Goal: Contribute content: Contribute content

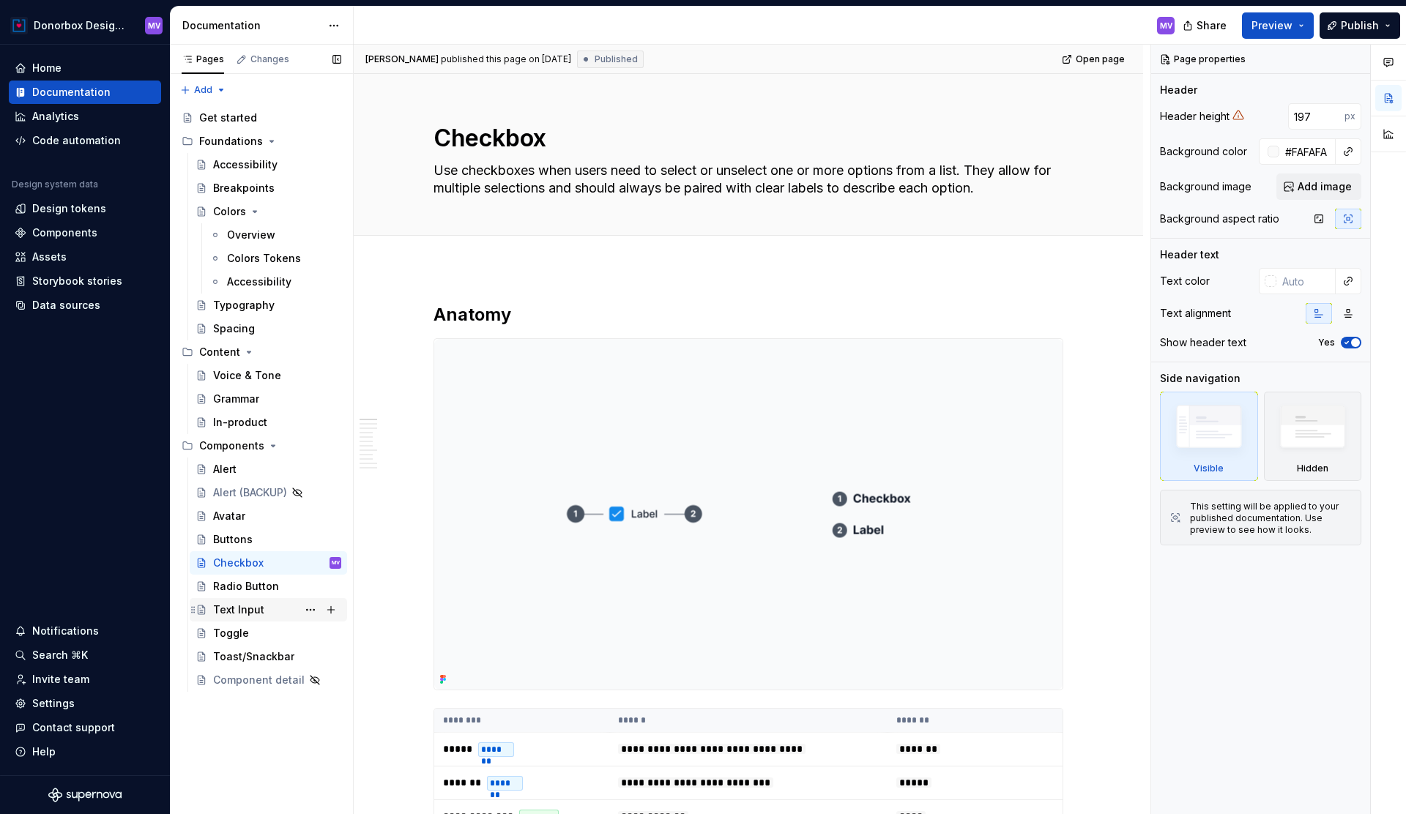
click at [256, 613] on div "Text Input" at bounding box center [238, 610] width 51 height 15
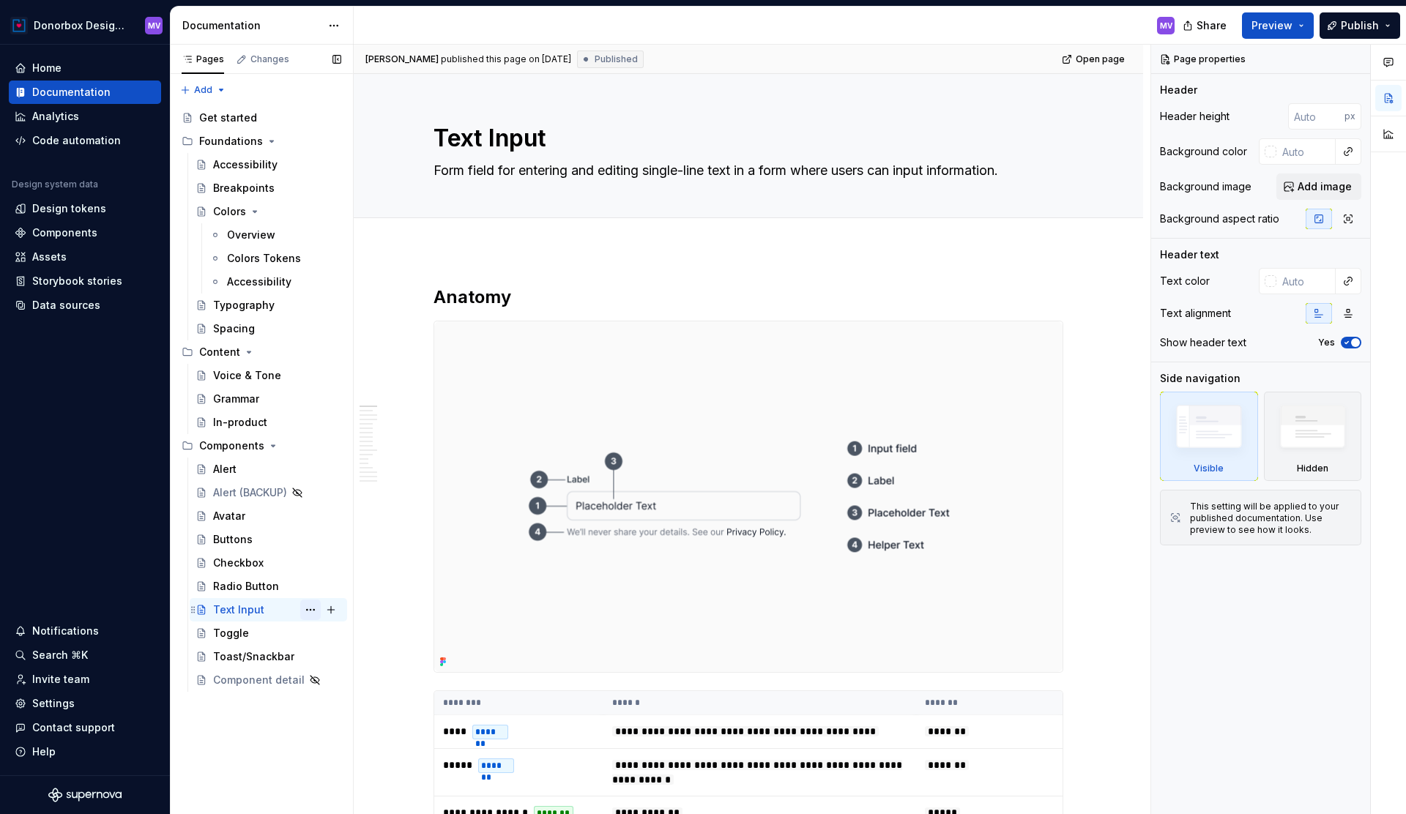
click at [313, 611] on button "Page tree" at bounding box center [310, 610] width 21 height 21
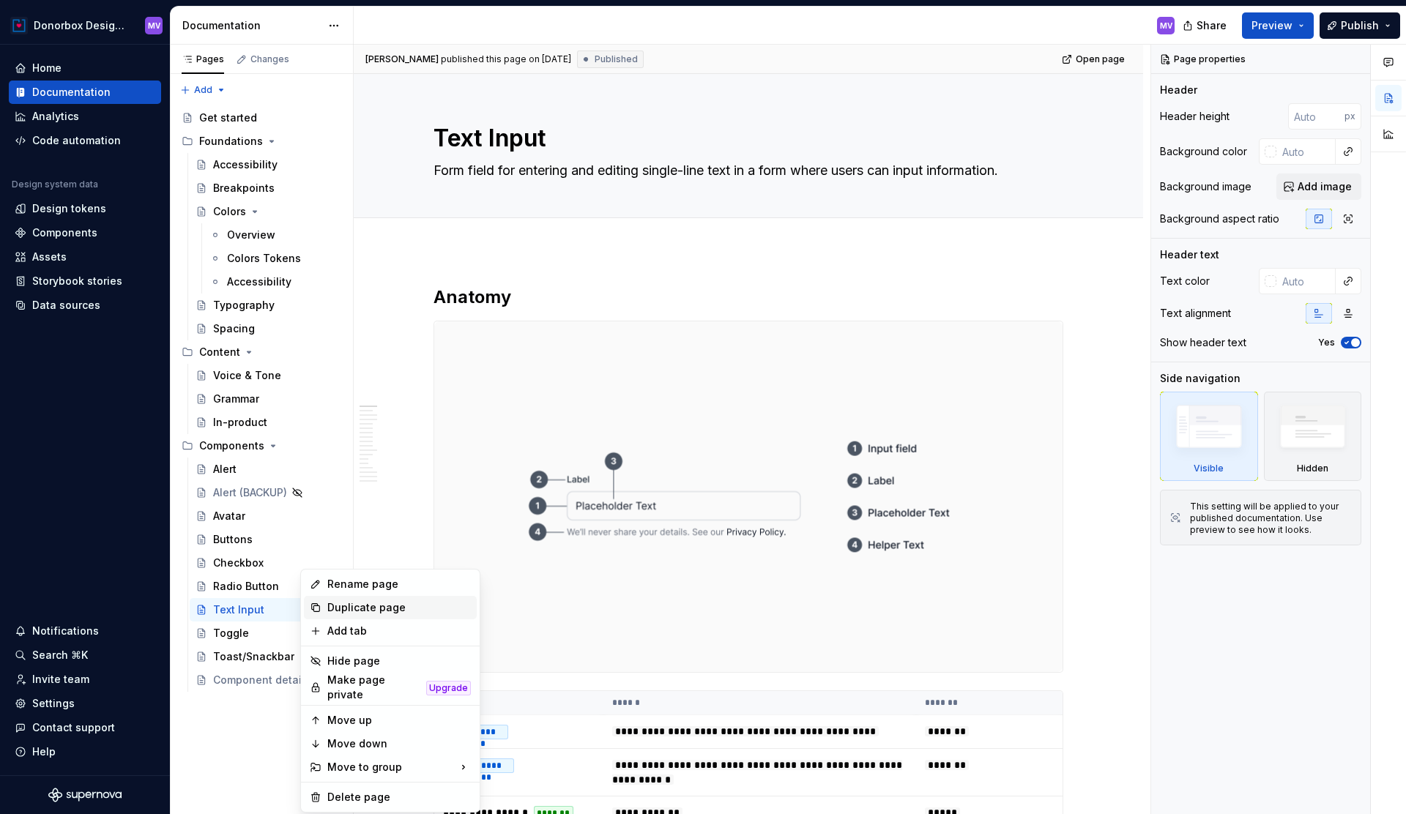
click at [352, 606] on div "Duplicate page" at bounding box center [399, 608] width 144 height 15
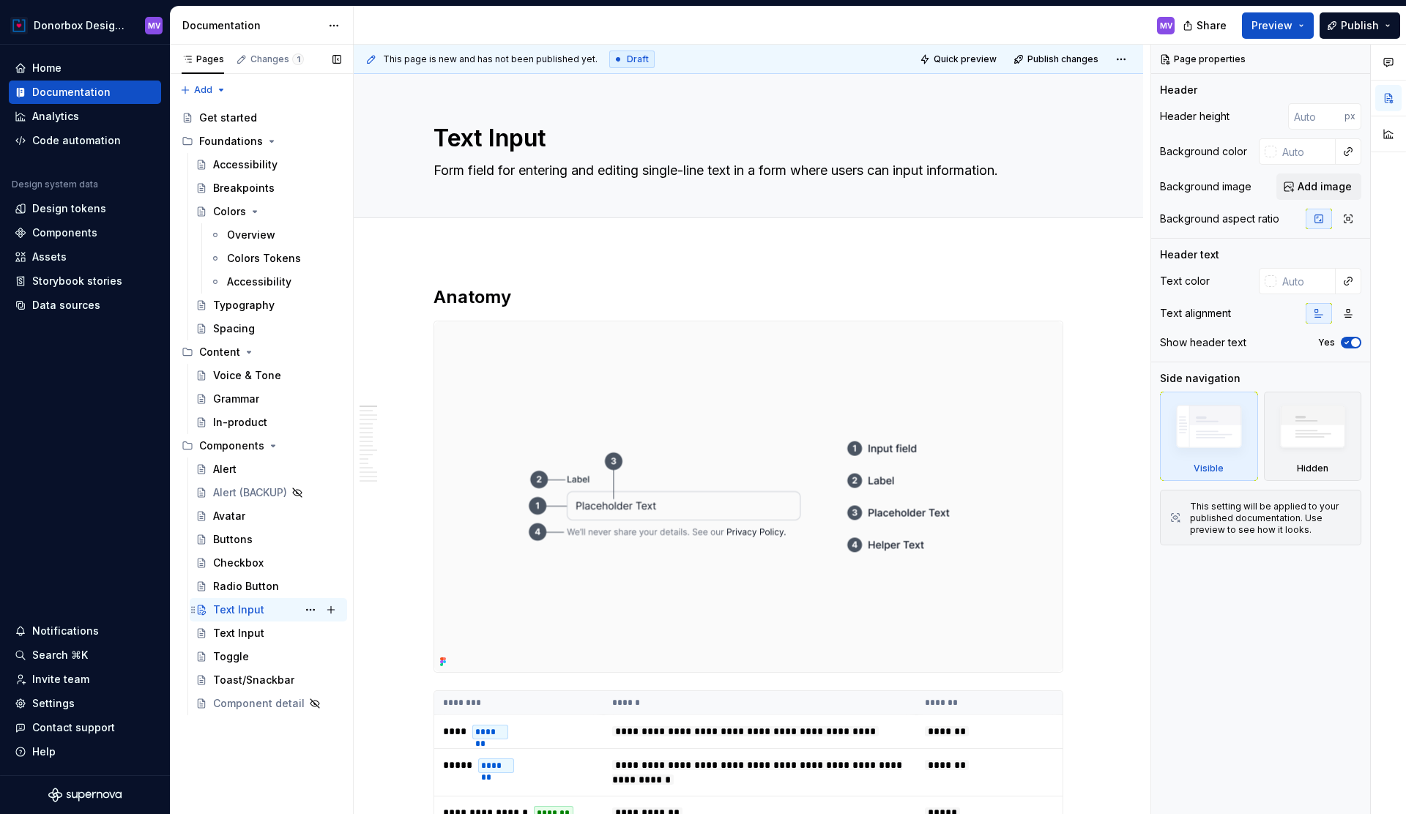
click at [252, 604] on div "Text Input" at bounding box center [238, 610] width 51 height 15
click at [528, 137] on textarea "Text Input" at bounding box center [746, 138] width 630 height 35
type textarea "*"
click at [528, 137] on textarea "Text Input" at bounding box center [746, 138] width 630 height 35
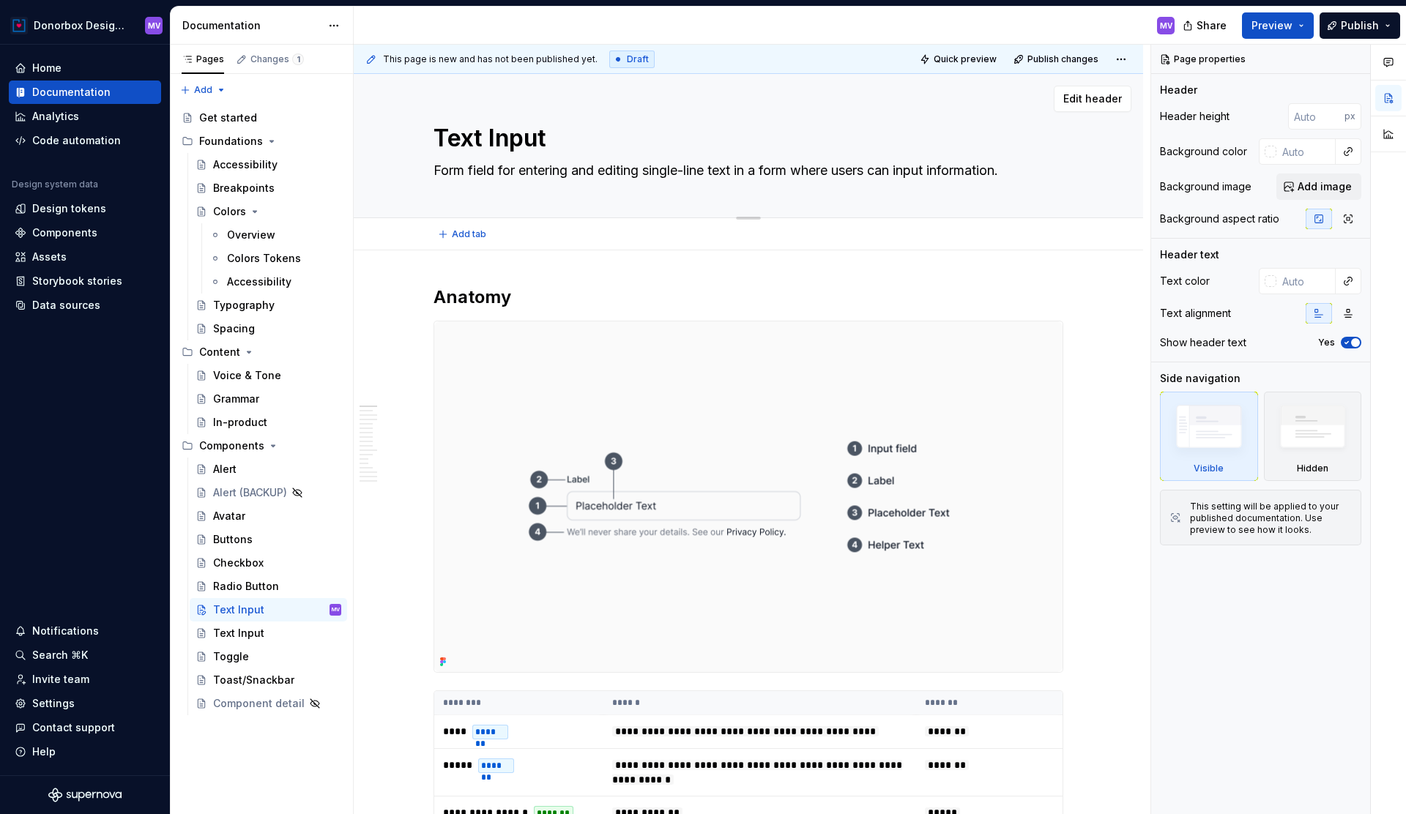
paste textarea "Area"
type textarea "Text Area"
type textarea "*"
type textarea "Text Area"
click at [515, 172] on textarea "Form field for entering and editing single-line text in a form where users can …" at bounding box center [746, 170] width 630 height 23
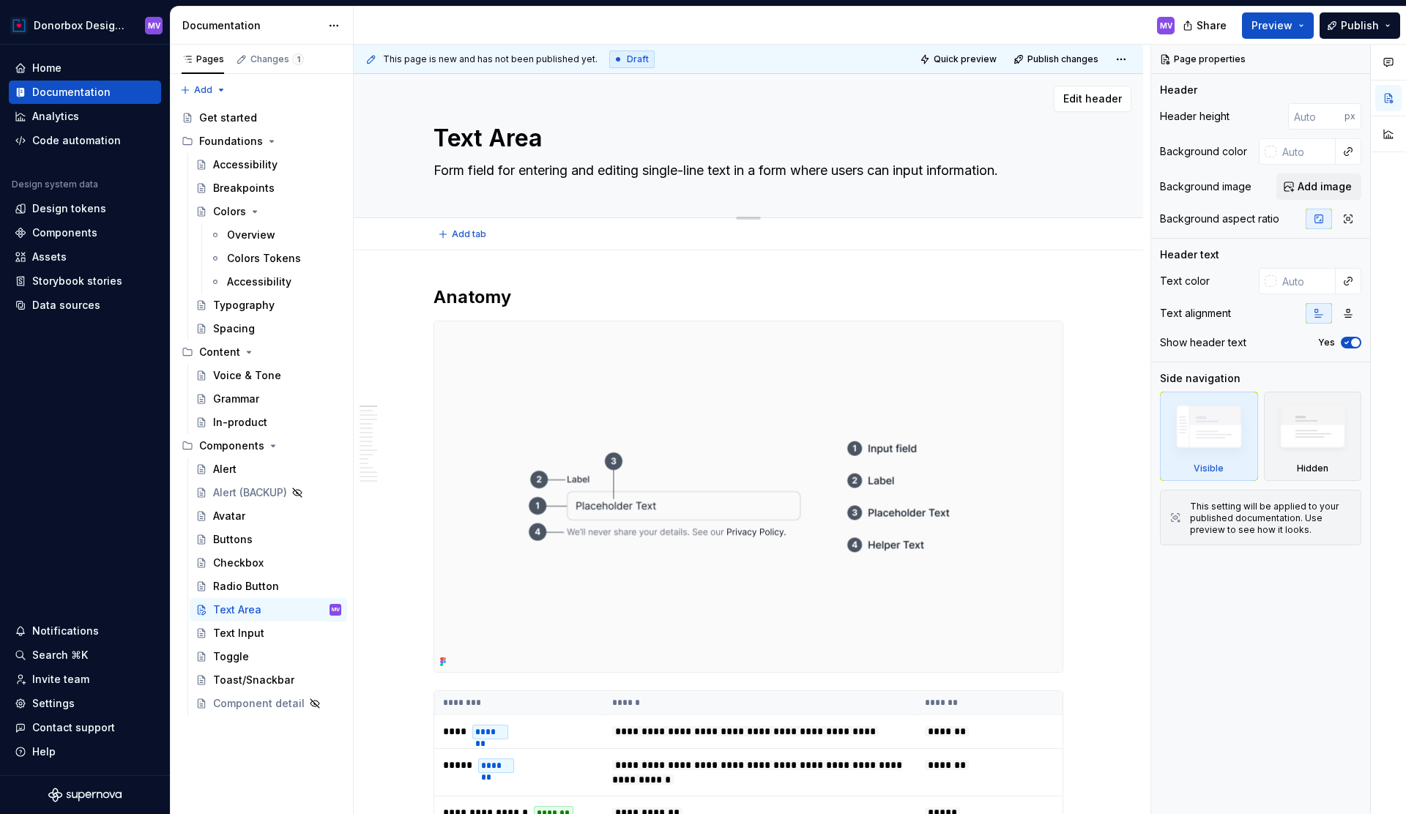
paste textarea "multi"
type textarea "*"
type textarea "Form field for entering and editing multi-line text in a form where users can i…"
type textarea "*"
type textarea "Form field for entering and editing multi-line text in a form where users can i…"
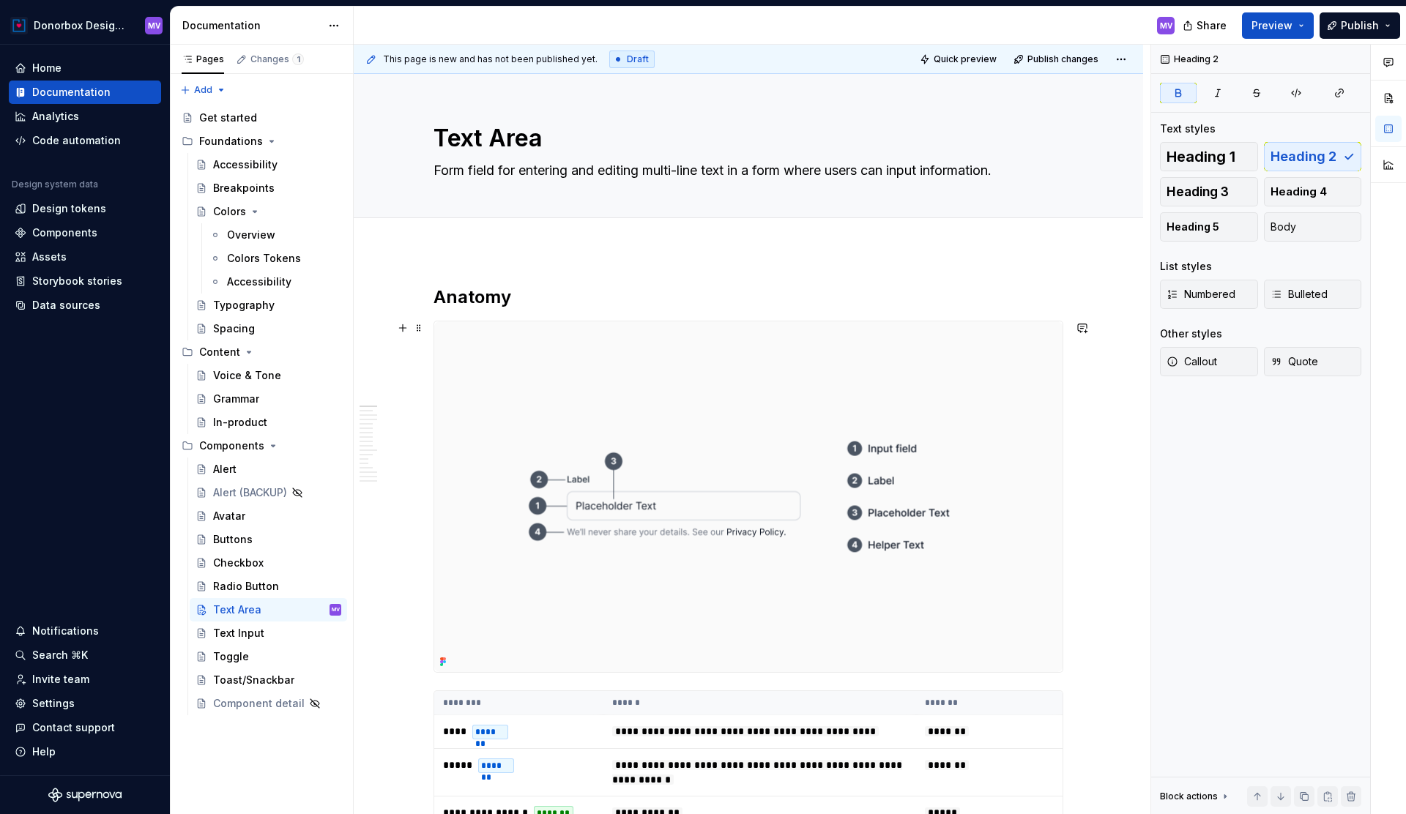
click at [578, 375] on img at bounding box center [748, 497] width 628 height 351
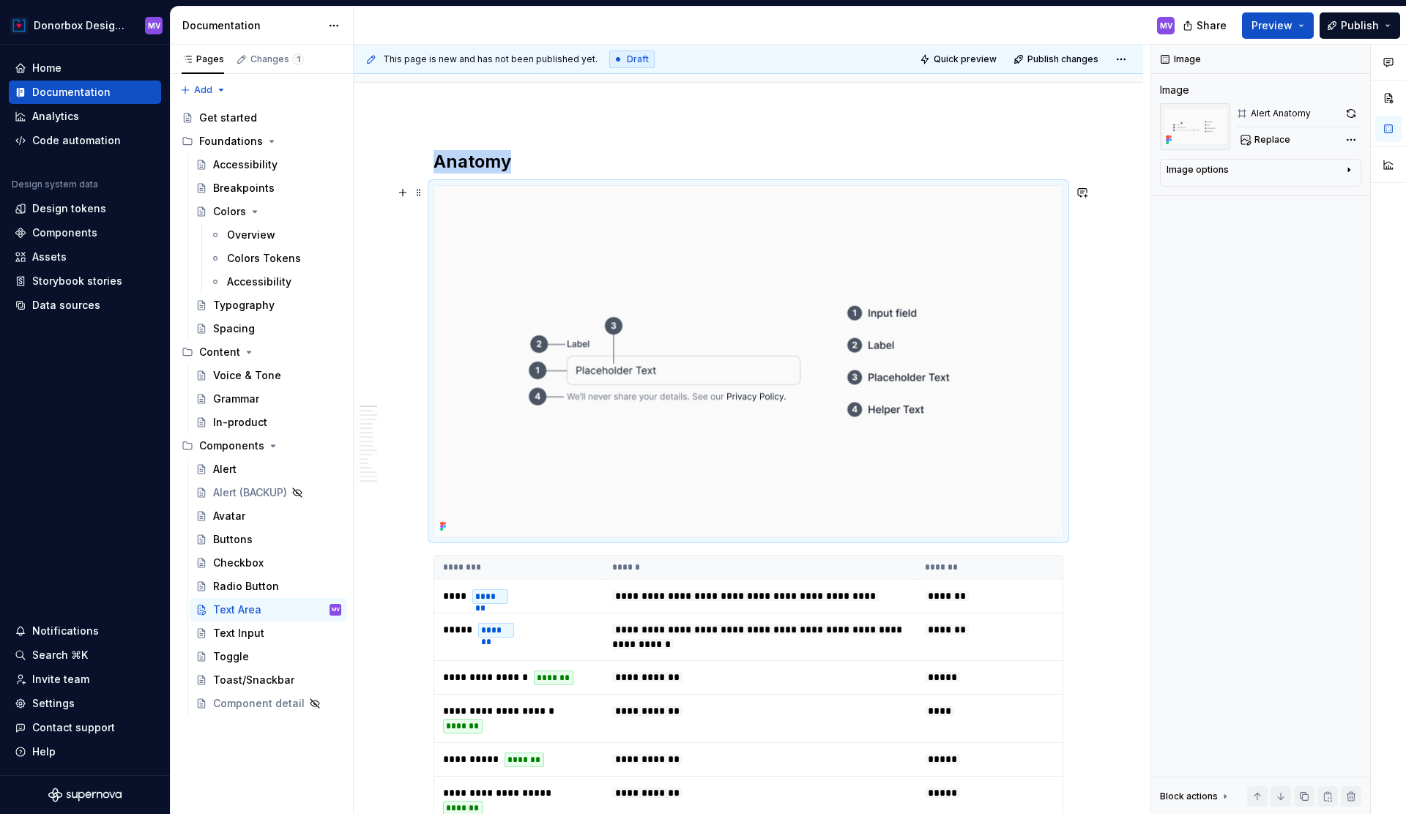
scroll to position [136, 0]
click at [632, 317] on img at bounding box center [748, 360] width 628 height 351
click at [1275, 138] on span "Replace" at bounding box center [1273, 140] width 36 height 12
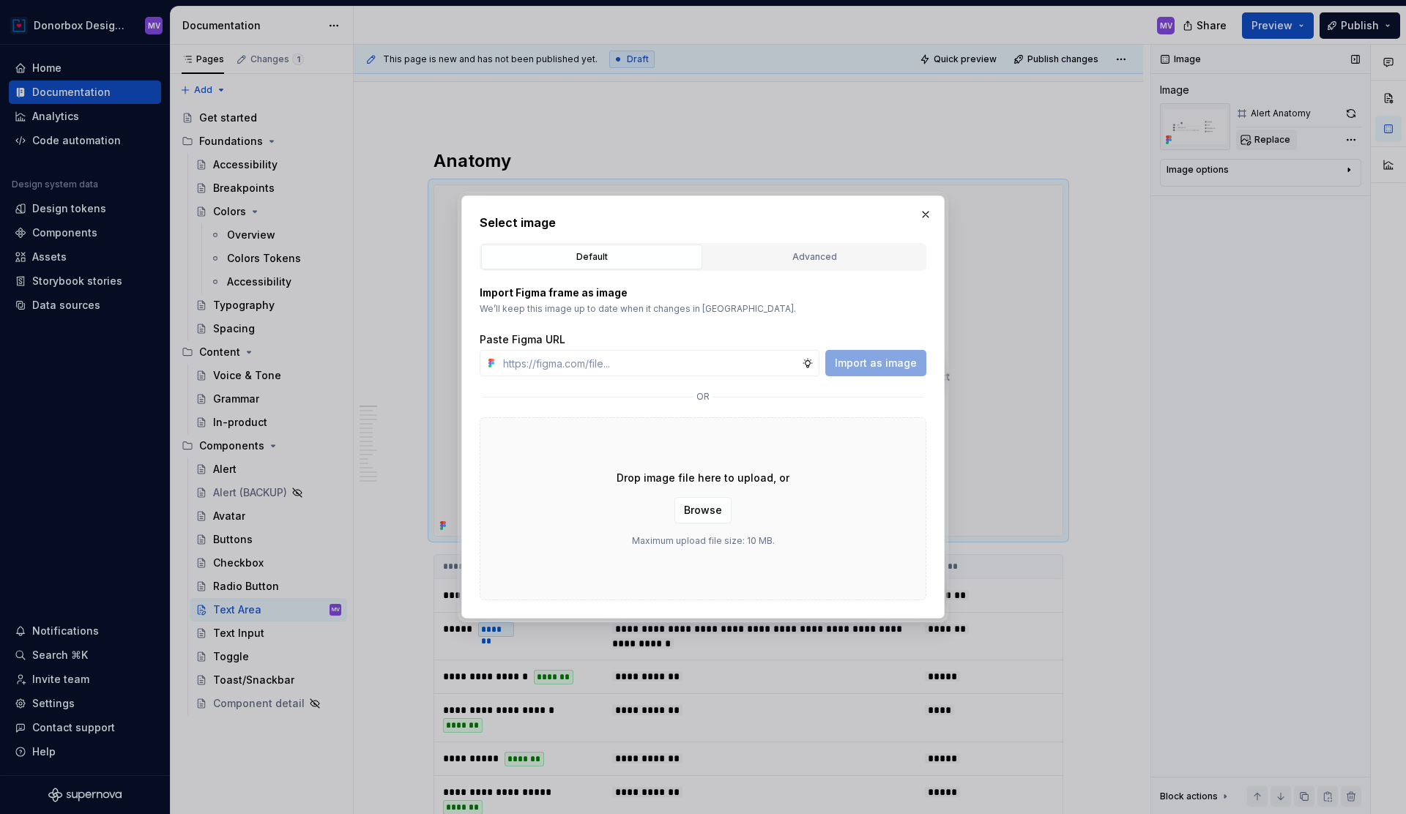
type textarea "*"
type input "[URL][DOMAIN_NAME]"
click at [896, 360] on span "Import as image" at bounding box center [876, 363] width 82 height 15
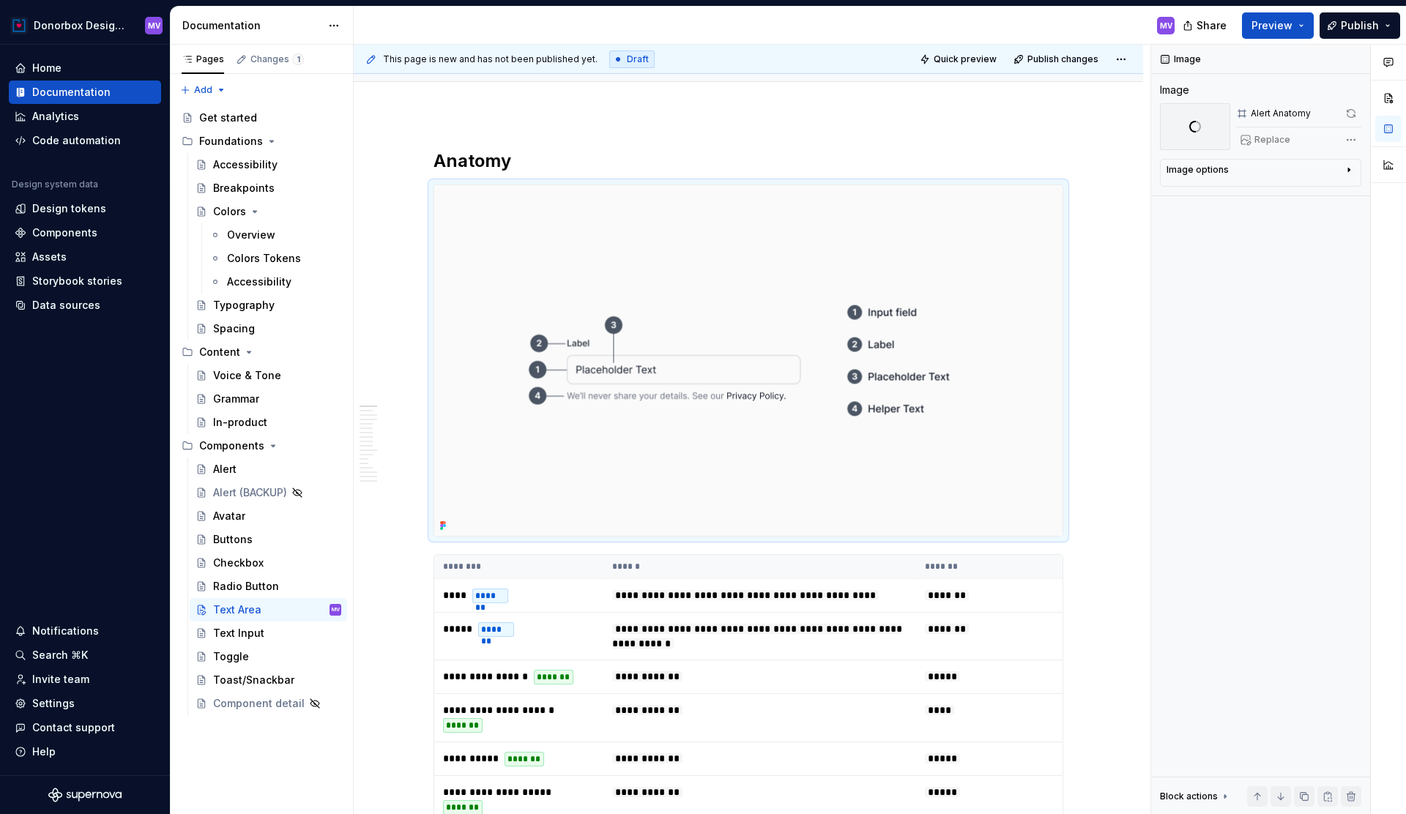
type textarea "*"
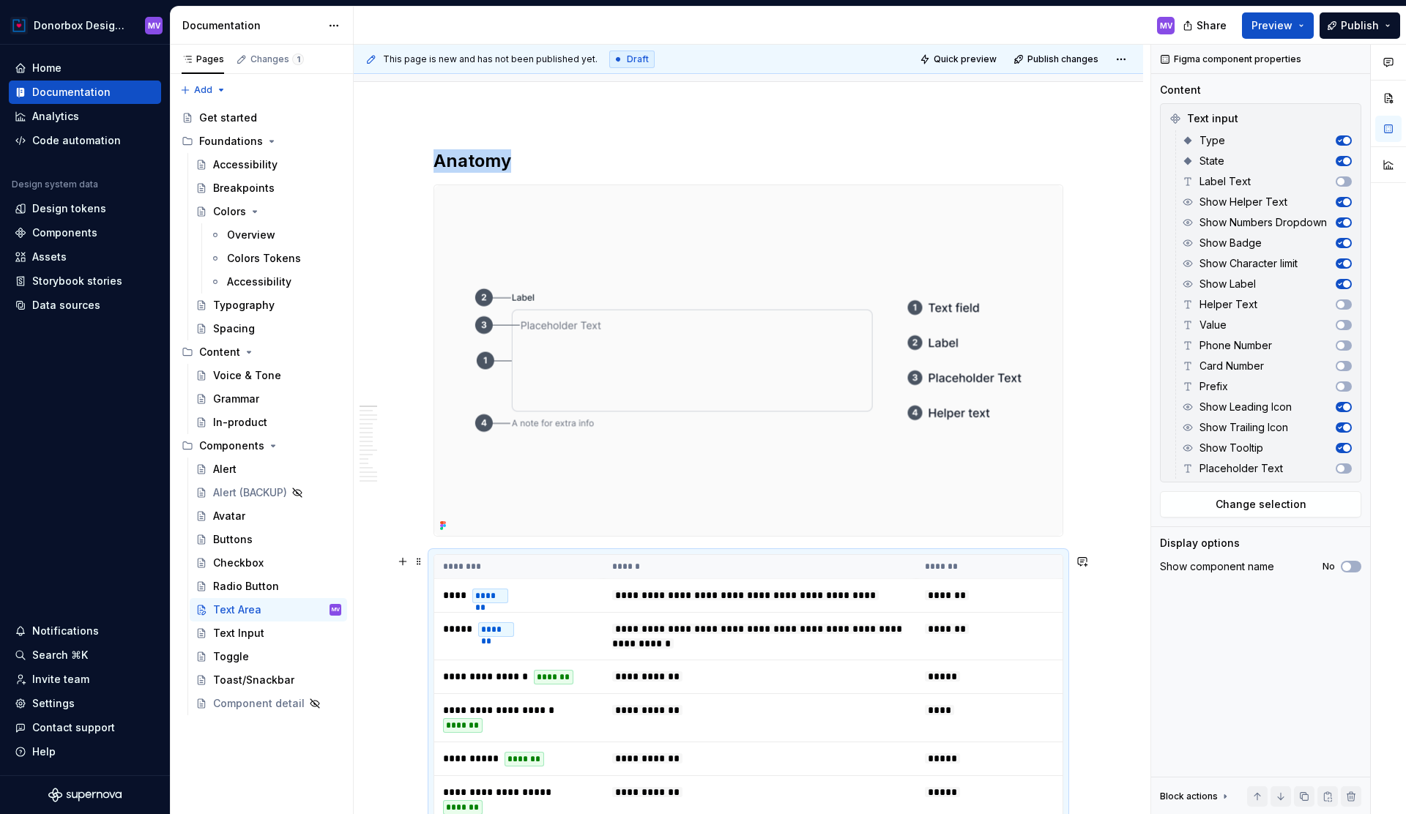
click at [737, 571] on th "******" at bounding box center [760, 567] width 313 height 24
click at [1266, 503] on span "Change selection" at bounding box center [1261, 504] width 91 height 15
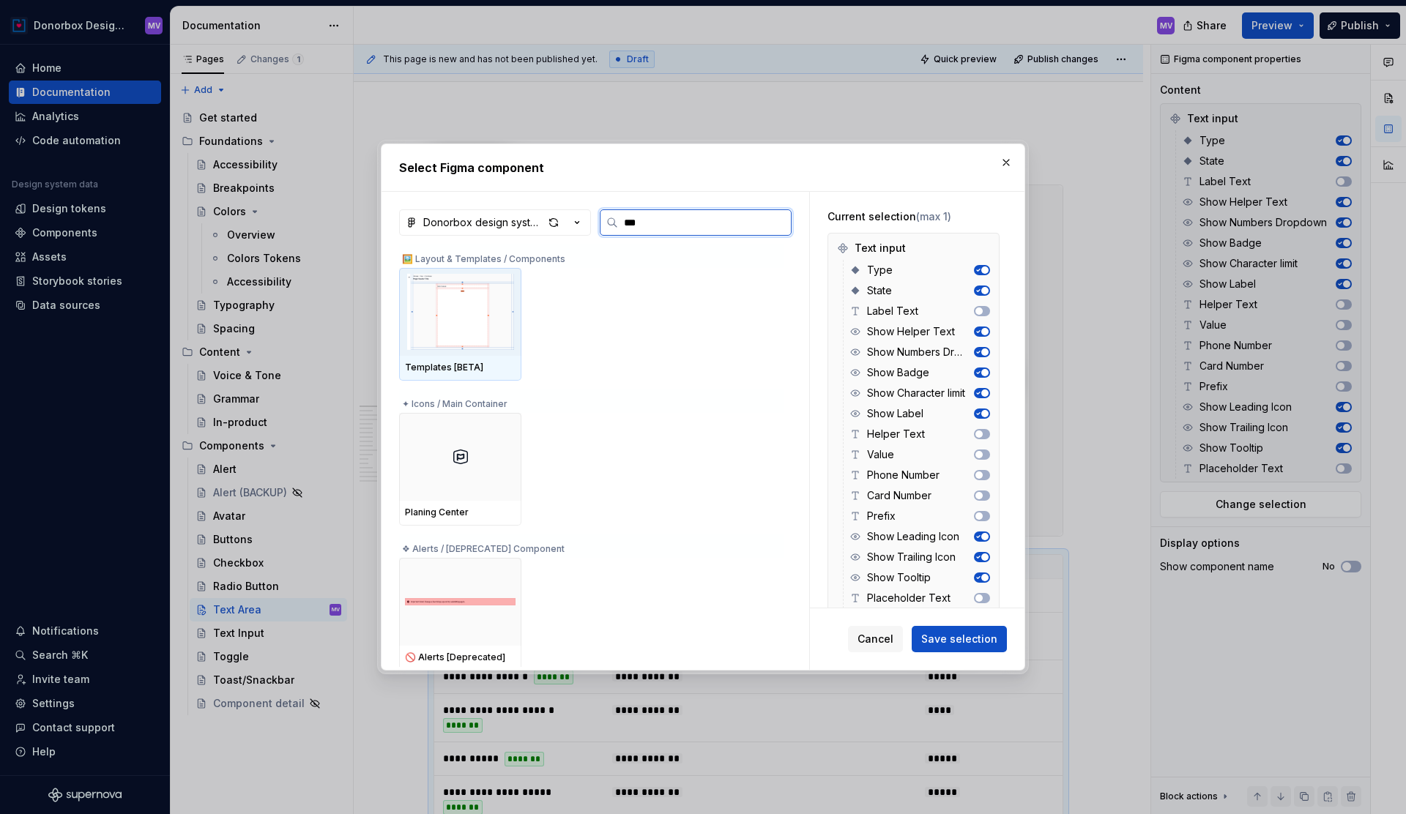
type input "****"
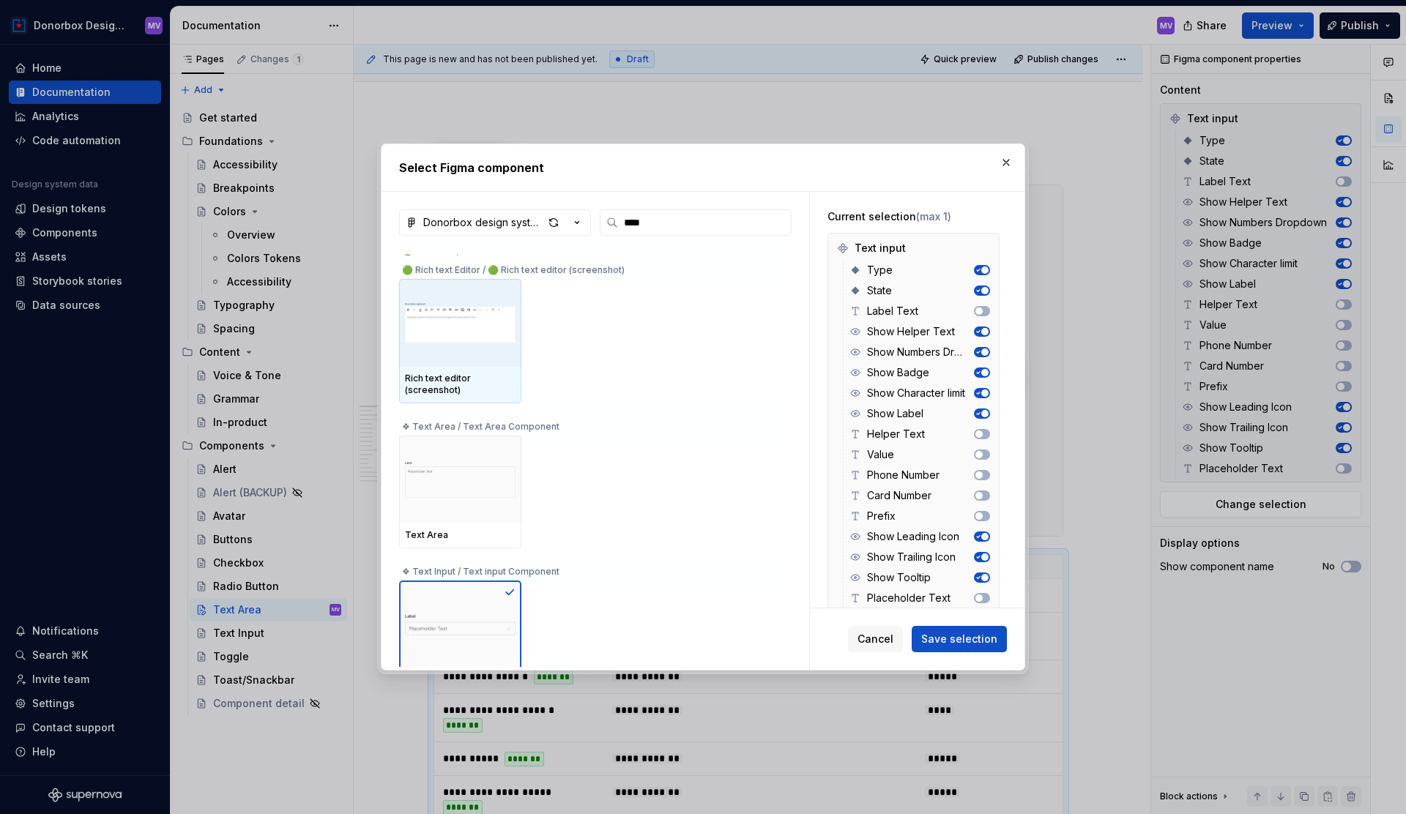
scroll to position [140, 0]
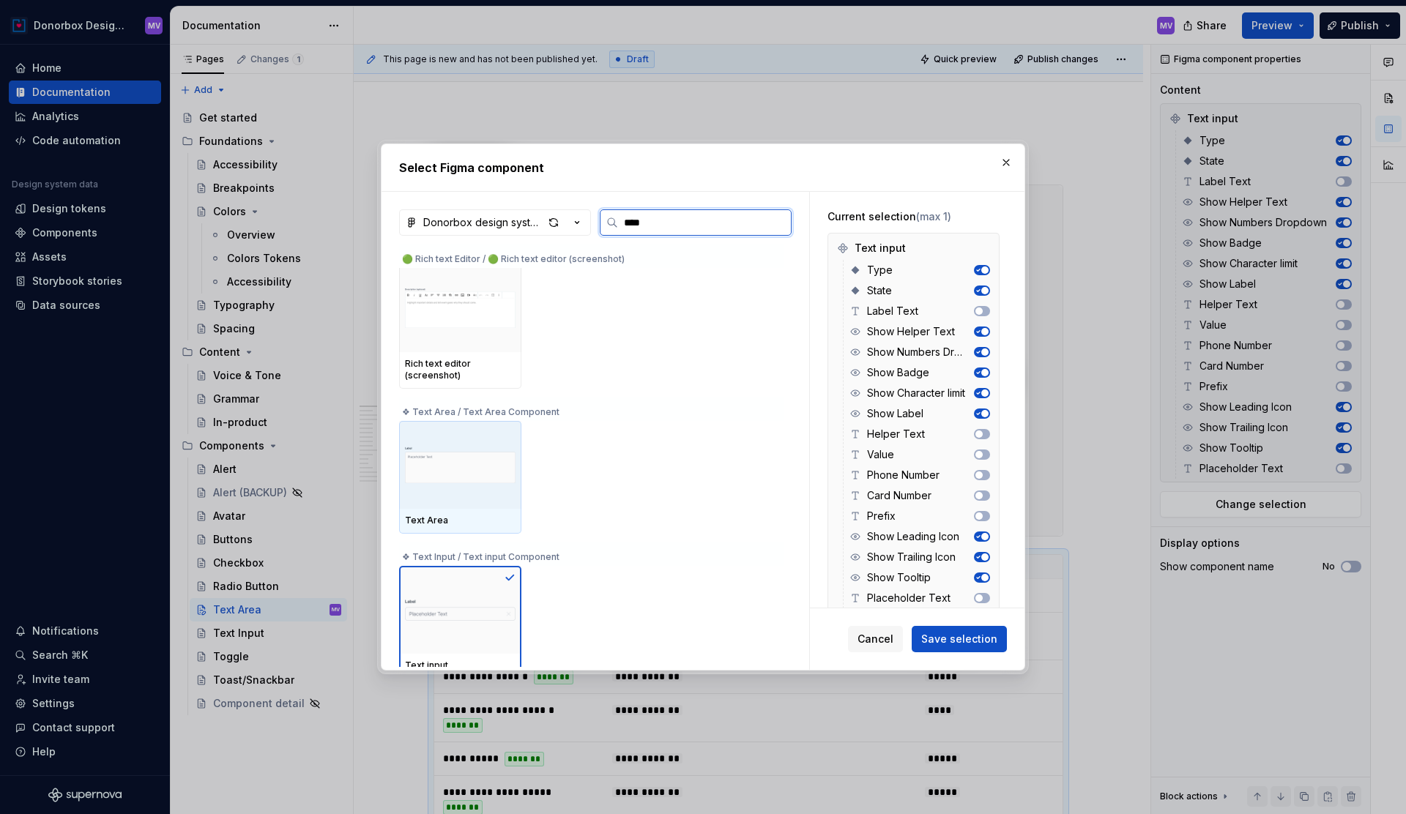
click at [477, 462] on img at bounding box center [460, 465] width 111 height 76
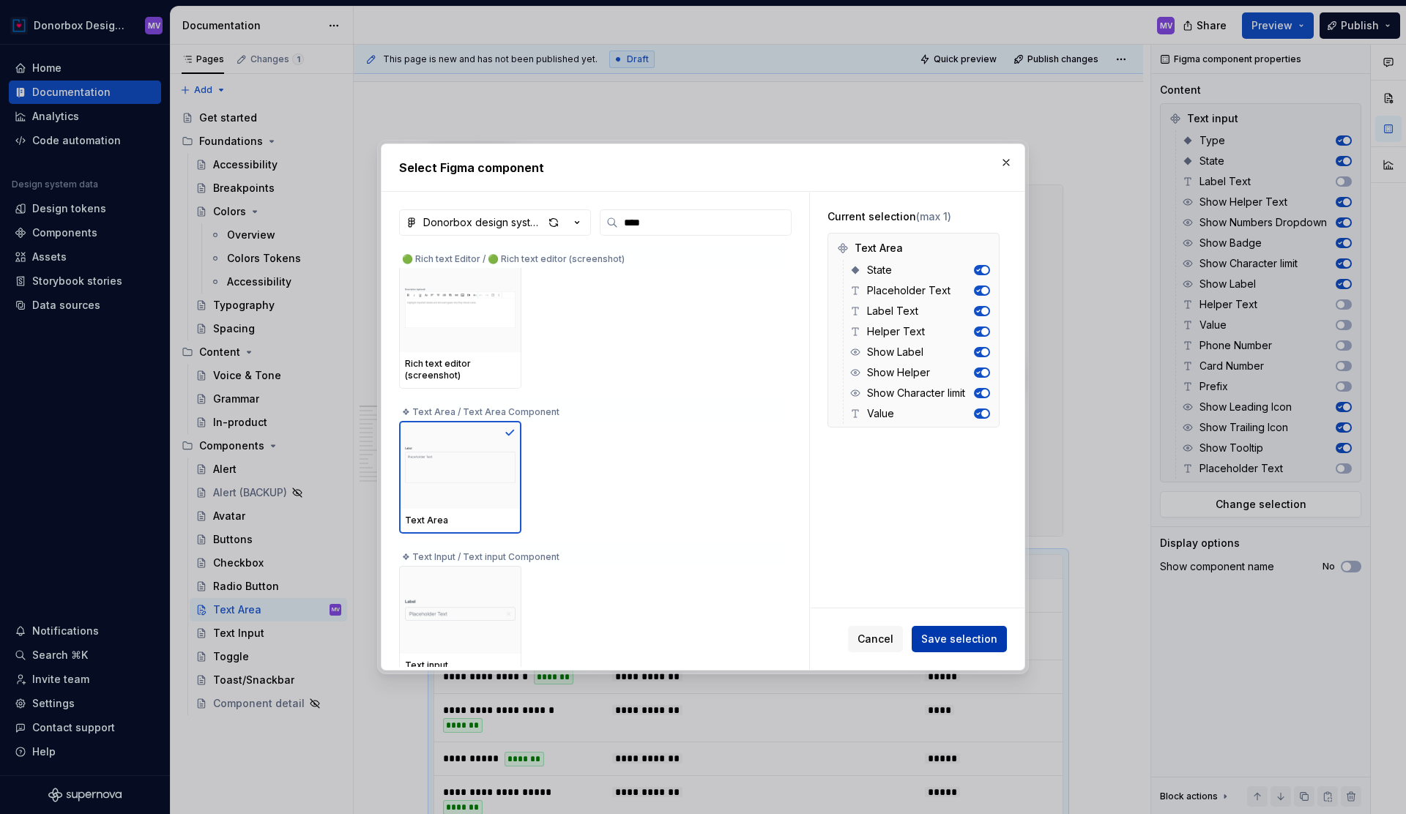
click at [951, 634] on span "Save selection" at bounding box center [959, 639] width 76 height 15
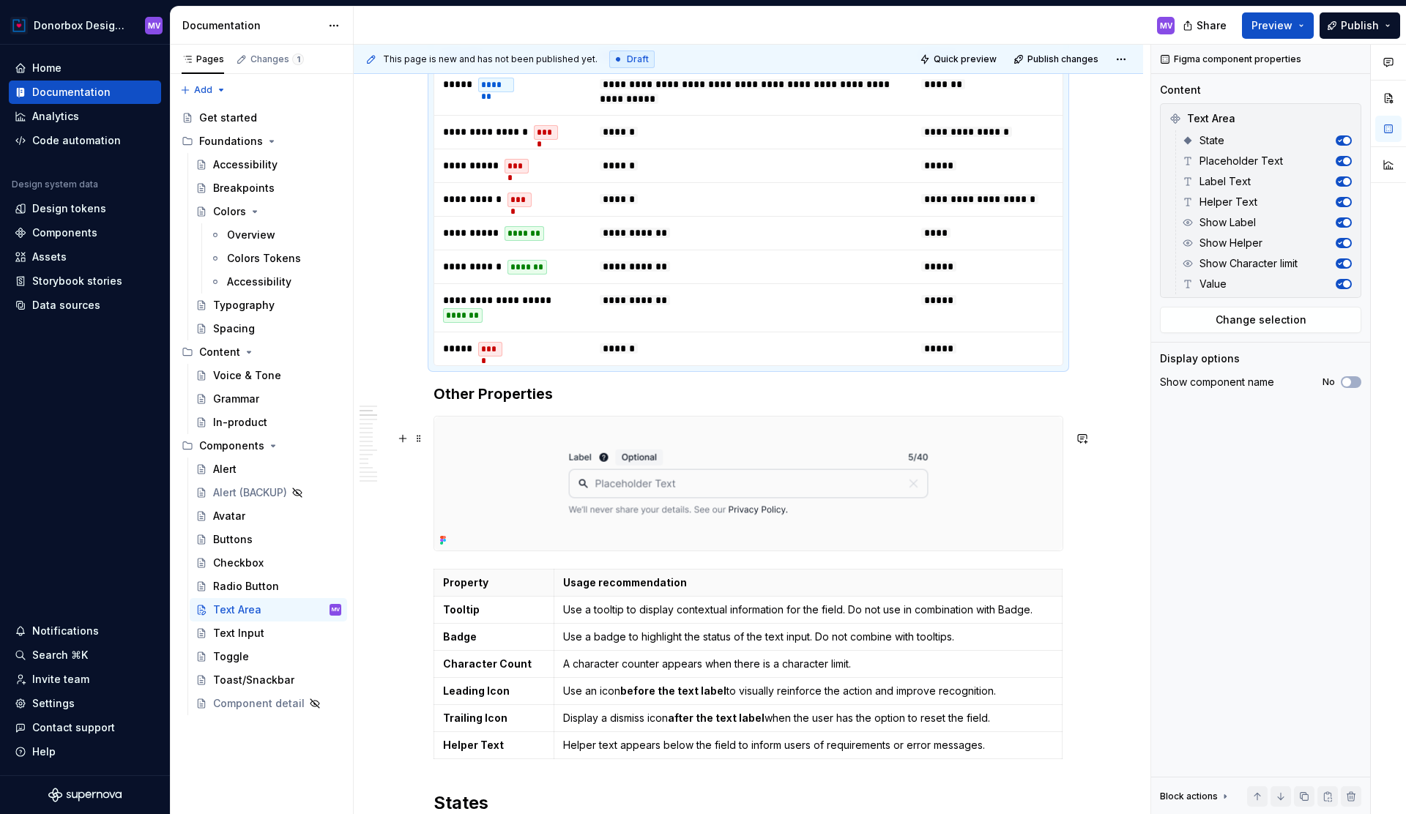
scroll to position [702, 0]
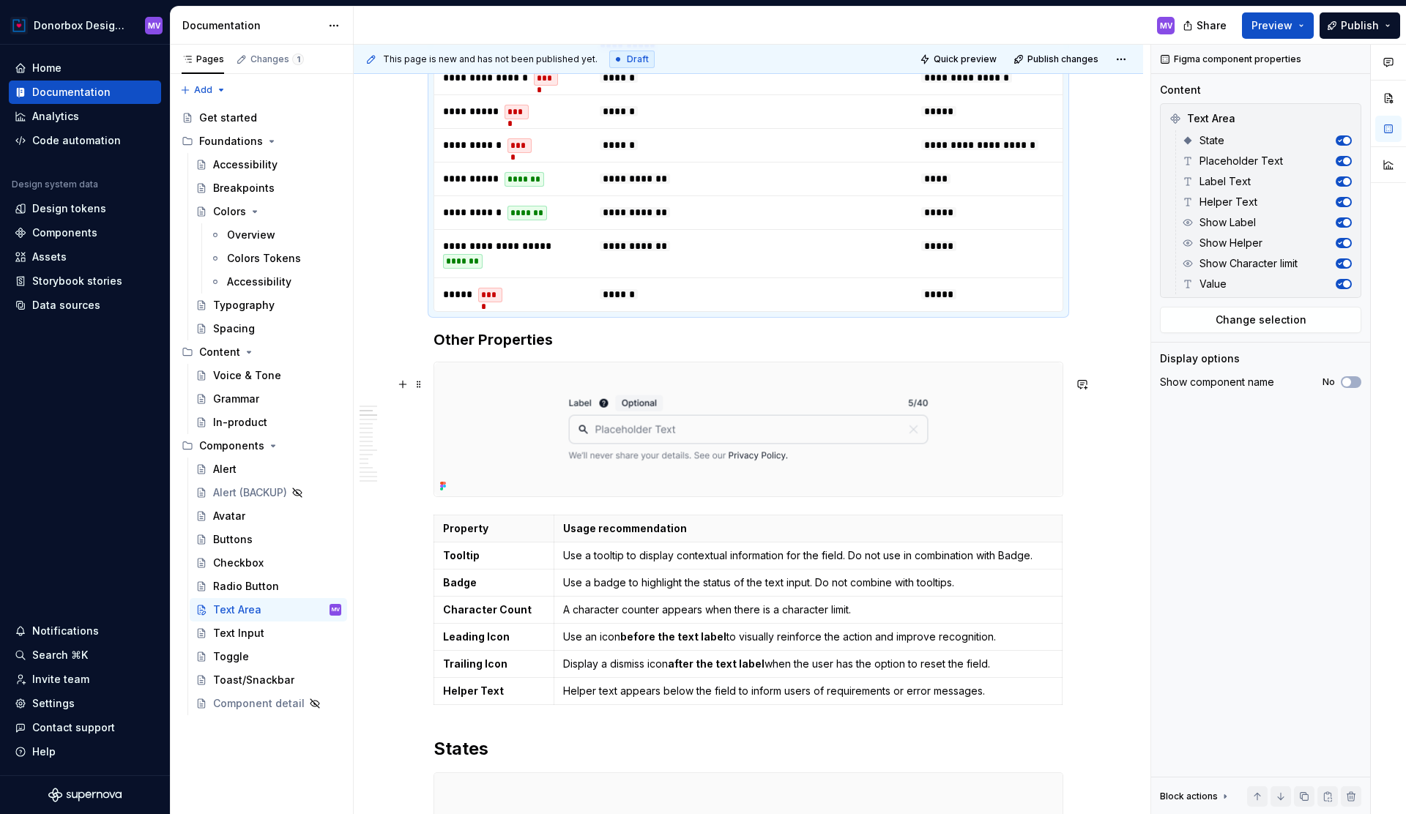
click at [839, 437] on img at bounding box center [748, 430] width 628 height 135
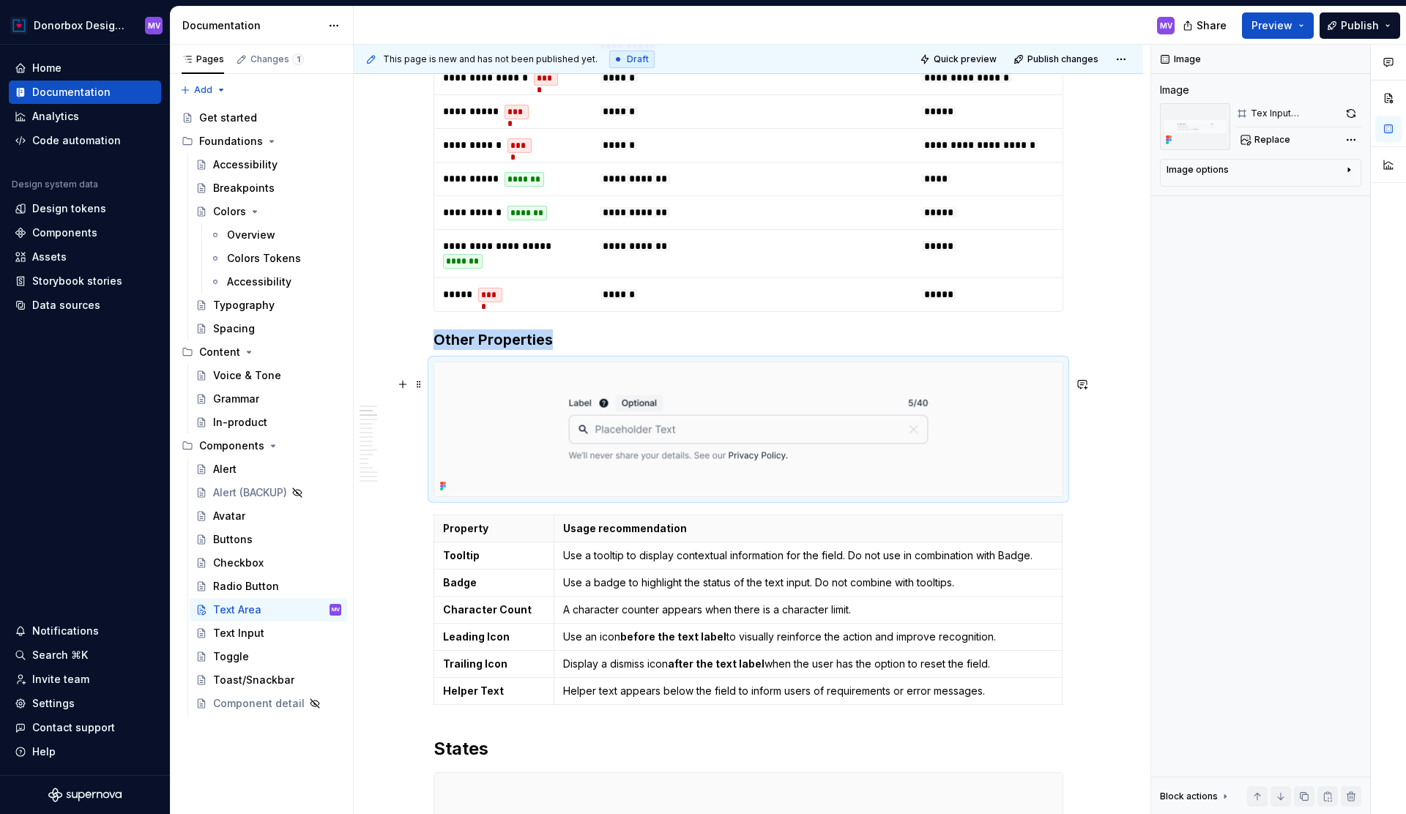
click at [732, 387] on img at bounding box center [748, 430] width 628 height 135
click at [424, 385] on span at bounding box center [419, 384] width 12 height 21
click at [456, 513] on div "Delete" at bounding box center [491, 514] width 95 height 15
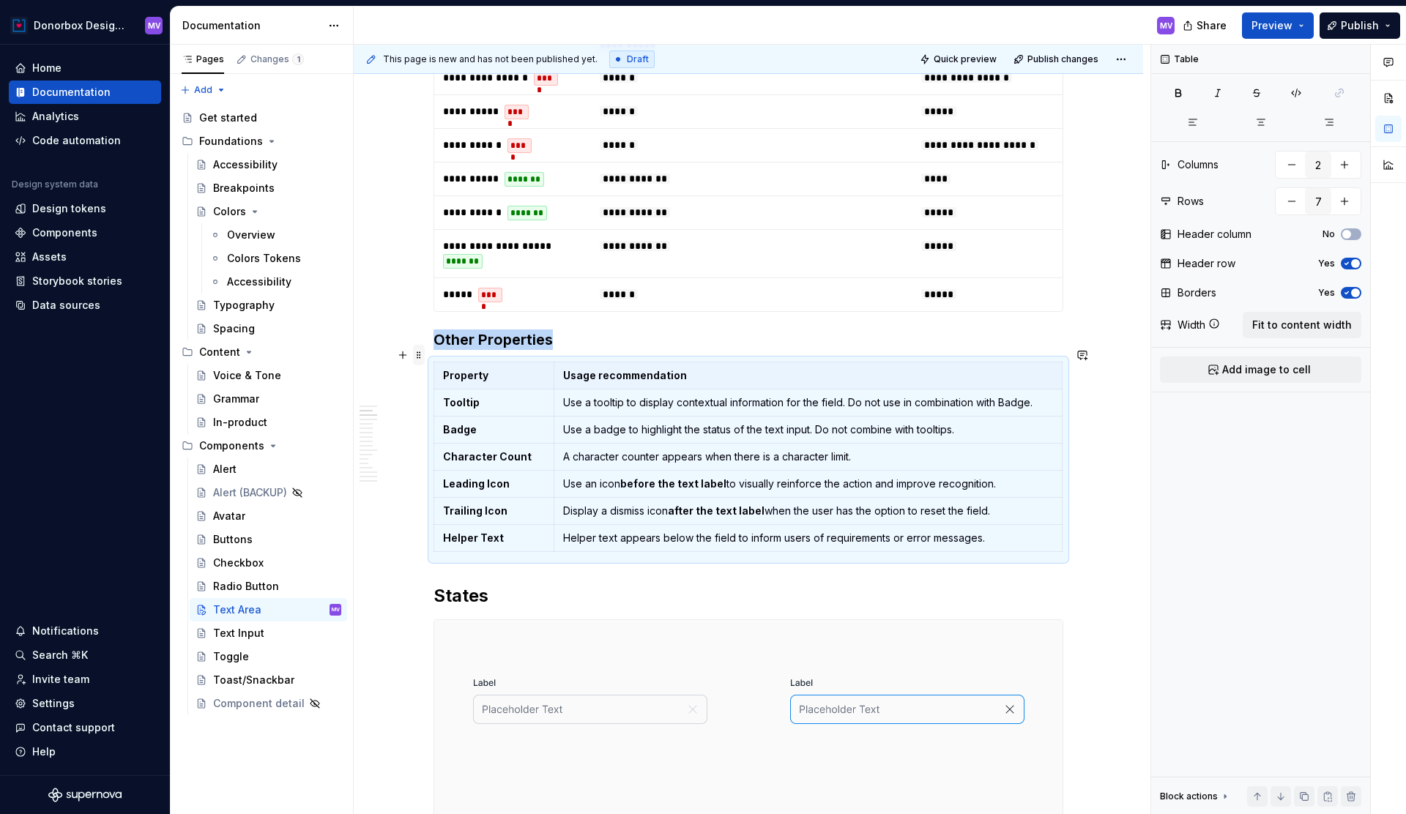
click at [423, 355] on span at bounding box center [419, 355] width 12 height 21
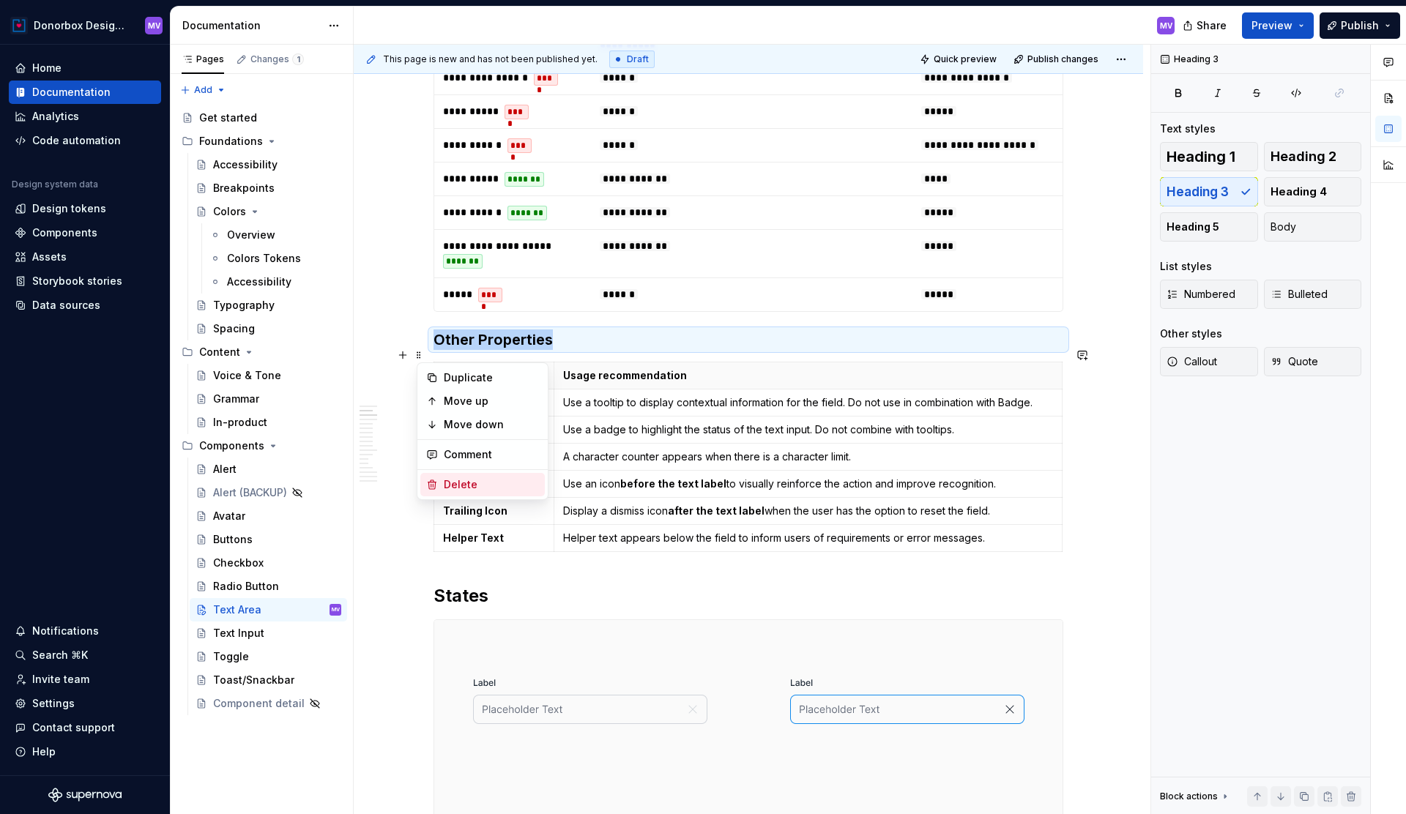
click at [469, 478] on div "Delete" at bounding box center [491, 485] width 95 height 15
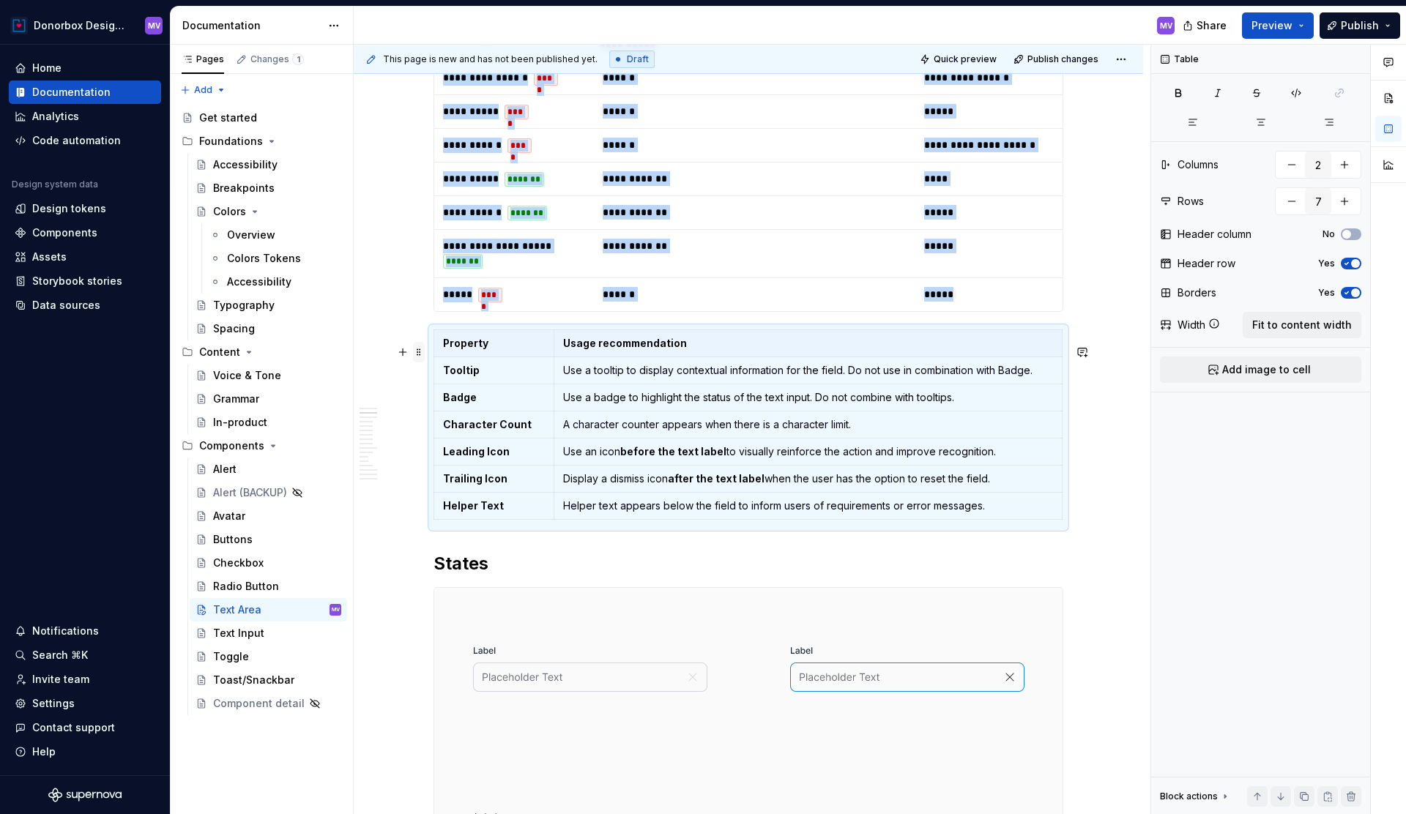
click at [424, 354] on span at bounding box center [419, 352] width 12 height 21
click at [452, 481] on div "Delete" at bounding box center [491, 482] width 95 height 15
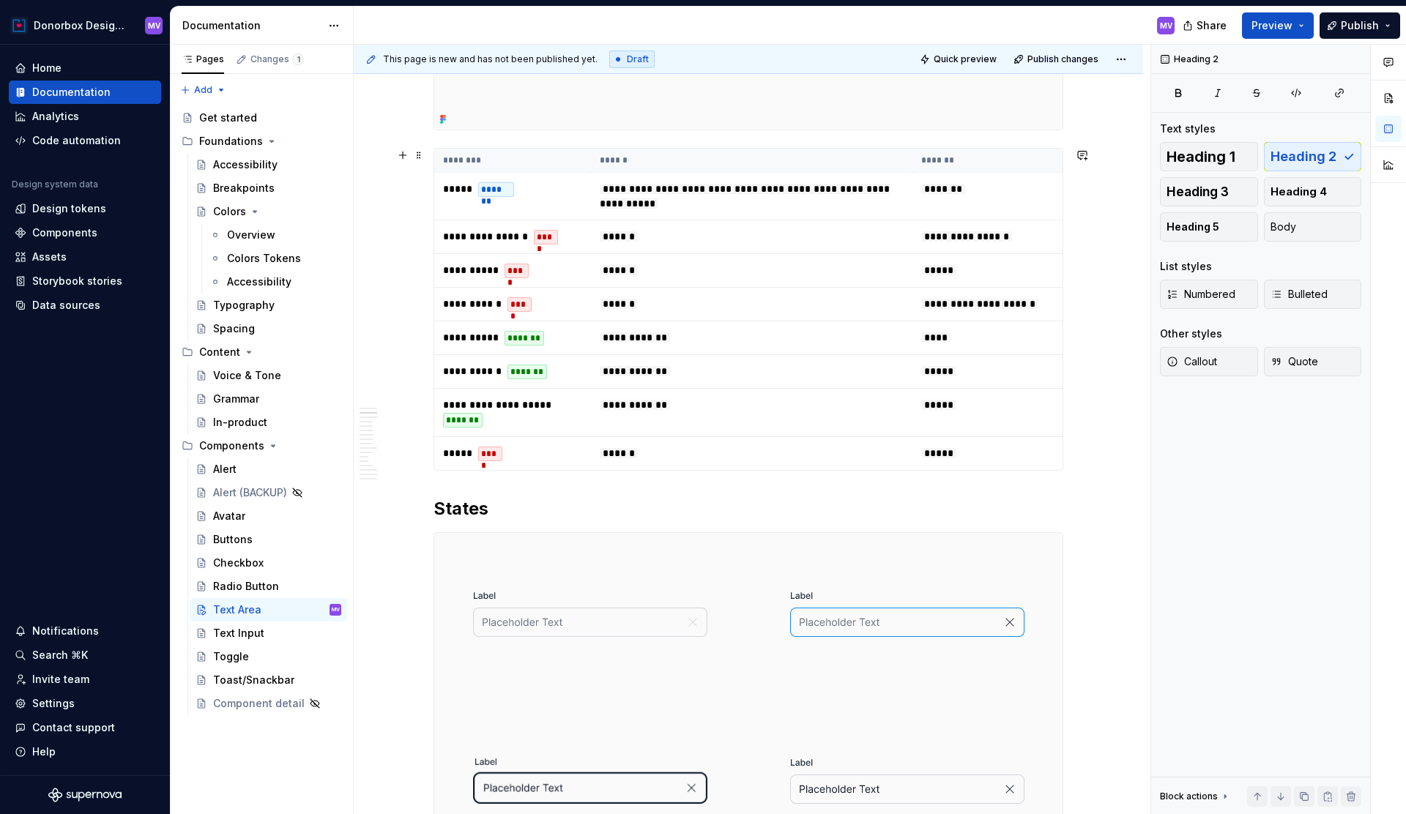
scroll to position [729, 0]
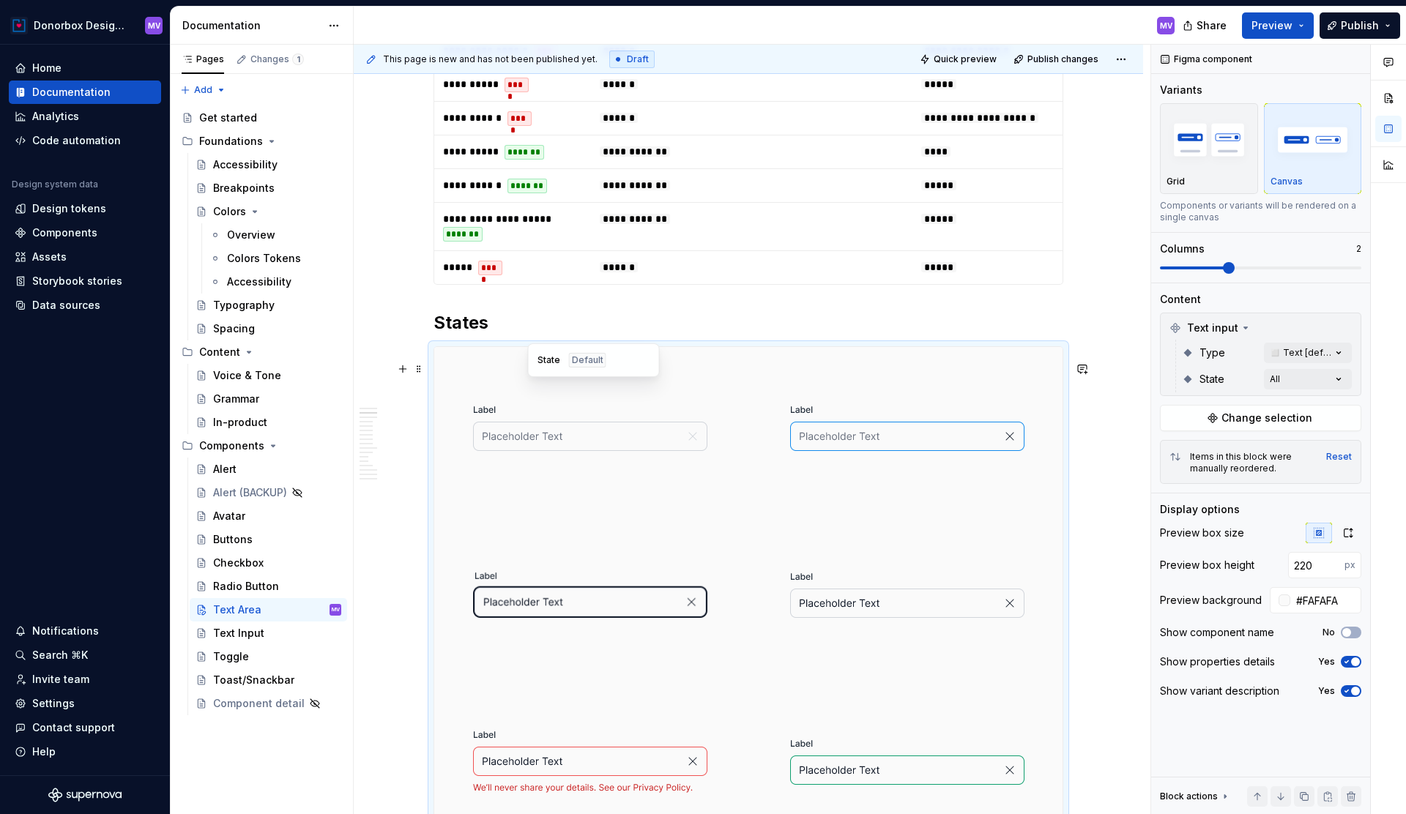
click at [565, 406] on img at bounding box center [590, 427] width 234 height 149
click at [1246, 419] on span "Change selection" at bounding box center [1267, 418] width 91 height 15
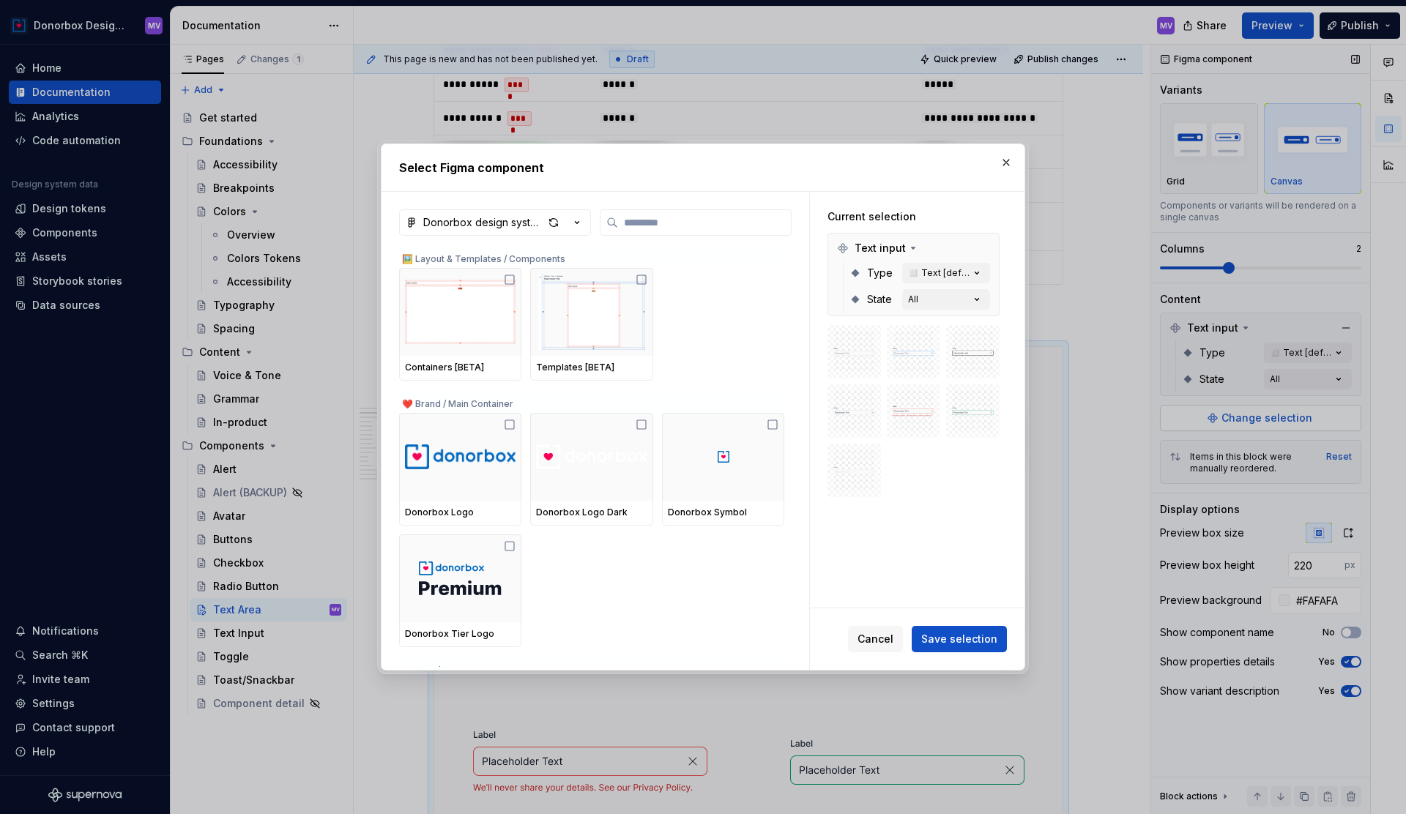
type textarea "*"
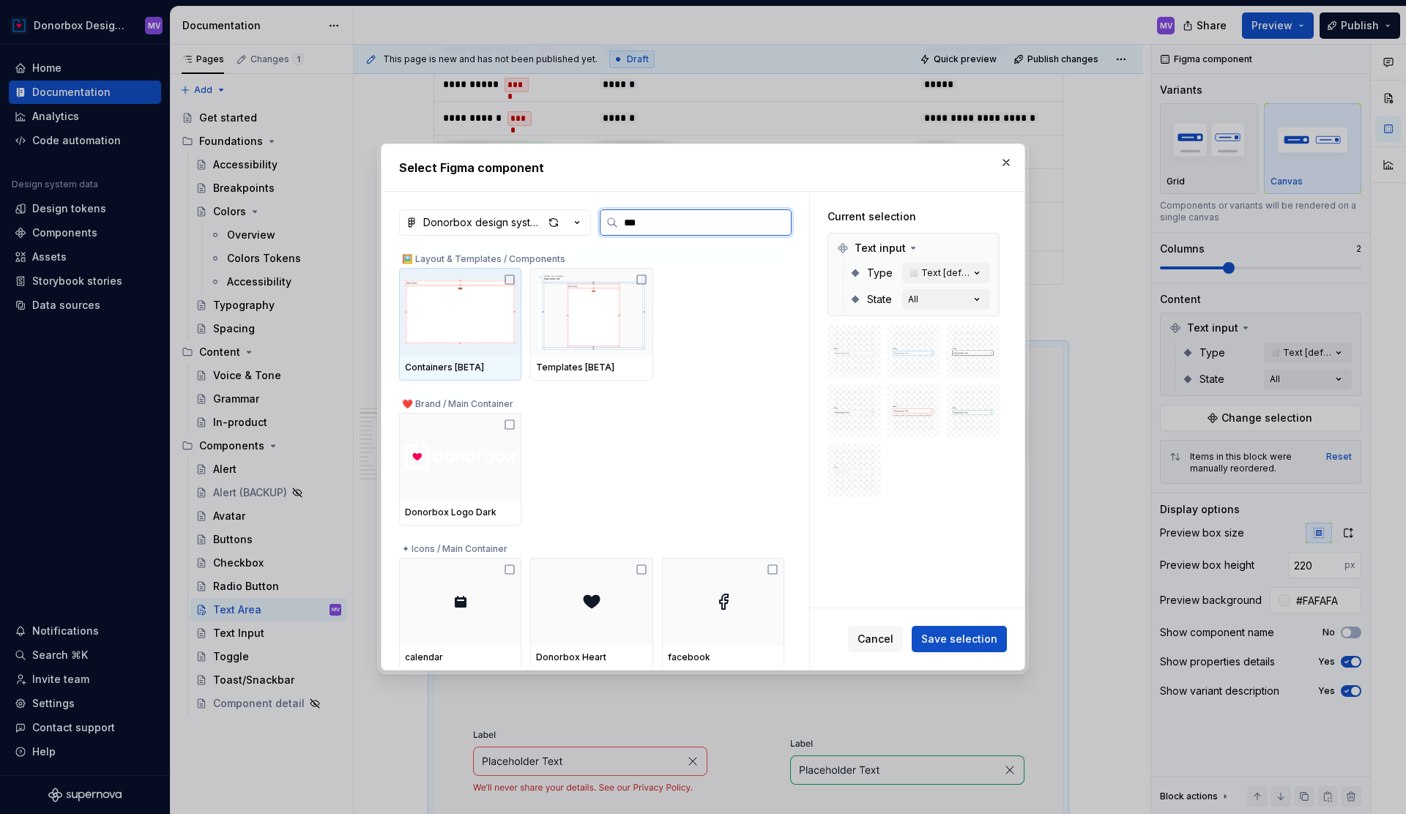
type input "****"
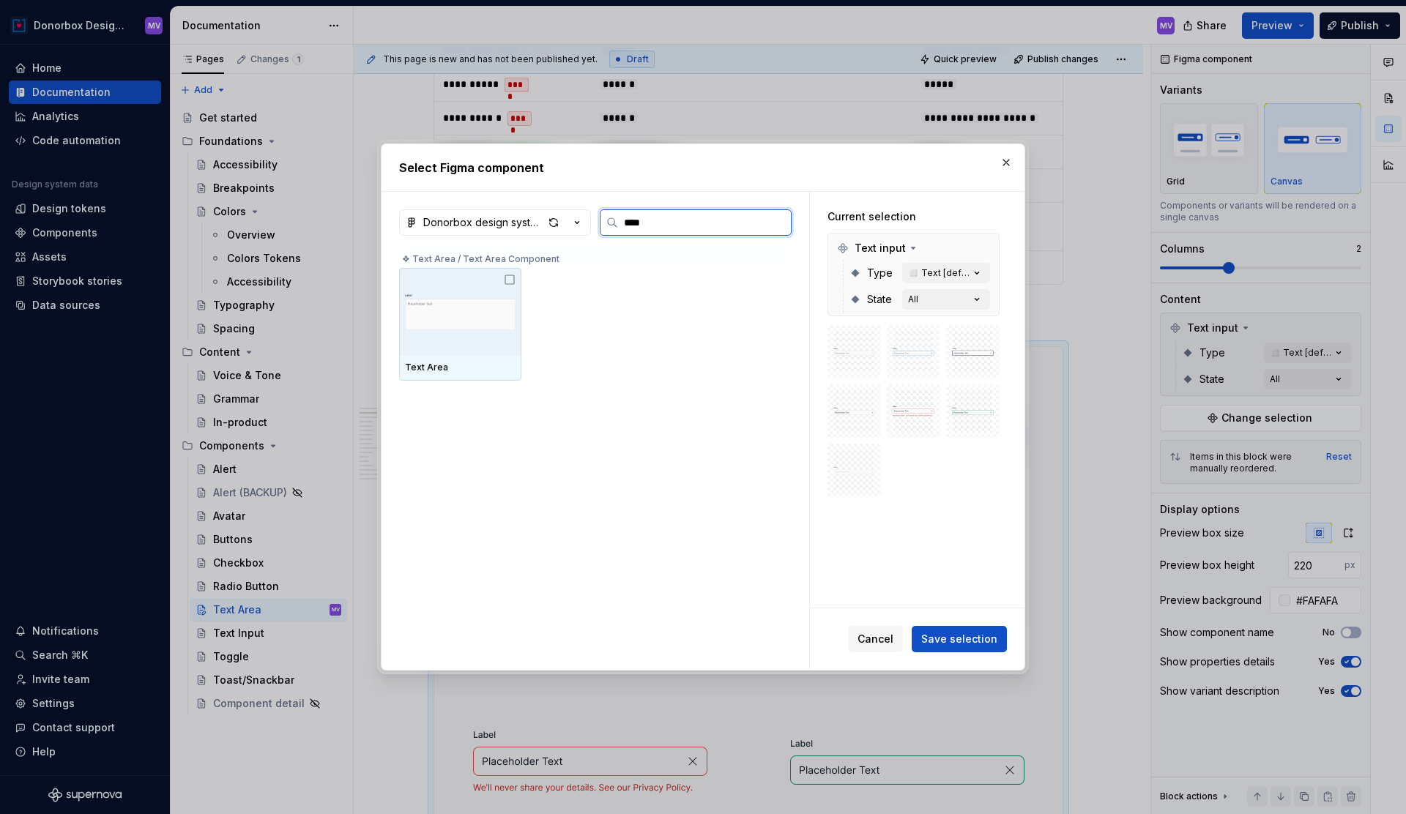
click at [483, 306] on img at bounding box center [460, 312] width 111 height 76
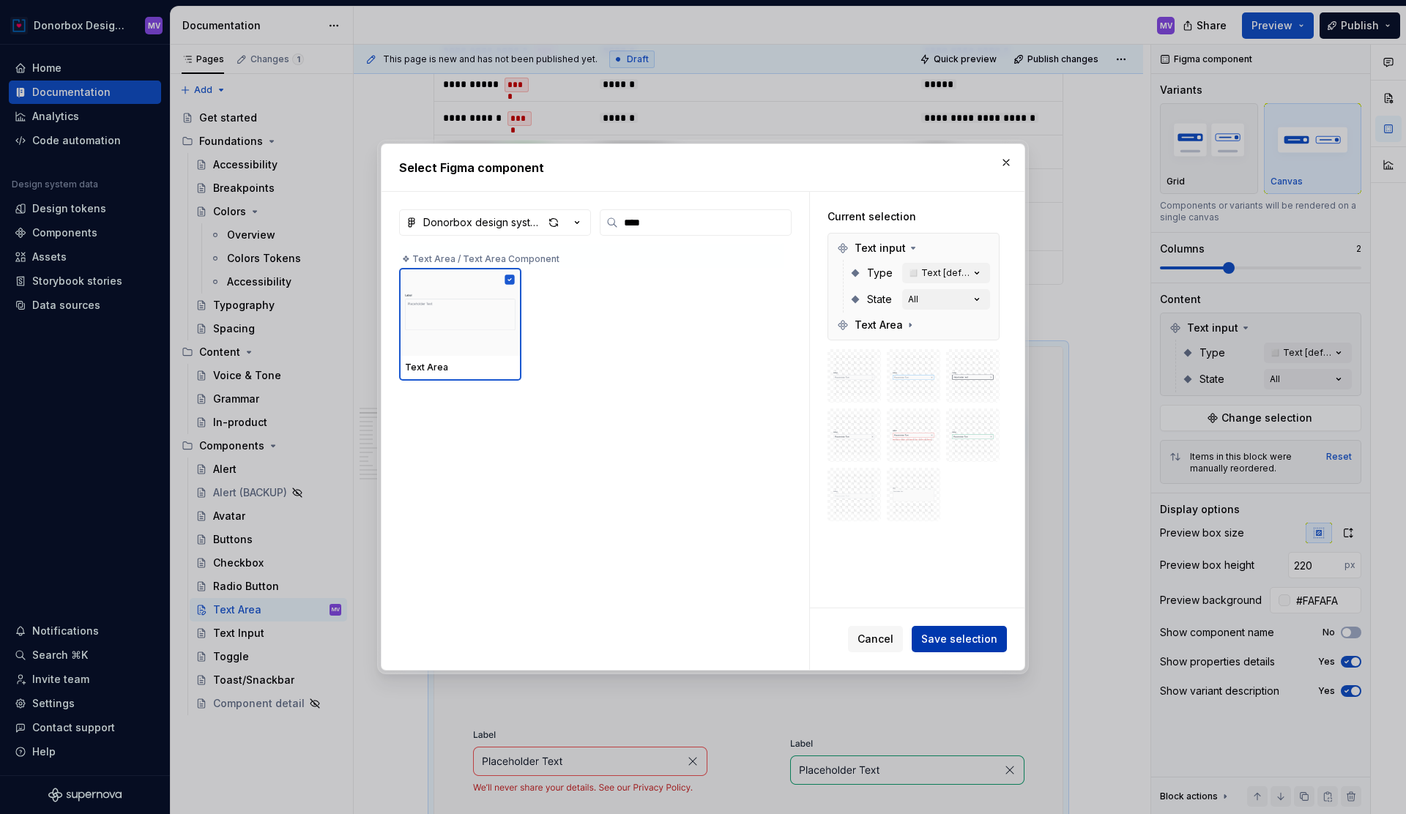
click at [948, 628] on button "Save selection" at bounding box center [959, 639] width 95 height 26
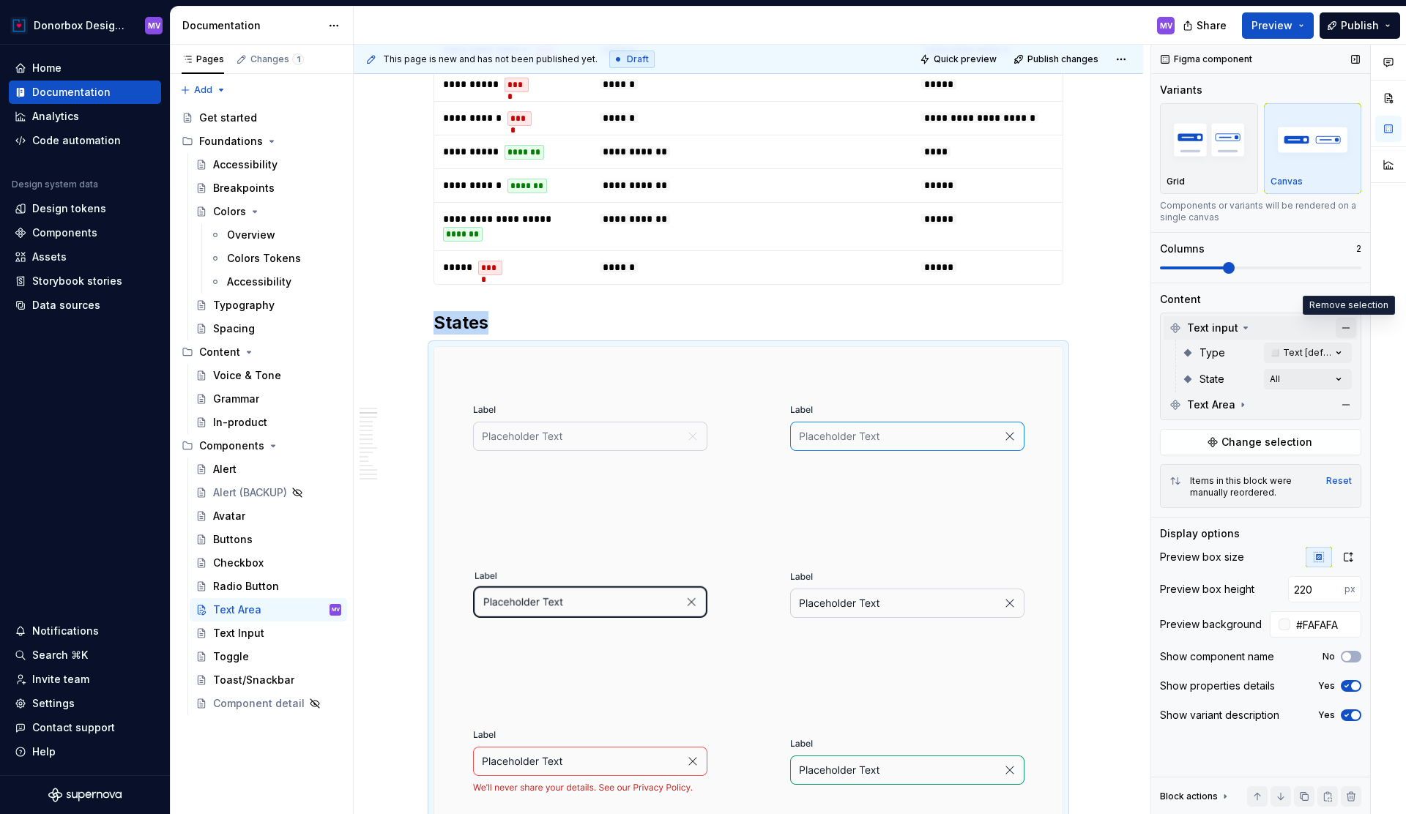
click at [1351, 323] on button "button" at bounding box center [1346, 328] width 21 height 21
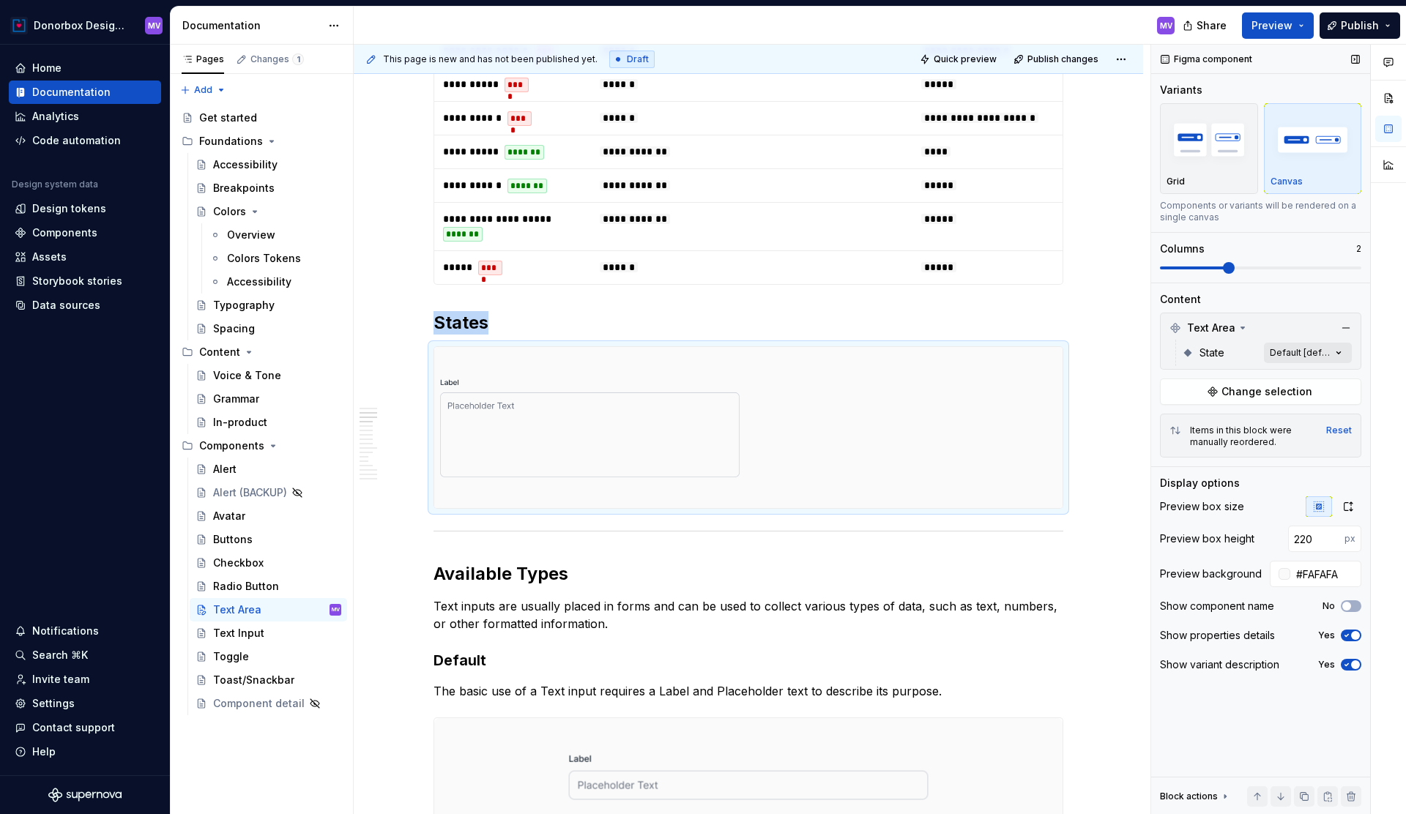
click at [1321, 352] on div "Comments Open comments No comments yet Select ‘Comment’ from the block context …" at bounding box center [1278, 430] width 255 height 770
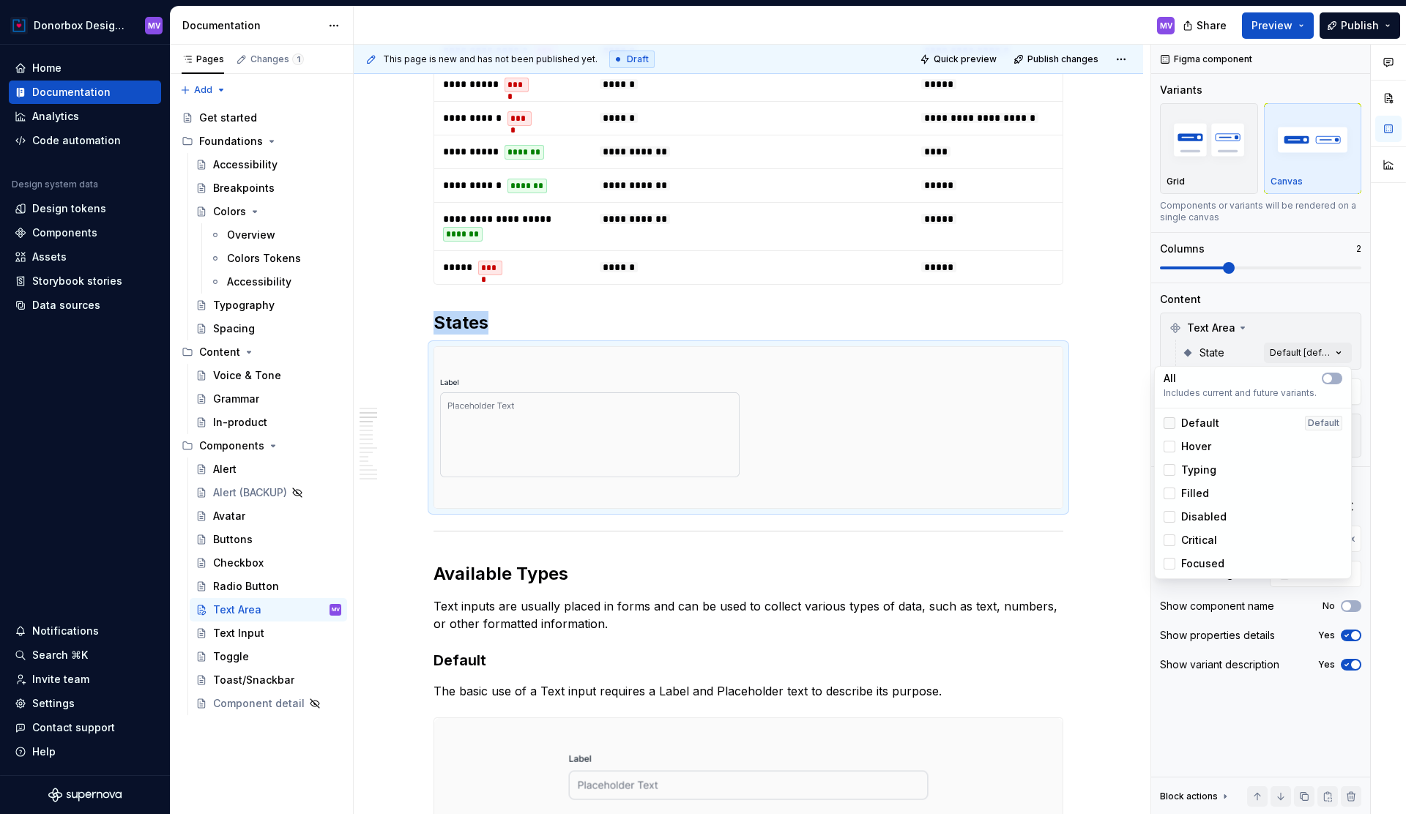
click at [1170, 420] on div at bounding box center [1170, 423] width 12 height 12
click at [1172, 441] on div at bounding box center [1170, 447] width 12 height 12
click at [1172, 466] on div at bounding box center [1170, 470] width 12 height 12
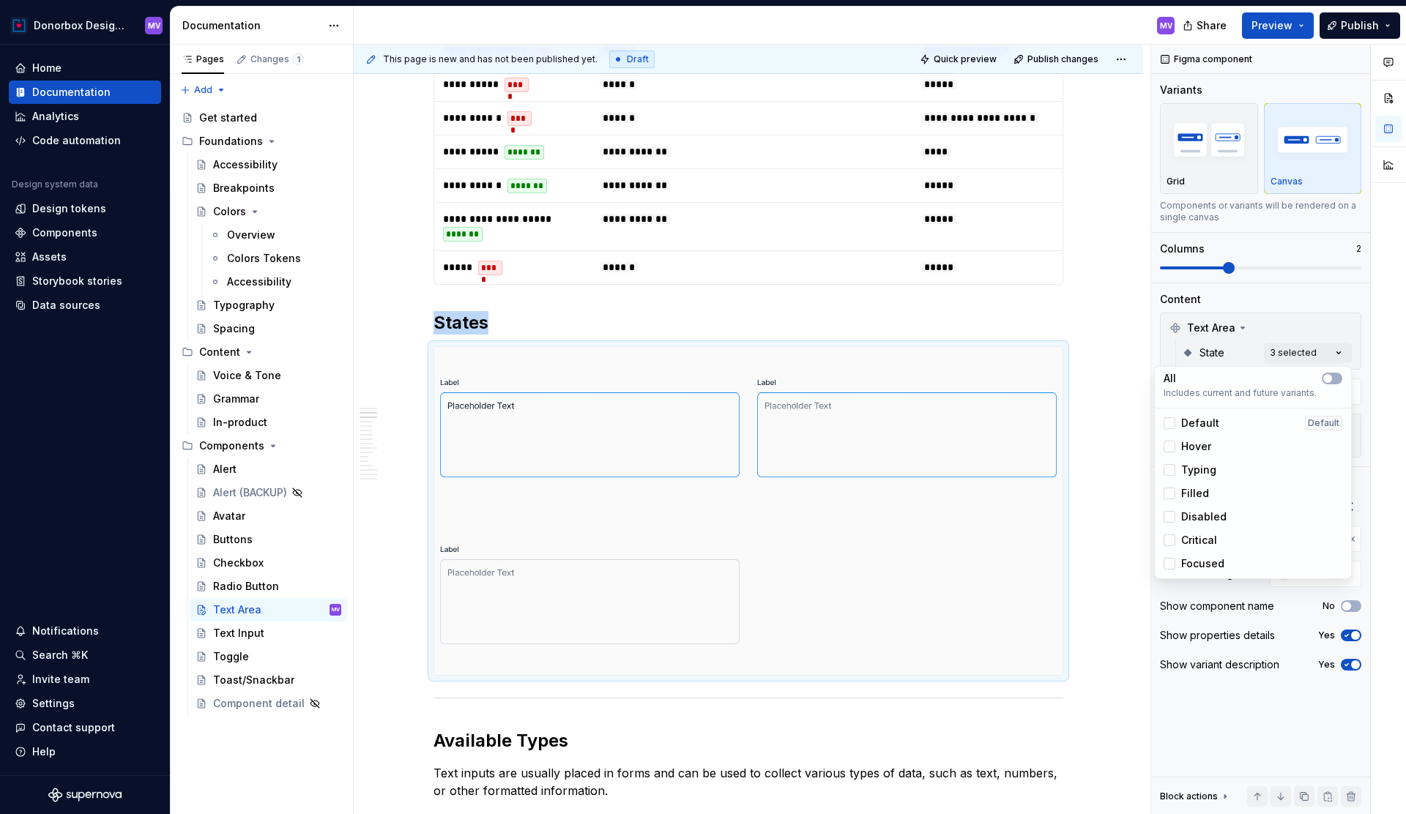
click at [1170, 500] on div "Filled" at bounding box center [1186, 493] width 45 height 15
click at [1170, 516] on div at bounding box center [1170, 517] width 12 height 12
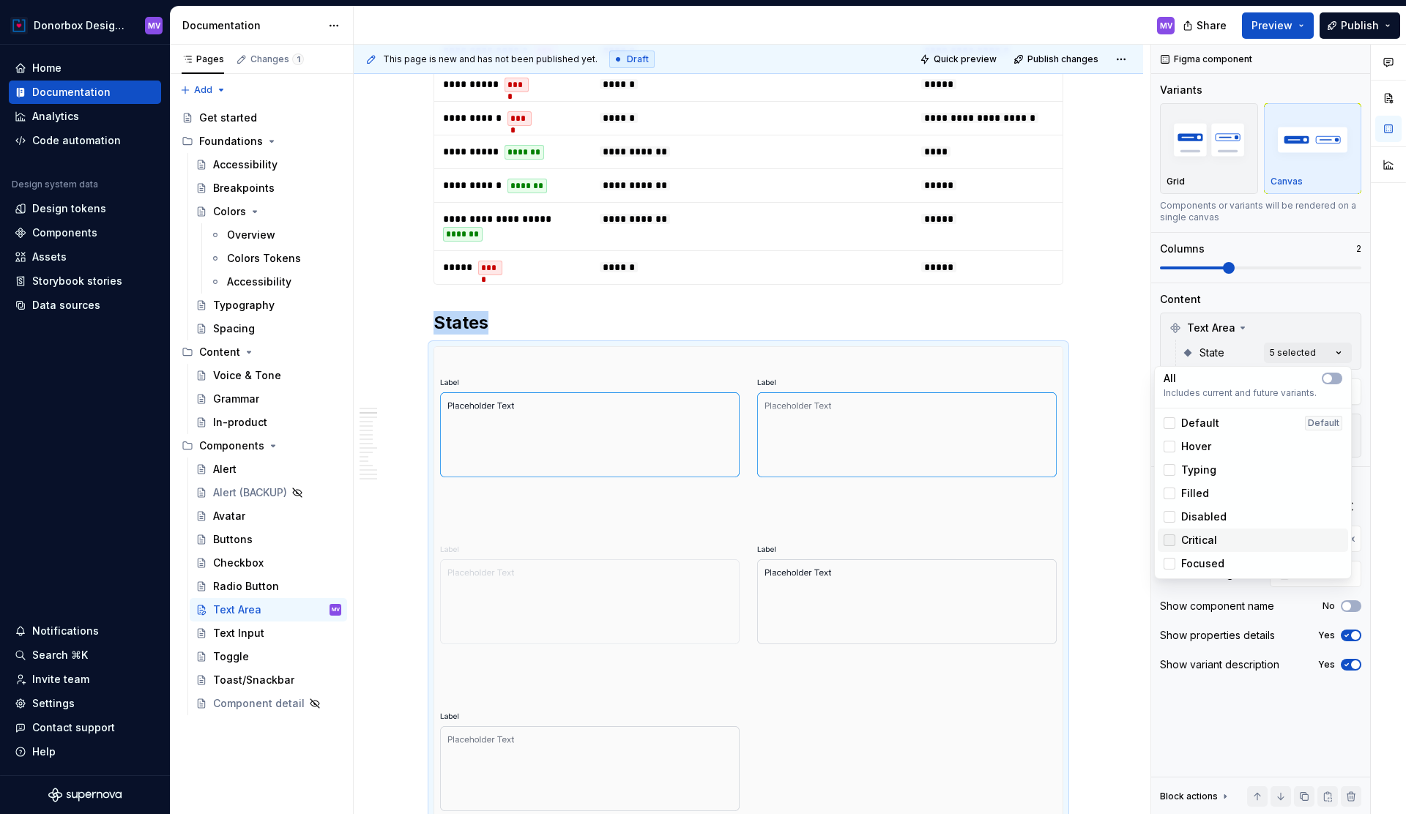
click at [1171, 538] on div at bounding box center [1170, 541] width 12 height 12
click at [1171, 560] on div at bounding box center [1170, 564] width 12 height 12
click at [1108, 534] on html "Donorbox Design System MV Home Documentation Analytics Code automation Design s…" at bounding box center [703, 407] width 1406 height 814
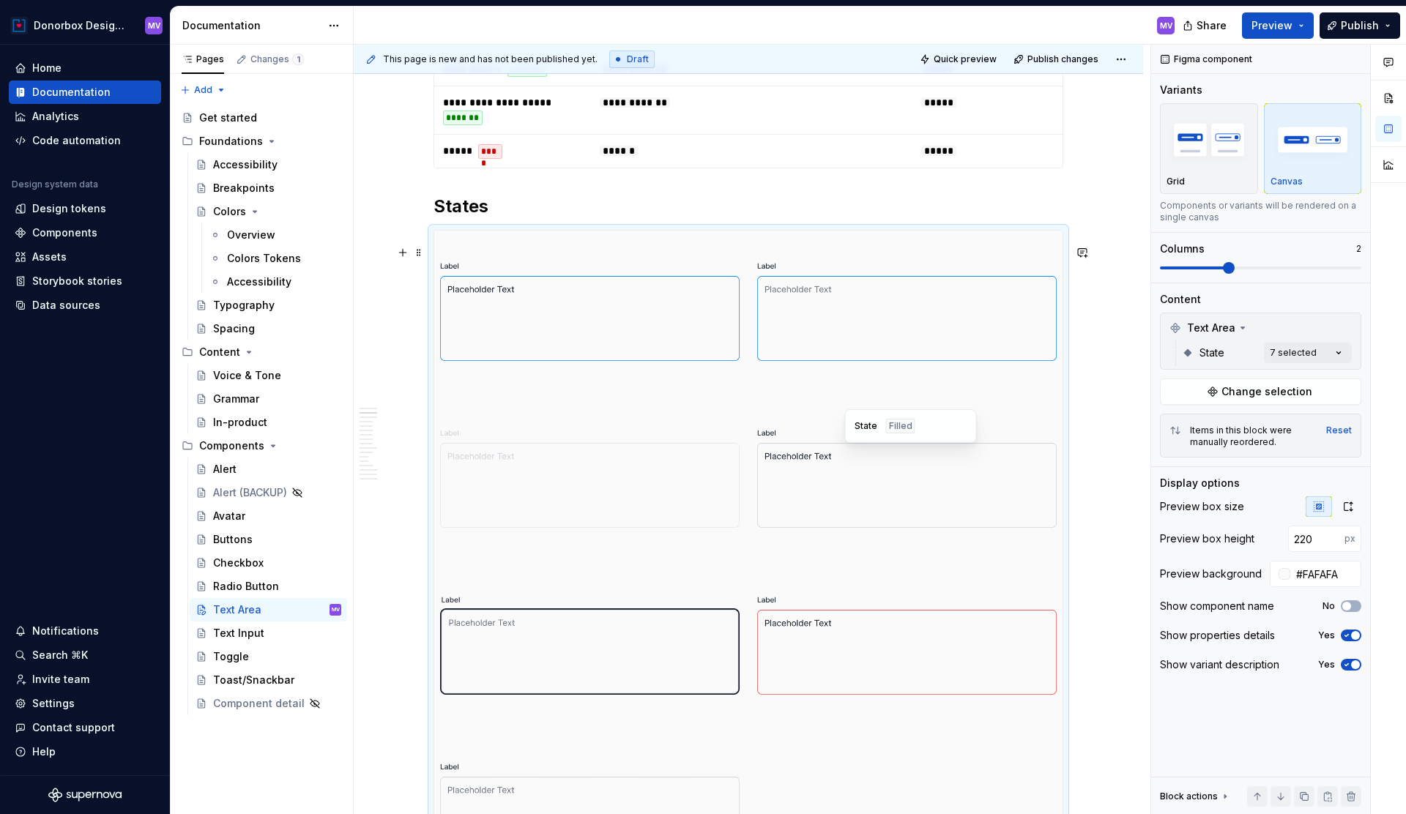
scroll to position [891, 0]
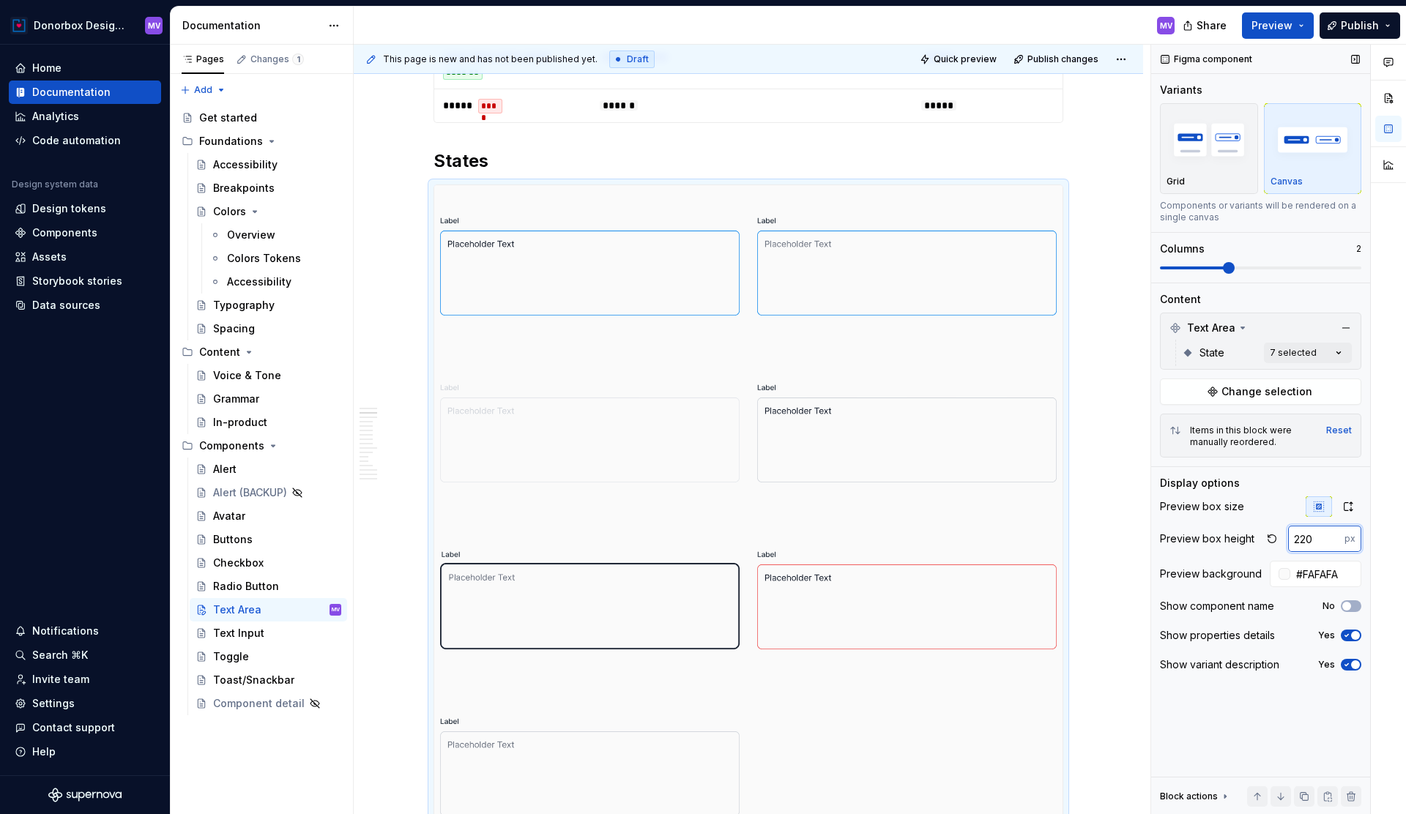
click at [1329, 545] on input "220" at bounding box center [1316, 539] width 56 height 26
click at [1334, 543] on input "219" at bounding box center [1316, 539] width 56 height 26
click at [1334, 543] on input "218" at bounding box center [1316, 539] width 56 height 26
click at [1311, 541] on input "218" at bounding box center [1316, 539] width 56 height 26
click at [1307, 541] on input "218" at bounding box center [1316, 539] width 56 height 26
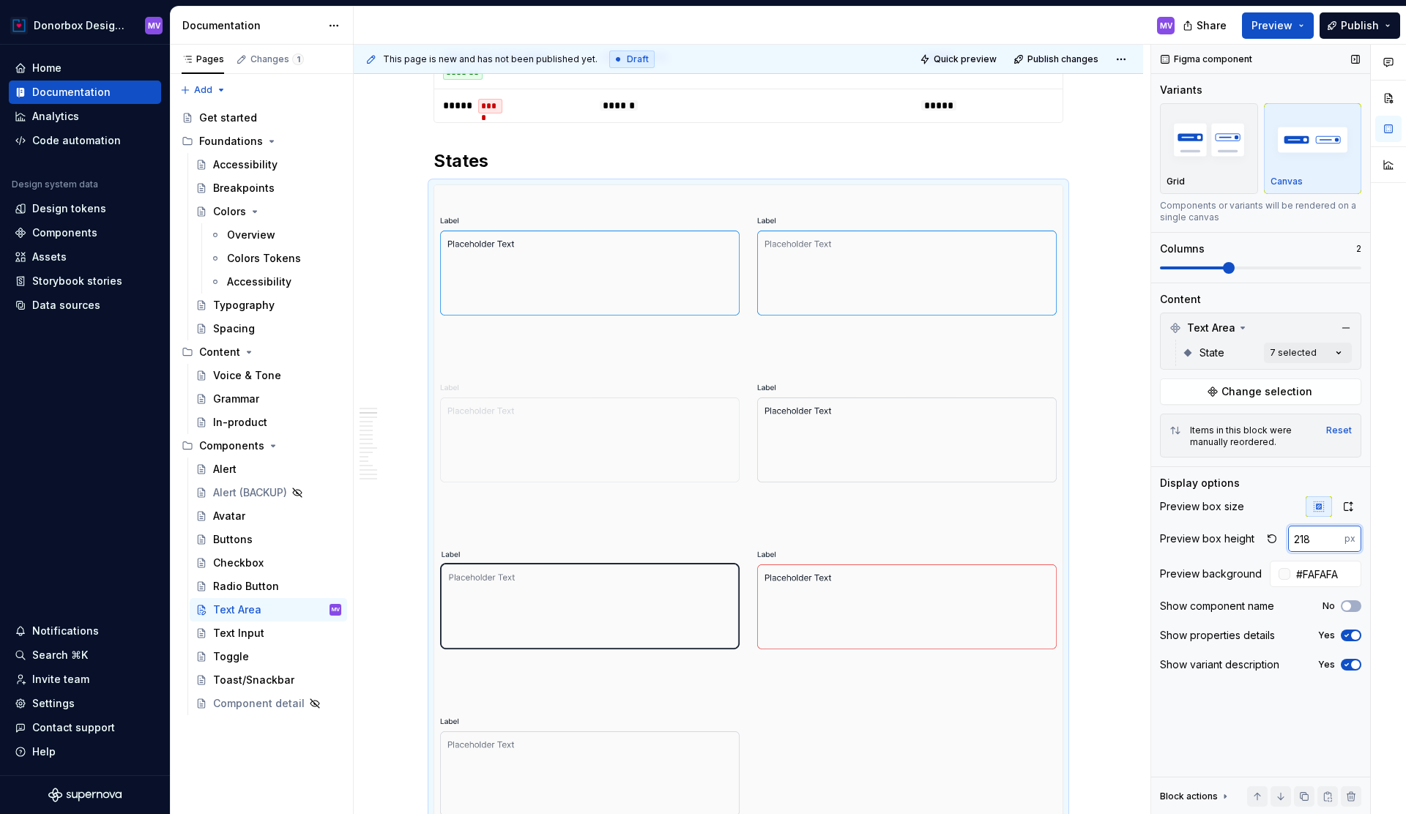
click at [1307, 541] on input "218" at bounding box center [1316, 539] width 56 height 26
type input "1"
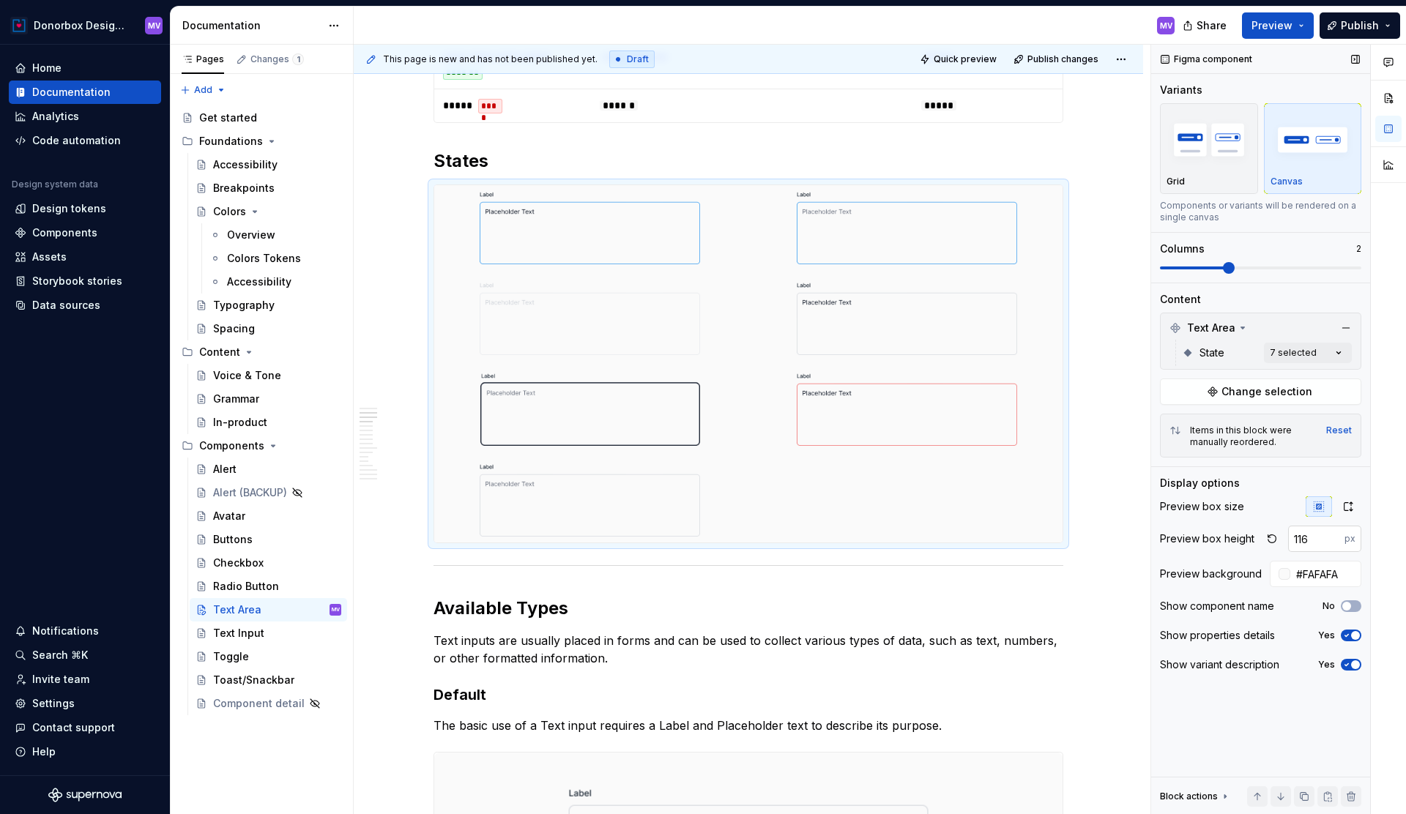
click at [1313, 543] on input "116" at bounding box center [1316, 539] width 56 height 26
click at [1301, 541] on input "116" at bounding box center [1316, 539] width 56 height 26
type input "200"
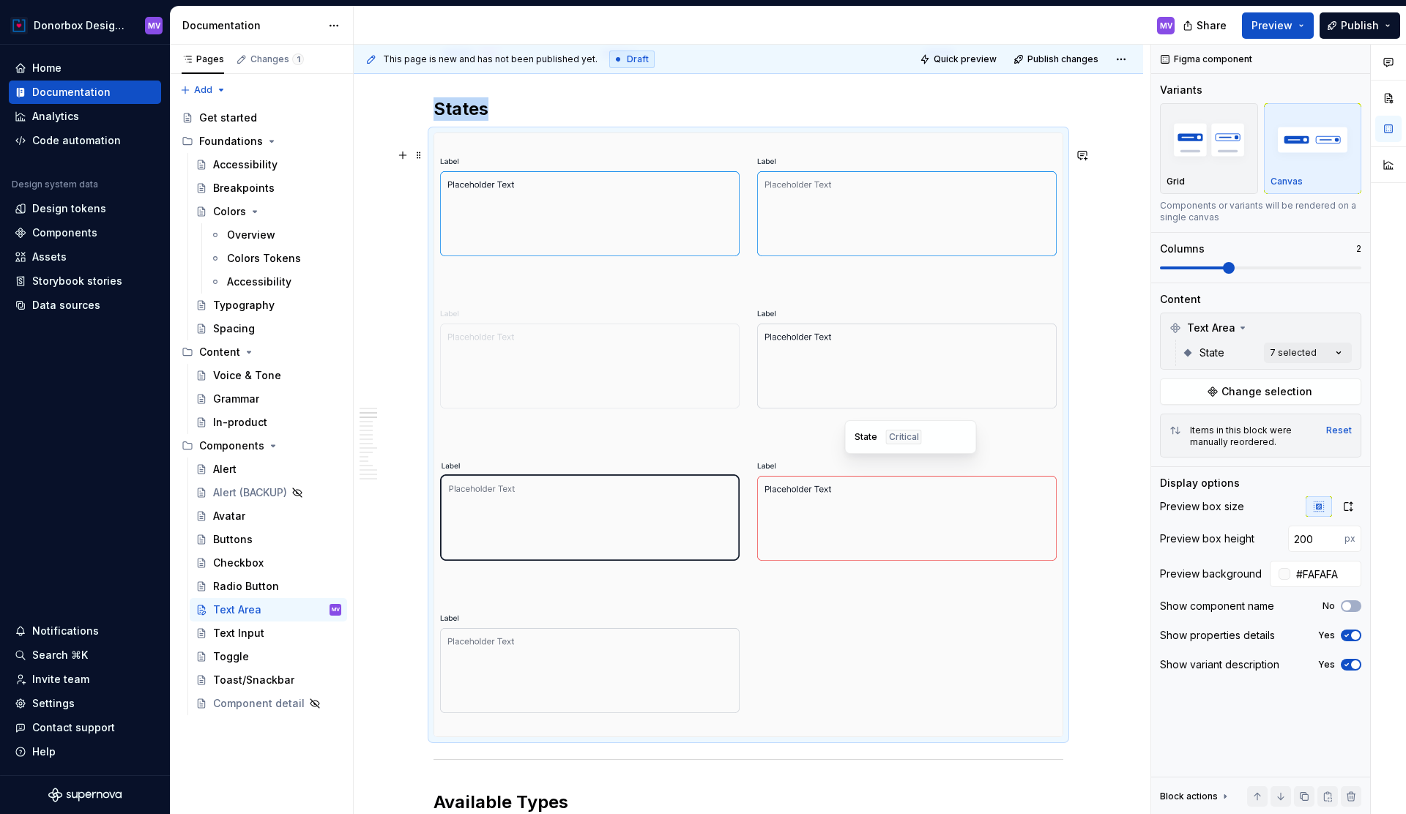
scroll to position [937, 0]
click at [255, 627] on div "Text Input" at bounding box center [238, 633] width 51 height 15
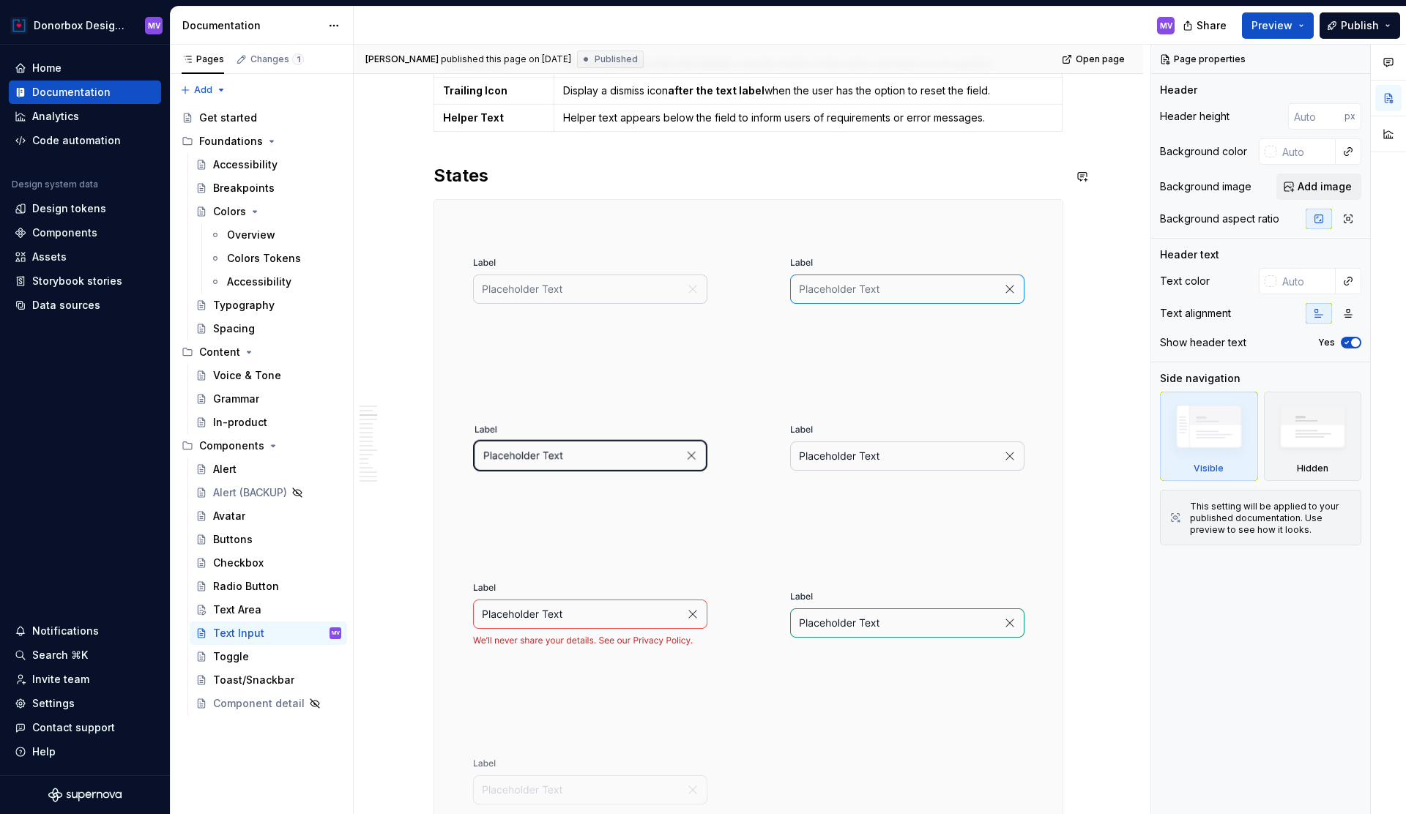
scroll to position [1326, 0]
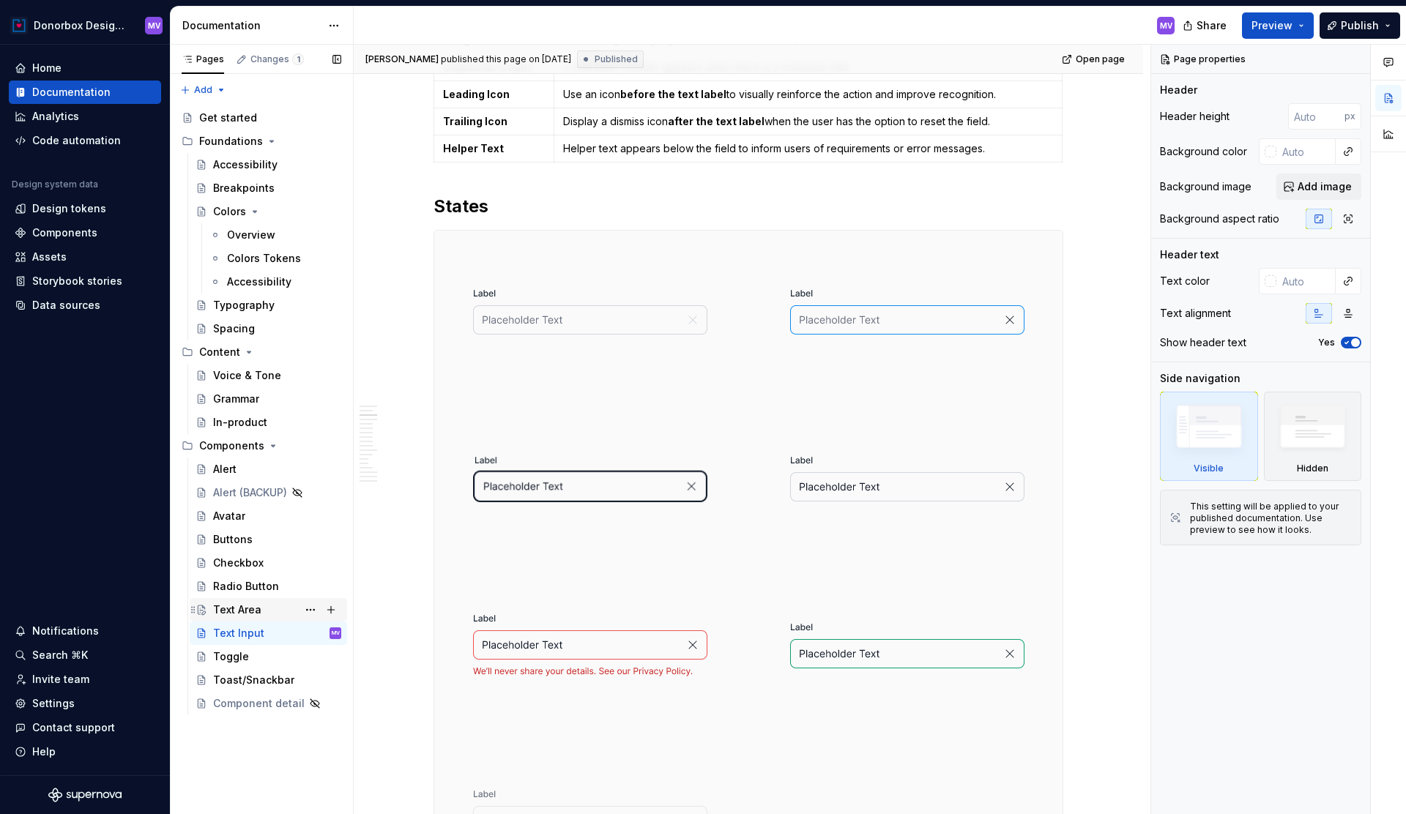
click at [251, 606] on div "Text Area" at bounding box center [237, 610] width 48 height 15
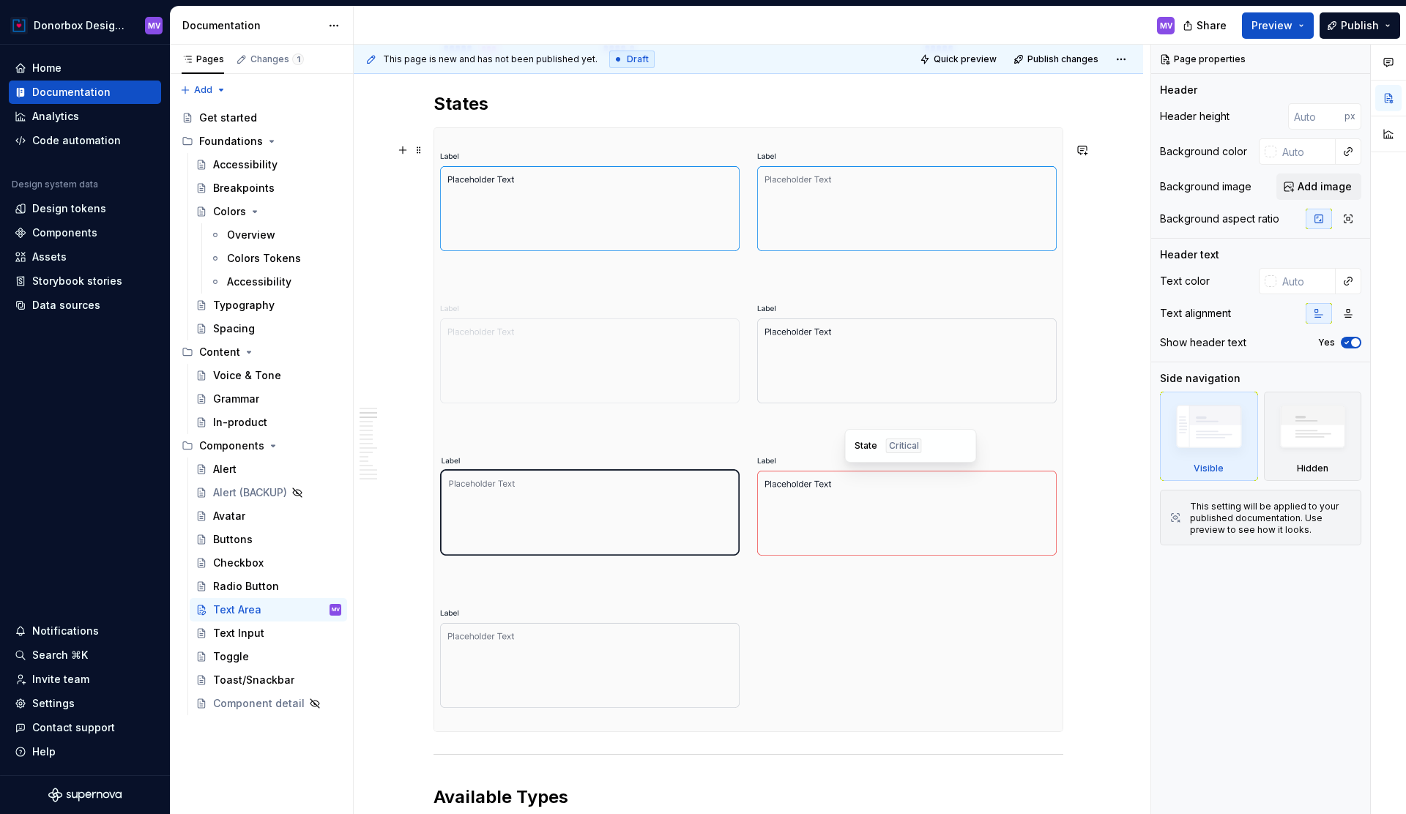
scroll to position [951, 0]
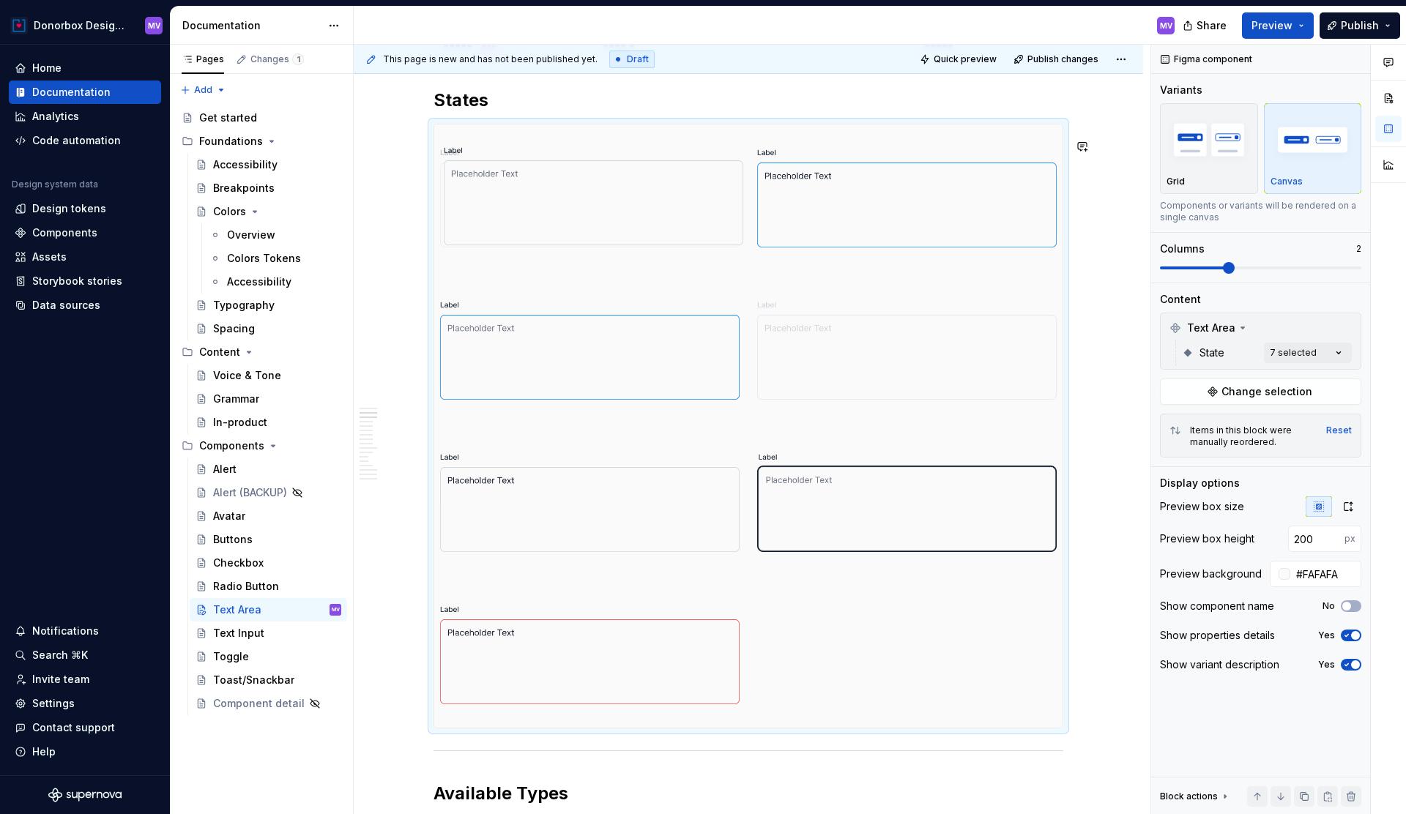
drag, startPoint x: 622, startPoint y: 655, endPoint x: 631, endPoint y: 236, distance: 419.0
click at [631, 236] on body "Donorbox Design System MV Home Documentation Analytics Code automation Design s…" at bounding box center [703, 407] width 1406 height 814
click at [799, 223] on img at bounding box center [907, 197] width 300 height 135
click at [1035, 311] on img at bounding box center [907, 350] width 300 height 135
click at [1326, 349] on div "Comments Open comments No comments yet Select ‘Comment’ from the block context …" at bounding box center [1278, 430] width 255 height 770
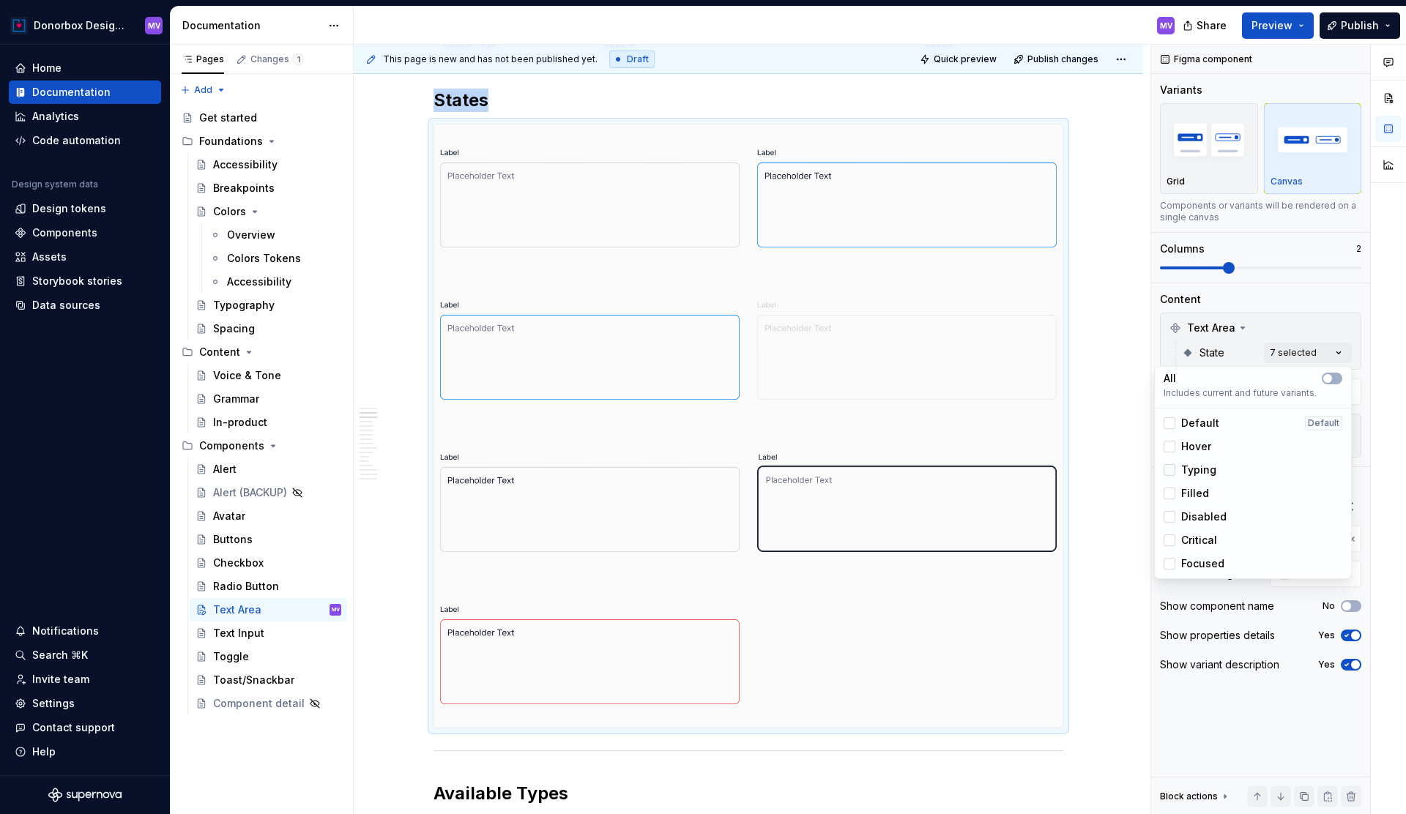
click at [1170, 470] on icon at bounding box center [1170, 470] width 0 height 0
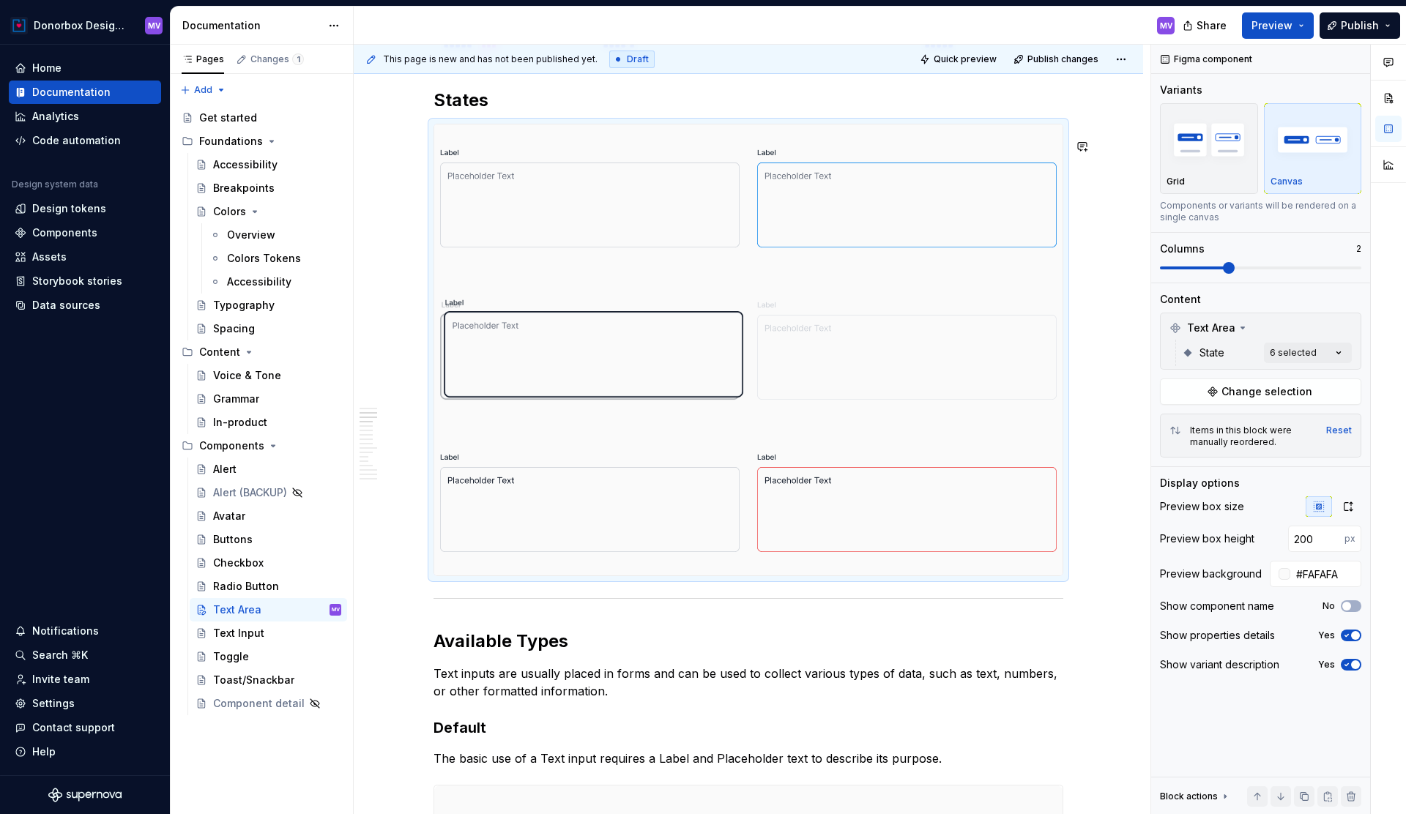
drag, startPoint x: 530, startPoint y: 505, endPoint x: 546, endPoint y: 362, distance: 144.5
click at [546, 362] on body "Donorbox Design System MV Home Documentation Analytics Code automation Design s…" at bounding box center [703, 407] width 1406 height 814
drag, startPoint x: 817, startPoint y: 385, endPoint x: 529, endPoint y: 538, distance: 326.4
click at [840, 342] on img at bounding box center [907, 350] width 300 height 135
click at [833, 494] on img at bounding box center [907, 502] width 300 height 135
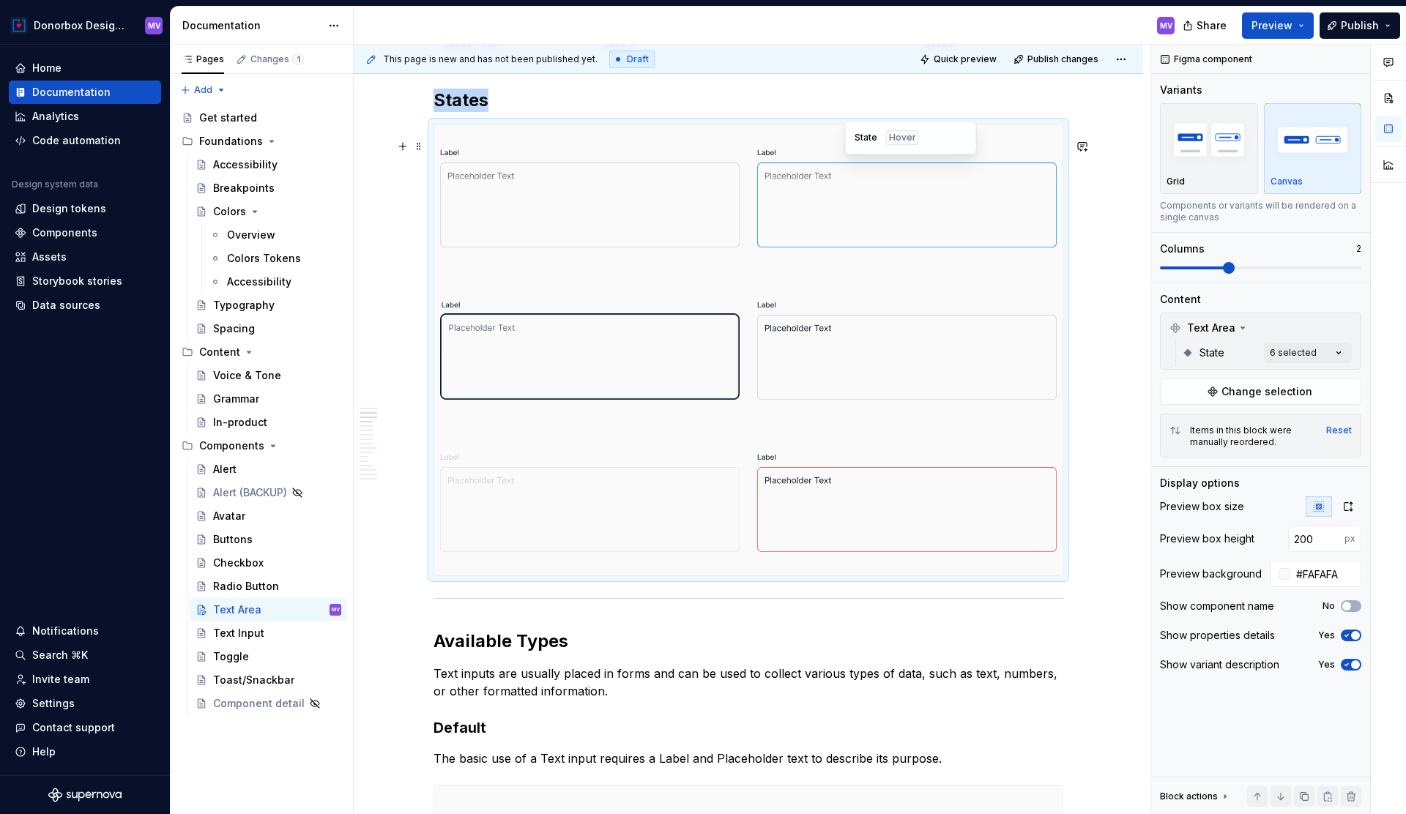
click at [1015, 271] on div at bounding box center [906, 198] width 311 height 146
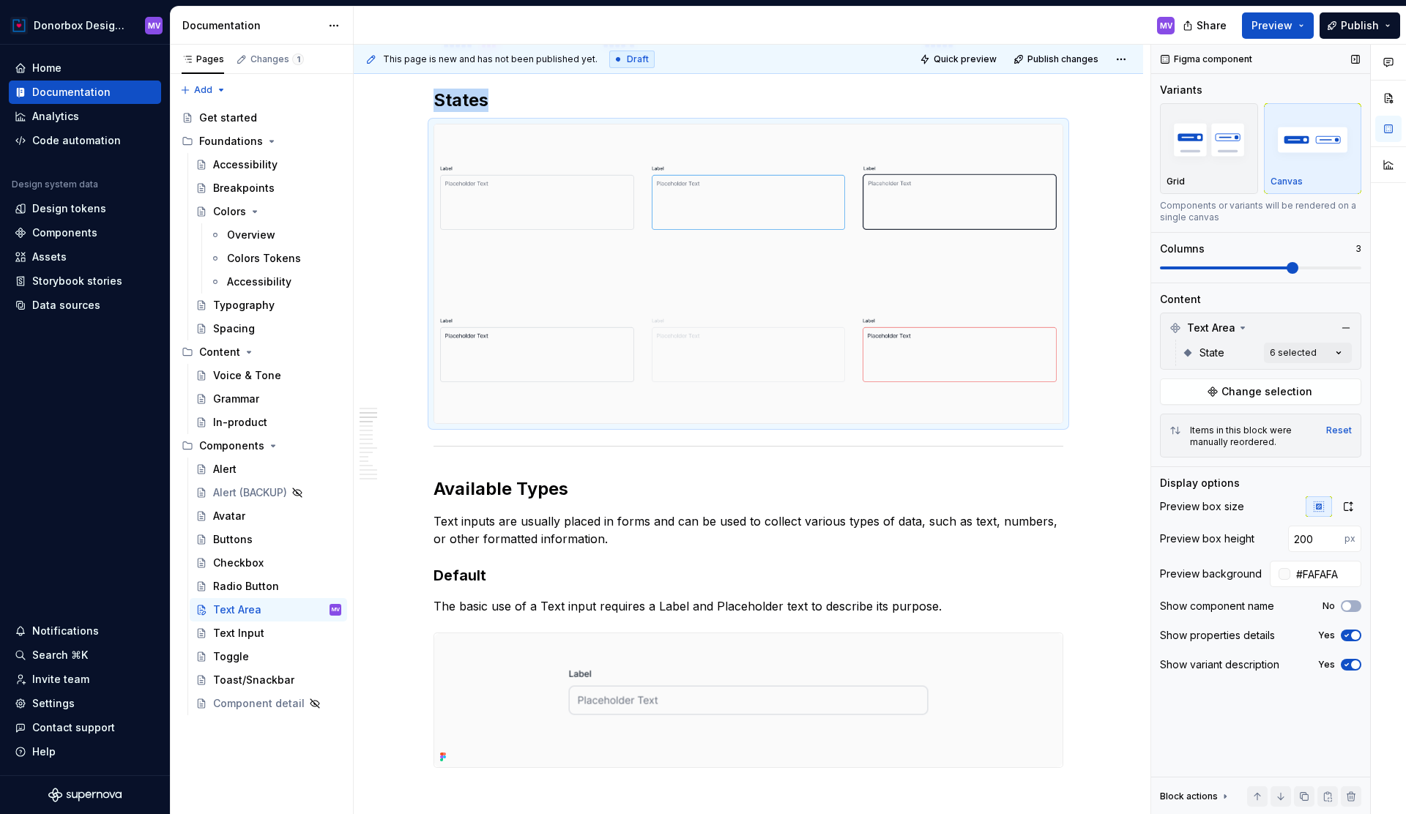
click at [1277, 268] on span at bounding box center [1260, 268] width 201 height 3
click at [1364, 20] on span "Publish" at bounding box center [1360, 25] width 38 height 15
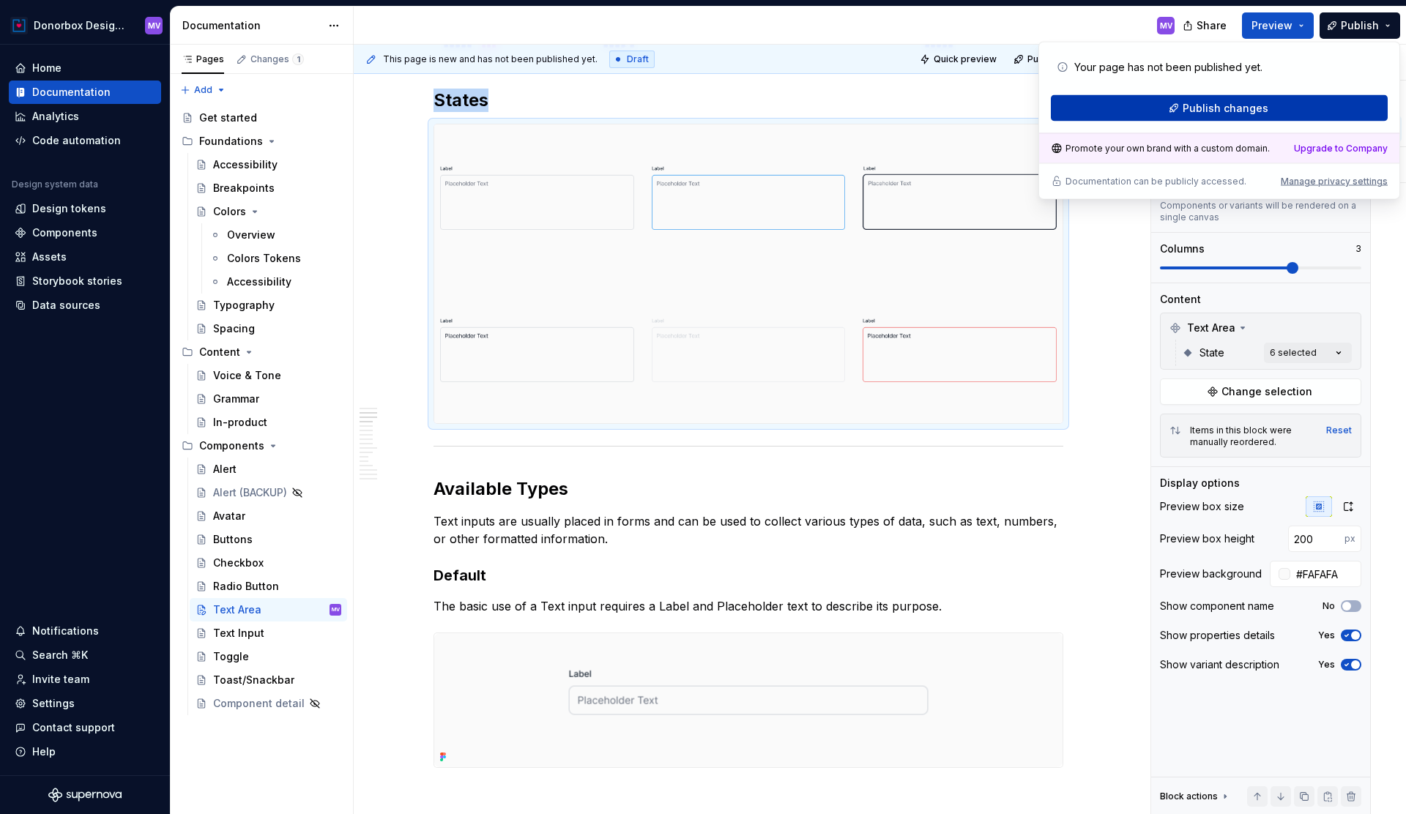
click at [1245, 107] on span "Publish changes" at bounding box center [1226, 108] width 86 height 15
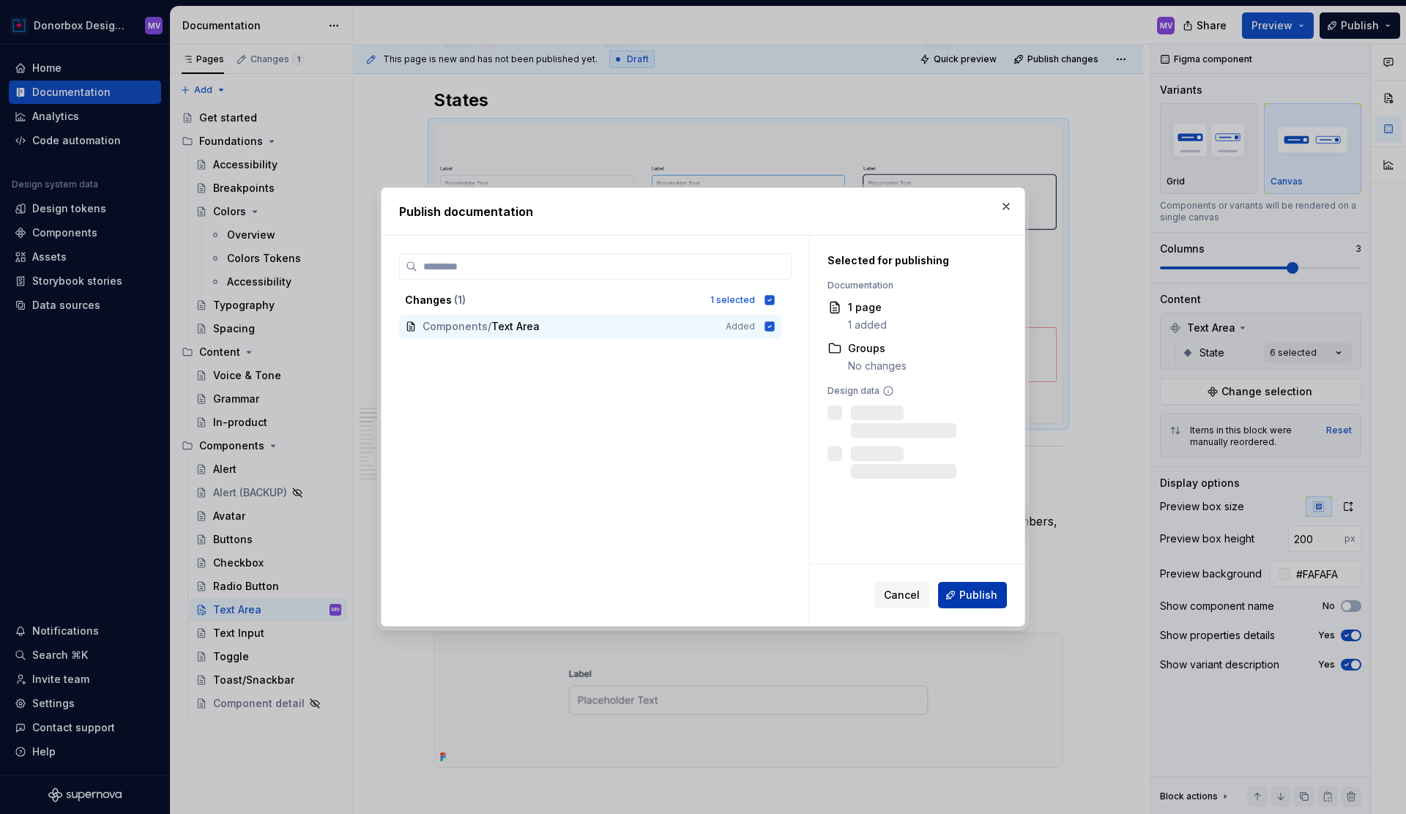
click at [992, 591] on span "Publish" at bounding box center [978, 595] width 38 height 15
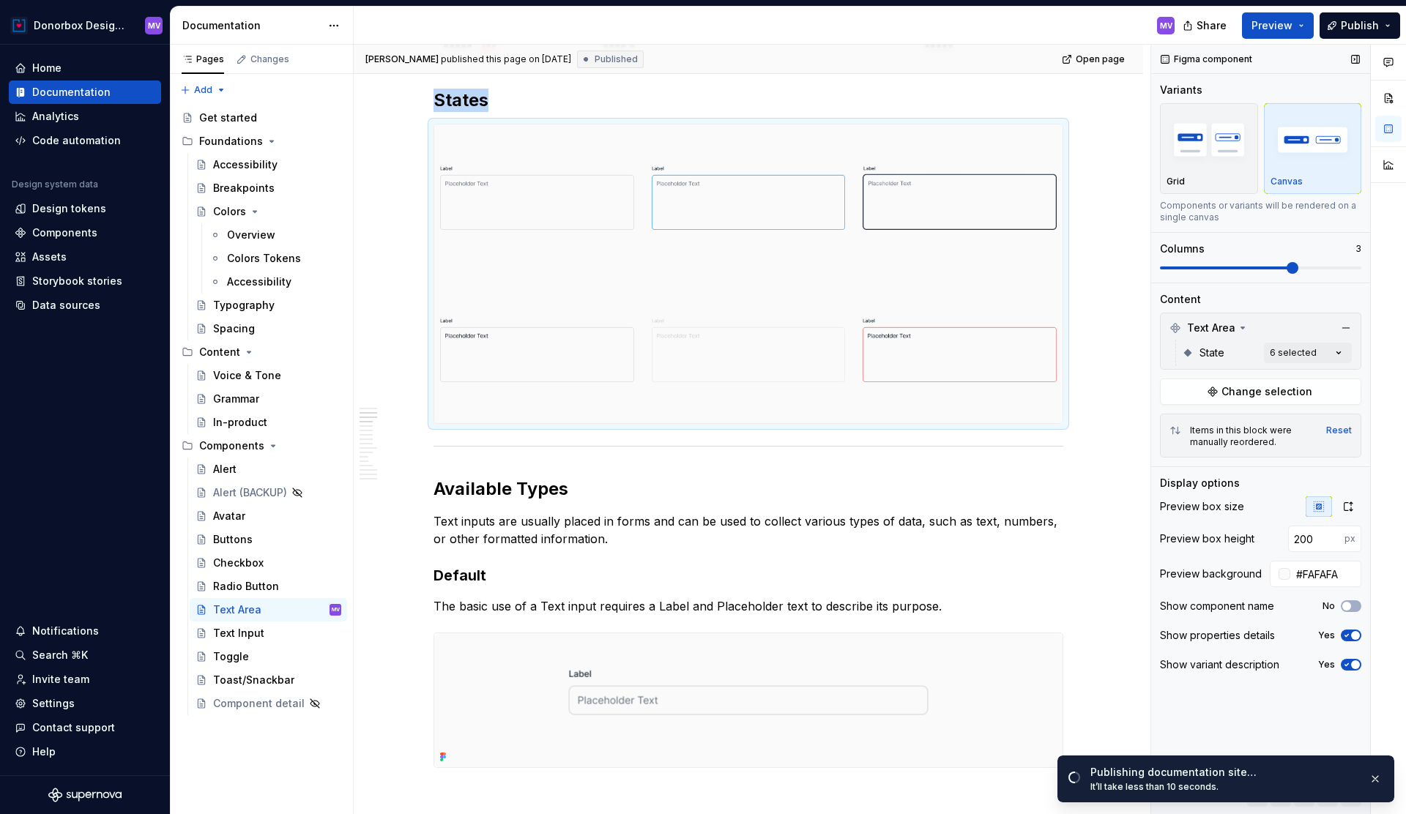
click at [1272, 269] on span at bounding box center [1227, 268] width 134 height 3
click at [1274, 264] on span at bounding box center [1260, 268] width 201 height 12
click at [1266, 267] on span at bounding box center [1227, 268] width 134 height 3
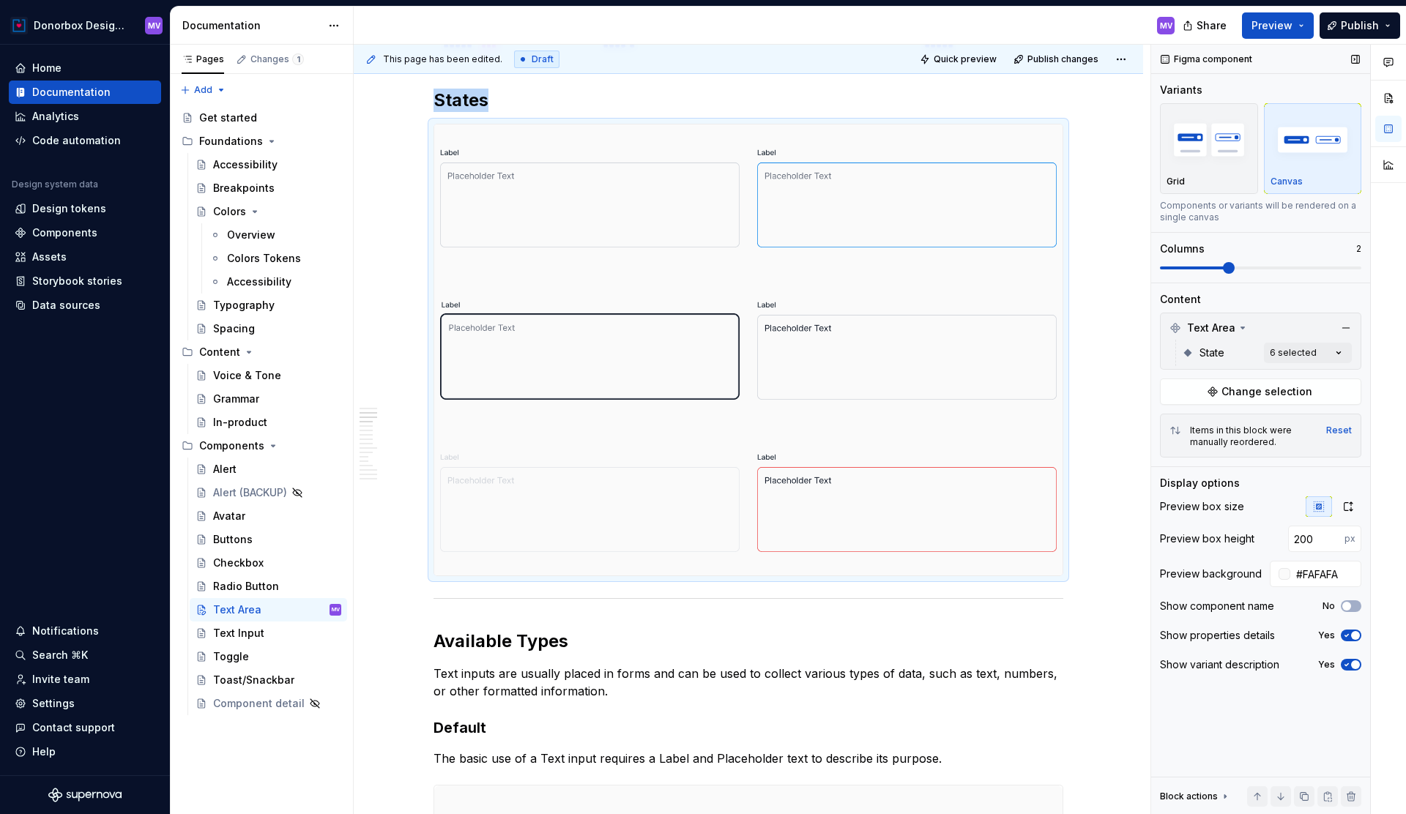
click at [1248, 267] on span at bounding box center [1260, 268] width 201 height 12
click at [1366, 23] on span "Publish" at bounding box center [1360, 25] width 38 height 15
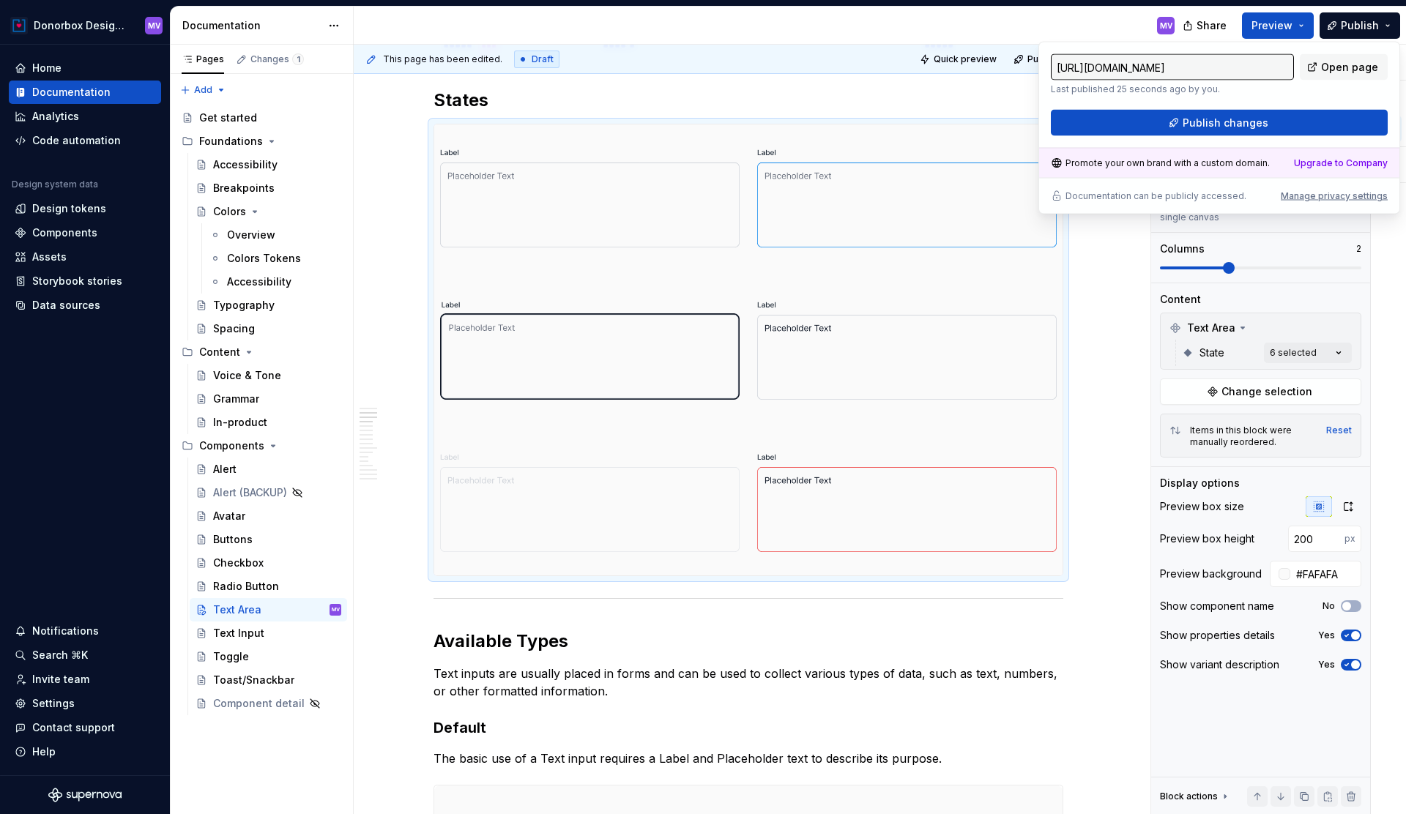
click at [1321, 93] on div "[URL][DOMAIN_NAME] Last published 25 seconds ago by you. Open page" at bounding box center [1219, 74] width 337 height 41
click at [1317, 121] on button "Publish changes" at bounding box center [1219, 123] width 337 height 26
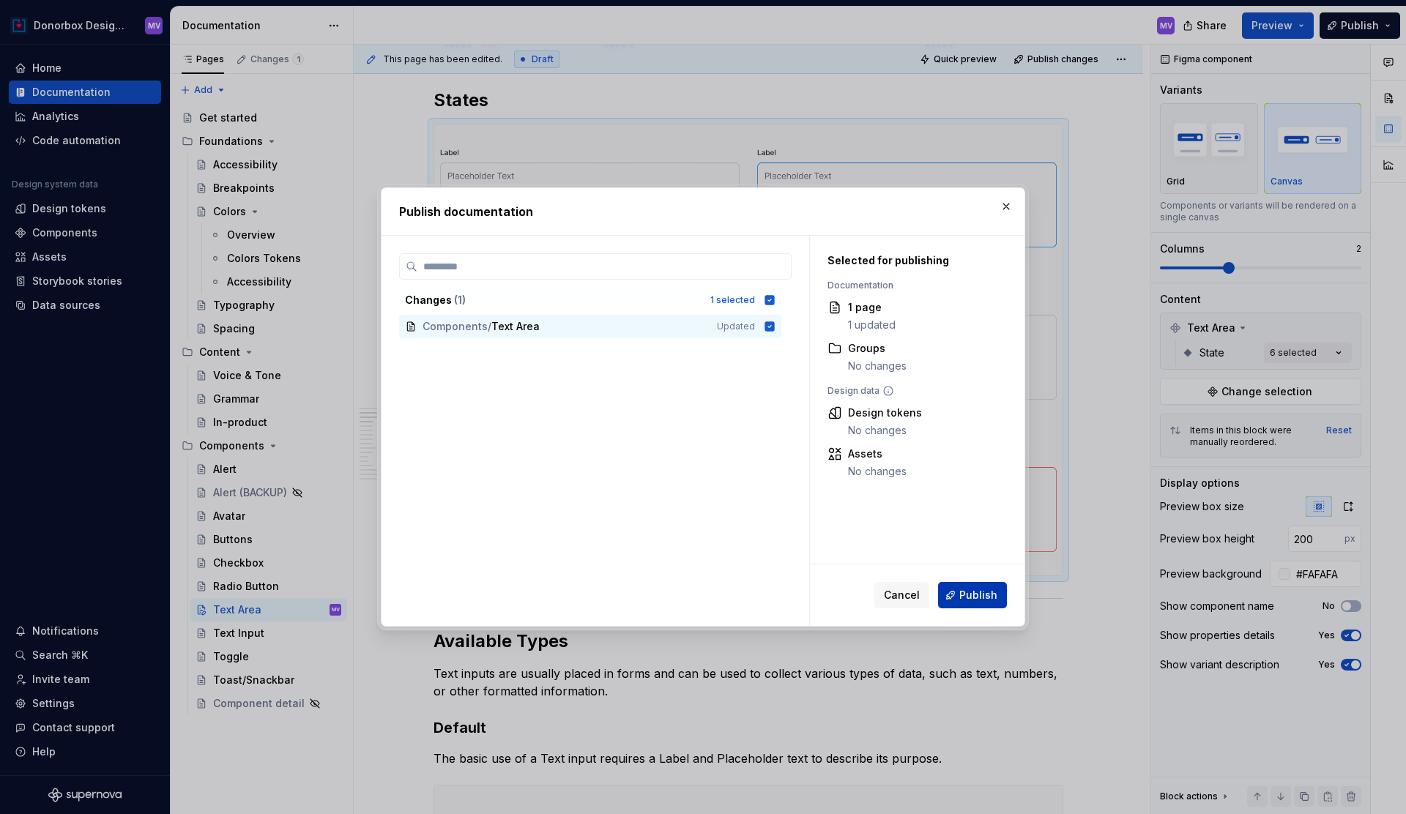
click at [969, 593] on span "Publish" at bounding box center [978, 595] width 38 height 15
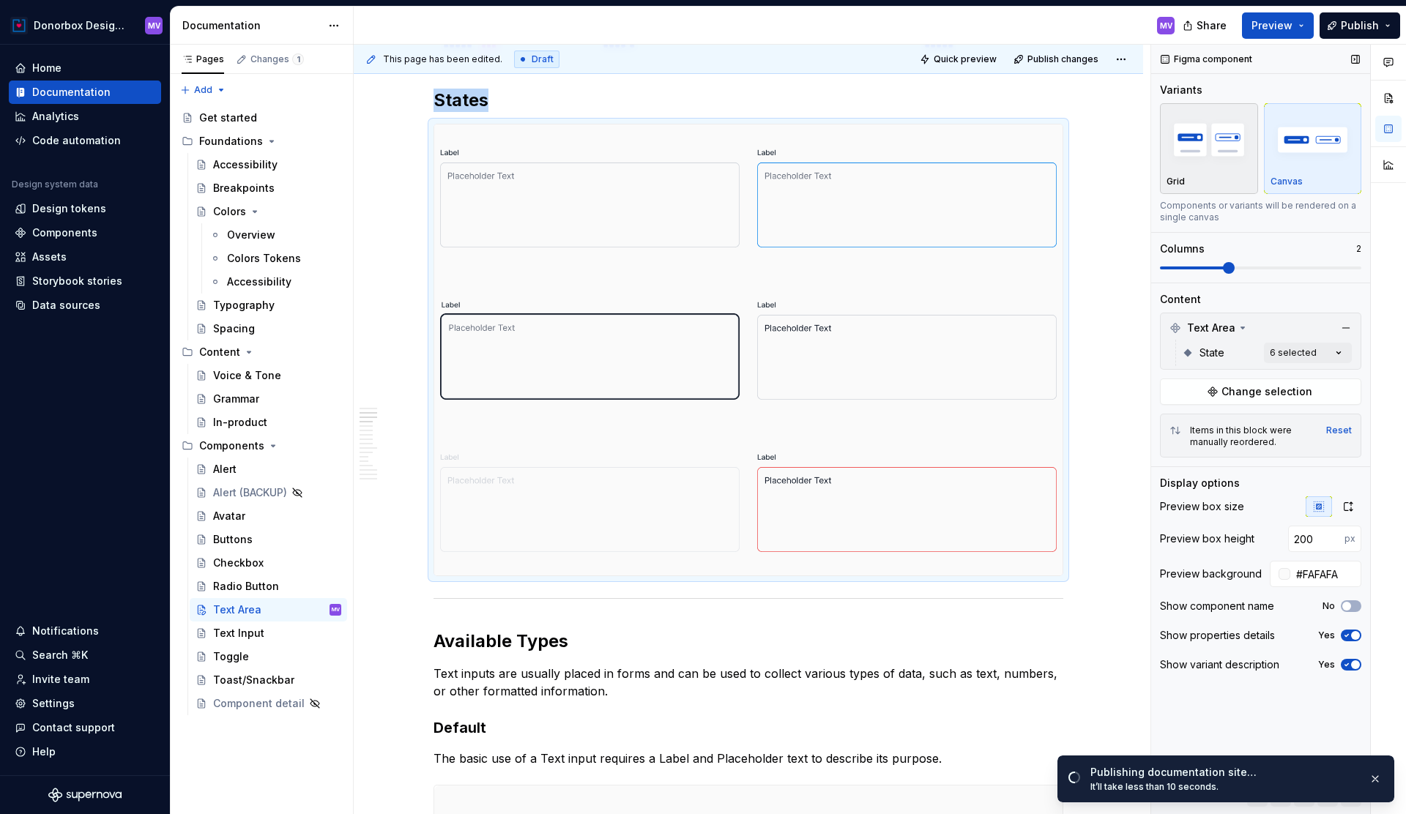
click at [1227, 170] on div "Grid" at bounding box center [1209, 149] width 85 height 78
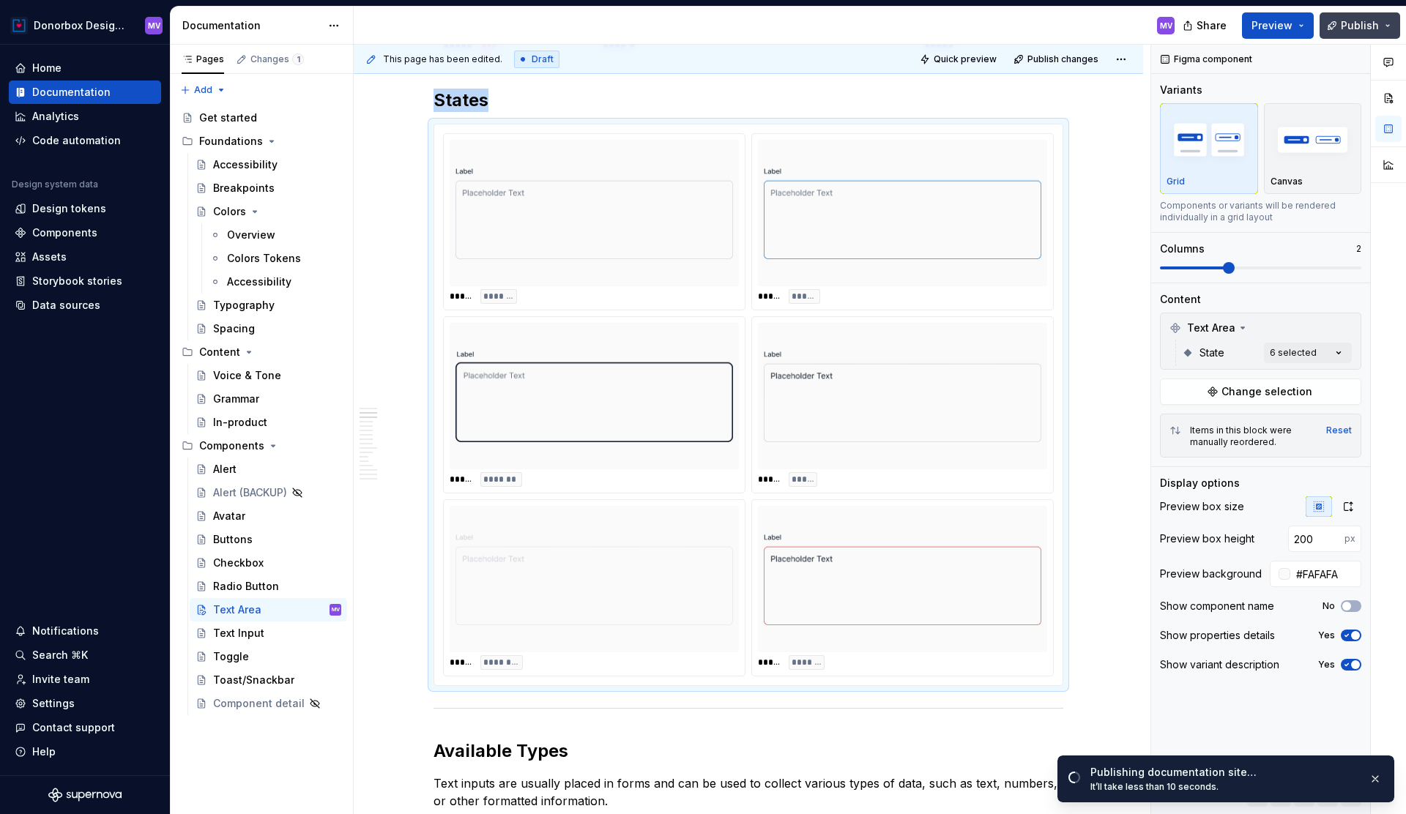
click at [1355, 23] on span "Publish" at bounding box center [1360, 25] width 38 height 15
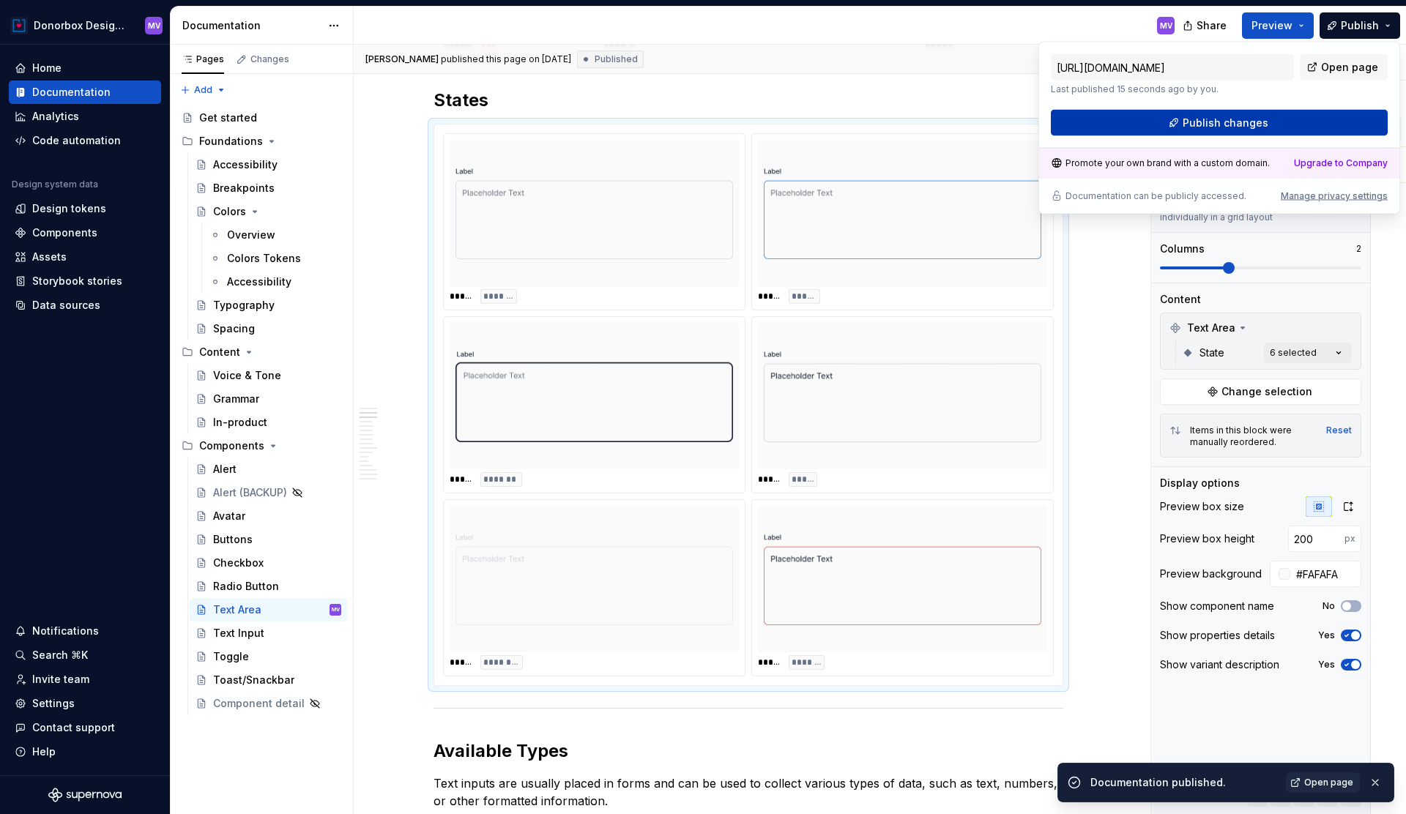
click at [1253, 122] on span "Publish changes" at bounding box center [1226, 123] width 86 height 15
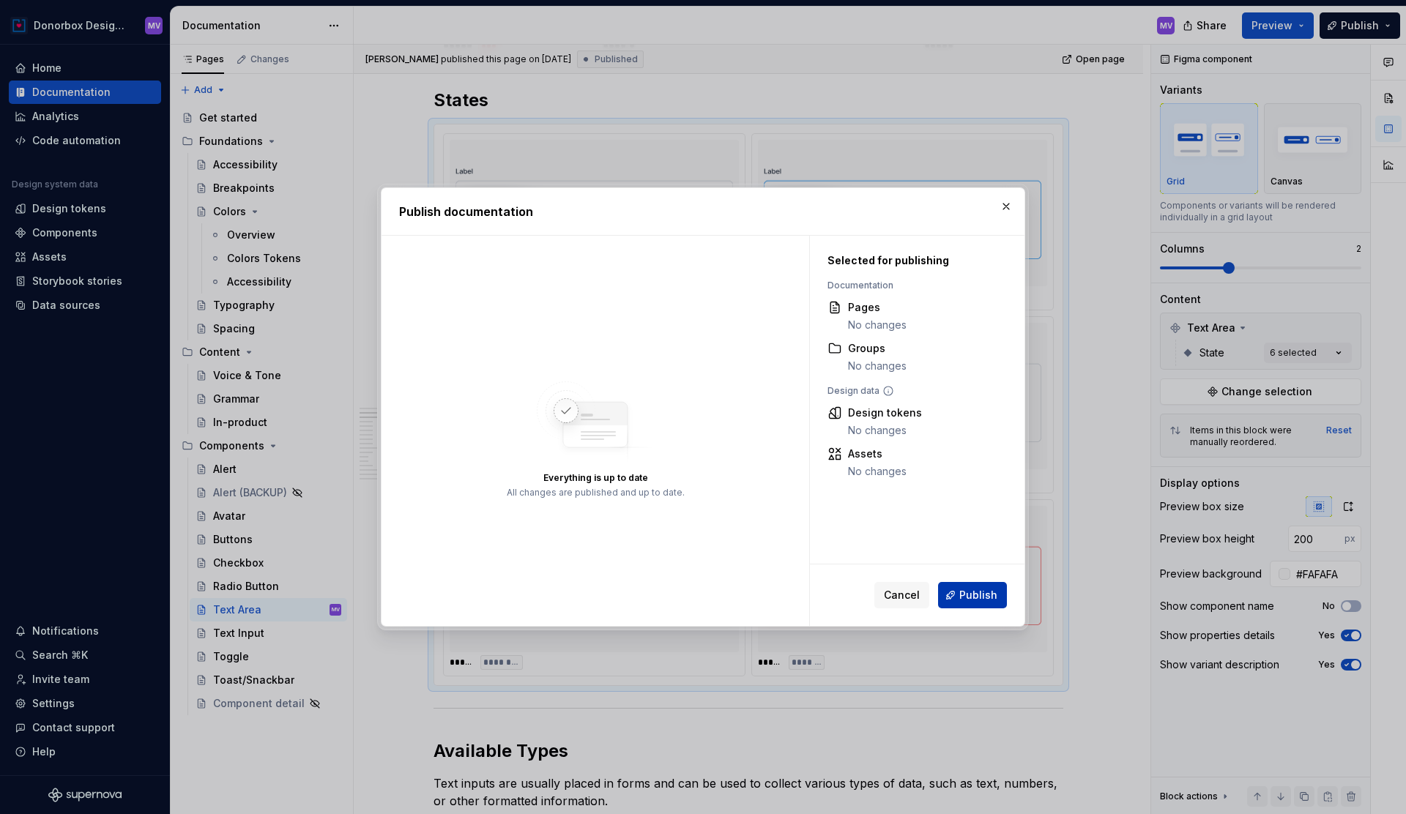
click at [964, 595] on span "Publish" at bounding box center [978, 595] width 38 height 15
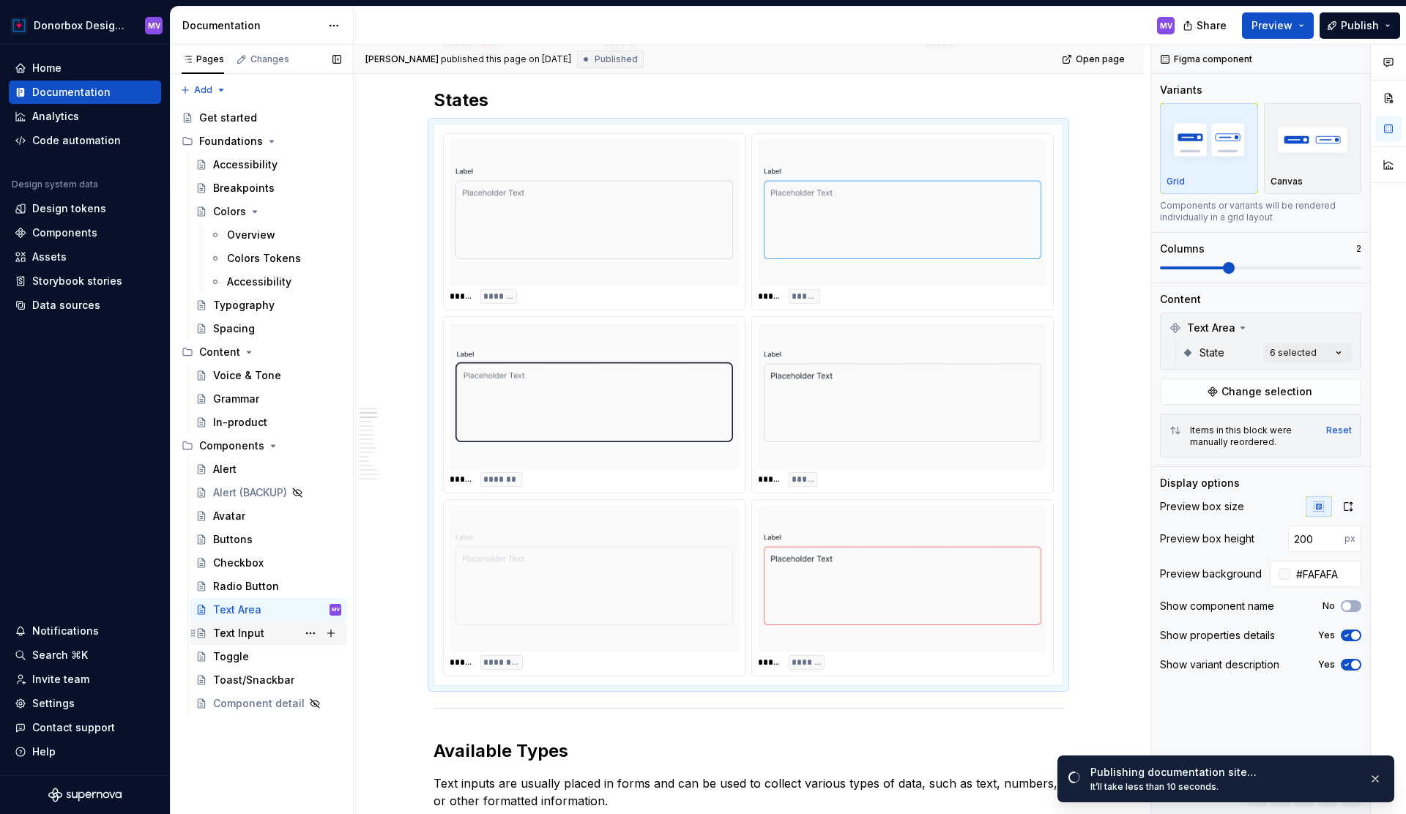
click at [261, 636] on div "Text Input" at bounding box center [238, 633] width 51 height 15
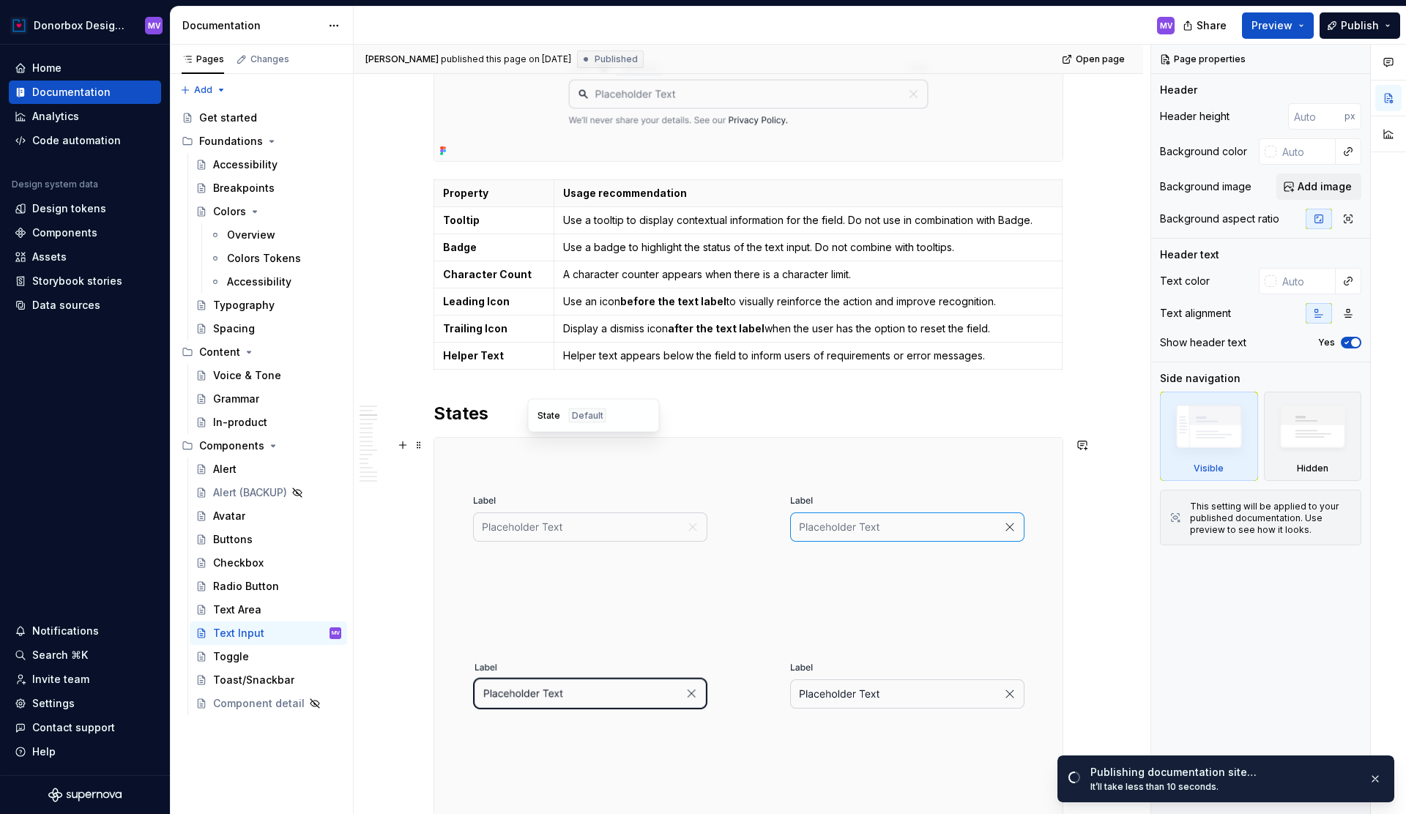
scroll to position [1140, 0]
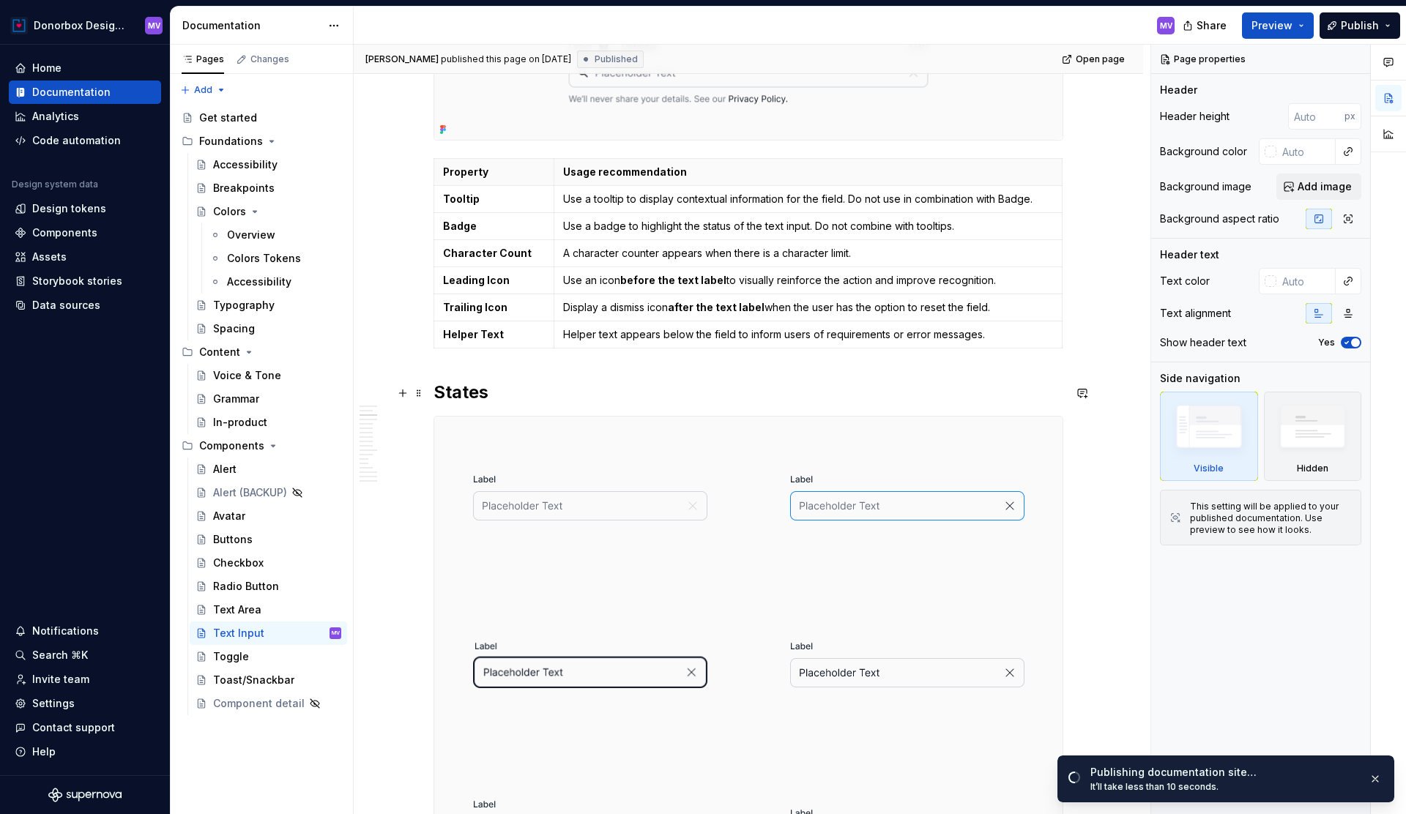
click at [461, 390] on h2 "States" at bounding box center [749, 392] width 630 height 23
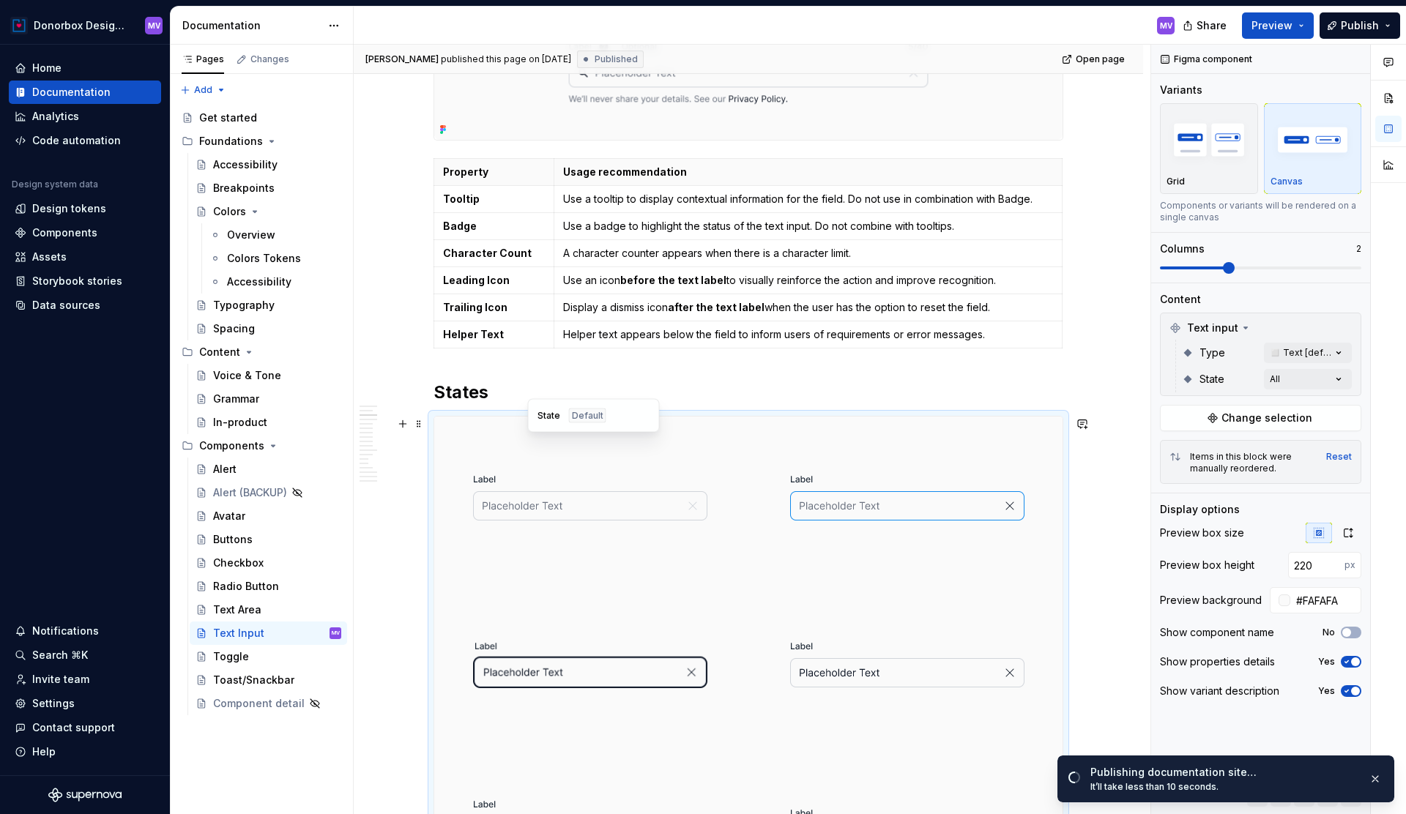
click at [495, 434] on img at bounding box center [590, 497] width 234 height 149
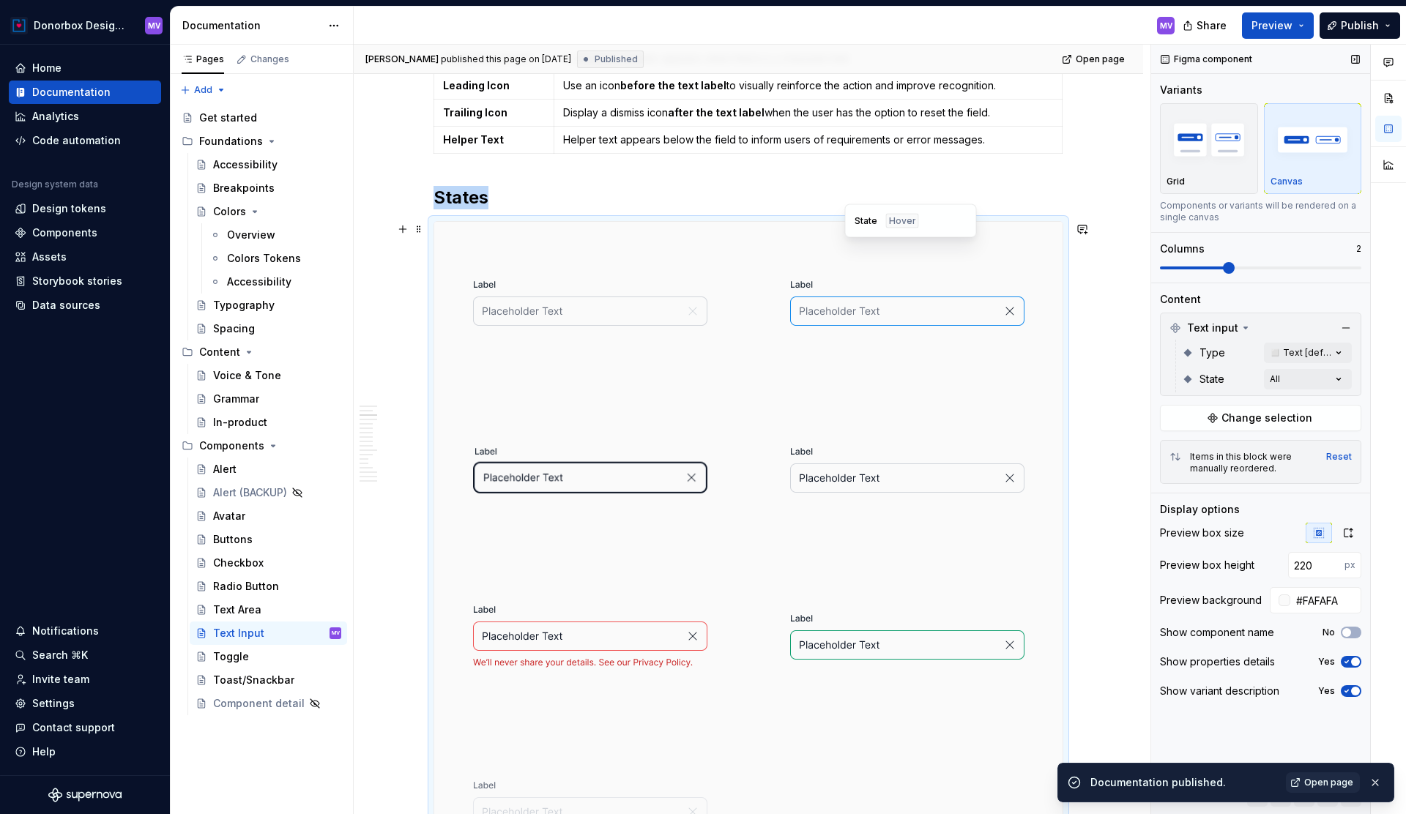
scroll to position [1337, 0]
click at [1226, 168] on div "button" at bounding box center [1209, 140] width 85 height 60
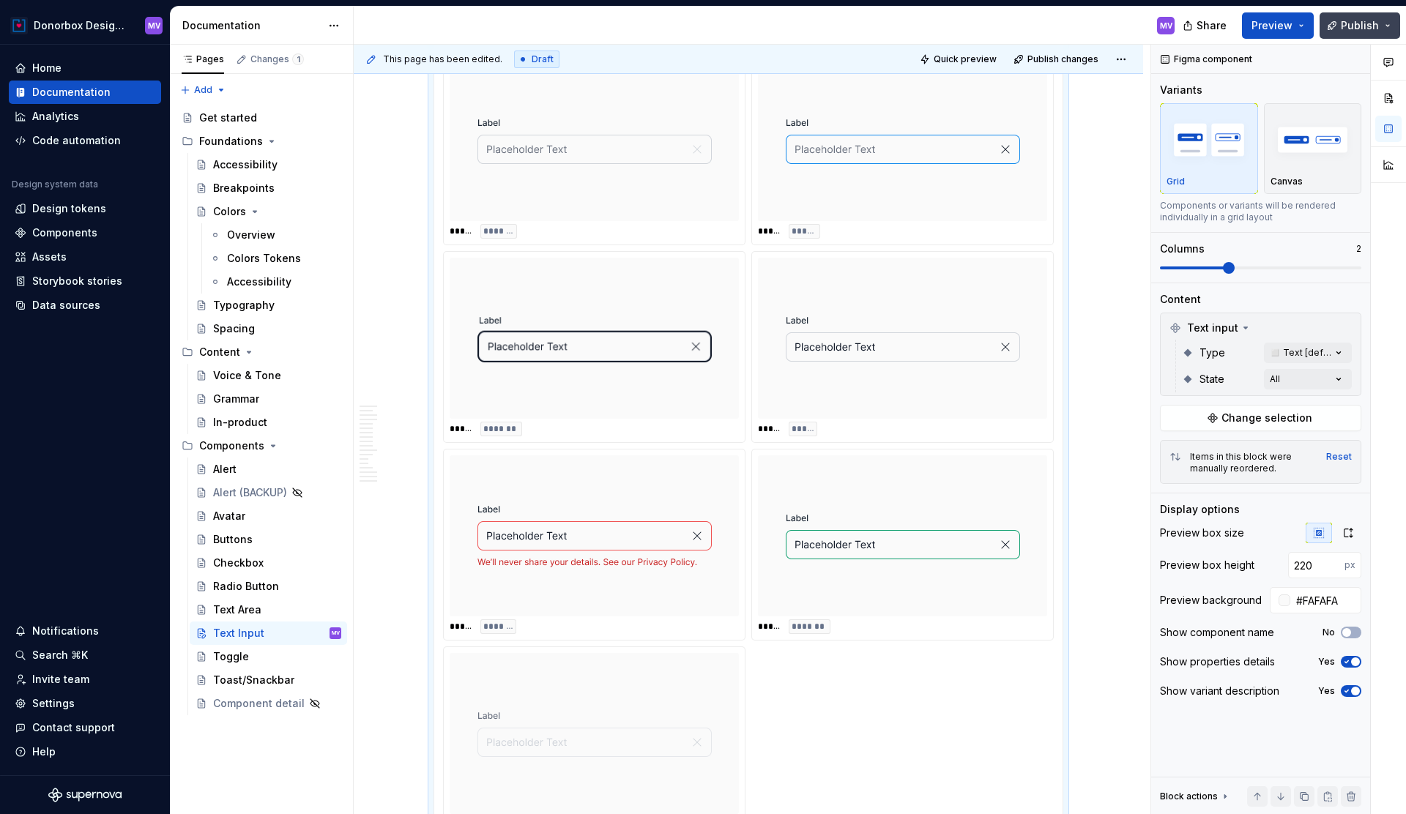
click at [1356, 29] on span "Publish" at bounding box center [1360, 25] width 38 height 15
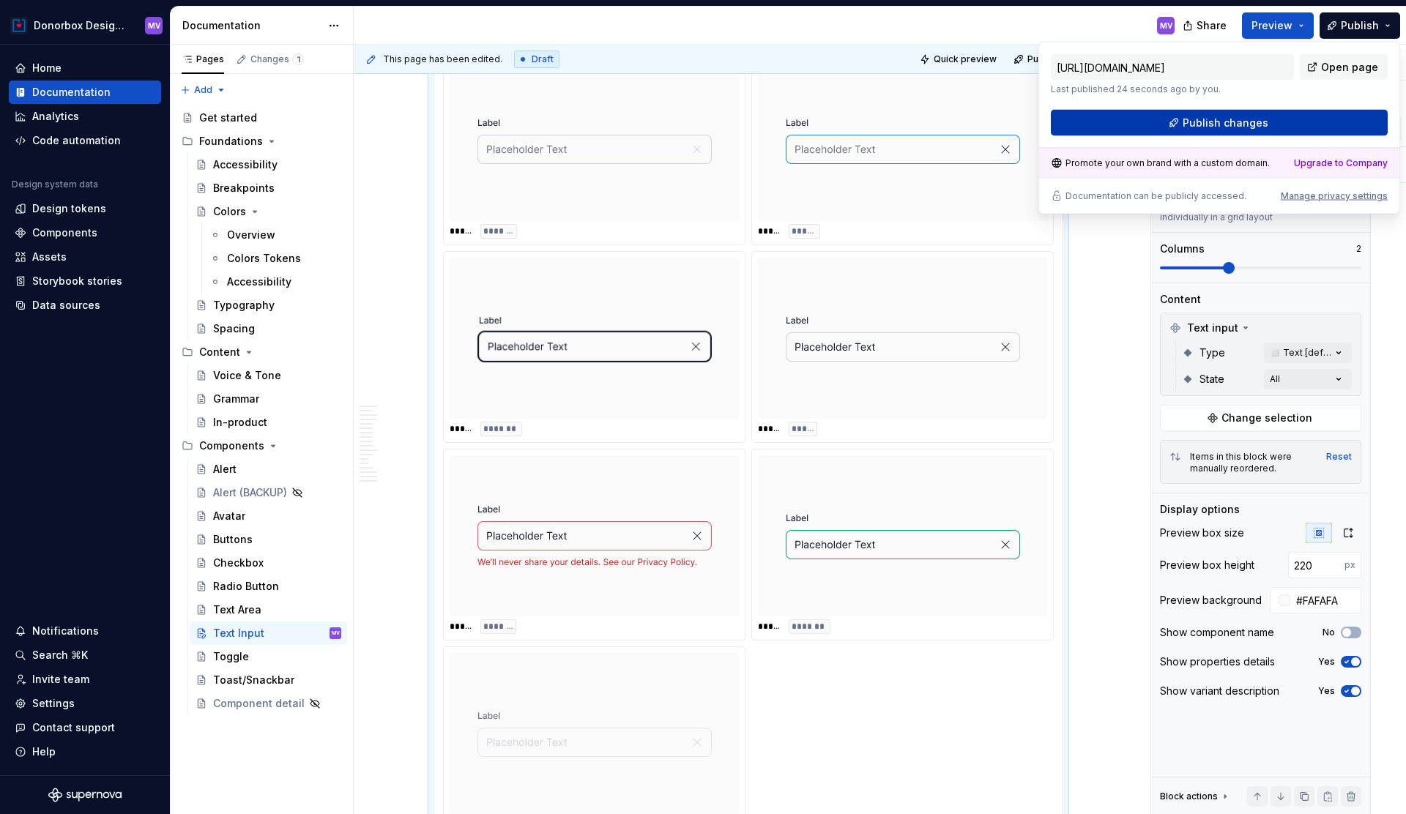
click at [1280, 129] on button "Publish changes" at bounding box center [1219, 123] width 337 height 26
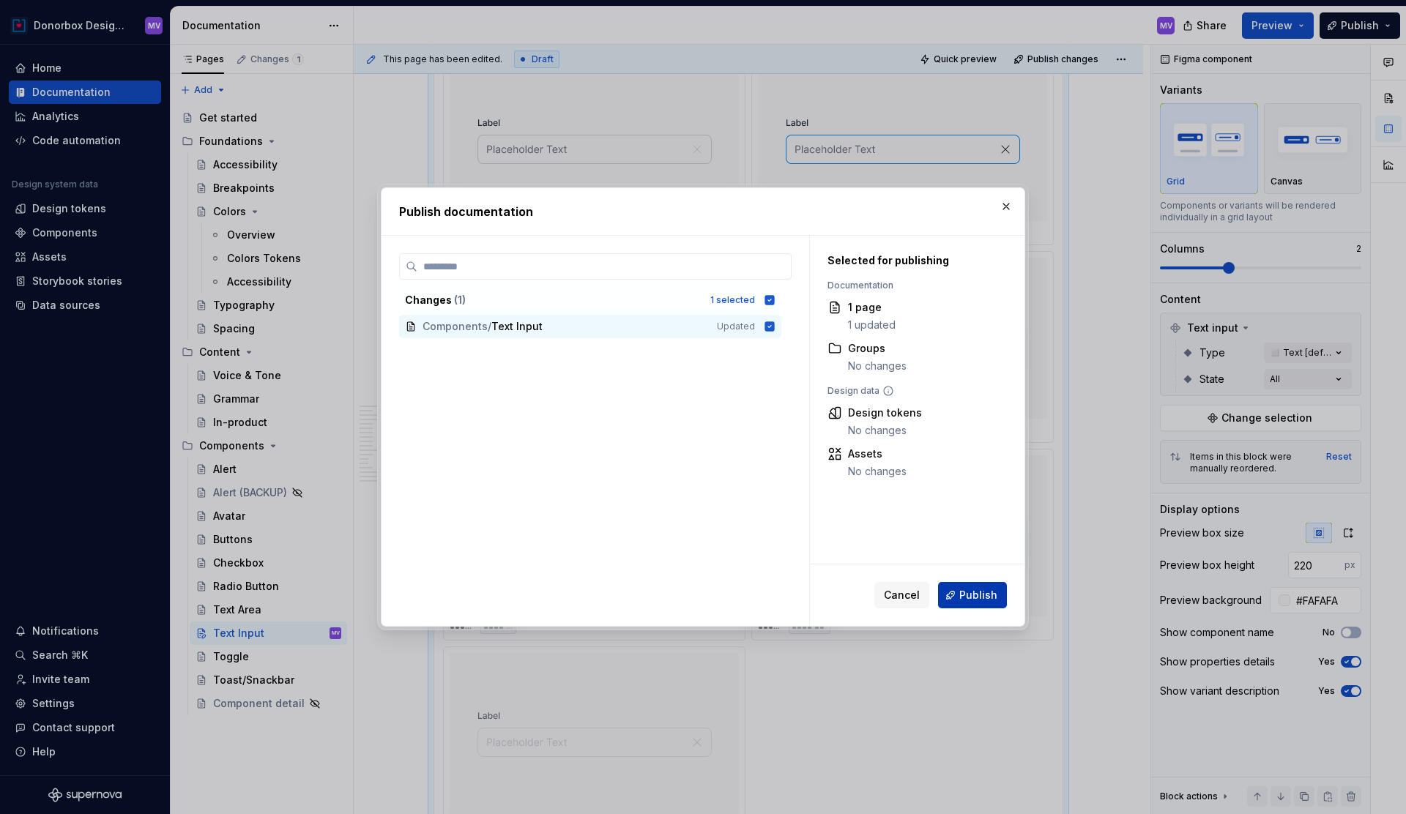
click at [973, 598] on span "Publish" at bounding box center [978, 595] width 38 height 15
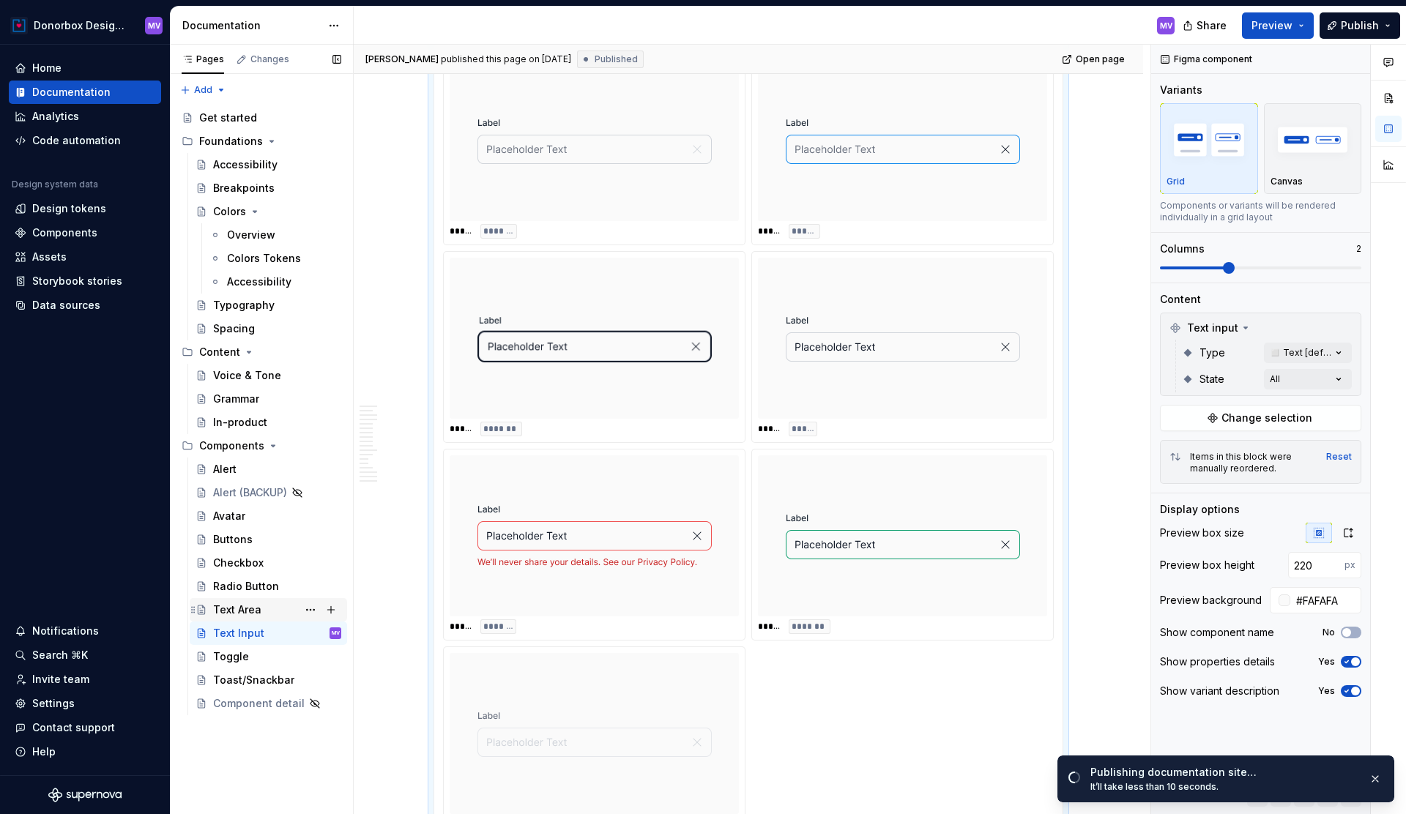
click at [249, 612] on div "Text Area" at bounding box center [237, 610] width 48 height 15
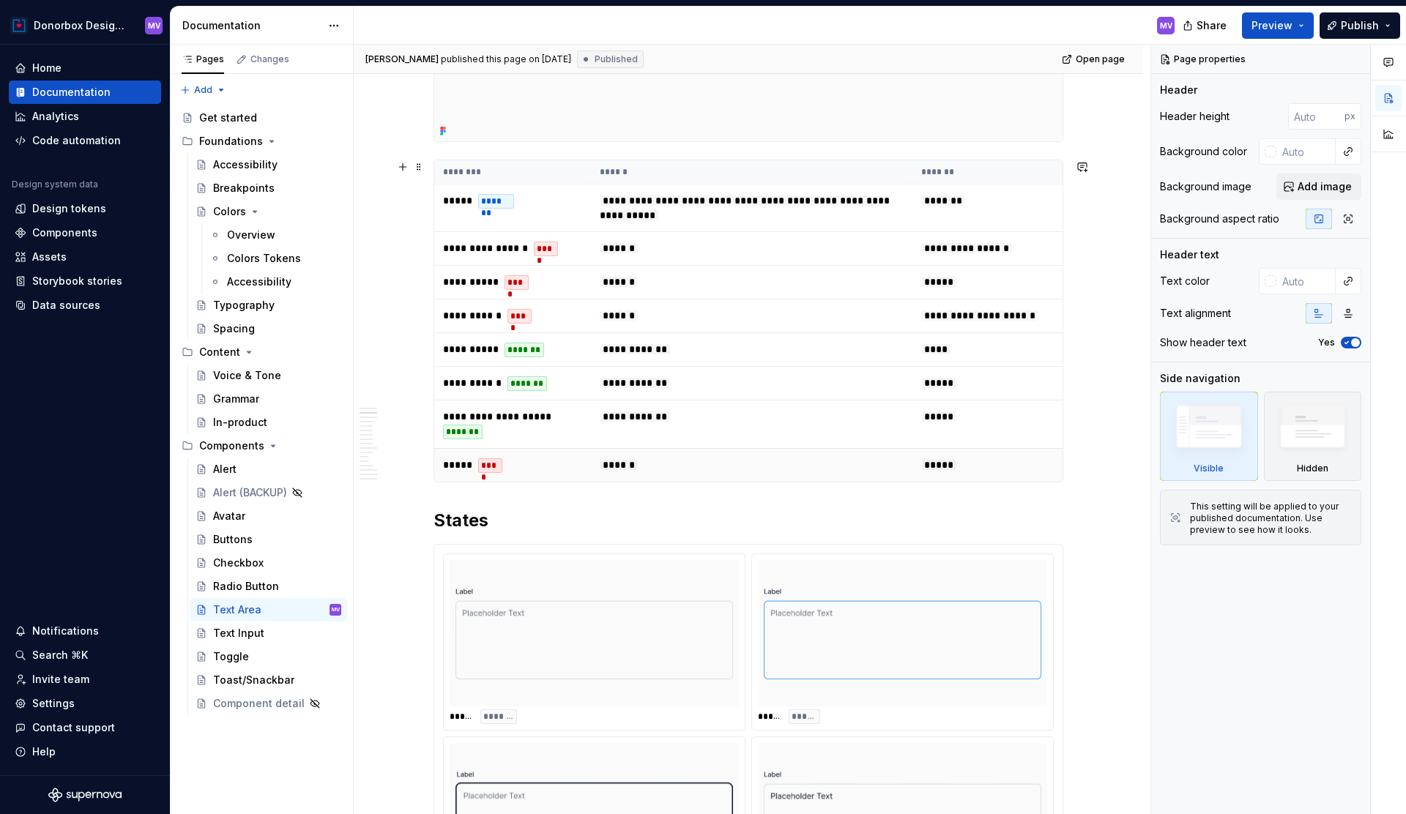
scroll to position [537, 0]
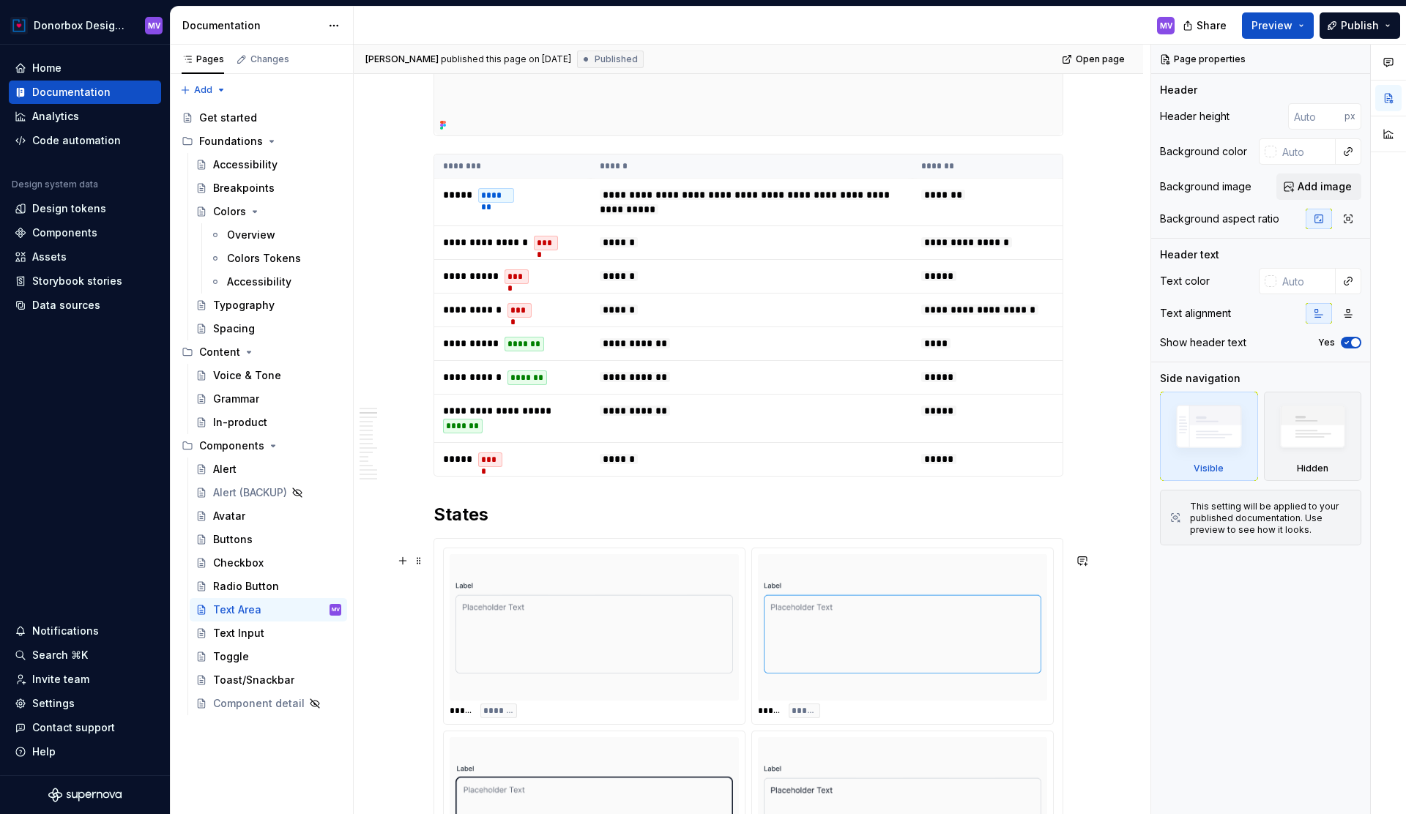
click at [512, 552] on div "***** ******* ***** ***** ***** ******* ***** ****** ***** ******** ***** *****…" at bounding box center [749, 819] width 630 height 562
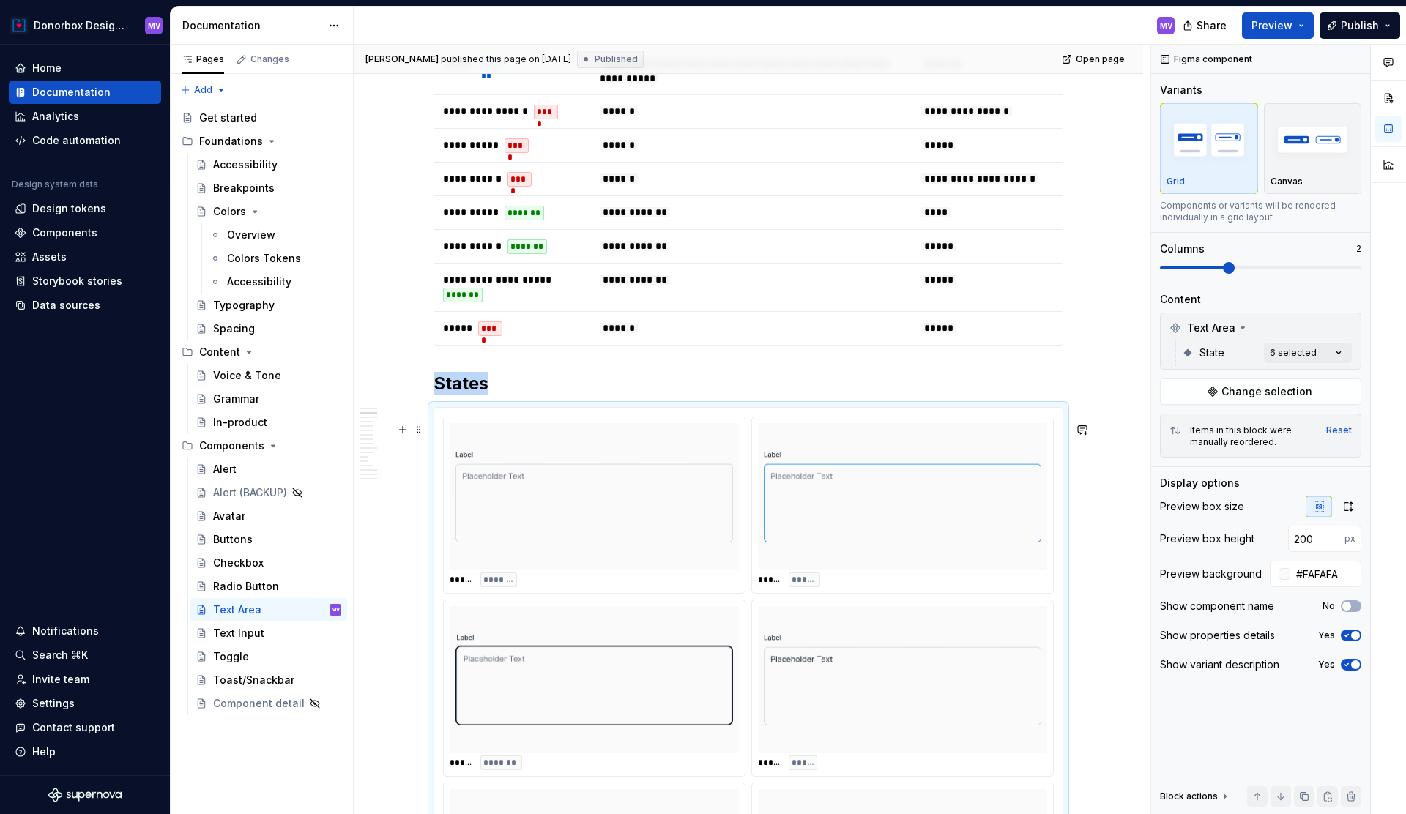
scroll to position [711, 0]
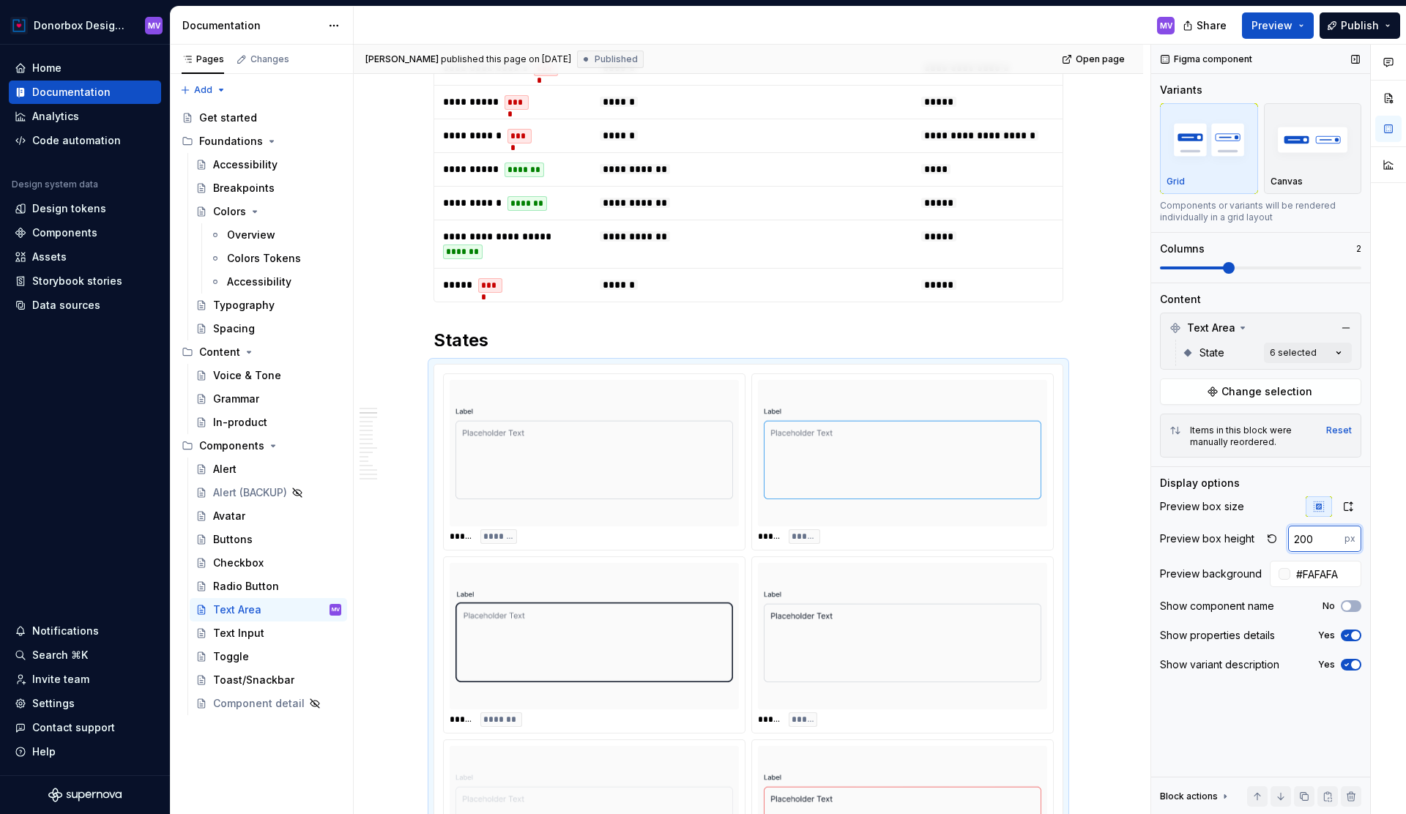
click at [1303, 543] on input "200" at bounding box center [1316, 539] width 56 height 26
click at [1302, 536] on input "200" at bounding box center [1316, 539] width 56 height 26
click at [1306, 536] on input "200" at bounding box center [1316, 539] width 56 height 26
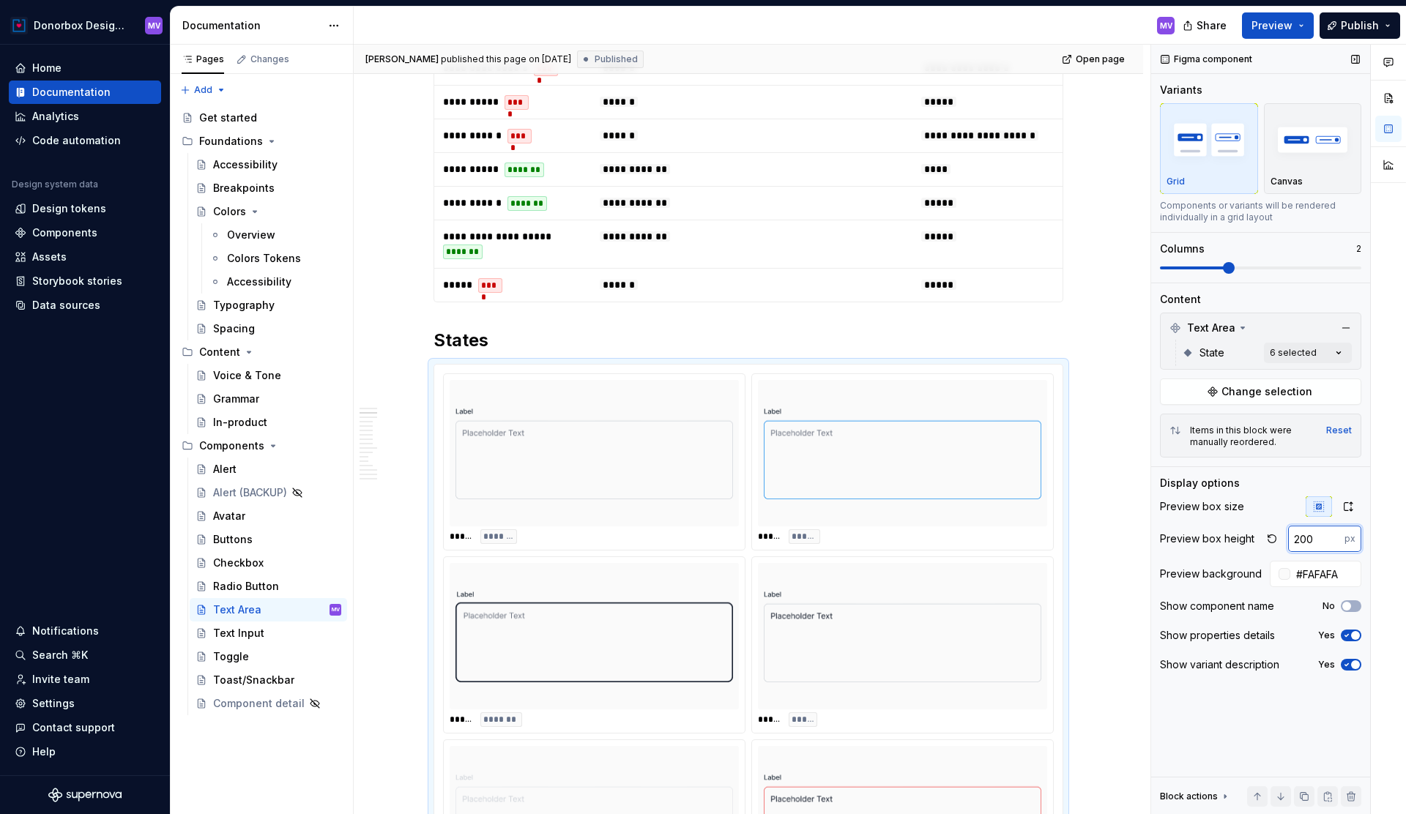
click at [1306, 536] on input "200" at bounding box center [1316, 539] width 56 height 26
click at [249, 628] on div "Text Input" at bounding box center [238, 633] width 51 height 15
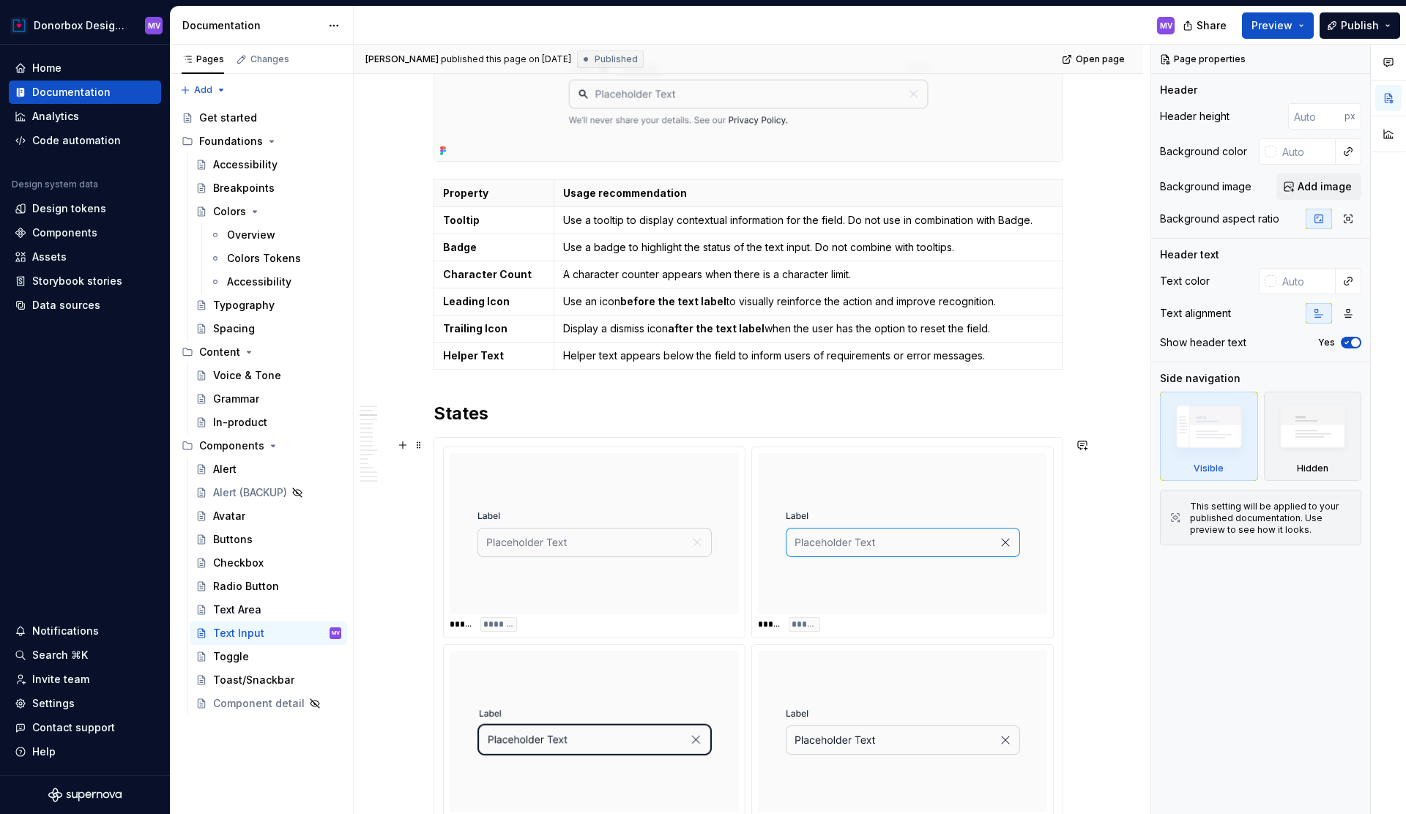
scroll to position [1225, 0]
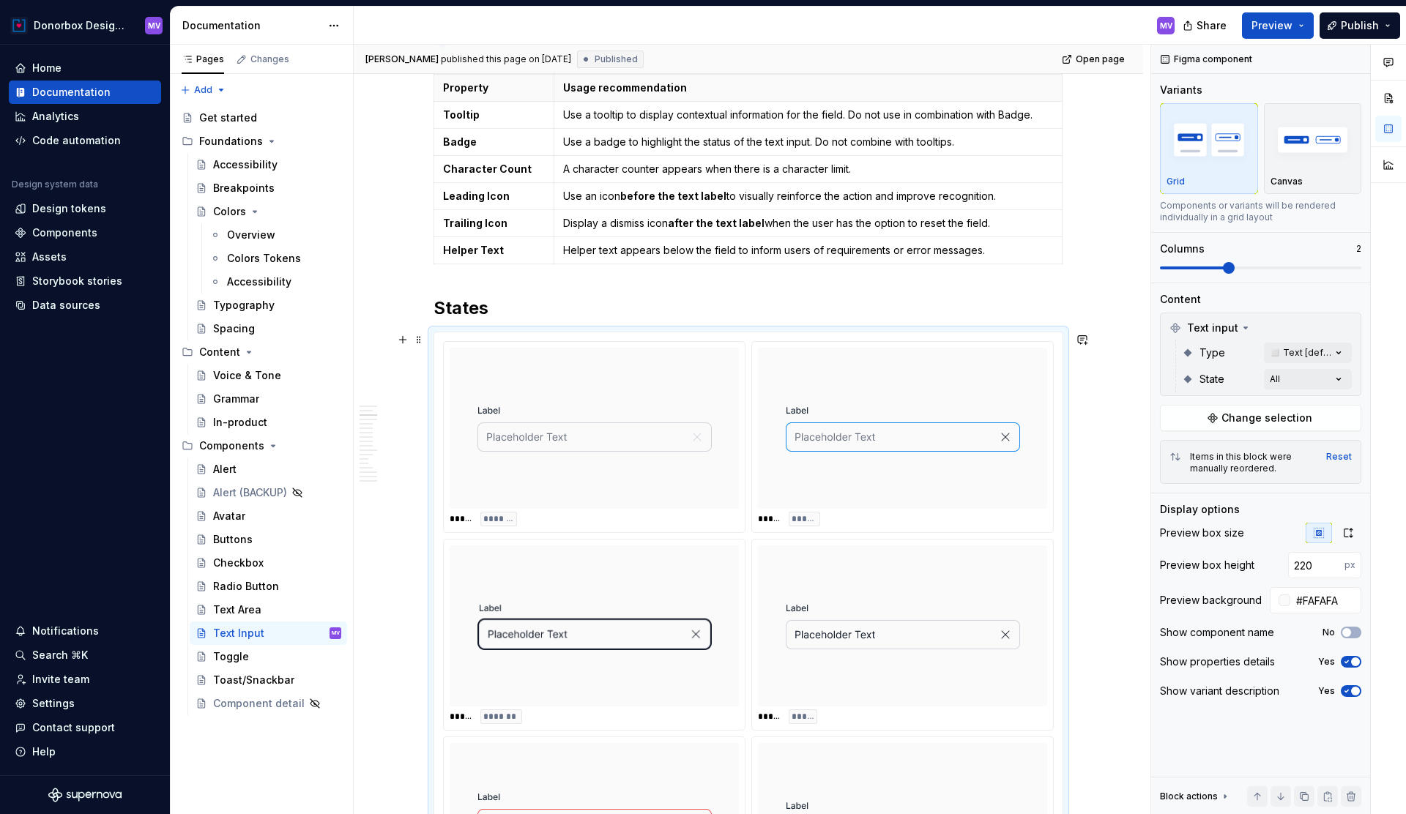
type textarea "*"
click at [489, 353] on div at bounding box center [594, 428] width 289 height 161
click at [1315, 574] on input "220" at bounding box center [1316, 565] width 56 height 26
type input "200"
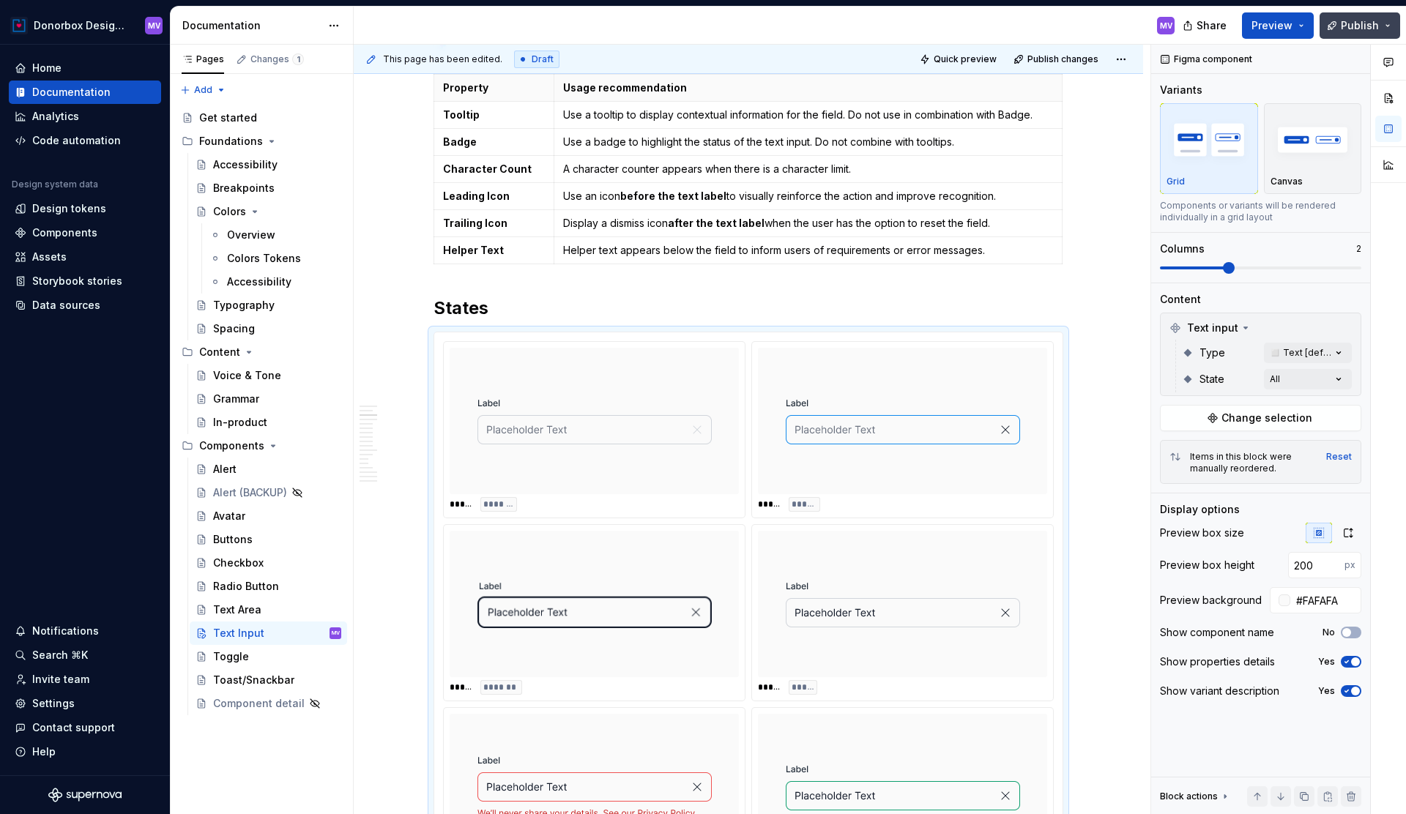
click at [1356, 29] on span "Publish" at bounding box center [1360, 25] width 38 height 15
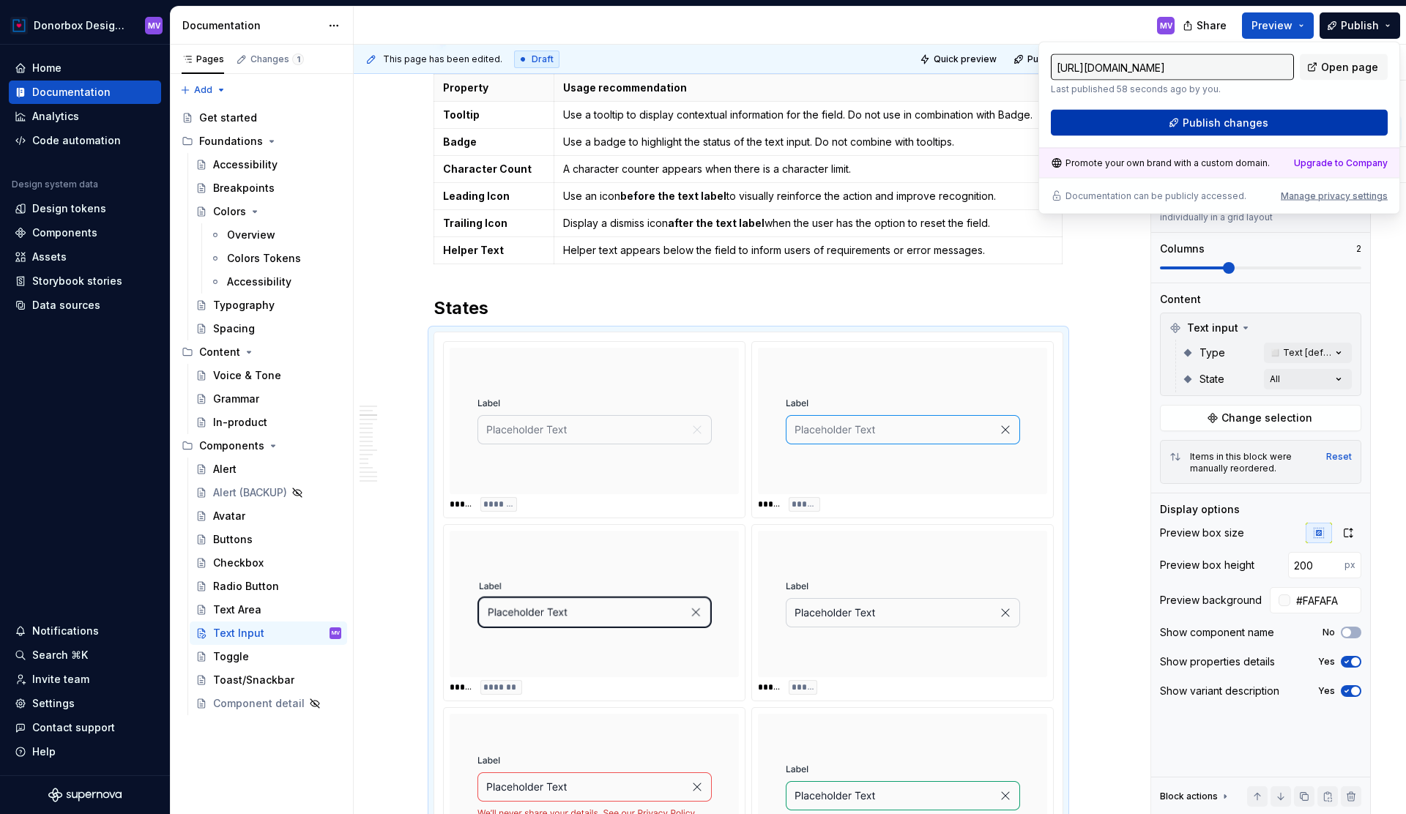
click at [1266, 119] on button "Publish changes" at bounding box center [1219, 123] width 337 height 26
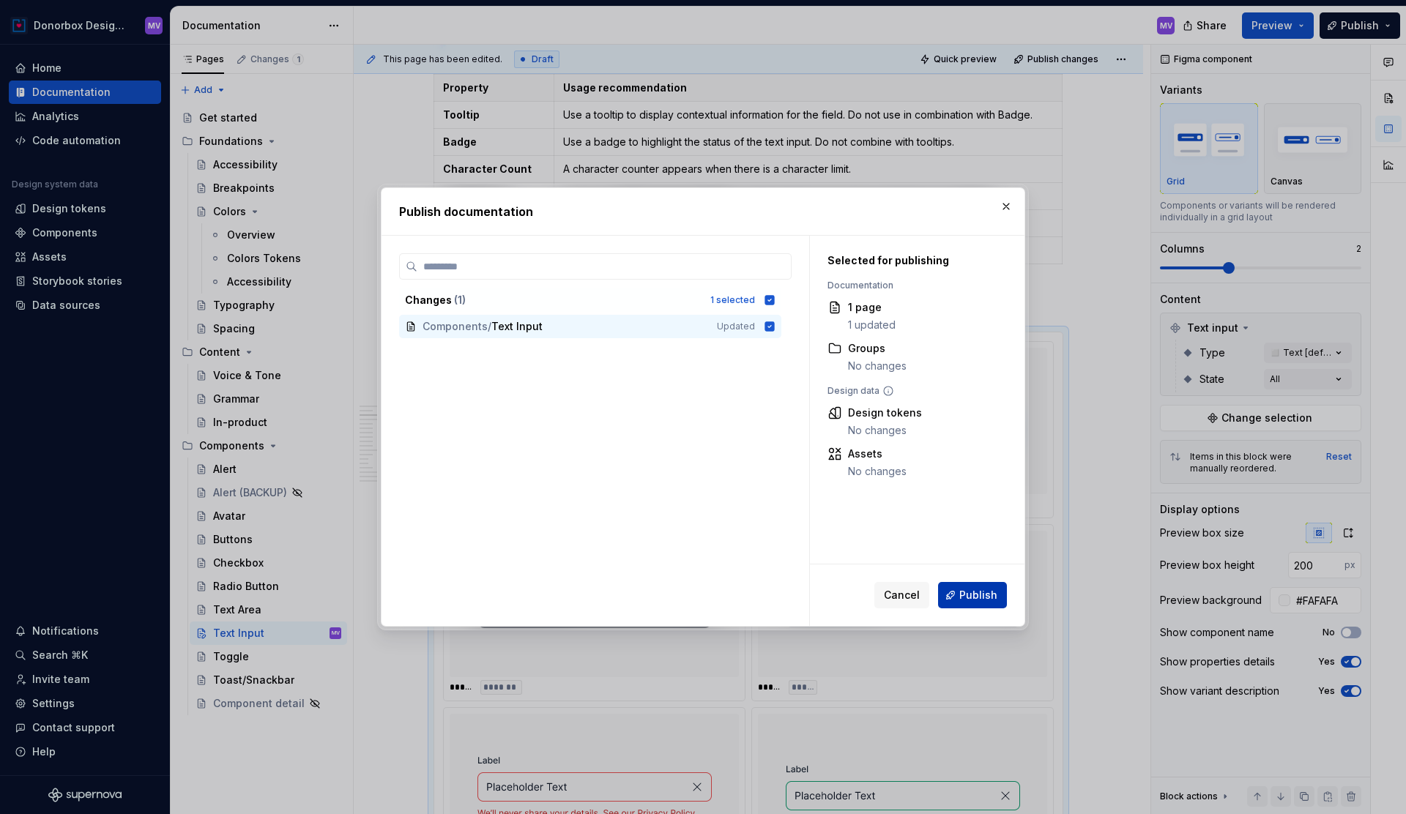
click at [970, 593] on span "Publish" at bounding box center [978, 595] width 38 height 15
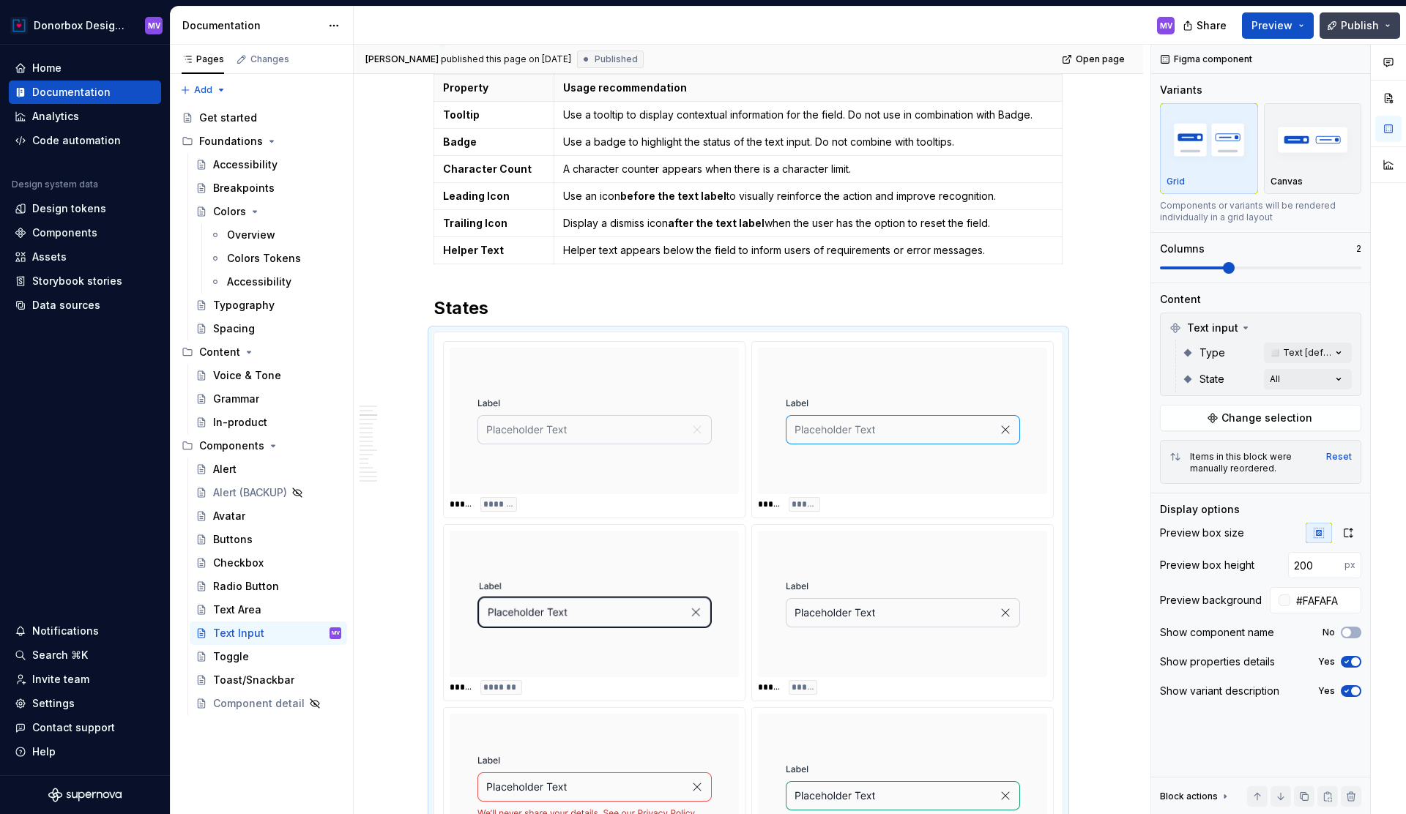
click at [1364, 30] on span "Publish" at bounding box center [1360, 25] width 38 height 15
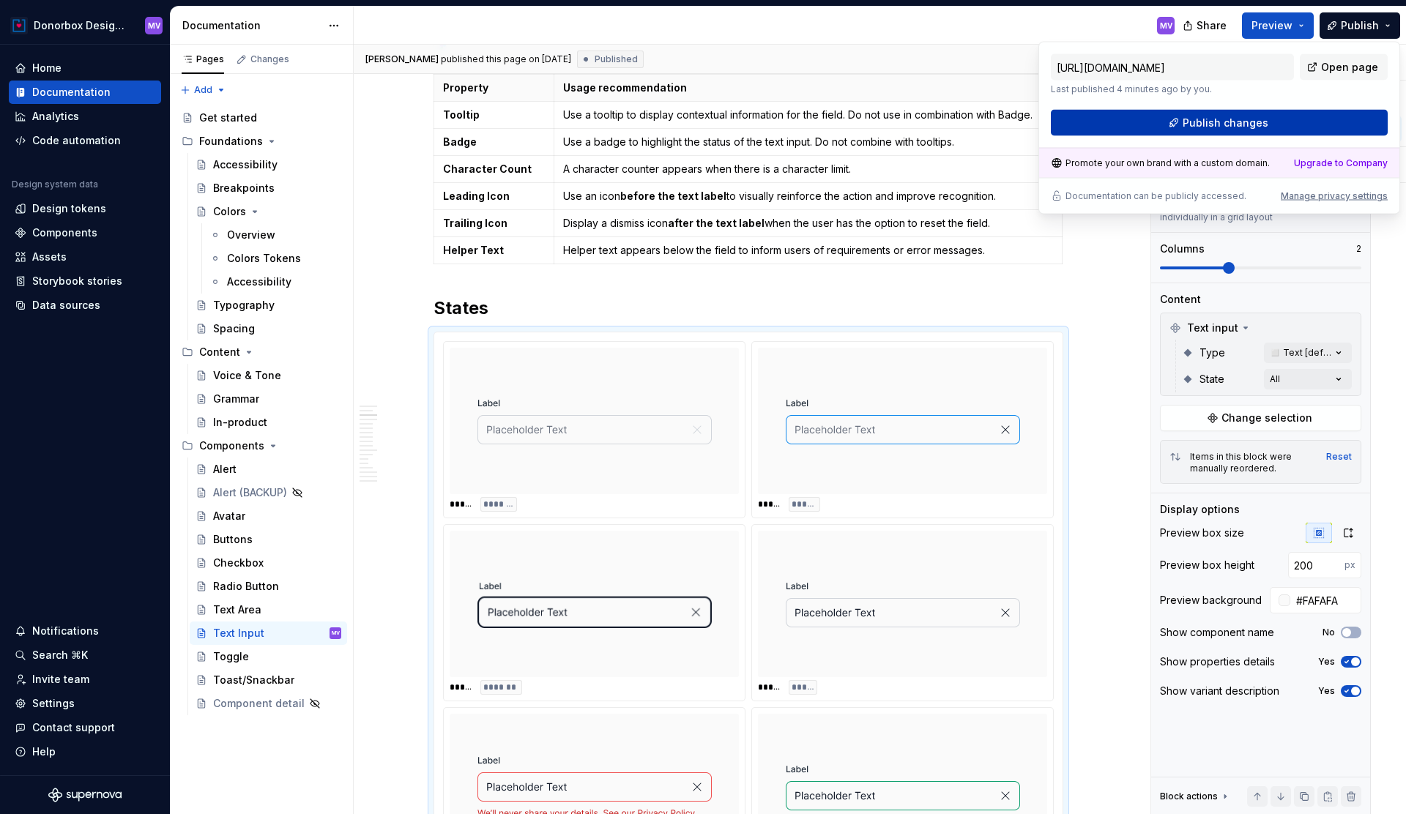
click at [1285, 117] on button "Publish changes" at bounding box center [1219, 123] width 337 height 26
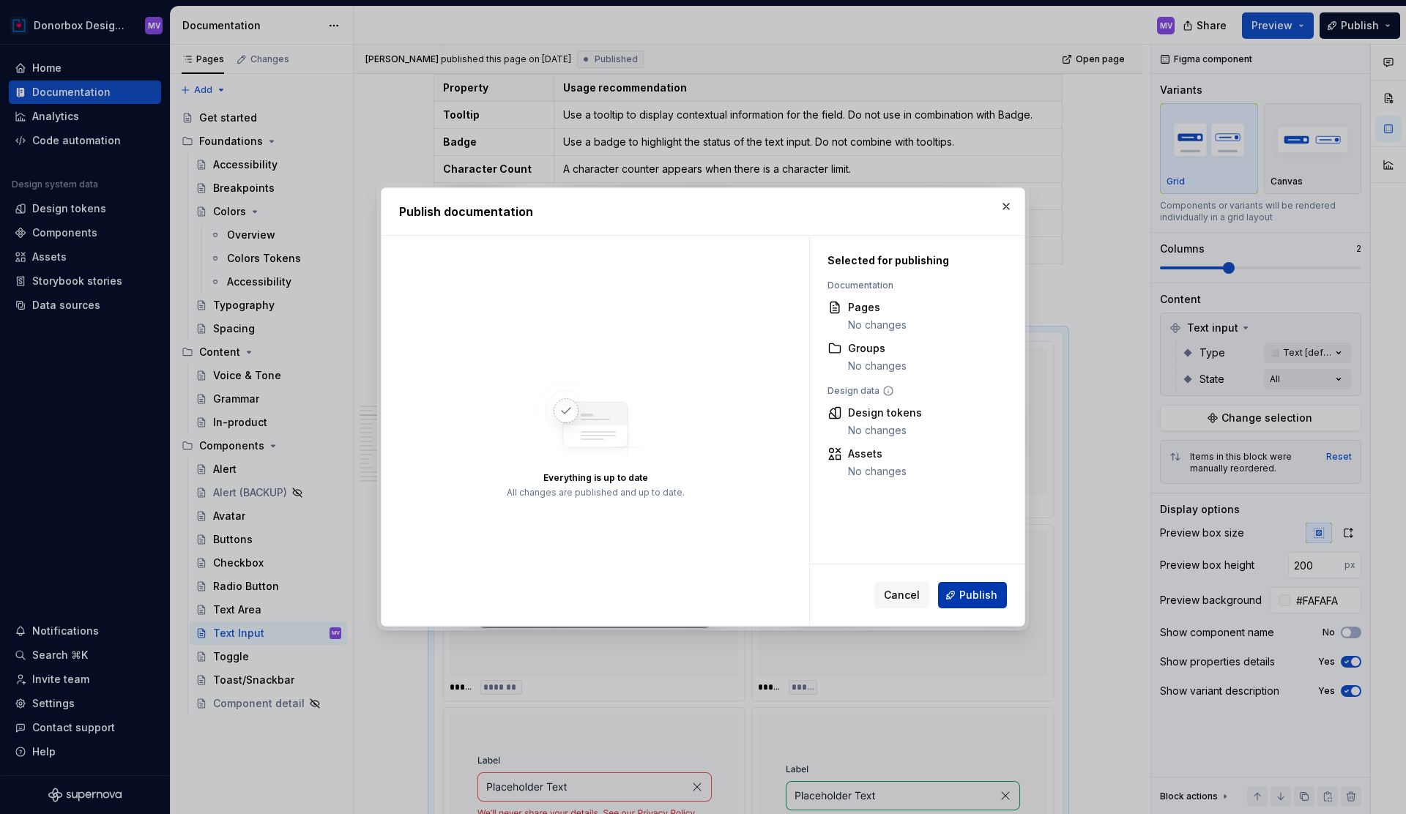
click at [965, 590] on span "Publish" at bounding box center [978, 595] width 38 height 15
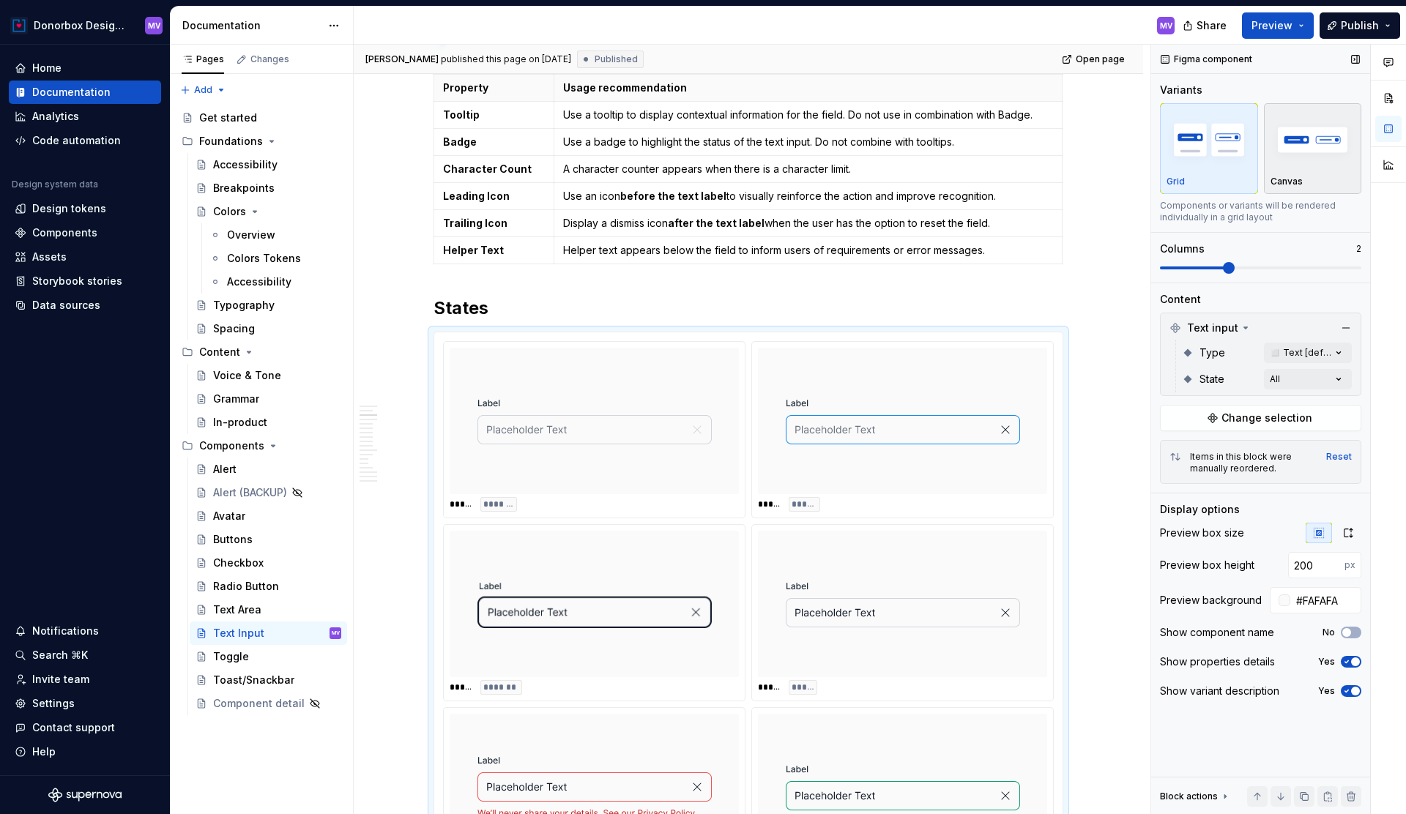
click at [1299, 179] on p "Canvas" at bounding box center [1287, 182] width 32 height 12
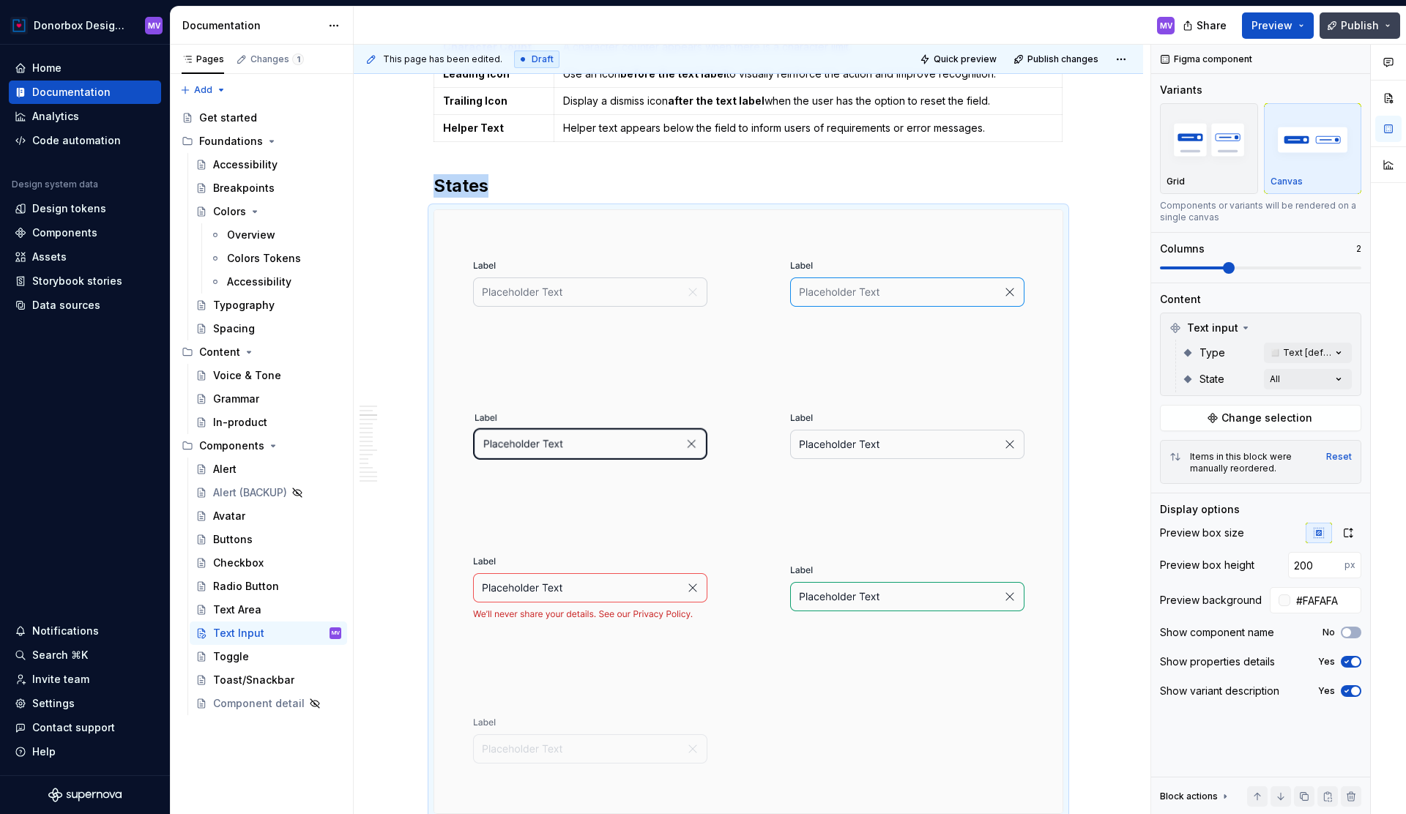
click at [1353, 29] on span "Publish" at bounding box center [1360, 25] width 38 height 15
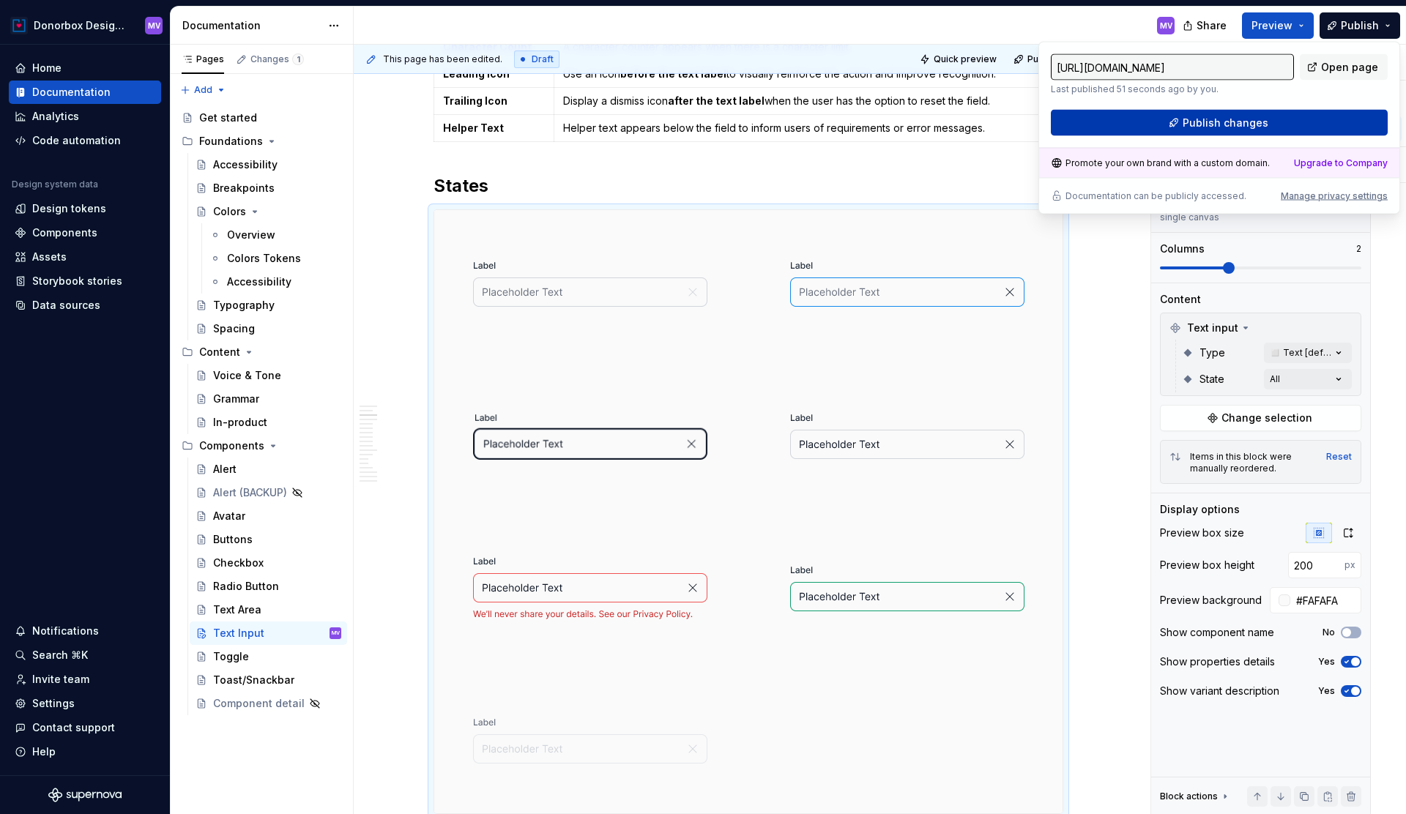
click at [1290, 116] on button "Publish changes" at bounding box center [1219, 123] width 337 height 26
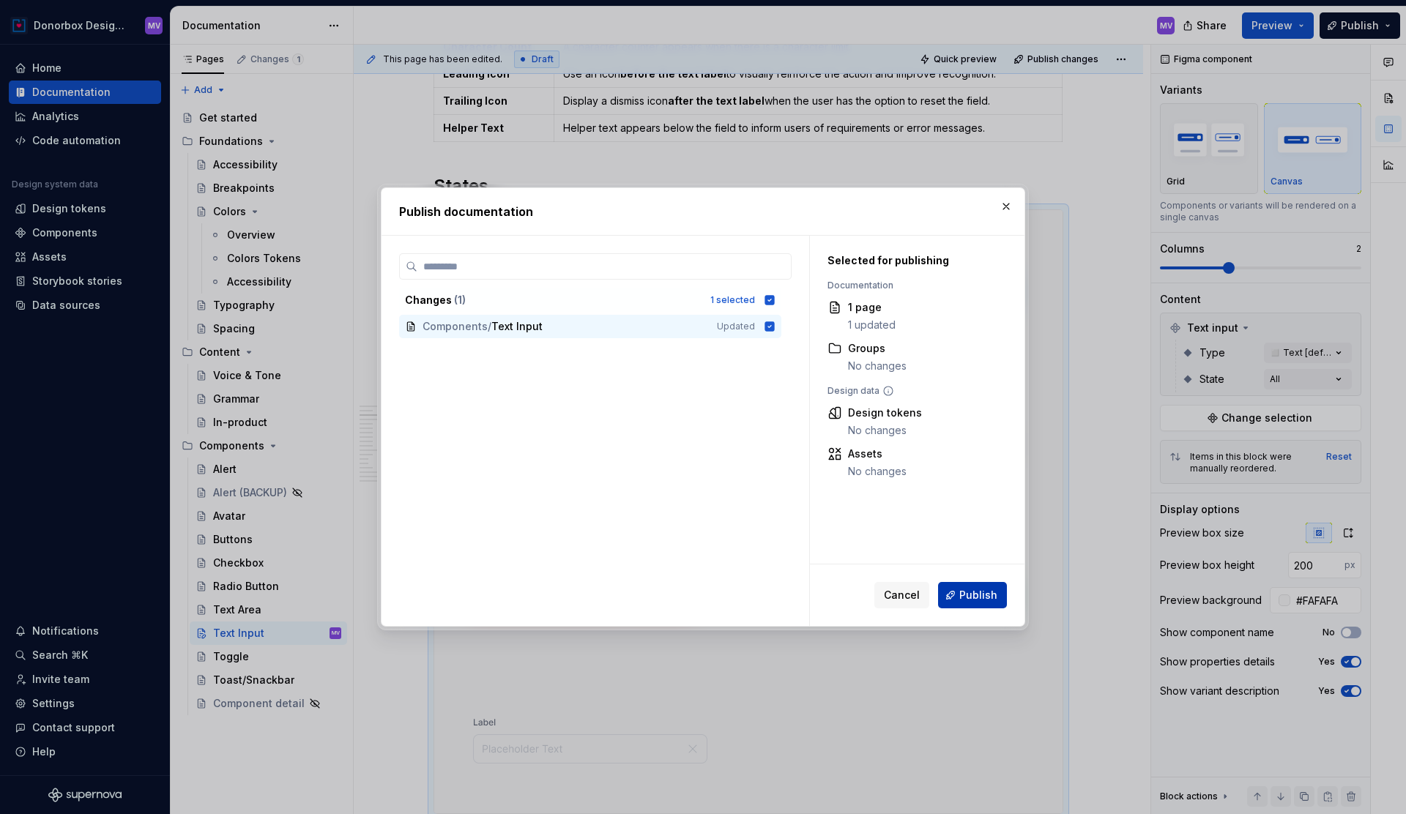
click at [986, 588] on span "Publish" at bounding box center [978, 595] width 38 height 15
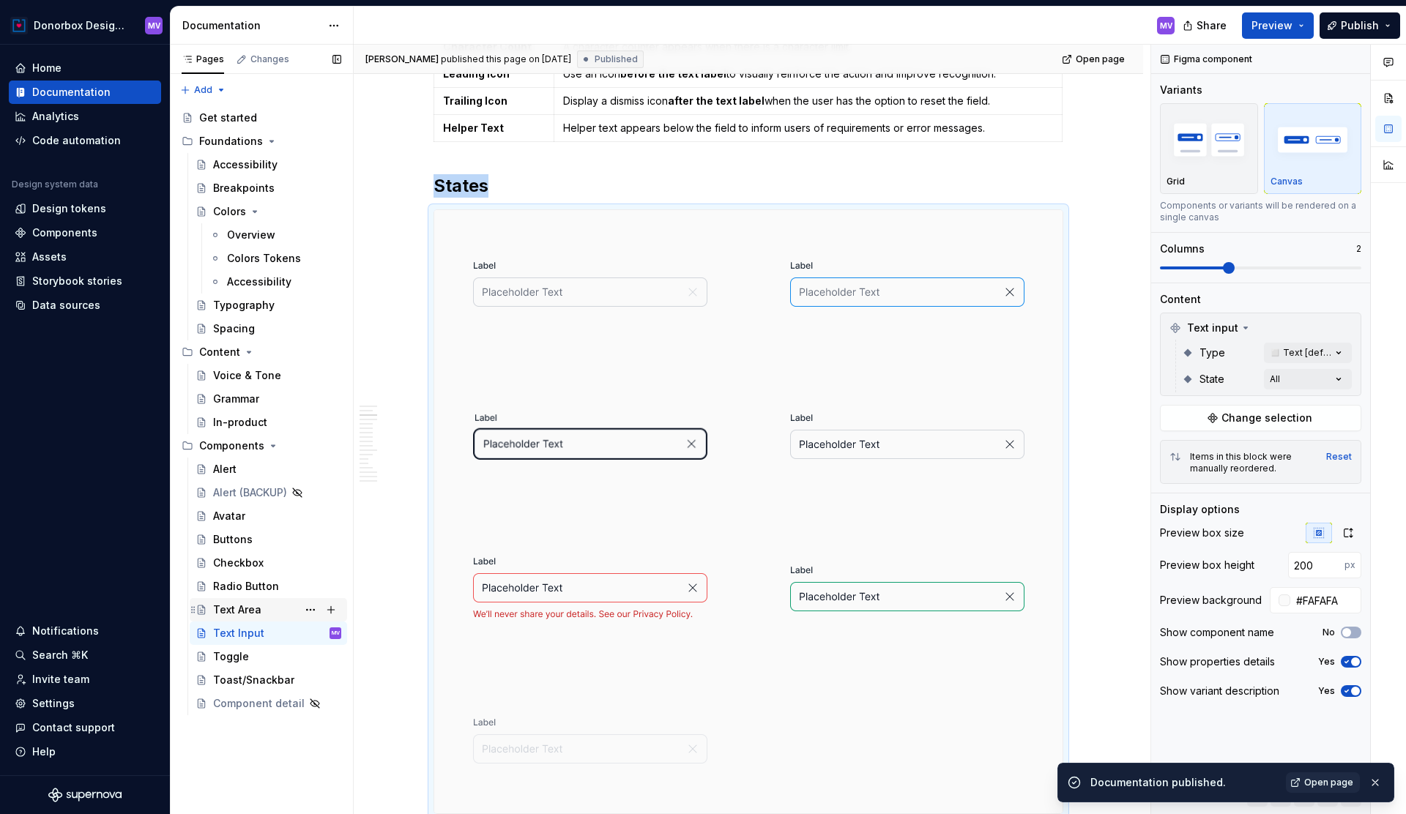
click at [234, 606] on div "Text Area" at bounding box center [237, 610] width 48 height 15
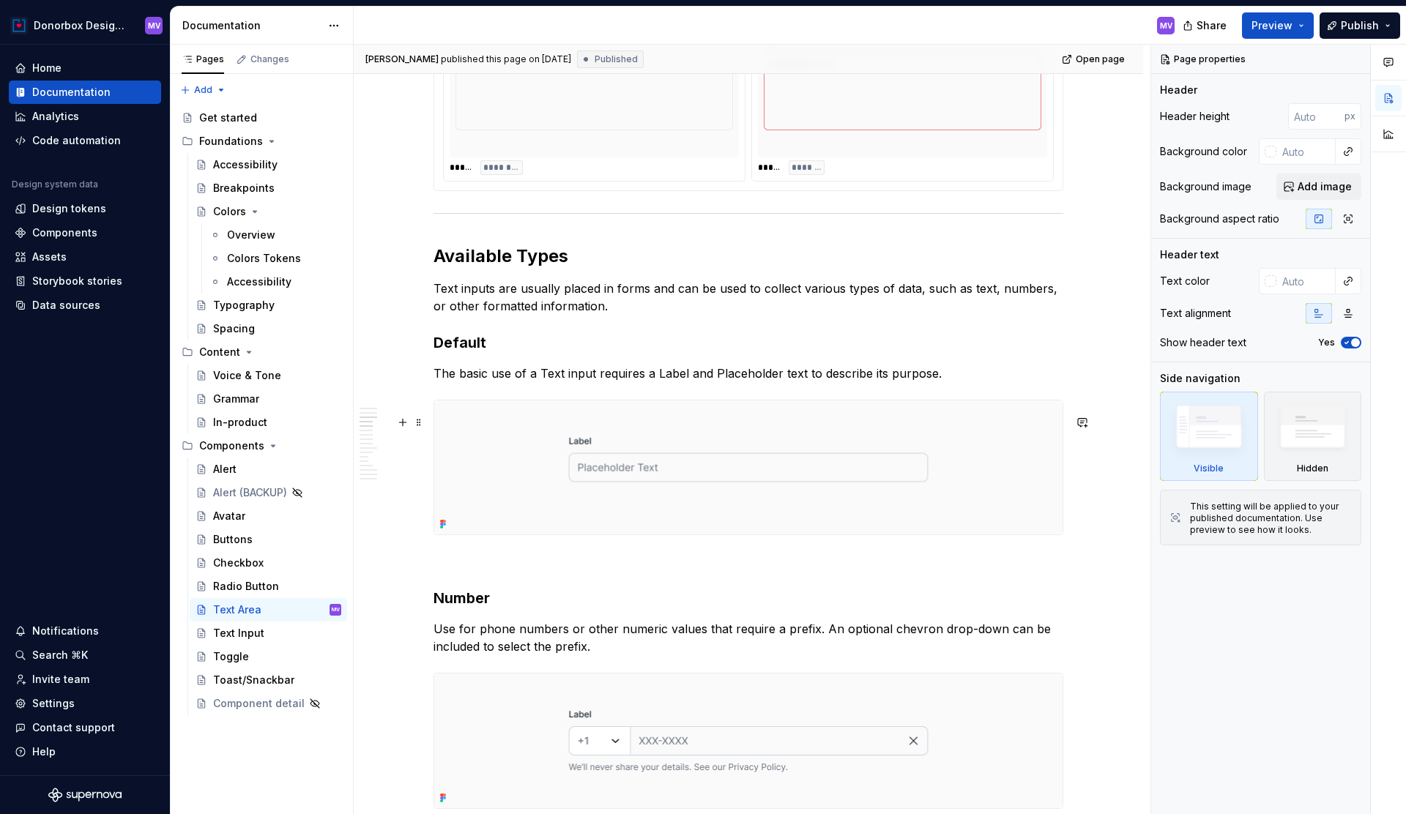
scroll to position [1452, 0]
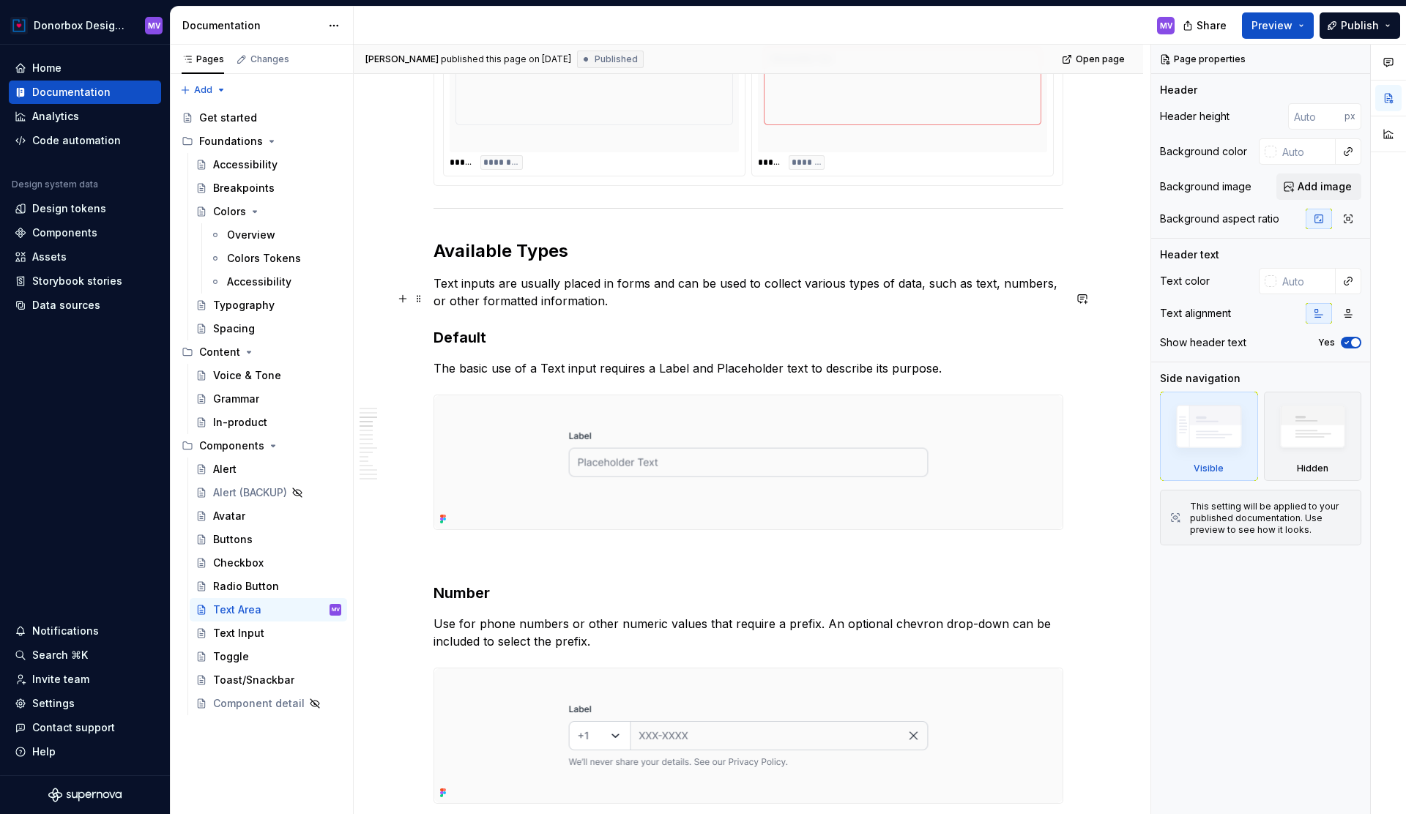
type textarea "*"
click at [484, 296] on p "Text inputs are usually placed in forms and can be used to collect various type…" at bounding box center [749, 292] width 630 height 35
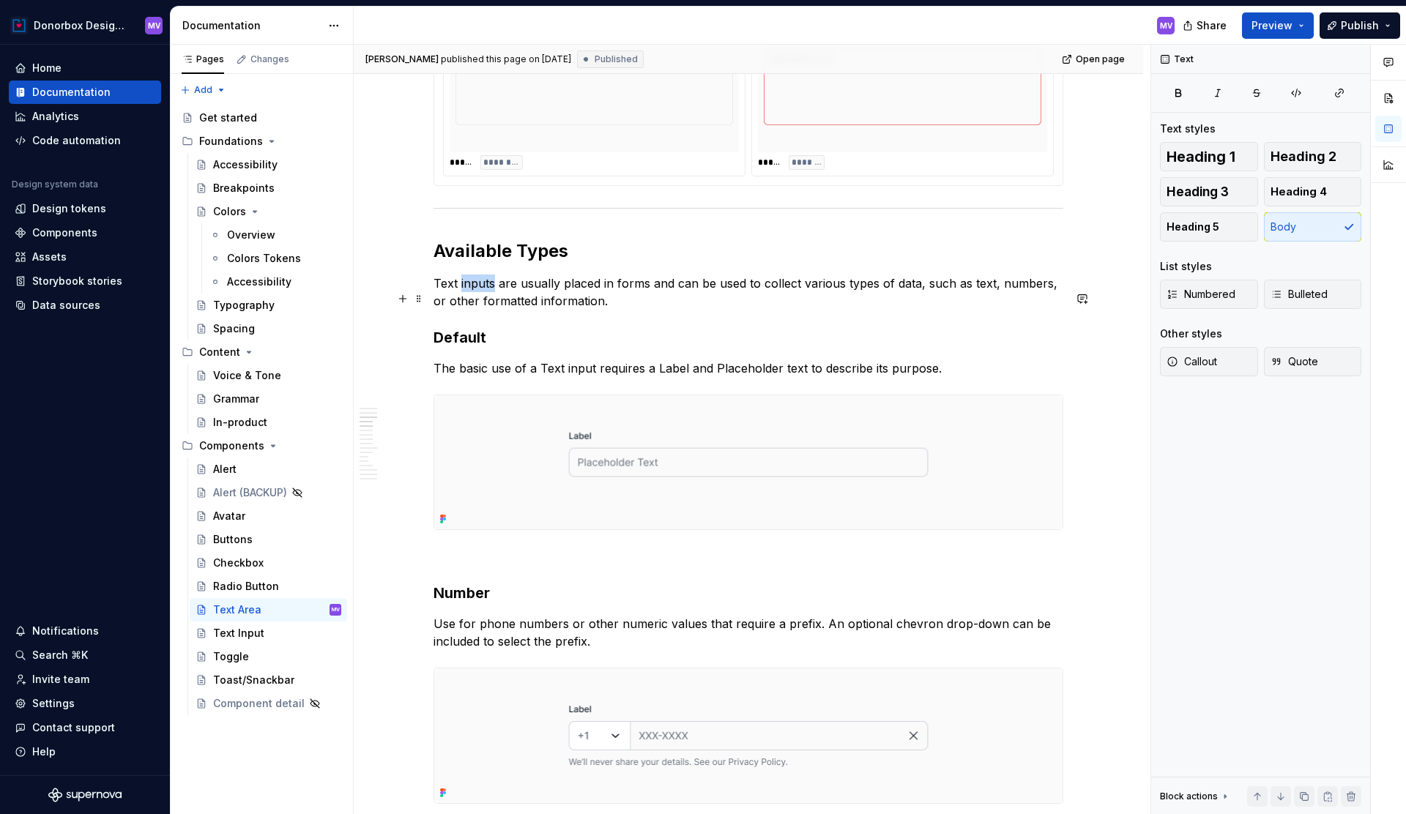
click at [484, 296] on p "Text inputs are usually placed in forms and can be used to collect various type…" at bounding box center [749, 292] width 630 height 35
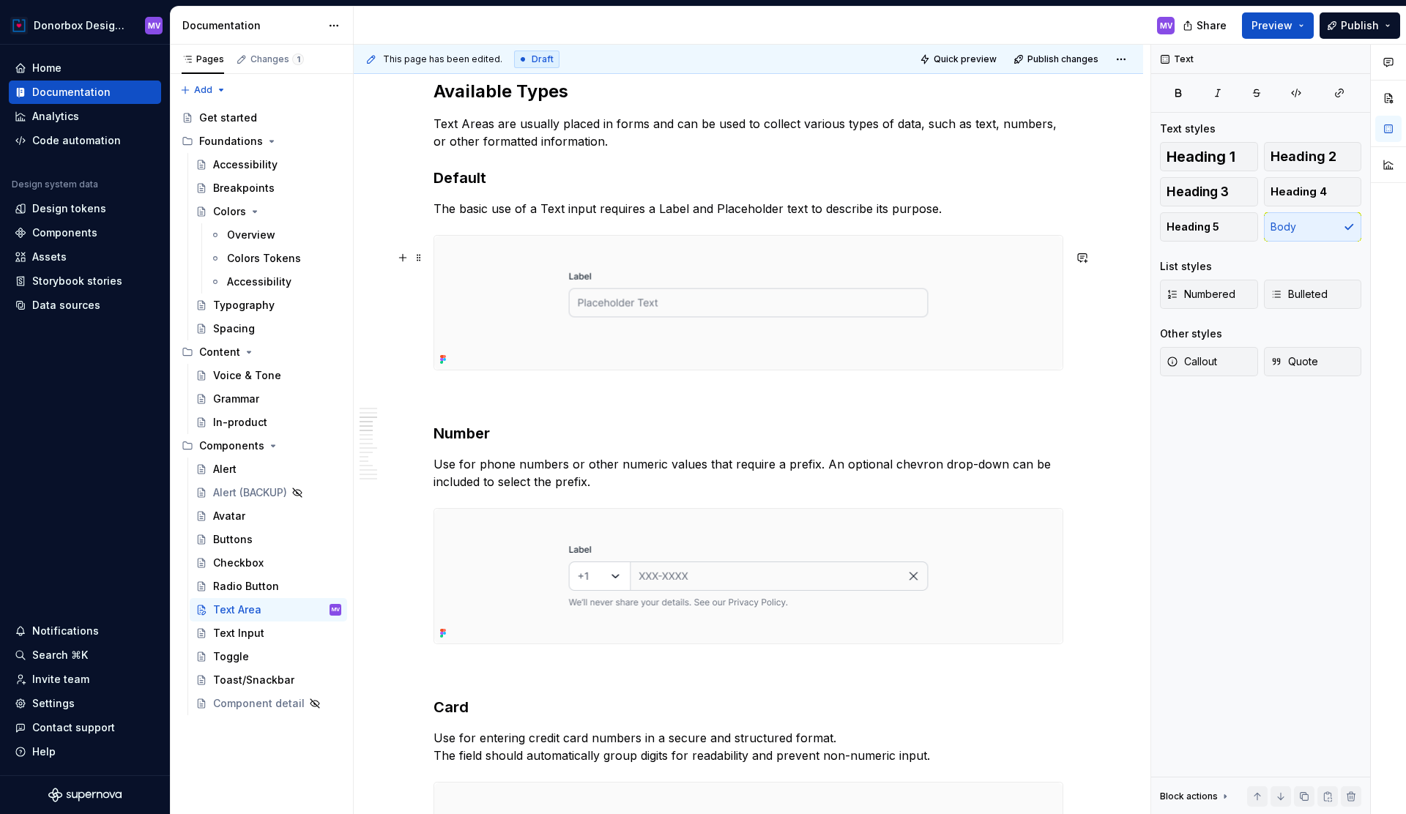
scroll to position [1645, 0]
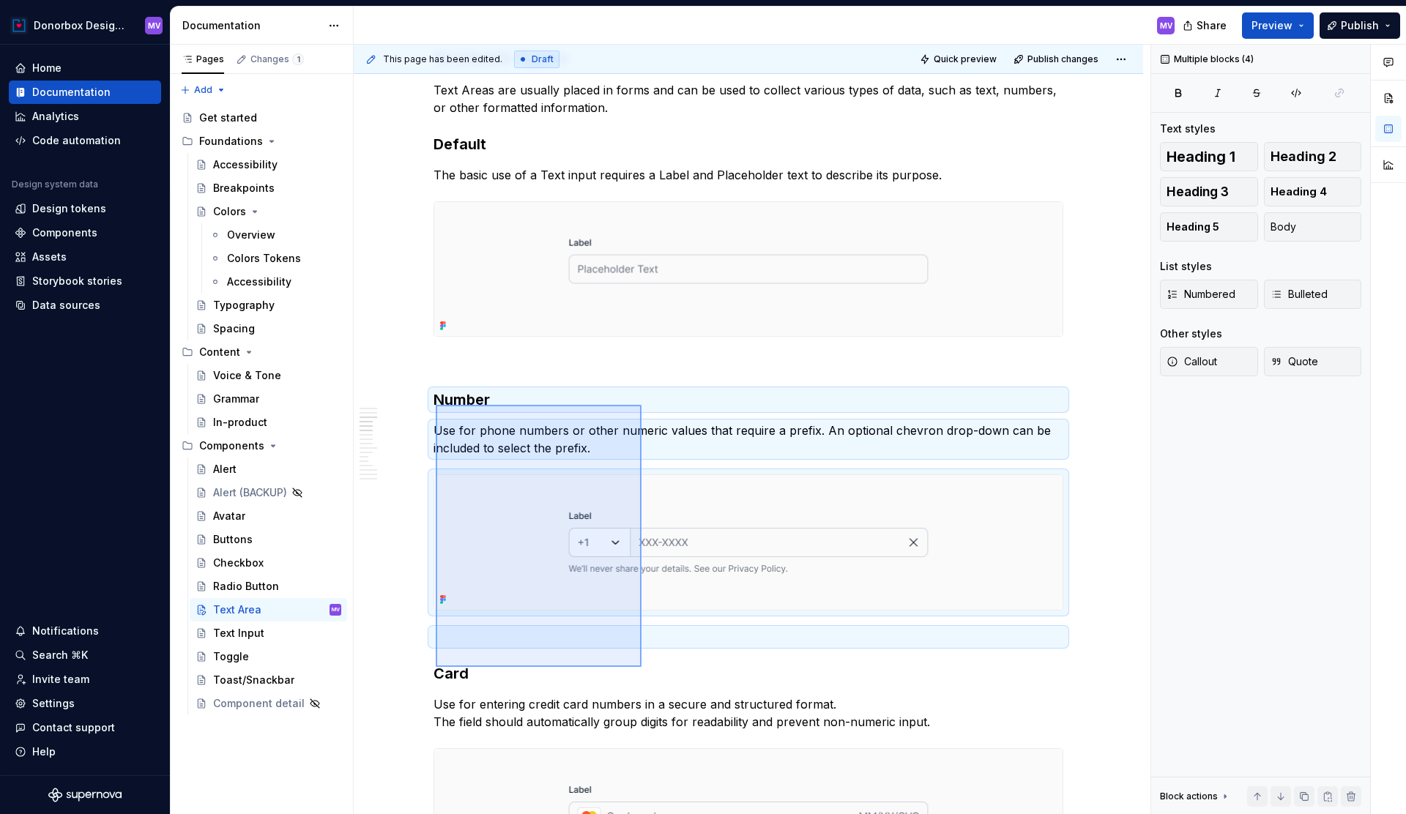
drag, startPoint x: 436, startPoint y: 405, endPoint x: 642, endPoint y: 667, distance: 333.3
click at [642, 667] on div "**********" at bounding box center [752, 430] width 797 height 770
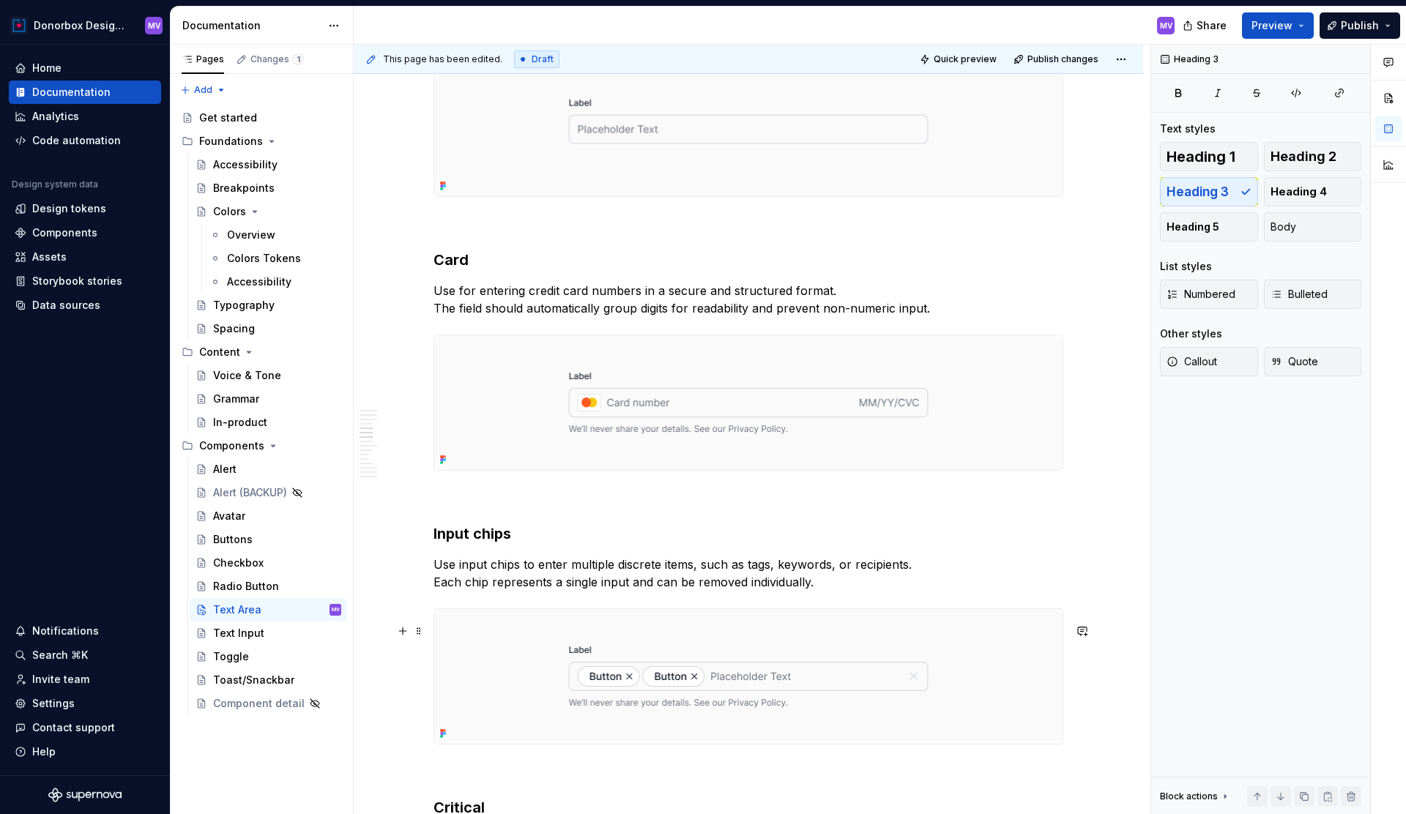
scroll to position [1801, 0]
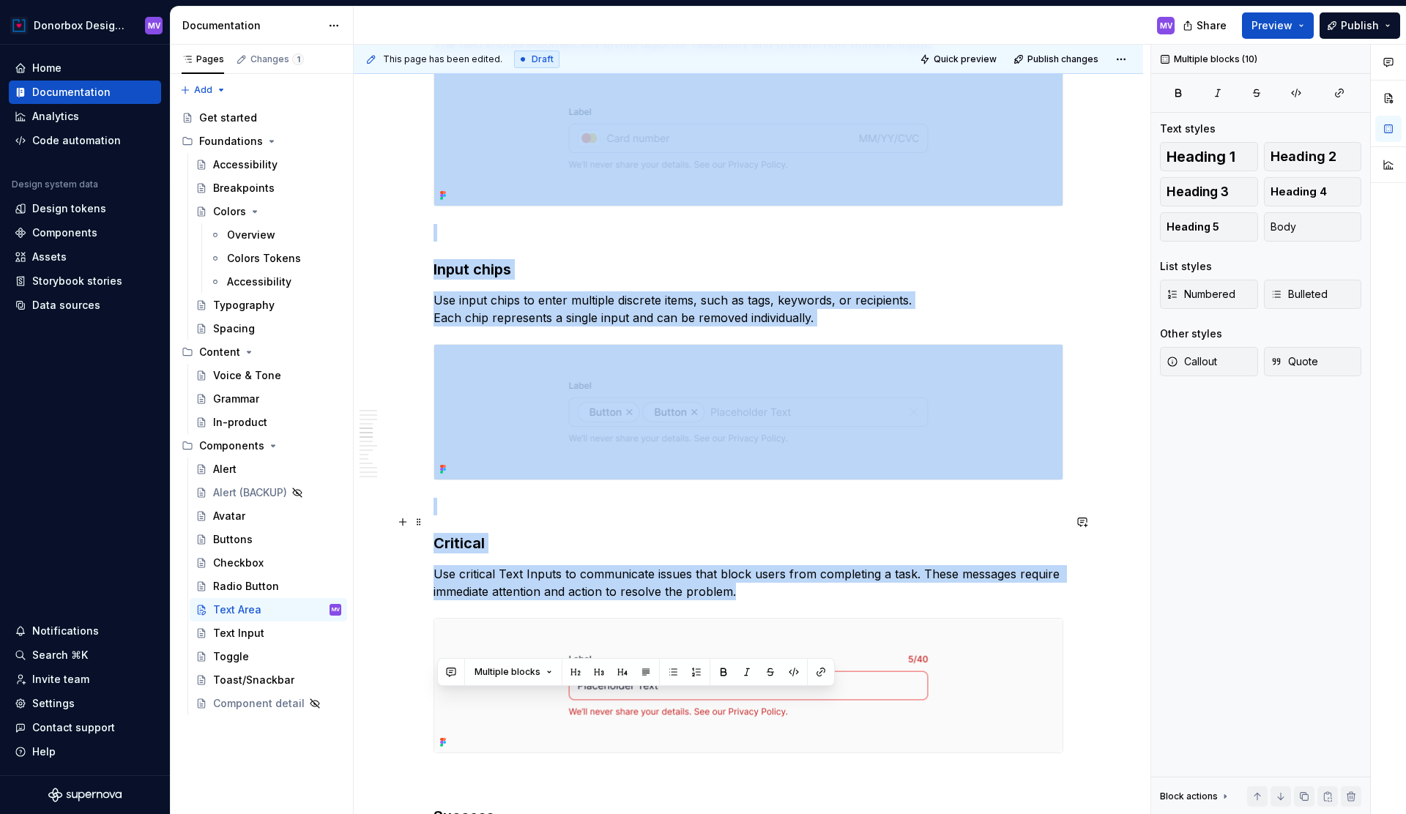
drag, startPoint x: 440, startPoint y: 256, endPoint x: 658, endPoint y: 754, distance: 542.8
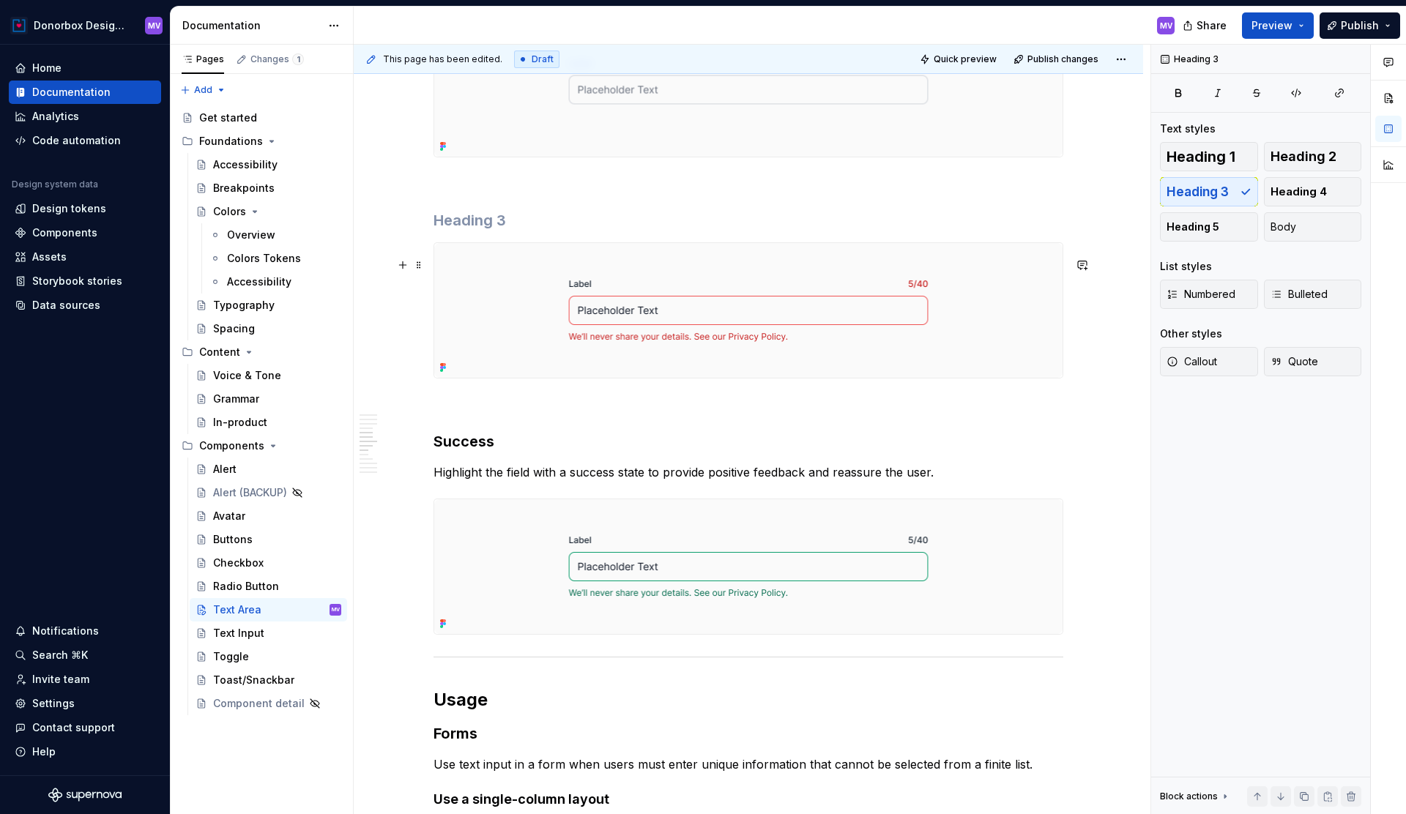
scroll to position [1758, 0]
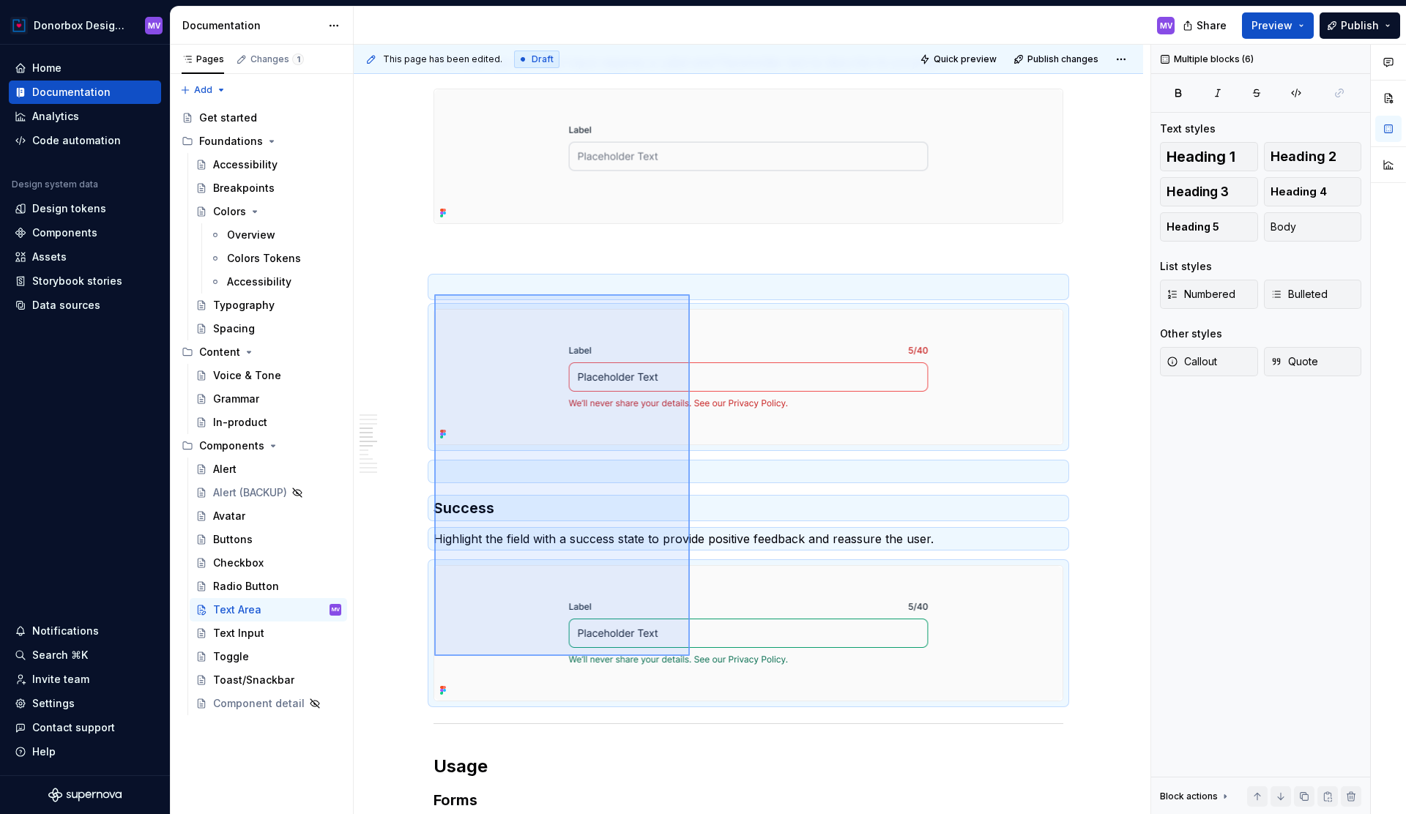
drag, startPoint x: 434, startPoint y: 294, endPoint x: 690, endPoint y: 656, distance: 443.0
click at [690, 656] on div "**********" at bounding box center [752, 430] width 797 height 770
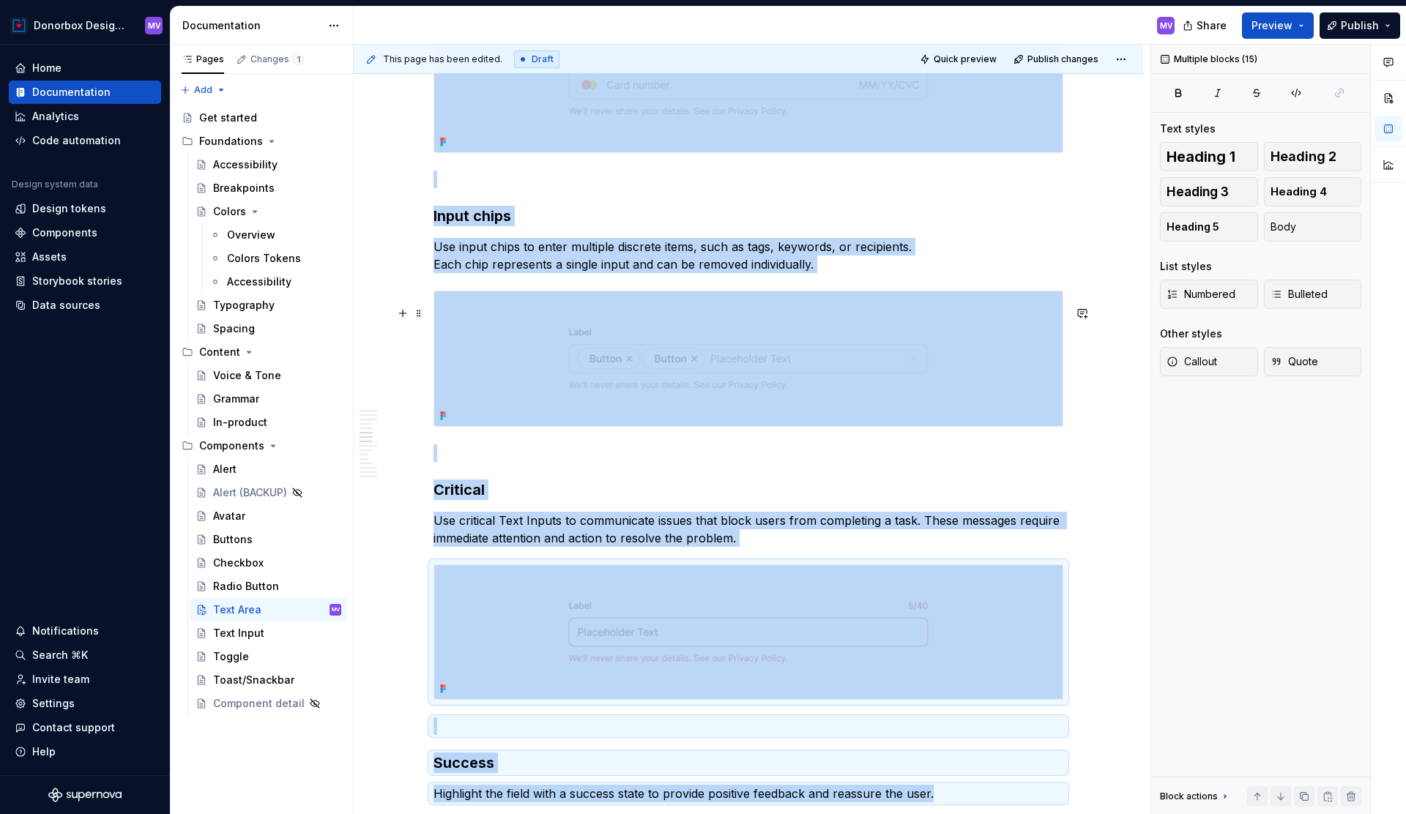
scroll to position [2101, 0]
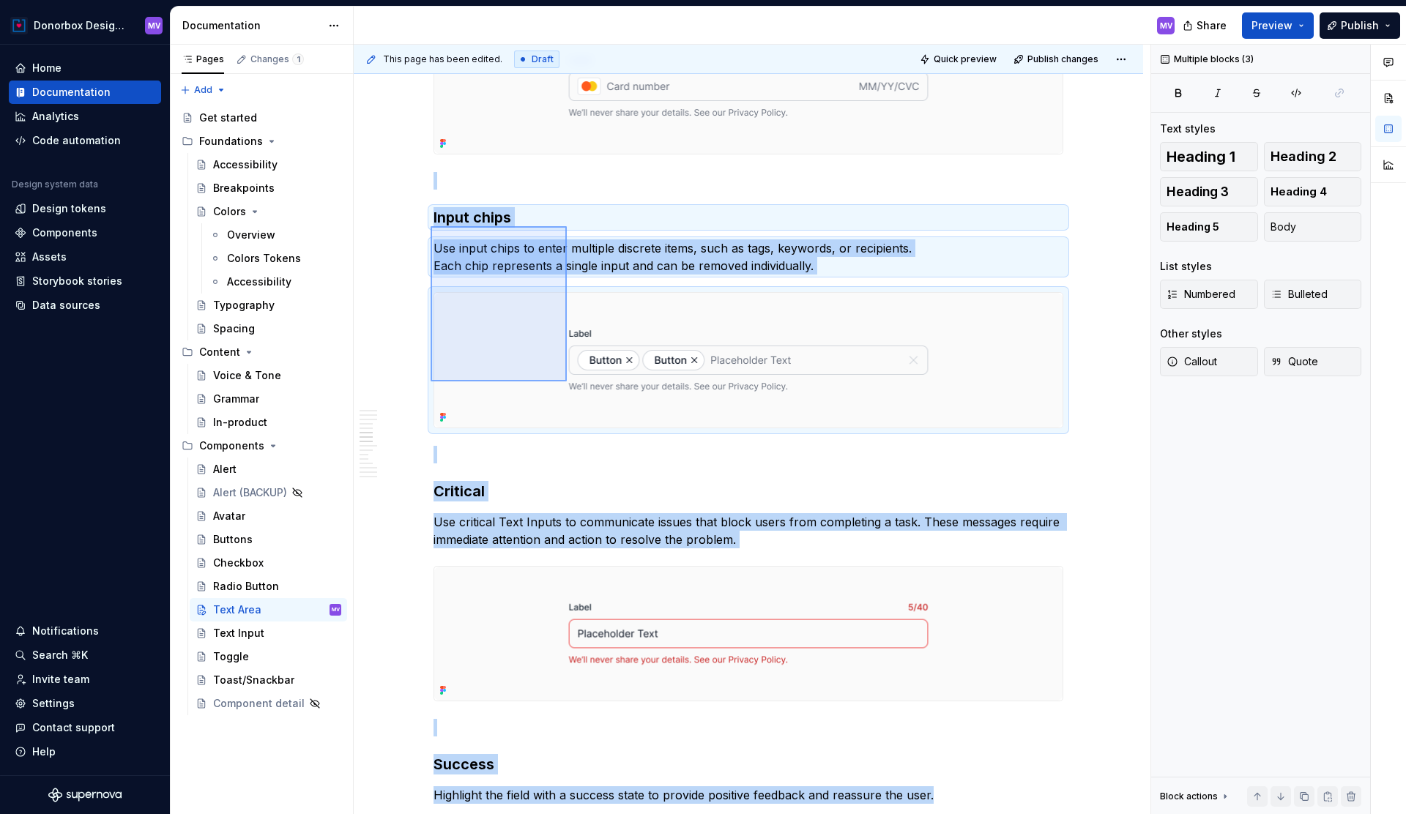
drag, startPoint x: 431, startPoint y: 226, endPoint x: 568, endPoint y: 384, distance: 209.2
click at [568, 383] on div "**********" at bounding box center [752, 430] width 797 height 770
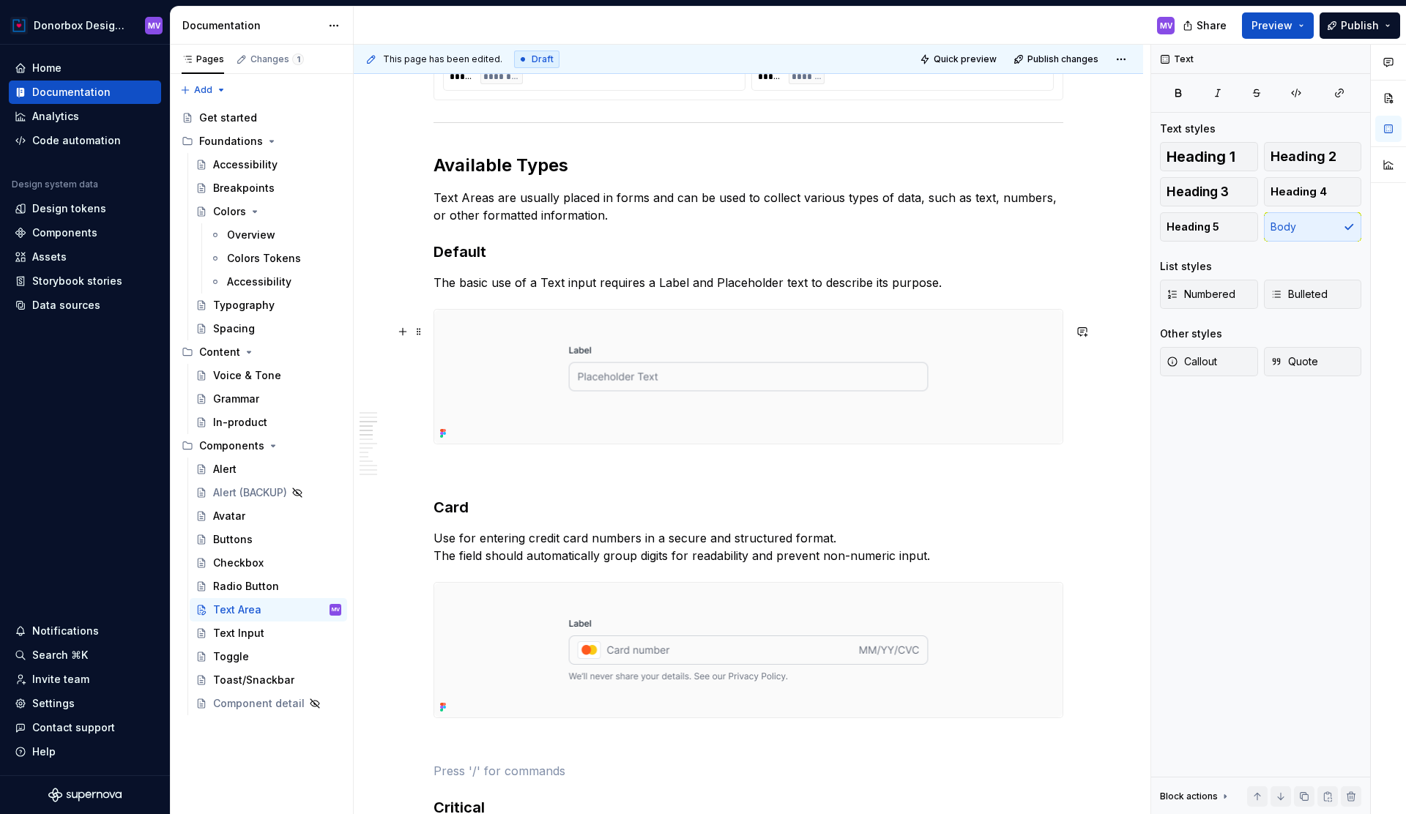
scroll to position [1632, 0]
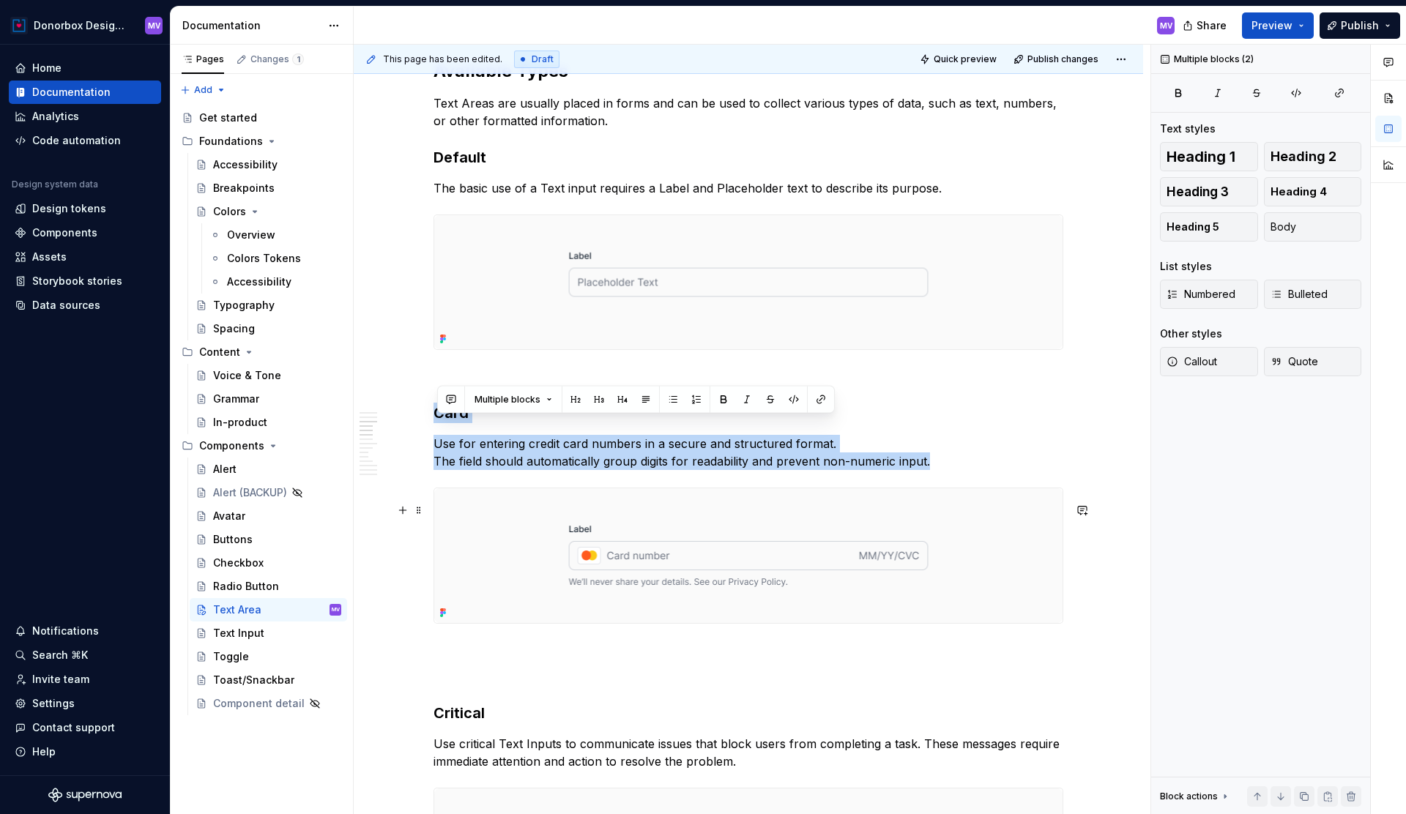
drag, startPoint x: 441, startPoint y: 426, endPoint x: 472, endPoint y: 621, distance: 197.3
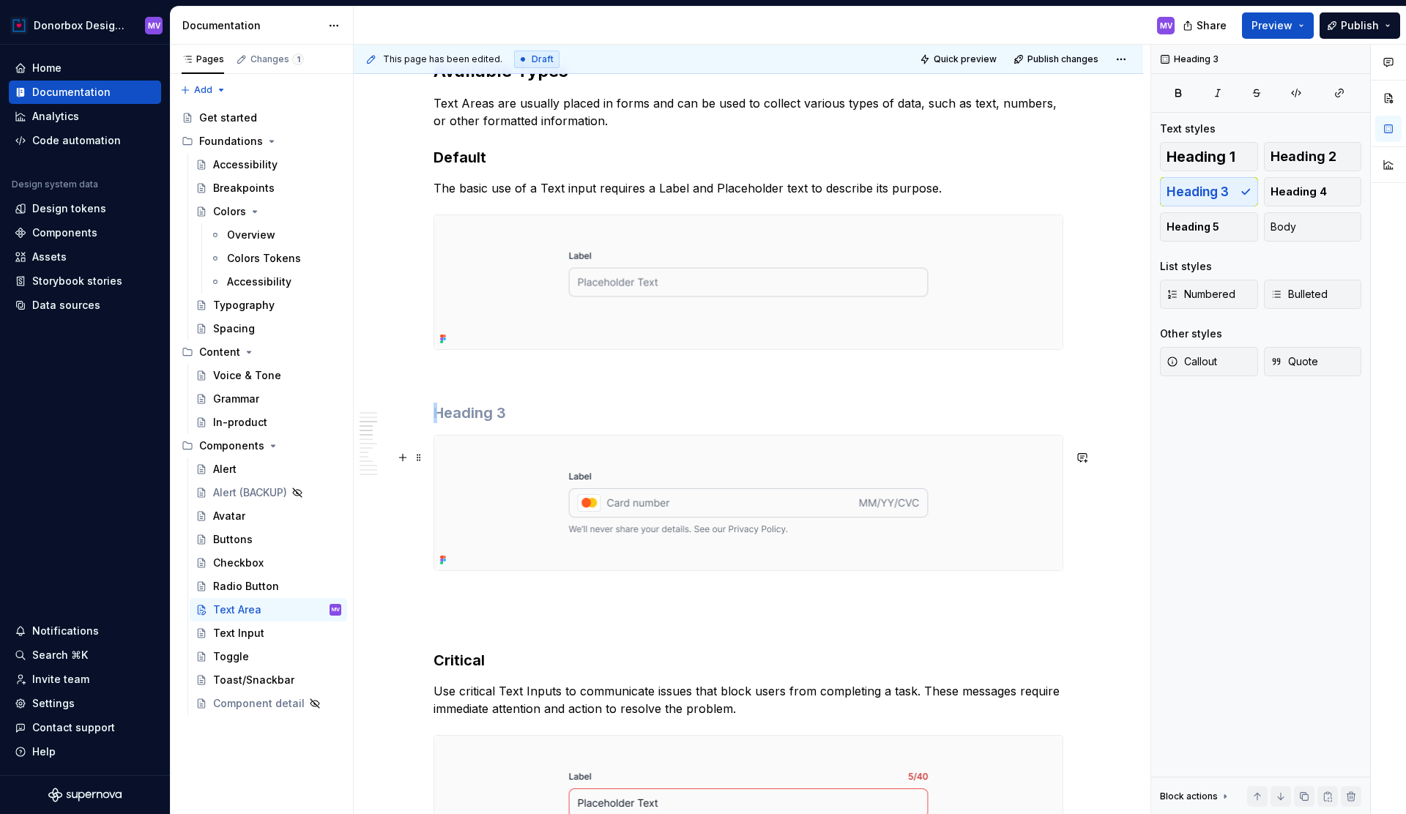
drag, startPoint x: 442, startPoint y: 426, endPoint x: 507, endPoint y: 572, distance: 160.3
click at [420, 458] on span at bounding box center [419, 458] width 12 height 21
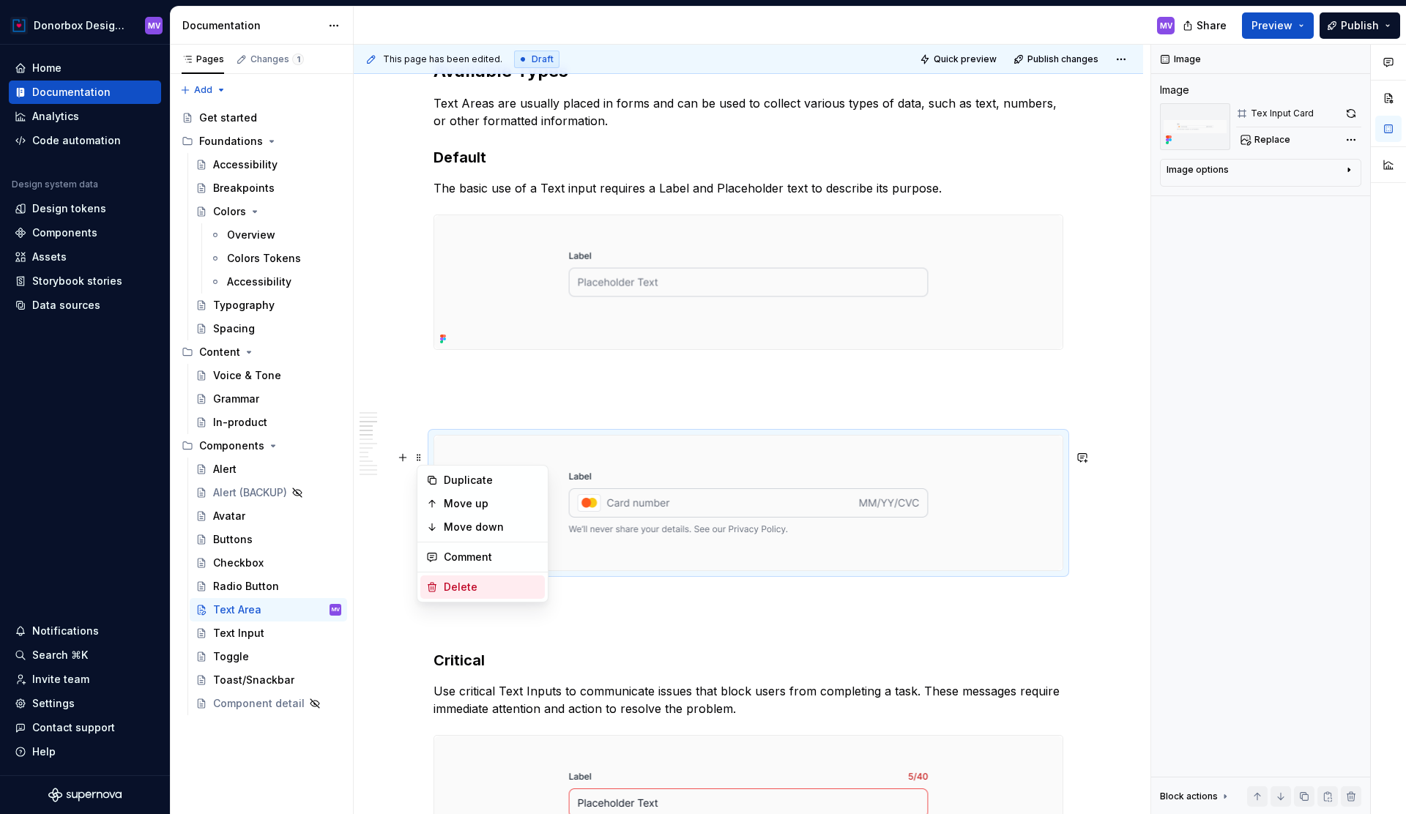
click at [456, 587] on div "Delete" at bounding box center [491, 587] width 95 height 15
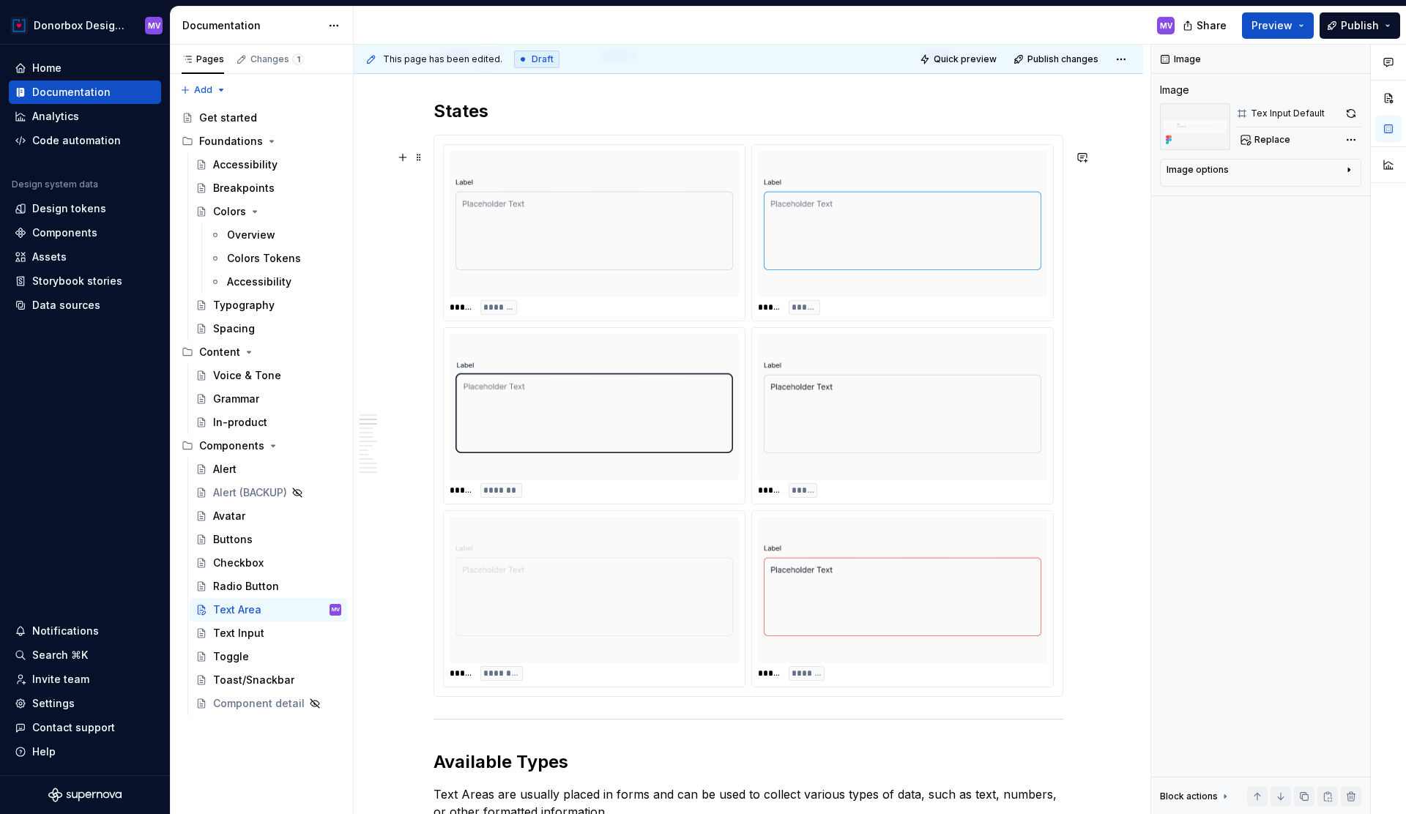
scroll to position [940, 0]
click at [754, 393] on div "***** ******" at bounding box center [902, 416] width 302 height 177
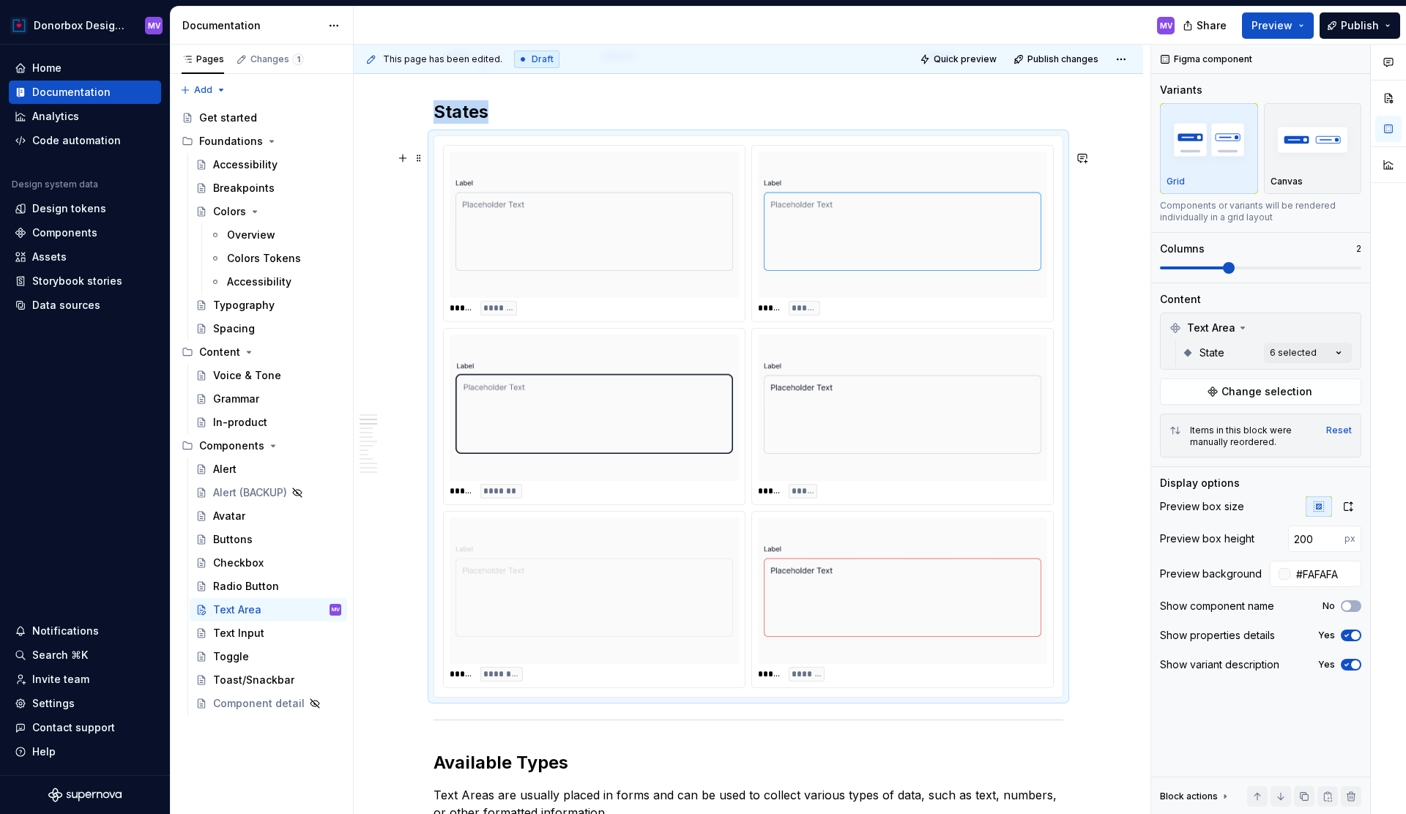
click at [786, 386] on img at bounding box center [903, 408] width 278 height 135
click at [1244, 325] on icon at bounding box center [1243, 328] width 12 height 12
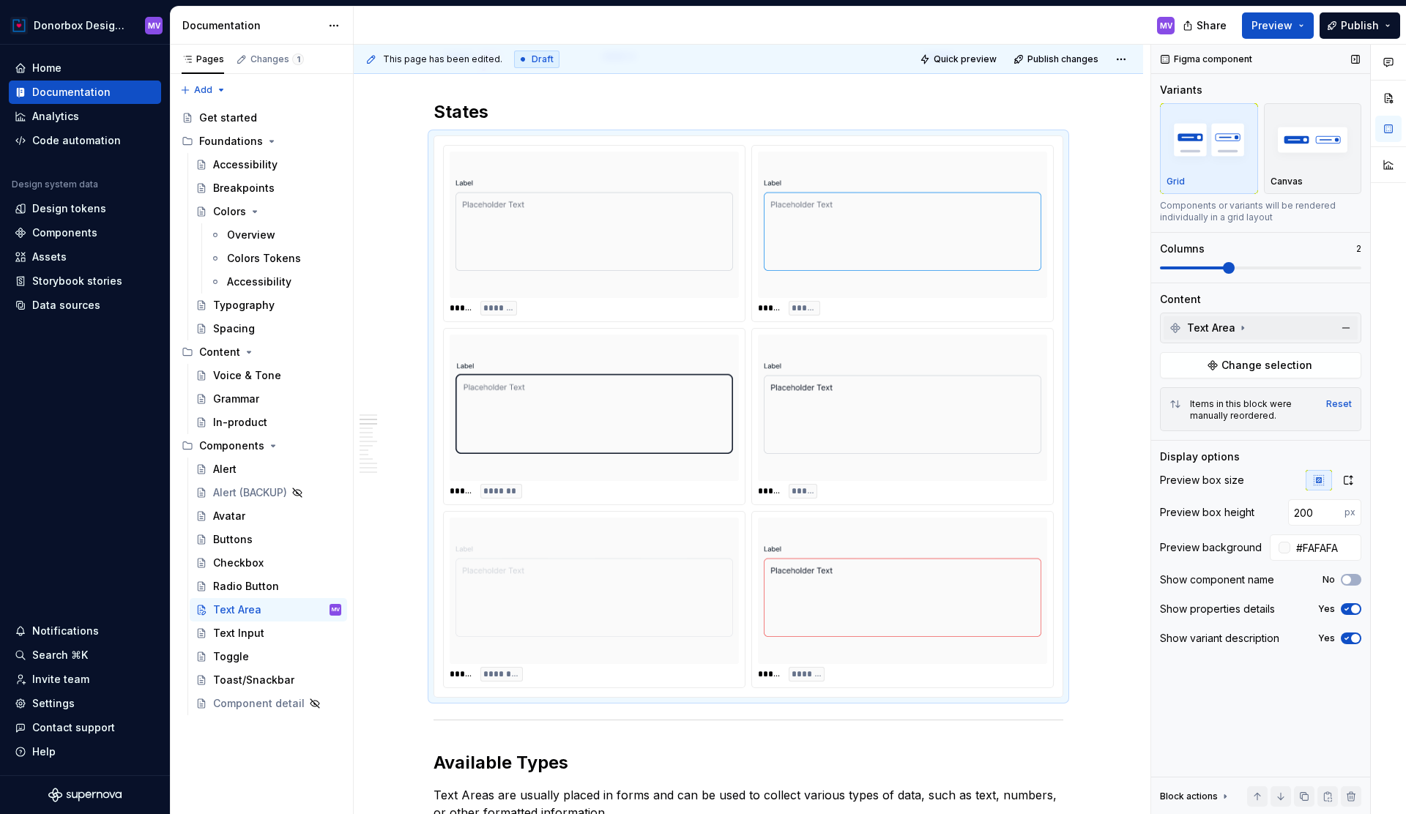
click at [1244, 325] on icon at bounding box center [1243, 328] width 12 height 12
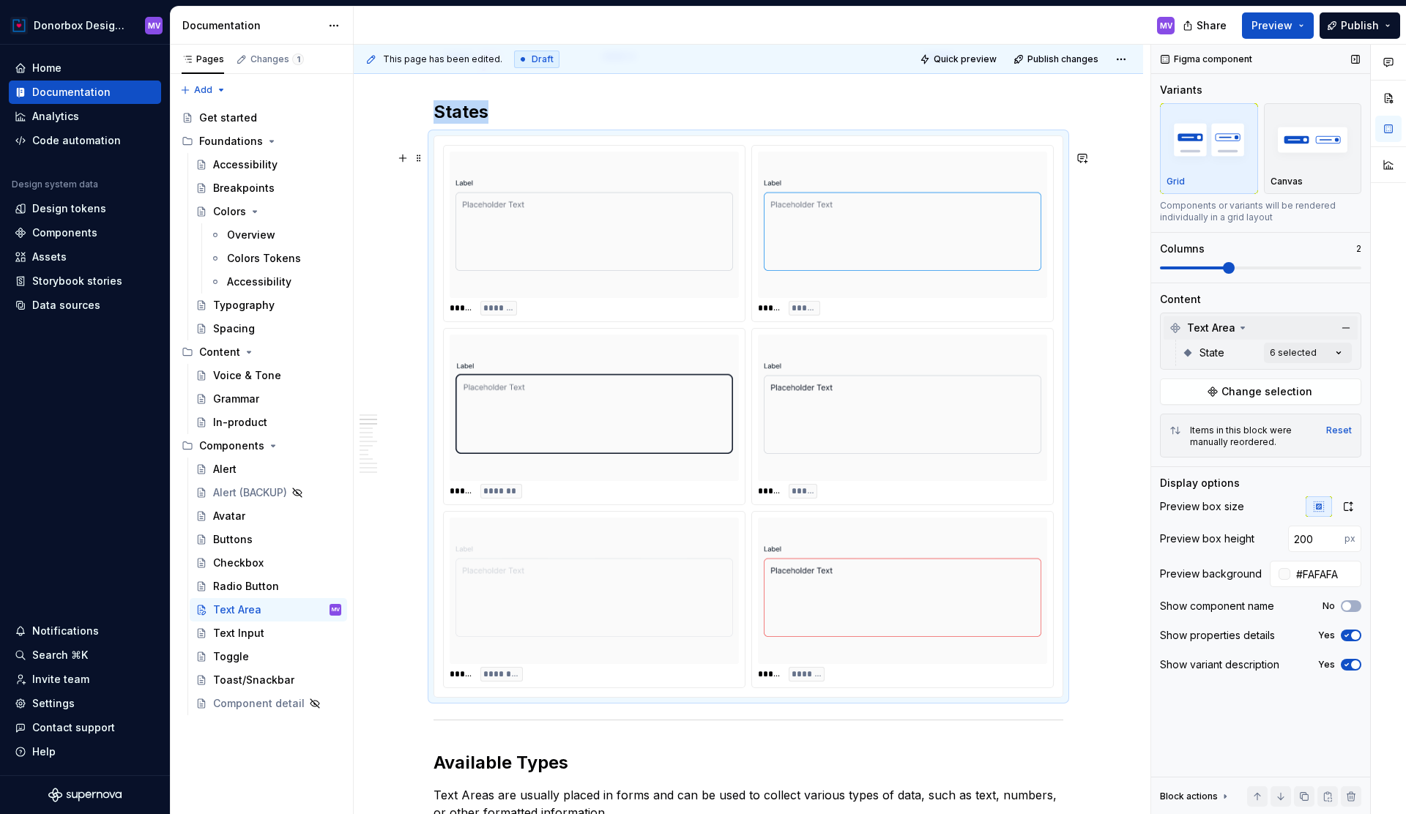
click at [929, 580] on img at bounding box center [903, 591] width 278 height 135
click at [809, 557] on img at bounding box center [903, 591] width 278 height 135
click at [850, 550] on img at bounding box center [903, 591] width 278 height 135
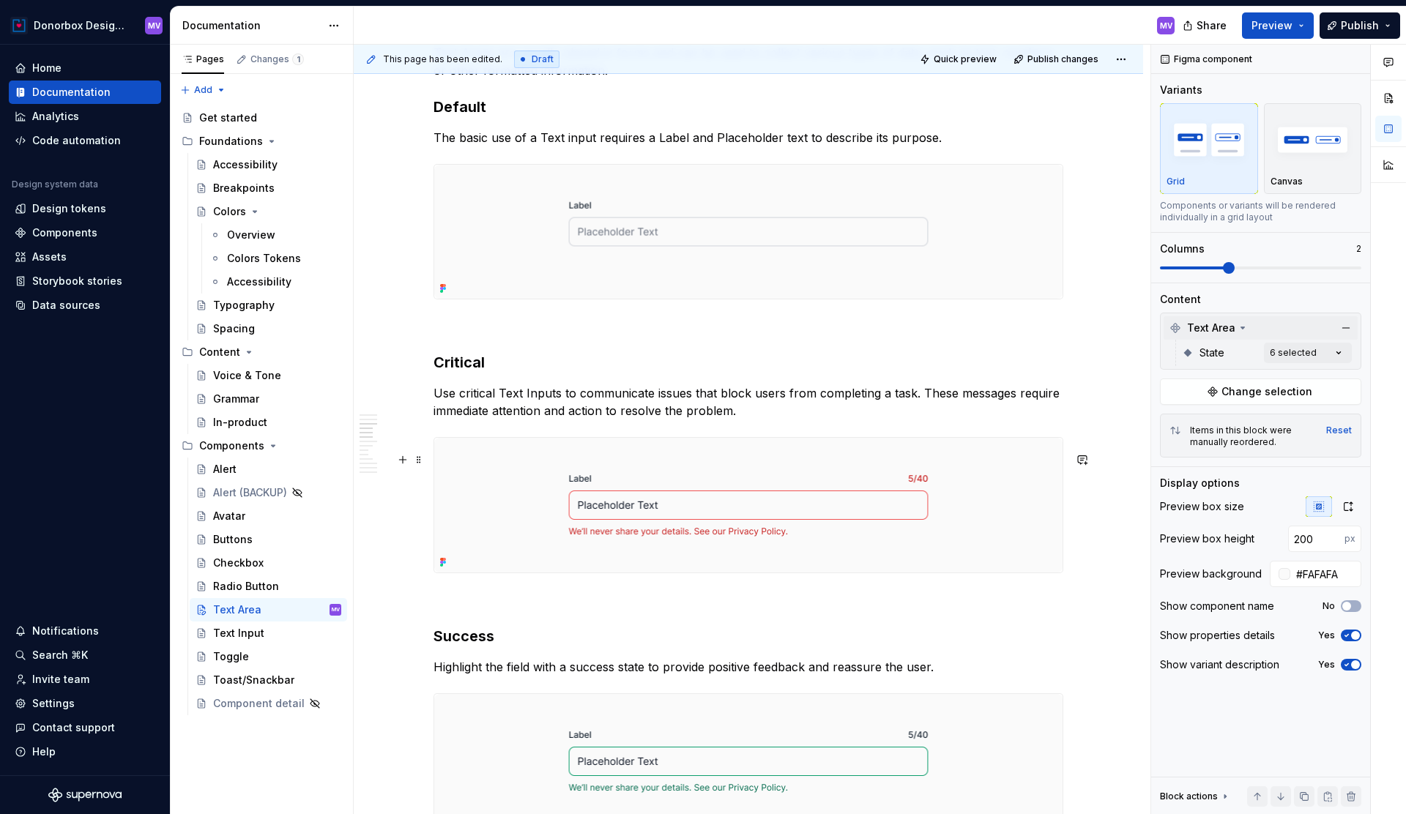
scroll to position [1731, 0]
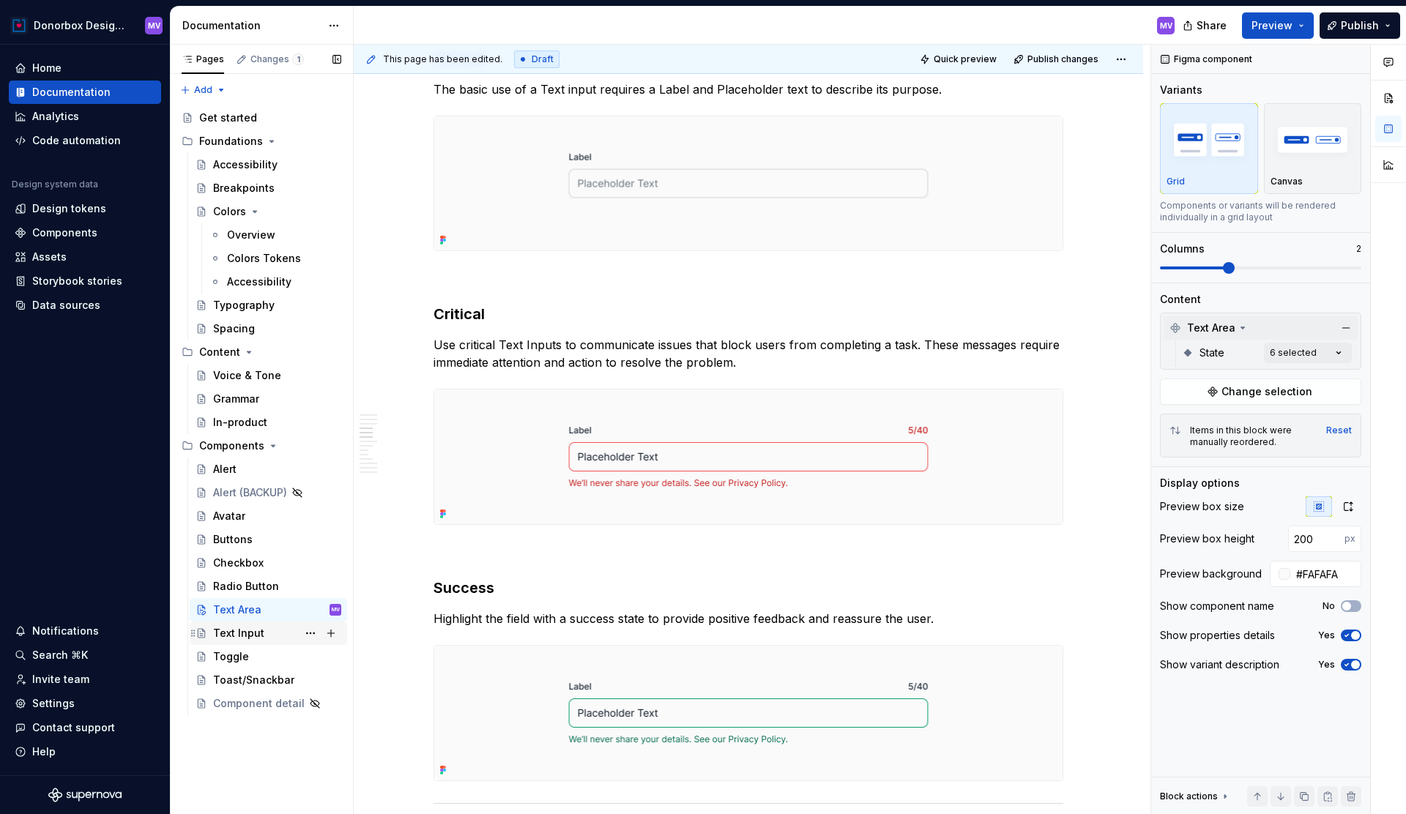
click at [261, 633] on div "Text Input" at bounding box center [238, 633] width 51 height 15
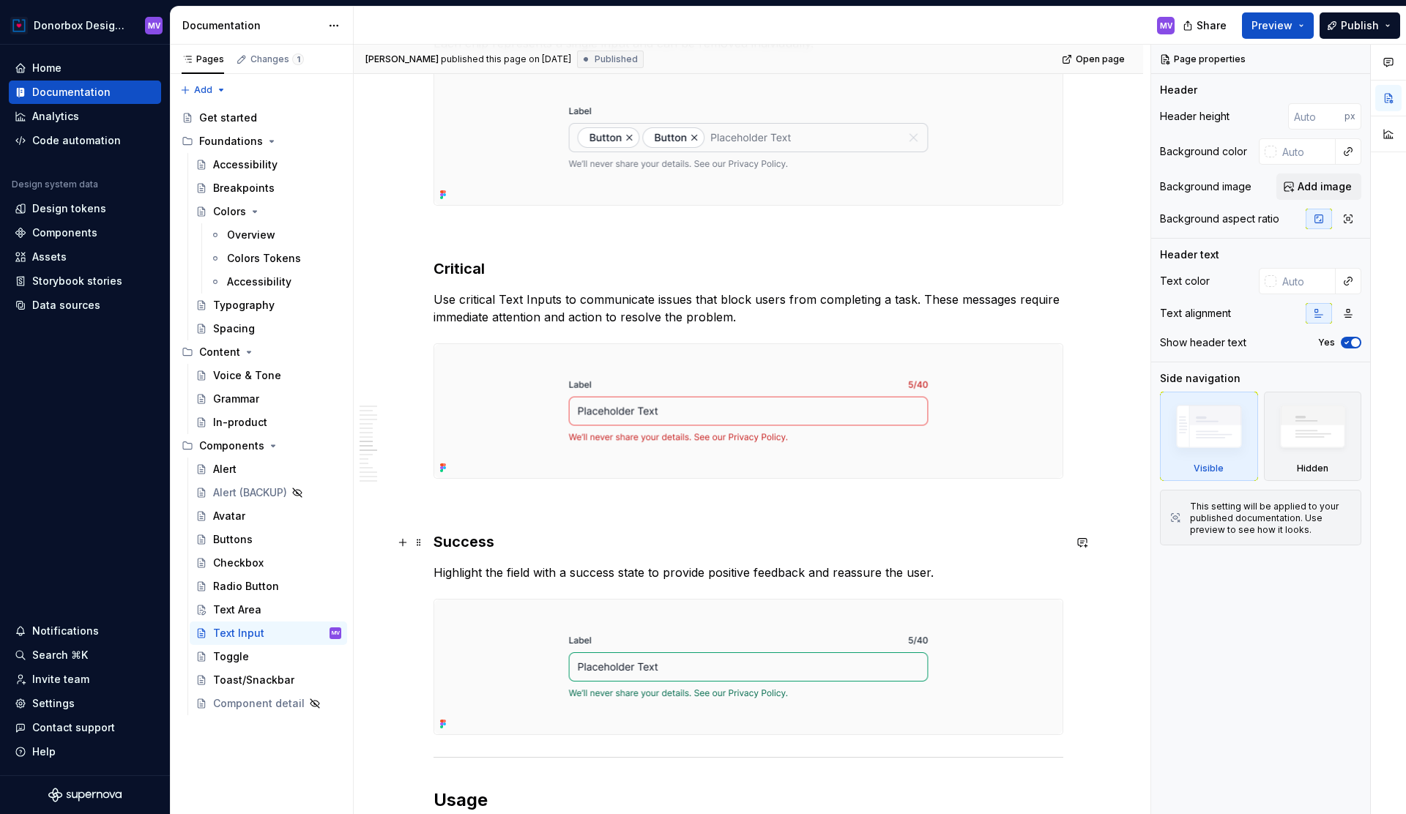
scroll to position [3130, 0]
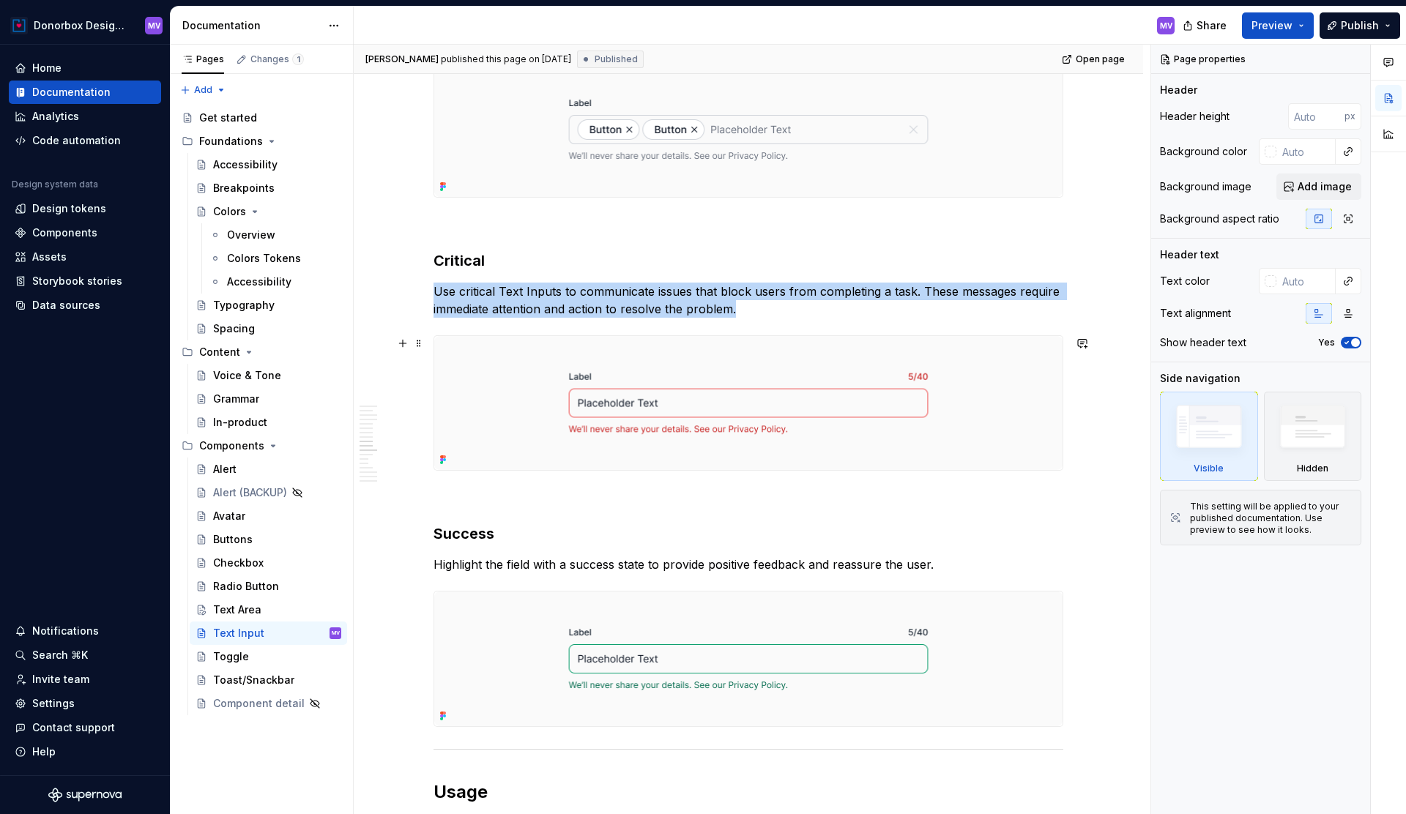
click at [718, 376] on img at bounding box center [748, 403] width 628 height 135
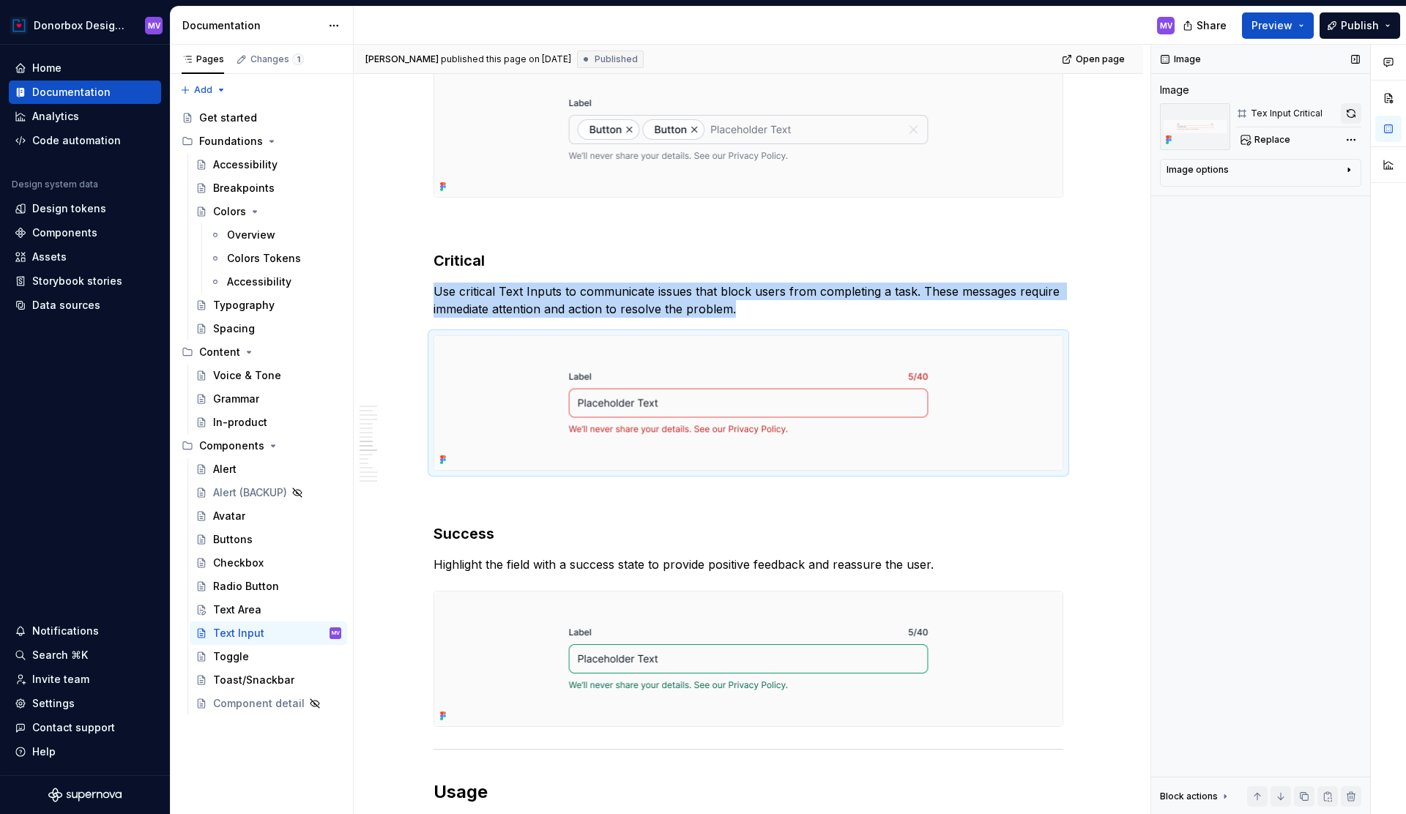
click at [1357, 115] on button "button" at bounding box center [1351, 113] width 21 height 21
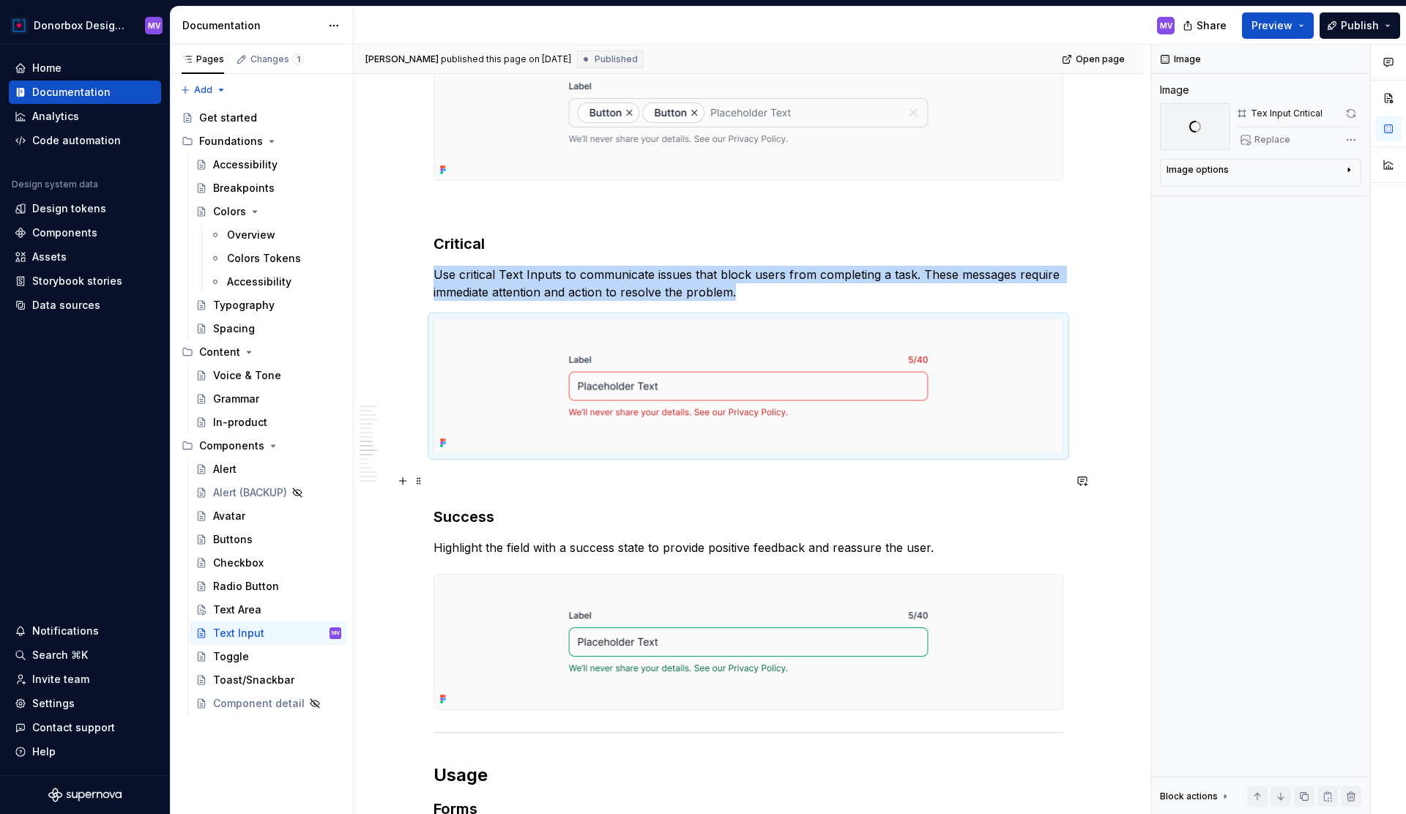
scroll to position [3217, 0]
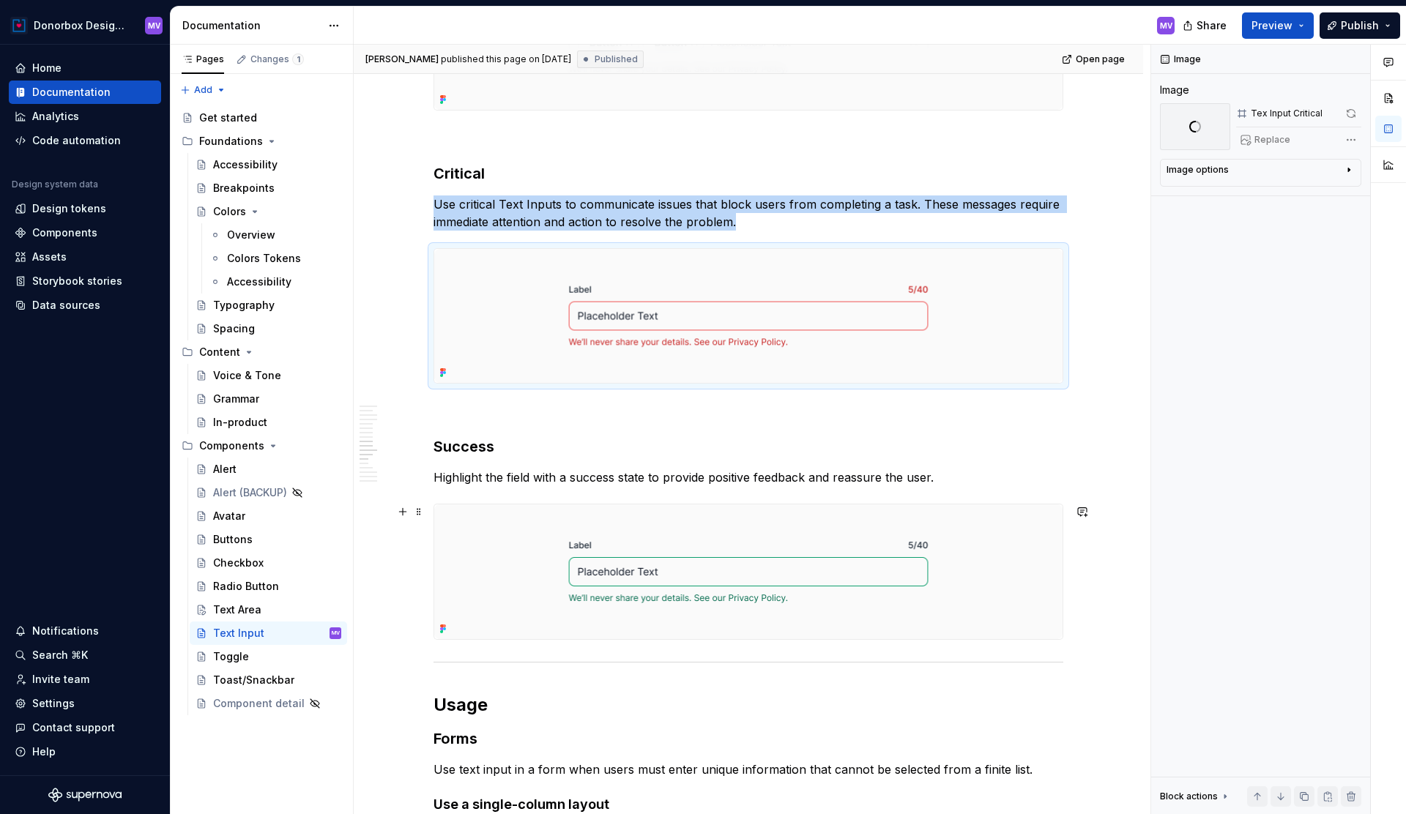
click at [773, 536] on img at bounding box center [748, 572] width 628 height 135
click at [1347, 113] on button "button" at bounding box center [1351, 113] width 21 height 21
click at [951, 556] on img at bounding box center [748, 572] width 628 height 135
click at [707, 528] on img at bounding box center [748, 572] width 628 height 135
click at [1356, 118] on button "button" at bounding box center [1351, 113] width 21 height 21
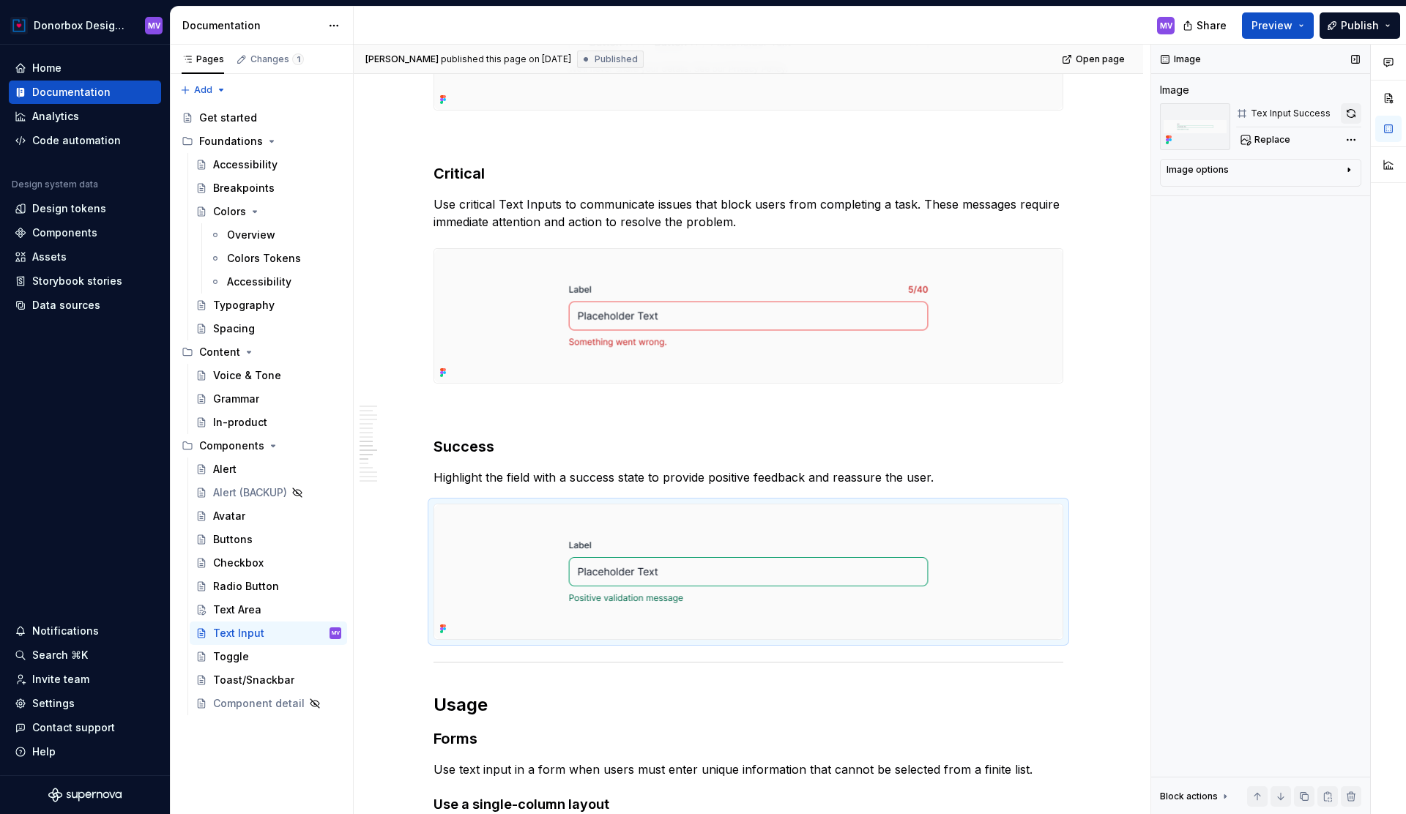
type textarea "*"
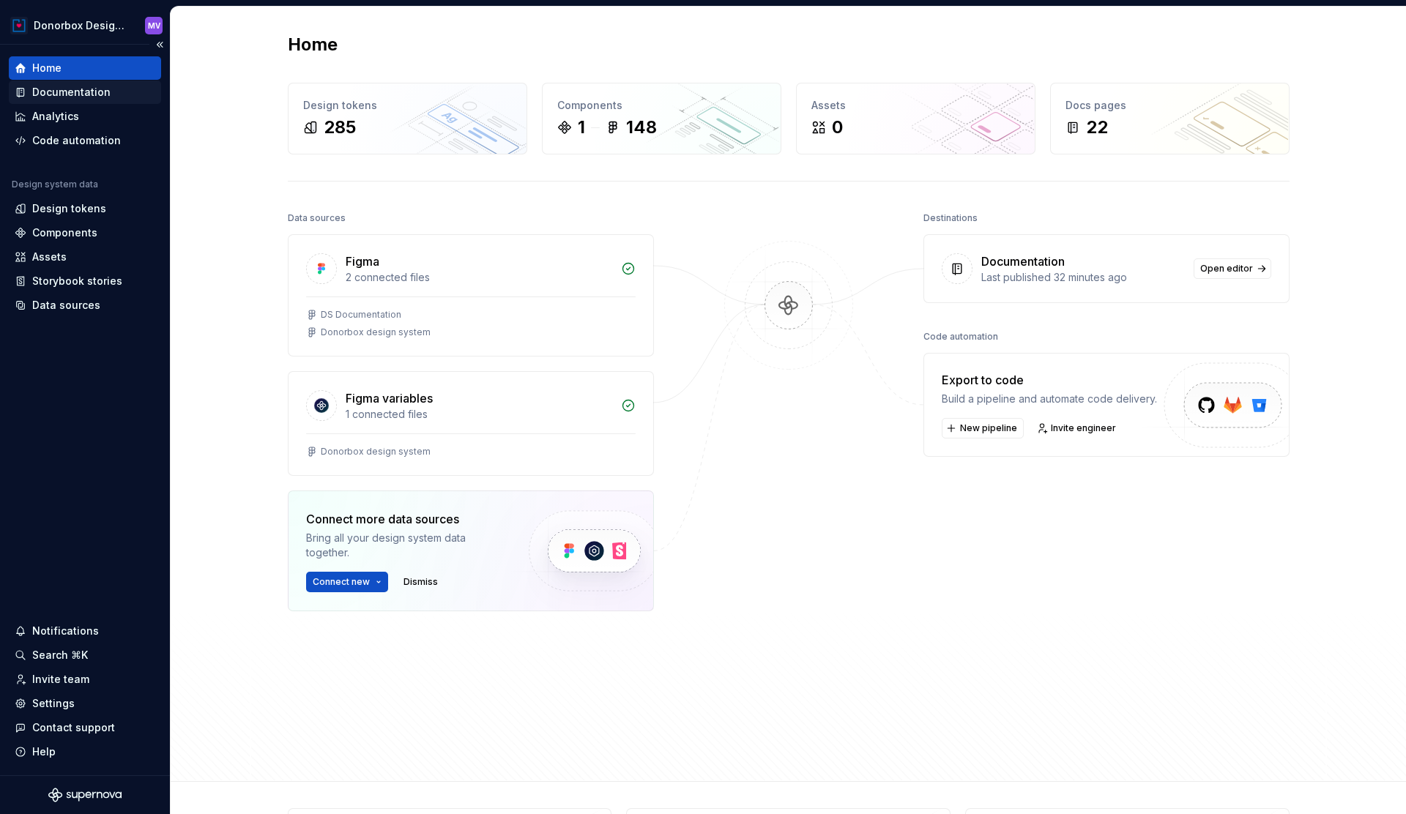
click at [80, 92] on div "Documentation" at bounding box center [71, 92] width 78 height 15
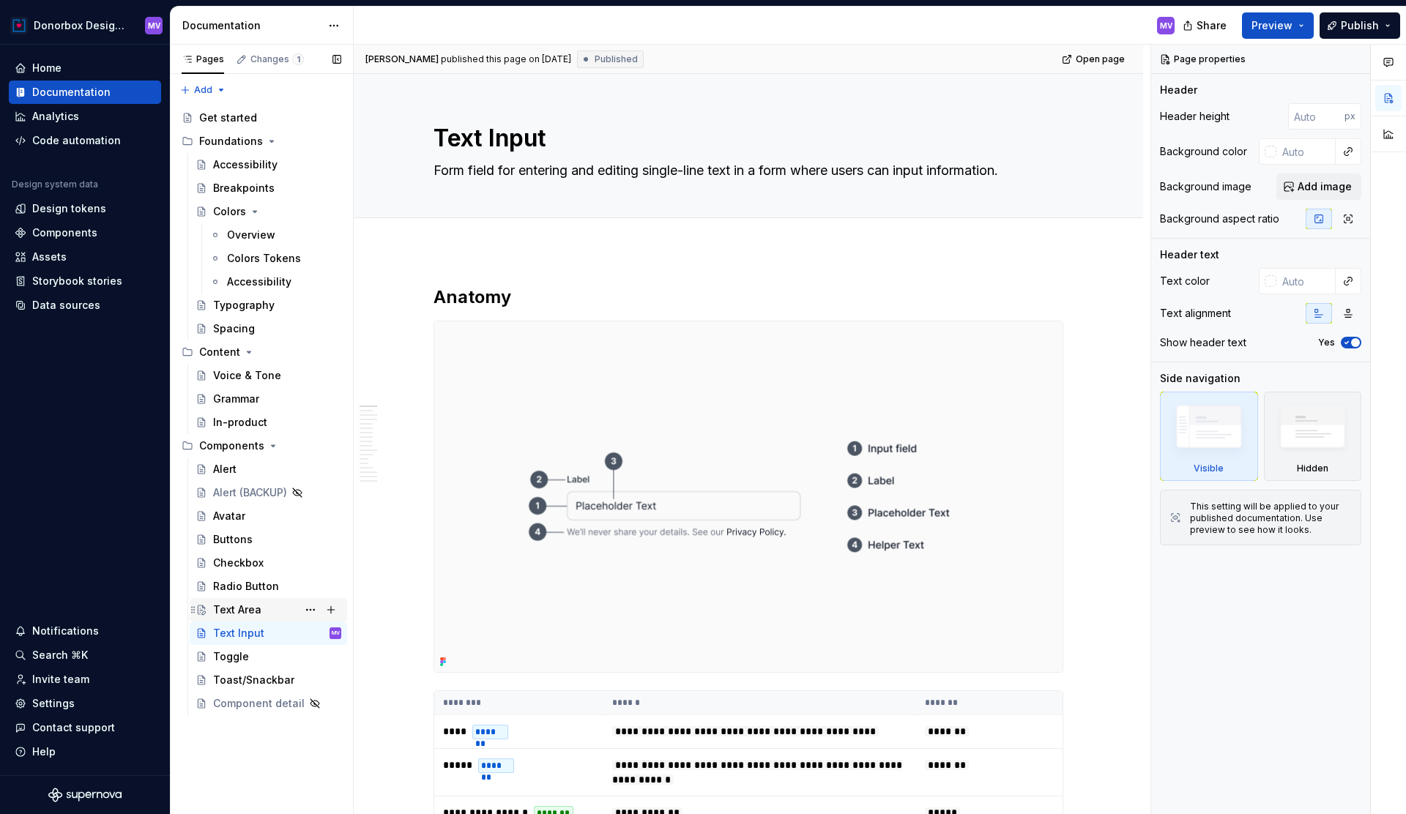
click at [253, 609] on div "Text Area" at bounding box center [237, 610] width 48 height 15
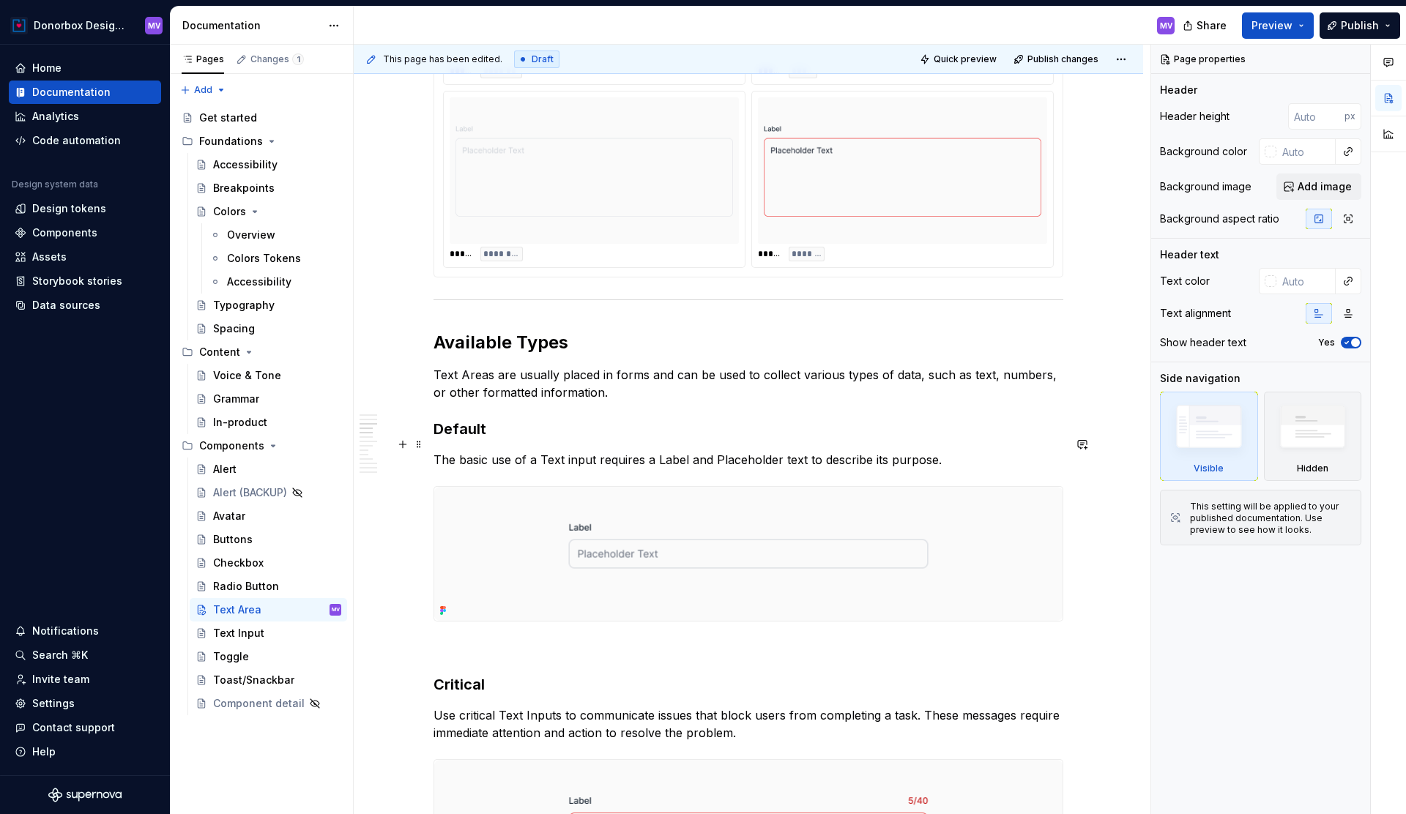
scroll to position [1362, 0]
click at [556, 467] on p "The basic use of a Text input requires a Label and Placeholder text to describe…" at bounding box center [749, 458] width 630 height 18
type textarea "*"
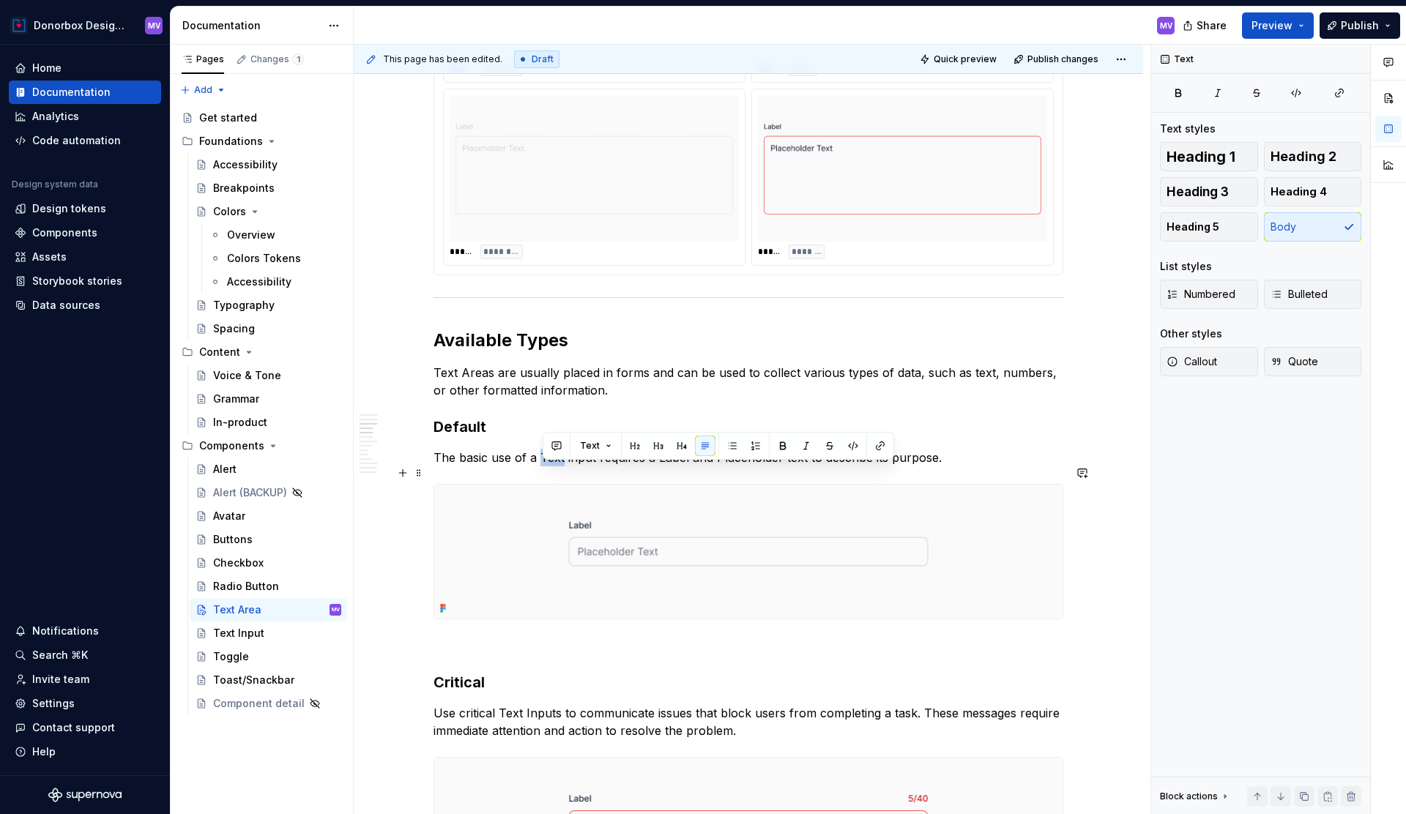
click at [556, 467] on p "The basic use of a Text input requires a Label and Placeholder text to describe…" at bounding box center [749, 458] width 630 height 18
click at [584, 467] on p "The basic use of a Text input requires a Label and Placeholder text to describe…" at bounding box center [749, 458] width 630 height 18
click at [858, 467] on p "The basic use of a Text Area requires a Label and Placeholder text to describe …" at bounding box center [749, 458] width 630 height 18
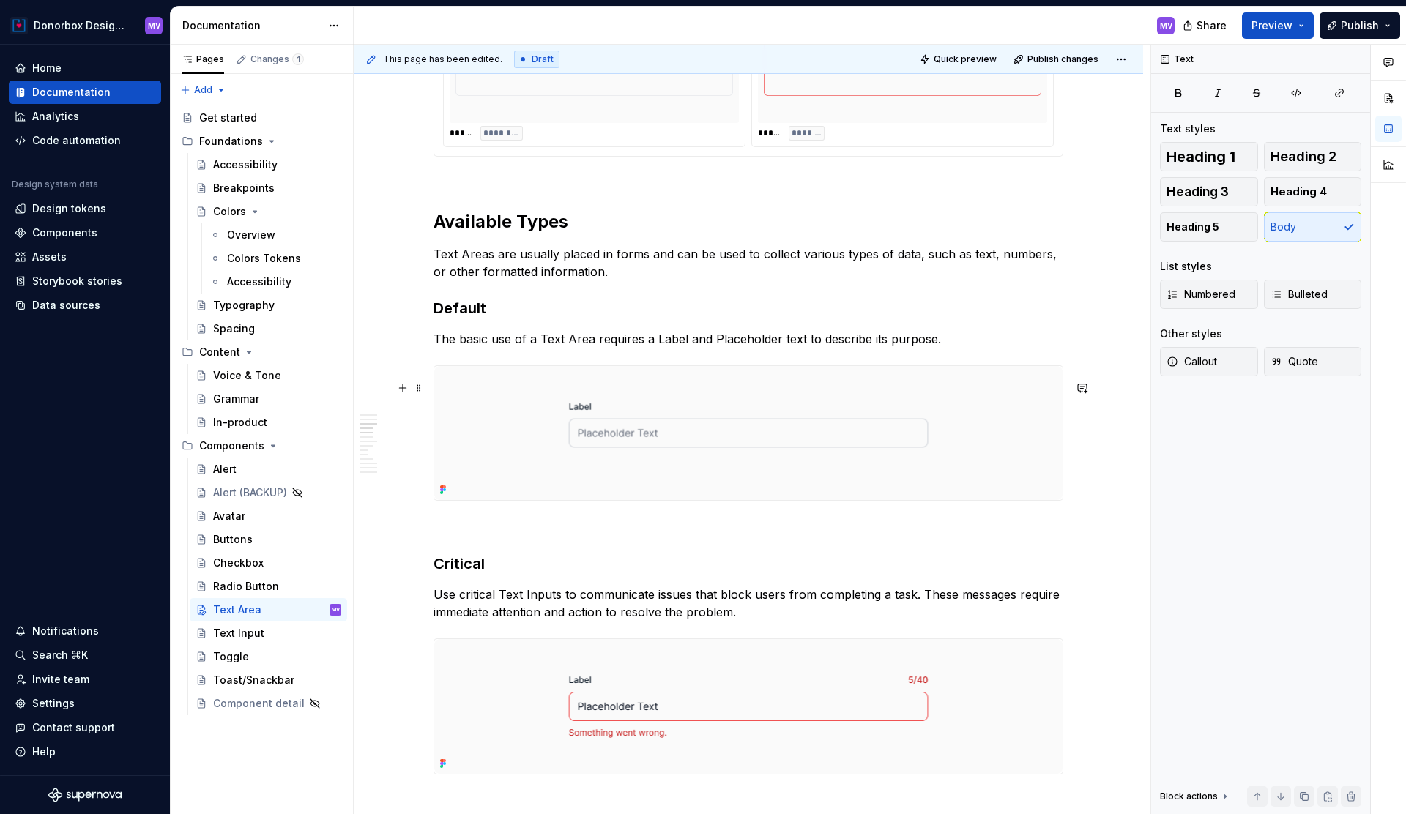
scroll to position [1495, 0]
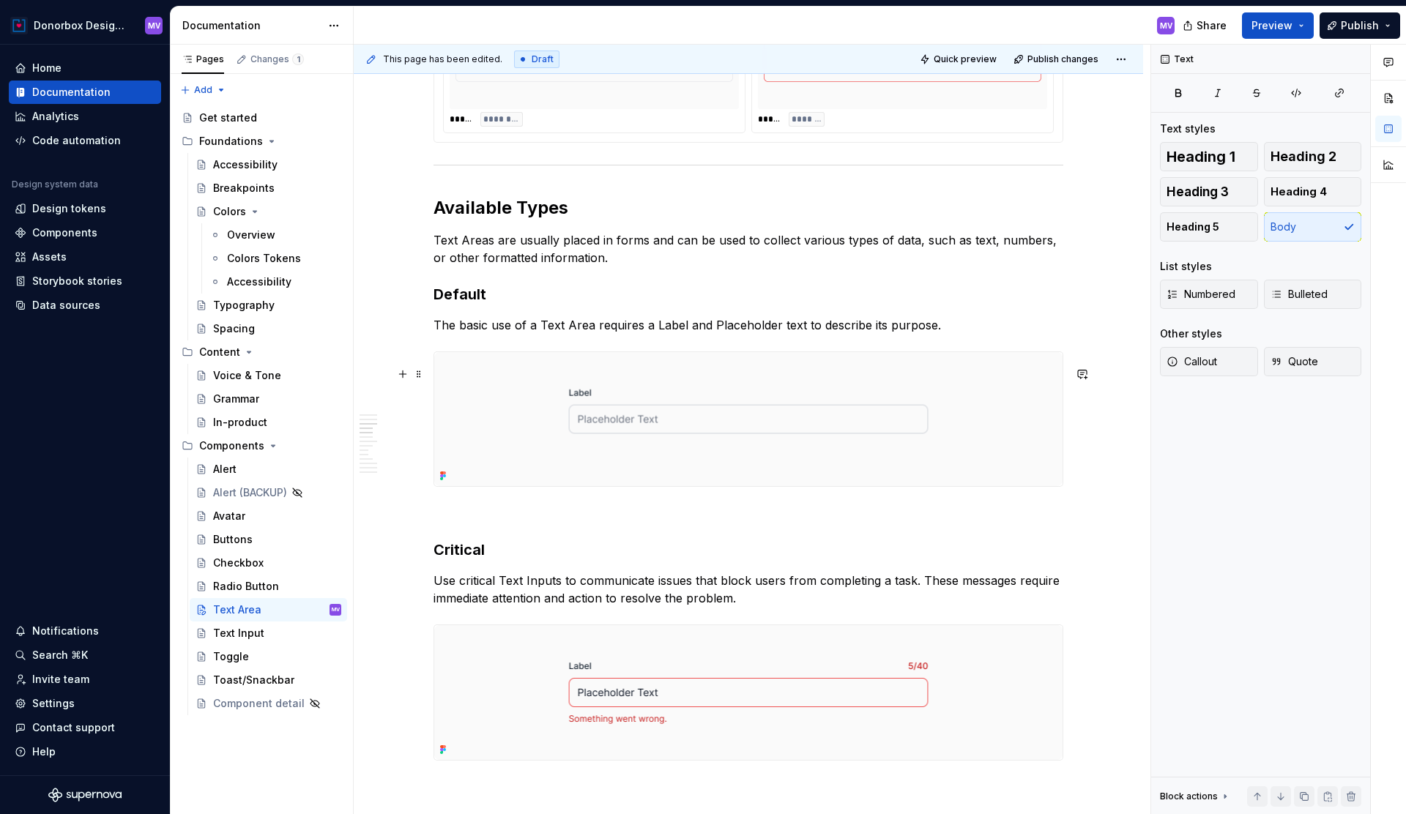
click at [745, 369] on img at bounding box center [748, 419] width 628 height 135
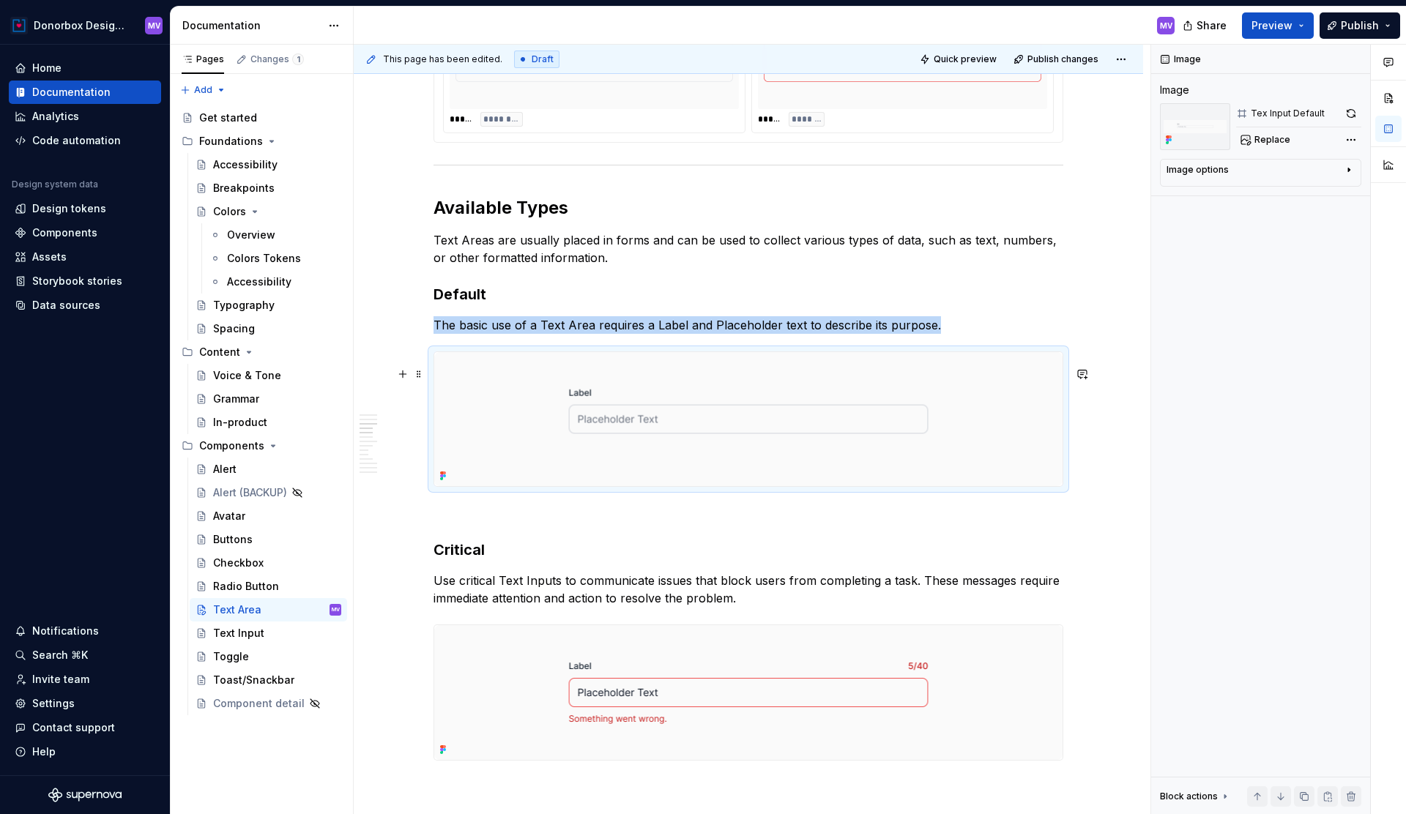
click at [697, 404] on img at bounding box center [748, 419] width 628 height 135
click at [1266, 142] on span "Replace" at bounding box center [1273, 140] width 36 height 12
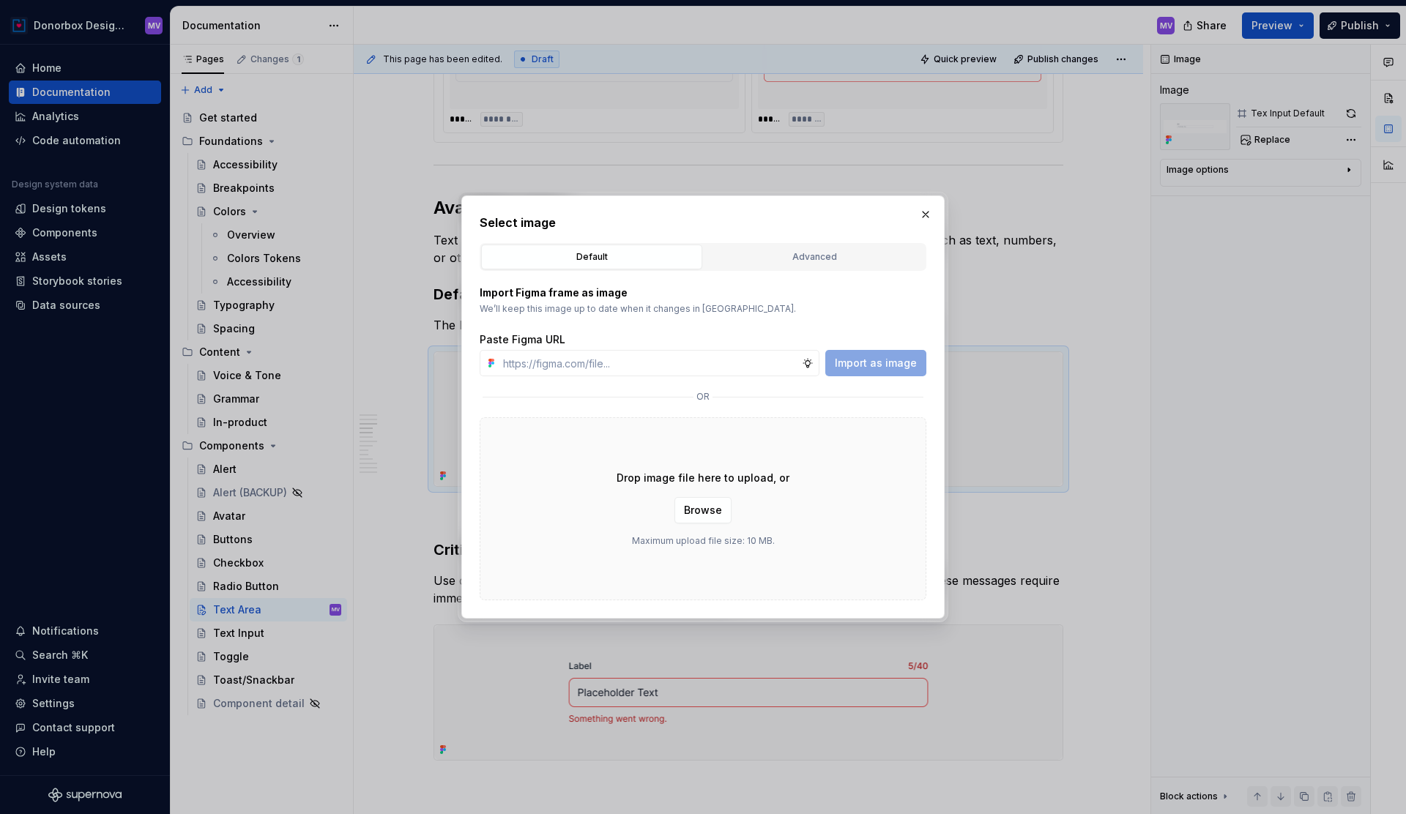
type textarea "*"
type input "https://www.figma.com/design/2lwrOdkrYGxsYHzAsaend8/DS-Documentation?node-id=29…"
click at [899, 364] on span "Import as image" at bounding box center [876, 363] width 82 height 15
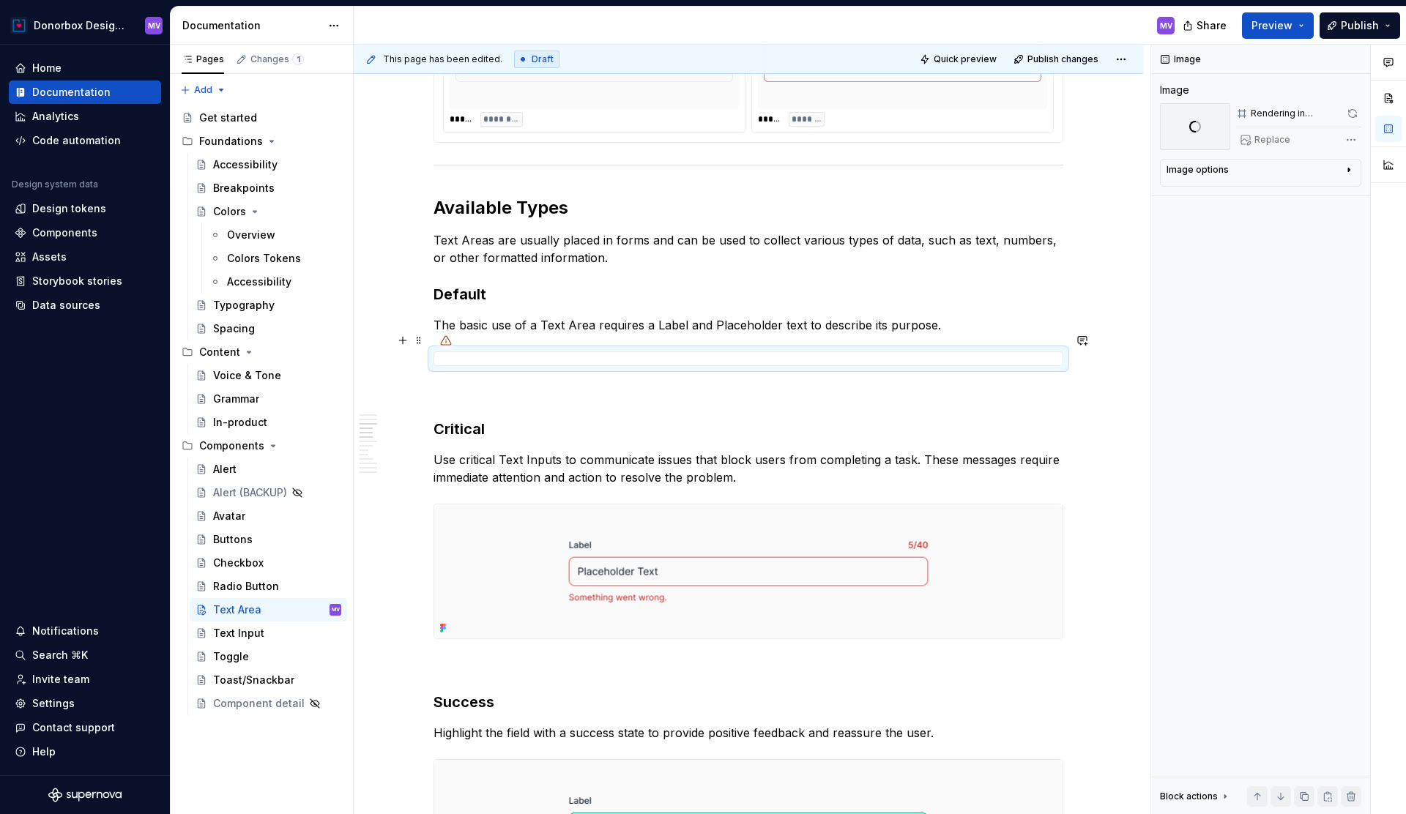
click at [931, 334] on p "The basic use of a Text Area requires a Label and Placeholder text to describe …" at bounding box center [749, 325] width 630 height 18
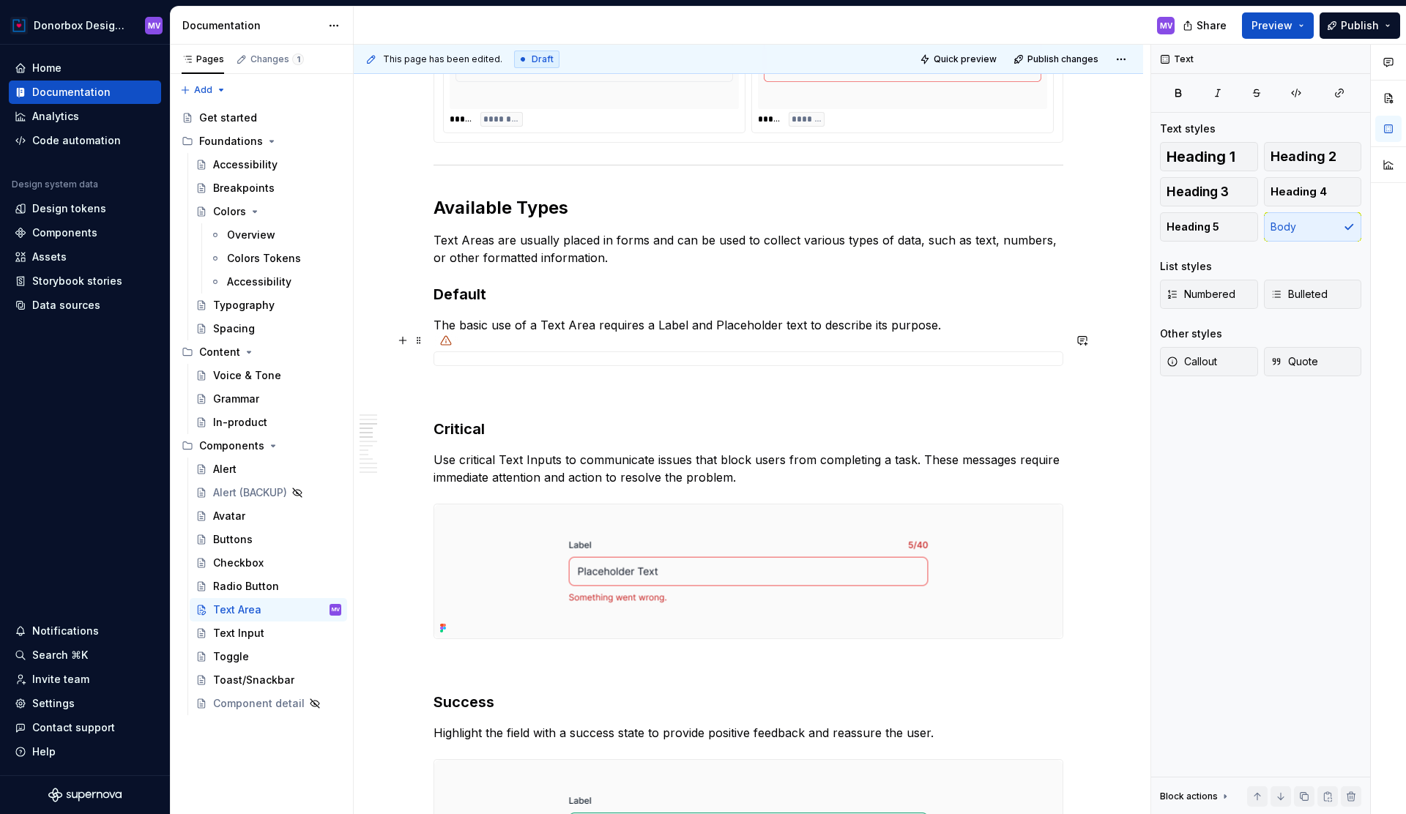
click at [942, 334] on p "The basic use of a Text Area requires a Label and Placeholder text to describe …" at bounding box center [749, 325] width 630 height 18
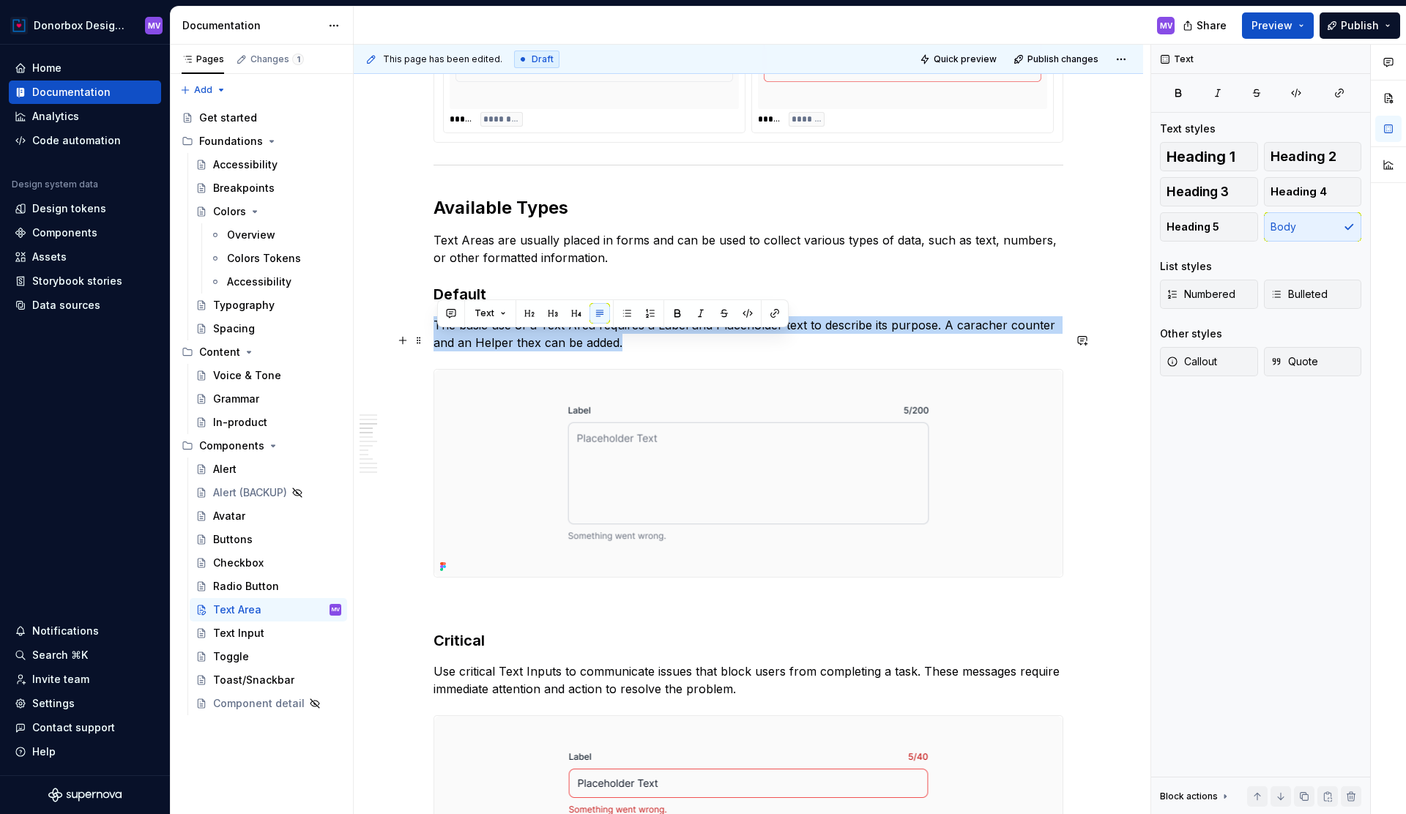
click at [523, 352] on p "The basic use of a Text Area requires a Label and Placeholder text to describe …" at bounding box center [749, 333] width 630 height 35
click at [538, 352] on p "The basic use of a Text Area requires a Label and Placeholder text to describe …" at bounding box center [749, 333] width 630 height 35
copy p "The basic use of a Text Area requires a Label and Placeholder text to describe …"
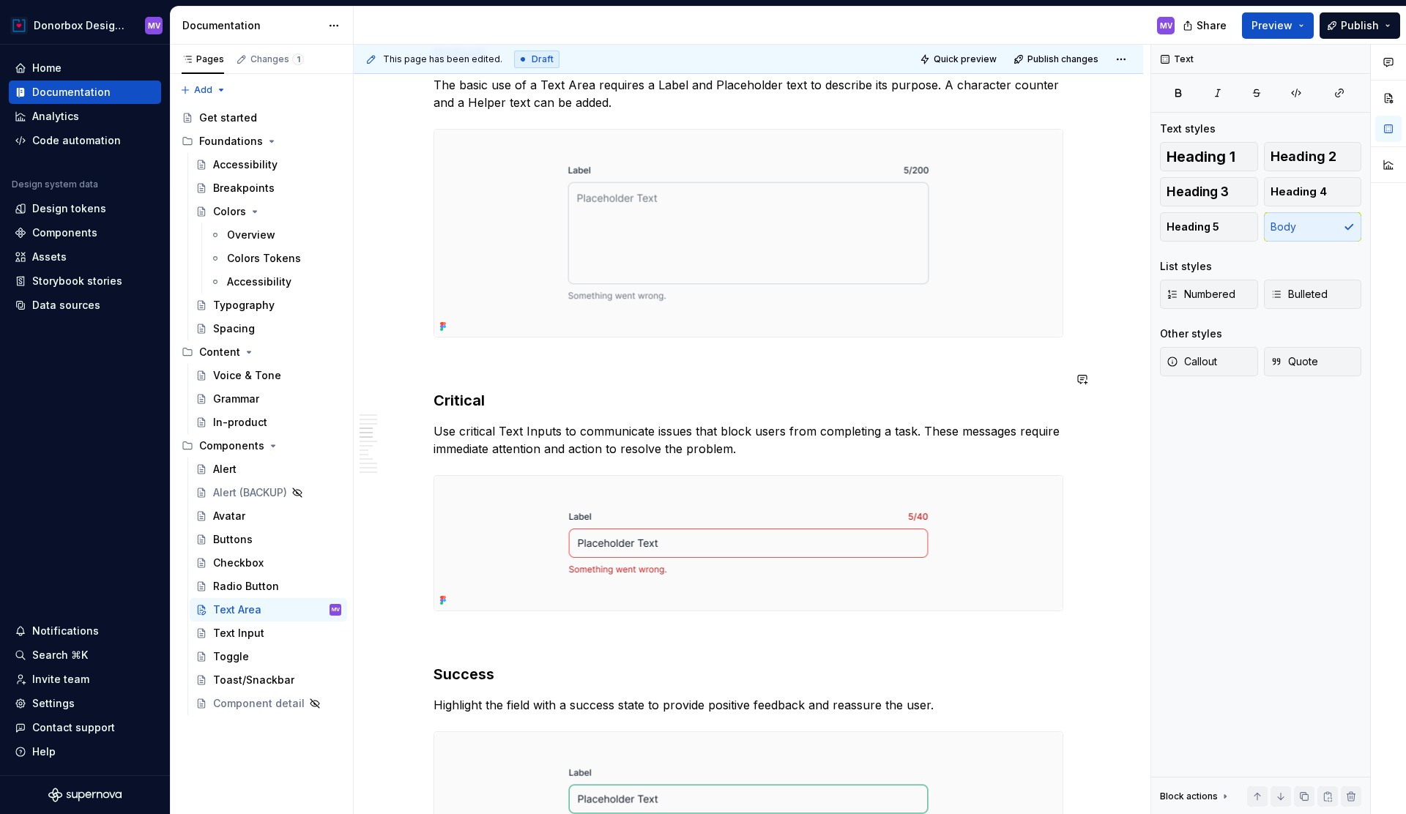
scroll to position [1737, 0]
click at [754, 456] on p "Use critical Text Inputs to communicate issues that block users from completing…" at bounding box center [749, 437] width 630 height 35
click at [545, 445] on p "Use critical Text Inputs to communicate issues that block users from completing…" at bounding box center [749, 437] width 630 height 35
click at [562, 515] on img at bounding box center [748, 541] width 628 height 135
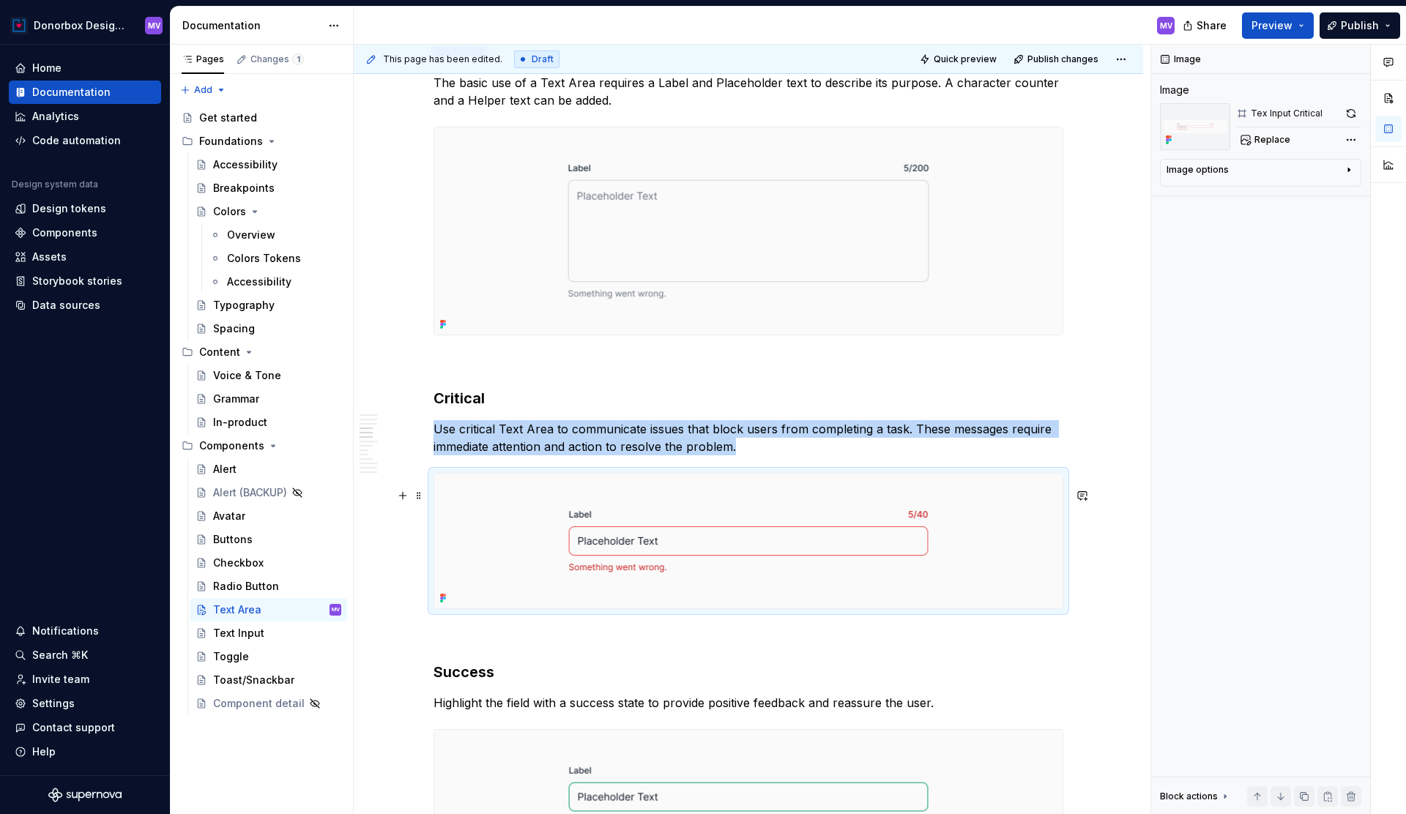
click at [562, 515] on img at bounding box center [748, 541] width 628 height 135
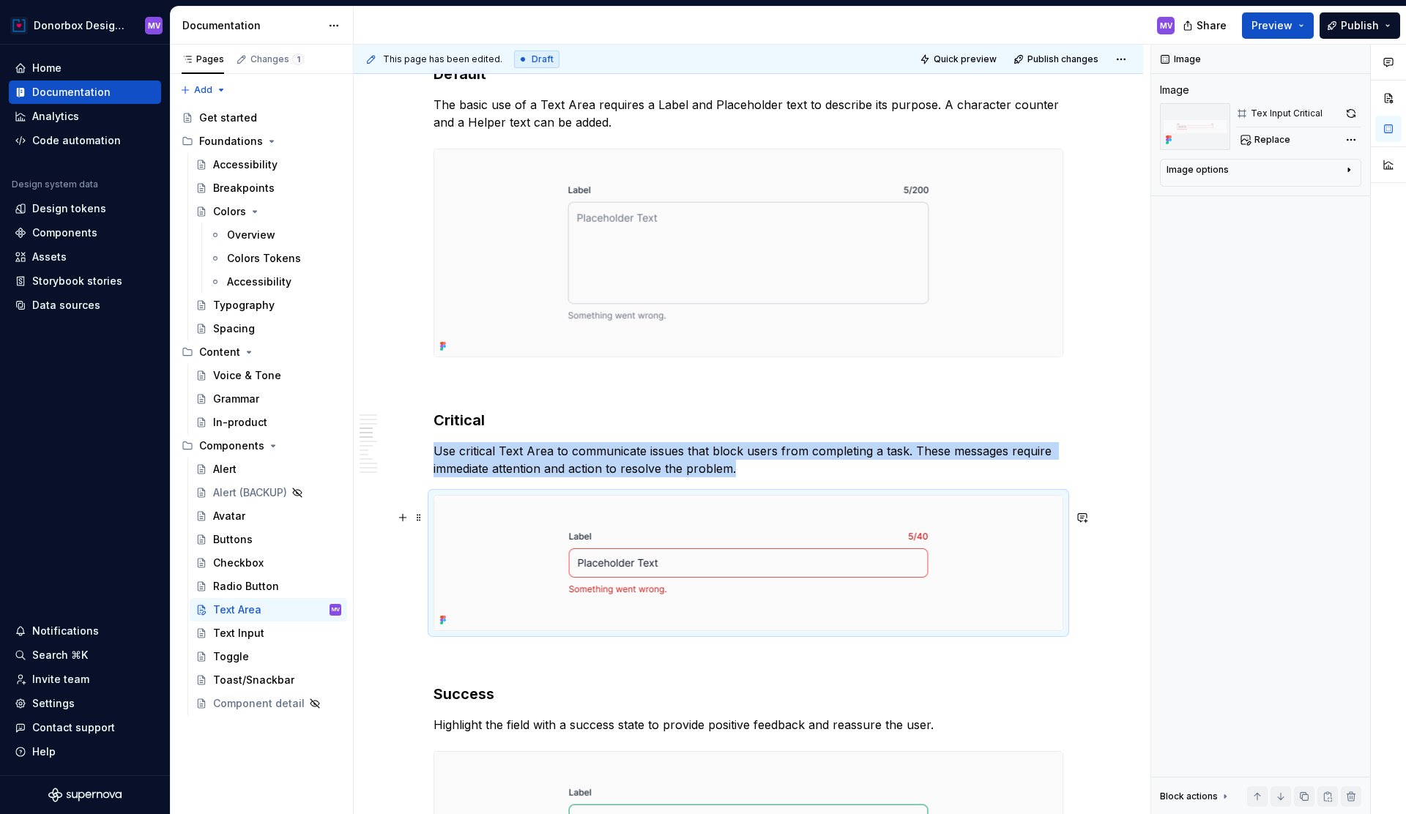
scroll to position [1682, 0]
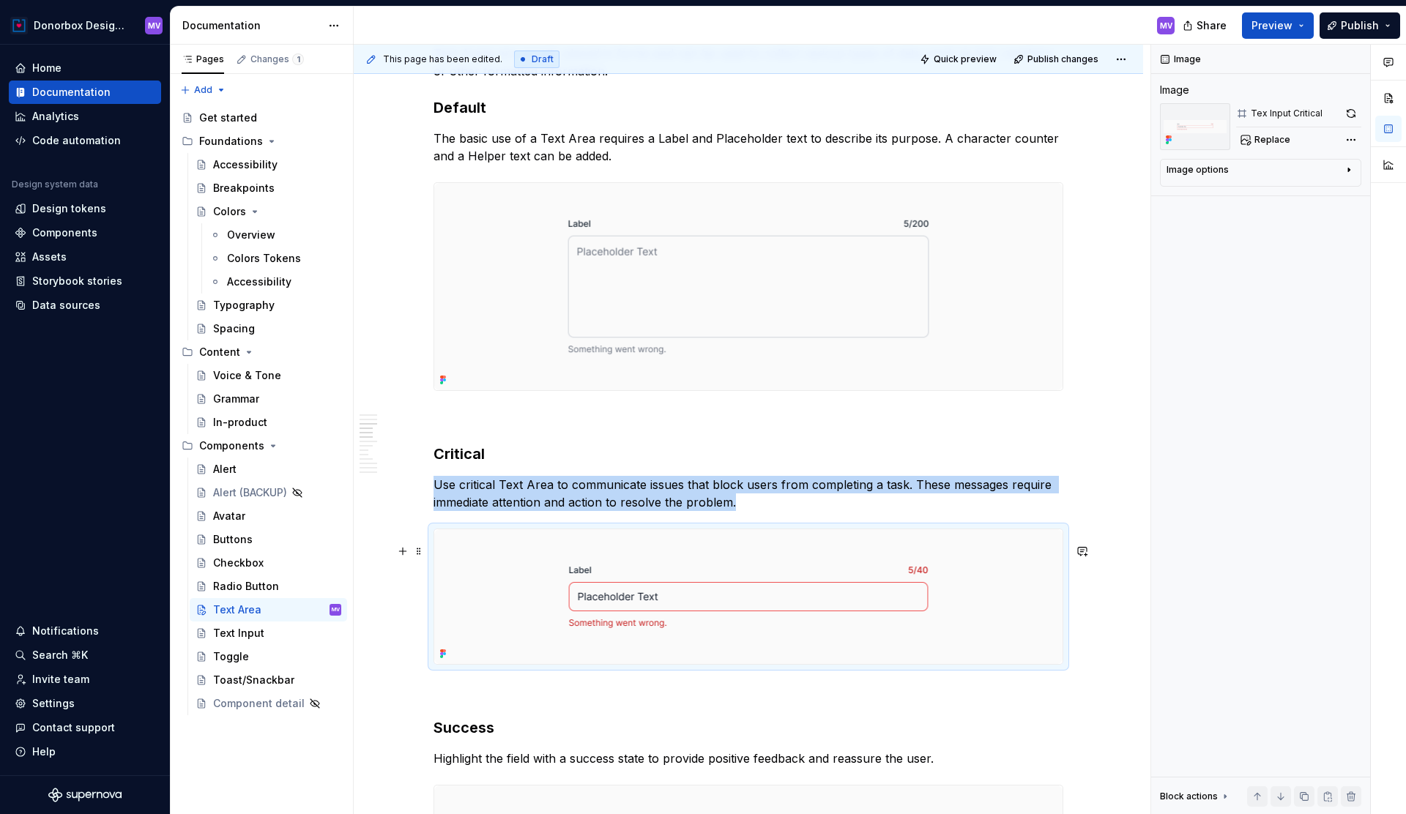
click at [696, 562] on img at bounding box center [748, 597] width 628 height 135
click at [1350, 112] on button "button" at bounding box center [1351, 113] width 21 height 21
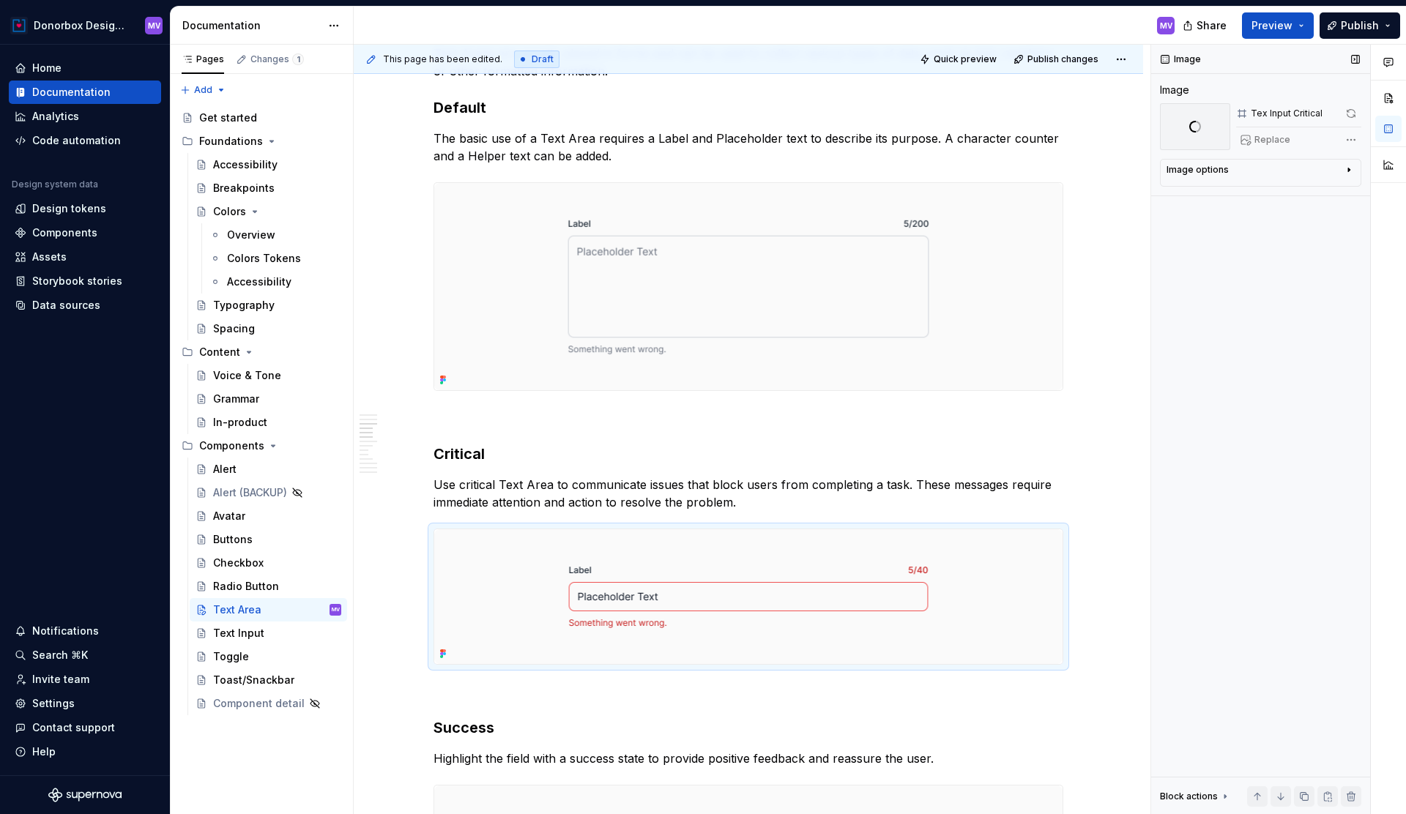
click at [1273, 140] on div "Replace" at bounding box center [1298, 140] width 125 height 21
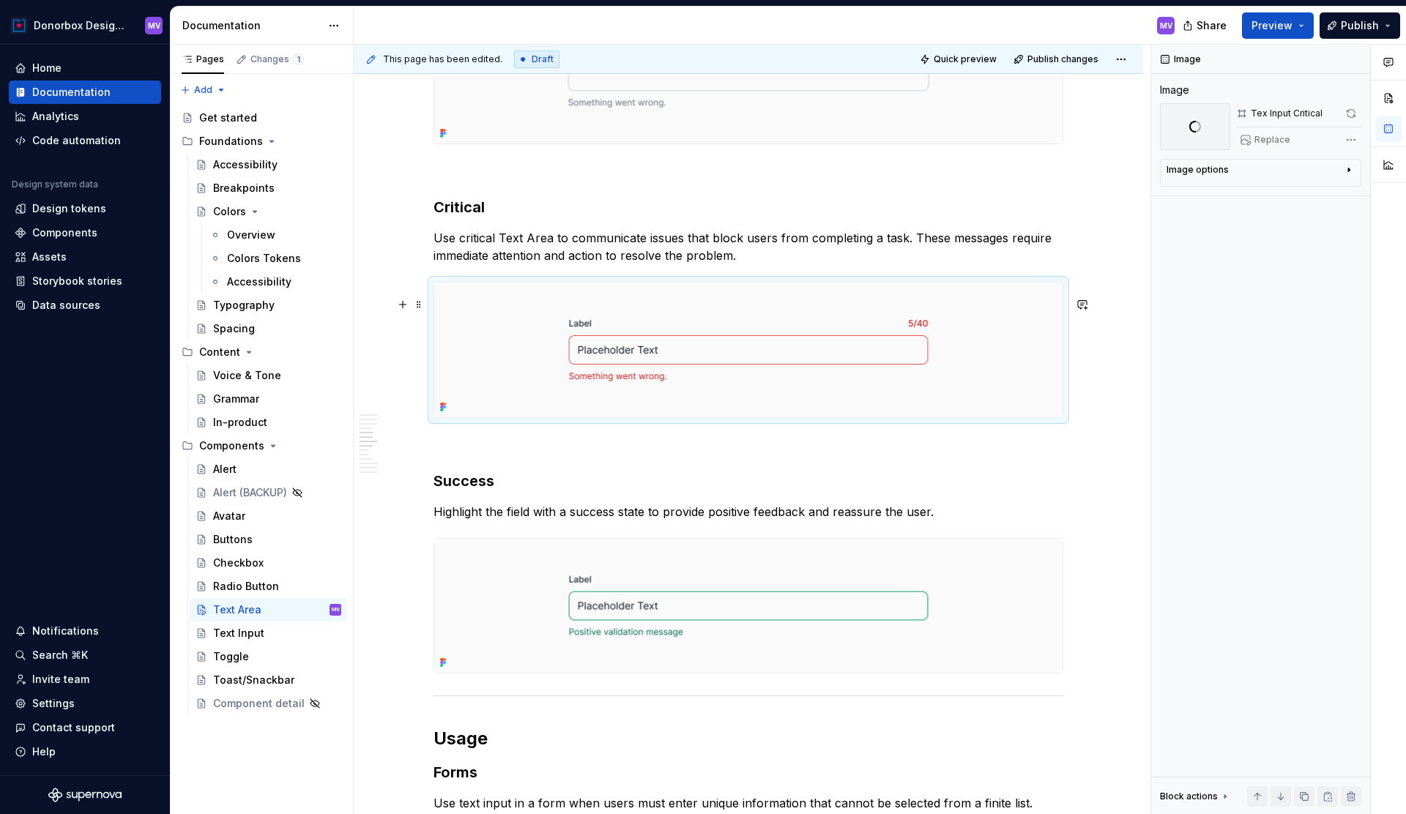
scroll to position [1934, 0]
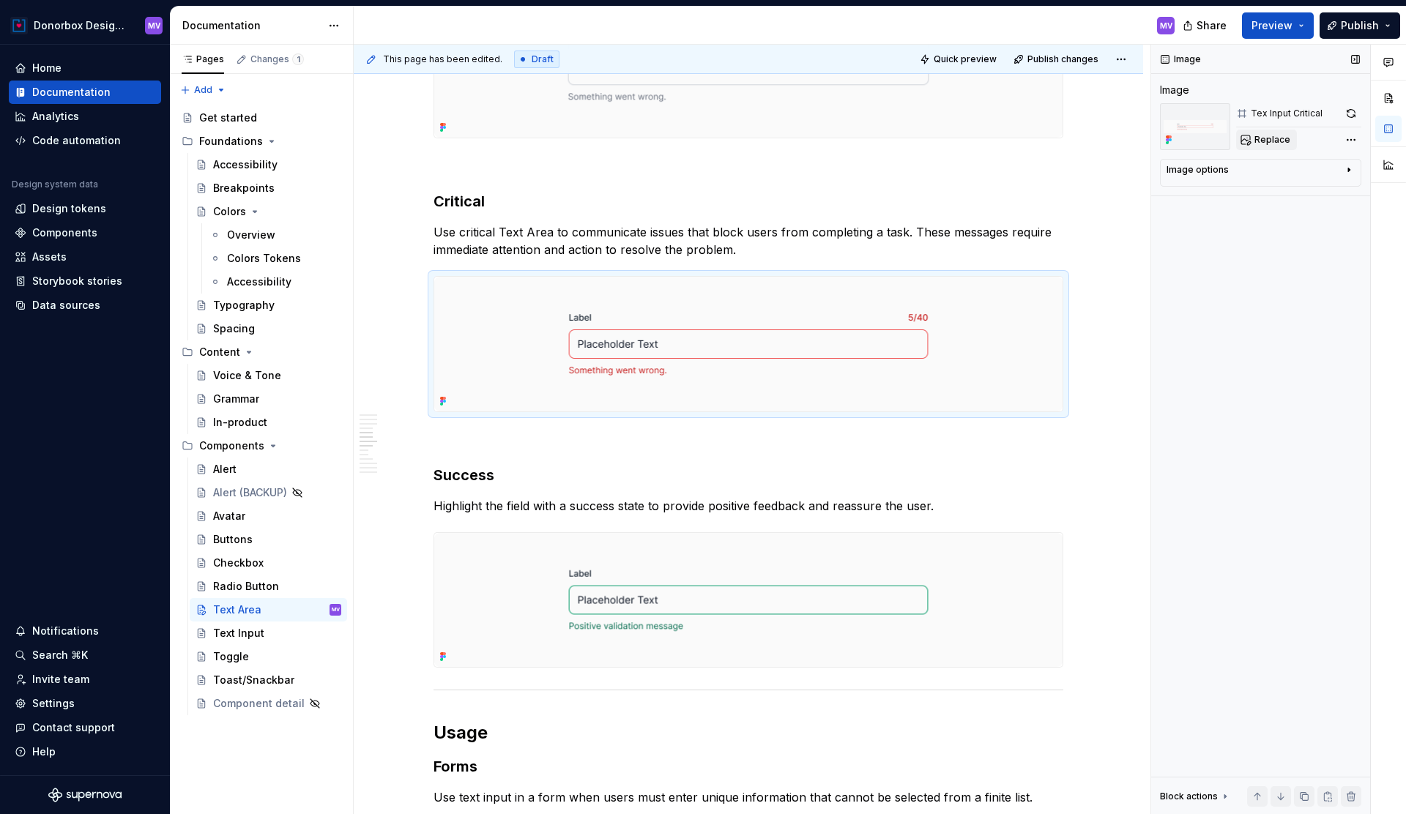
click at [1266, 141] on span "Replace" at bounding box center [1273, 140] width 36 height 12
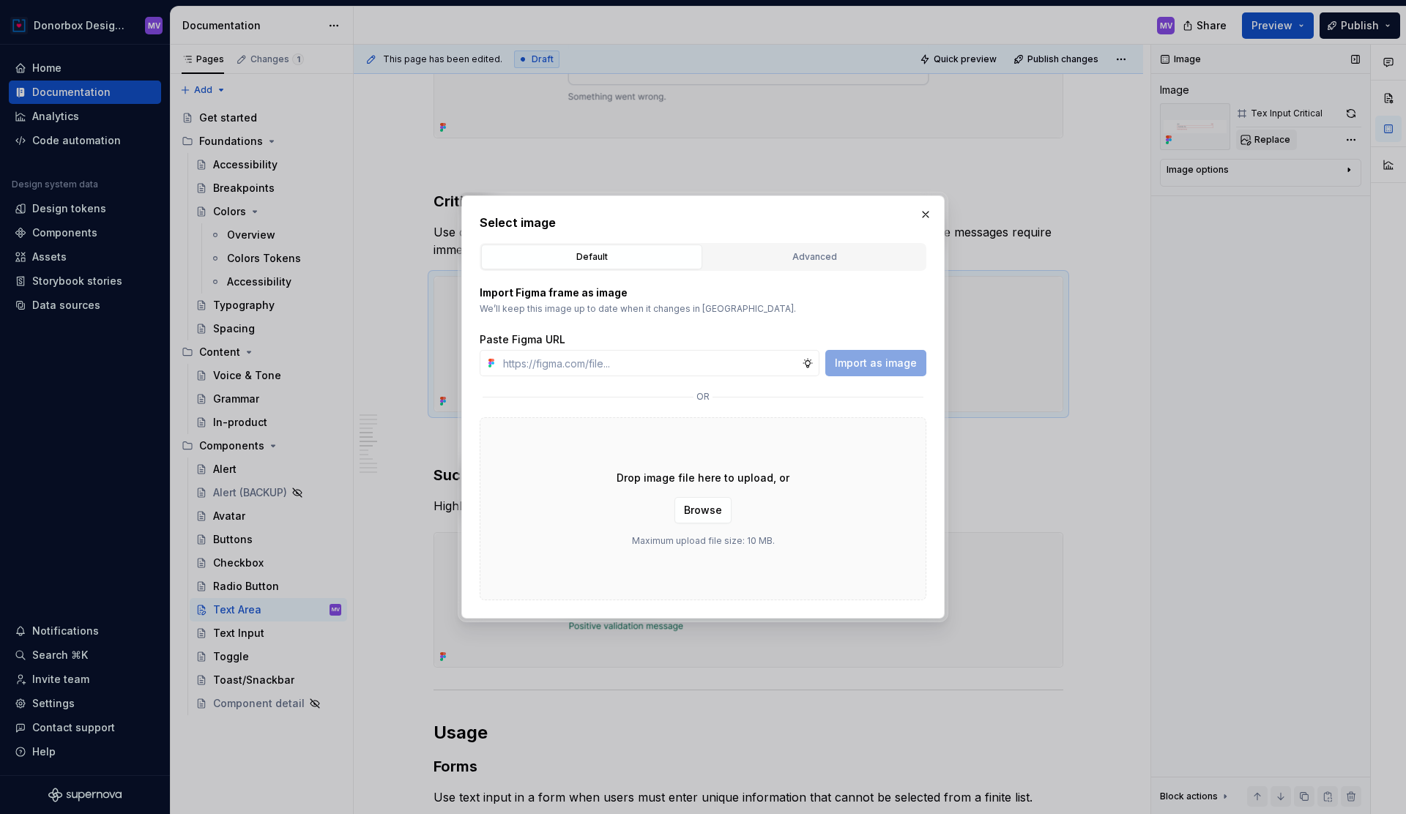
type textarea "*"
type input "https://www.figma.com/design/2lwrOdkrYGxsYHzAsaend8/DS-Documentation?node-id=29…"
click at [902, 363] on span "Import as image" at bounding box center [876, 363] width 82 height 15
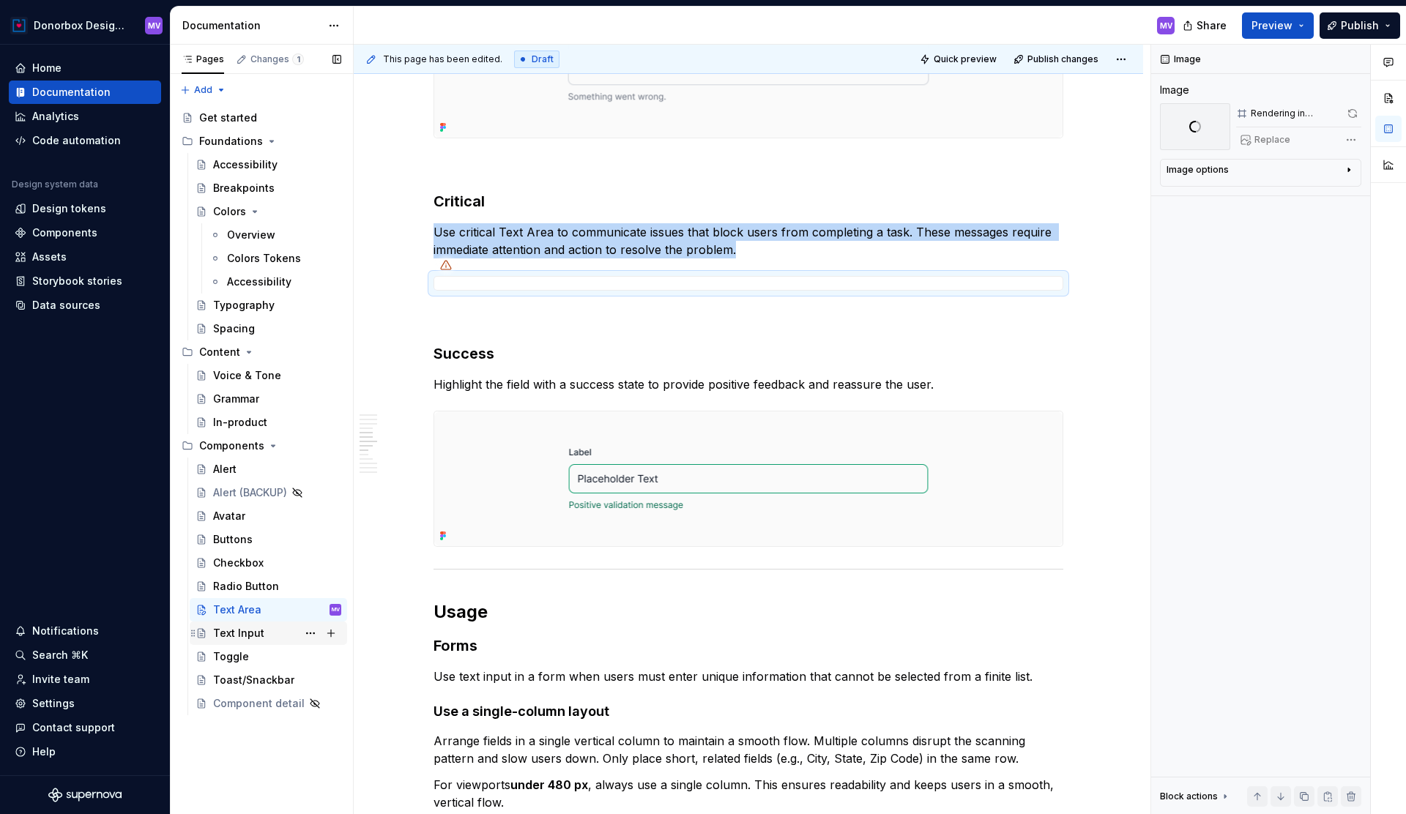
click at [259, 634] on div "Text Input" at bounding box center [238, 633] width 51 height 15
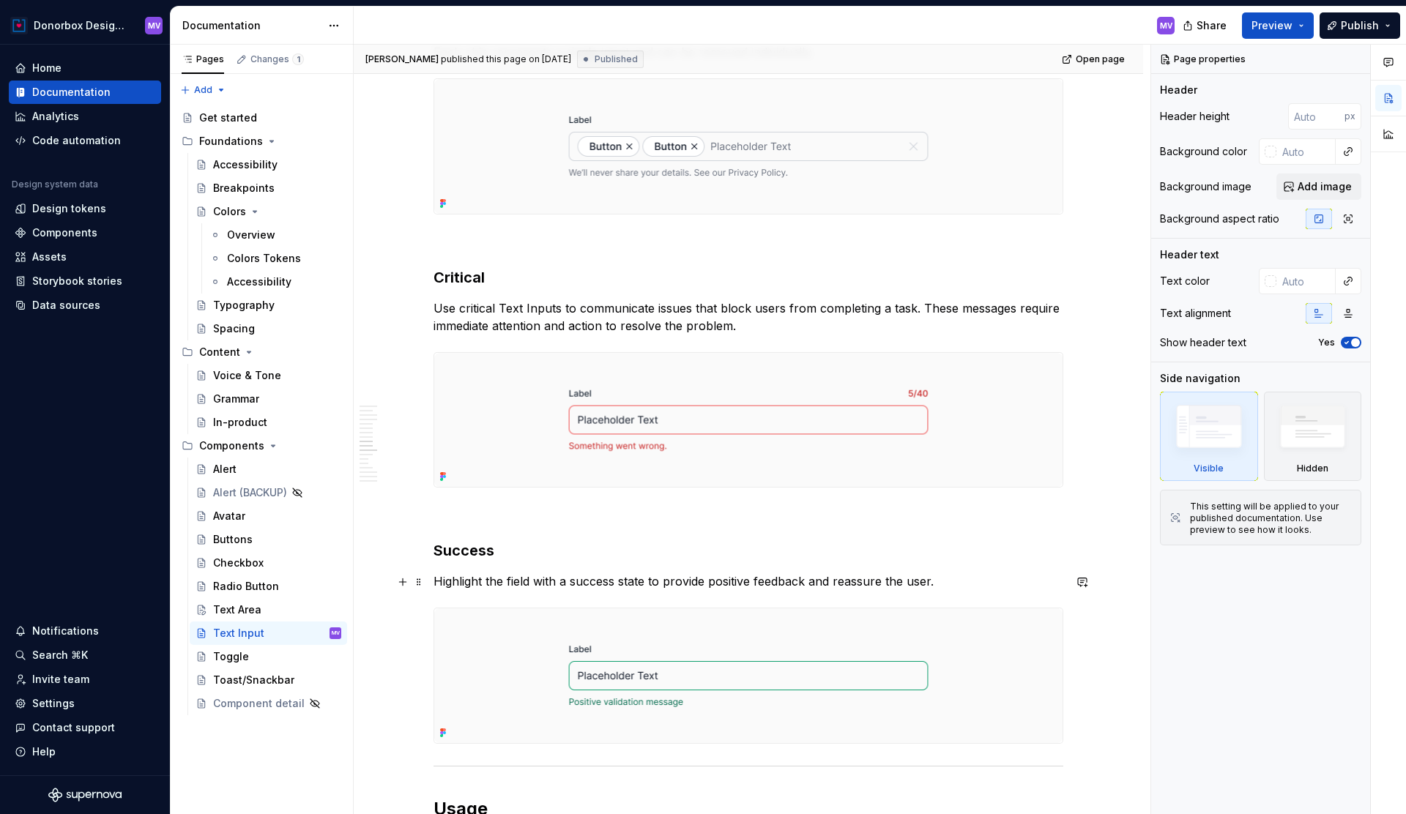
scroll to position [3114, 0]
click at [245, 606] on div "Text Area" at bounding box center [237, 610] width 48 height 15
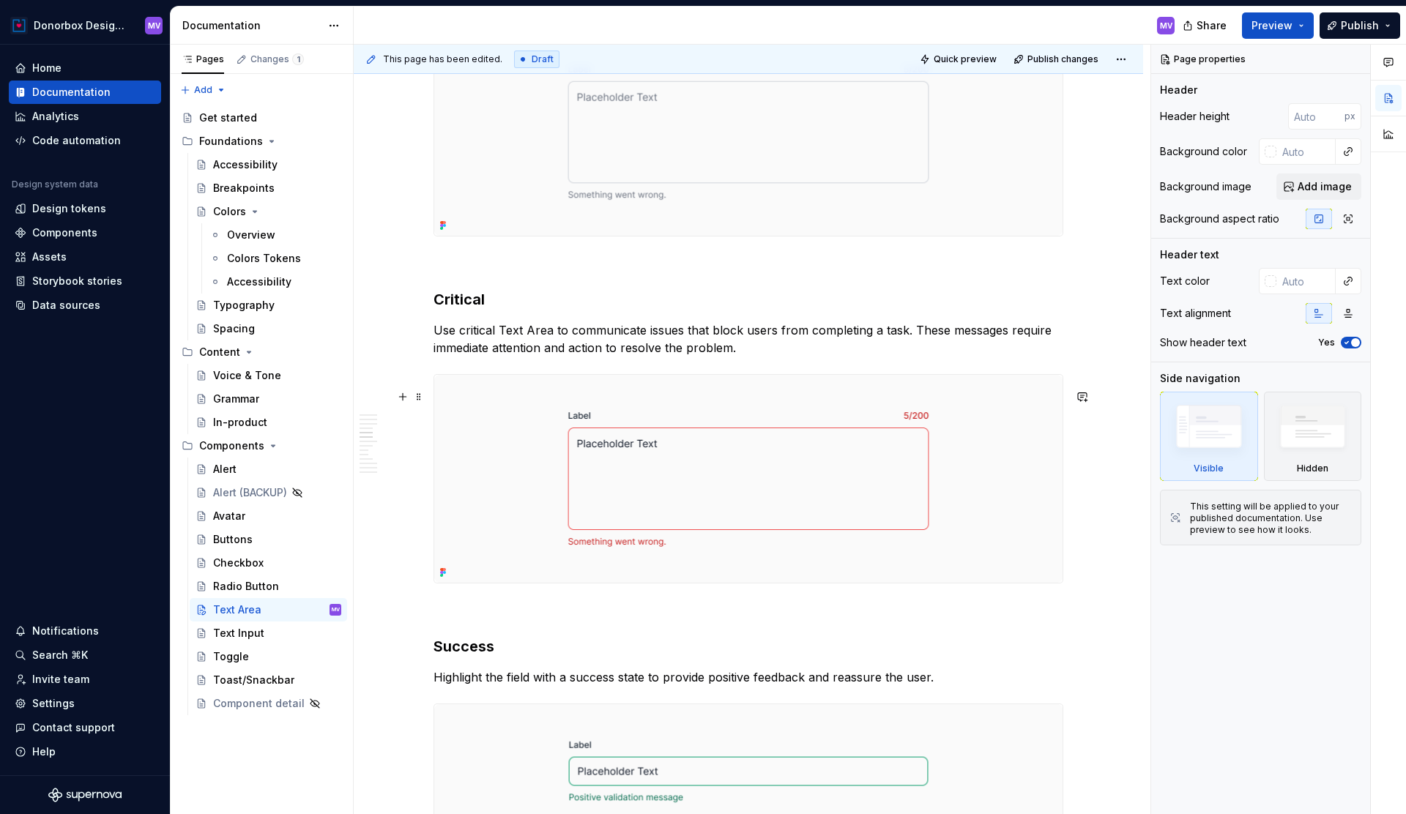
scroll to position [1837, 0]
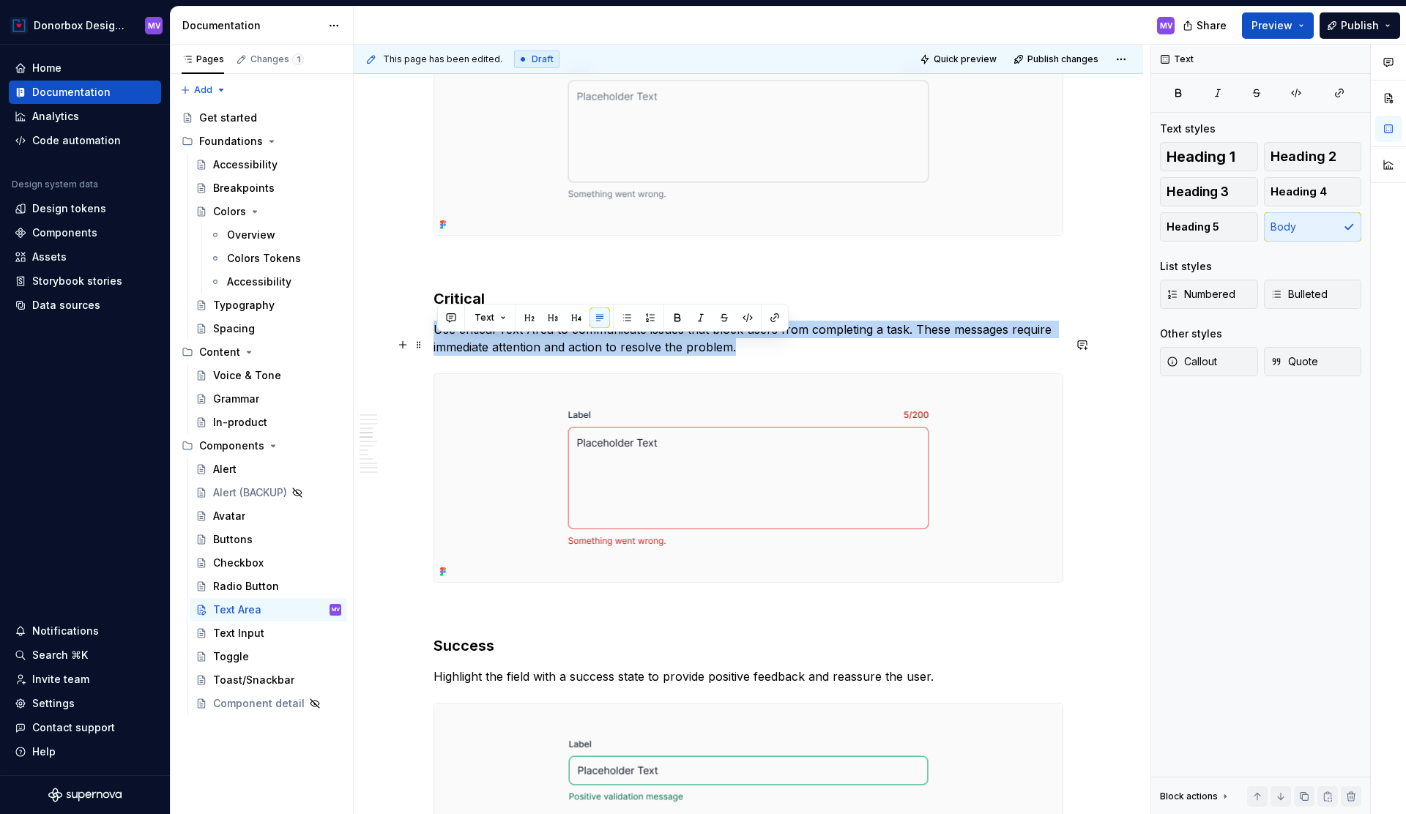
drag, startPoint x: 438, startPoint y: 343, endPoint x: 765, endPoint y: 364, distance: 328.0
click at [765, 356] on p "Use critical Text Area to communicate issues that block users from completing a…" at bounding box center [749, 338] width 630 height 35
copy p "Use critical Text Area to communicate issues that block users from completing a…"
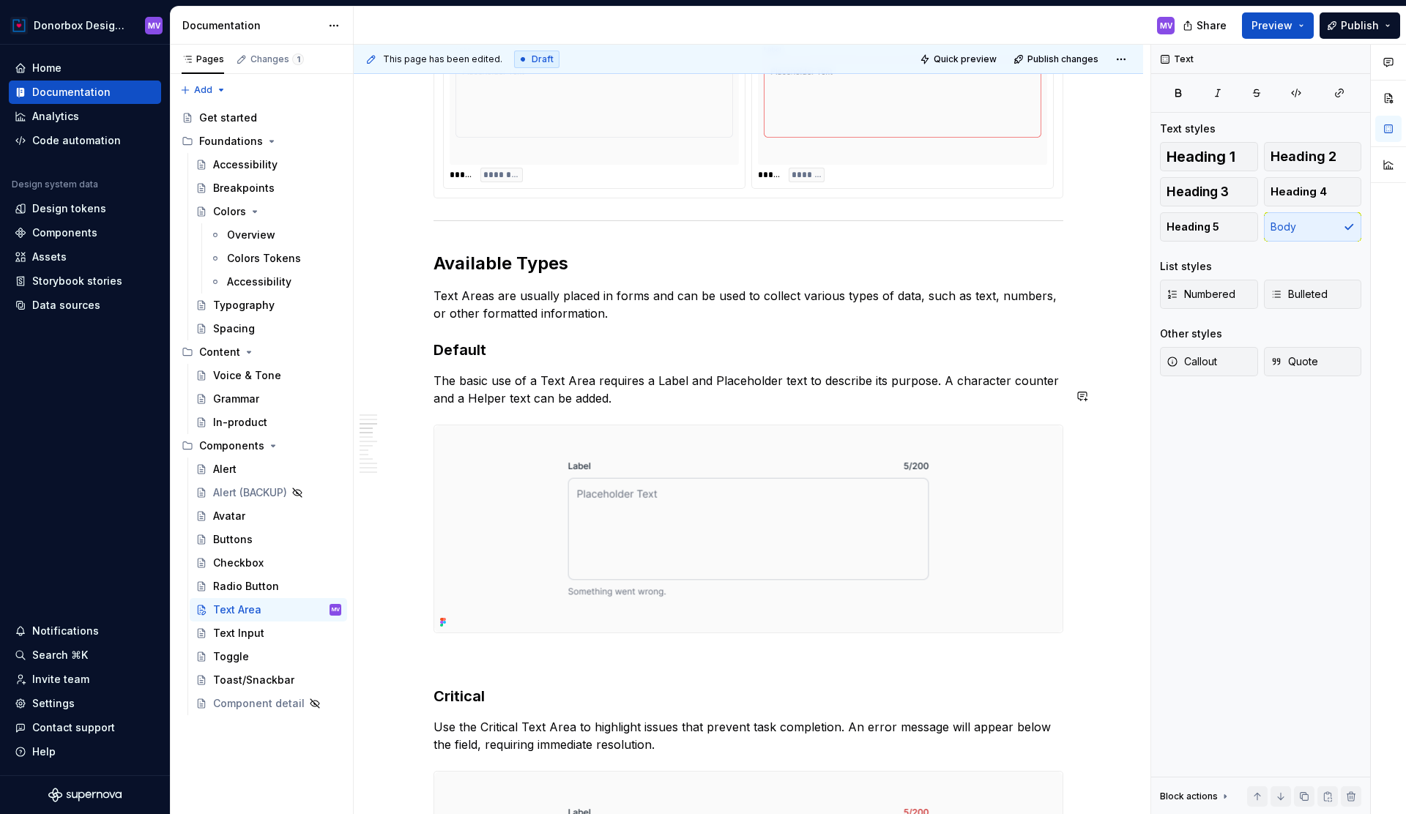
scroll to position [1440, 0]
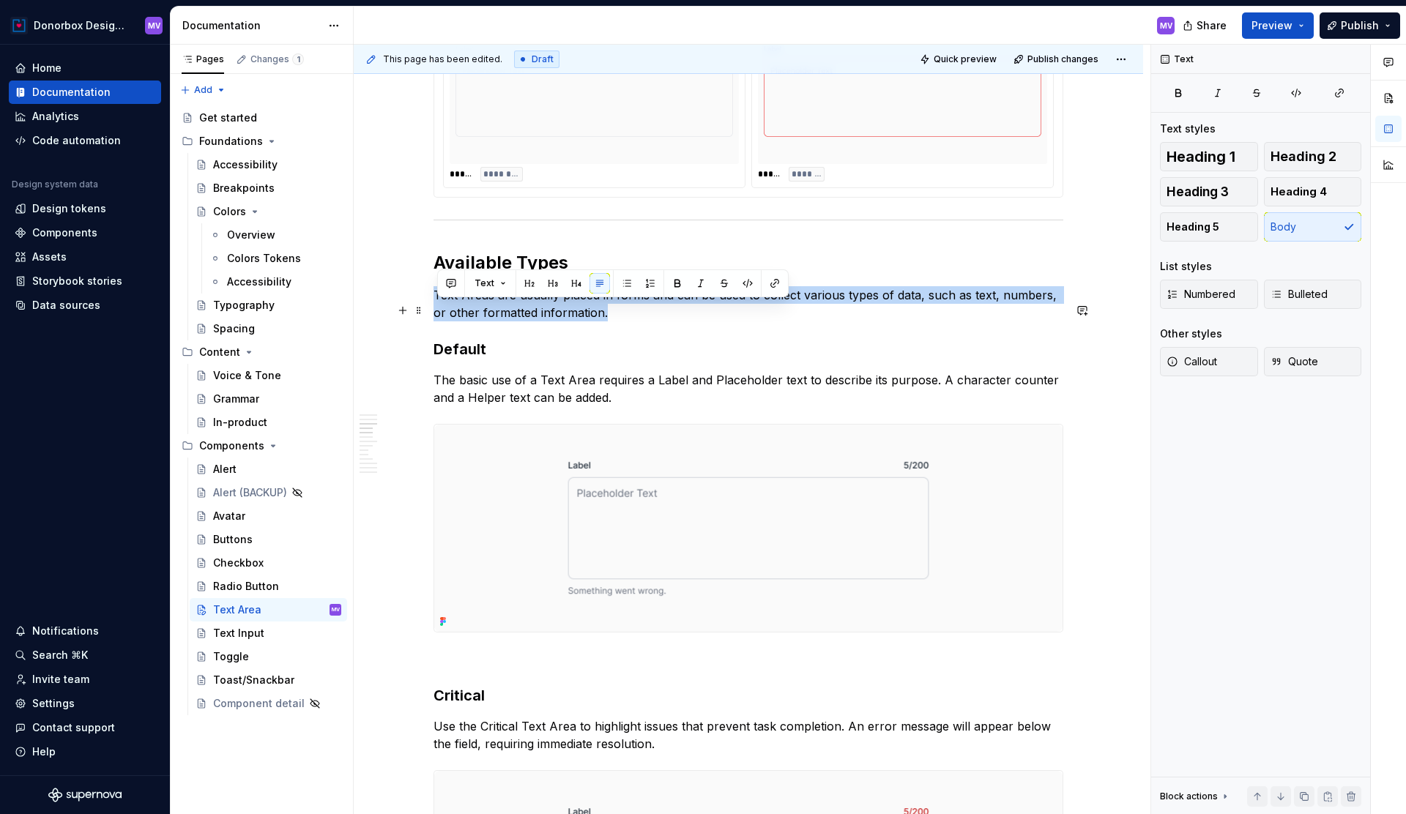
drag, startPoint x: 639, startPoint y: 322, endPoint x: 439, endPoint y: 305, distance: 201.4
click at [439, 305] on p "Text Areas are usually placed in forms and can be used to collect various types…" at bounding box center [749, 303] width 630 height 35
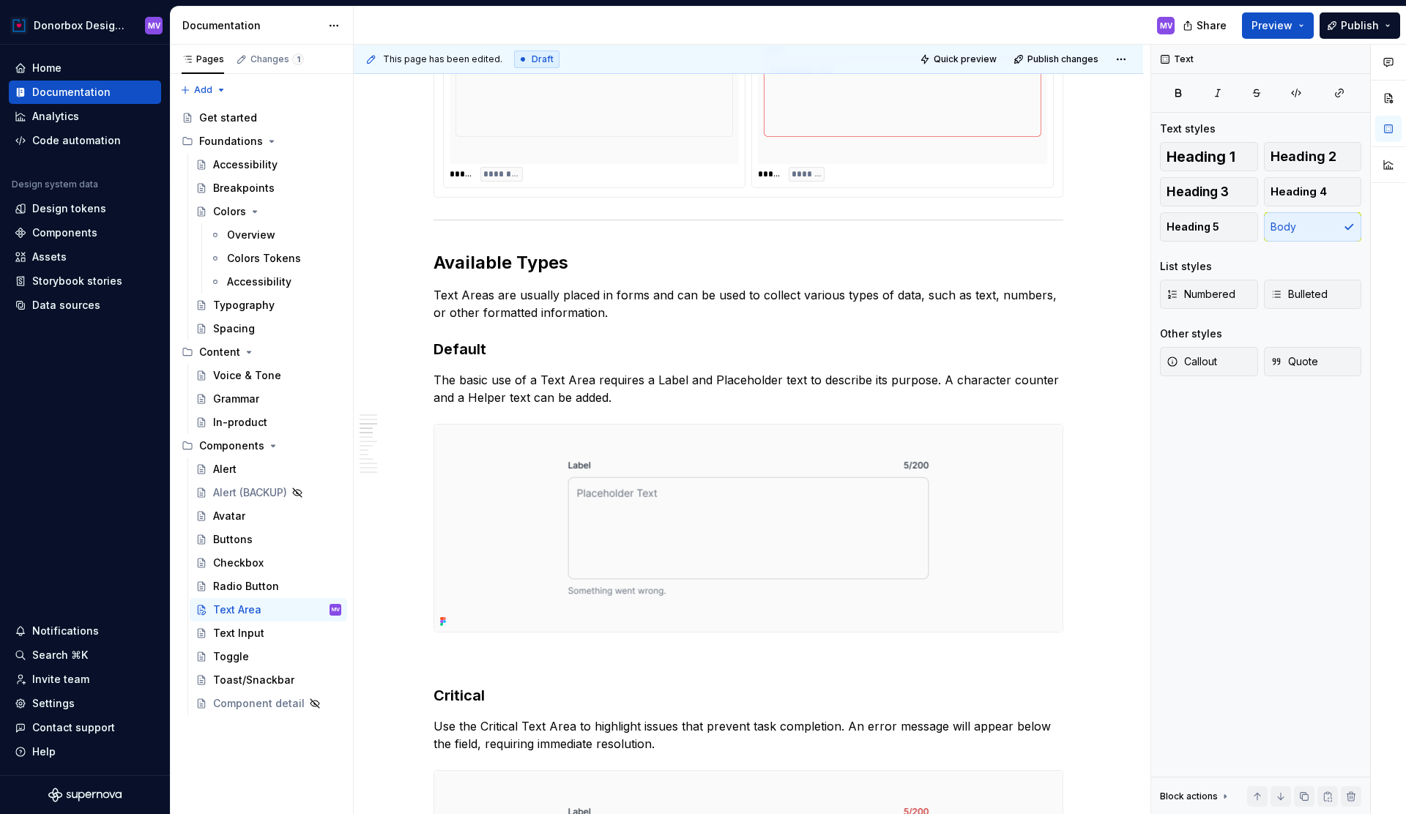
type textarea "*"
click at [554, 322] on p "Text Areas are usually placed in forms and can be used to collect various types…" at bounding box center [749, 303] width 630 height 35
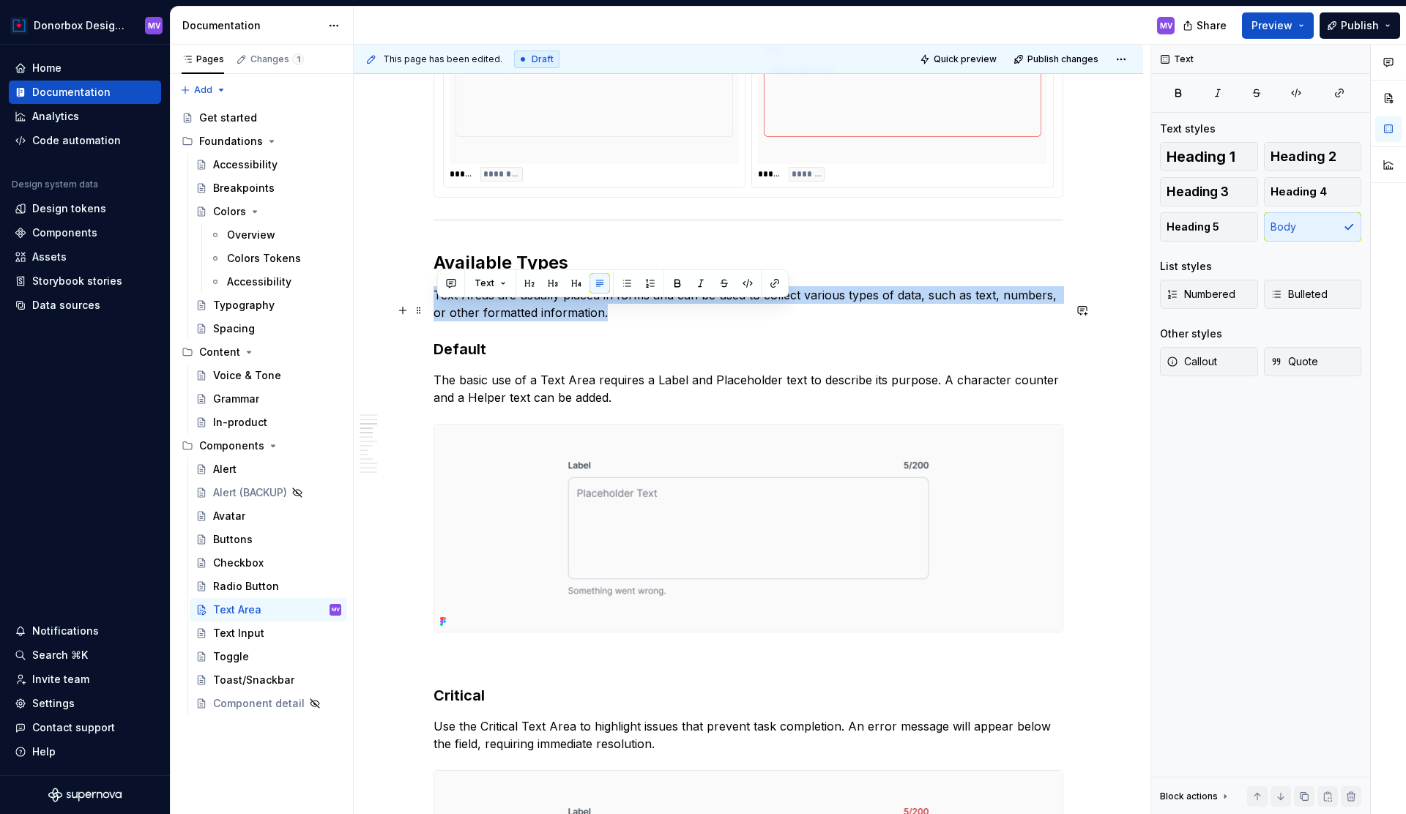
drag, startPoint x: 648, startPoint y: 324, endPoint x: 428, endPoint y: 319, distance: 219.8
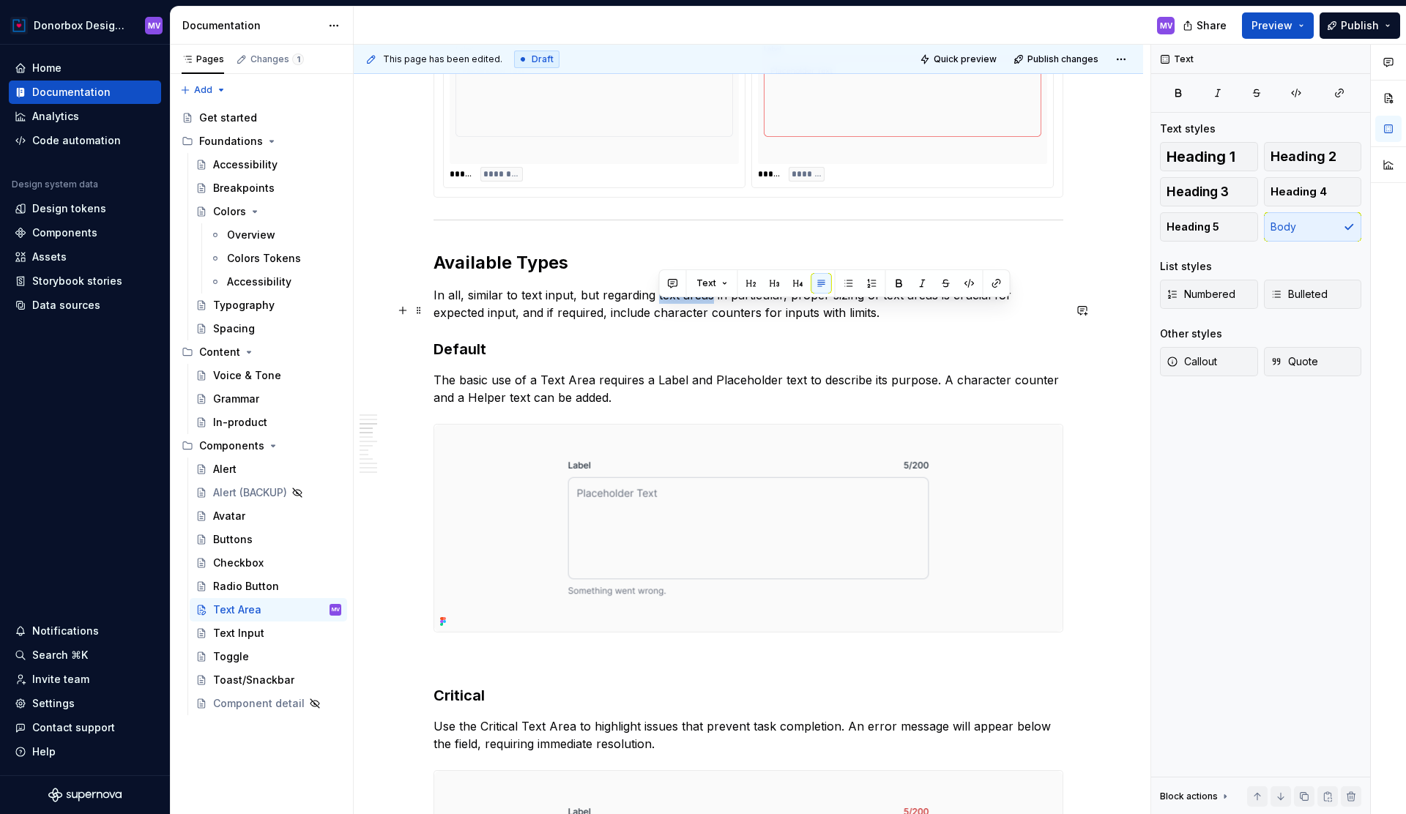
drag, startPoint x: 659, startPoint y: 309, endPoint x: 711, endPoint y: 311, distance: 52.0
click at [711, 311] on p "In all, similar to text input, but regarding text areas in particular, proper s…" at bounding box center [749, 303] width 630 height 35
click at [812, 322] on p "In all, similar to text input, but regarding text areas in particular, proper s…" at bounding box center [749, 303] width 630 height 35
click at [968, 311] on p "In all, similar to text input, but regarding text areas in particular, proper s…" at bounding box center [749, 303] width 630 height 35
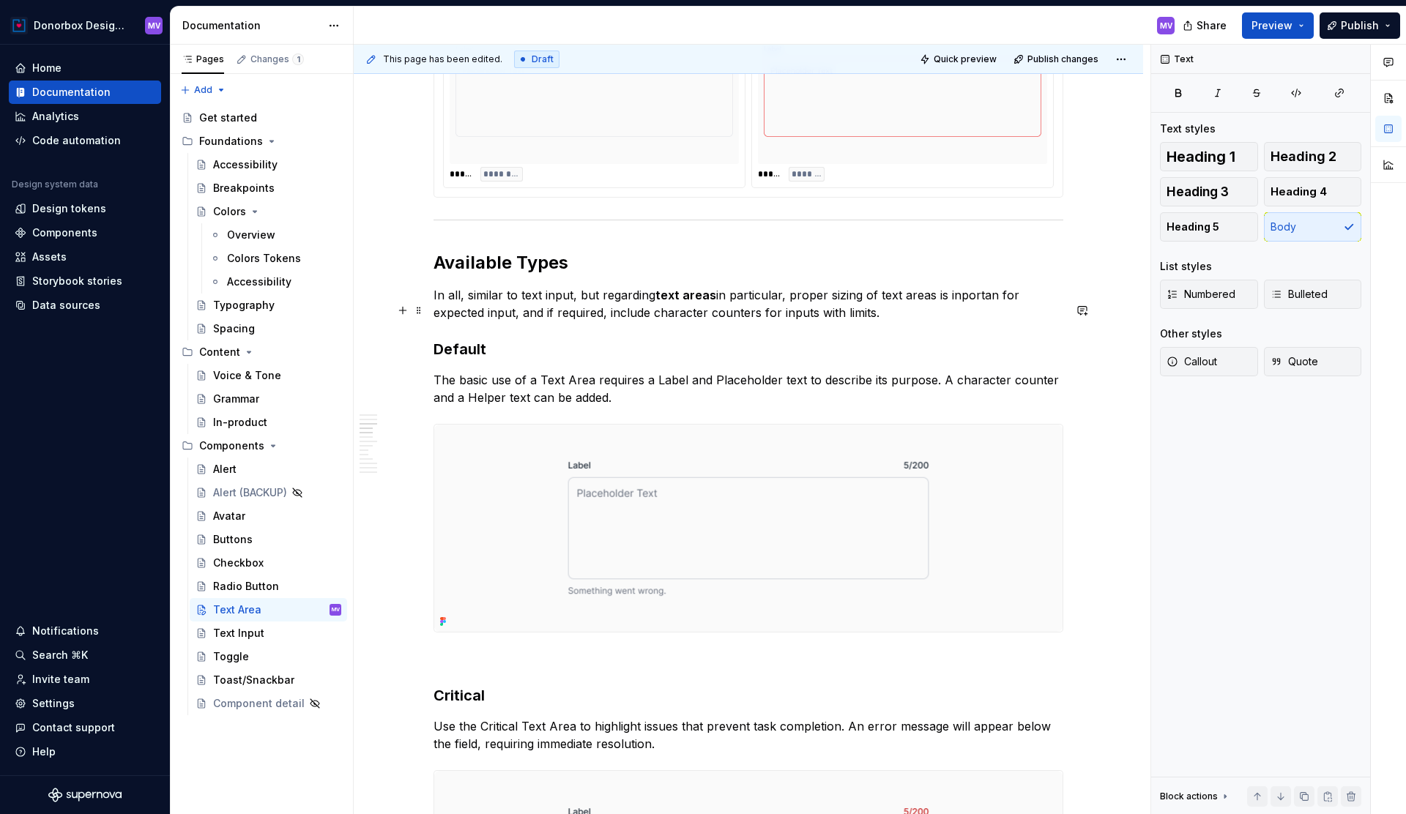
click at [940, 322] on p "In all, similar to text input, but regarding text areas in particular, proper s…" at bounding box center [749, 303] width 630 height 35
click at [979, 310] on p "In all, similar to text input, but regarding text areas in particular, proper s…" at bounding box center [749, 303] width 630 height 35
click at [994, 311] on p "In all, similar to text input, but regarding text areas in particular, proper s…" at bounding box center [749, 303] width 630 height 35
click at [828, 322] on p "In all, similar to text input, but regarding text areas in particular, proper s…" at bounding box center [749, 303] width 630 height 35
click at [907, 322] on p "In all, similar to text input, but regarding text areas in particular, proper s…" at bounding box center [749, 303] width 630 height 35
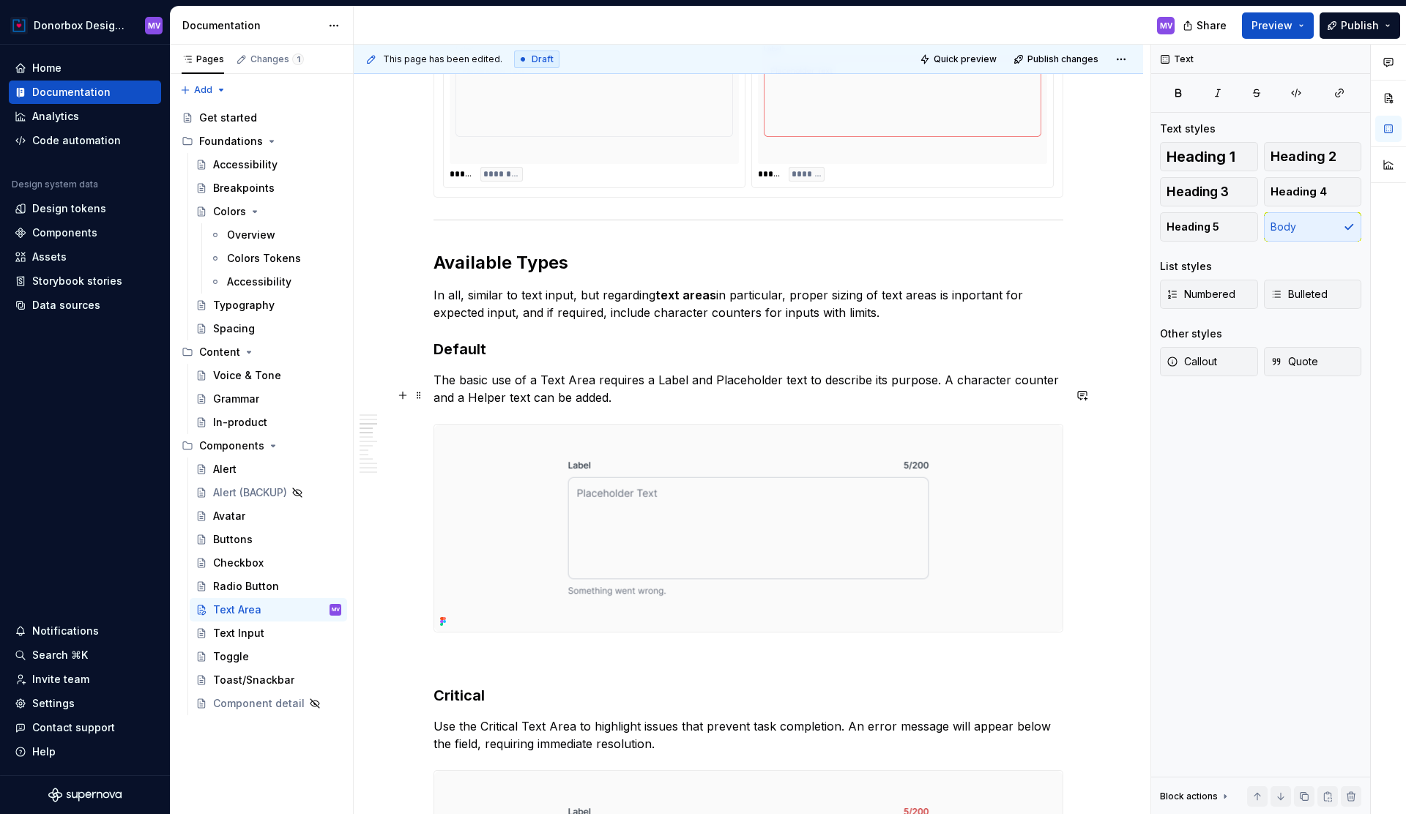
drag, startPoint x: 940, startPoint y: 395, endPoint x: 975, endPoint y: 412, distance: 39.0
click at [975, 406] on p "The basic use of a Text Area requires a Label and Placeholder text to describe …" at bounding box center [749, 388] width 630 height 35
drag, startPoint x: 942, startPoint y: 394, endPoint x: 975, endPoint y: 409, distance: 36.1
click at [975, 406] on p "The basic use of a Text Area requires a Label and Placeholder text to describe …" at bounding box center [749, 388] width 630 height 35
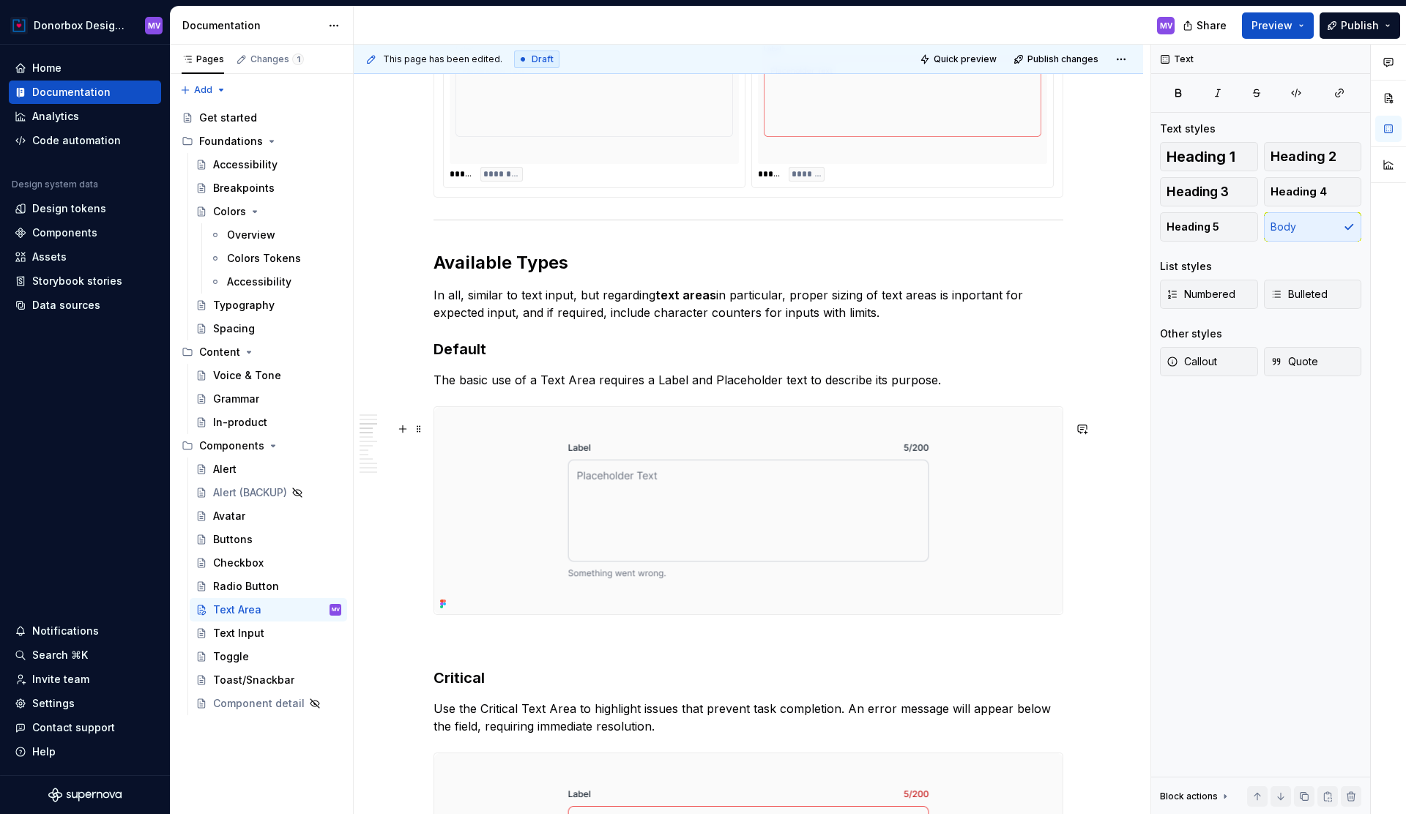
click at [963, 432] on img at bounding box center [748, 510] width 628 height 207
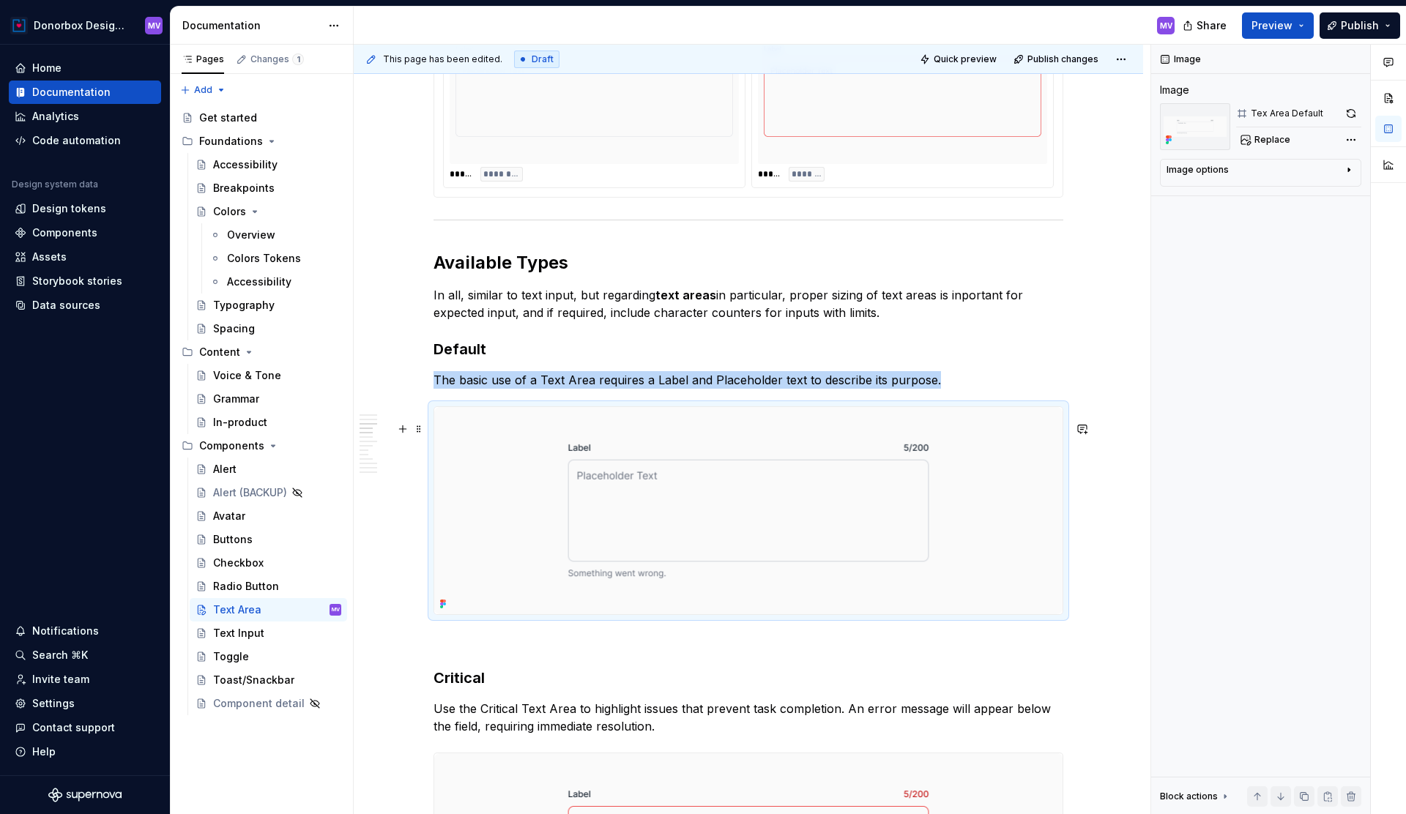
click at [963, 432] on img at bounding box center [748, 510] width 628 height 207
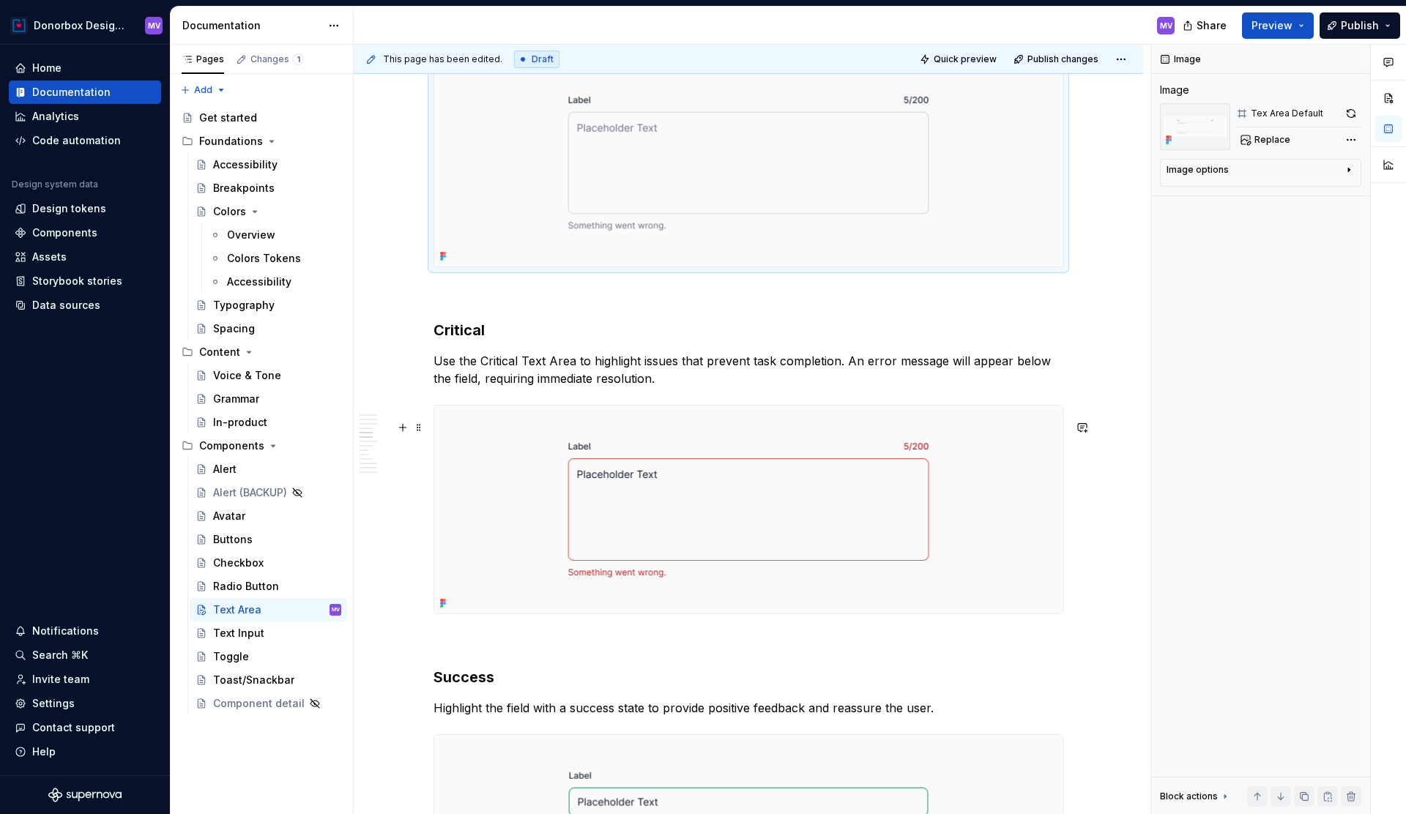
scroll to position [1790, 0]
click at [483, 385] on p "Use the Critical Text Area to highlight issues that prevent task completion. An…" at bounding box center [749, 367] width 630 height 35
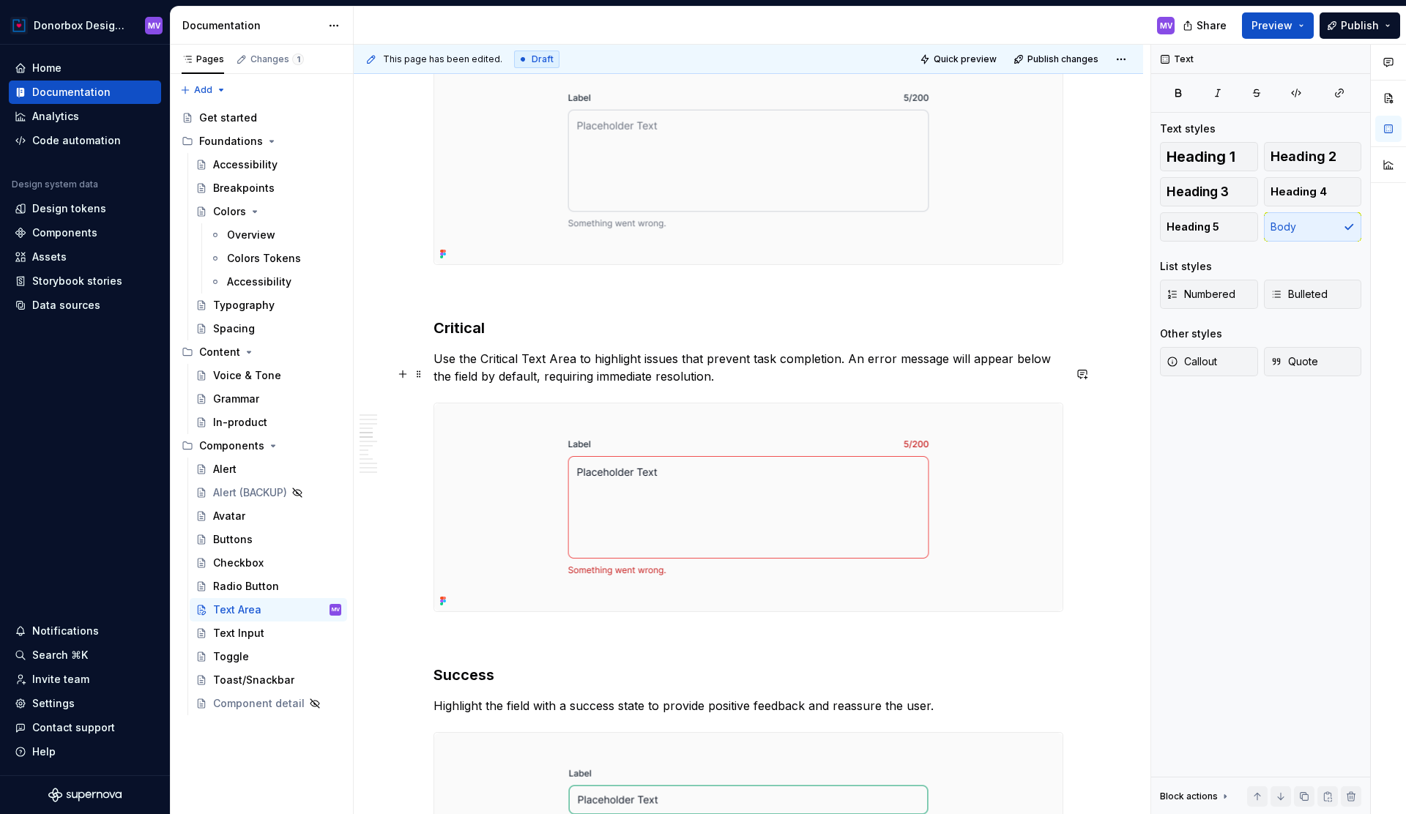
click at [774, 385] on p "Use the Critical Text Area to highlight issues that prevent task completion. An…" at bounding box center [749, 367] width 630 height 35
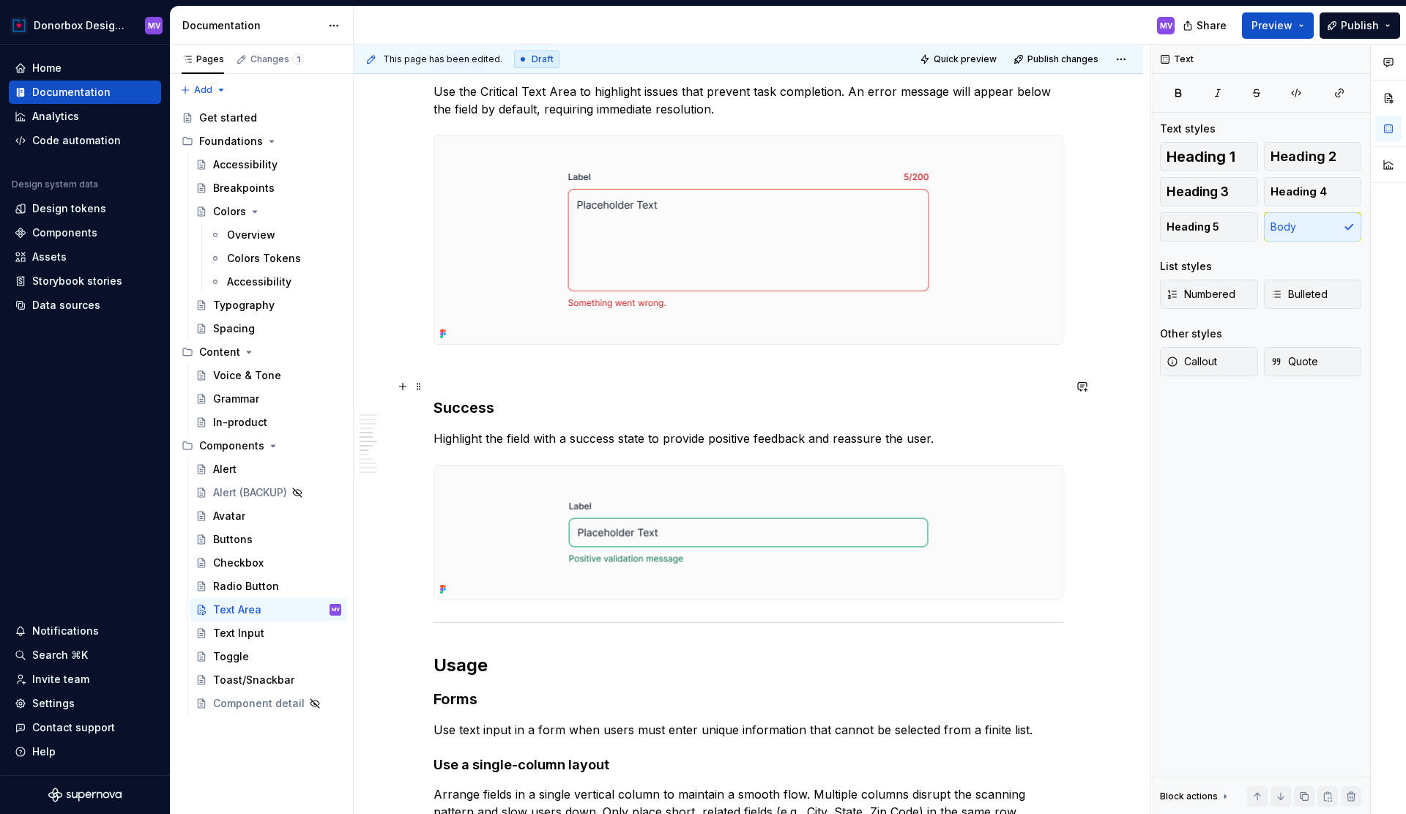
scroll to position [2062, 0]
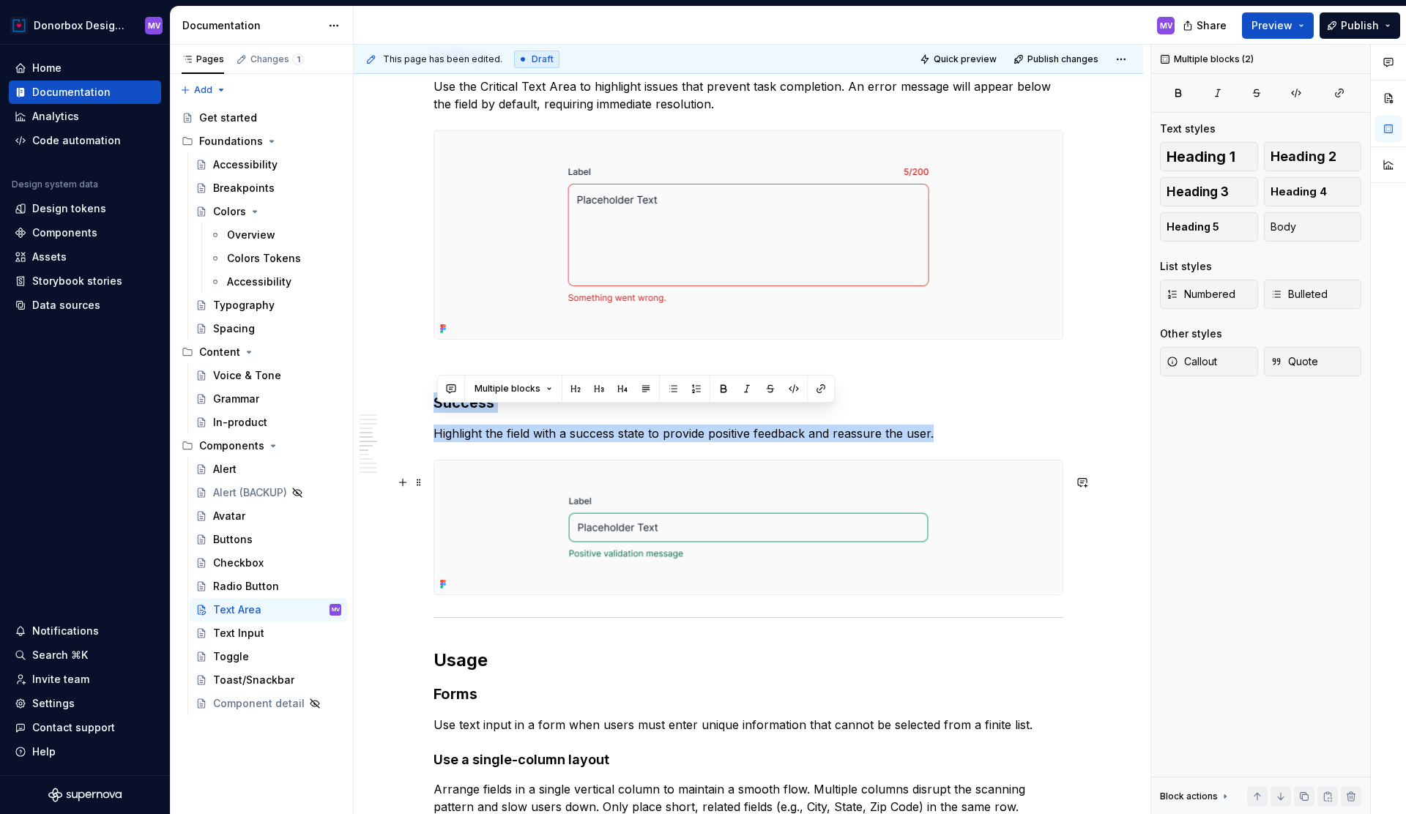
drag, startPoint x: 439, startPoint y: 416, endPoint x: 552, endPoint y: 541, distance: 168.1
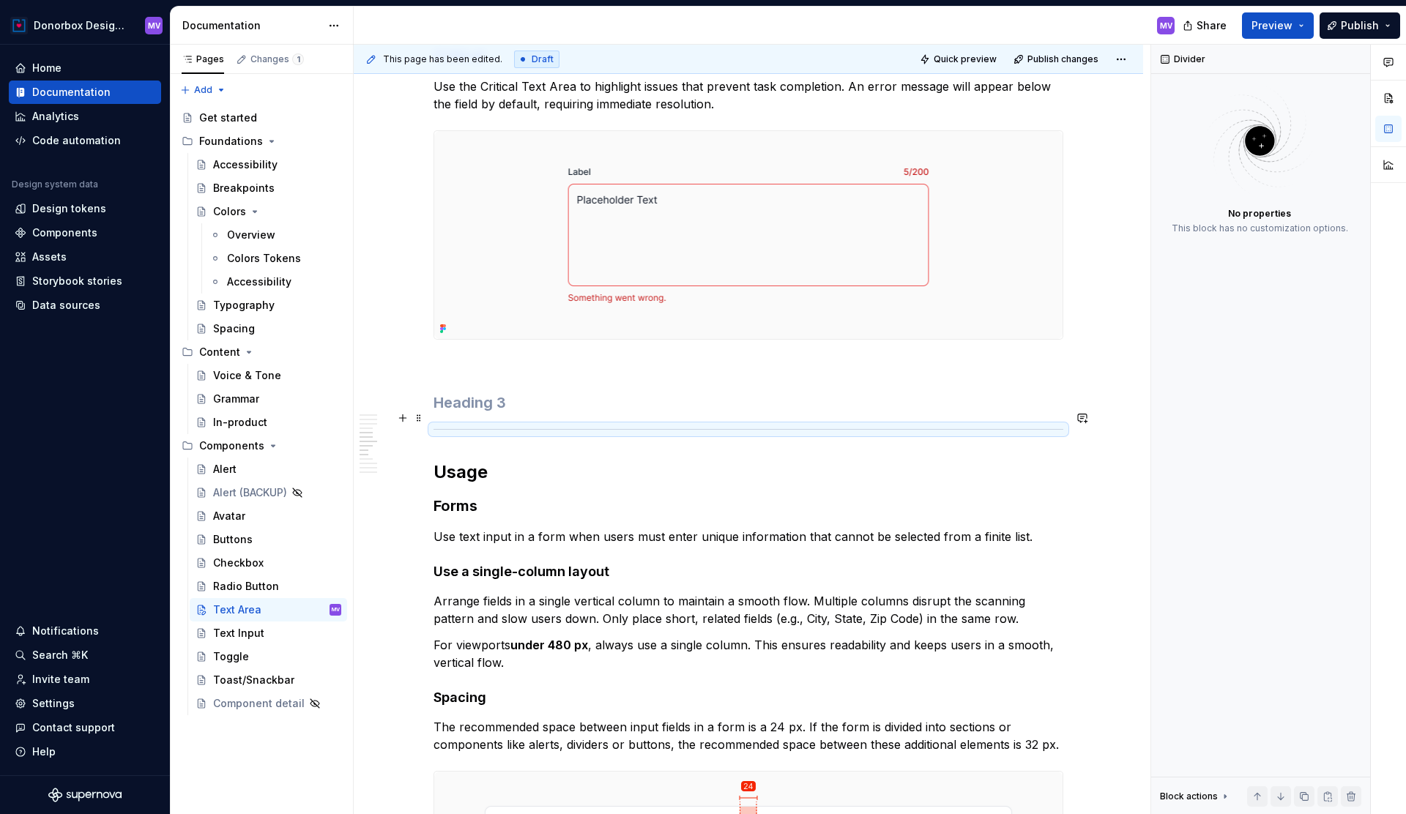
click at [528, 413] on h3 at bounding box center [749, 403] width 630 height 21
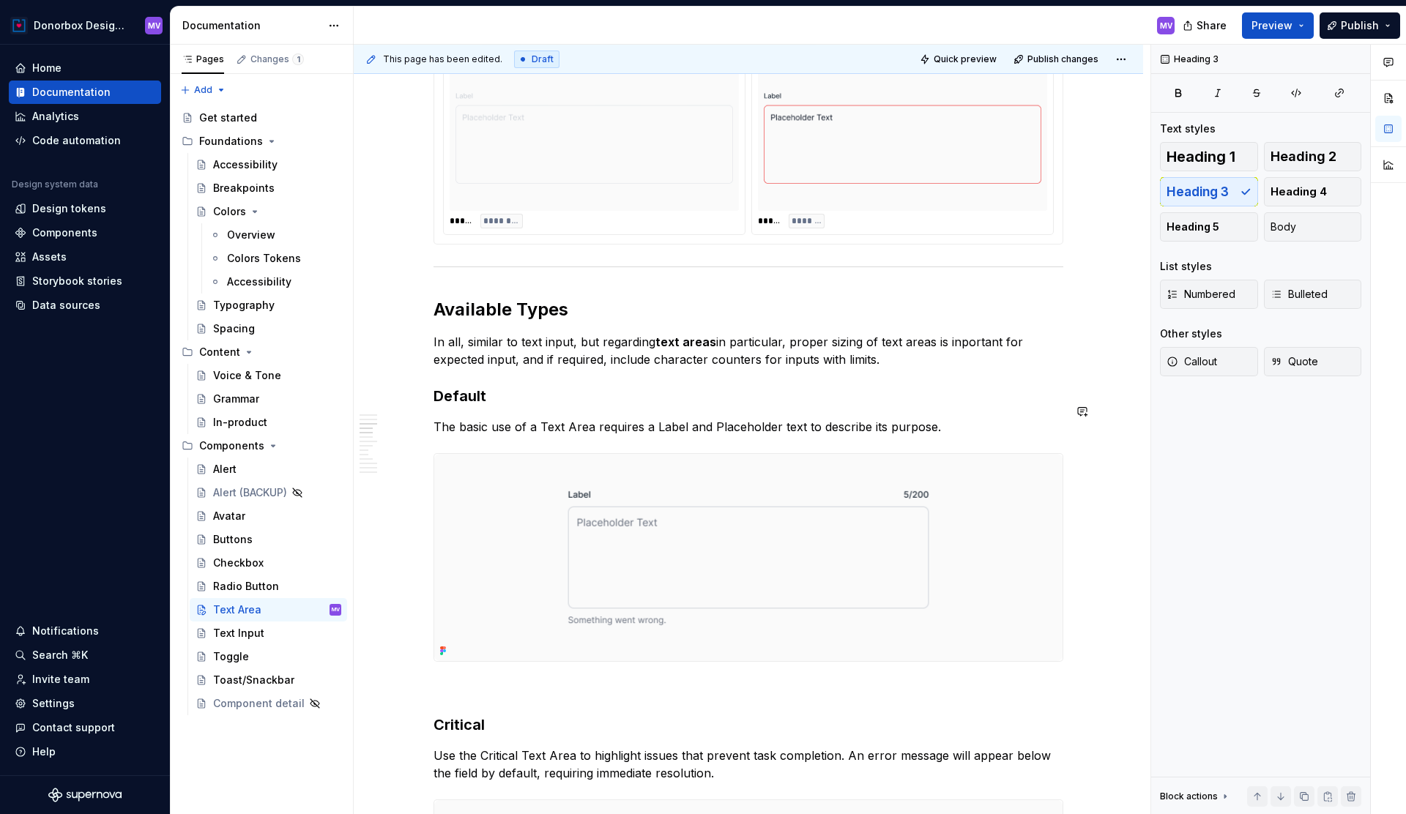
scroll to position [1392, 0]
click at [992, 362] on p "In all, similar to text input, but regarding text areas in particular, proper s…" at bounding box center [749, 352] width 630 height 35
click at [959, 360] on p "In all, similar to text input, but regarding text areas in particular, proper s…" at bounding box center [749, 352] width 630 height 35
click at [980, 370] on p "In all, similar to text input, but regarding text areas in particular, proper s…" at bounding box center [749, 352] width 630 height 35
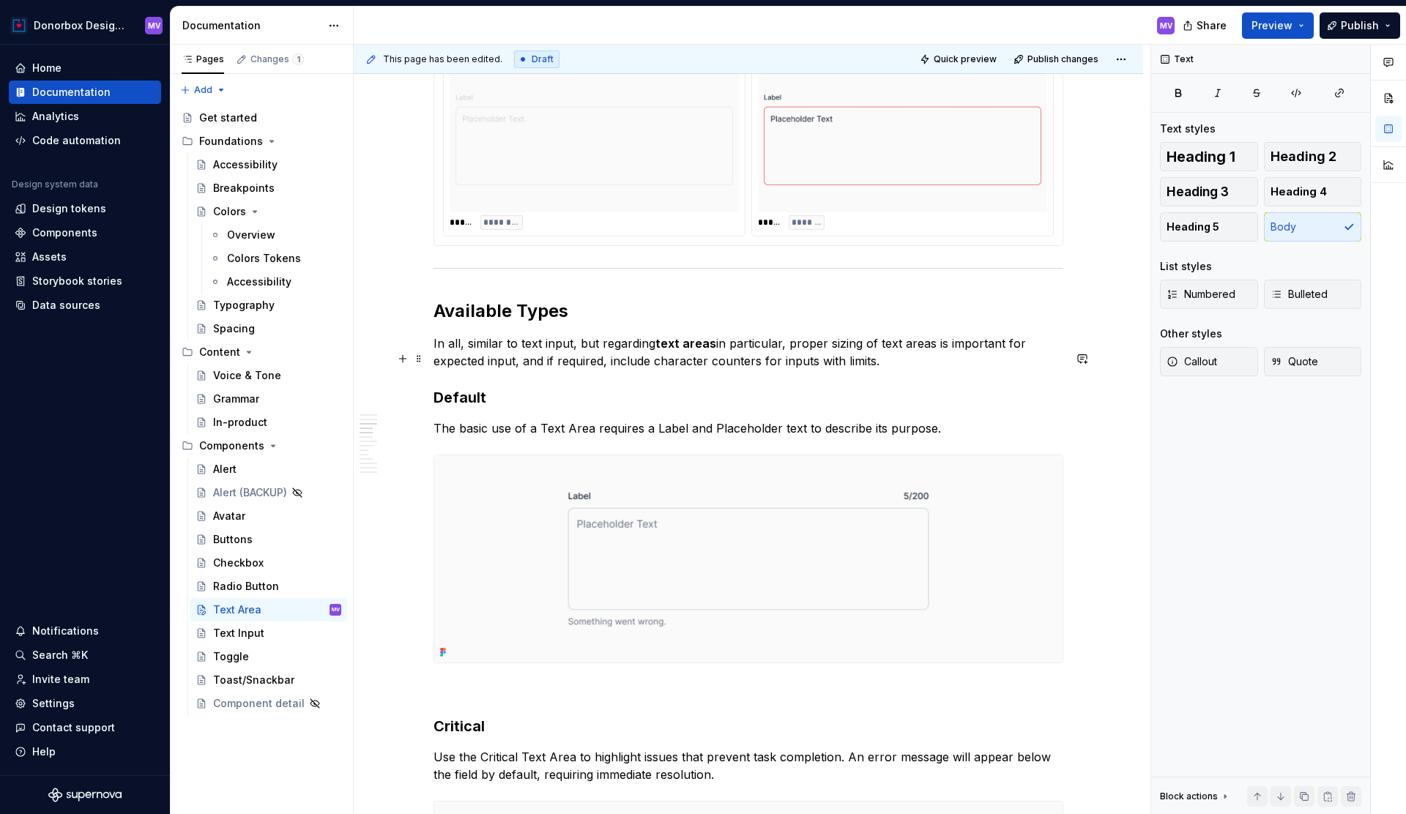
click at [980, 362] on p "In all, similar to text input, but regarding text areas in particular, proper s…" at bounding box center [749, 352] width 630 height 35
click at [974, 370] on p "In all, similar to text input, but regarding text areas in particular, proper s…" at bounding box center [749, 352] width 630 height 35
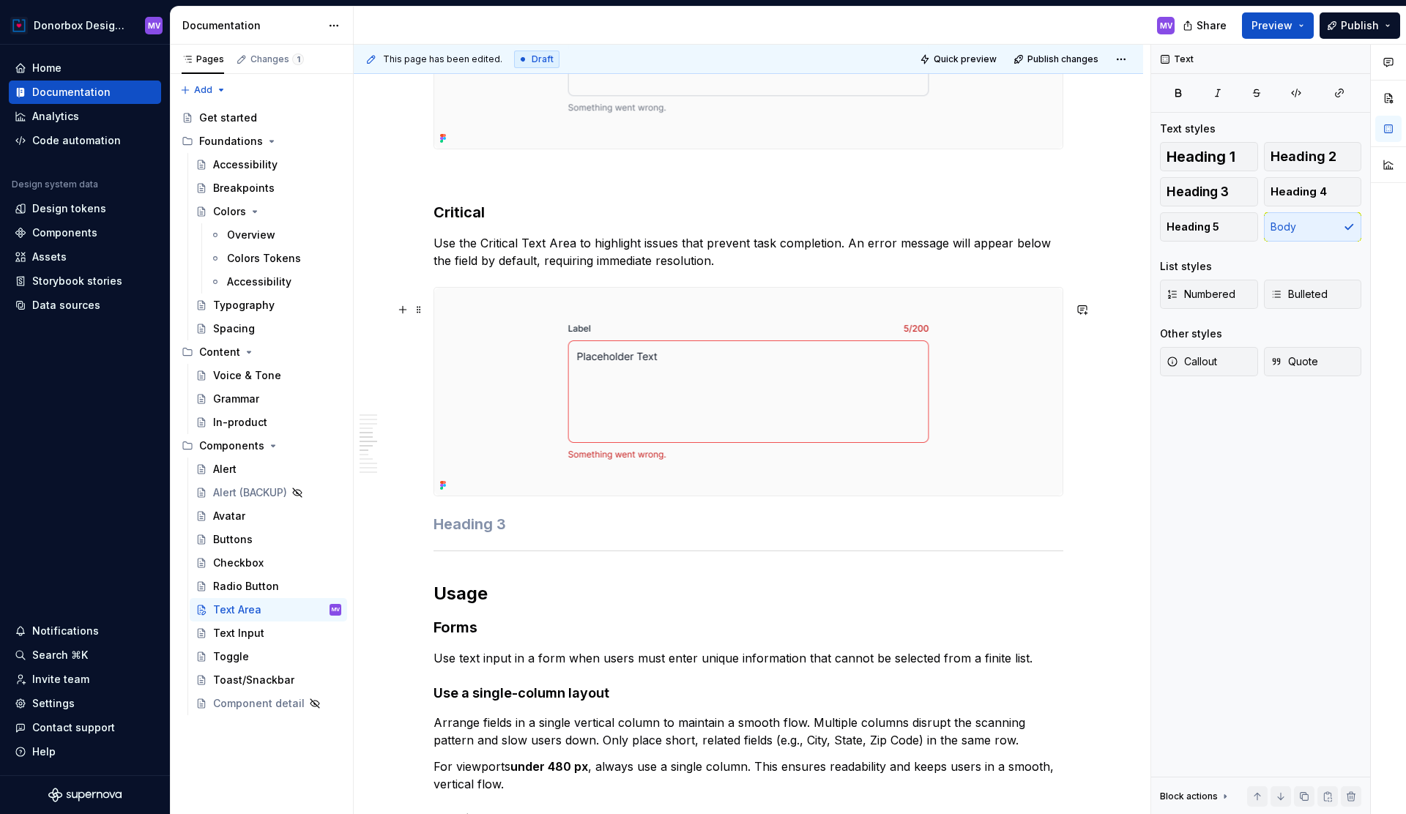
scroll to position [1908, 0]
click at [439, 220] on h3 "Critical" at bounding box center [749, 210] width 630 height 21
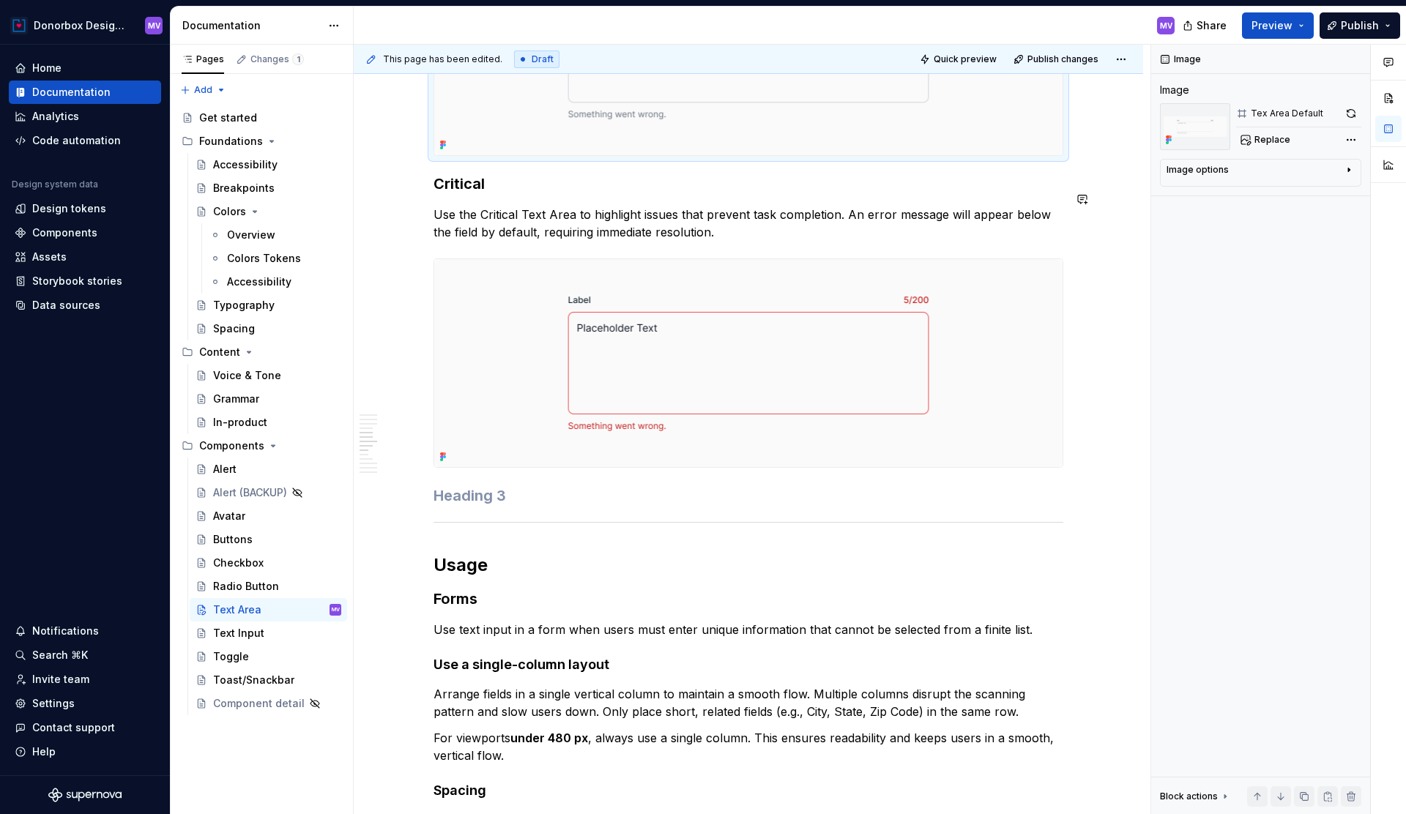
scroll to position [1817, 0]
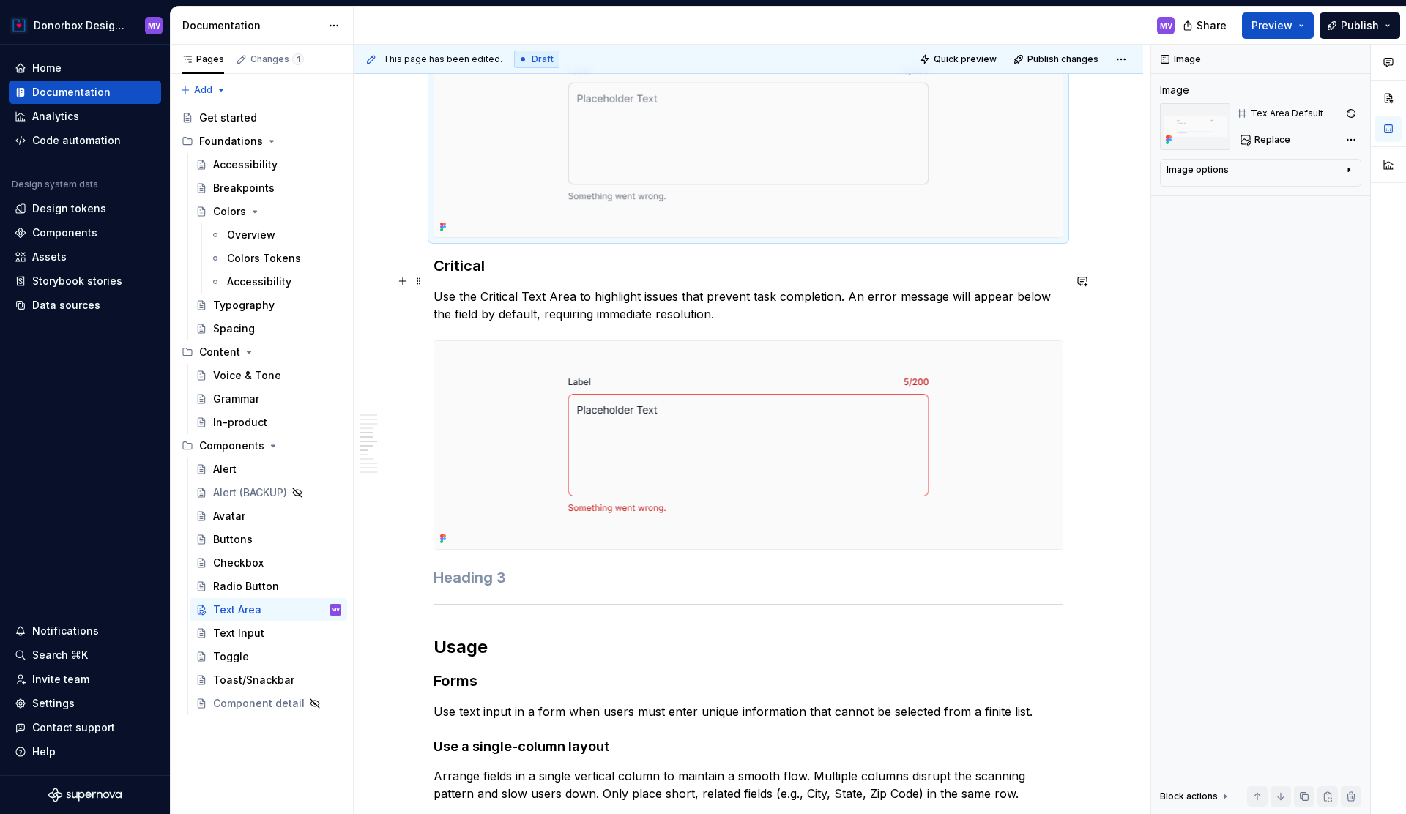
click at [439, 276] on h3 "Critical" at bounding box center [749, 266] width 630 height 21
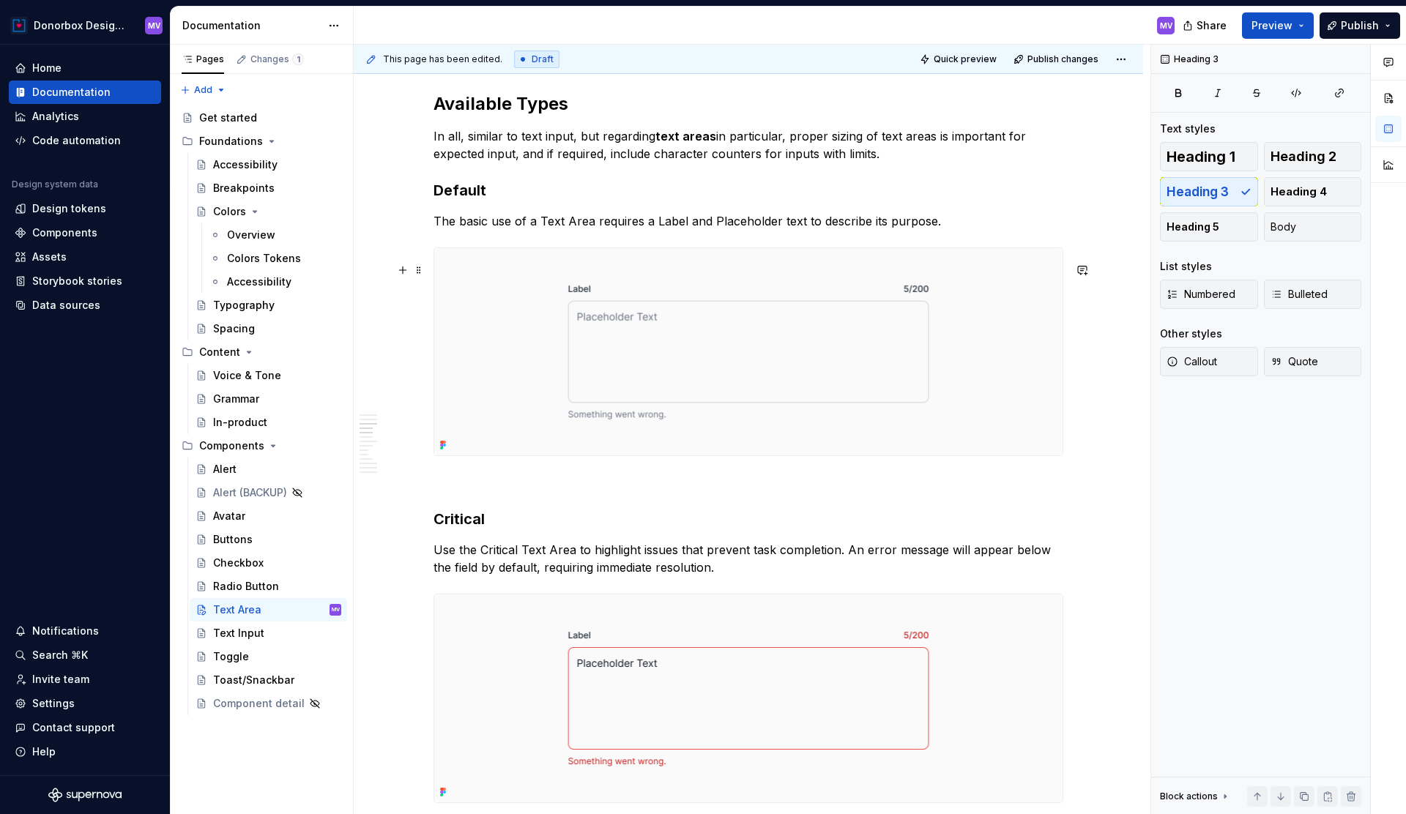
scroll to position [1600, 0]
click at [953, 229] on p "The basic use of a Text Area requires a Label and Placeholder text to describe …" at bounding box center [749, 221] width 630 height 18
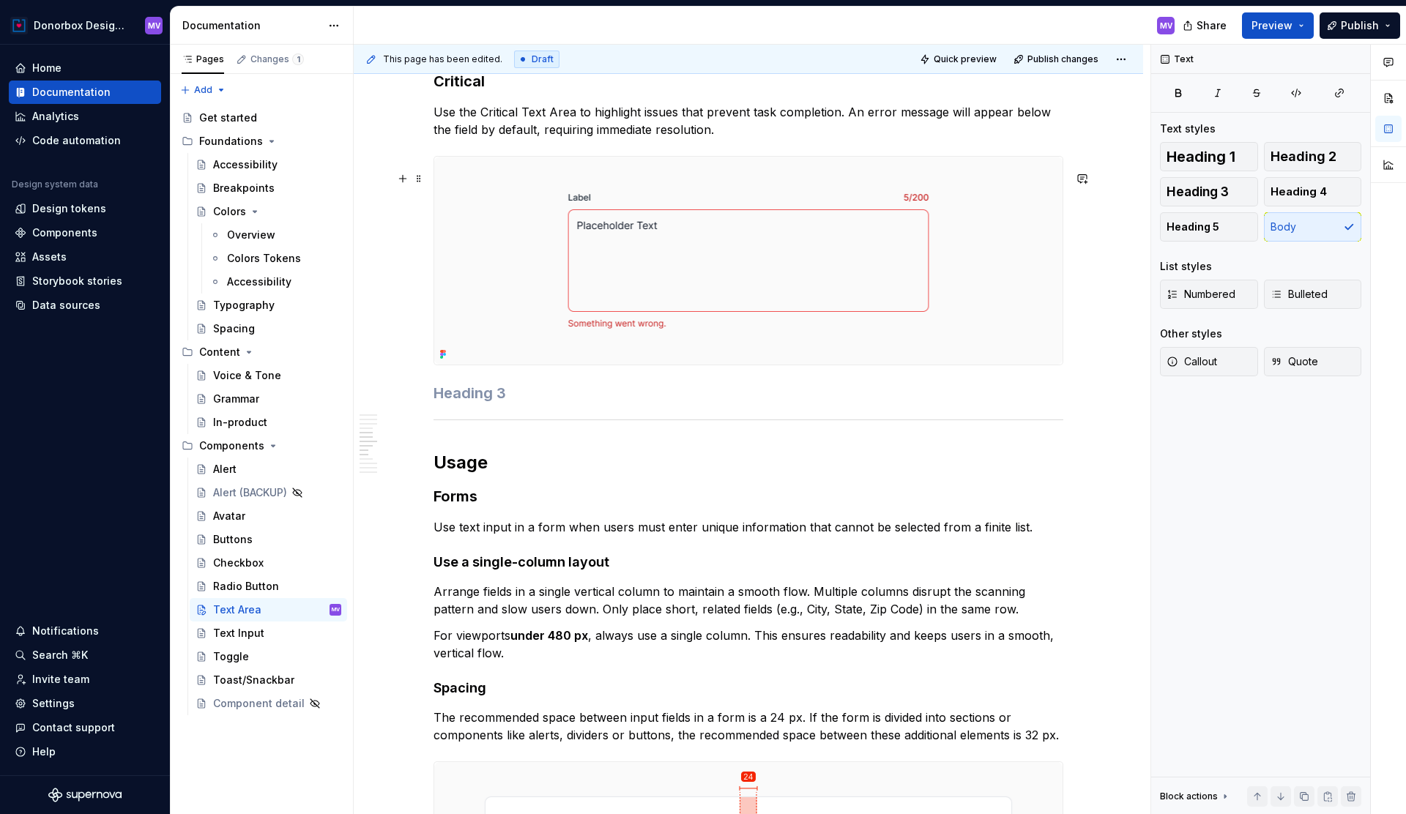
scroll to position [2041, 0]
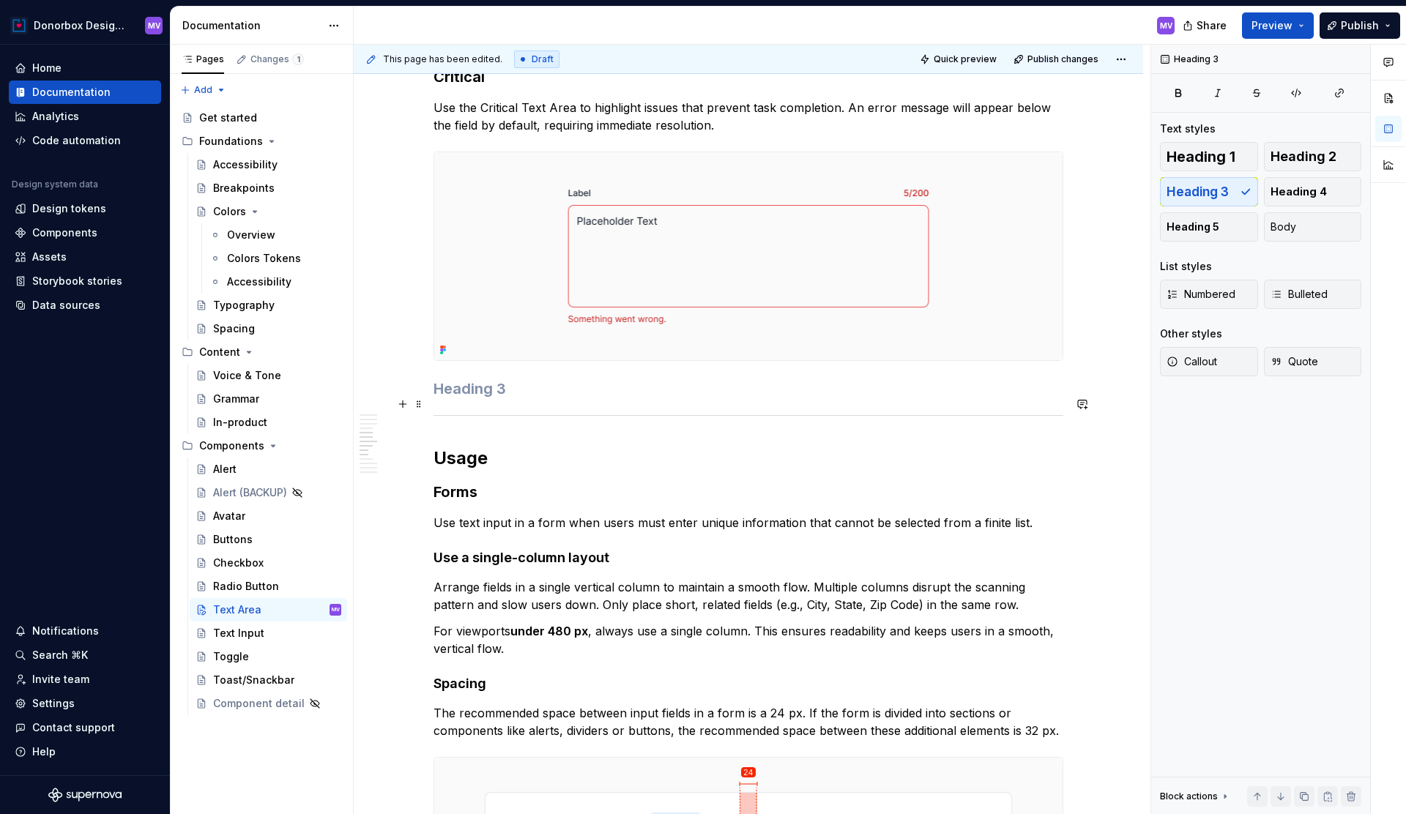
click at [558, 399] on h3 at bounding box center [749, 389] width 630 height 21
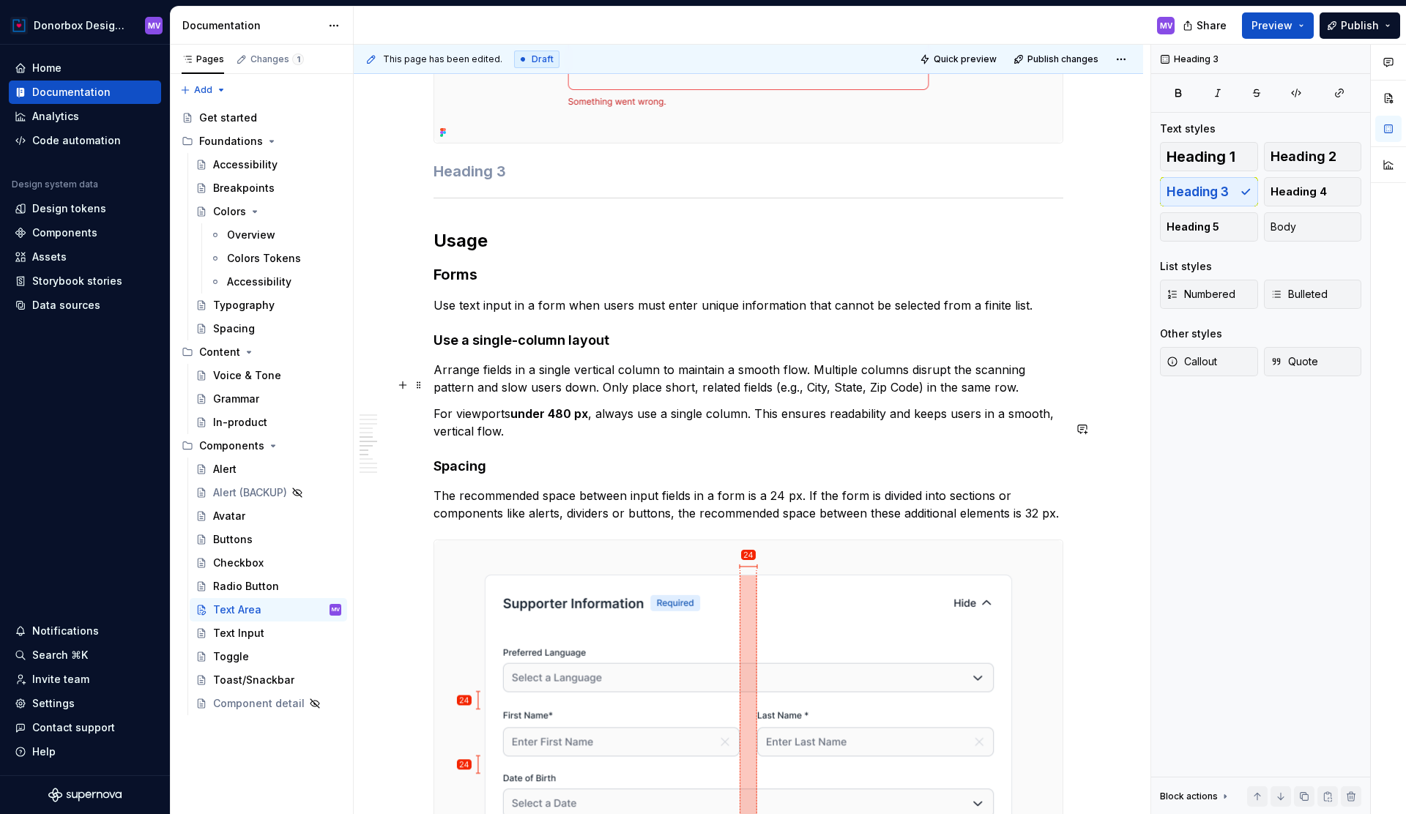
scroll to position [2218, 0]
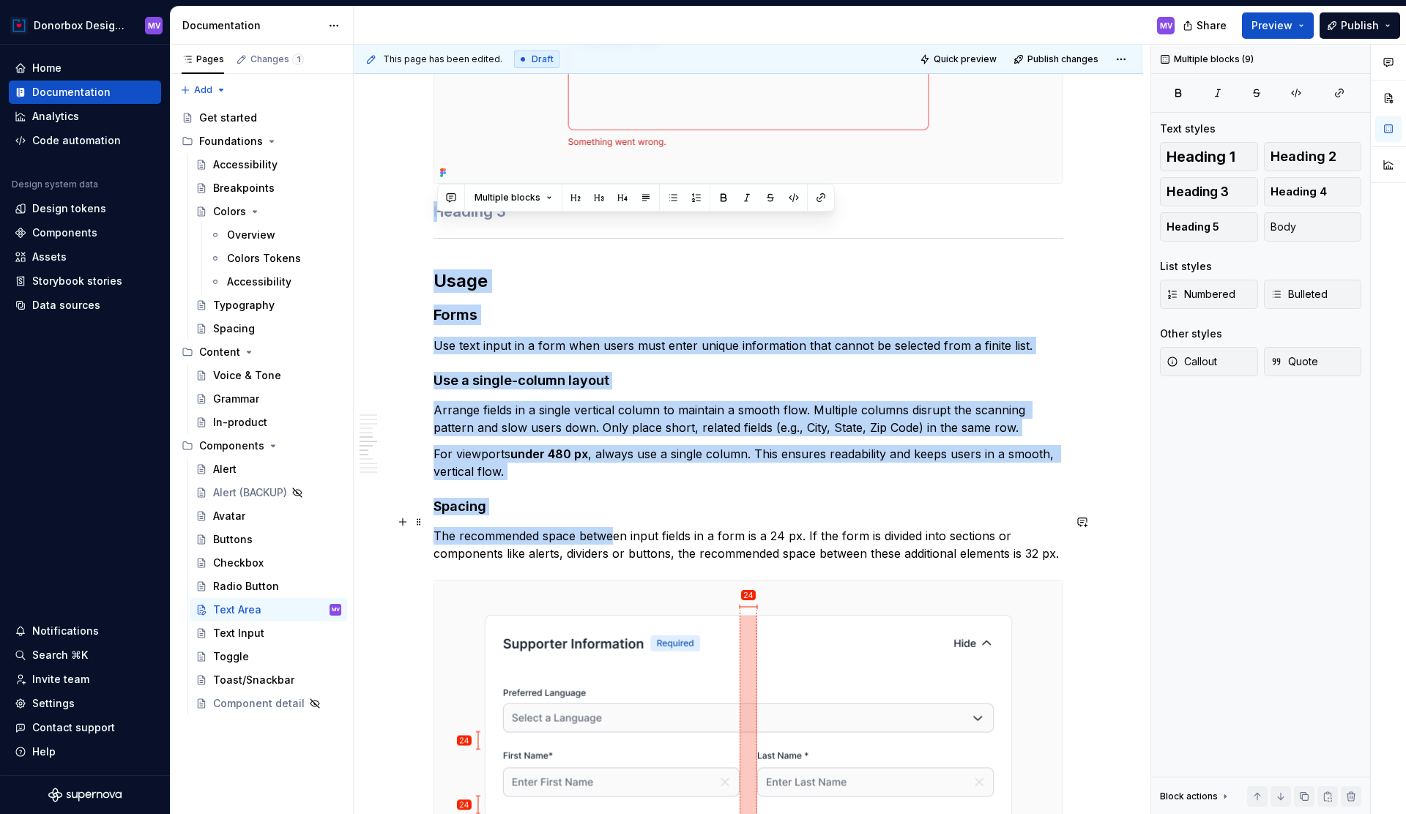
drag, startPoint x: 437, startPoint y: 229, endPoint x: 614, endPoint y: 550, distance: 367.1
click at [614, 550] on div "**********" at bounding box center [749, 620] width 630 height 5107
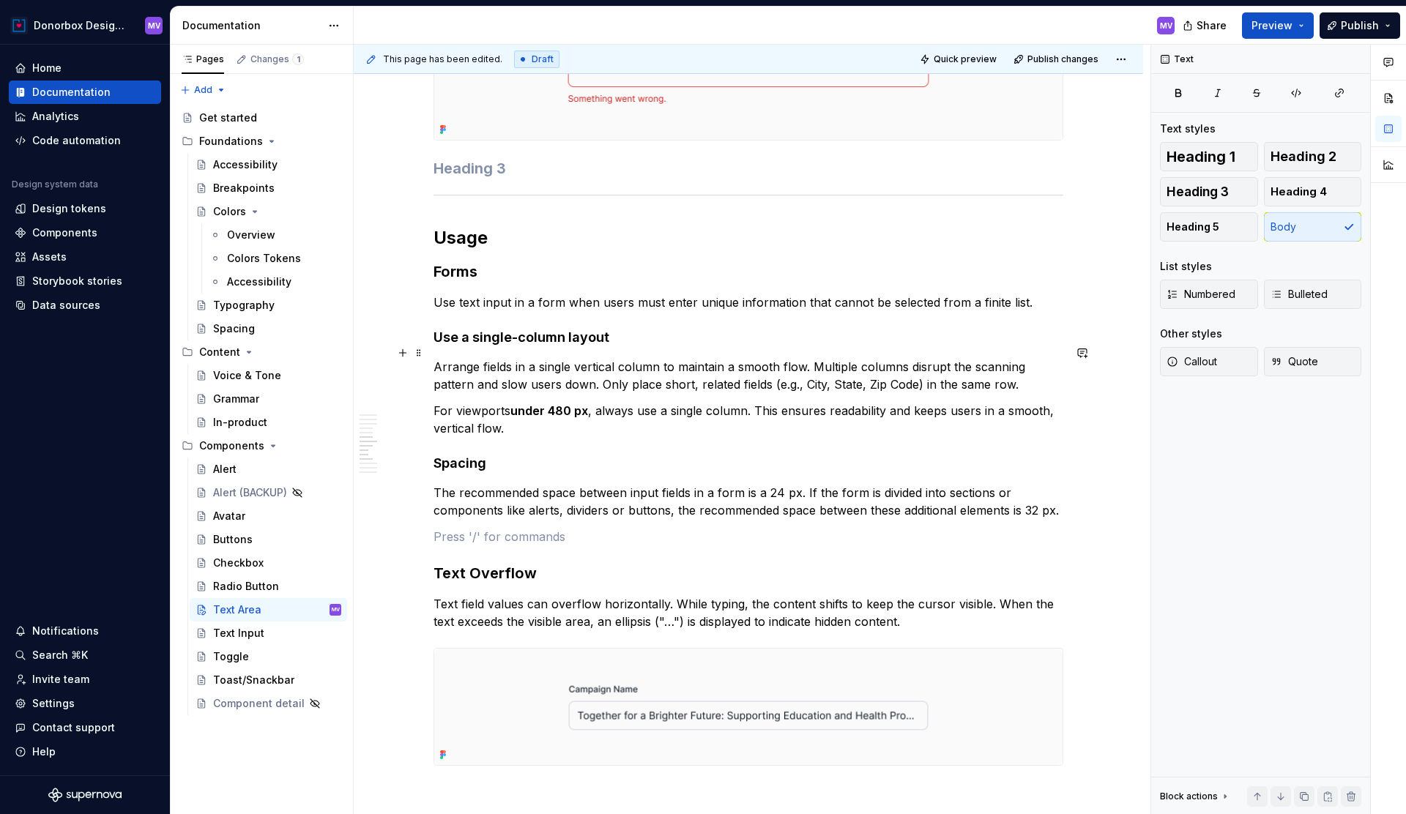
scroll to position [2303, 0]
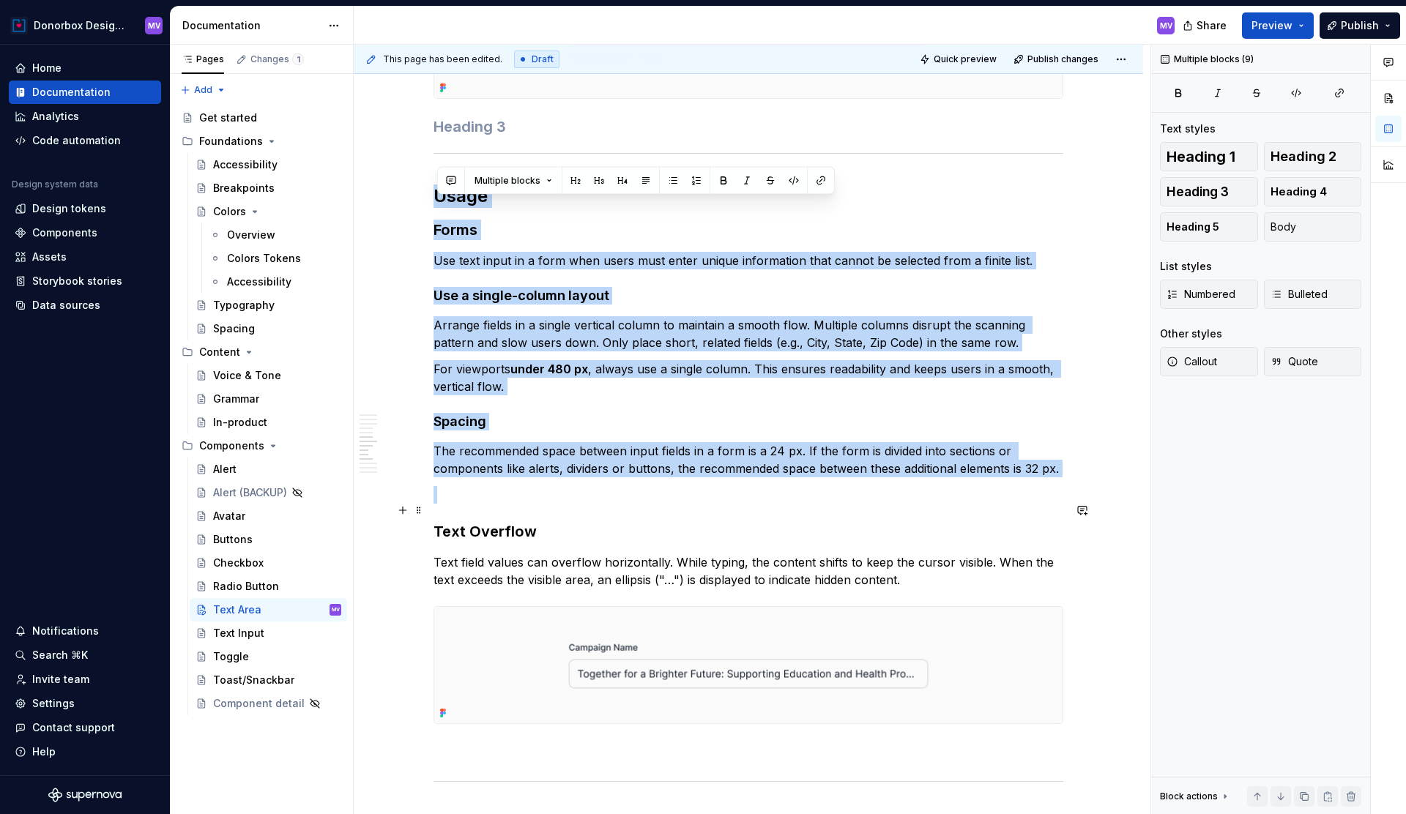
drag, startPoint x: 440, startPoint y: 209, endPoint x: 640, endPoint y: 511, distance: 362.6
click at [640, 511] on div "**********" at bounding box center [749, 204] width 630 height 4445
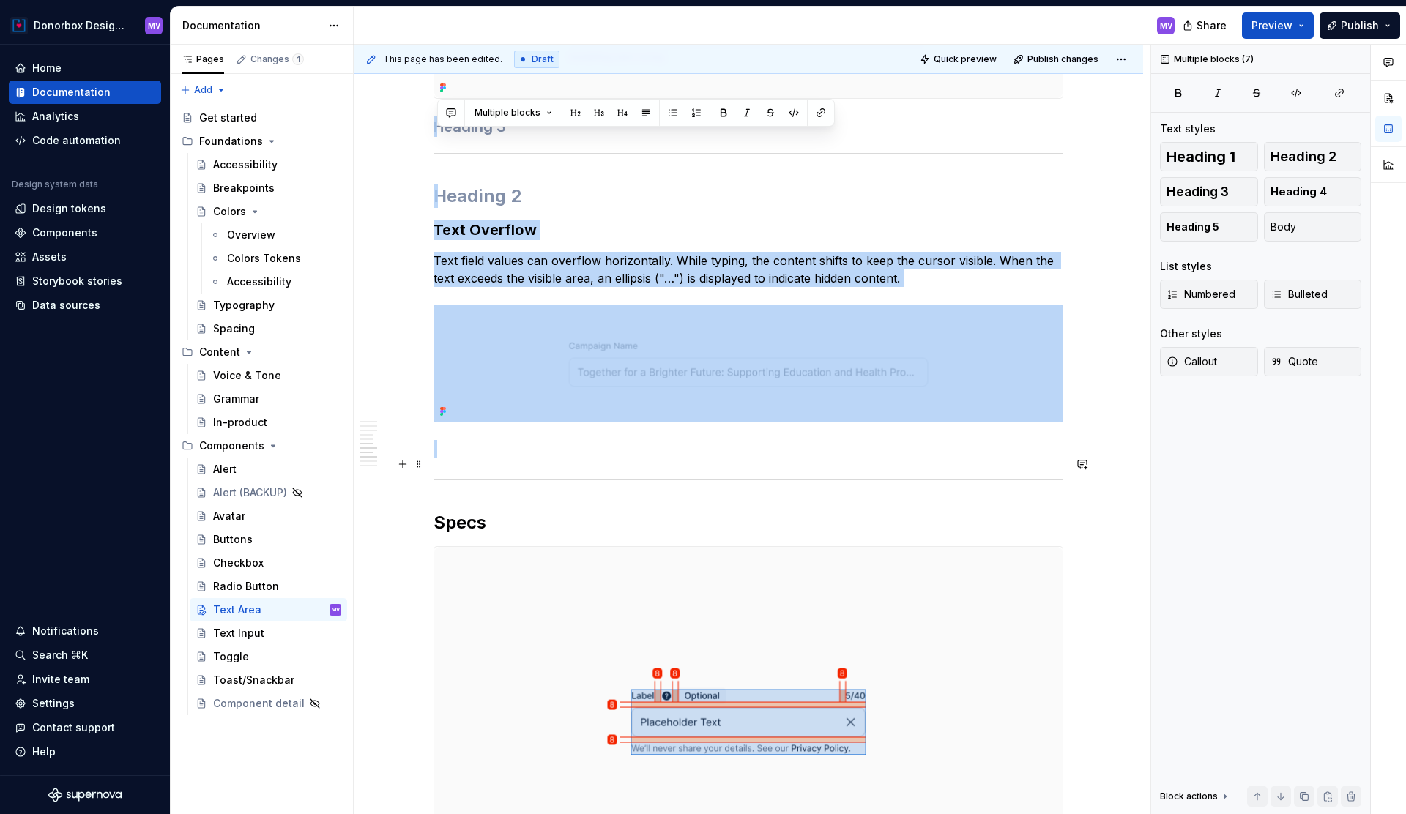
drag, startPoint x: 439, startPoint y: 142, endPoint x: 741, endPoint y: 458, distance: 437.7
click at [741, 458] on div "**********" at bounding box center [749, 53] width 630 height 4143
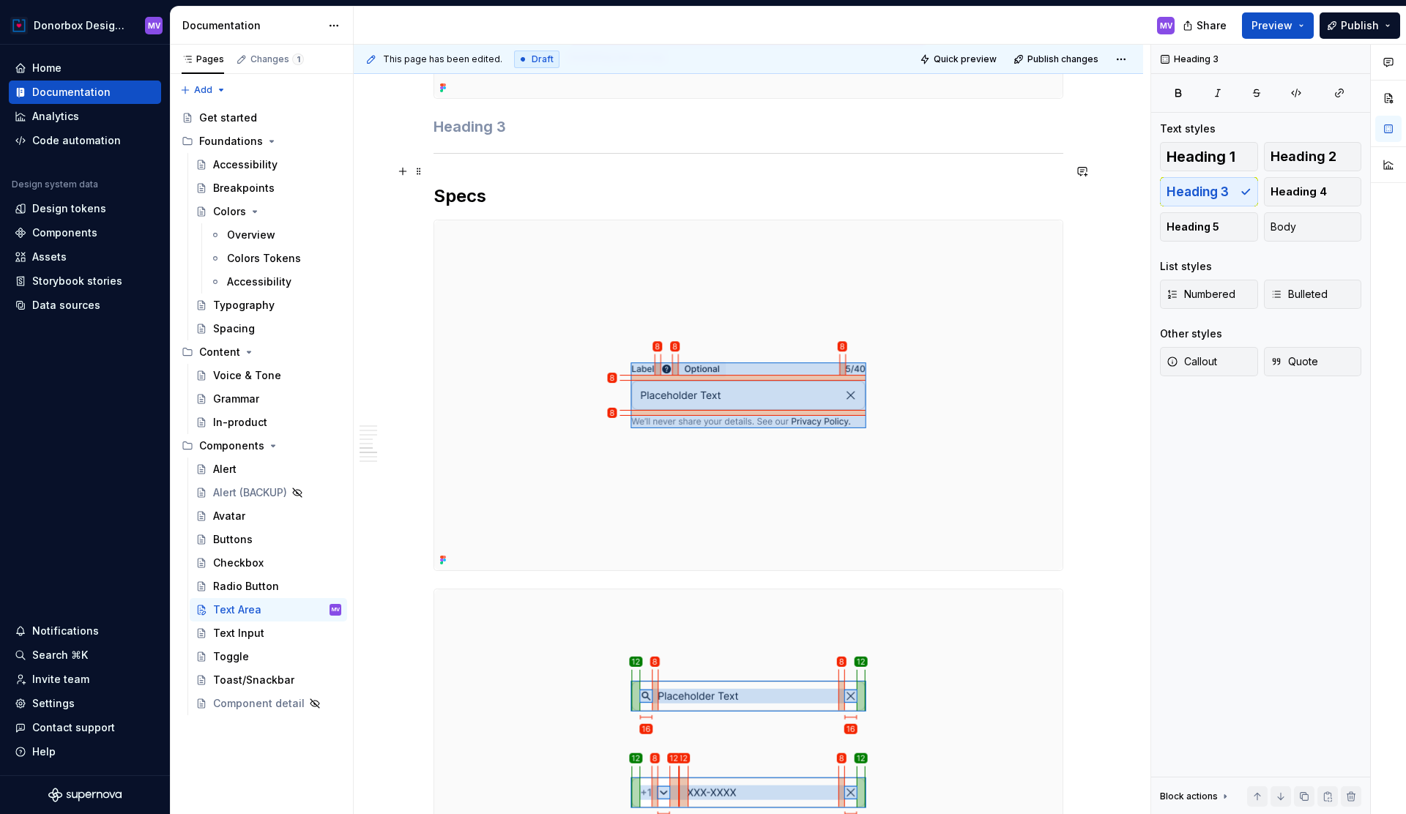
click at [527, 158] on div at bounding box center [749, 154] width 630 height 10
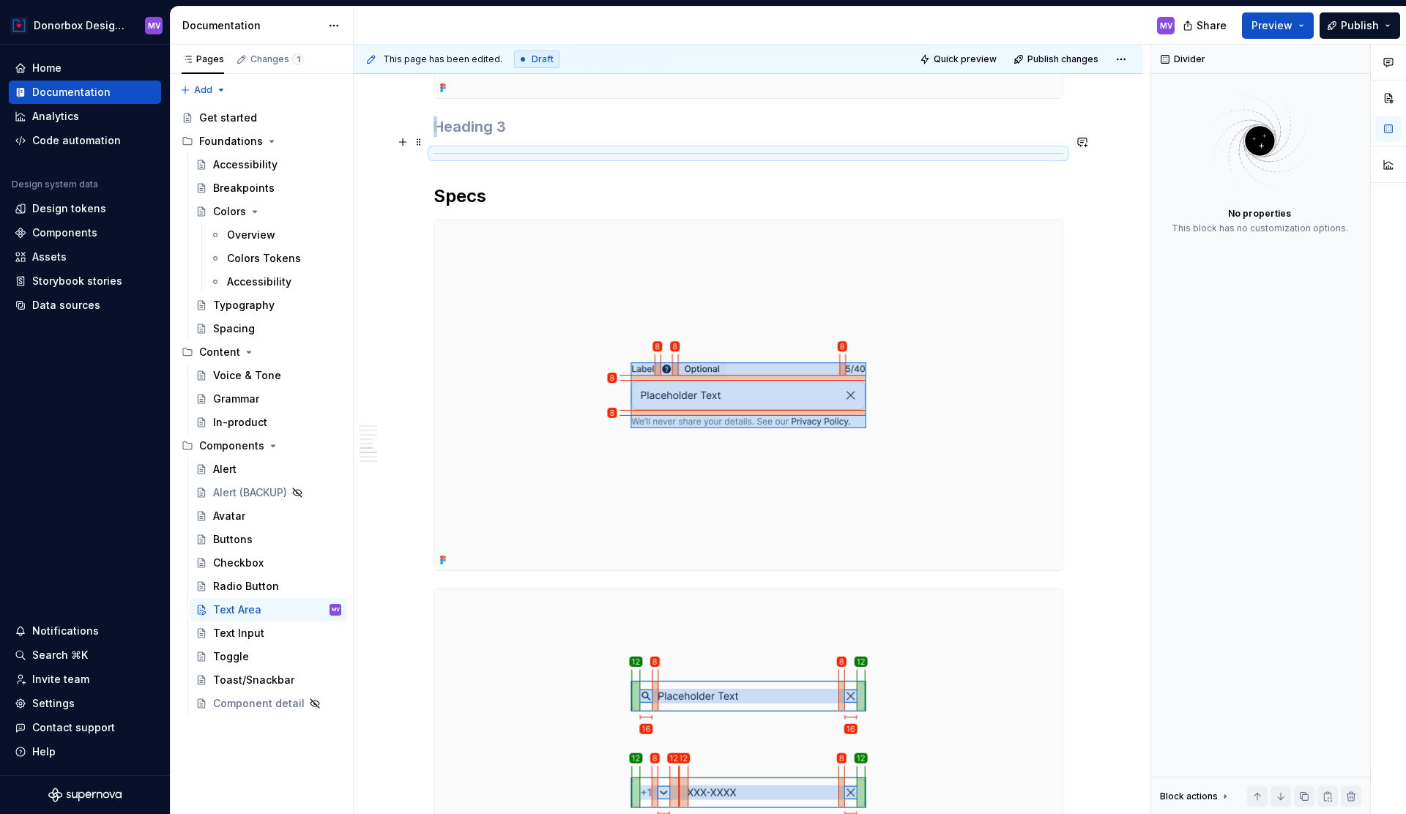
scroll to position [2306, 0]
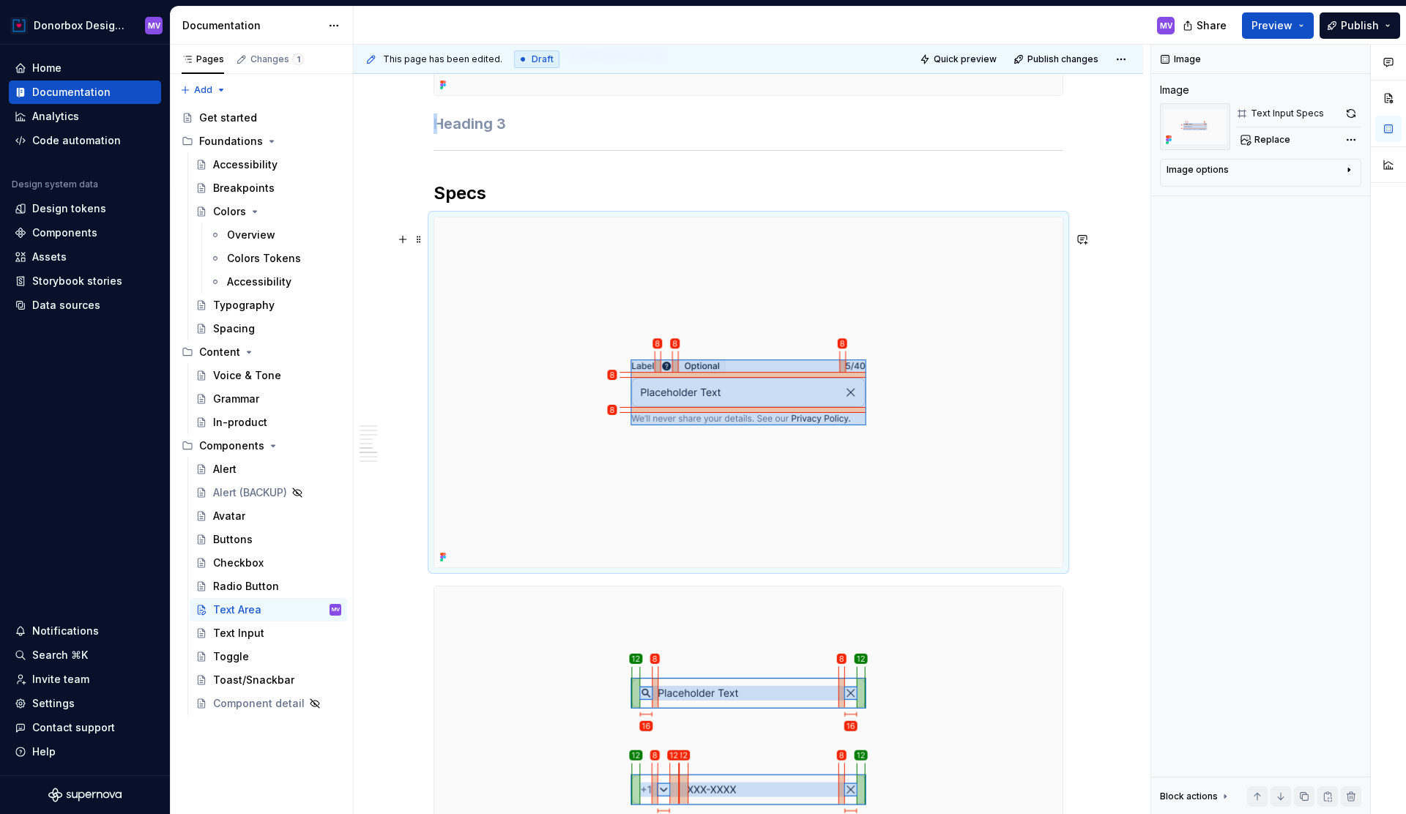
click at [606, 360] on img at bounding box center [748, 393] width 628 height 351
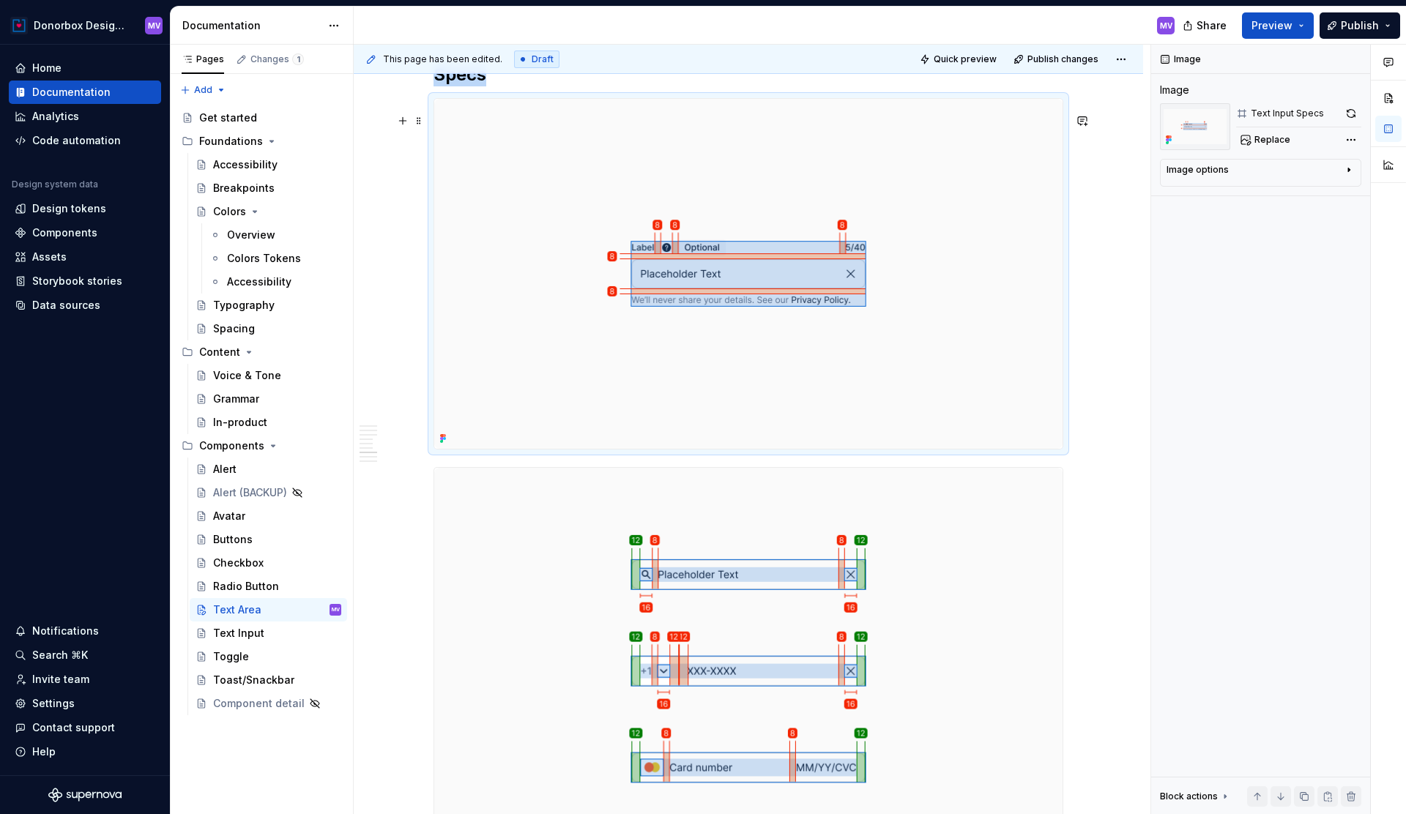
scroll to position [2437, 0]
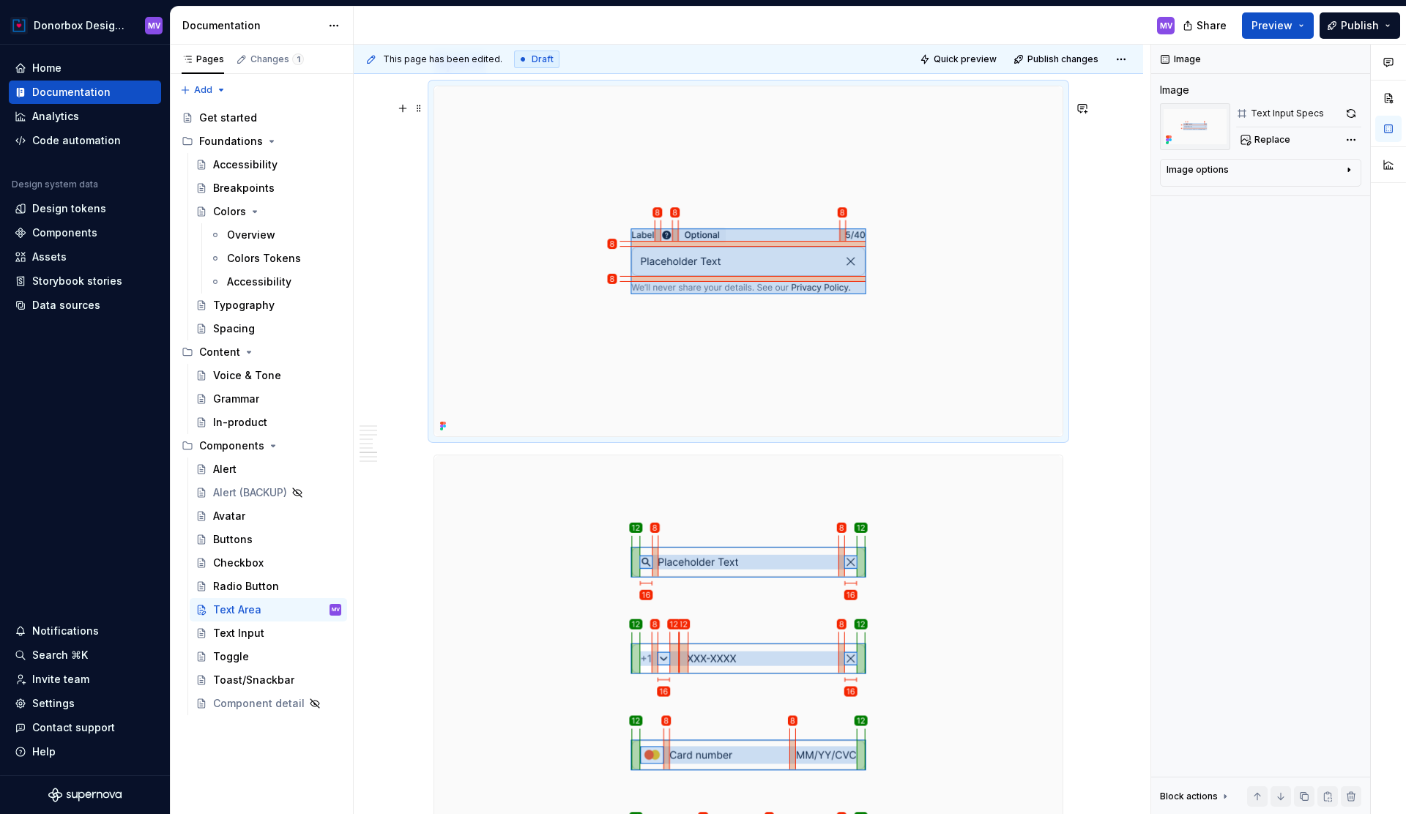
click at [591, 363] on img at bounding box center [748, 261] width 628 height 351
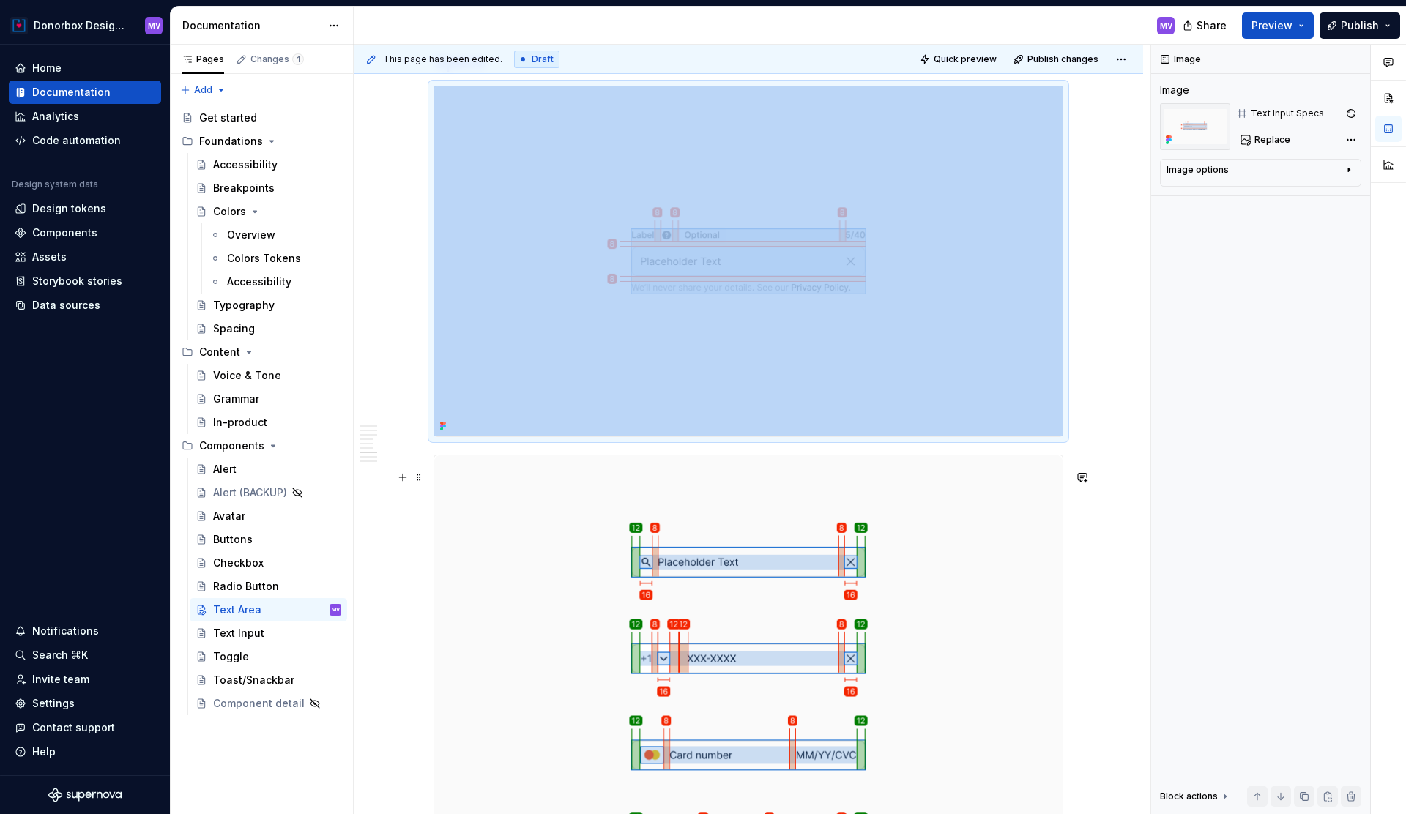
click at [569, 519] on img at bounding box center [748, 707] width 628 height 502
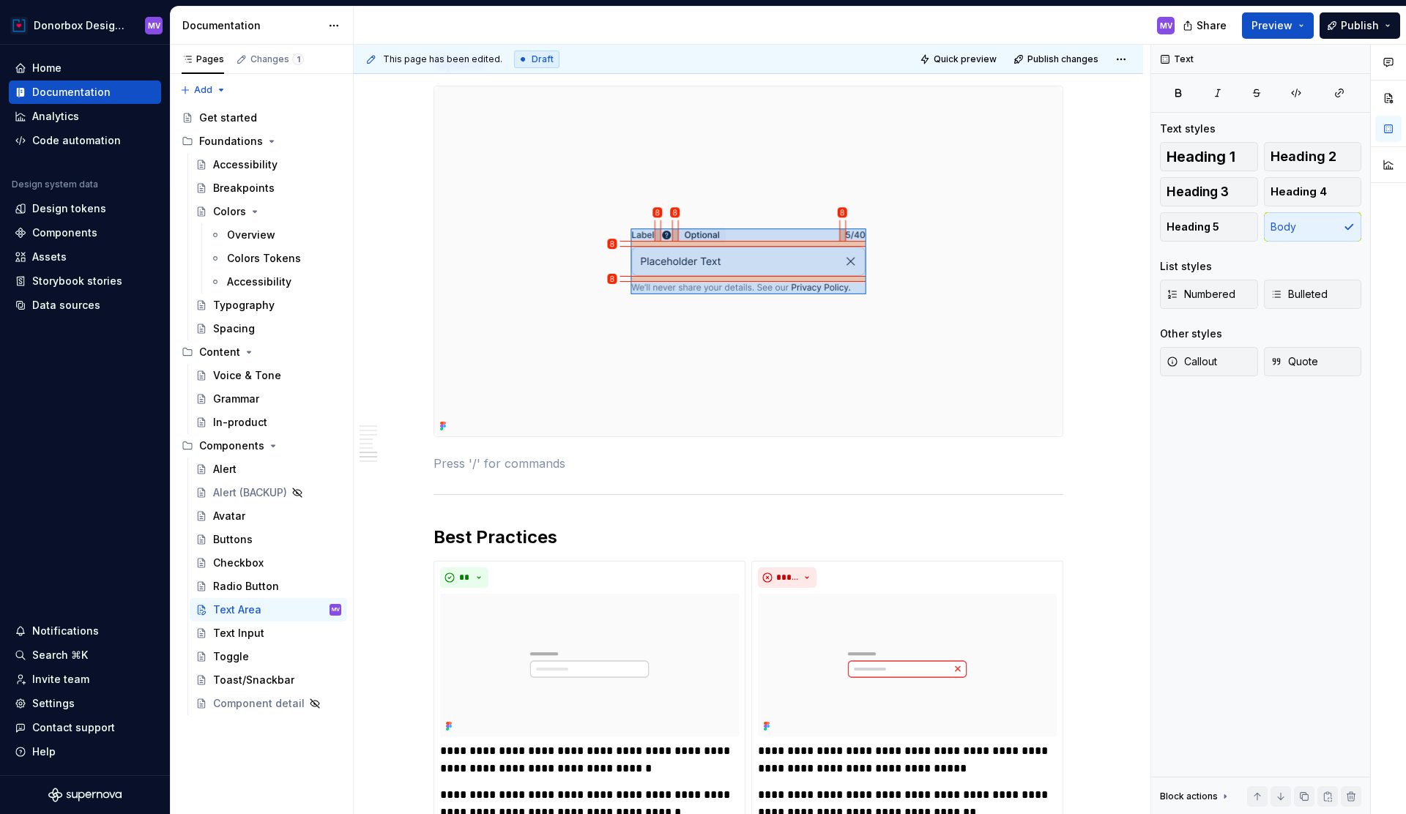
click at [620, 392] on img at bounding box center [748, 261] width 628 height 351
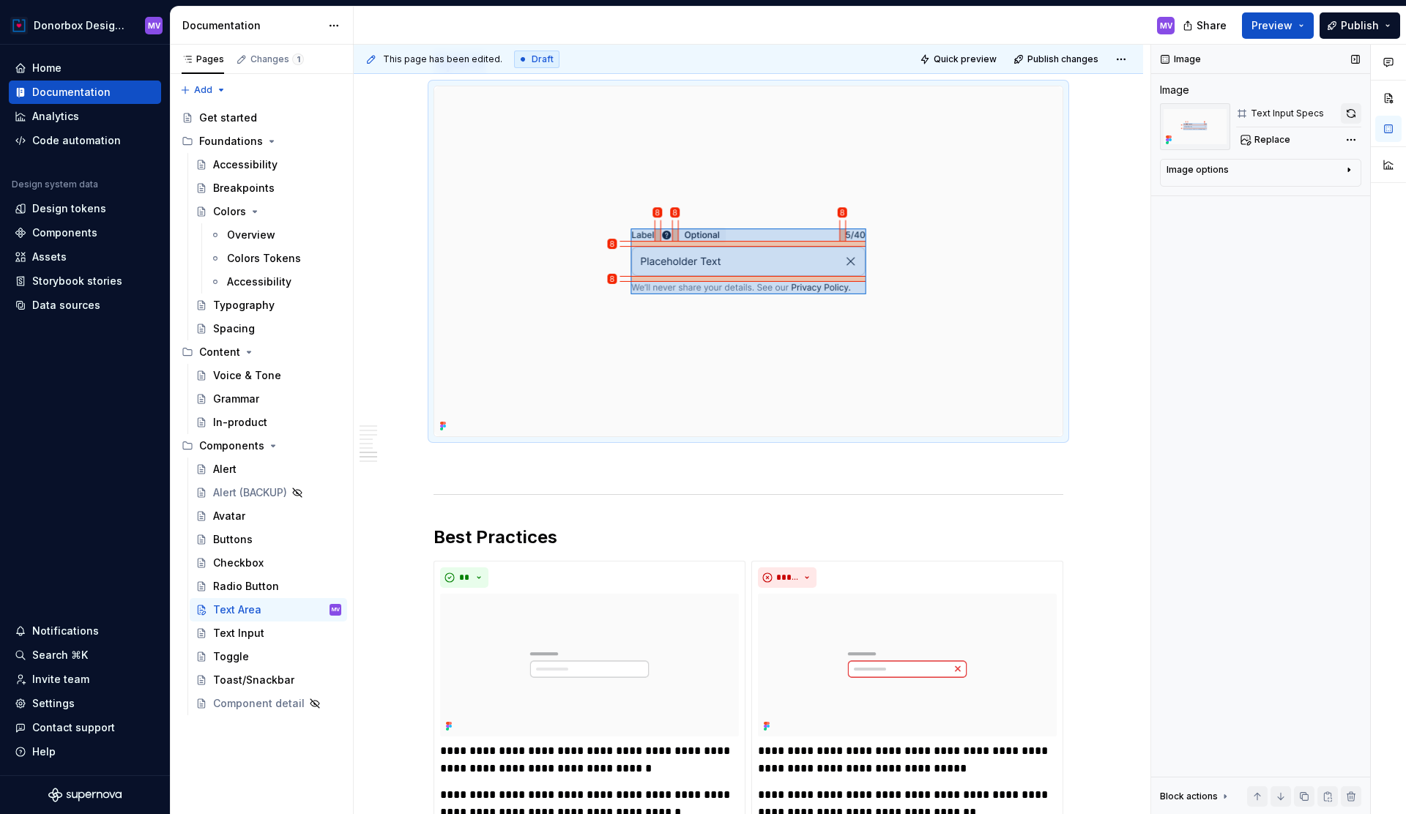
click at [1351, 111] on button "button" at bounding box center [1351, 113] width 21 height 21
click at [1261, 137] on div "Replace" at bounding box center [1298, 140] width 125 height 21
click at [1263, 137] on span "Replace" at bounding box center [1273, 140] width 36 height 12
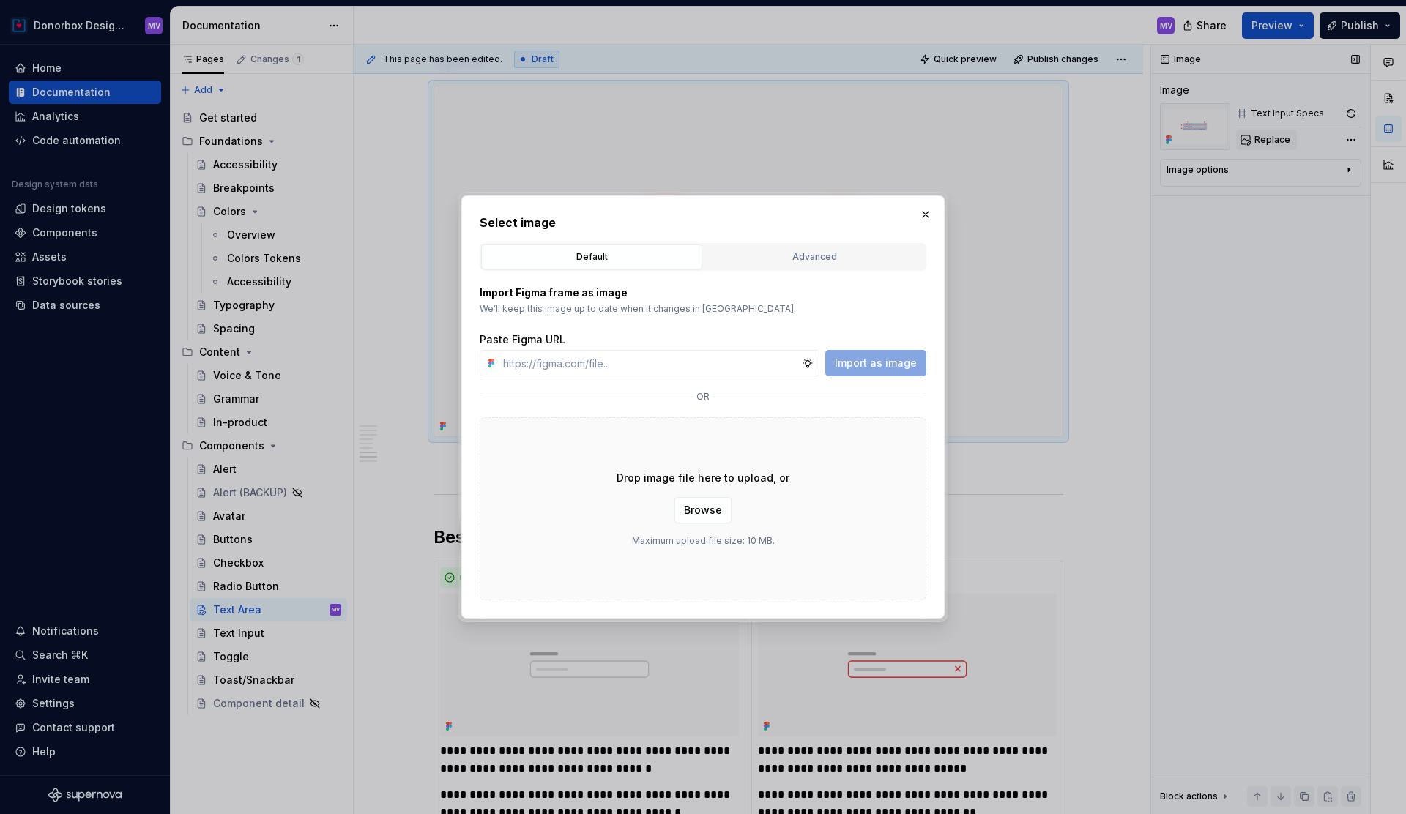
type textarea "*"
type input "https://www.figma.com/design/2lwrOdkrYGxsYHzAsaend8/DS-Documentation?node-id=29…"
click at [877, 366] on span "Import as image" at bounding box center [876, 363] width 82 height 15
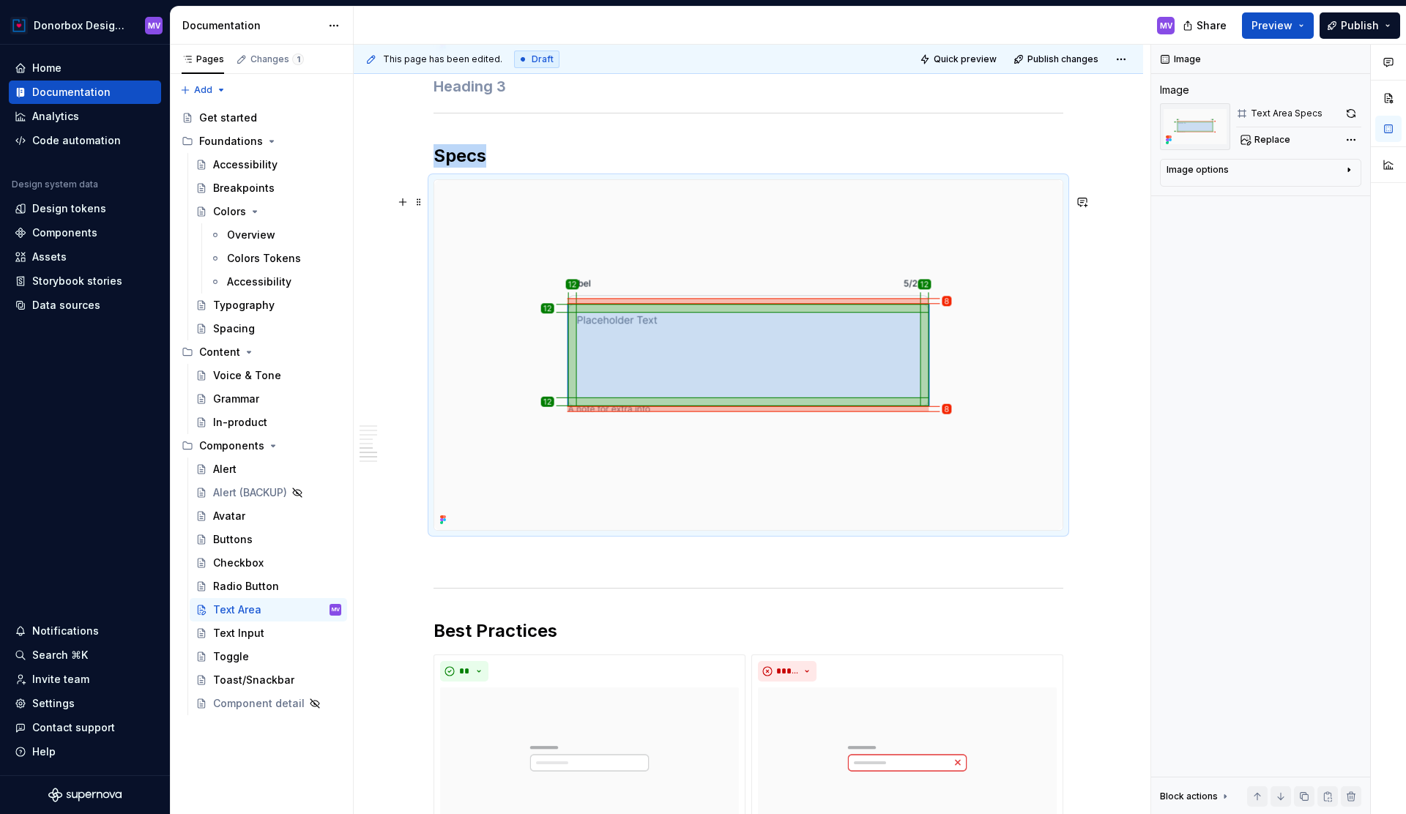
scroll to position [2343, 0]
click at [894, 220] on img at bounding box center [748, 356] width 628 height 351
click at [831, 225] on img at bounding box center [748, 356] width 628 height 351
click at [1350, 110] on button "button" at bounding box center [1351, 113] width 21 height 21
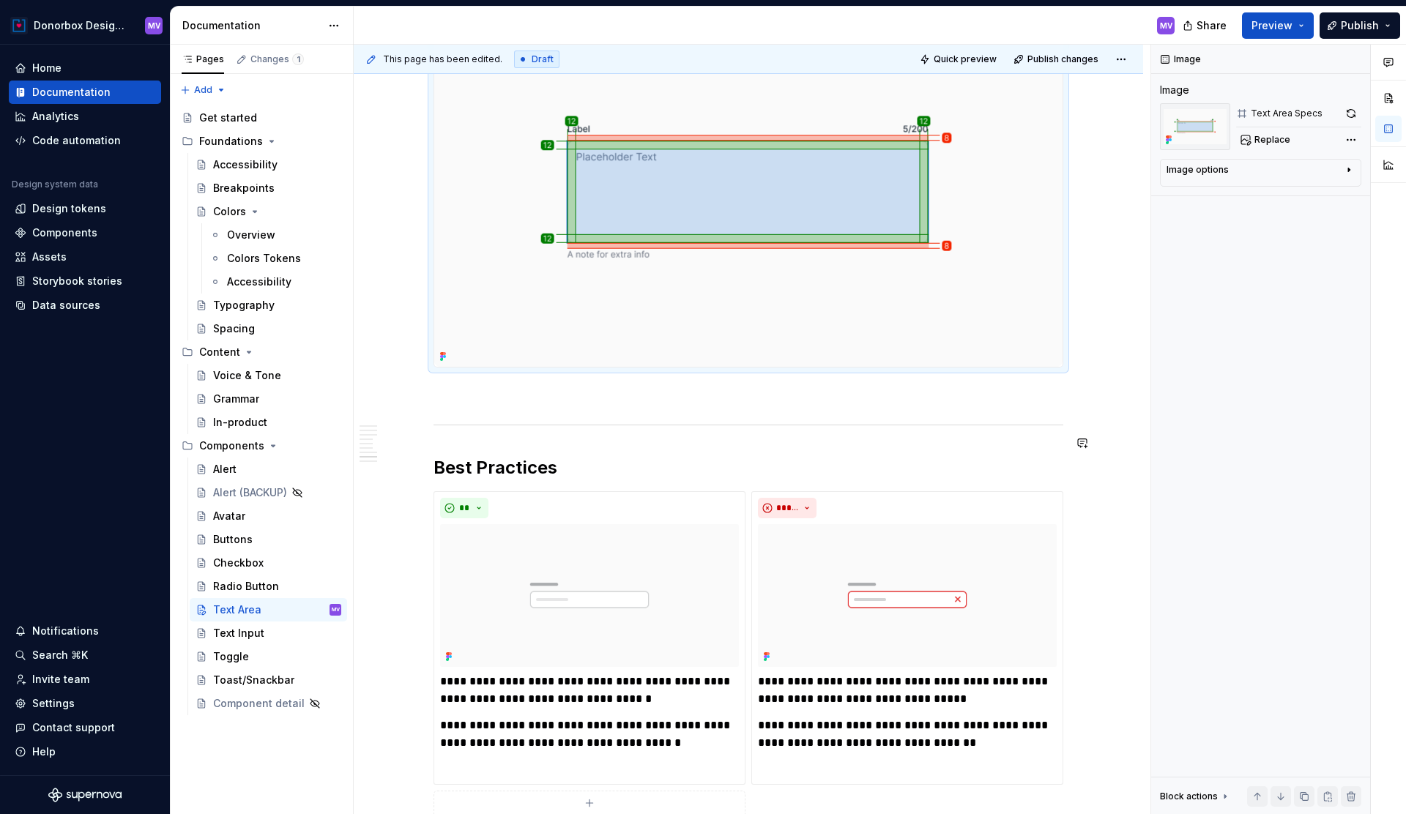
scroll to position [2506, 0]
click at [645, 402] on p at bounding box center [749, 396] width 630 height 18
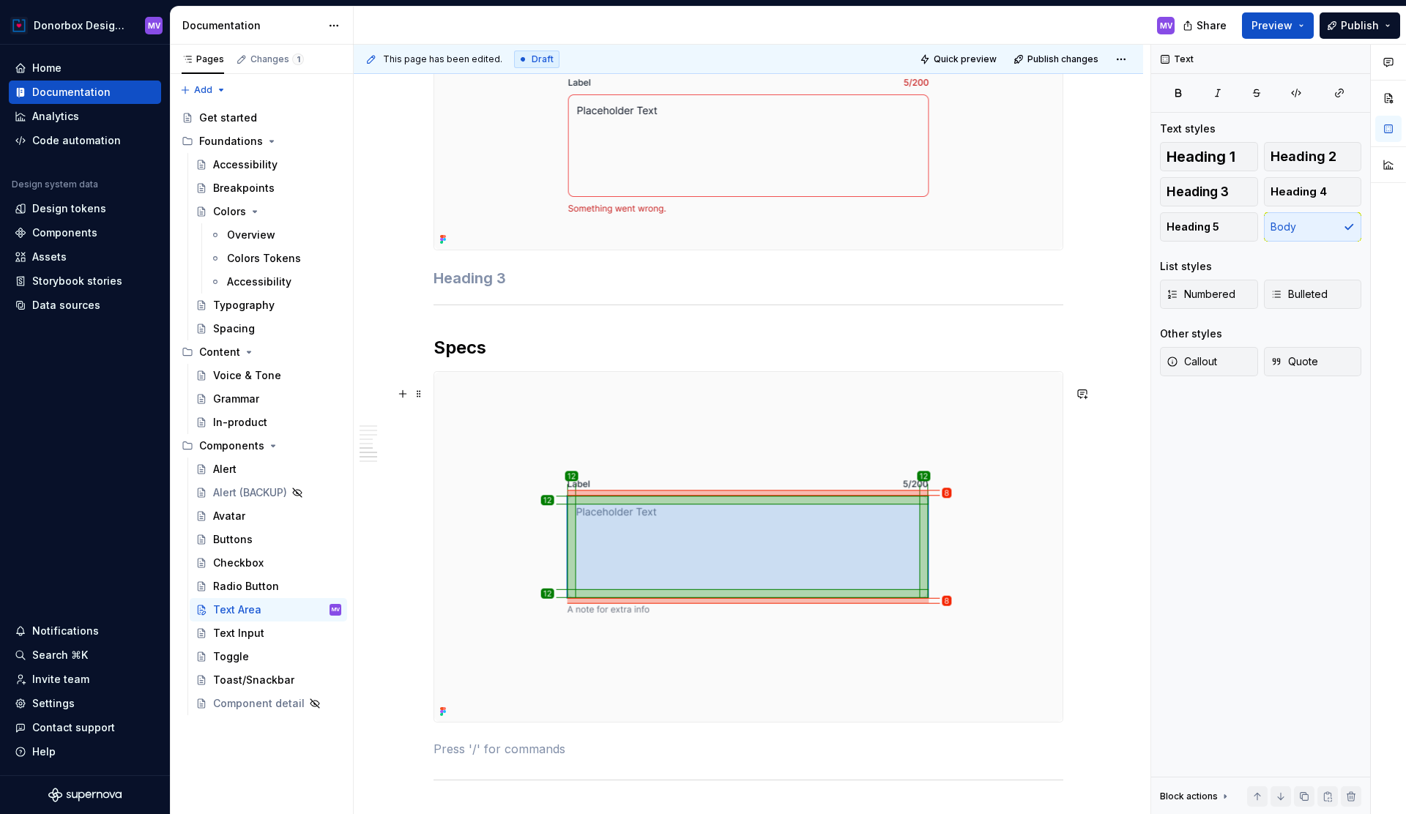
scroll to position [2205, 0]
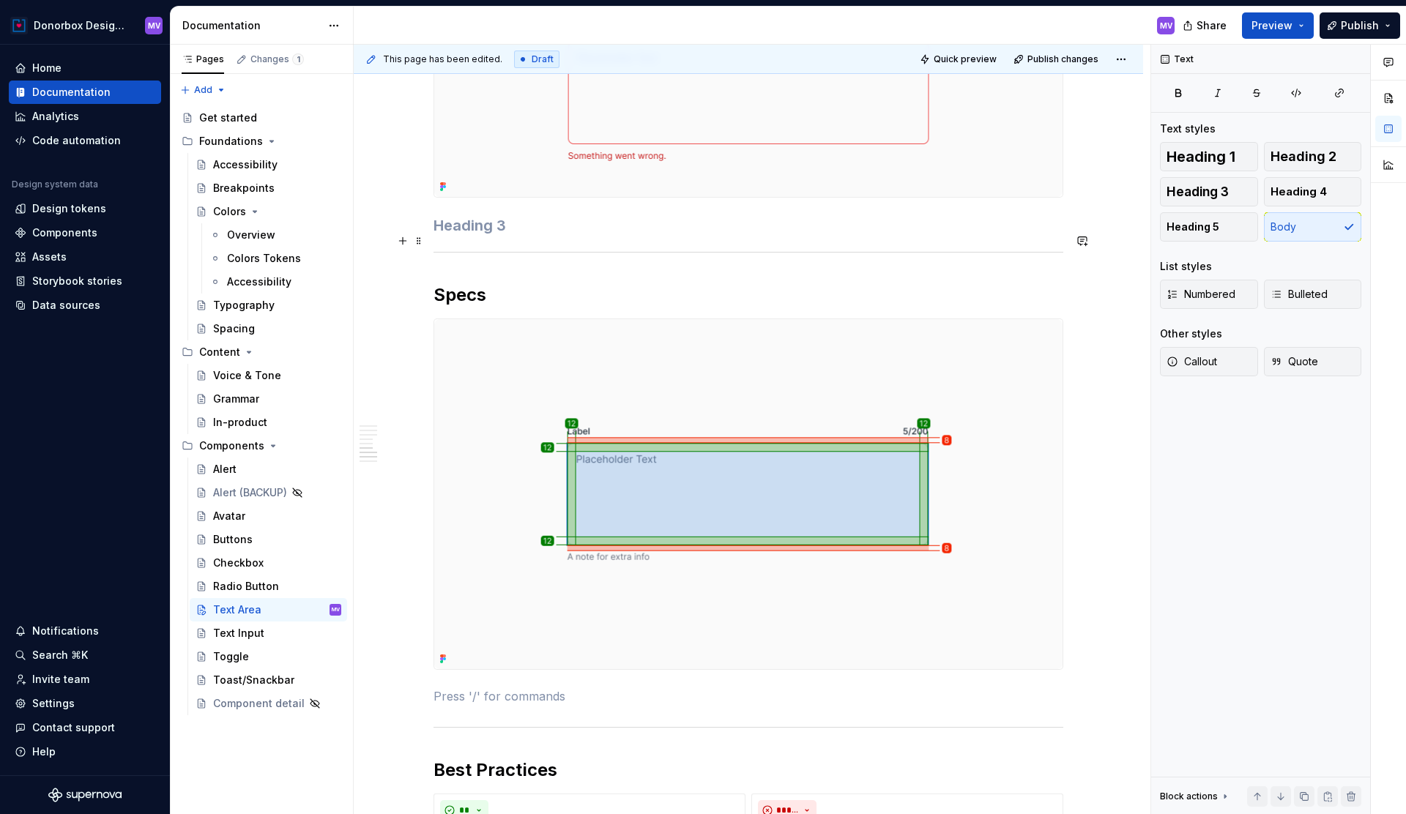
click at [465, 236] on h3 at bounding box center [749, 225] width 630 height 21
click at [1293, 226] on span "Body" at bounding box center [1284, 227] width 26 height 15
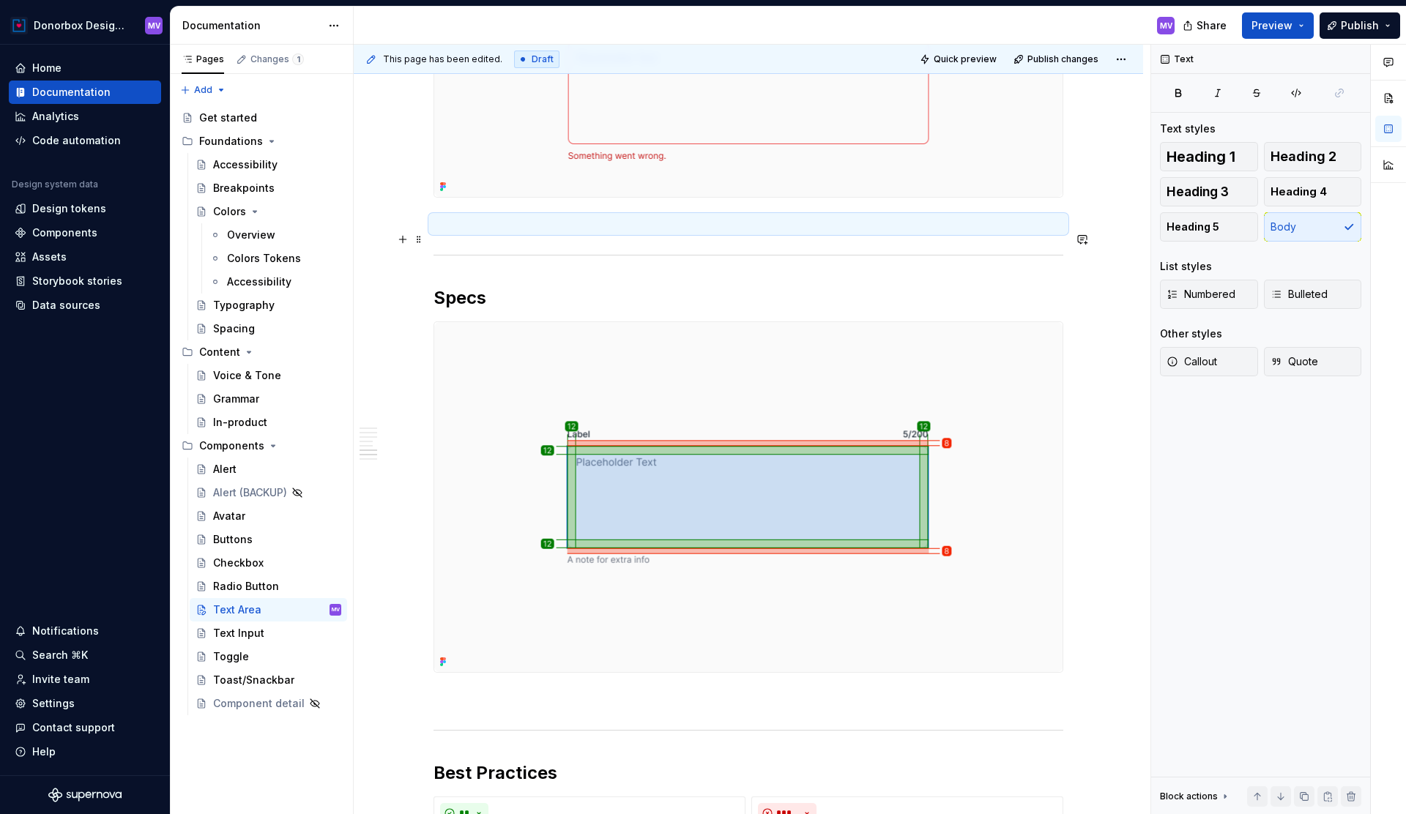
click at [521, 233] on p at bounding box center [749, 224] width 630 height 18
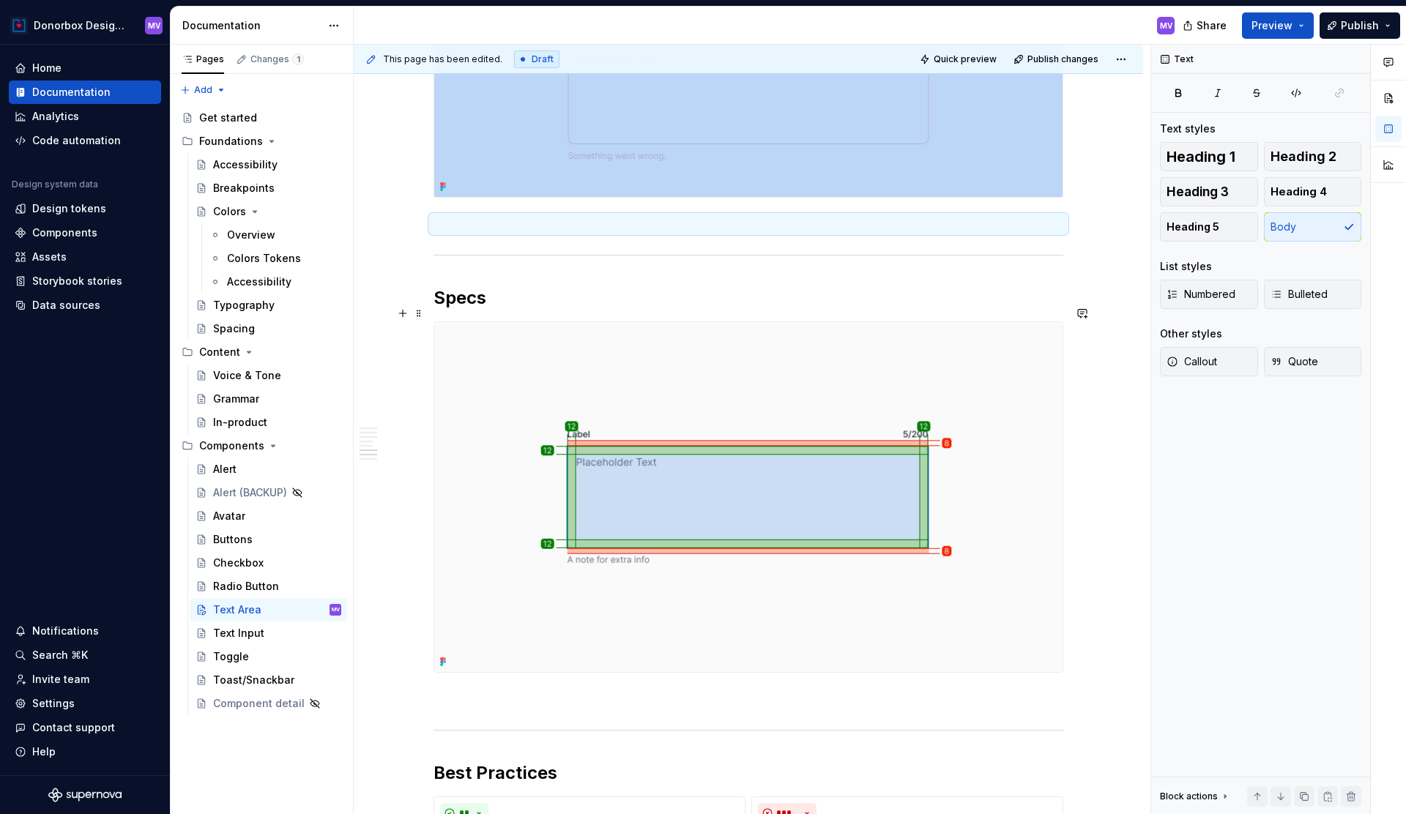
click at [516, 310] on h2 "Specs" at bounding box center [749, 297] width 630 height 23
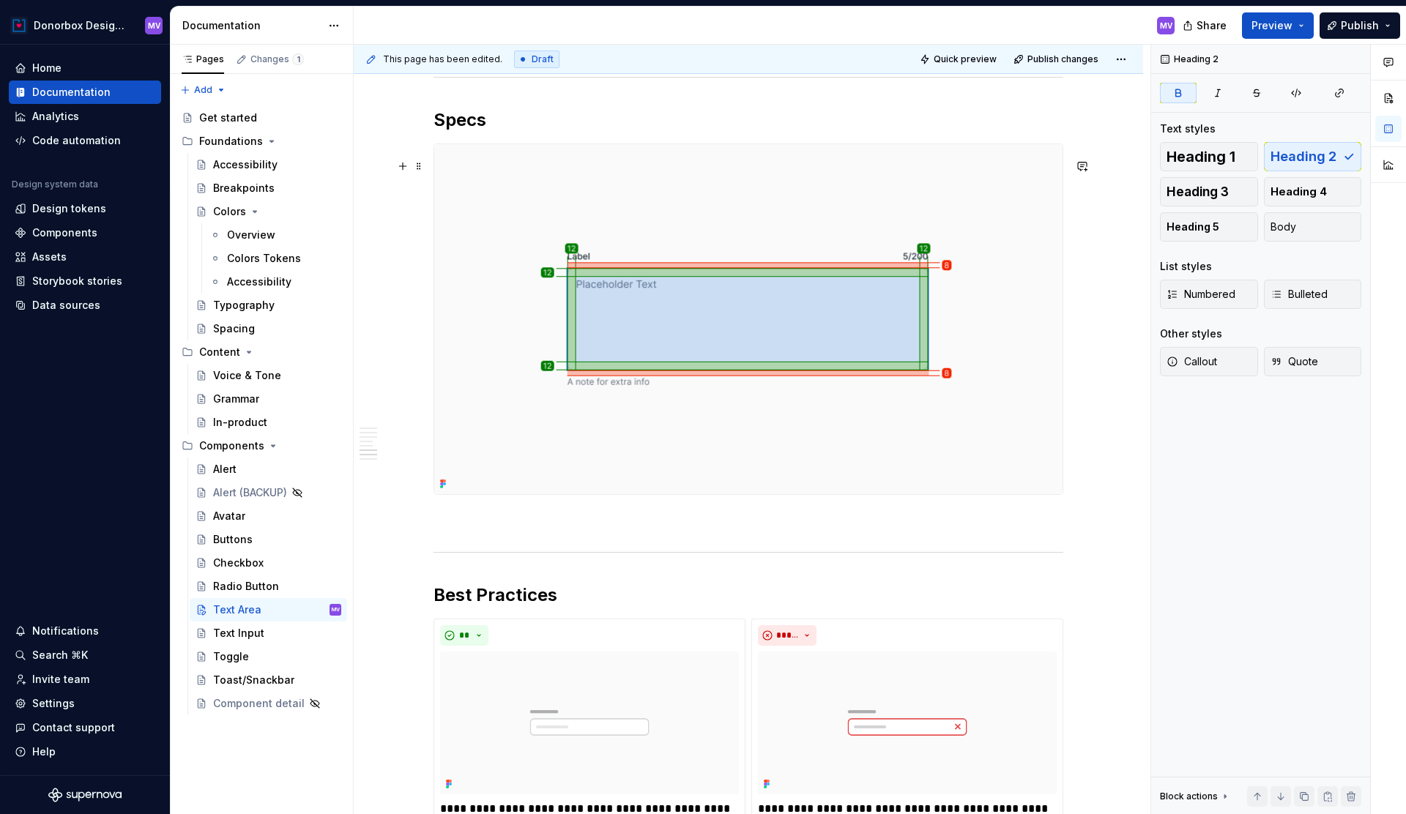
scroll to position [2392, 0]
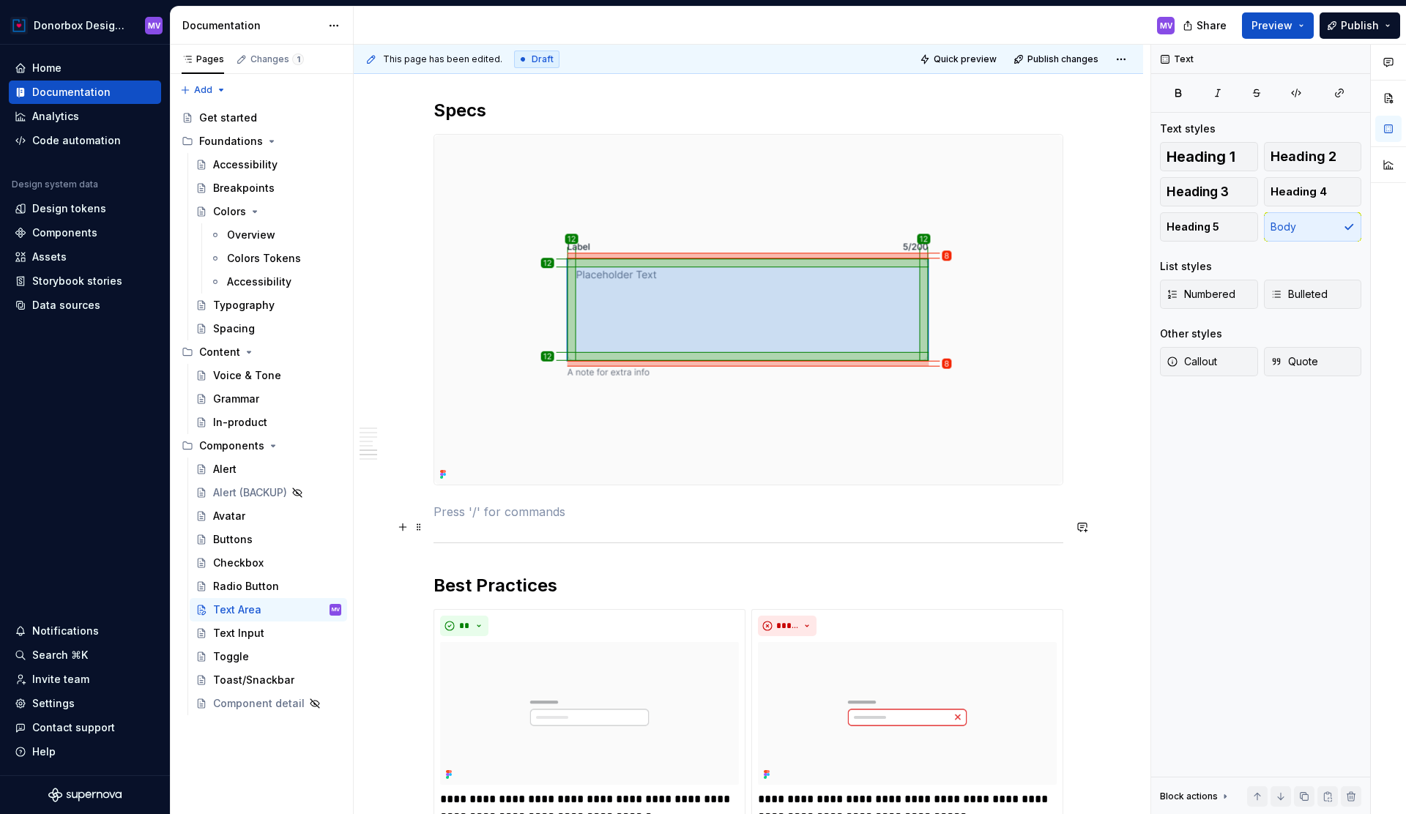
click at [490, 521] on p at bounding box center [749, 512] width 630 height 18
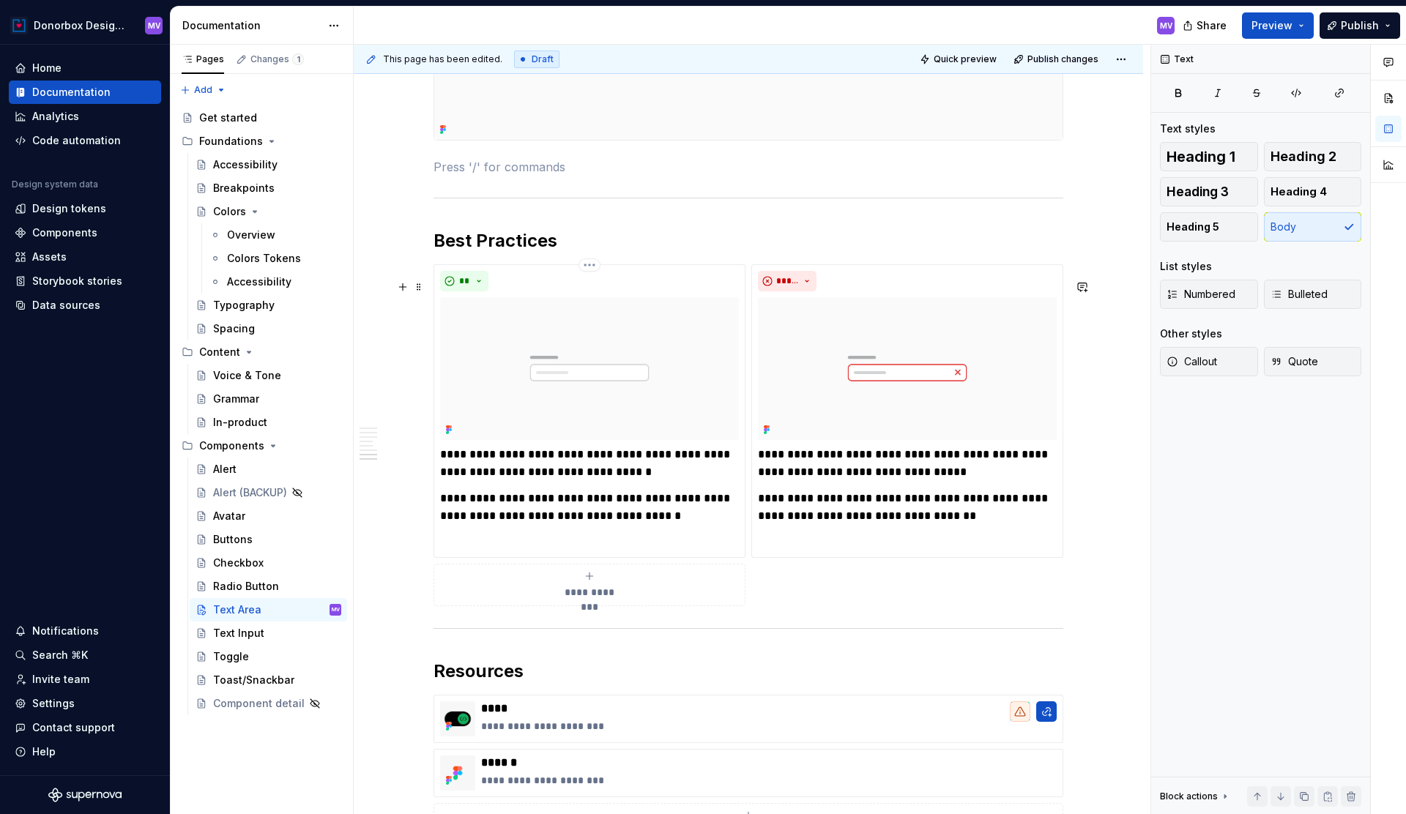
scroll to position [2743, 0]
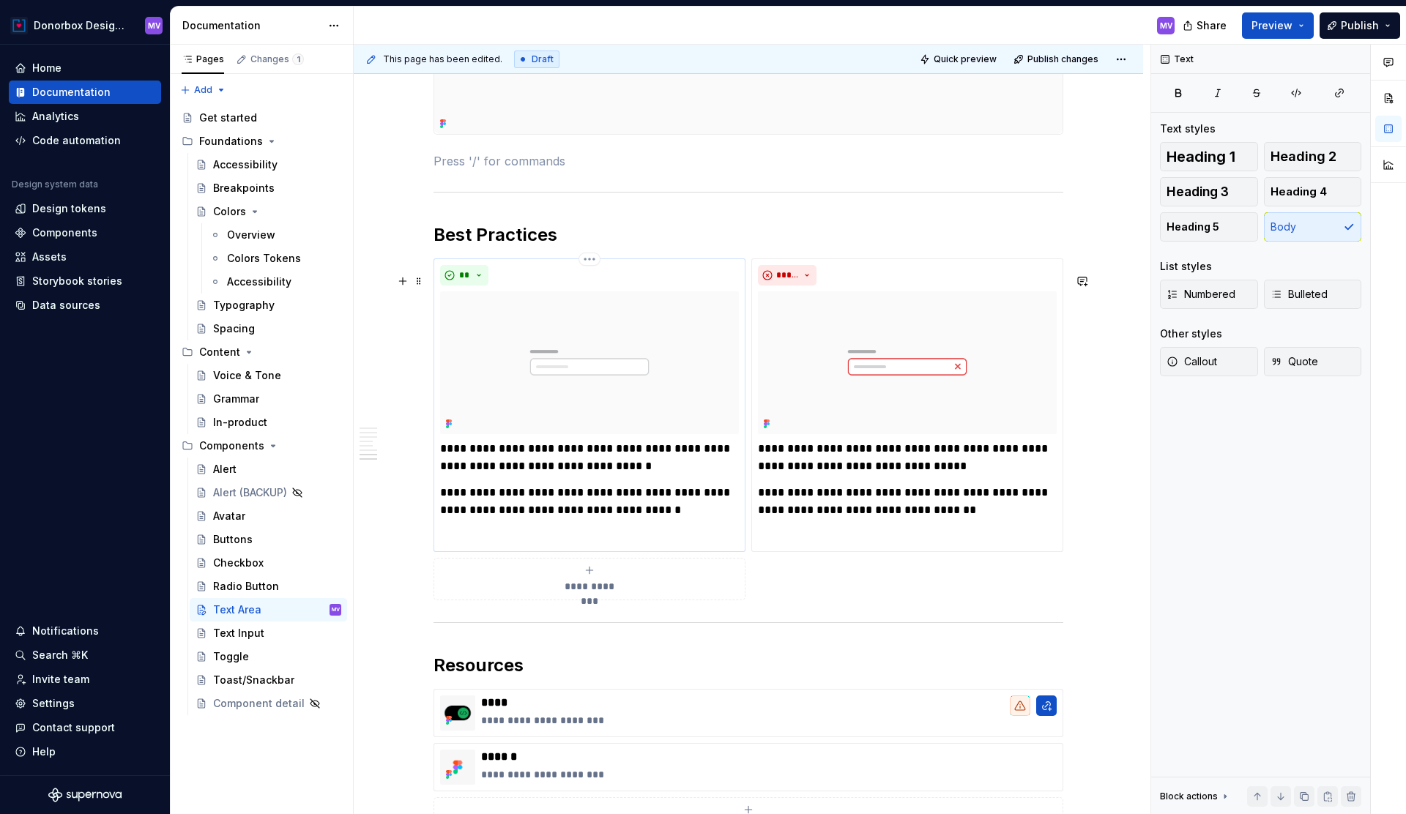
click at [524, 466] on p "**********" at bounding box center [589, 457] width 299 height 35
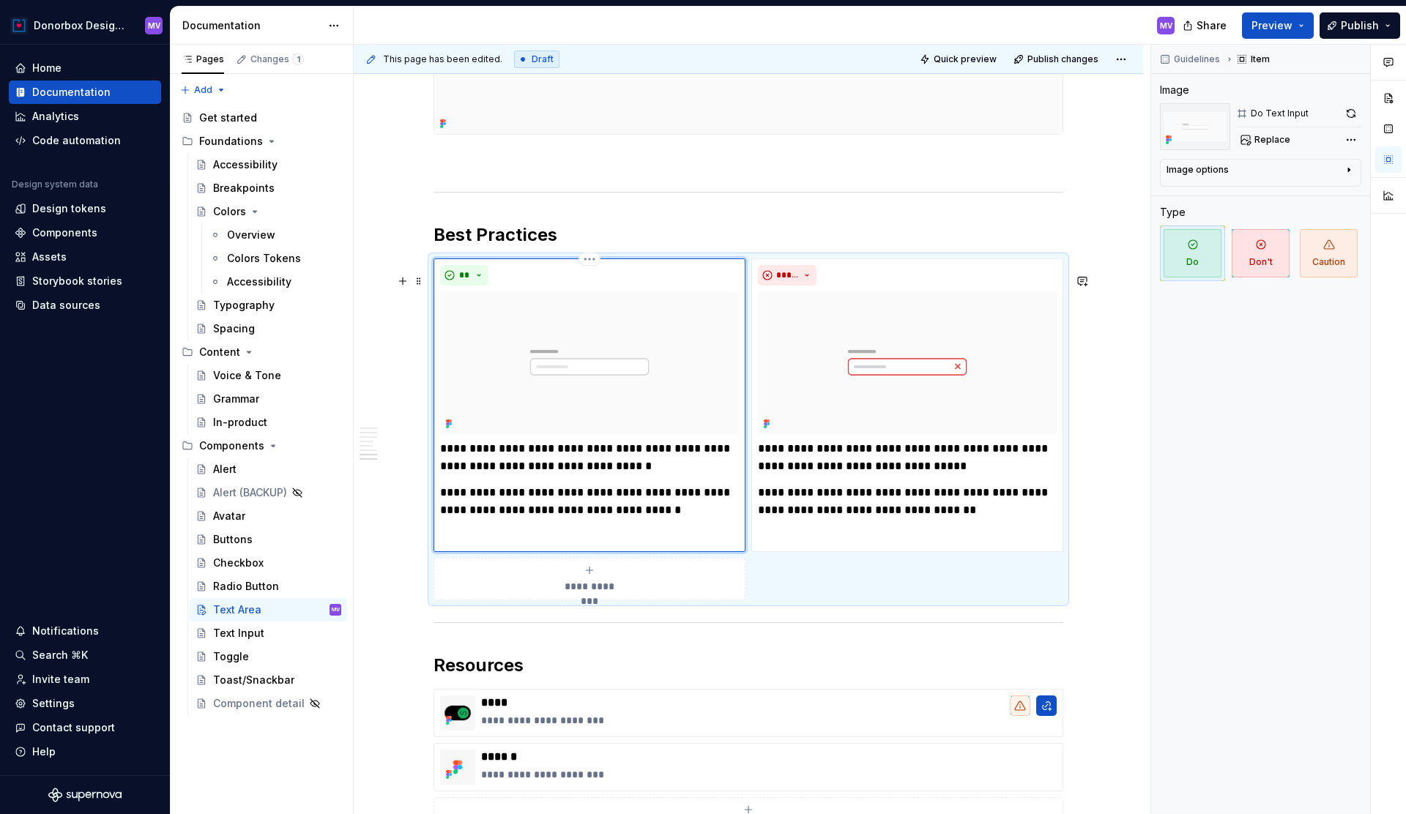
click at [482, 475] on p "**********" at bounding box center [589, 457] width 299 height 35
drag, startPoint x: 458, startPoint y: 463, endPoint x: 733, endPoint y: 489, distance: 275.9
click at [733, 475] on p "**********" at bounding box center [589, 457] width 299 height 35
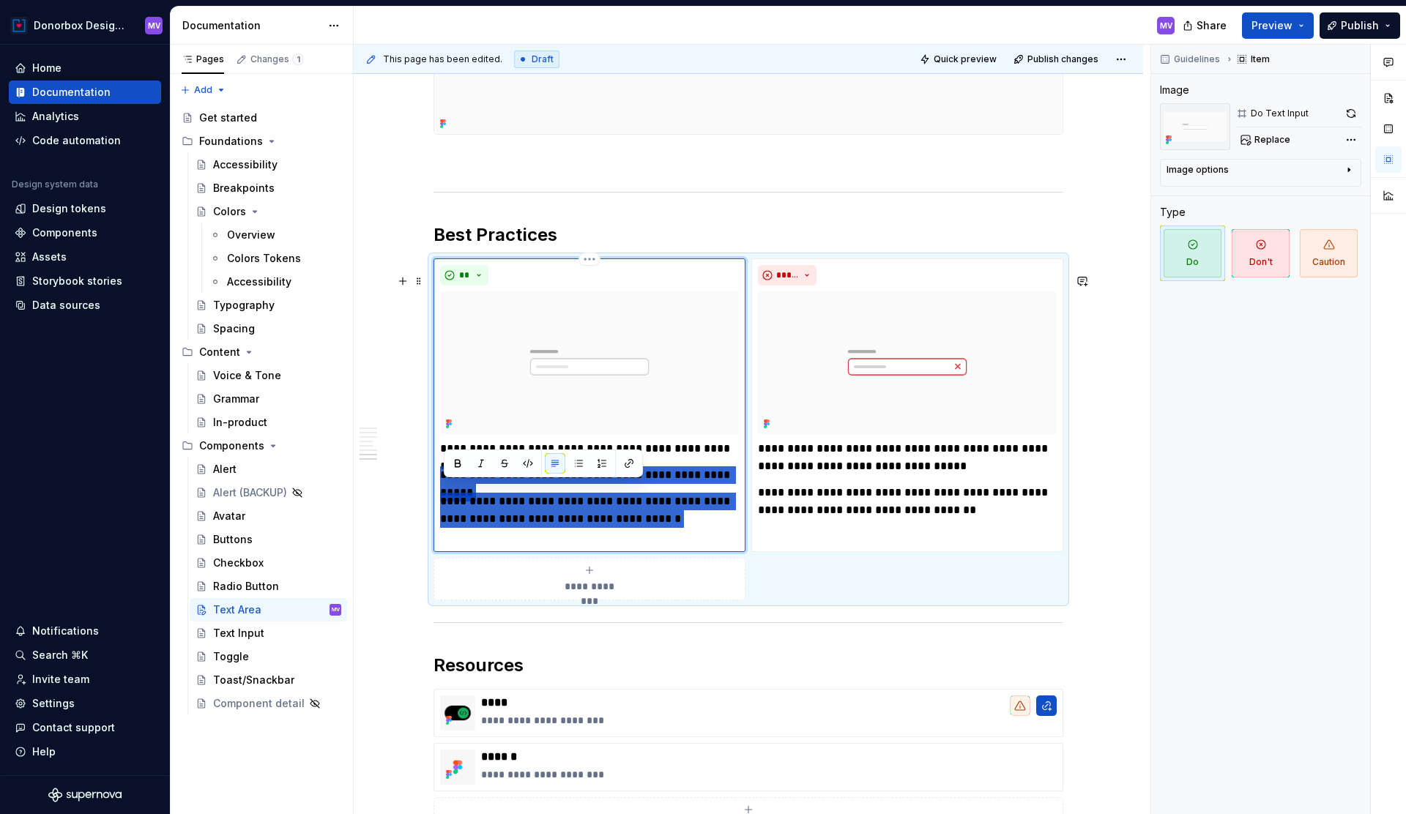
drag, startPoint x: 445, startPoint y: 487, endPoint x: 663, endPoint y: 552, distance: 227.8
click at [663, 546] on div "**********" at bounding box center [589, 492] width 299 height 105
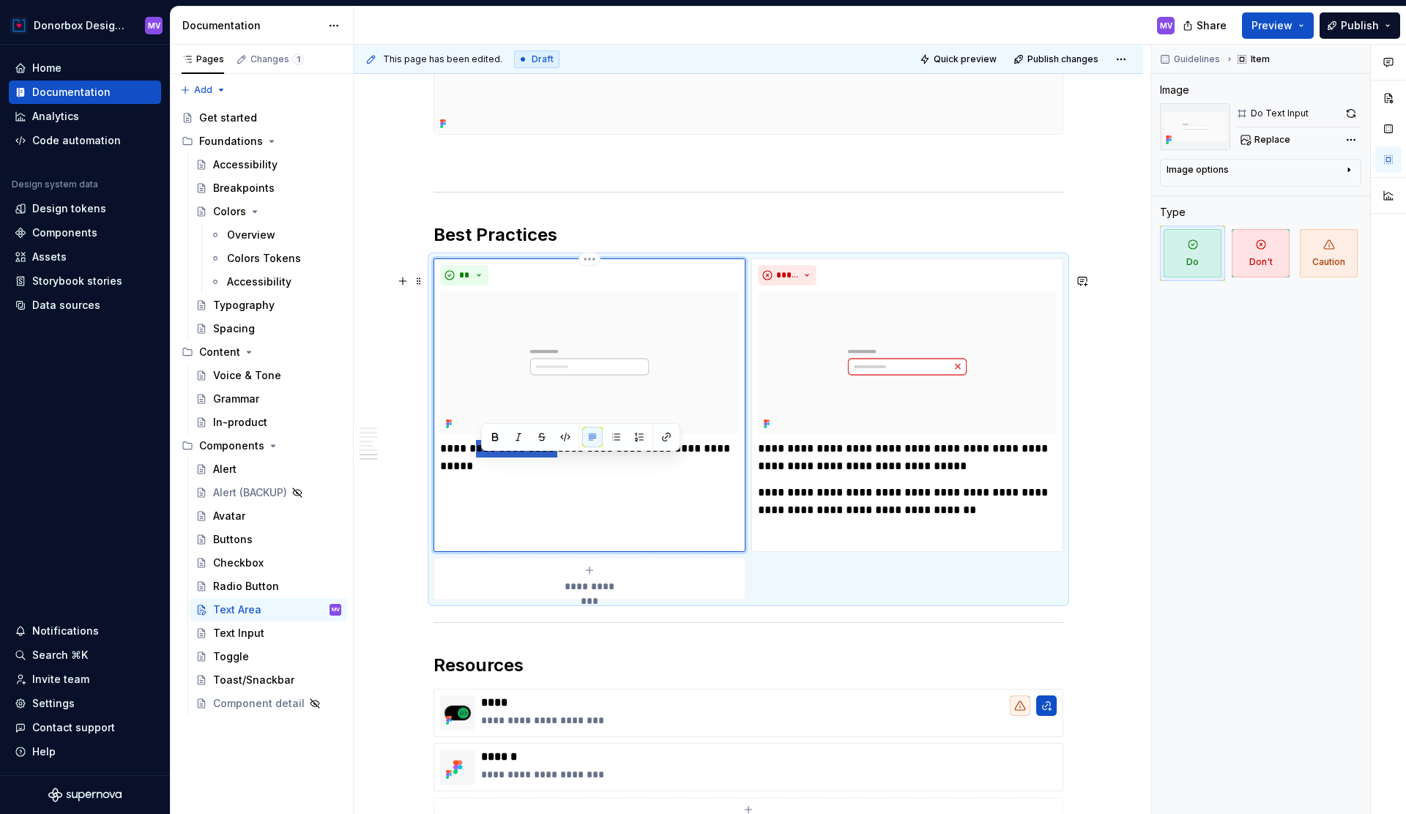
type textarea "*"
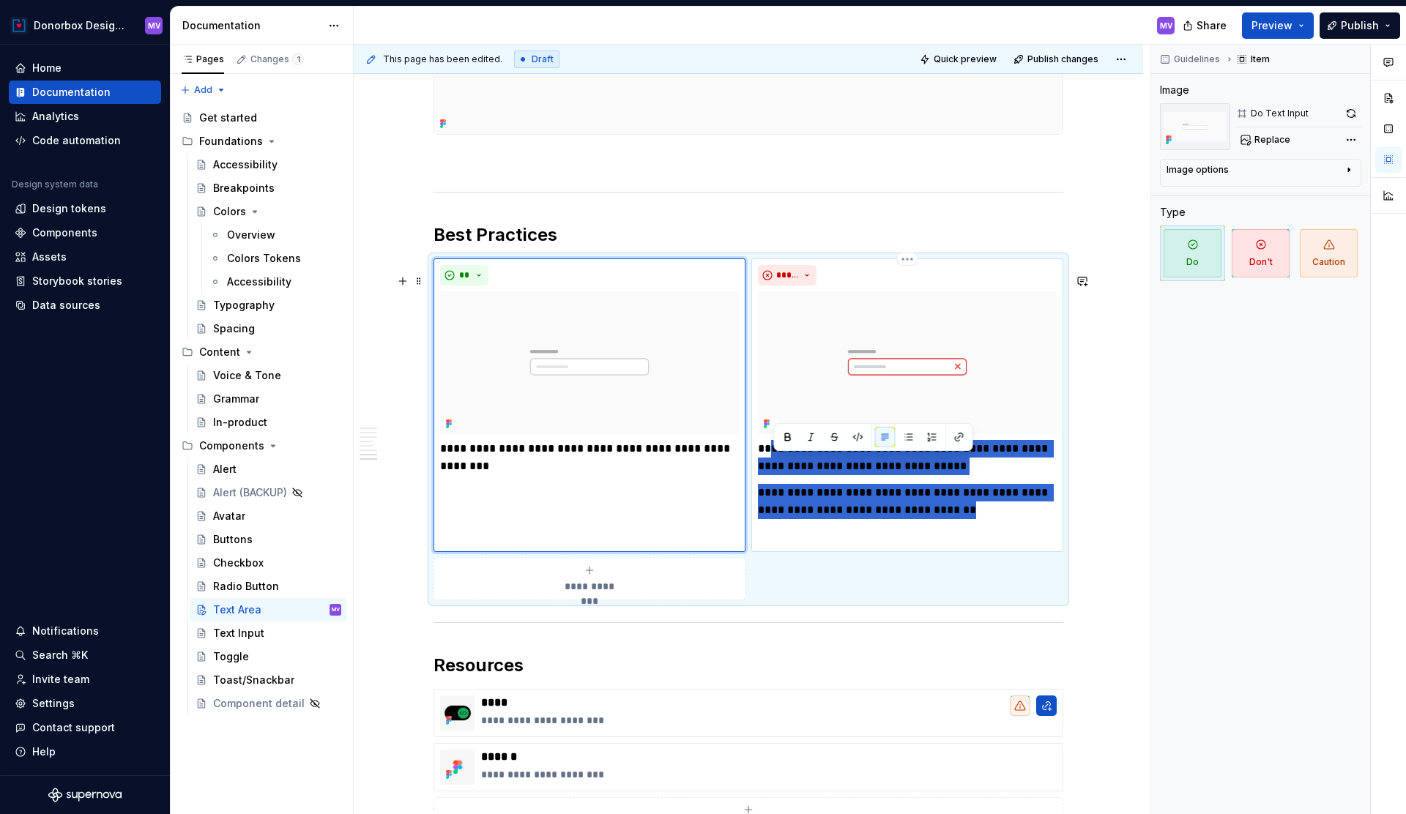
drag, startPoint x: 777, startPoint y: 465, endPoint x: 987, endPoint y: 525, distance: 218.6
click at [987, 525] on div "**********" at bounding box center [907, 492] width 299 height 105
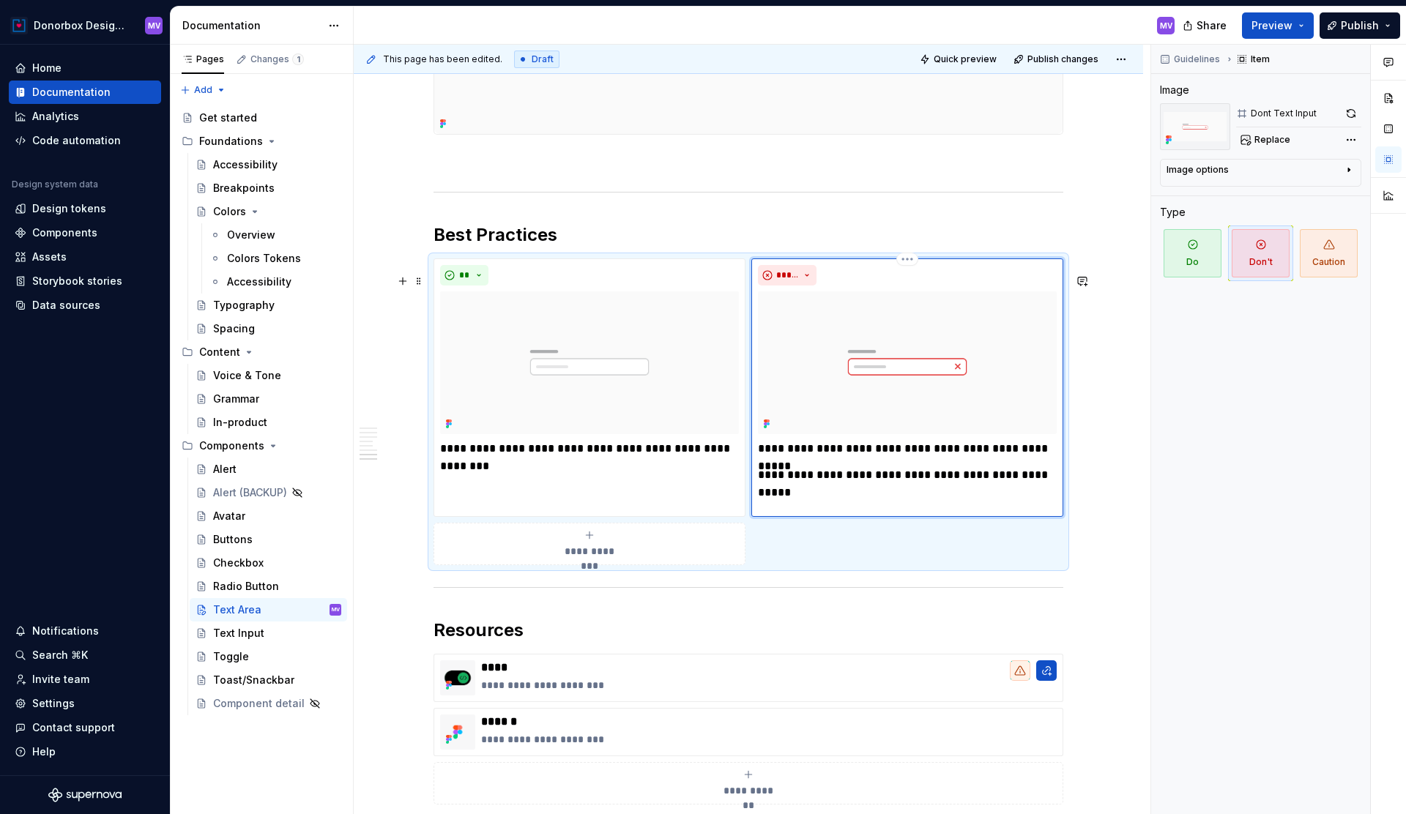
click at [779, 458] on p "**********" at bounding box center [907, 449] width 299 height 18
drag, startPoint x: 762, startPoint y: 490, endPoint x: 776, endPoint y: 465, distance: 28.5
click at [776, 465] on div "**********" at bounding box center [907, 475] width 299 height 70
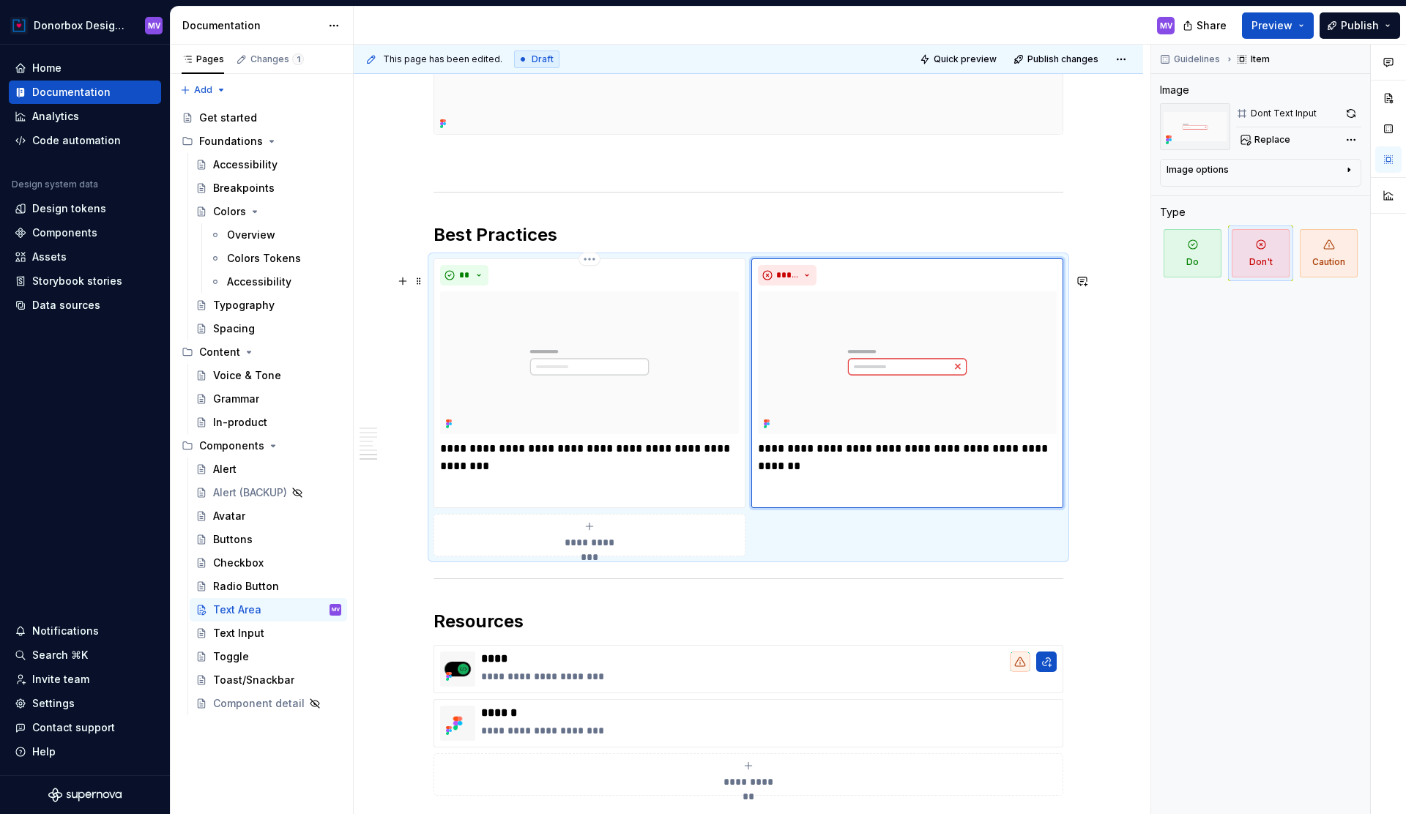
click at [698, 377] on img at bounding box center [589, 362] width 299 height 142
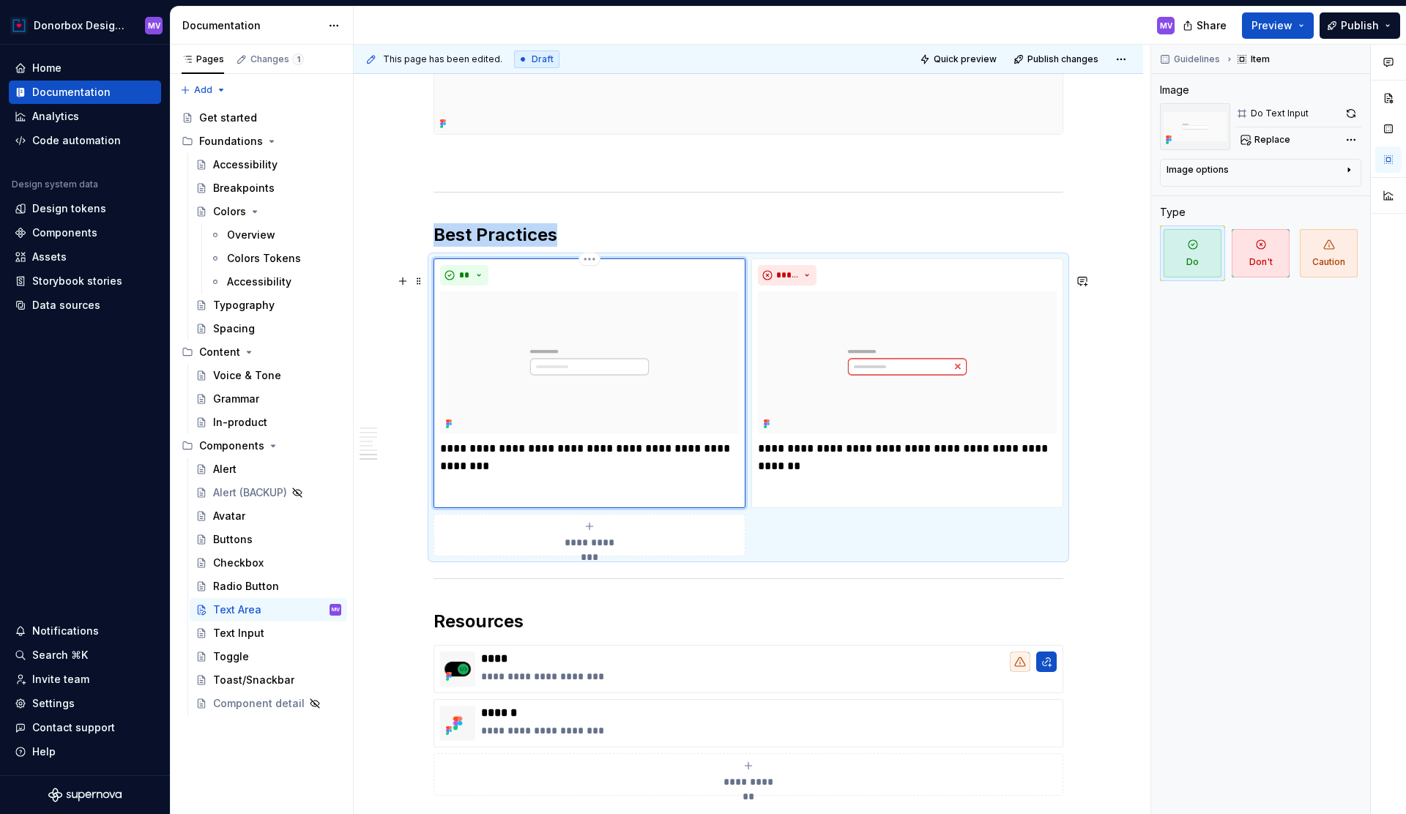
click at [693, 378] on img at bounding box center [589, 362] width 299 height 142
click at [563, 333] on img at bounding box center [589, 362] width 299 height 142
click at [1266, 140] on span "Replace" at bounding box center [1273, 140] width 36 height 12
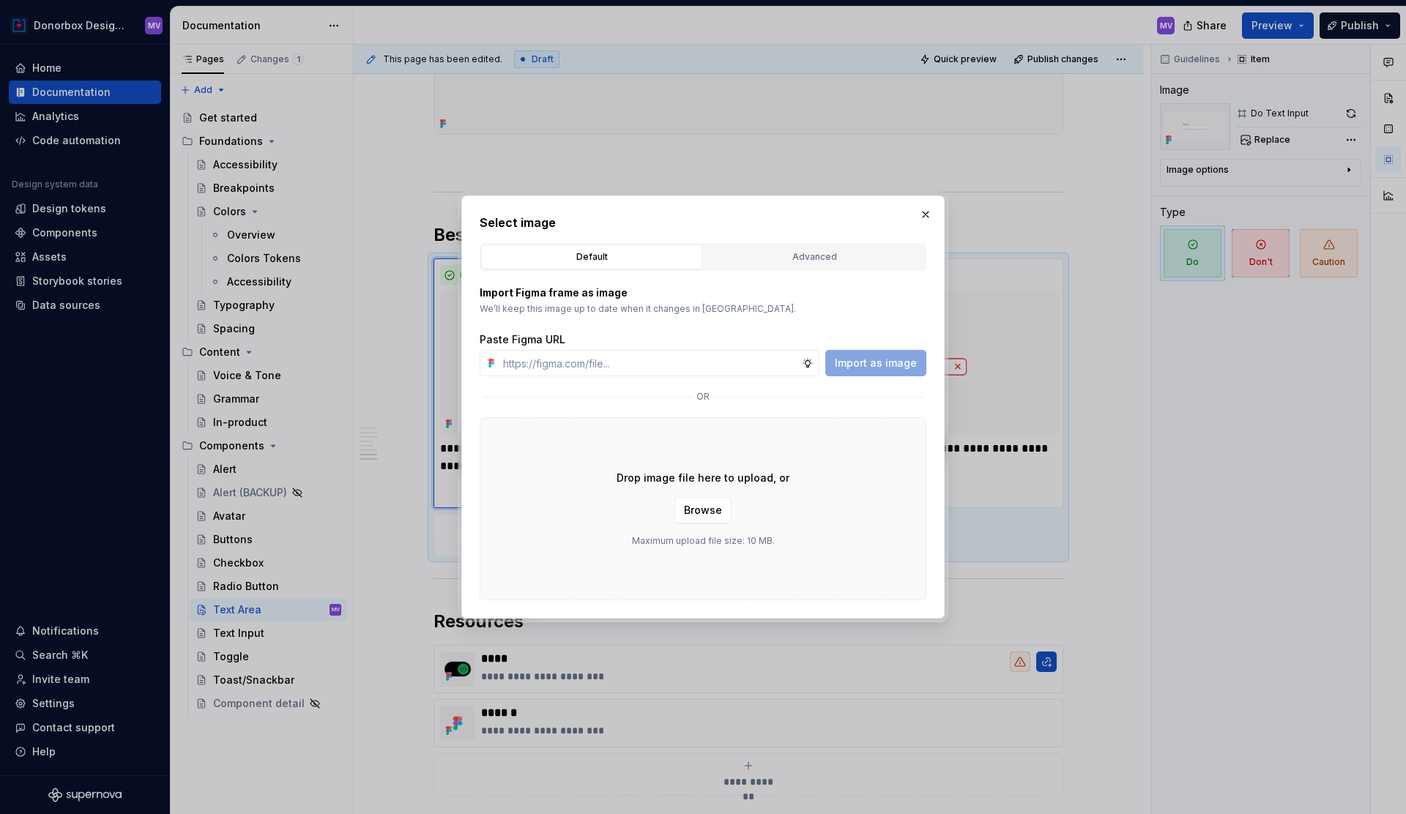
type textarea "*"
click at [895, 368] on div "Import as image" at bounding box center [875, 363] width 101 height 26
click at [704, 370] on input "text" at bounding box center [649, 363] width 305 height 26
paste input "https://www.figma.com/design/2lwrOdkrYGxsYHzAsaend8/DS-Documentation?node-id=29…"
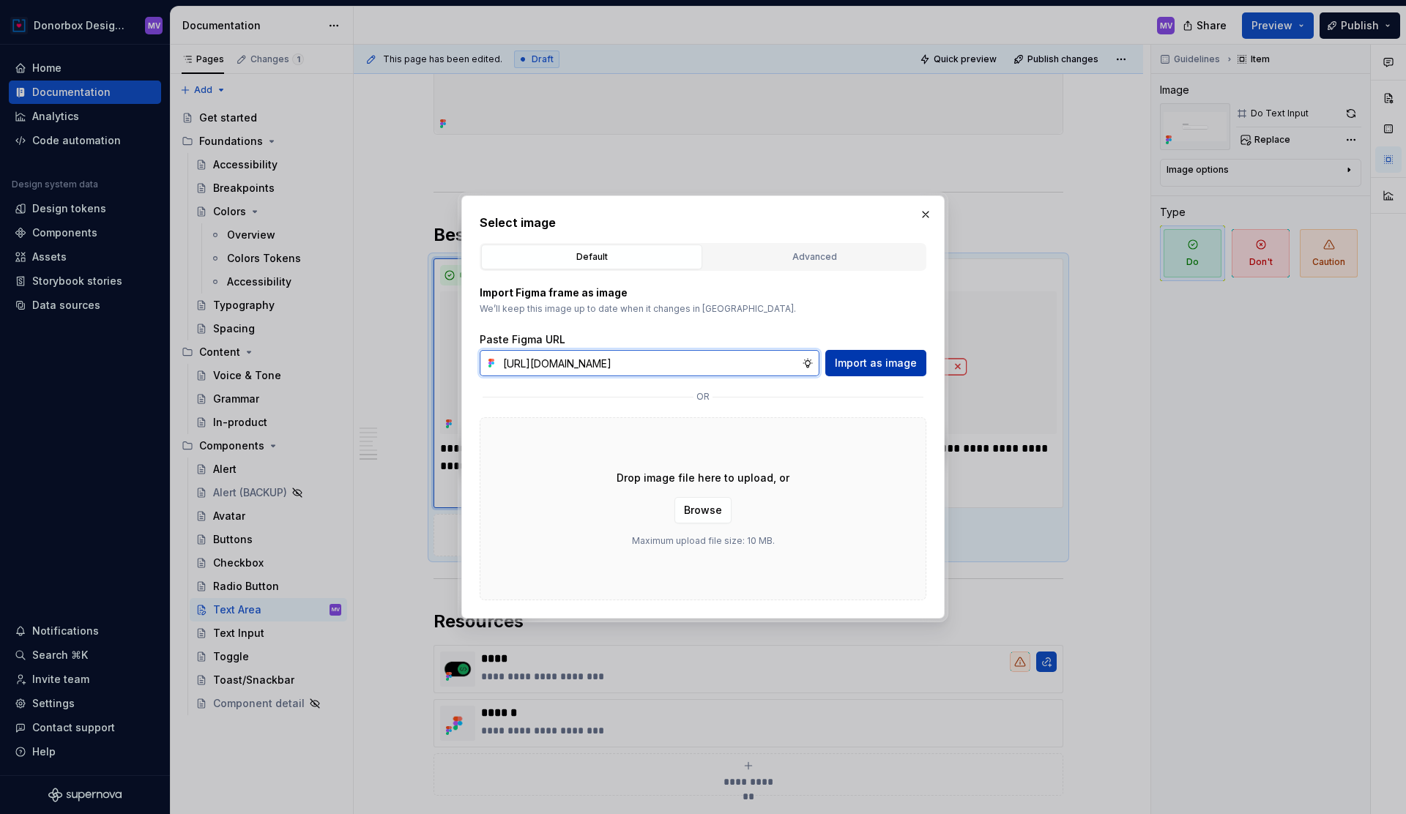
type input "https://www.figma.com/design/2lwrOdkrYGxsYHzAsaend8/DS-Documentation?node-id=29…"
click at [853, 354] on button "Import as image" at bounding box center [875, 363] width 101 height 26
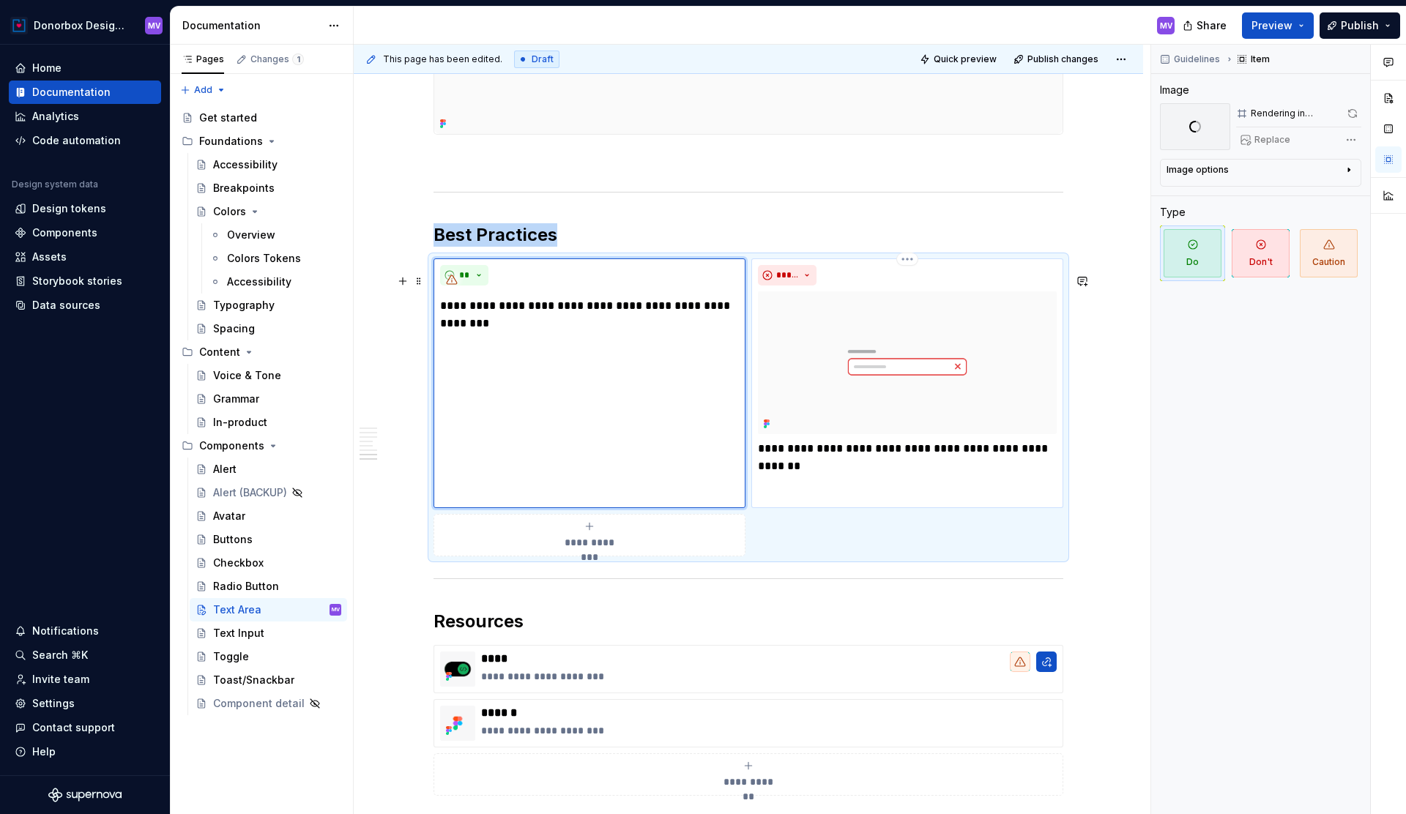
click at [843, 333] on img at bounding box center [907, 362] width 299 height 142
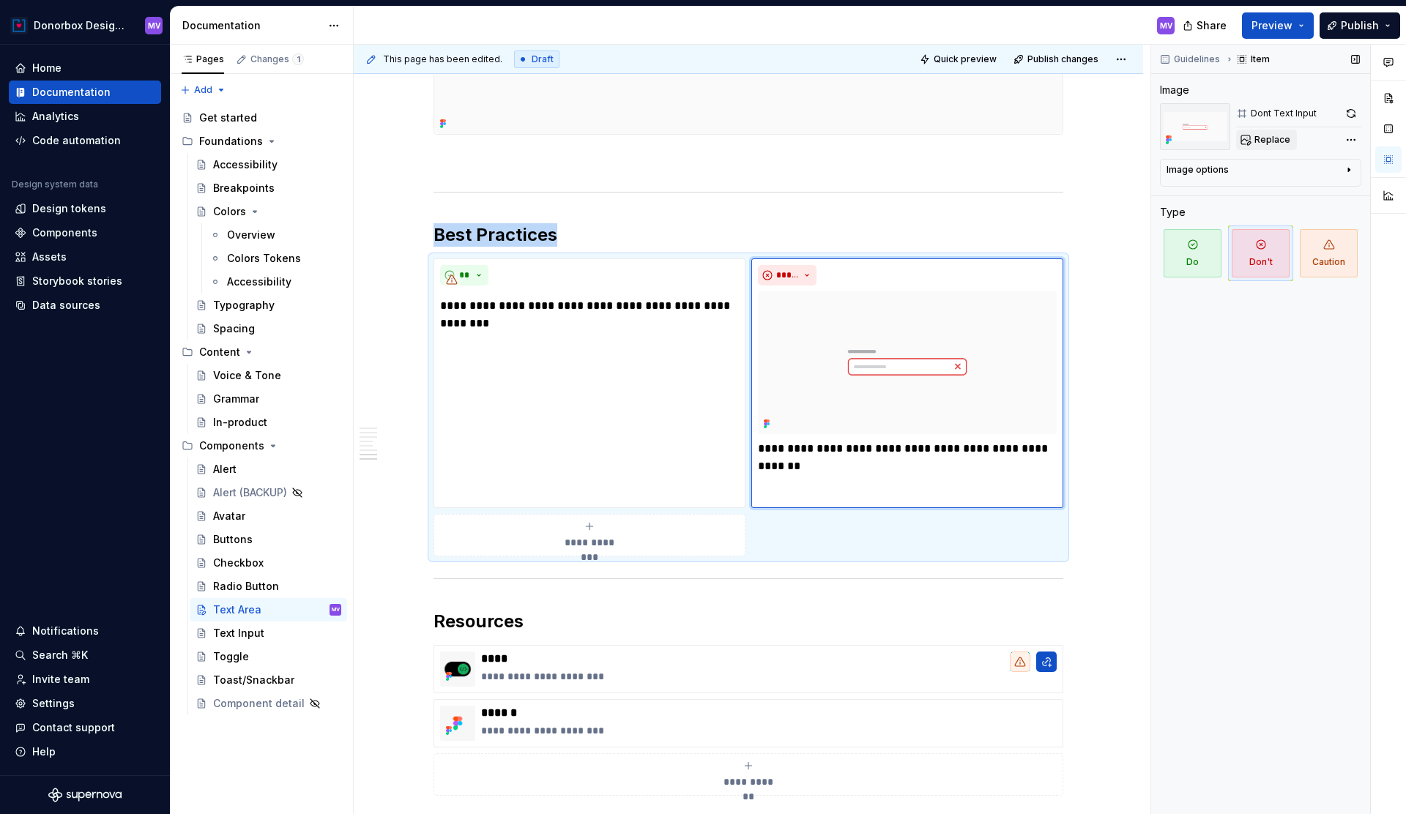
click at [1281, 140] on span "Replace" at bounding box center [1273, 140] width 36 height 12
type textarea "*"
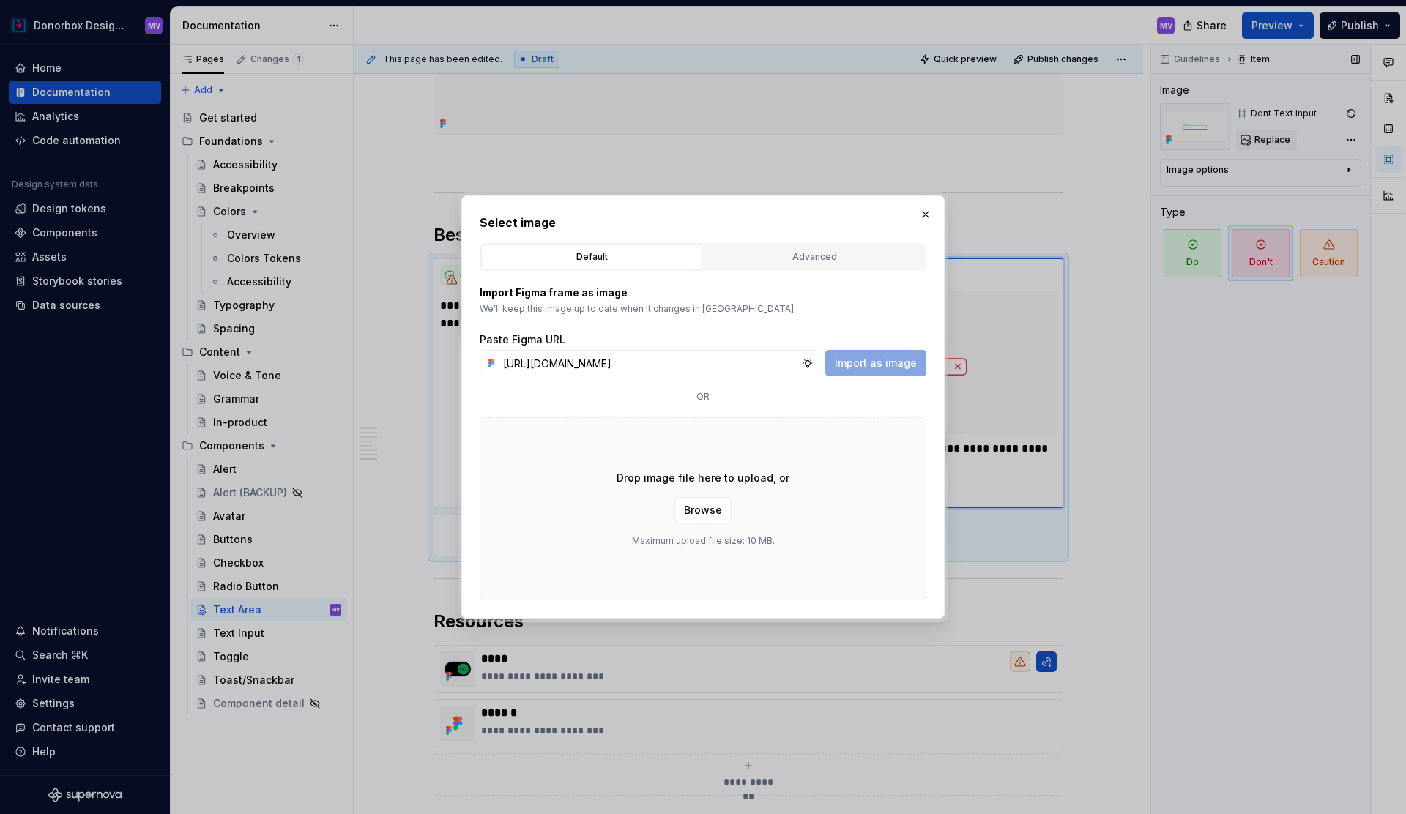
scroll to position [0, 311]
type input "https://www.figma.com/design/2lwrOdkrYGxsYHzAsaend8/DS-Documentation?node-id=29…"
click at [899, 372] on button "Import as image" at bounding box center [875, 363] width 101 height 26
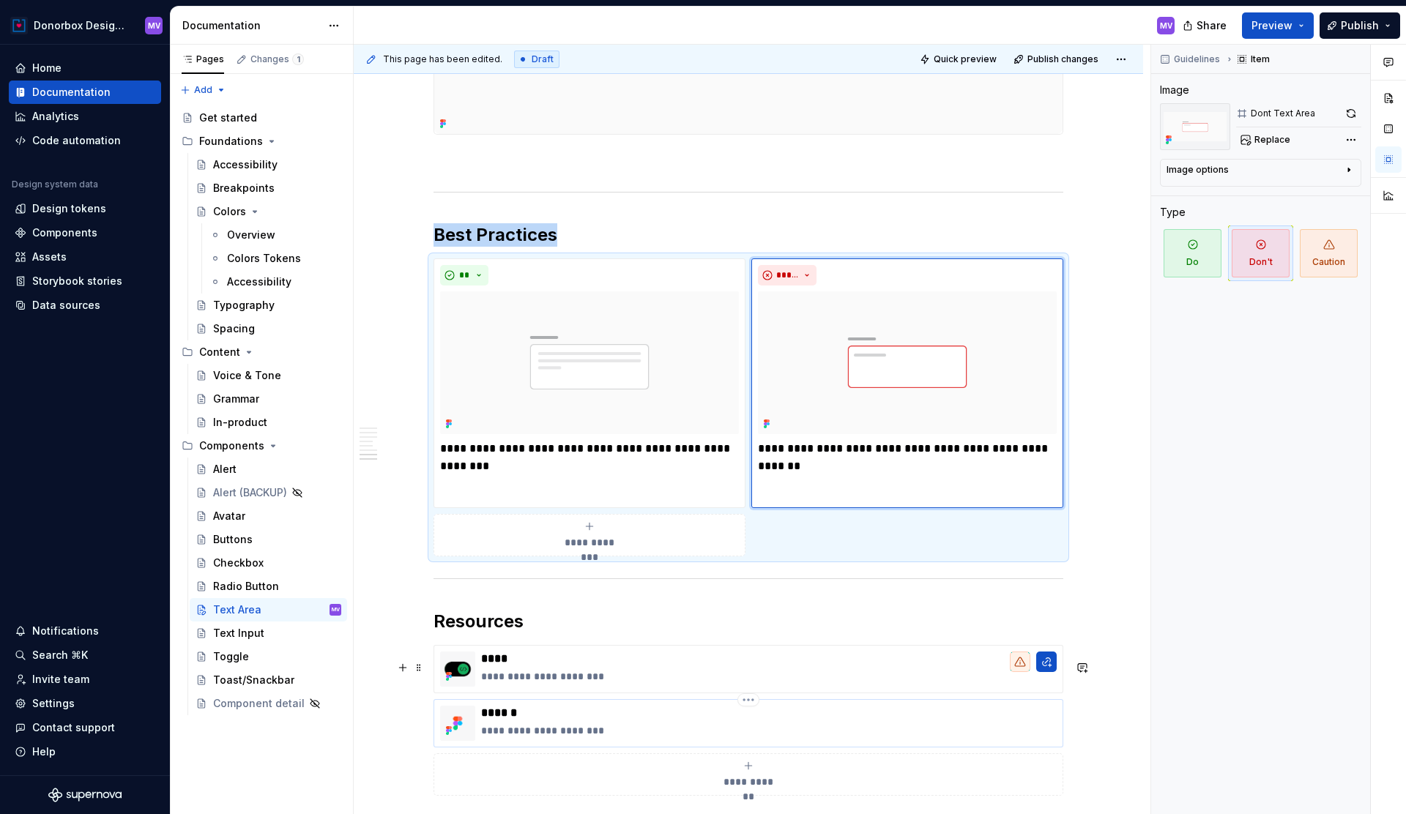
click at [620, 735] on div "**********" at bounding box center [769, 723] width 576 height 35
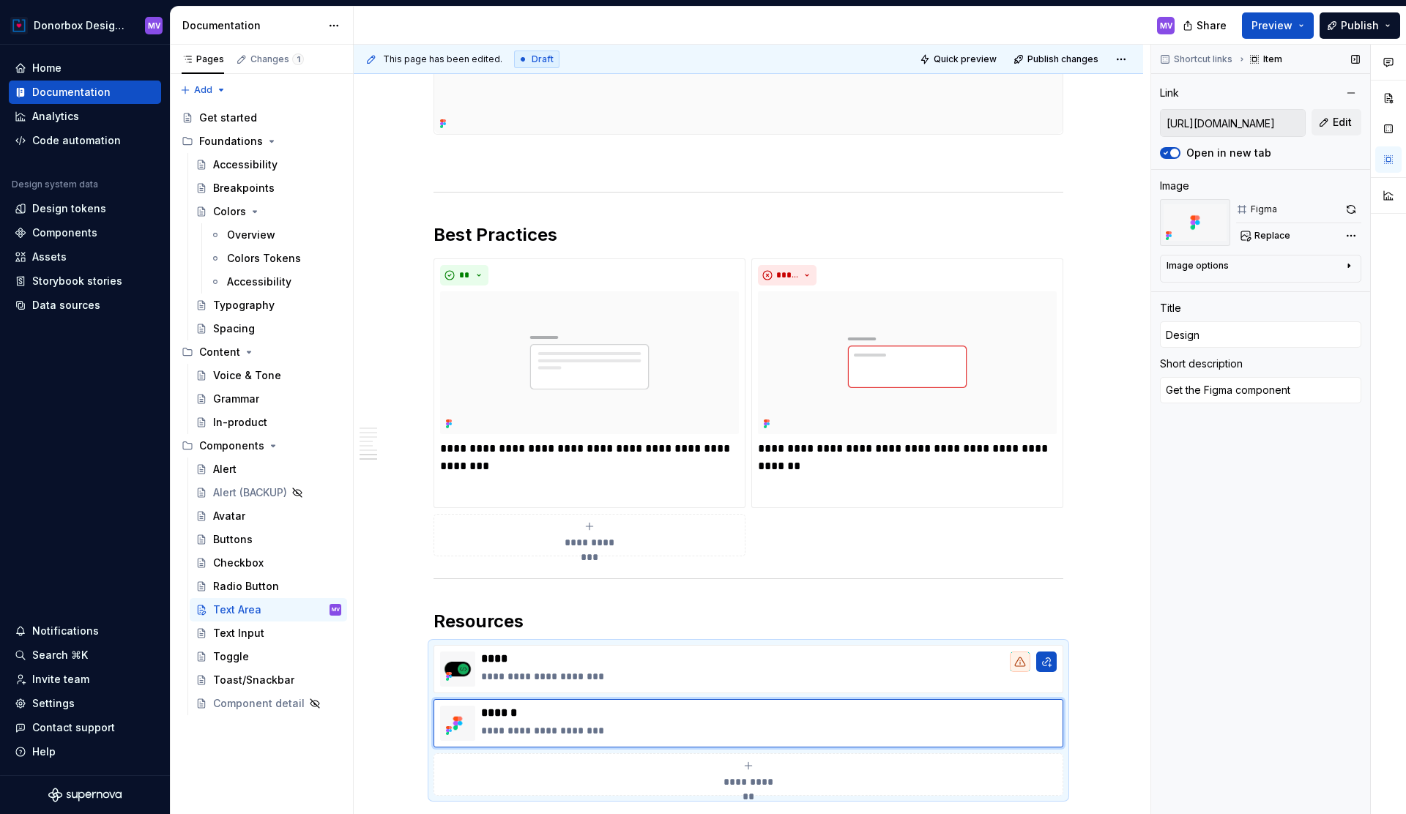
click at [1274, 127] on input "https://www.figma.com/design/dEVinfj1WyEKJQJR8Vv5CJ/Donorbox-design-system?node…" at bounding box center [1233, 123] width 144 height 26
click at [1334, 121] on span "Edit" at bounding box center [1342, 122] width 19 height 15
type textarea "*"
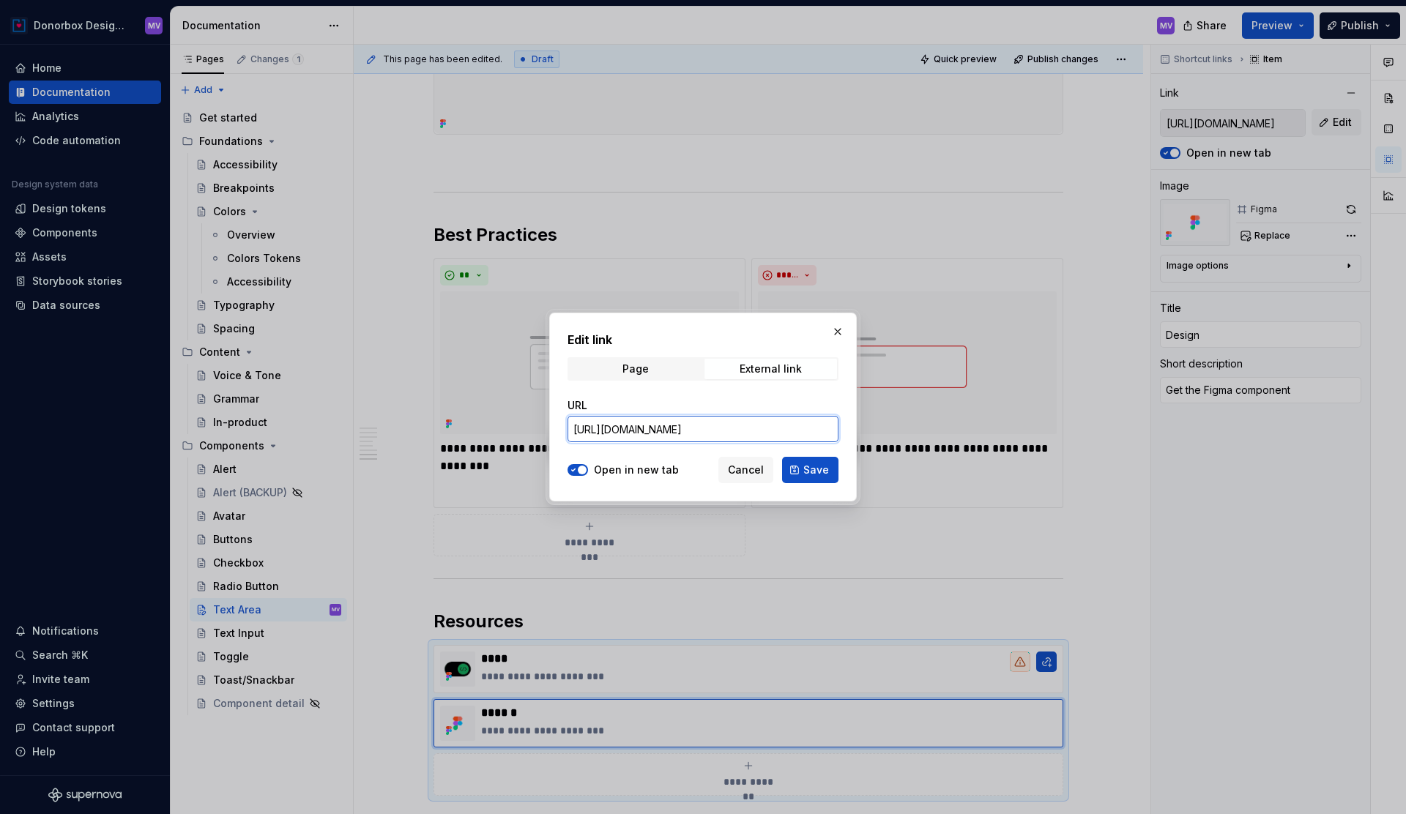
click at [768, 428] on input "https://www.figma.com/design/dEVinfj1WyEKJQJR8Vv5CJ/Donorbox-design-system?node…" at bounding box center [703, 429] width 271 height 26
paste input "62"
type input "https://www.figma.com/design/dEVinfj1WyEKJQJR8Vv5CJ/Donorbox-design-system?node…"
click at [809, 467] on span "Save" at bounding box center [816, 470] width 26 height 15
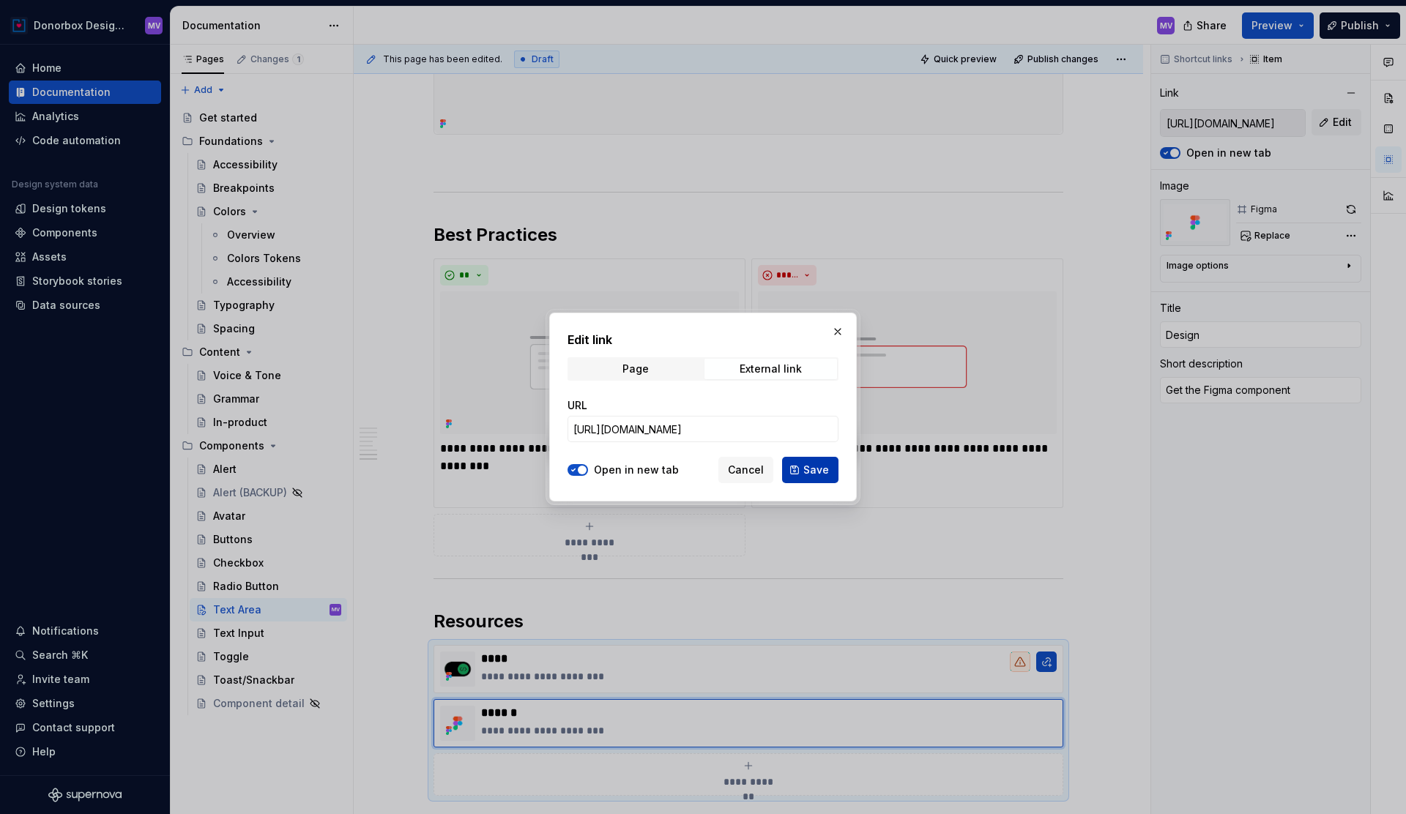
type textarea "*"
type input "https://www.figma.com/design/dEVinfj1WyEKJQJR8Vv5CJ/Donorbox-design-system?node…"
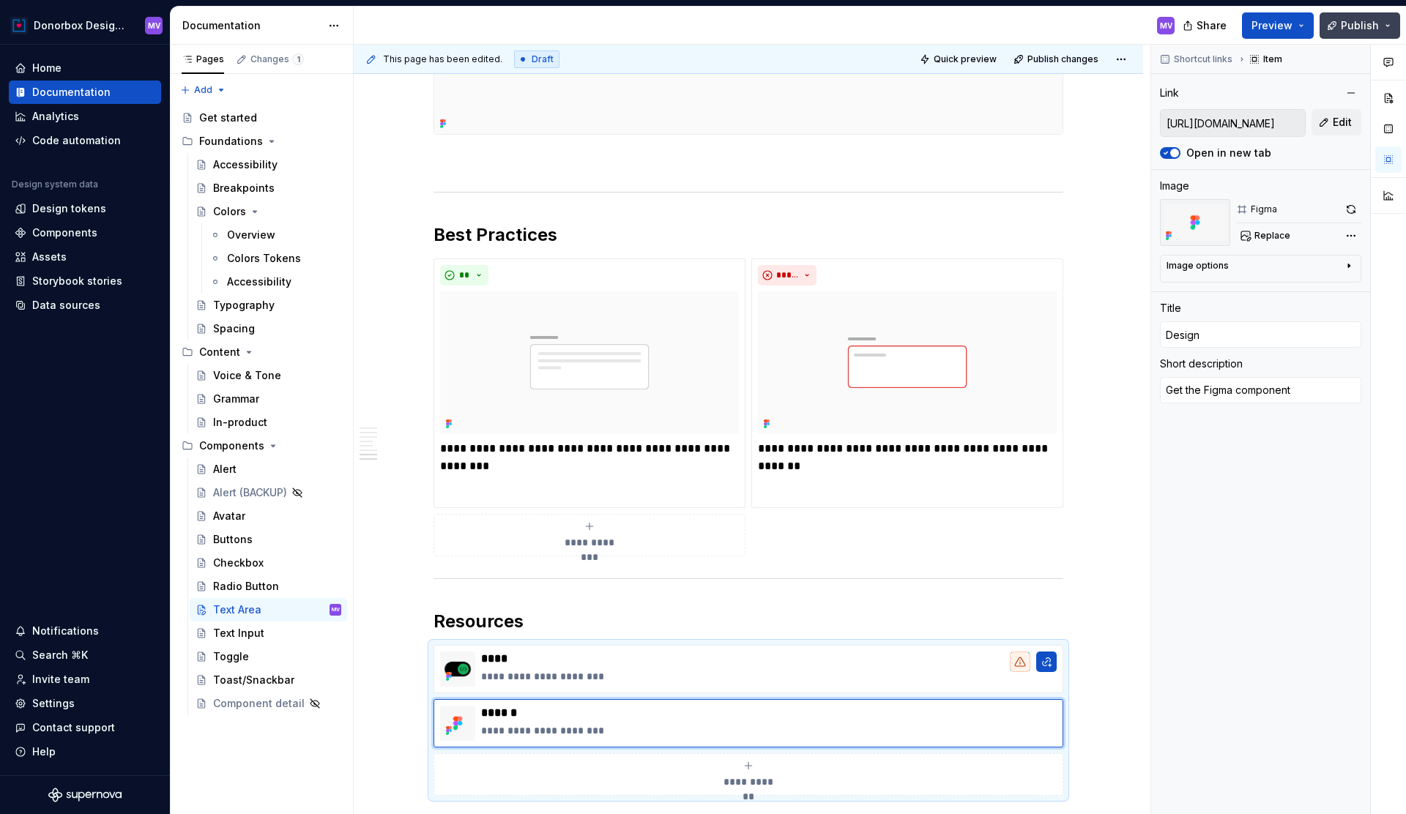
click at [1363, 27] on span "Publish" at bounding box center [1360, 25] width 38 height 15
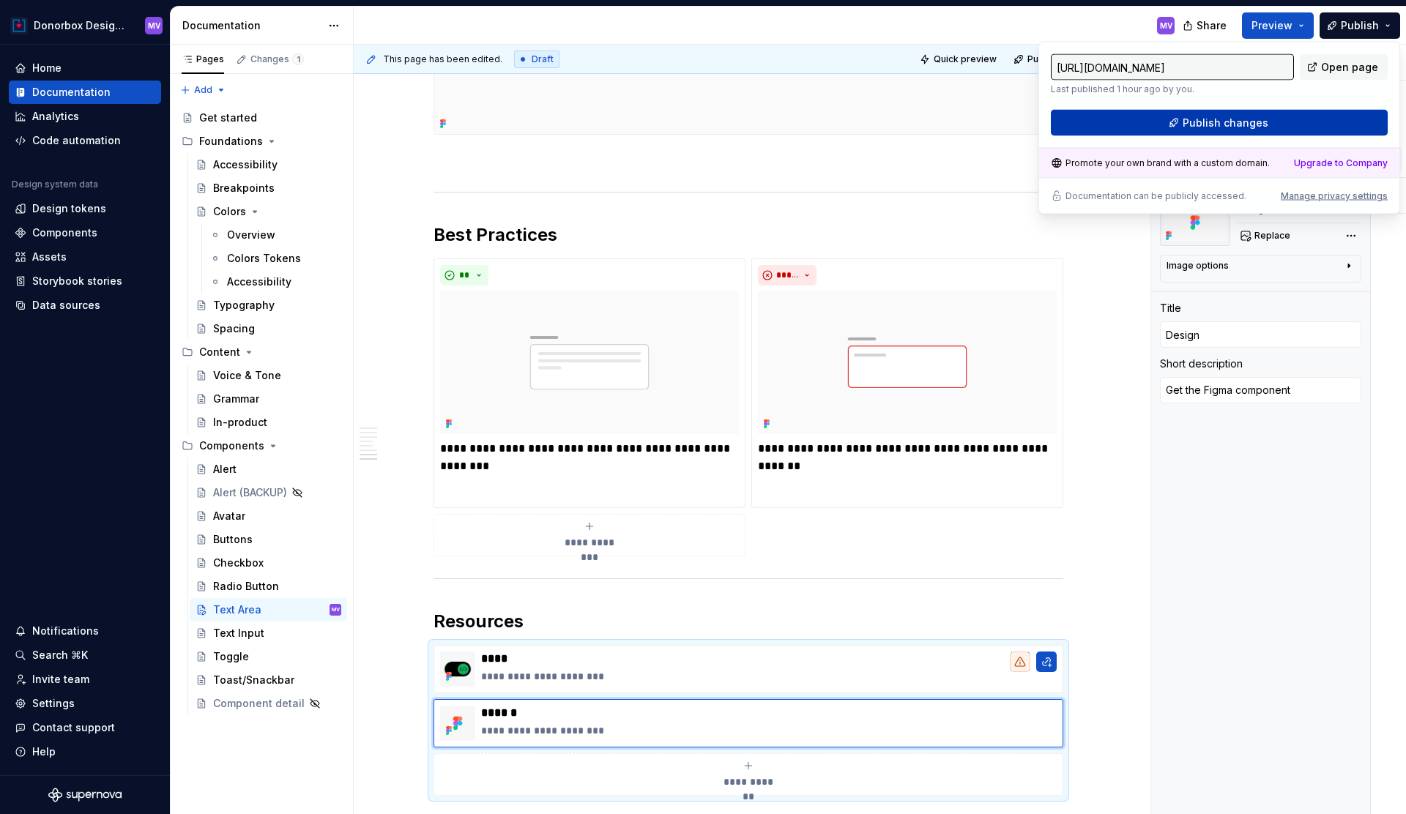
click at [1282, 128] on button "Publish changes" at bounding box center [1219, 123] width 337 height 26
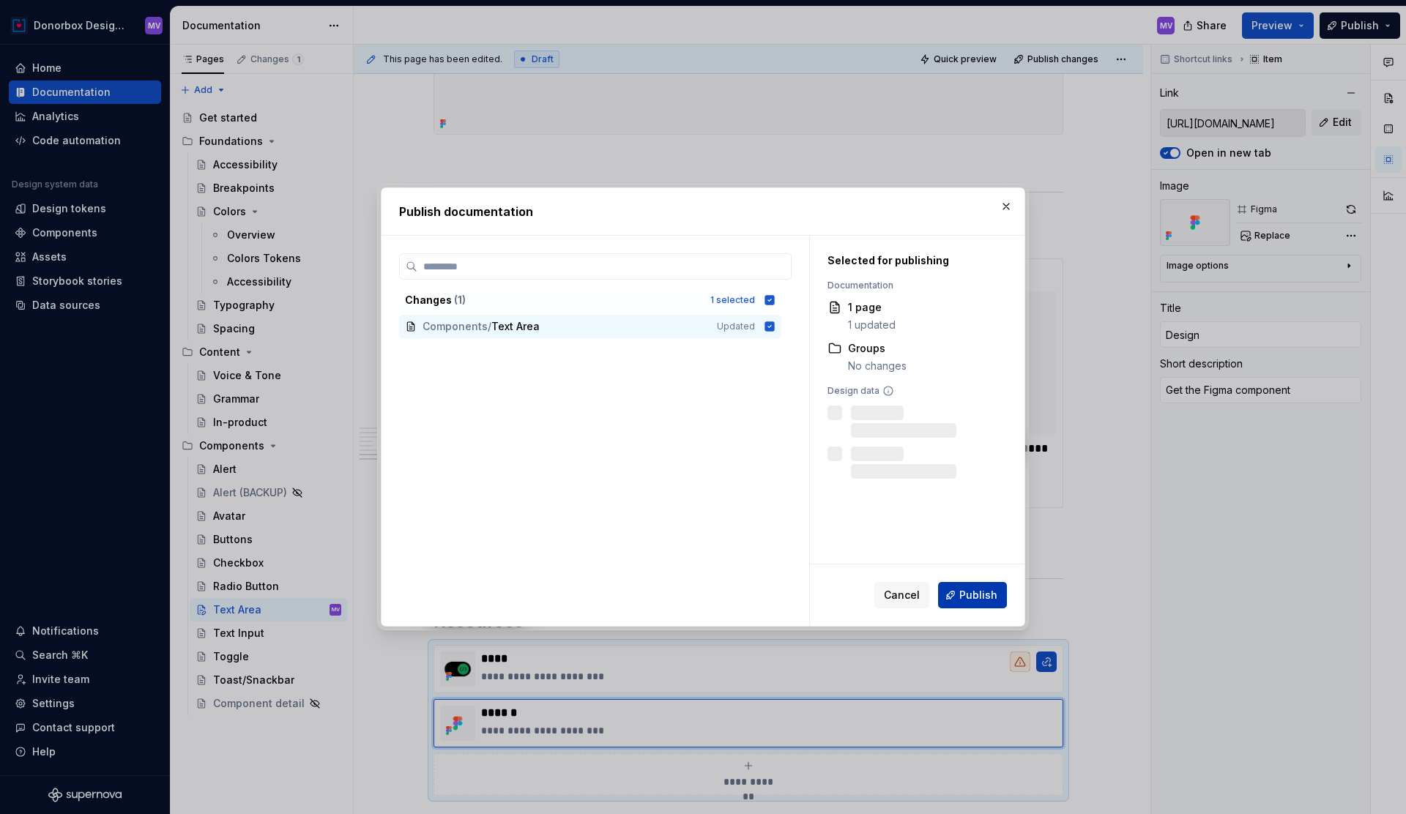
click at [981, 585] on button "Publish" at bounding box center [972, 595] width 69 height 26
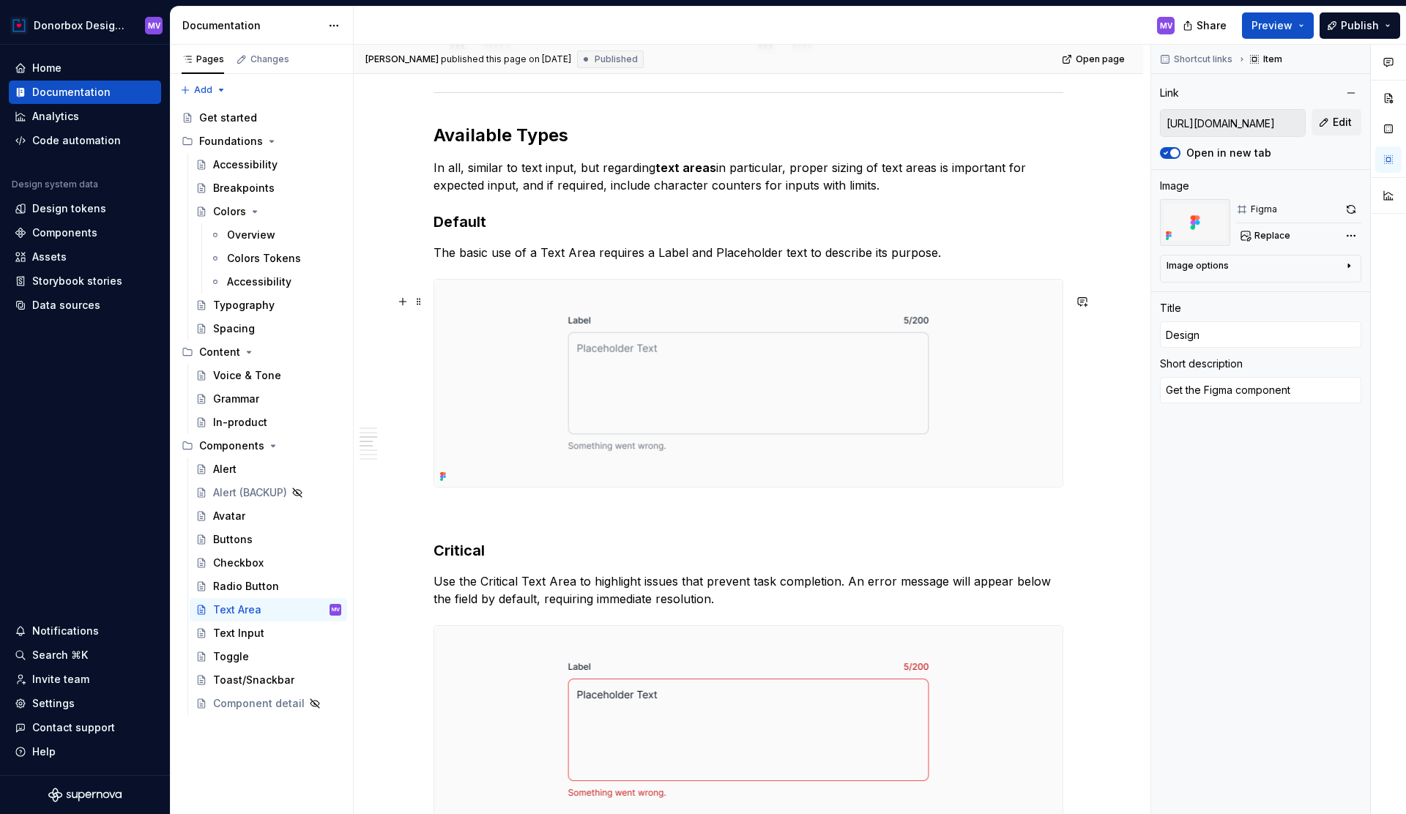
scroll to position [1543, 0]
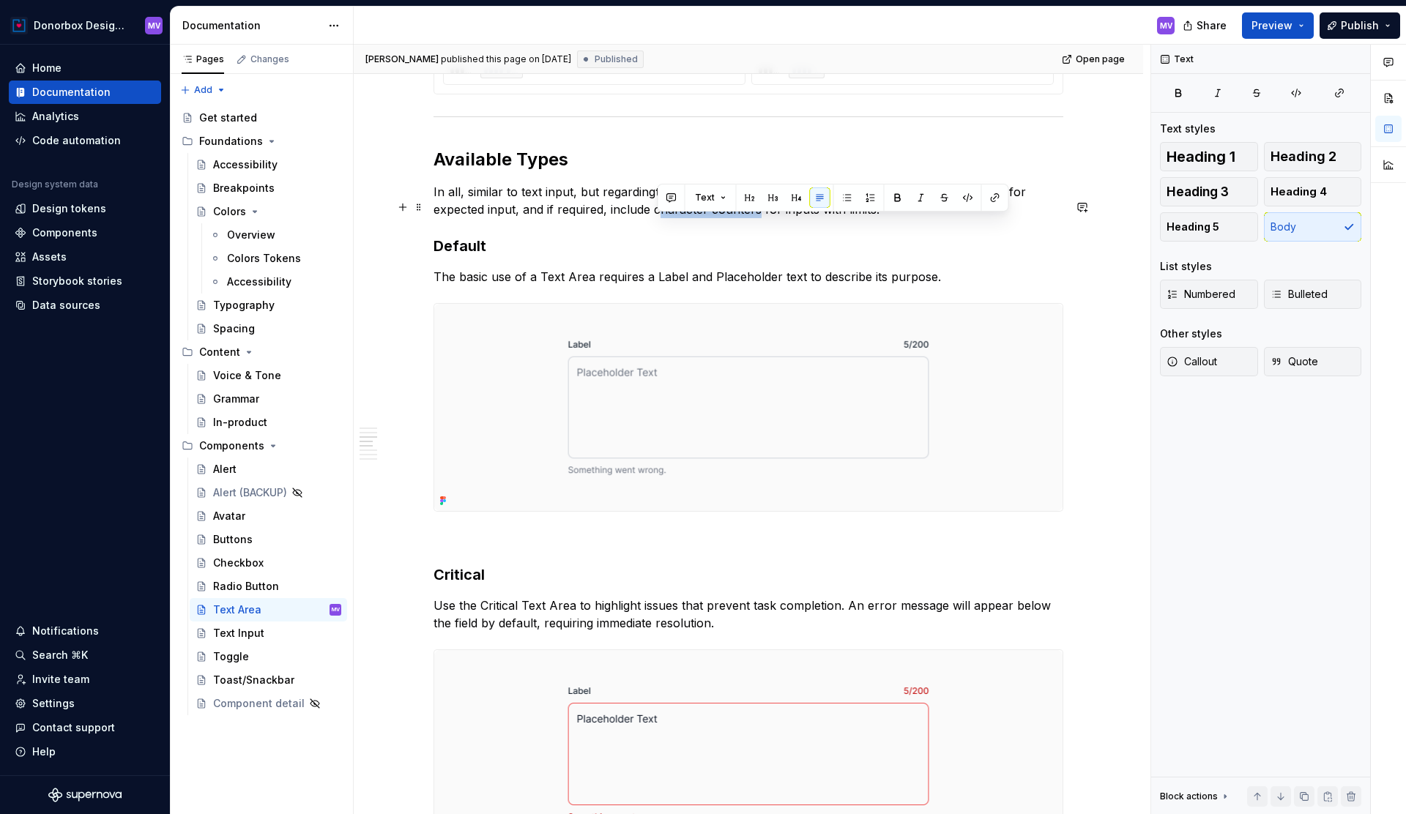
drag, startPoint x: 658, startPoint y: 226, endPoint x: 757, endPoint y: 225, distance: 98.9
click at [757, 218] on p "In all, similar to text input, but regarding text areas in particular, proper s…" at bounding box center [749, 200] width 630 height 35
copy p "character counter"
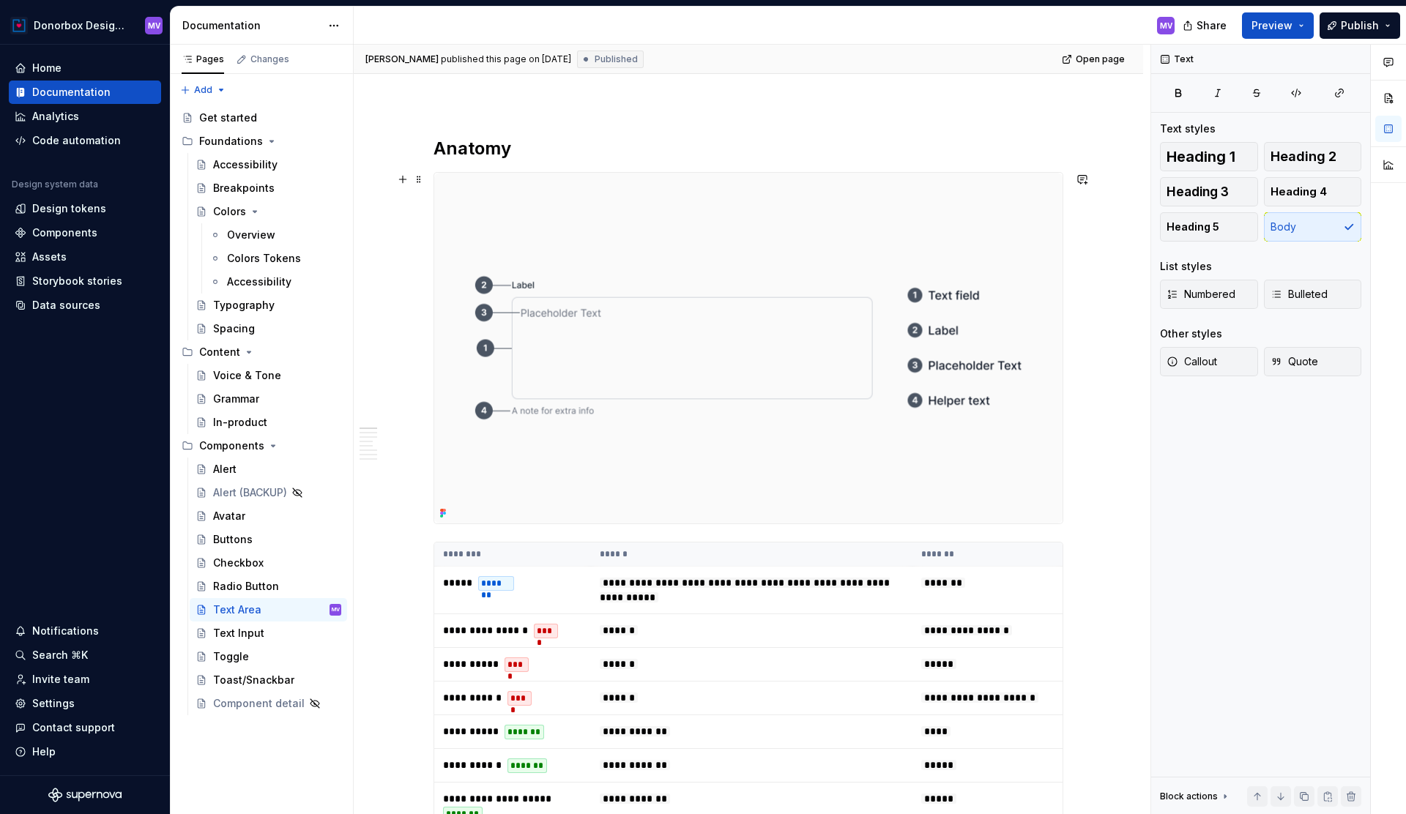
scroll to position [0, 0]
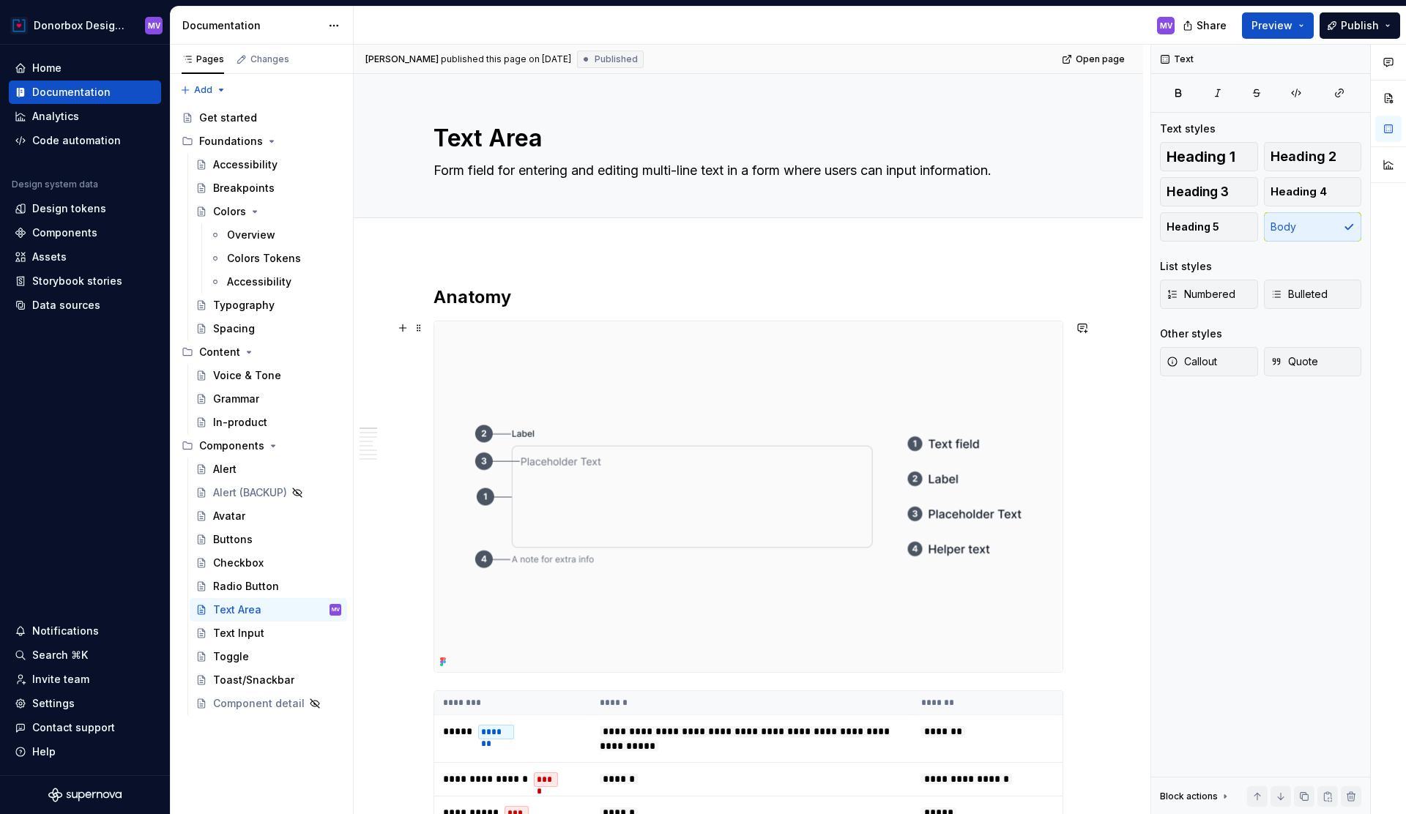
click at [794, 382] on img at bounding box center [748, 497] width 628 height 351
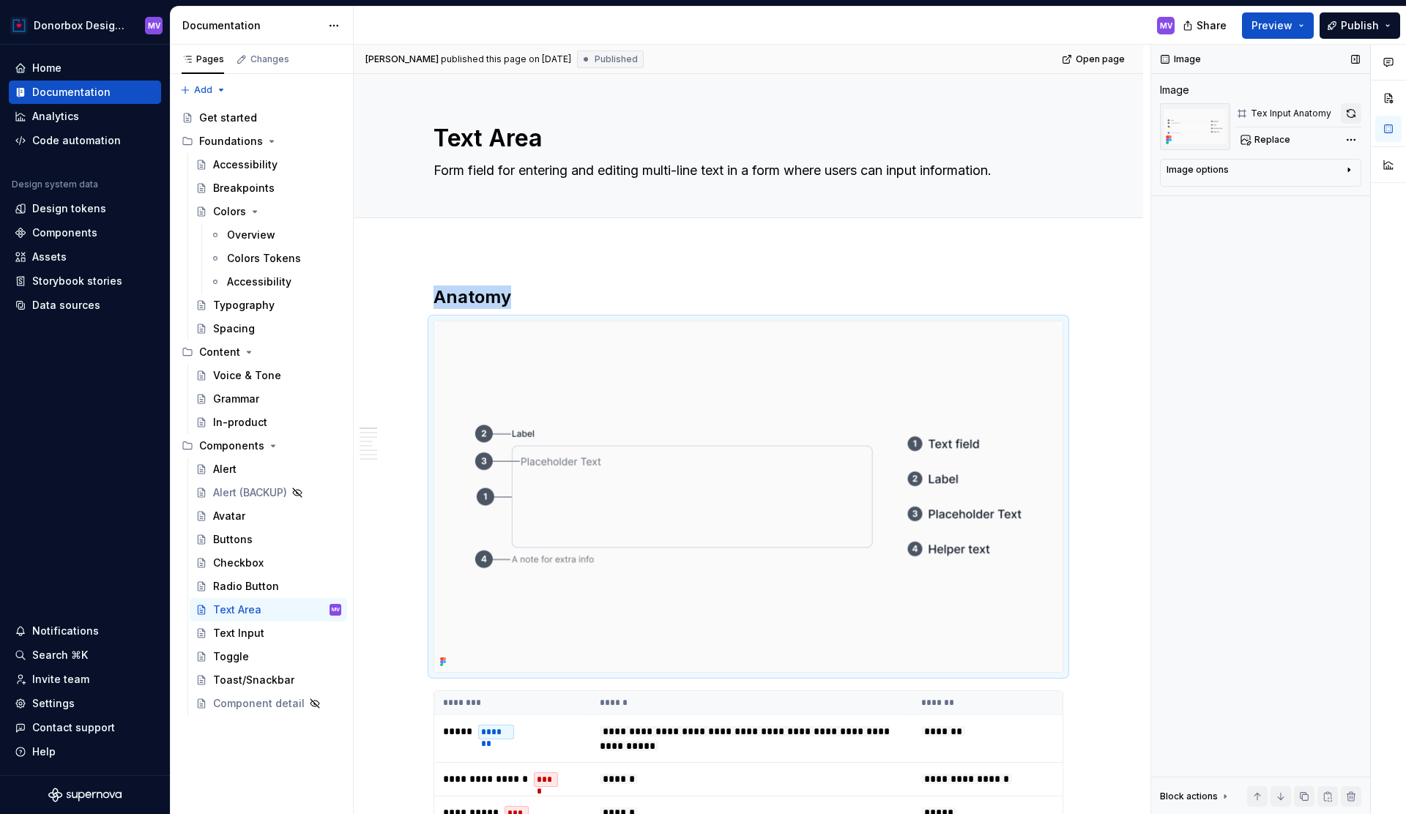
click at [1351, 115] on button "button" at bounding box center [1351, 113] width 21 height 21
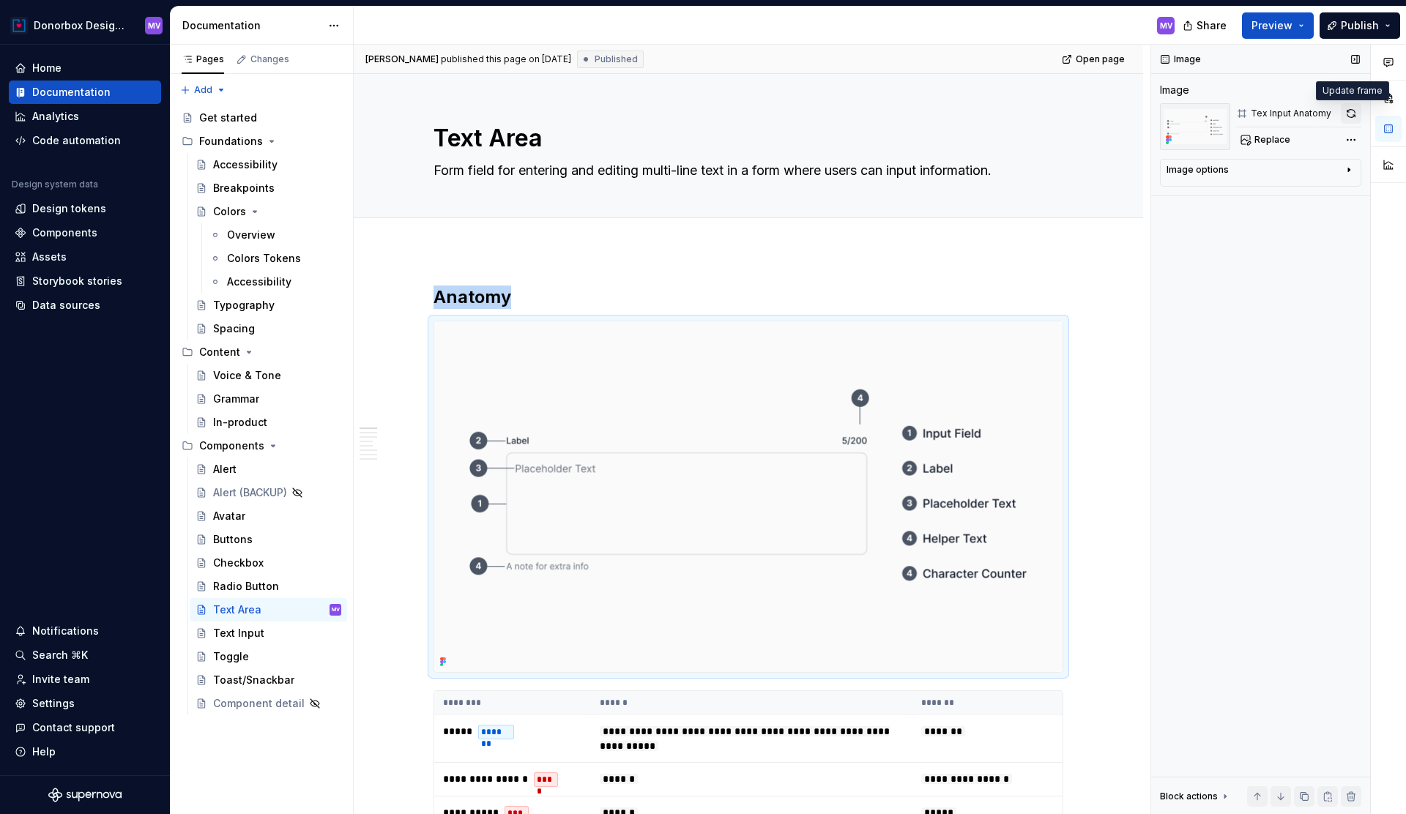
click at [1352, 109] on button "button" at bounding box center [1351, 113] width 21 height 21
click at [623, 366] on img at bounding box center [748, 497] width 628 height 351
click at [1353, 115] on button "button" at bounding box center [1351, 113] width 21 height 21
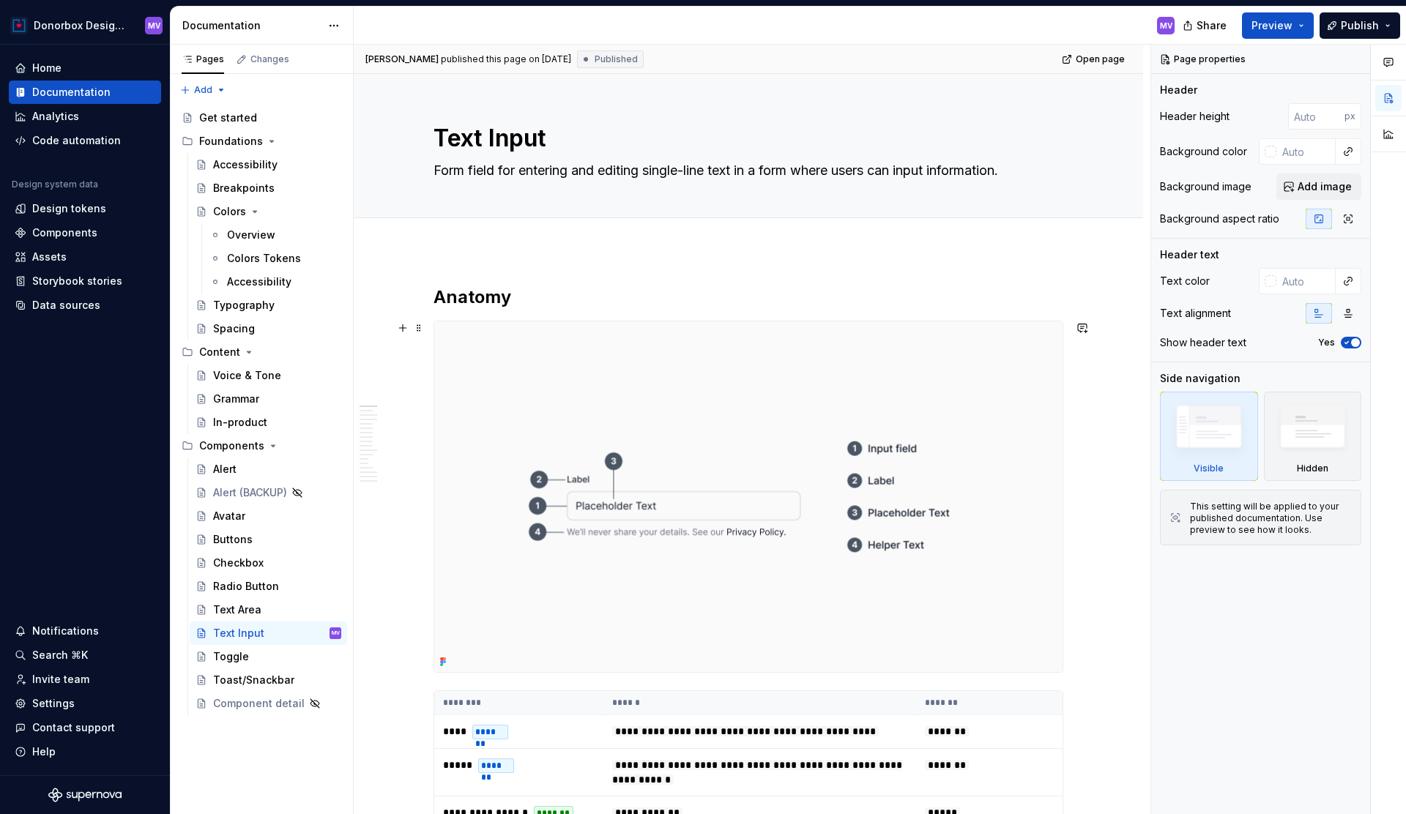
click at [680, 417] on img at bounding box center [748, 497] width 628 height 351
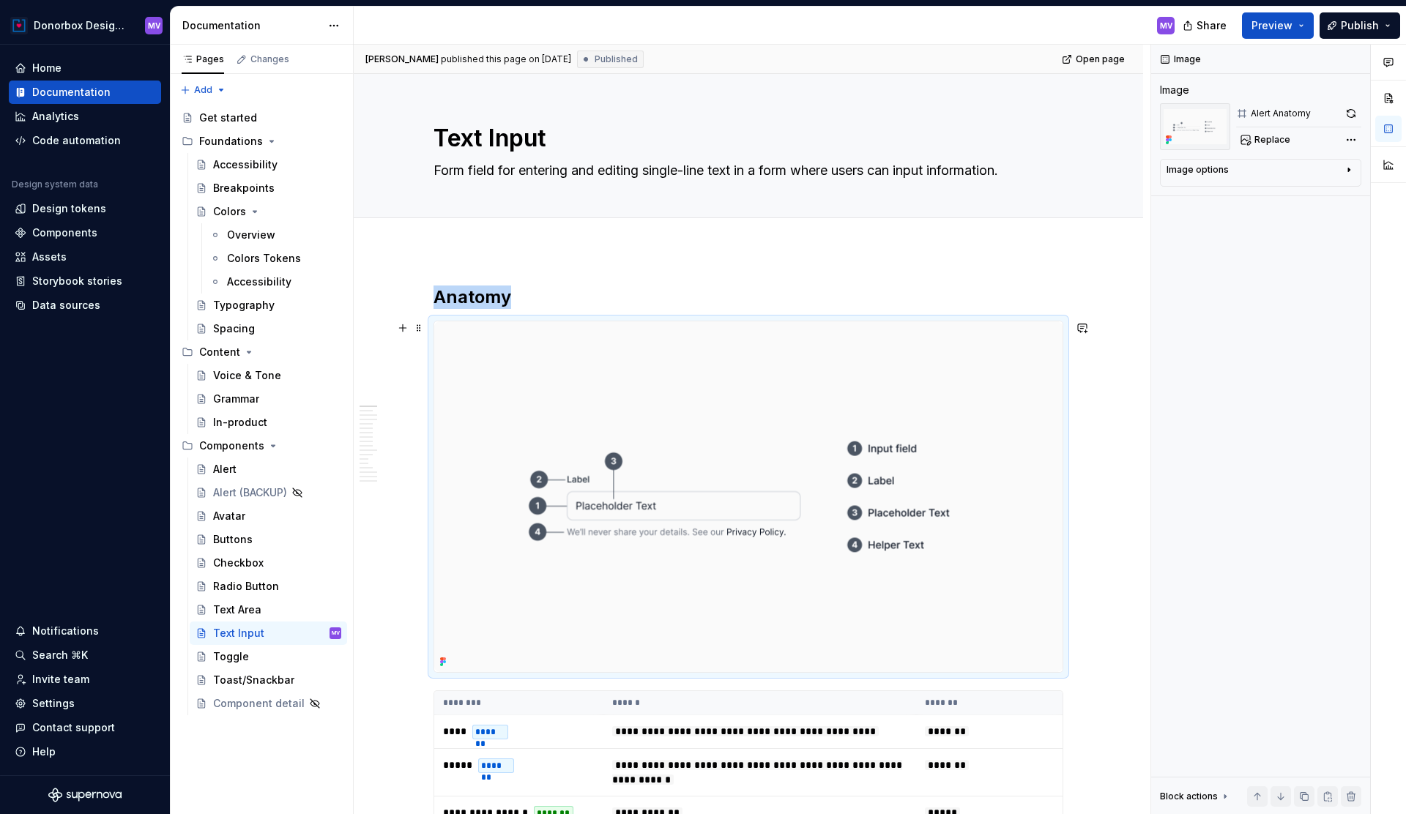
click at [742, 415] on img at bounding box center [748, 497] width 628 height 351
click at [1355, 110] on button "button" at bounding box center [1351, 113] width 21 height 21
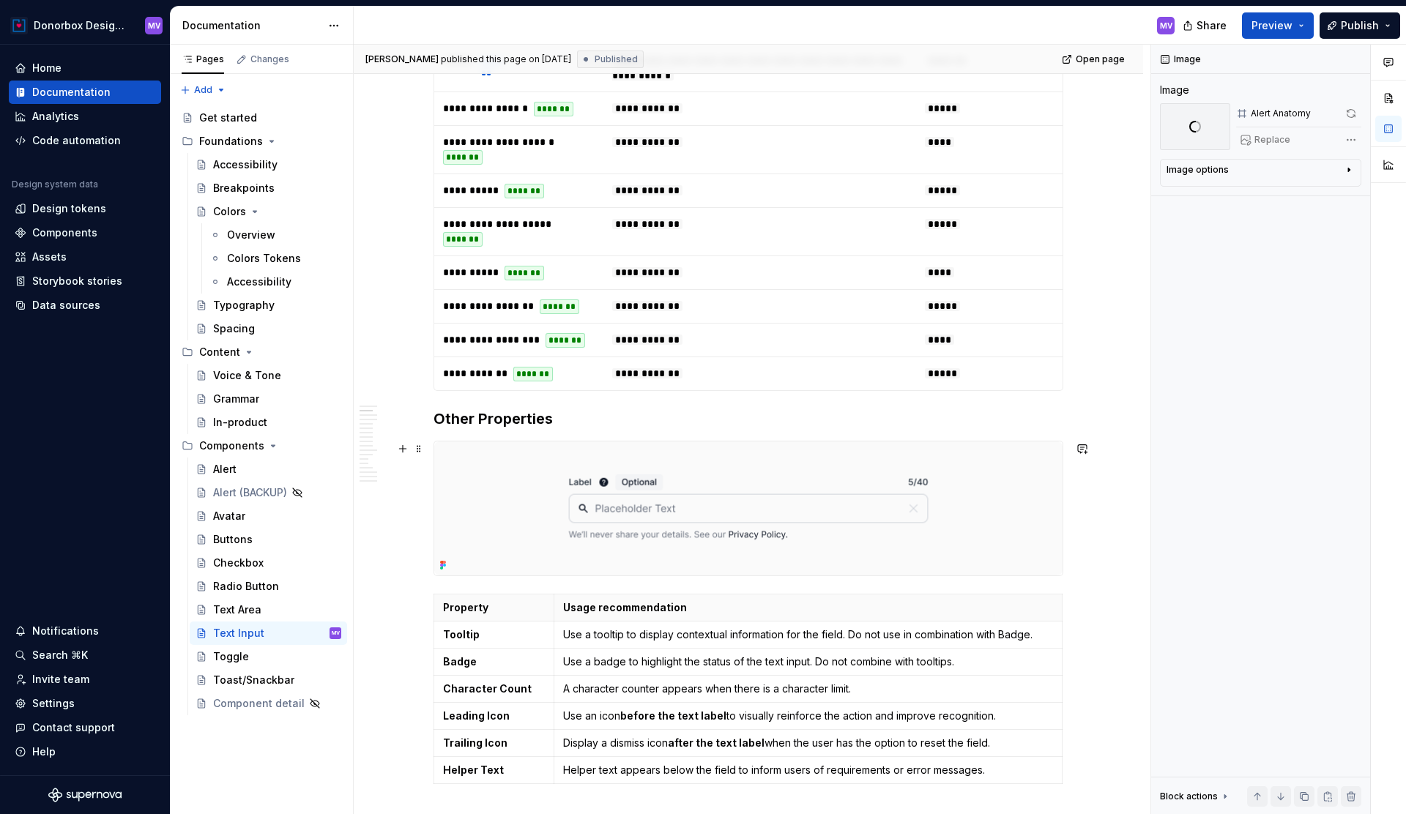
scroll to position [709, 0]
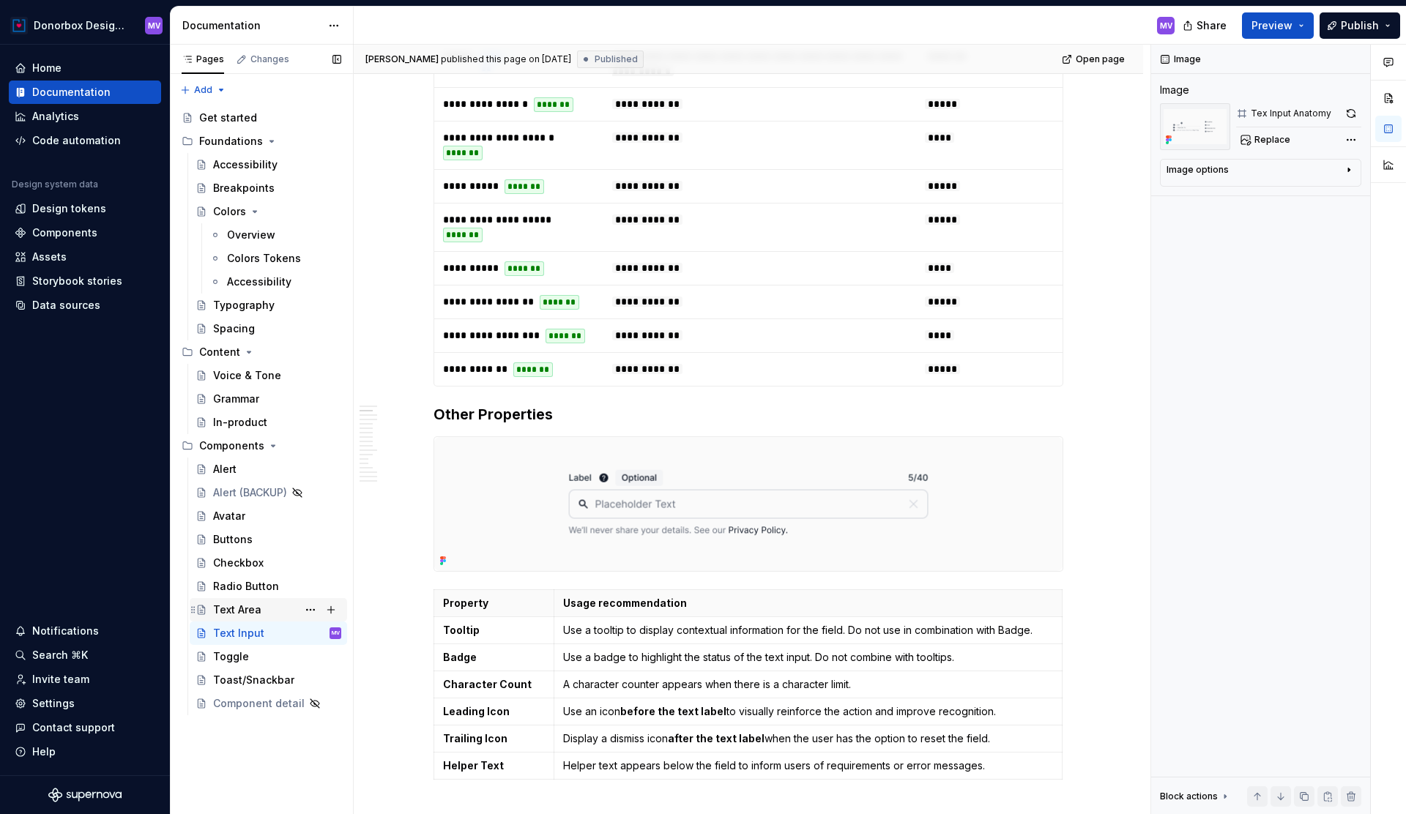
click at [243, 609] on div "Text Area" at bounding box center [237, 610] width 48 height 15
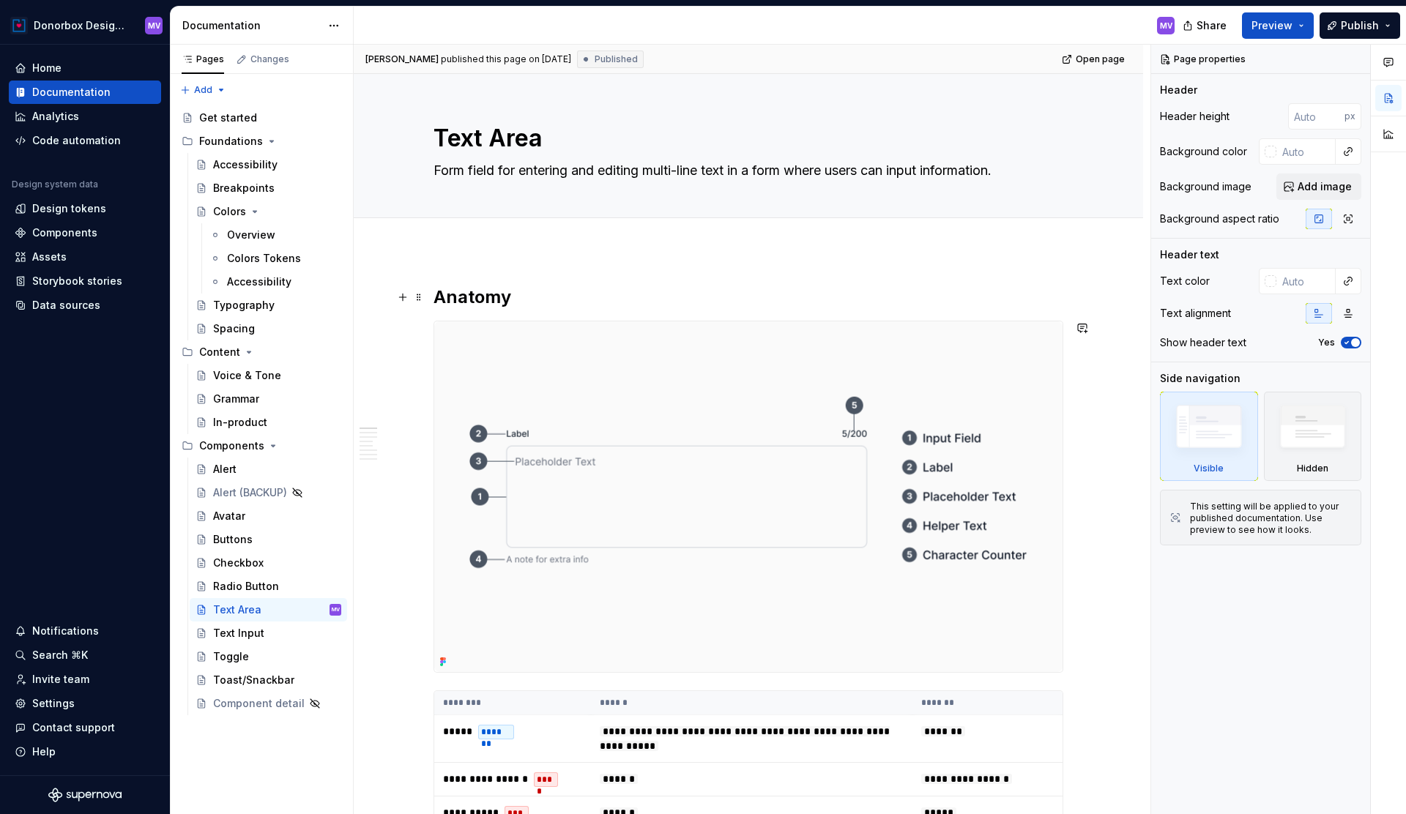
click at [779, 369] on img at bounding box center [748, 497] width 628 height 351
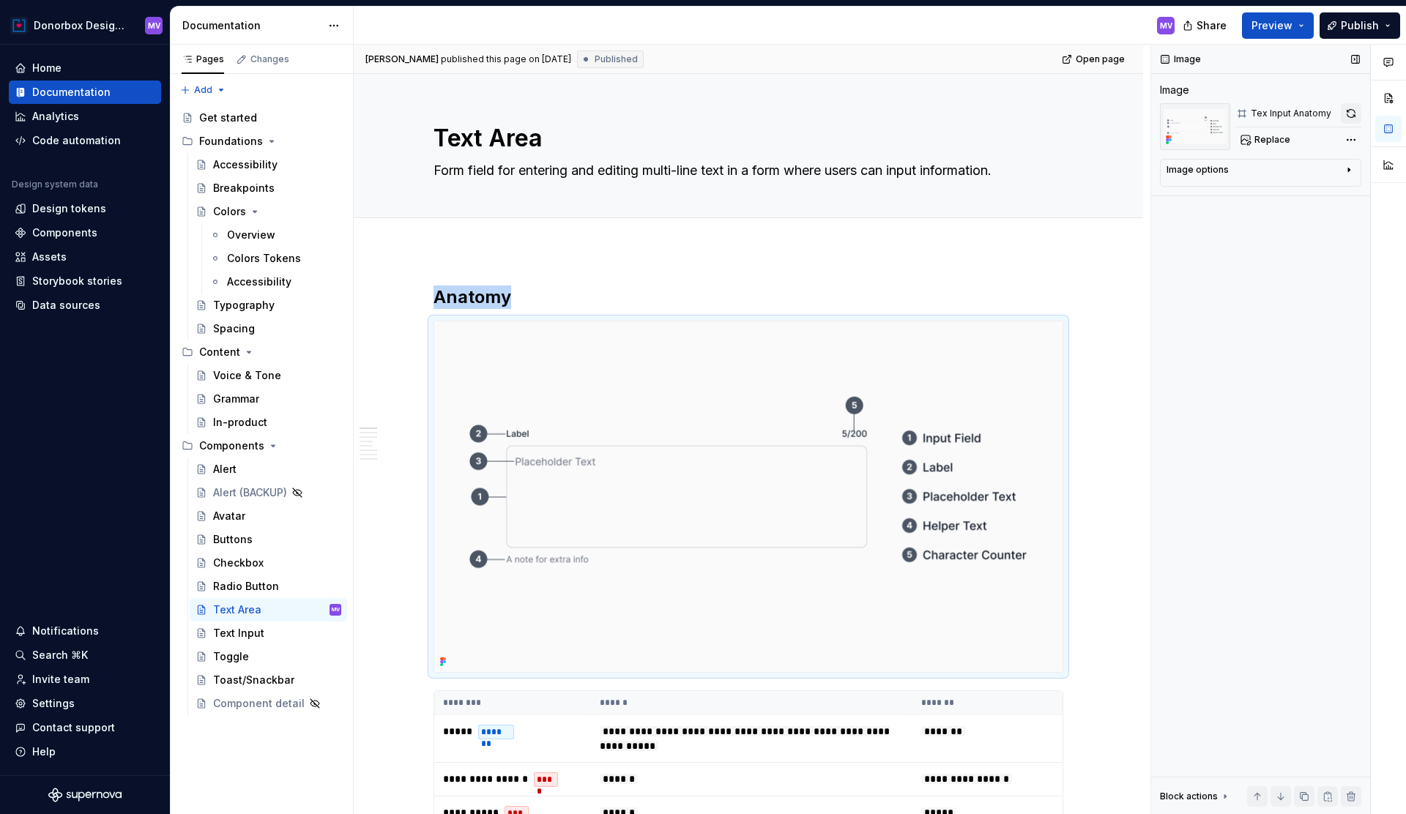
click at [1351, 111] on button "button" at bounding box center [1351, 113] width 21 height 21
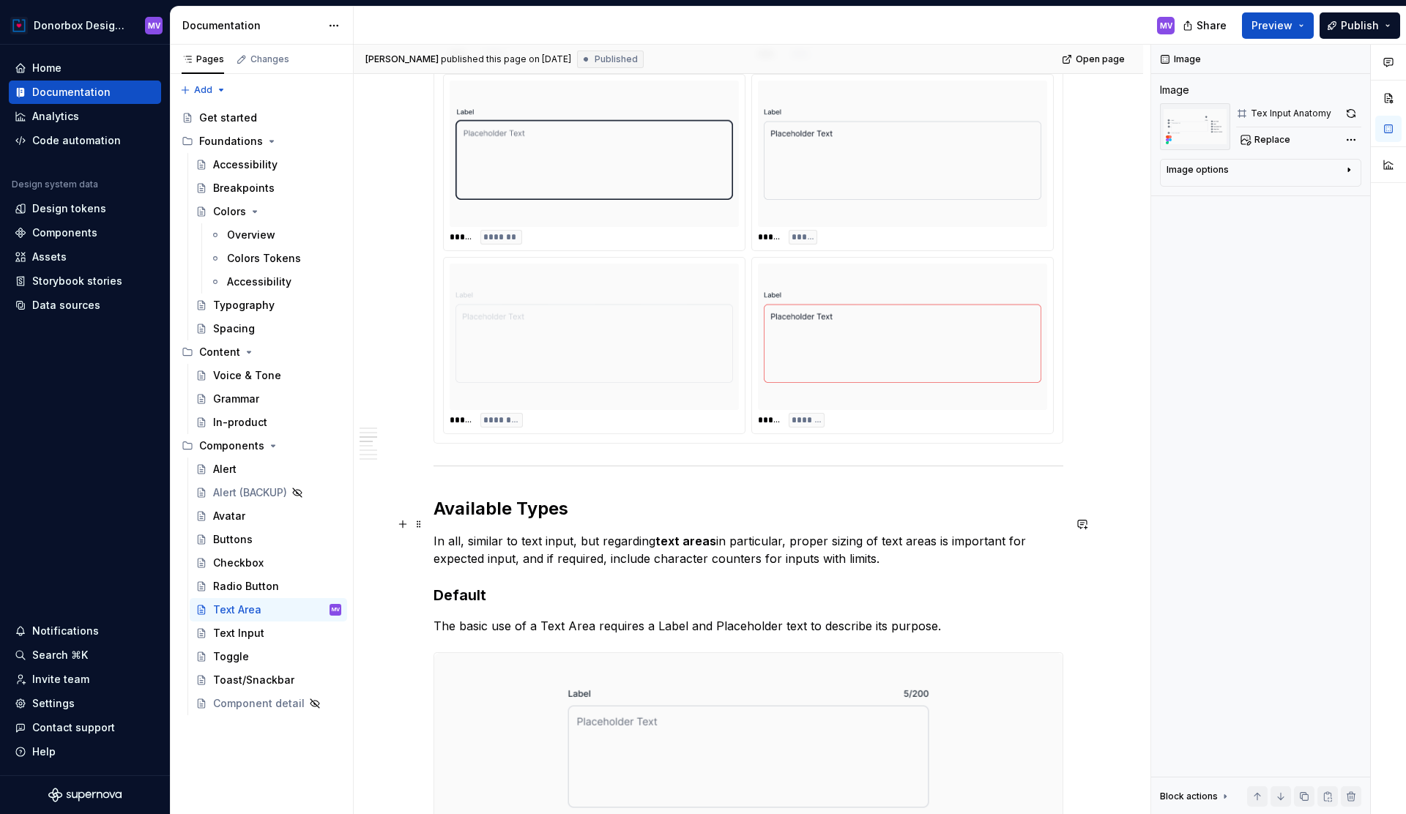
scroll to position [1191, 0]
click at [246, 592] on div "Radio Button" at bounding box center [246, 586] width 66 height 15
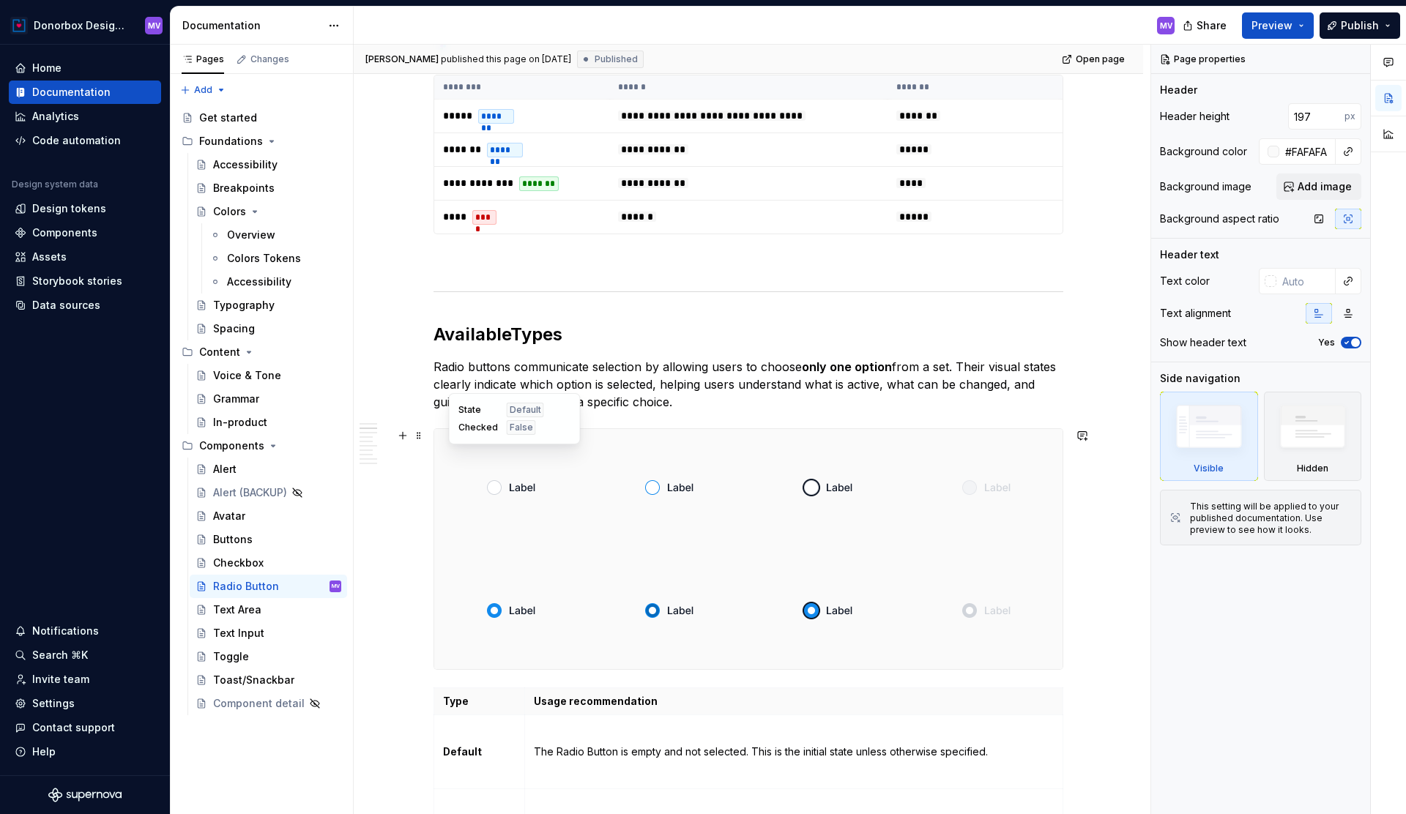
scroll to position [619, 0]
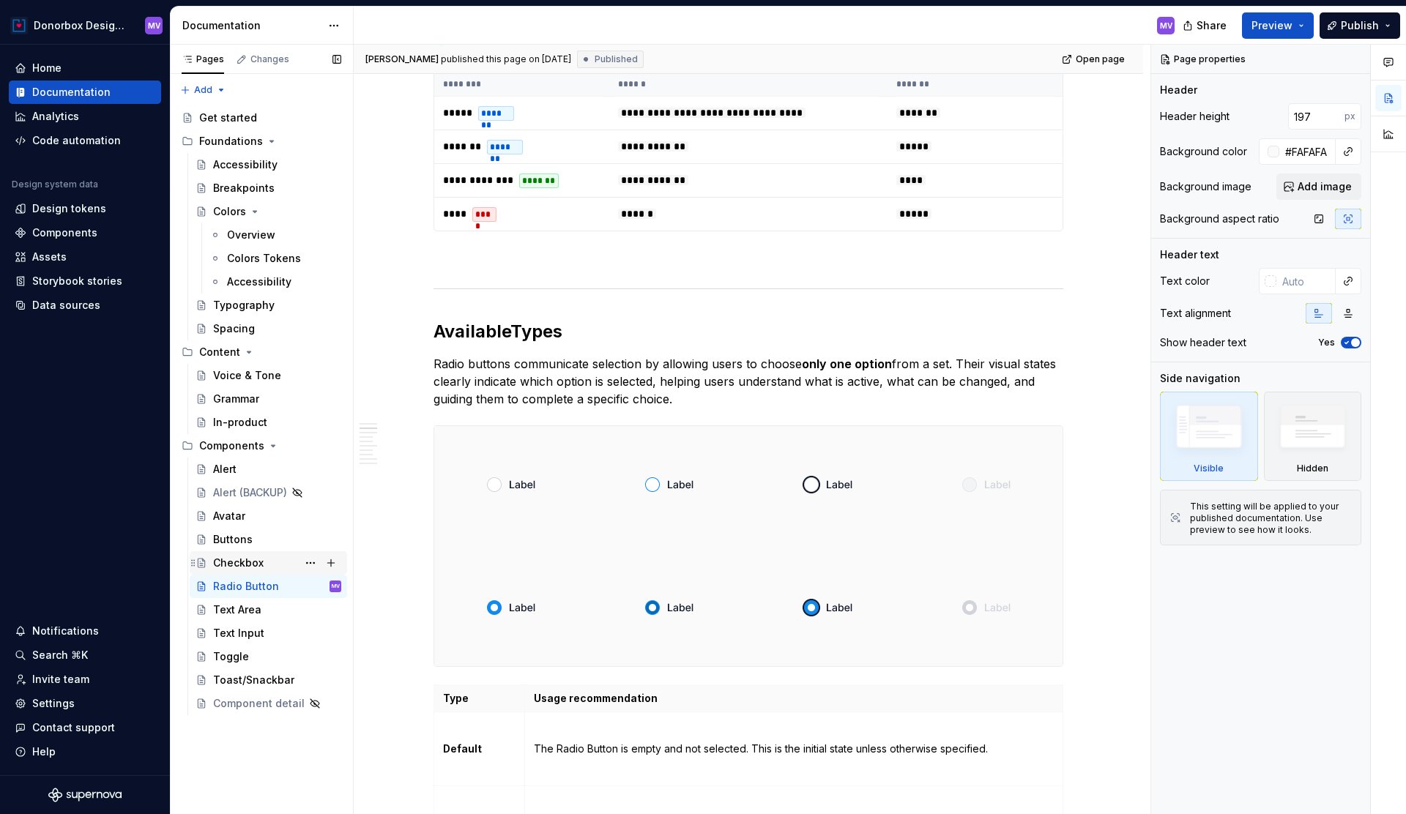
click at [250, 564] on div "Checkbox" at bounding box center [238, 563] width 51 height 15
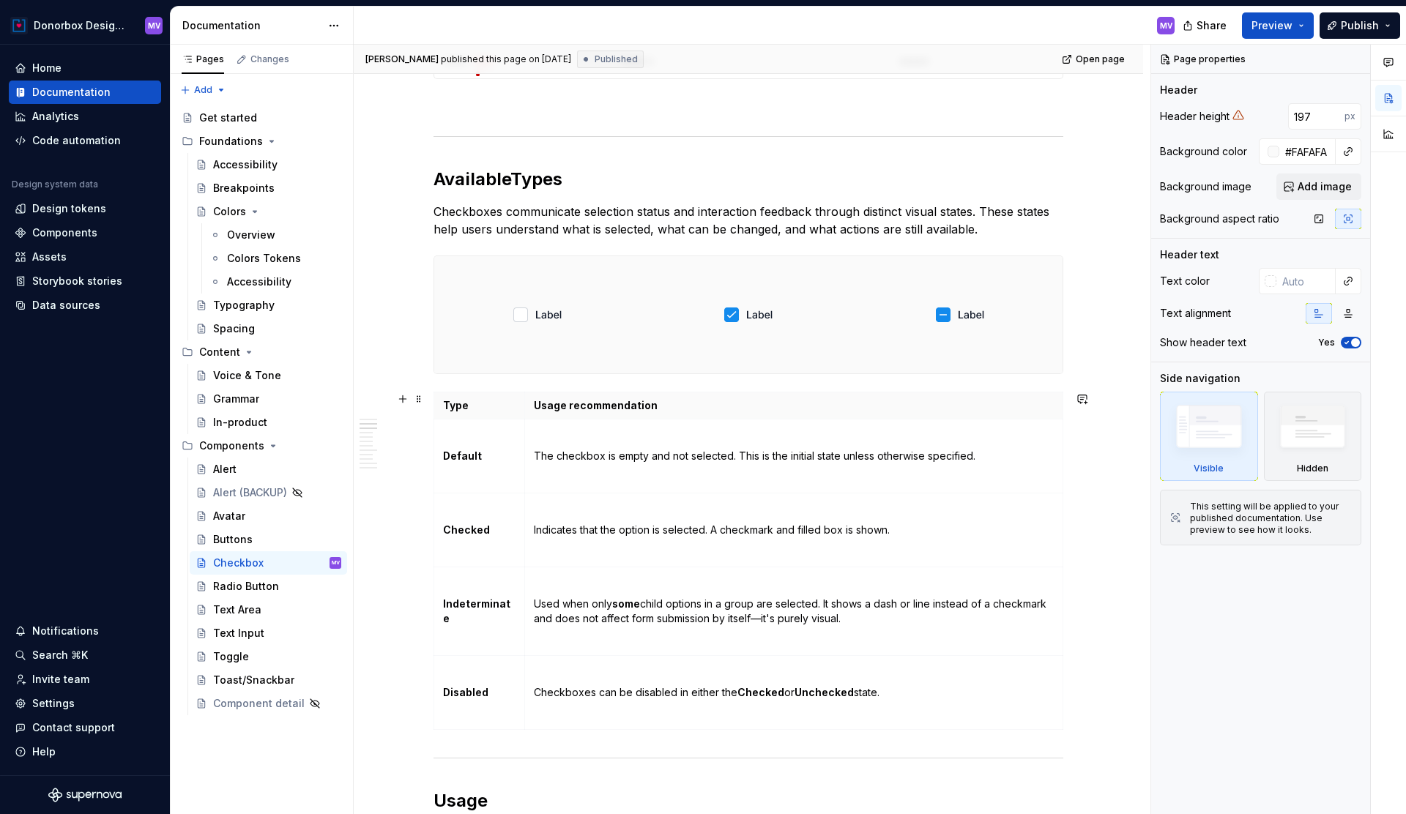
scroll to position [791, 0]
click at [244, 584] on div "Radio Button" at bounding box center [246, 586] width 66 height 15
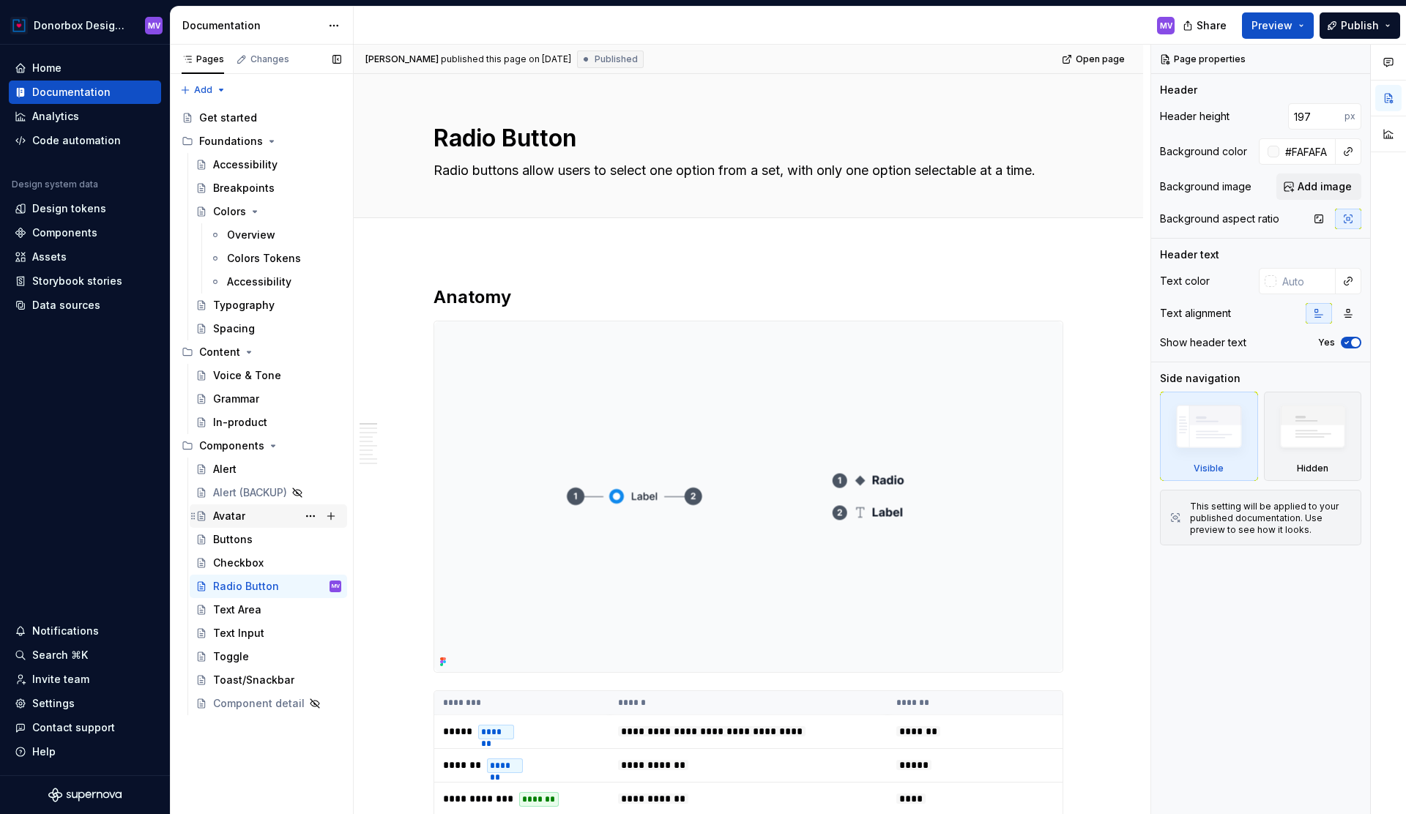
click at [245, 519] on div "Avatar" at bounding box center [277, 516] width 128 height 21
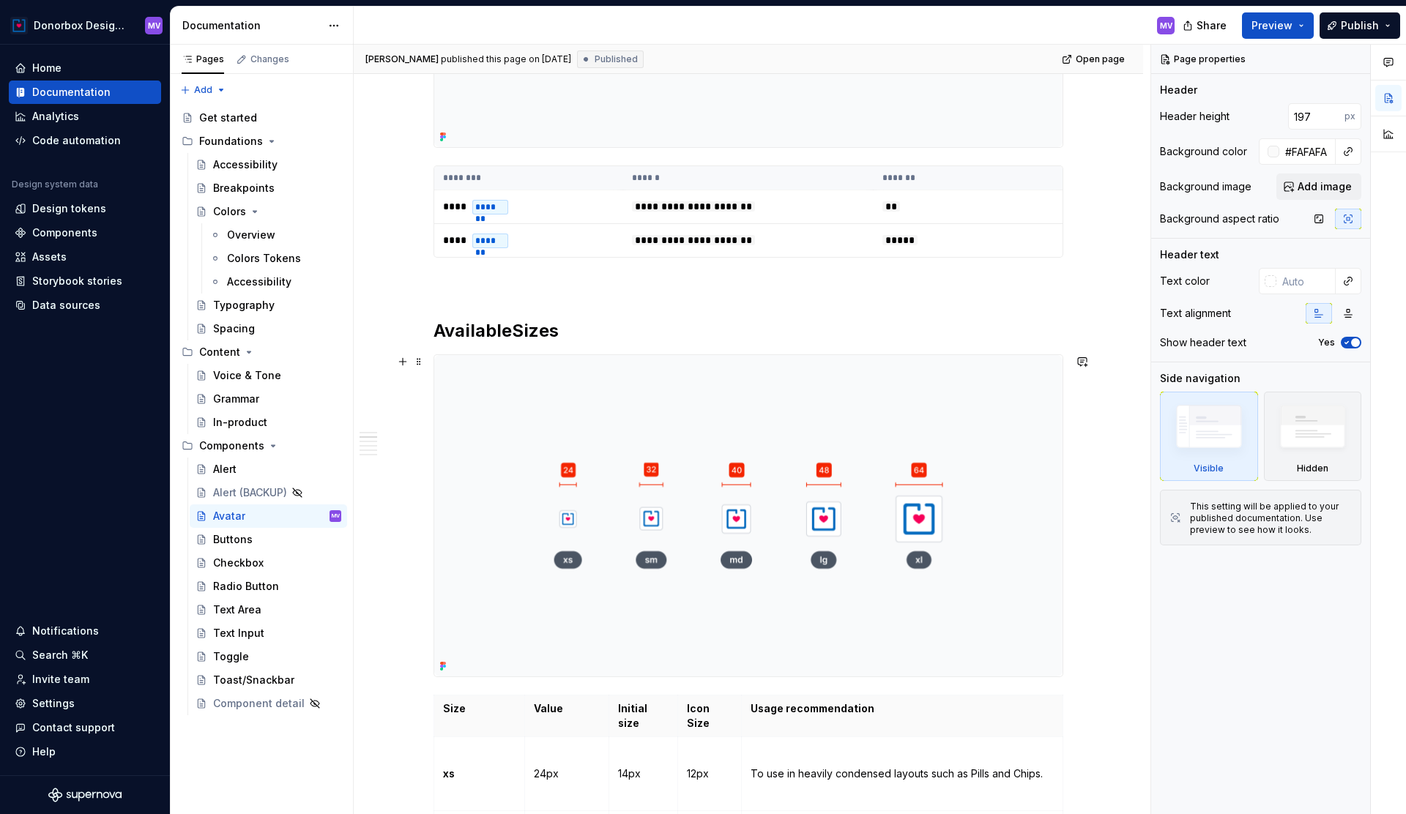
scroll to position [610, 0]
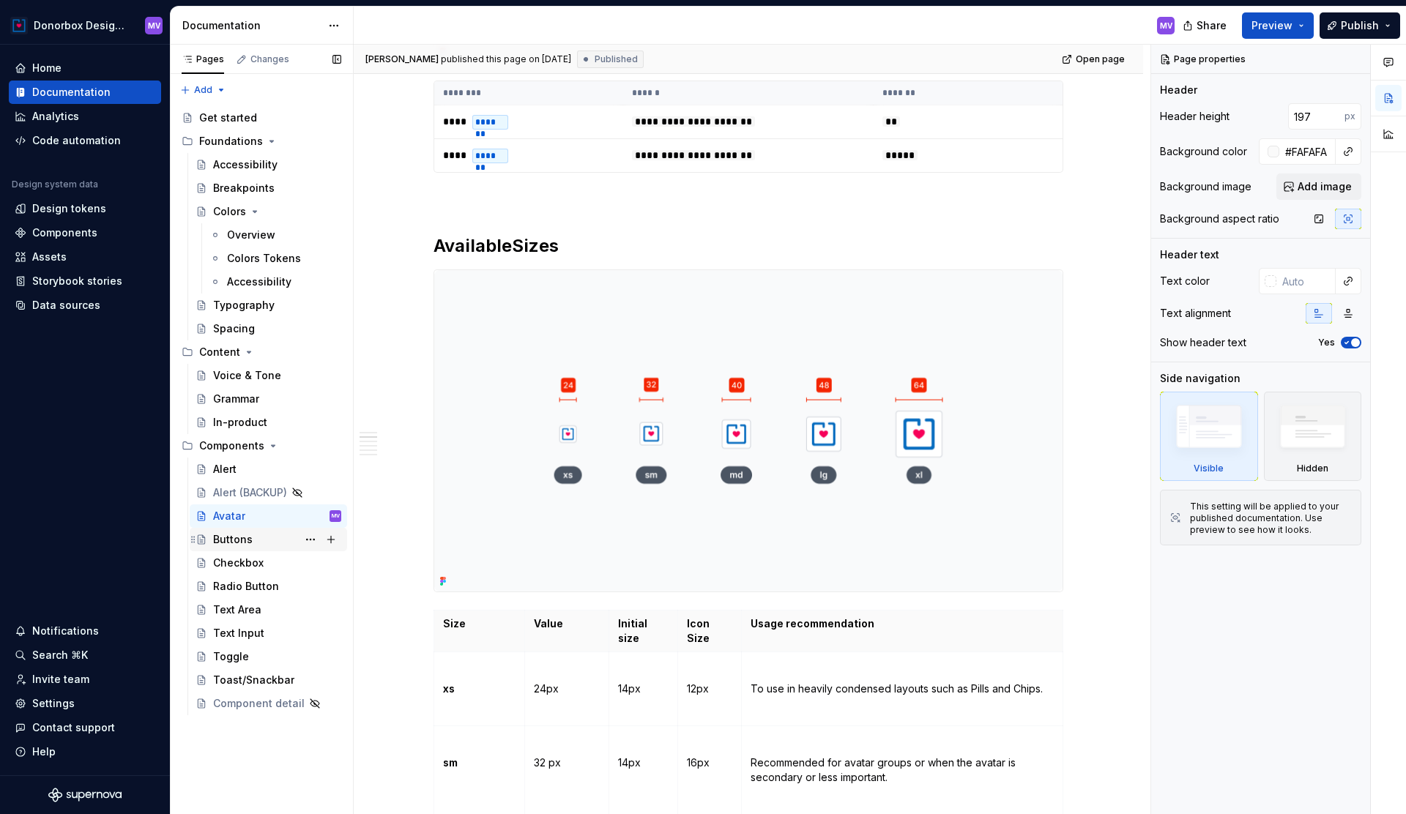
click at [229, 536] on div "Buttons" at bounding box center [233, 539] width 40 height 15
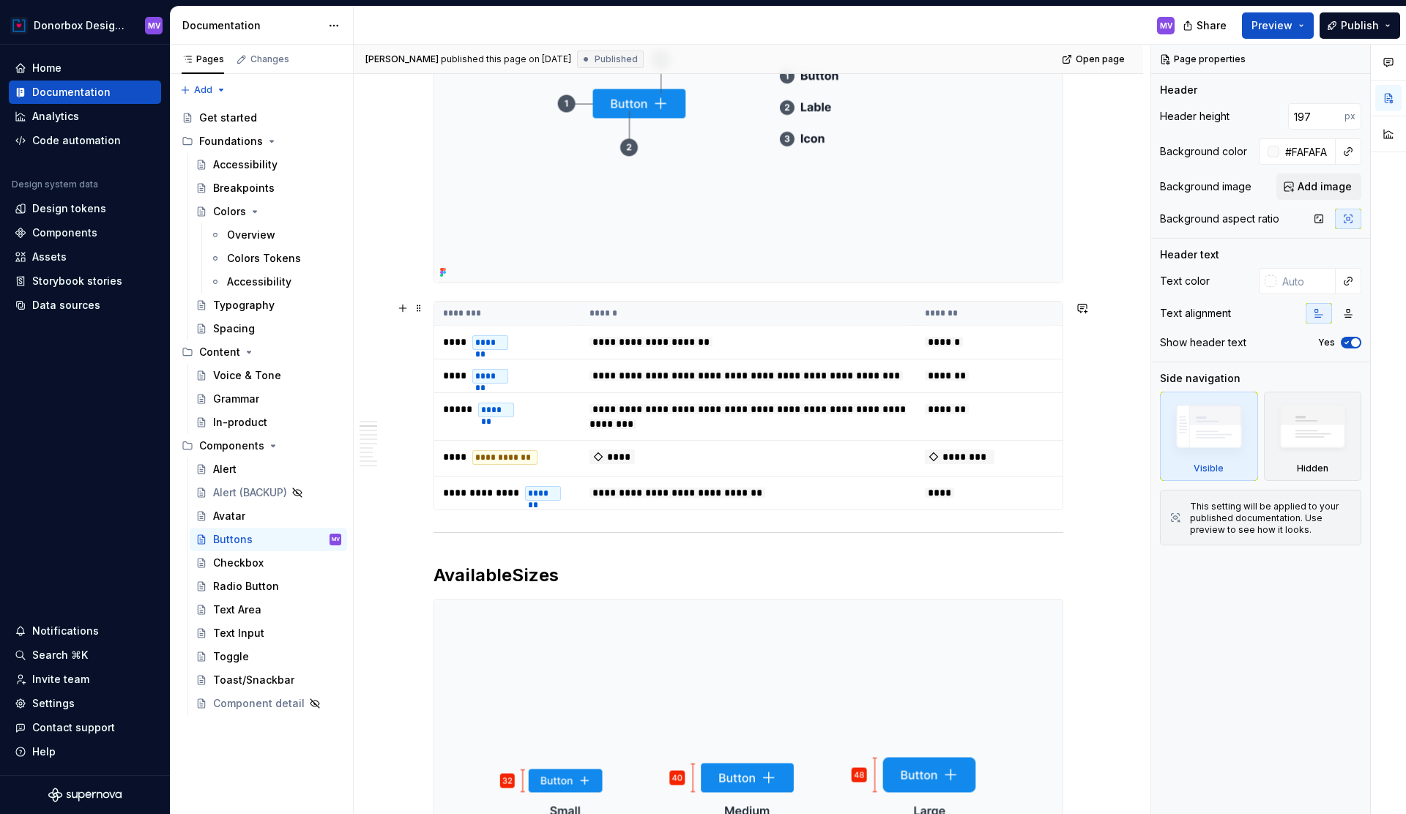
scroll to position [393, 0]
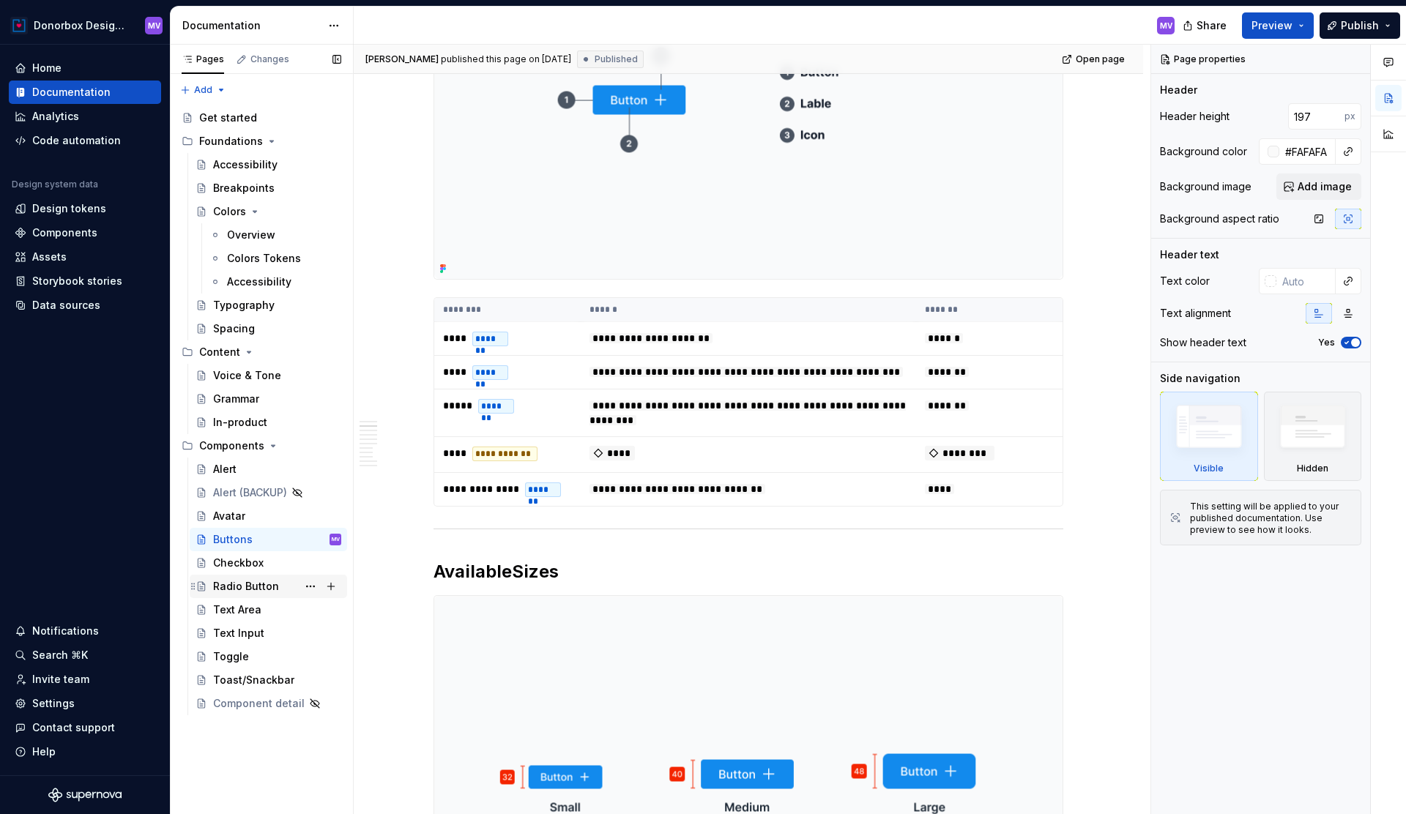
click at [259, 581] on div "Radio Button" at bounding box center [246, 586] width 66 height 15
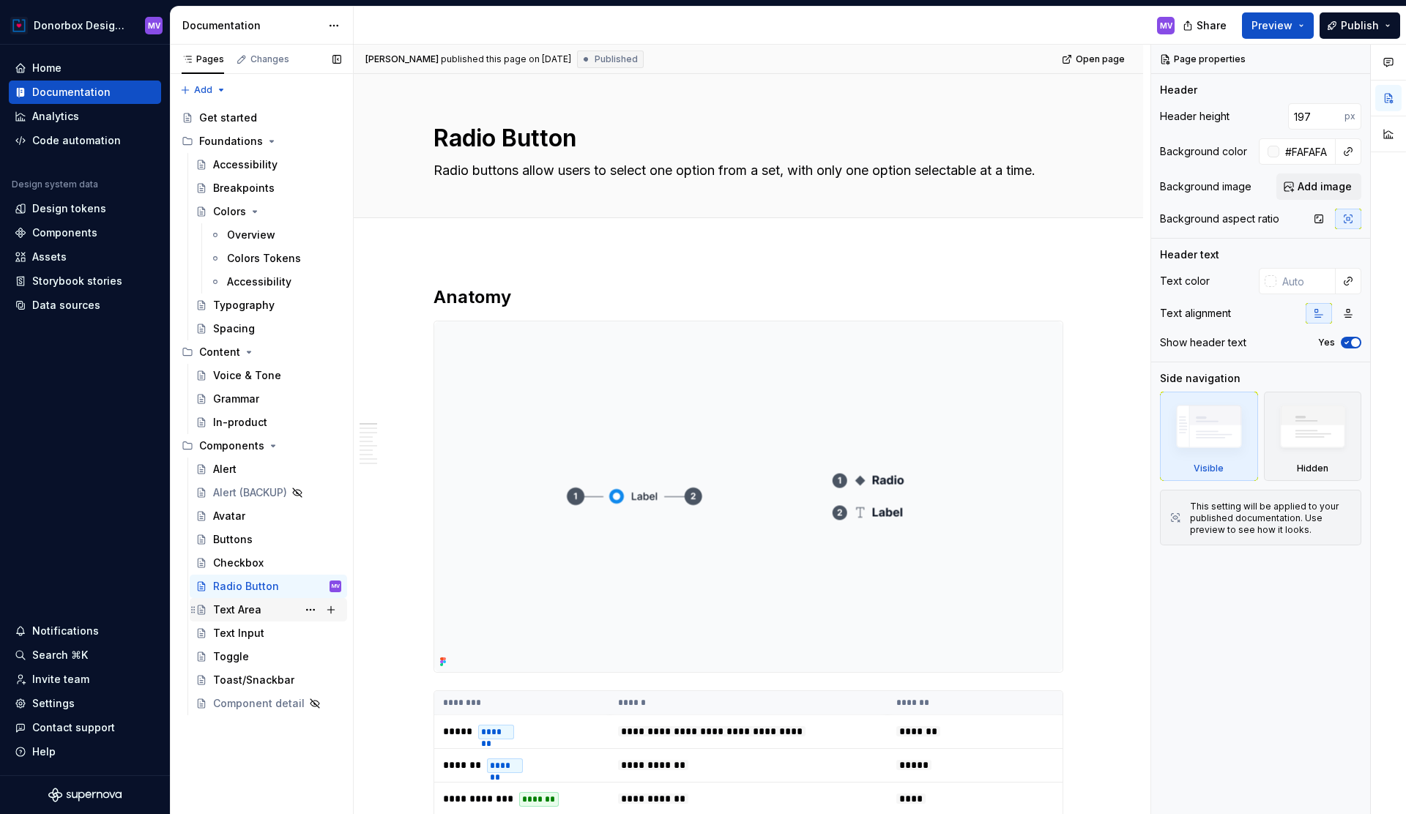
click at [247, 609] on div "Text Area" at bounding box center [237, 610] width 48 height 15
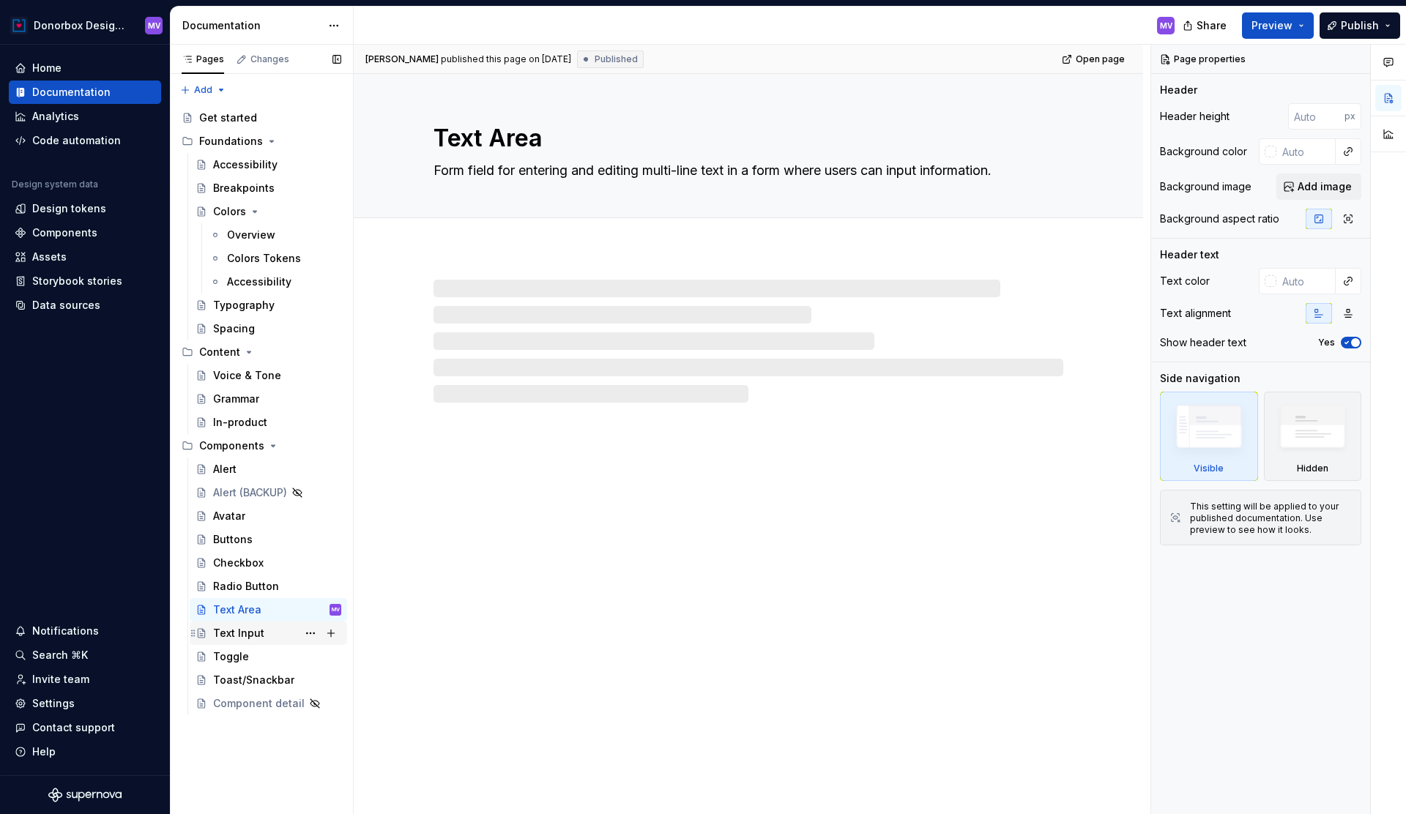
click at [246, 628] on div "Text Input" at bounding box center [238, 633] width 51 height 15
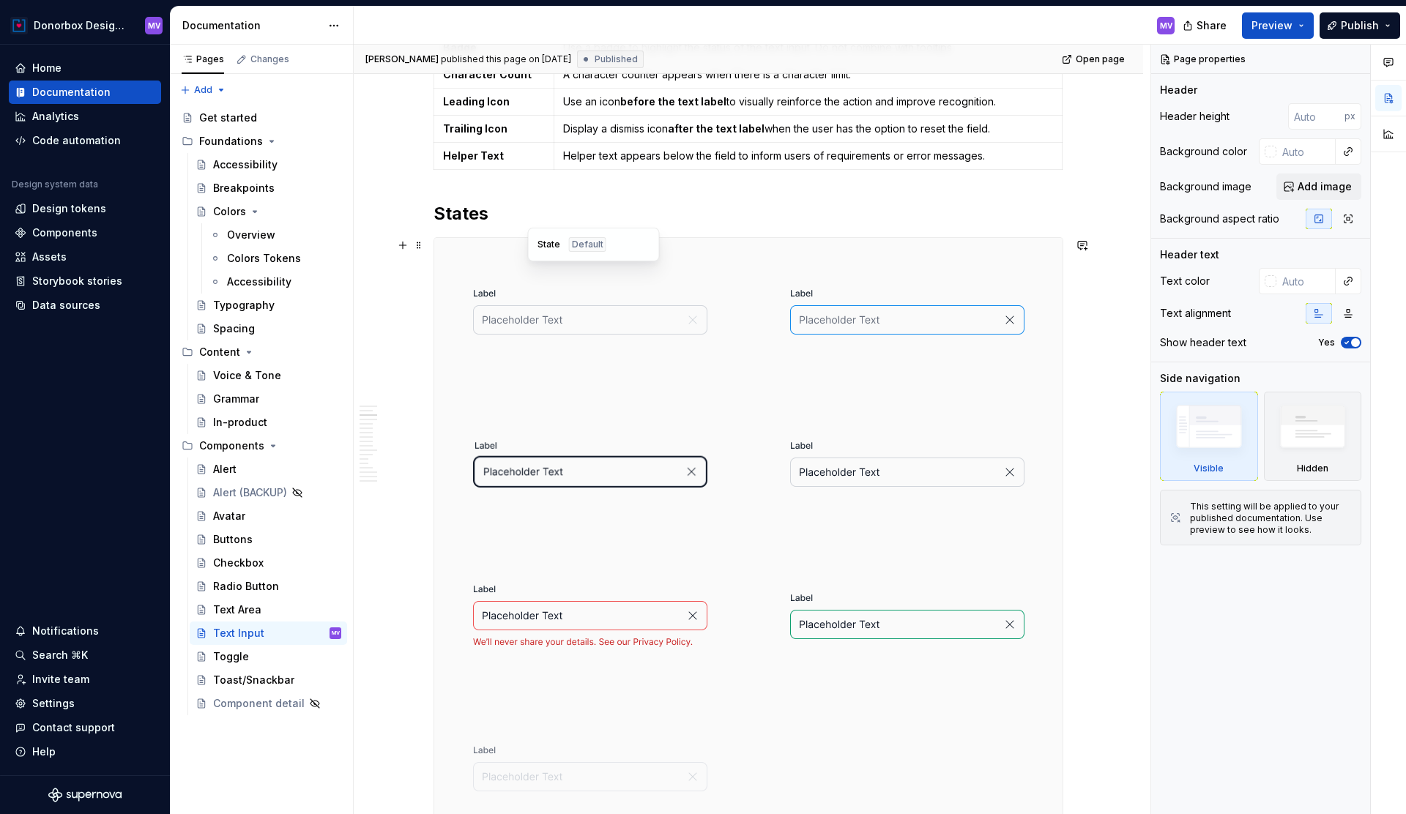
scroll to position [1311, 0]
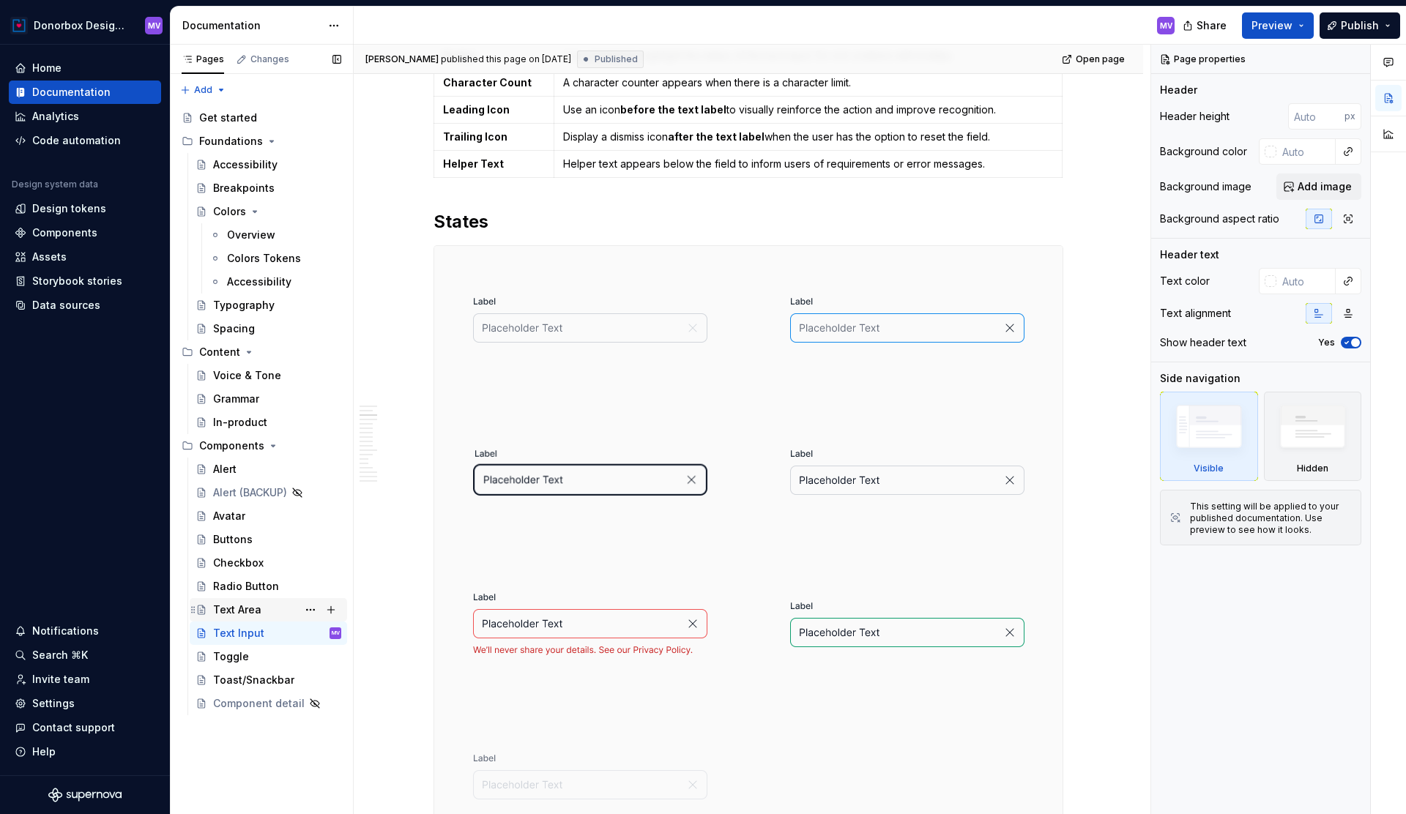
click at [260, 609] on div "Text Area" at bounding box center [277, 610] width 128 height 21
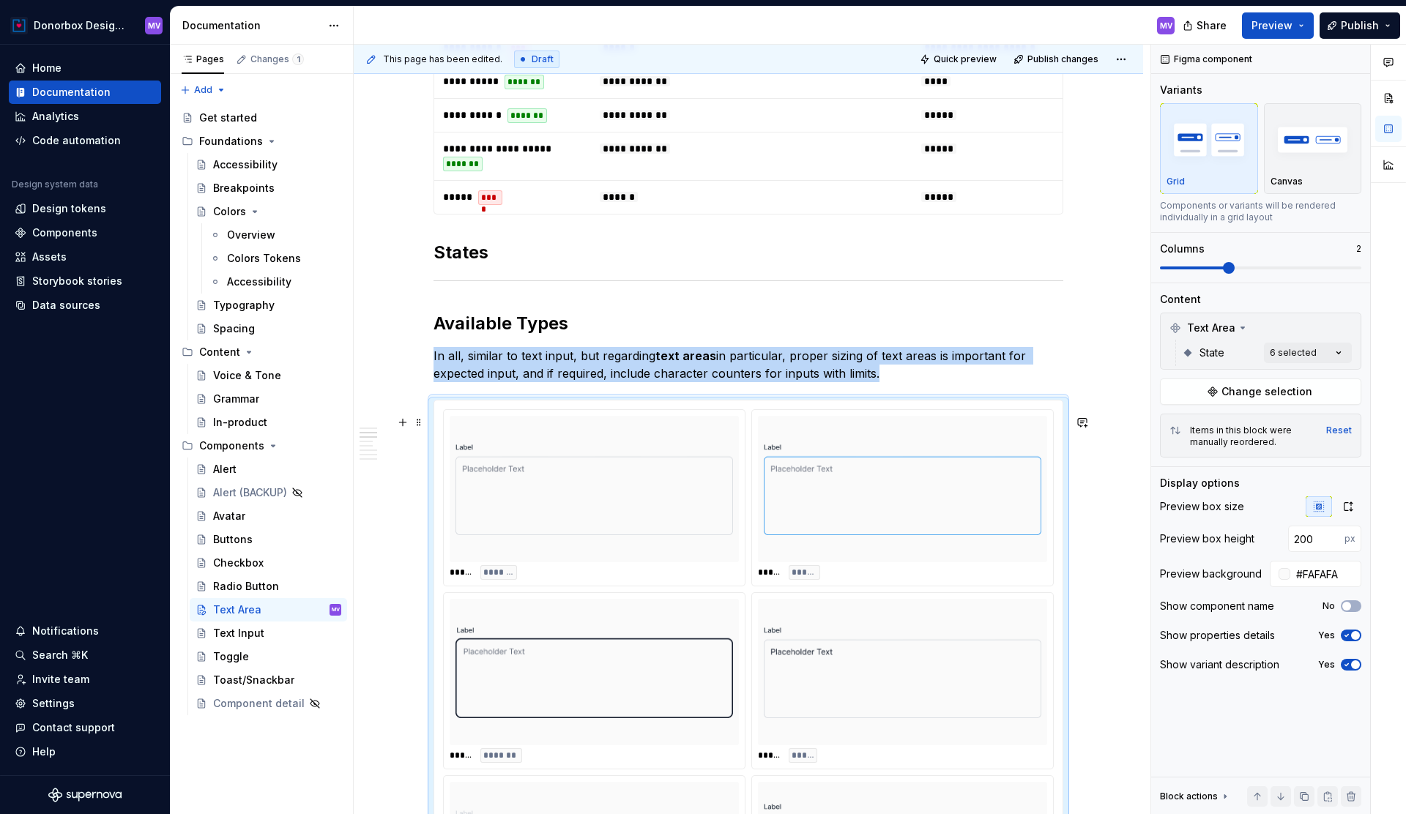
scroll to position [796, 0]
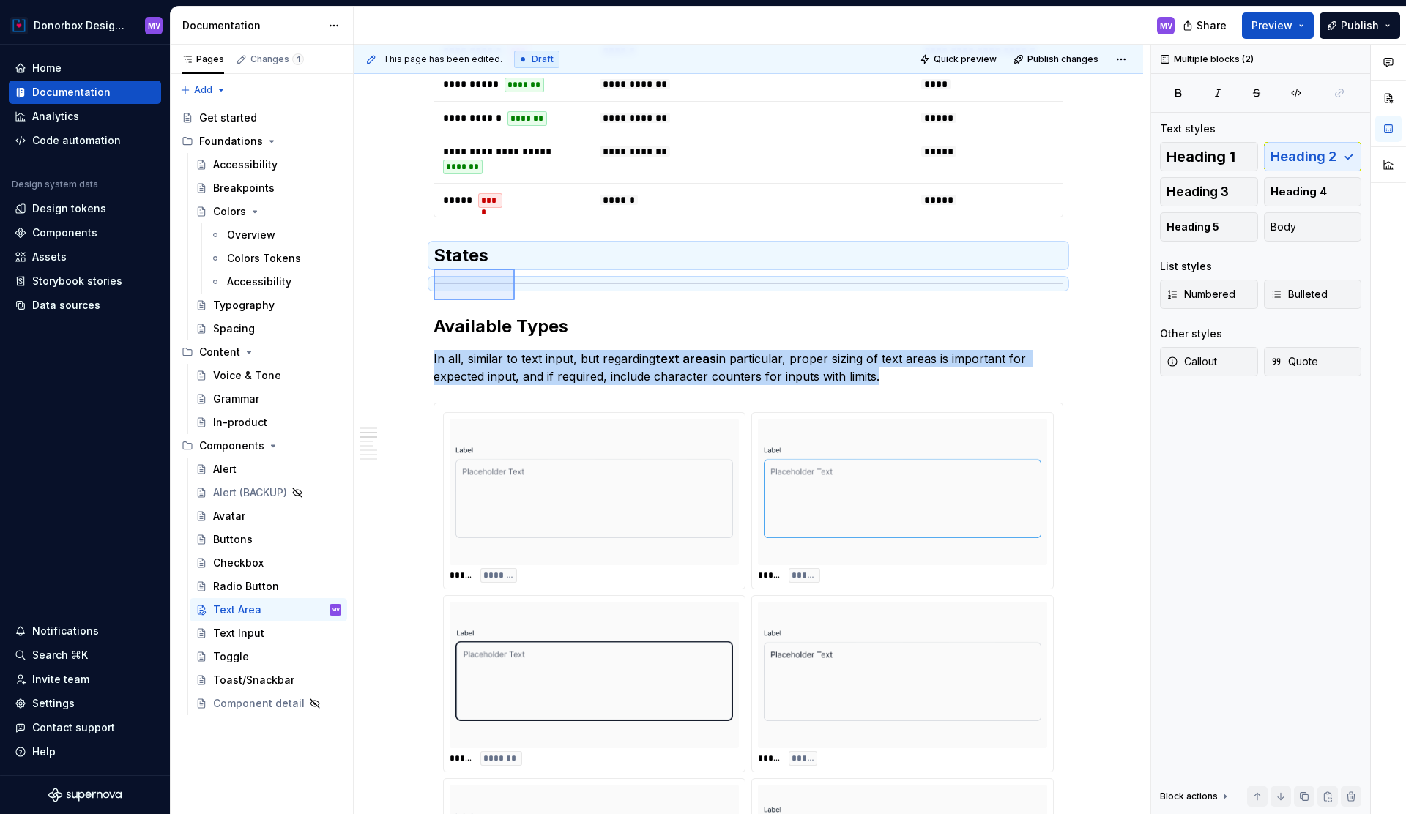
drag, startPoint x: 434, startPoint y: 269, endPoint x: 515, endPoint y: 300, distance: 87.2
click at [515, 300] on div "**********" at bounding box center [752, 430] width 797 height 770
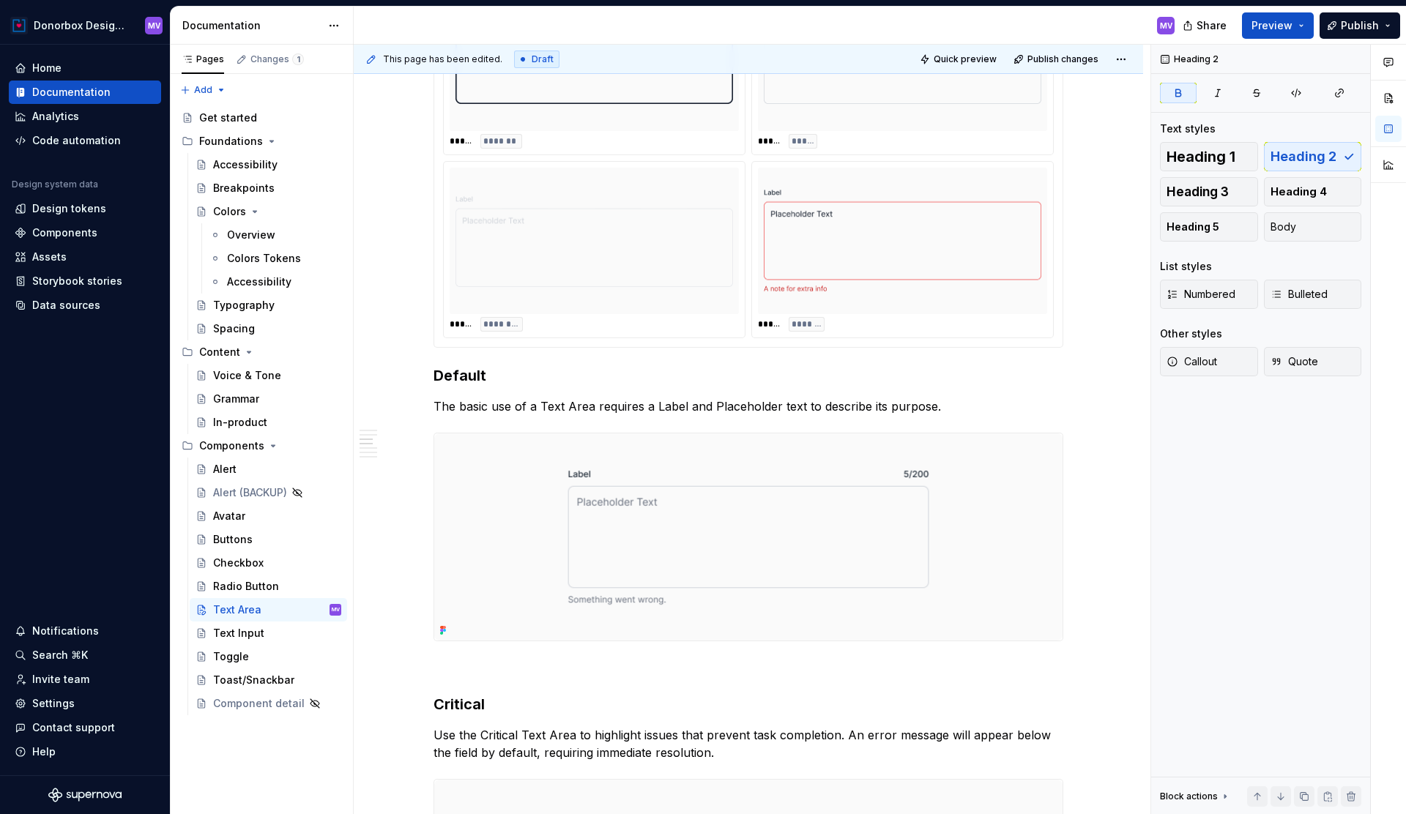
scroll to position [1345, 0]
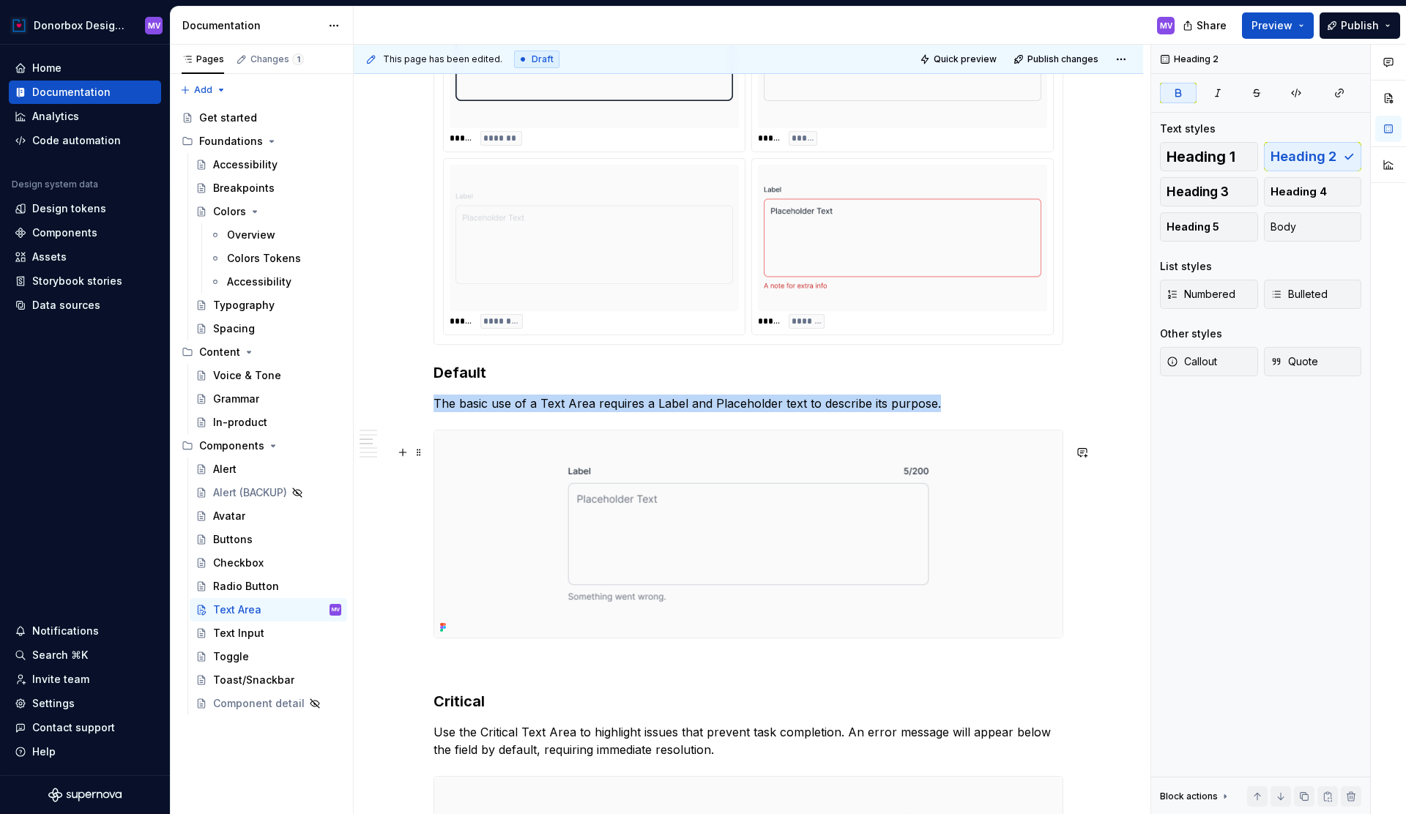
click at [524, 475] on img at bounding box center [748, 534] width 628 height 207
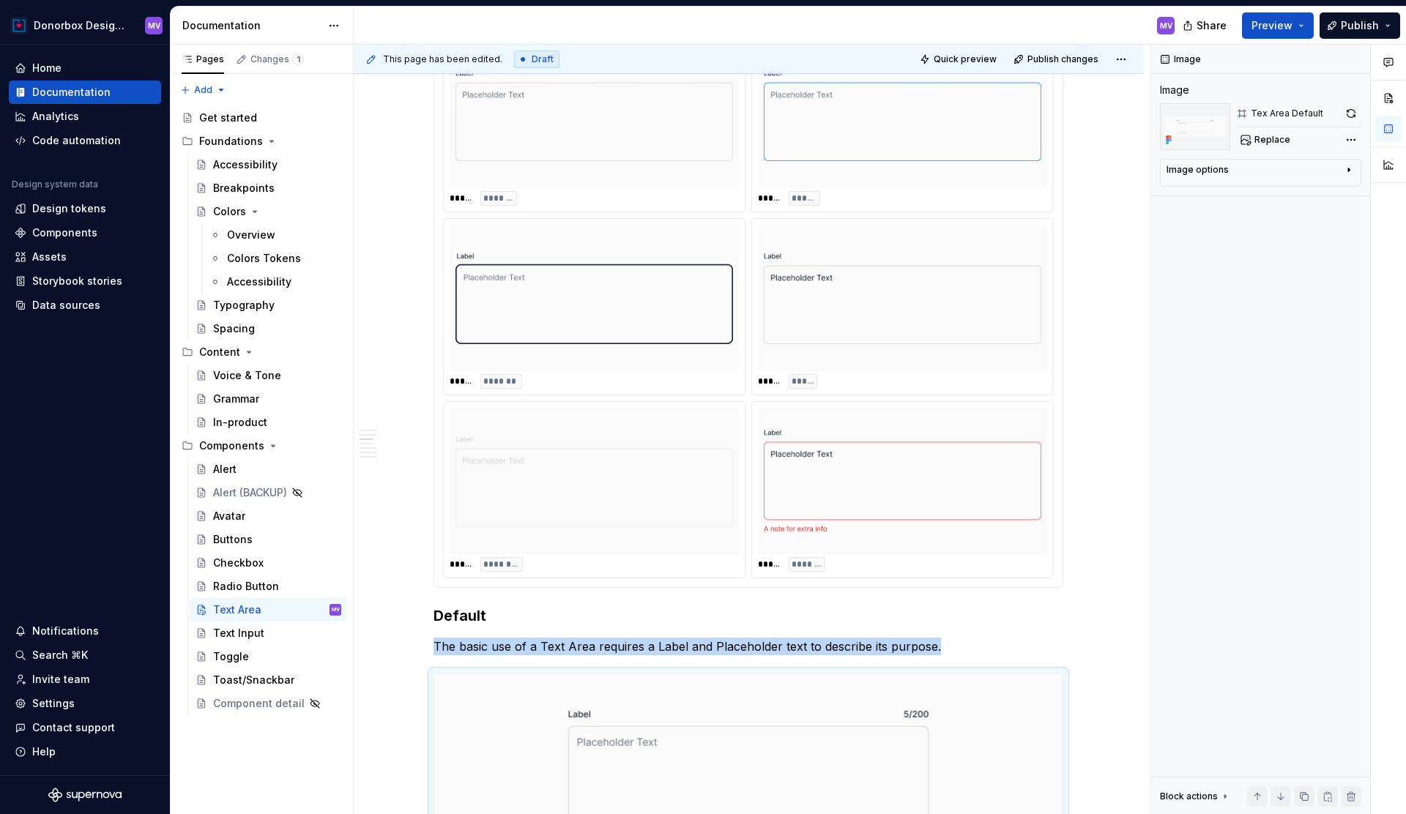
scroll to position [1167, 0]
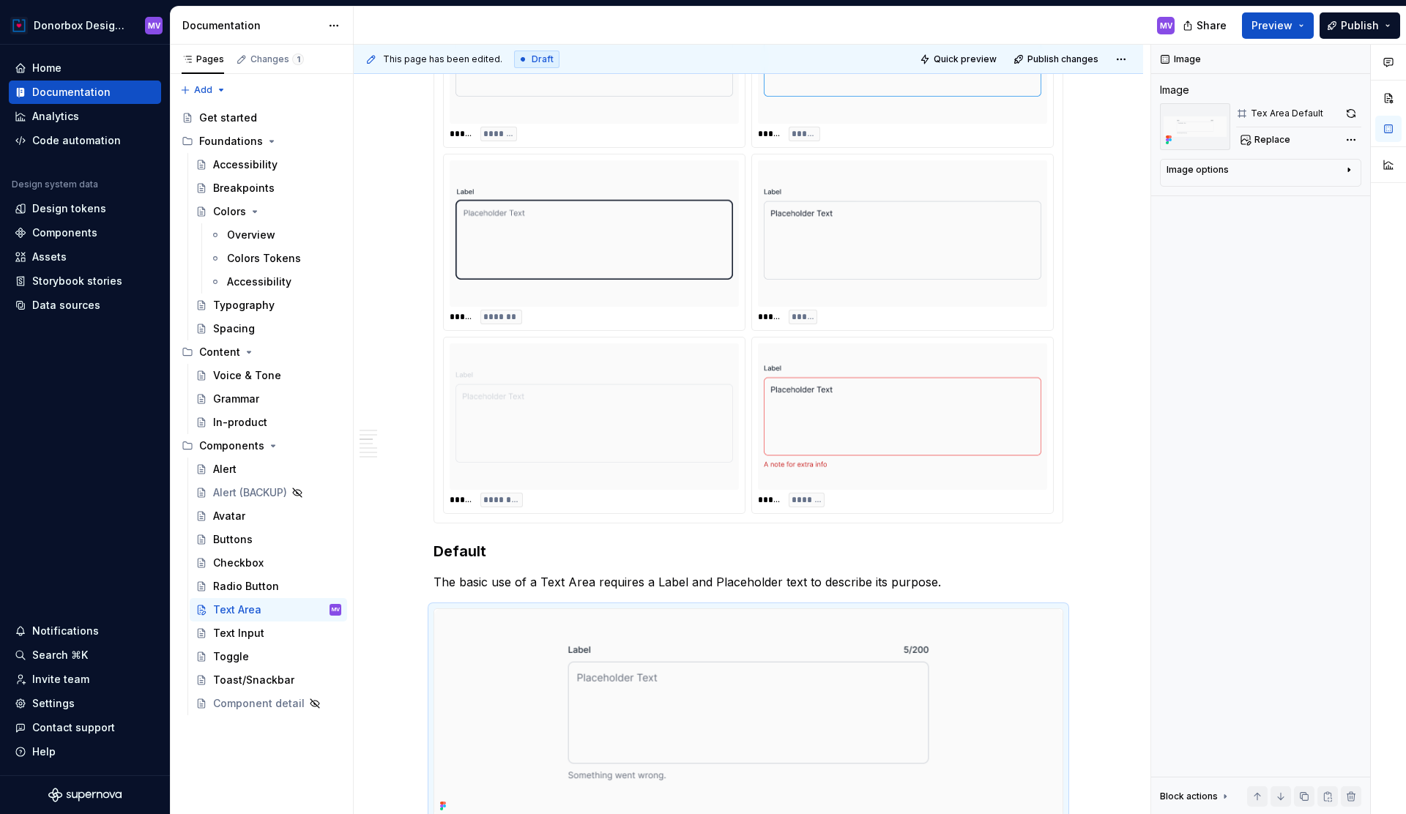
click at [906, 431] on img at bounding box center [903, 416] width 278 height 135
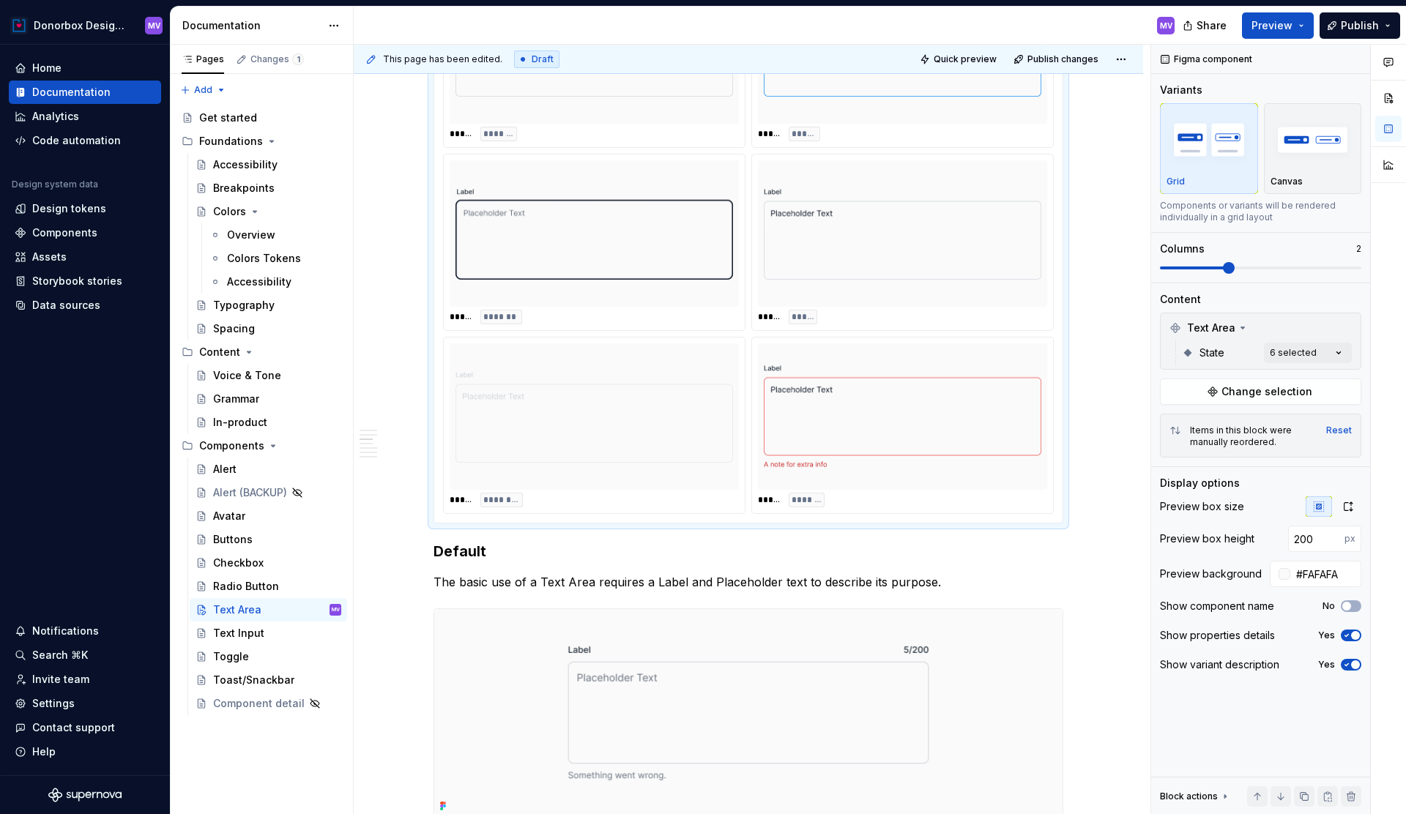
click at [906, 431] on img at bounding box center [903, 416] width 278 height 135
type textarea "*"
click at [51, 233] on div "Components" at bounding box center [64, 233] width 65 height 15
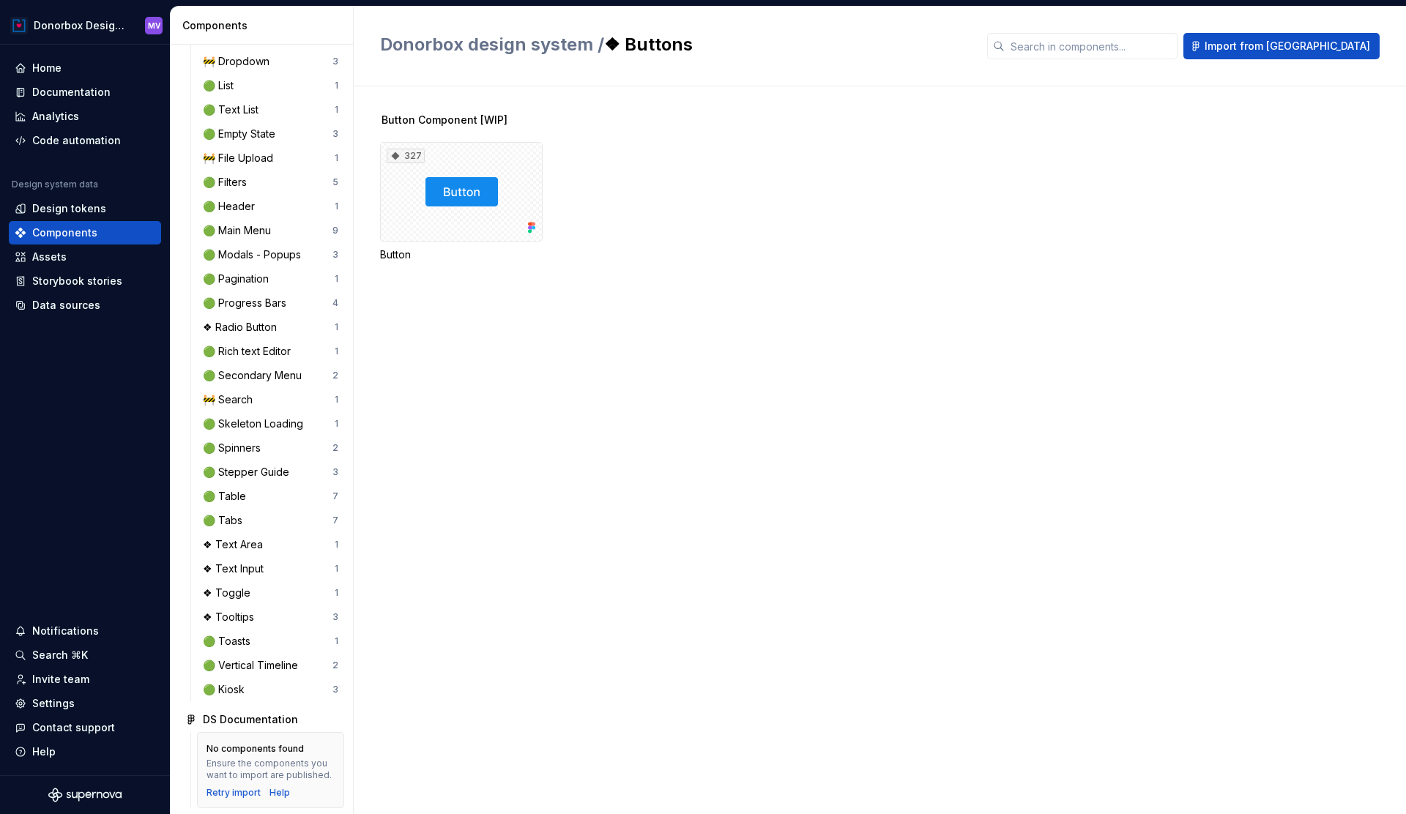
scroll to position [457, 0]
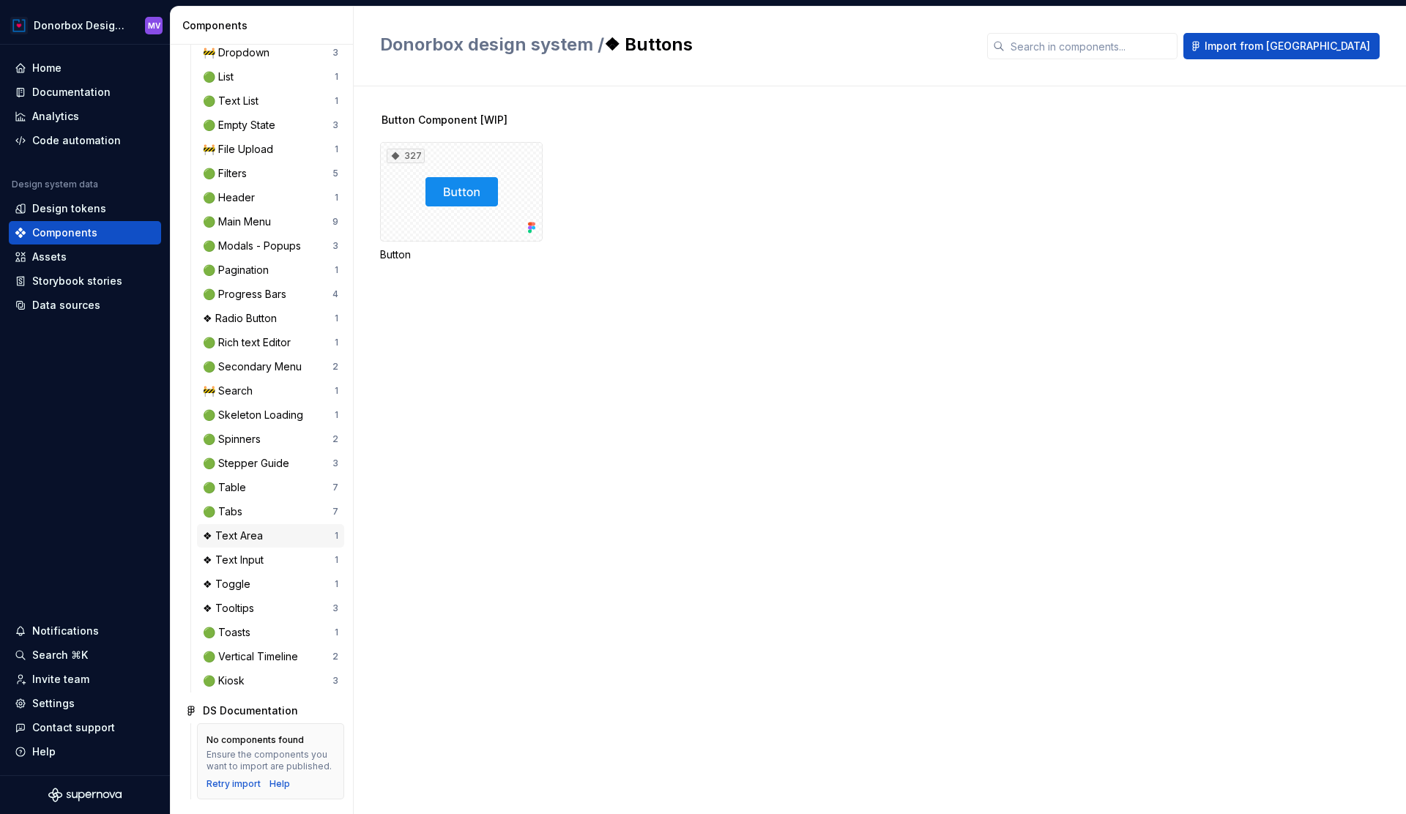
click at [257, 534] on div "❖ Text Area" at bounding box center [236, 536] width 66 height 15
click at [423, 223] on div "7" at bounding box center [461, 192] width 163 height 100
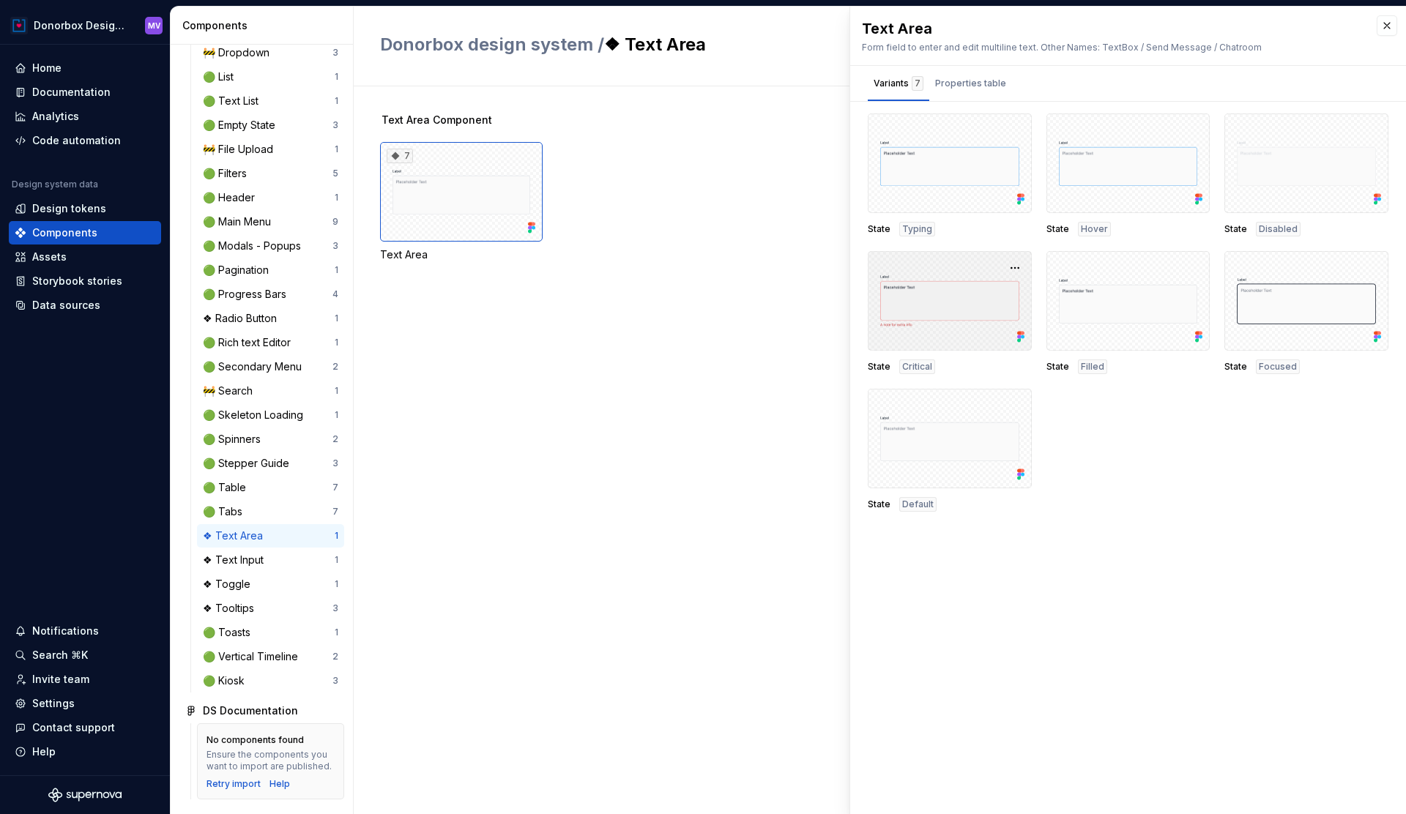
click at [970, 339] on div at bounding box center [950, 301] width 164 height 100
click at [1017, 266] on button "button" at bounding box center [1015, 268] width 21 height 21
click at [984, 300] on div "Open in Figma" at bounding box center [968, 311] width 95 height 44
click at [982, 83] on div "Properties table" at bounding box center [970, 83] width 71 height 15
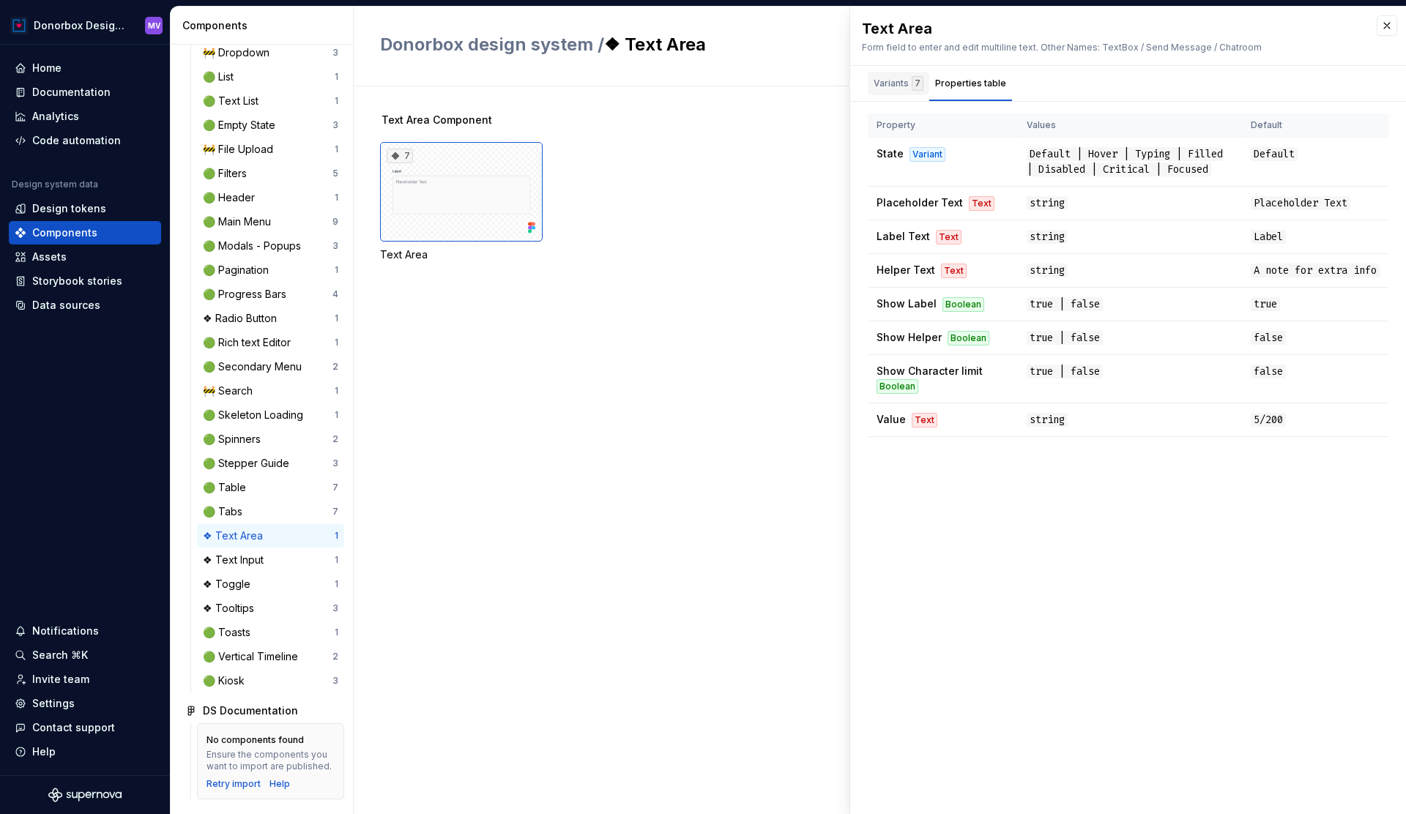
click at [897, 81] on div "Variants 7" at bounding box center [899, 83] width 50 height 15
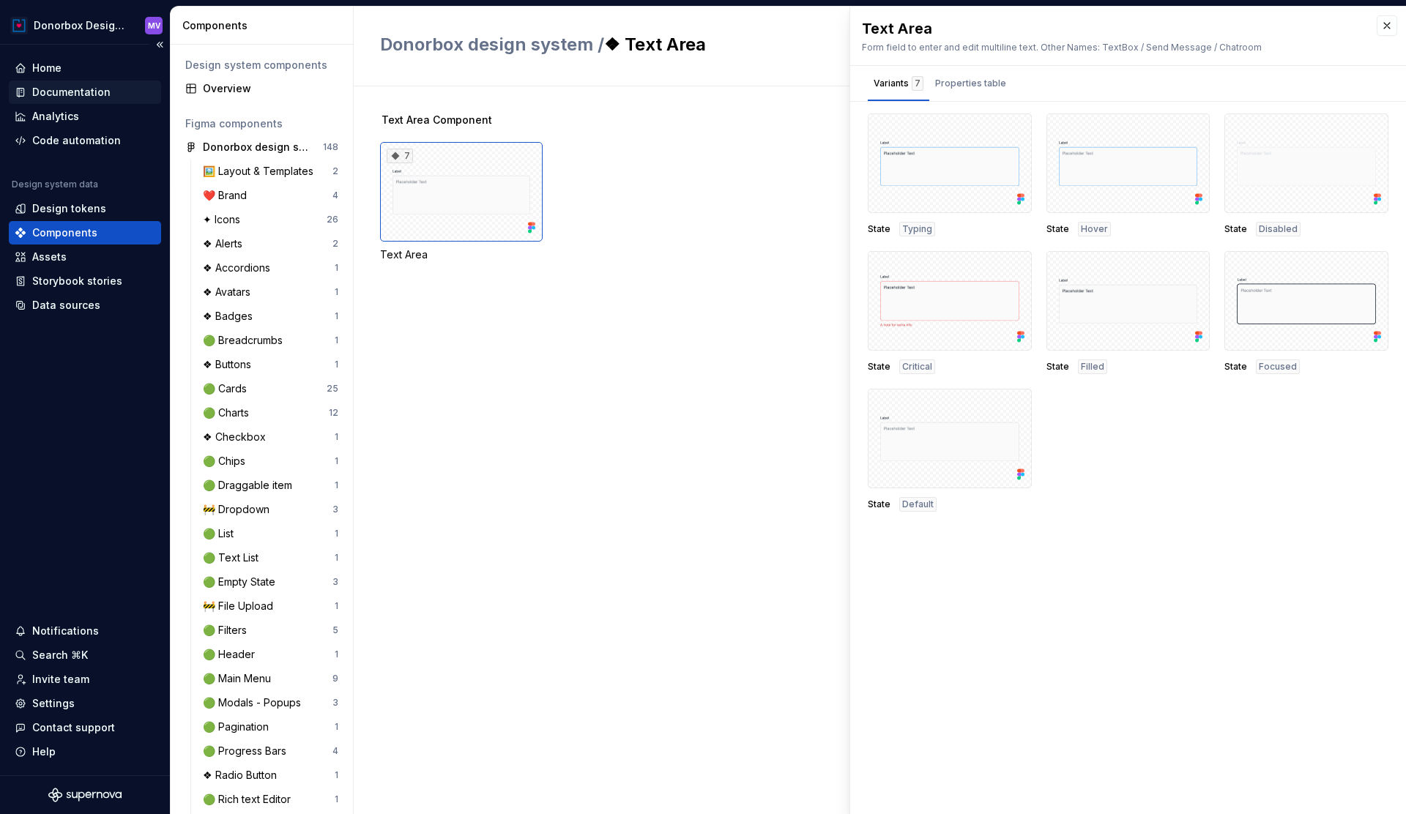
click at [85, 99] on div "Documentation" at bounding box center [71, 92] width 78 height 15
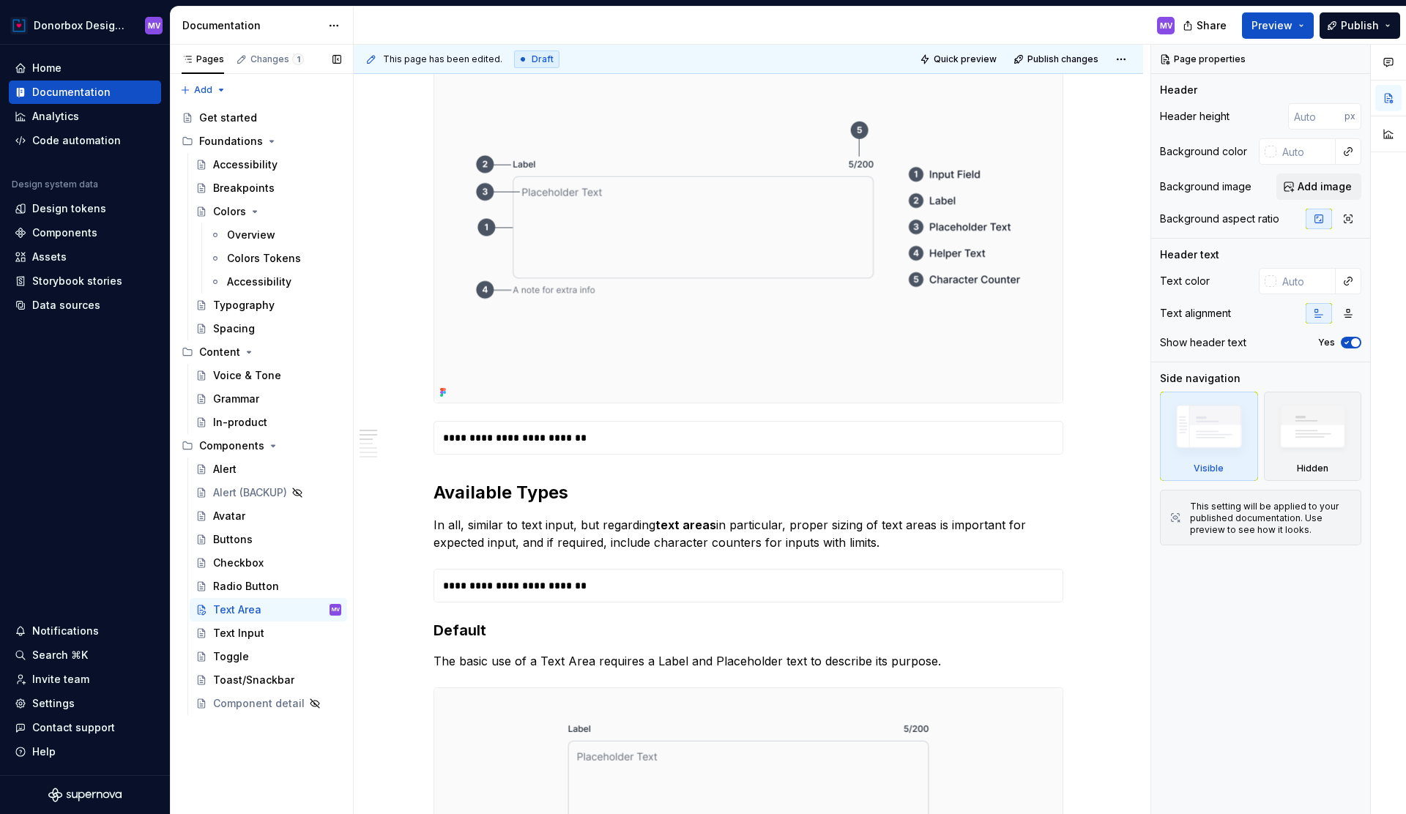
type textarea "*"
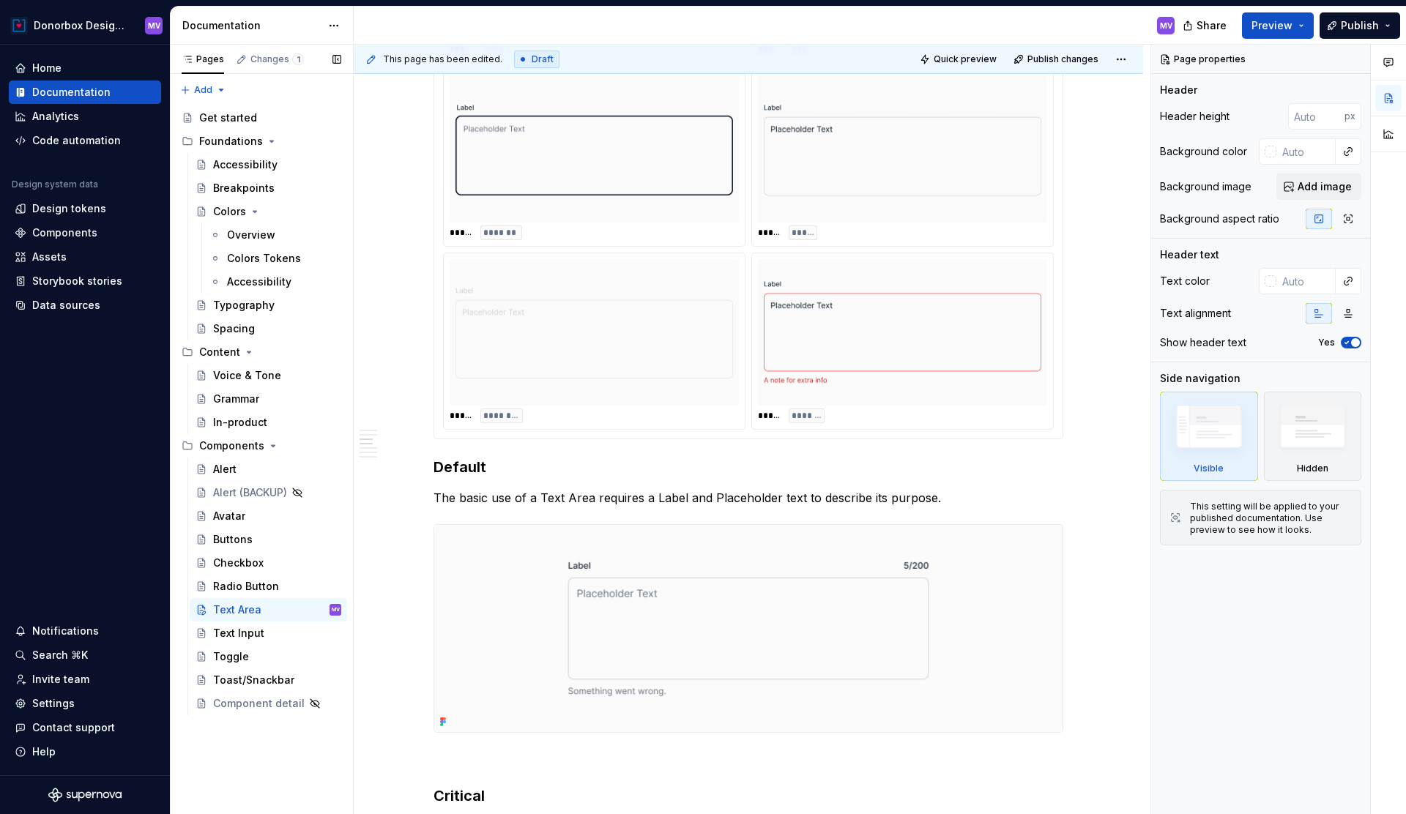
scroll to position [1271, 0]
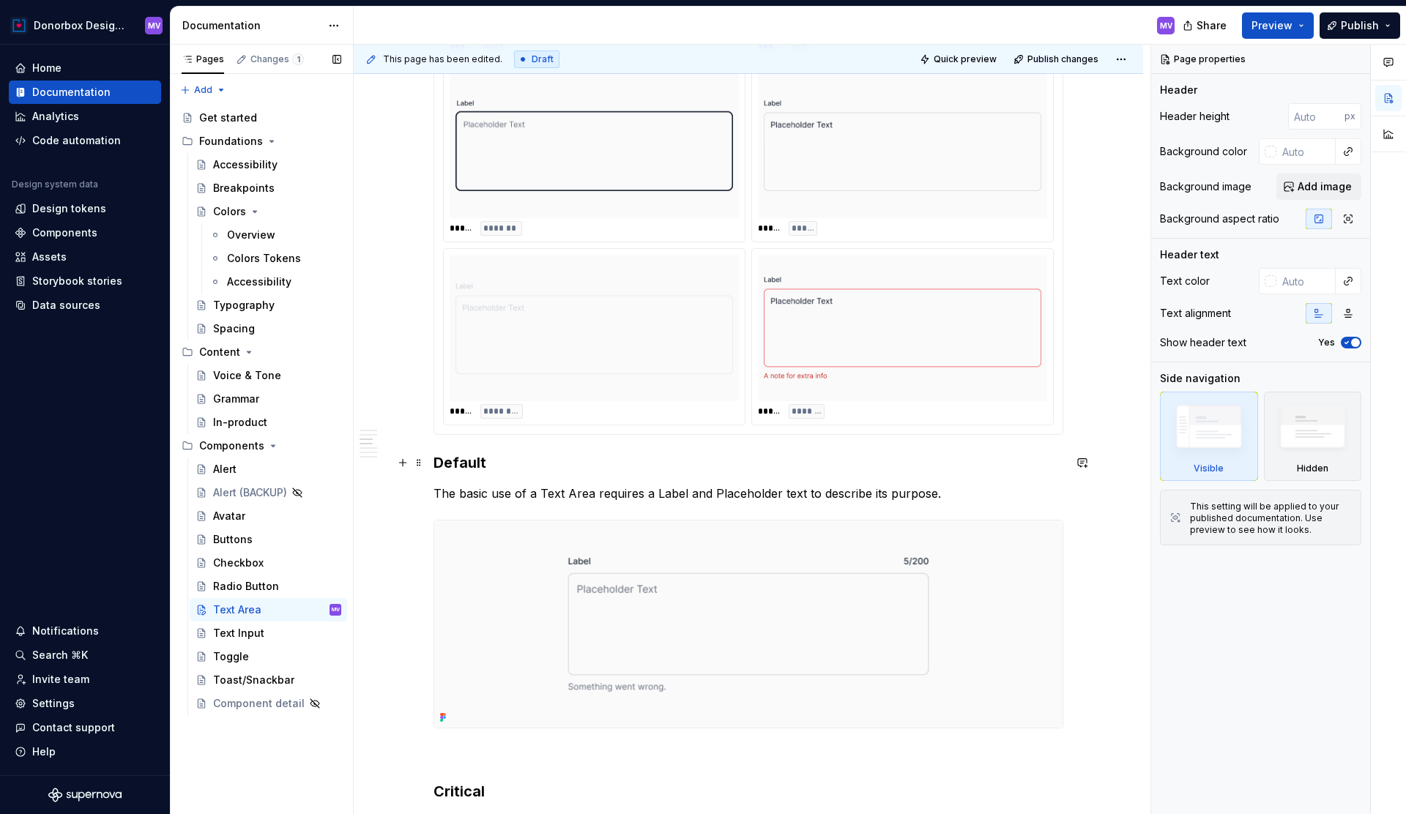
click at [439, 458] on h3 "Default" at bounding box center [749, 463] width 630 height 21
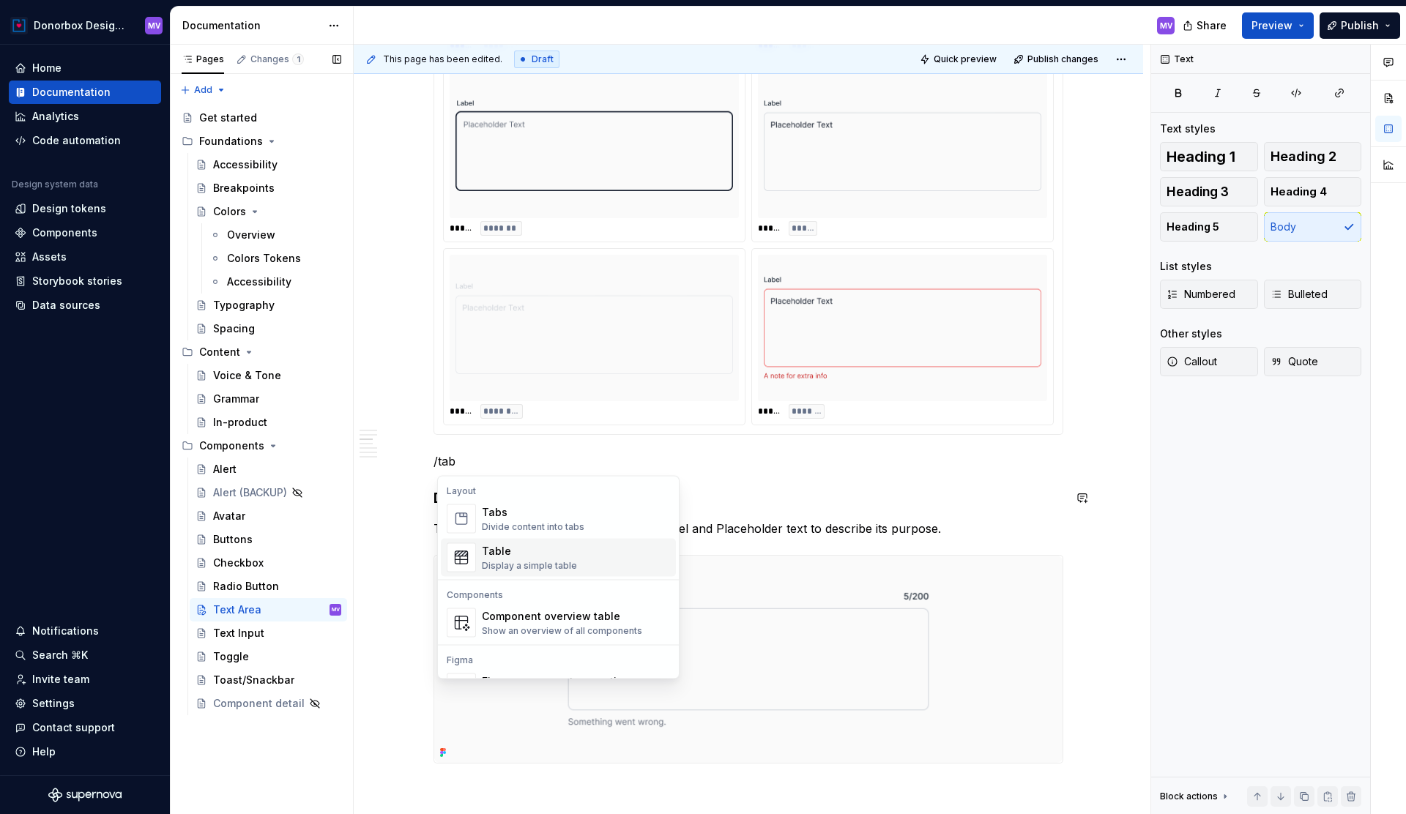
click at [504, 547] on div "Table" at bounding box center [529, 551] width 95 height 15
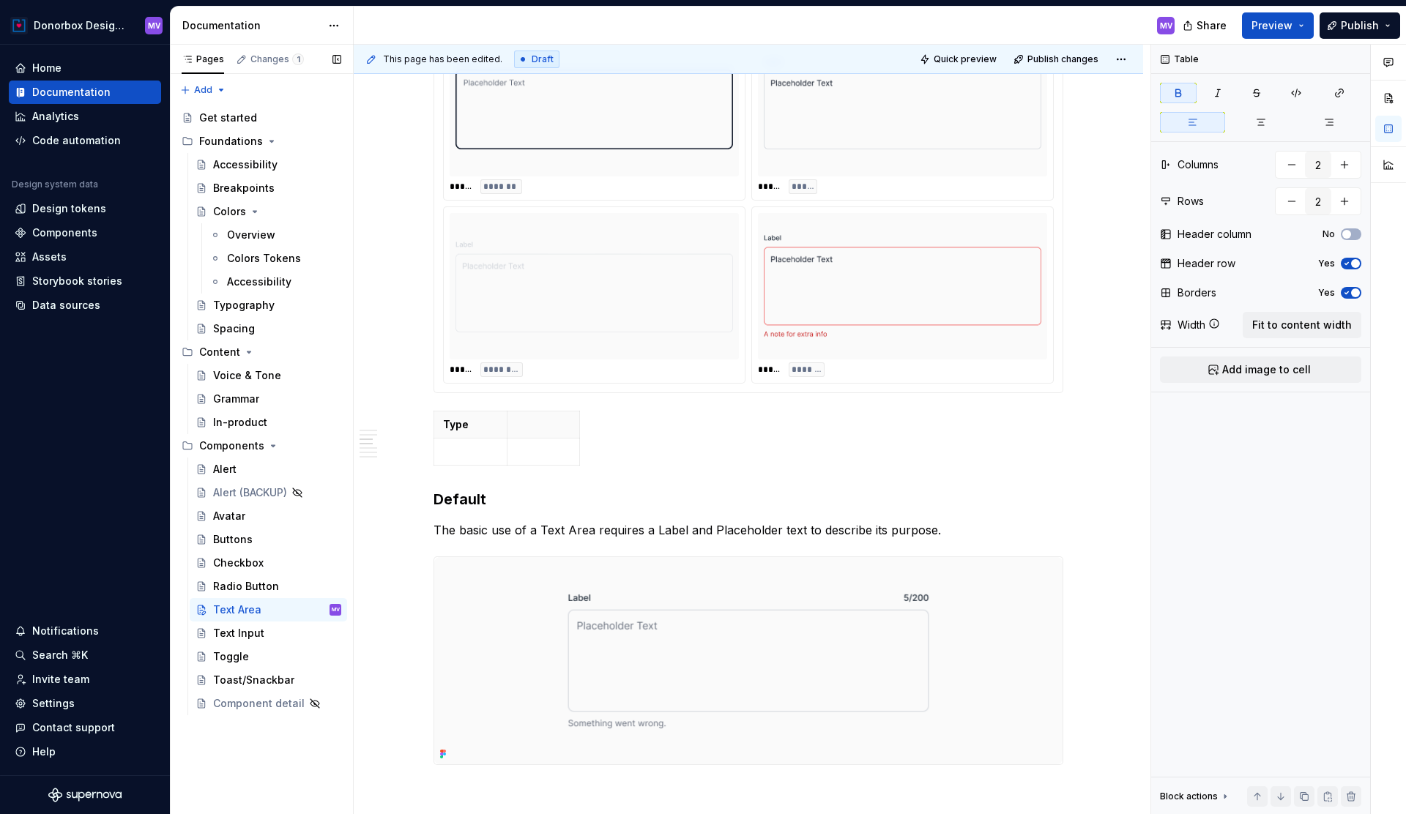
scroll to position [1333, 0]
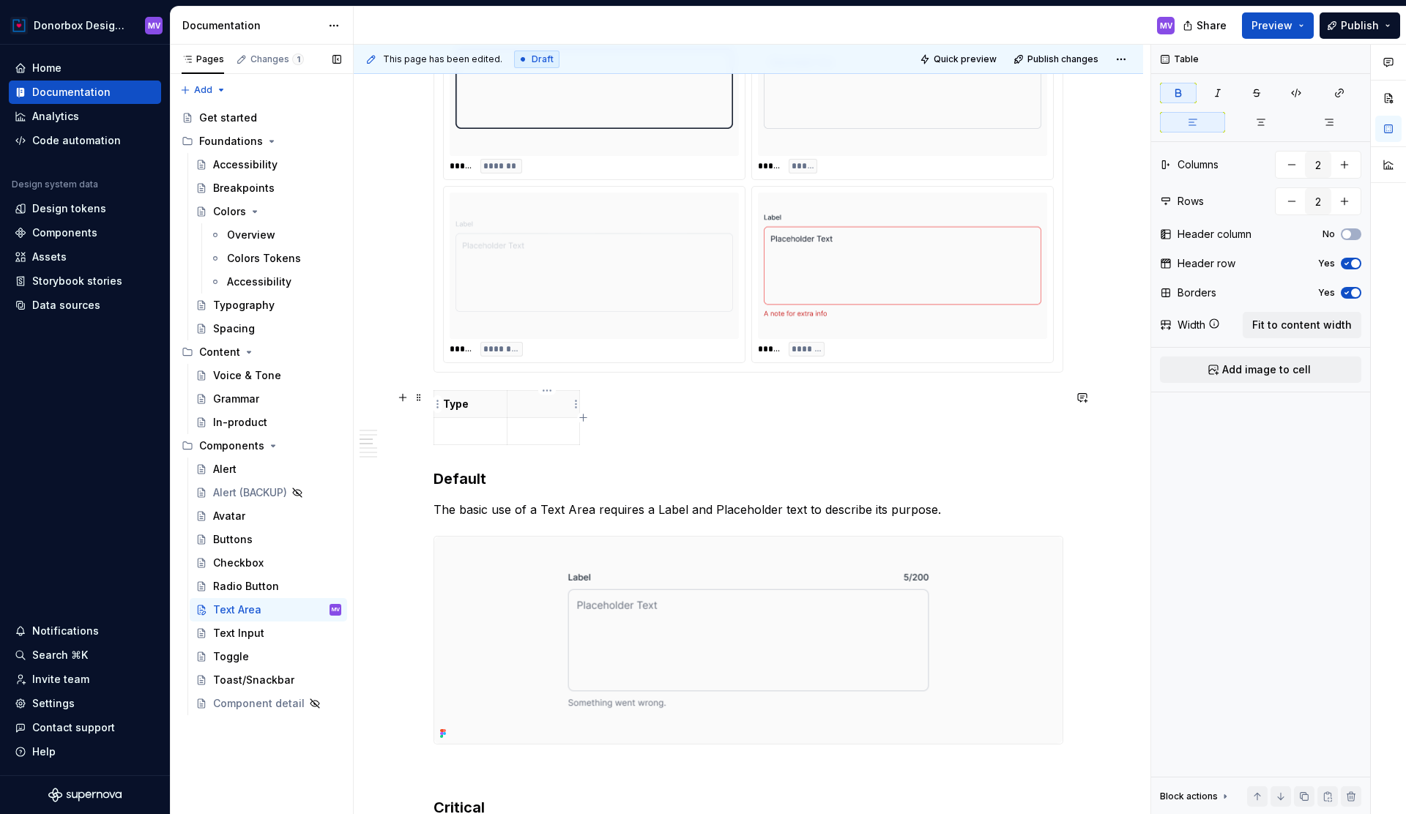
click at [544, 409] on p at bounding box center [543, 404] width 55 height 15
drag, startPoint x: 582, startPoint y: 404, endPoint x: 1066, endPoint y: 420, distance: 484.4
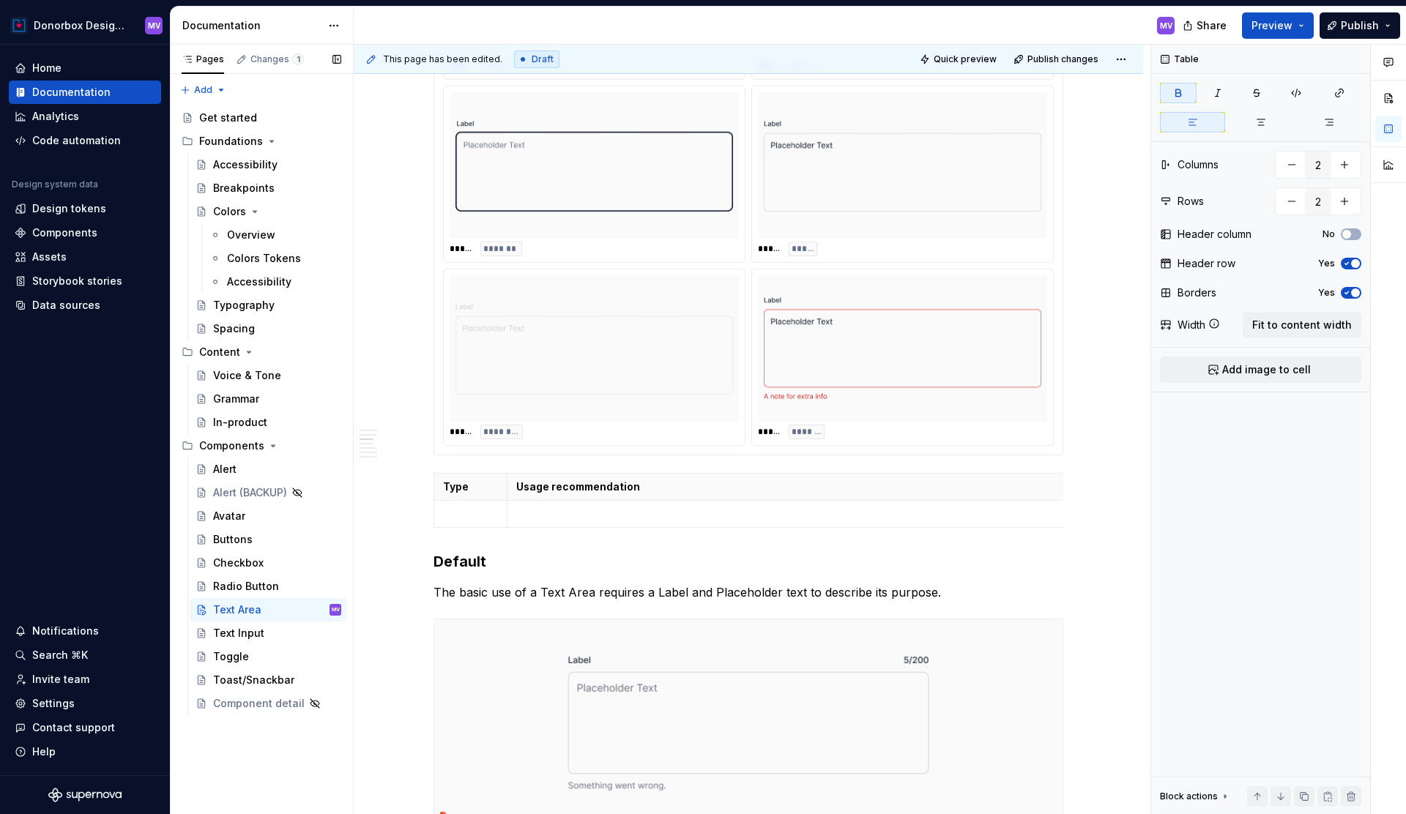
scroll to position [1233, 0]
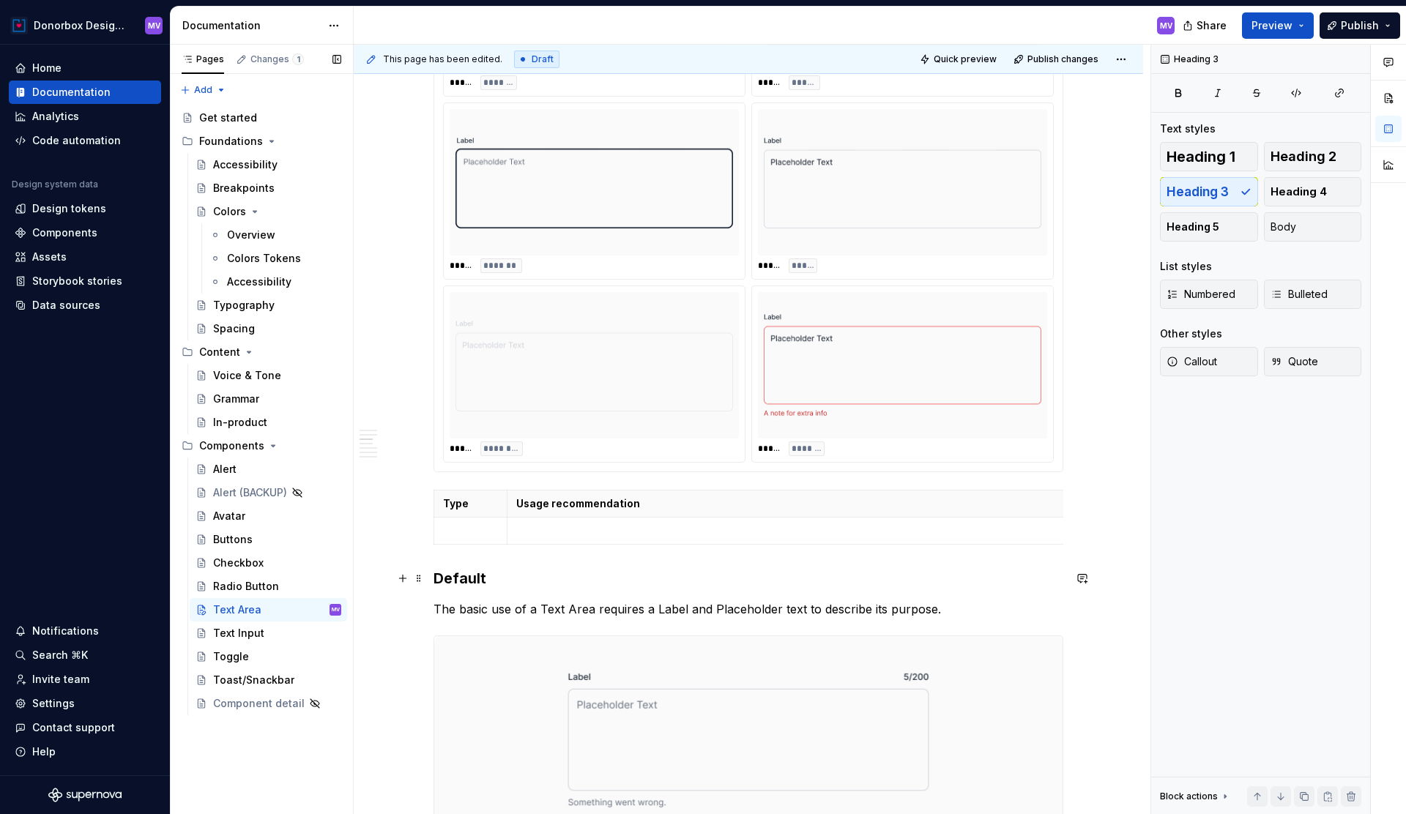
click at [462, 572] on h3 "Default" at bounding box center [749, 578] width 630 height 21
copy h3 "Default"
click at [467, 527] on p at bounding box center [470, 531] width 55 height 15
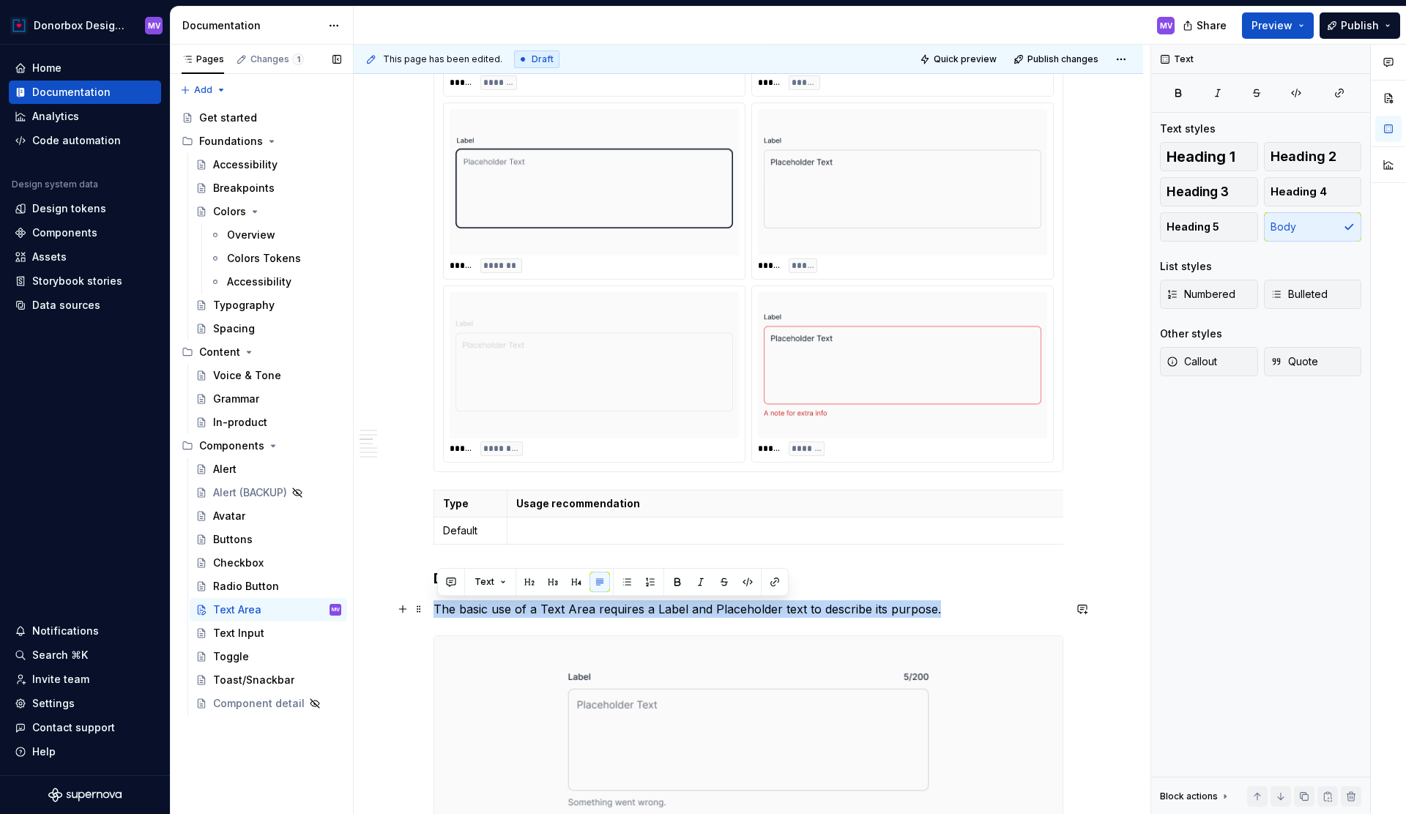
drag, startPoint x: 439, startPoint y: 609, endPoint x: 946, endPoint y: 609, distance: 506.8
click at [946, 609] on p "The basic use of a Text Area requires a Label and Placeholder text to describe …" at bounding box center [749, 610] width 630 height 18
copy p "The basic use of a Text Area requires a Label and Placeholder text to describe …"
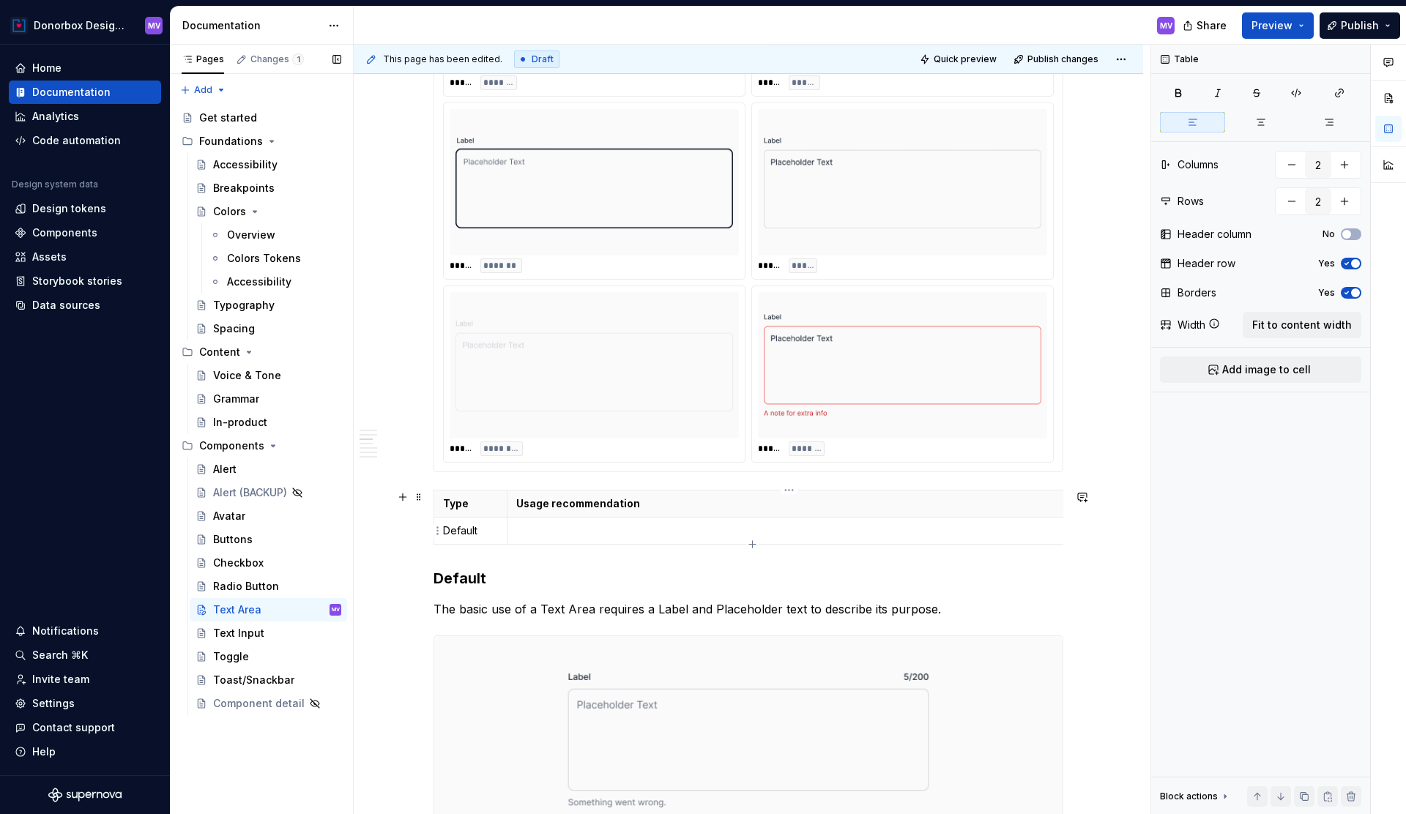
click at [673, 532] on p at bounding box center [785, 531] width 538 height 15
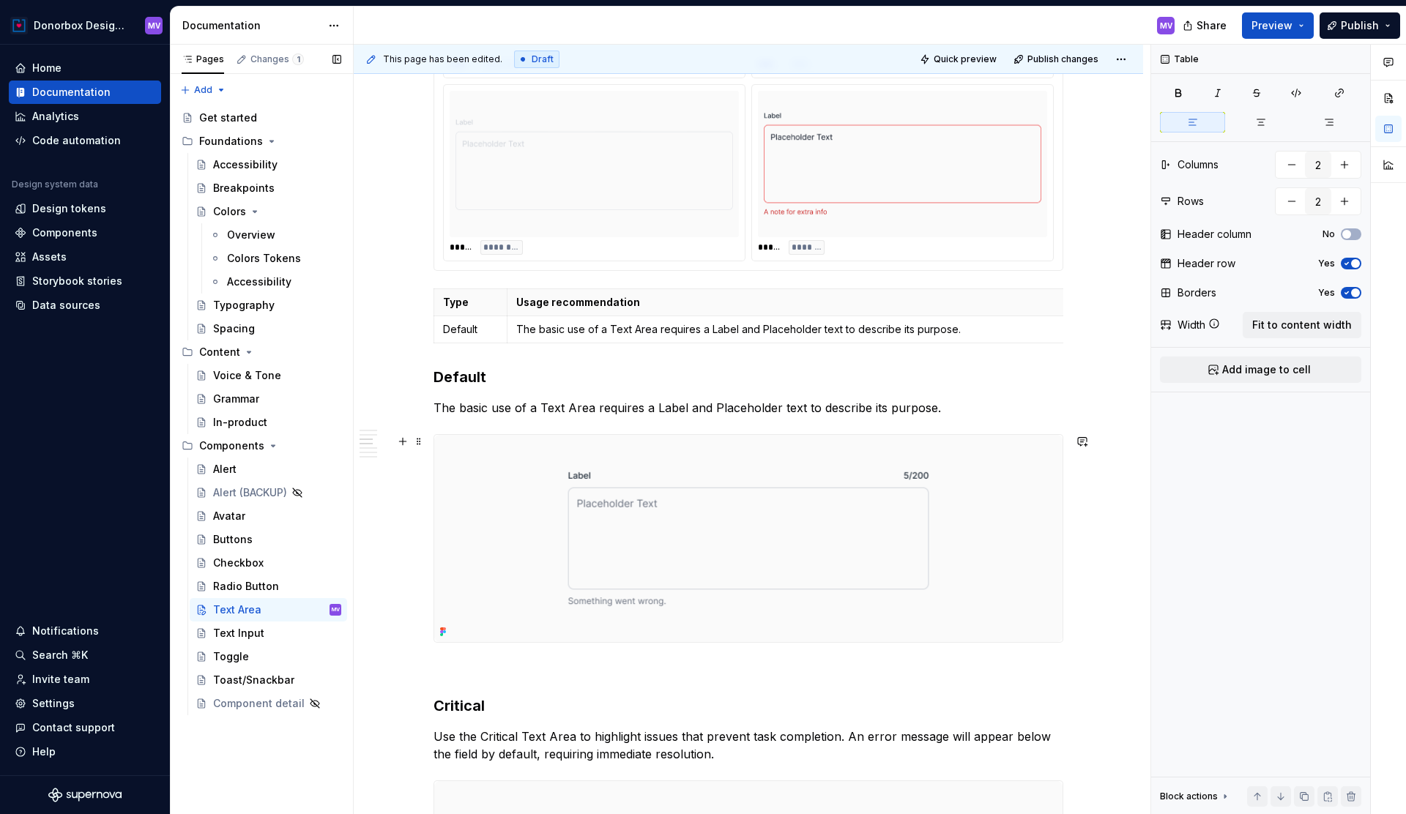
scroll to position [1437, 0]
click at [516, 322] on td "The basic use of a Text Area requires a Label and Placeholder text to describe …" at bounding box center [785, 326] width 557 height 27
click at [230, 576] on div "Radio Button" at bounding box center [277, 586] width 128 height 21
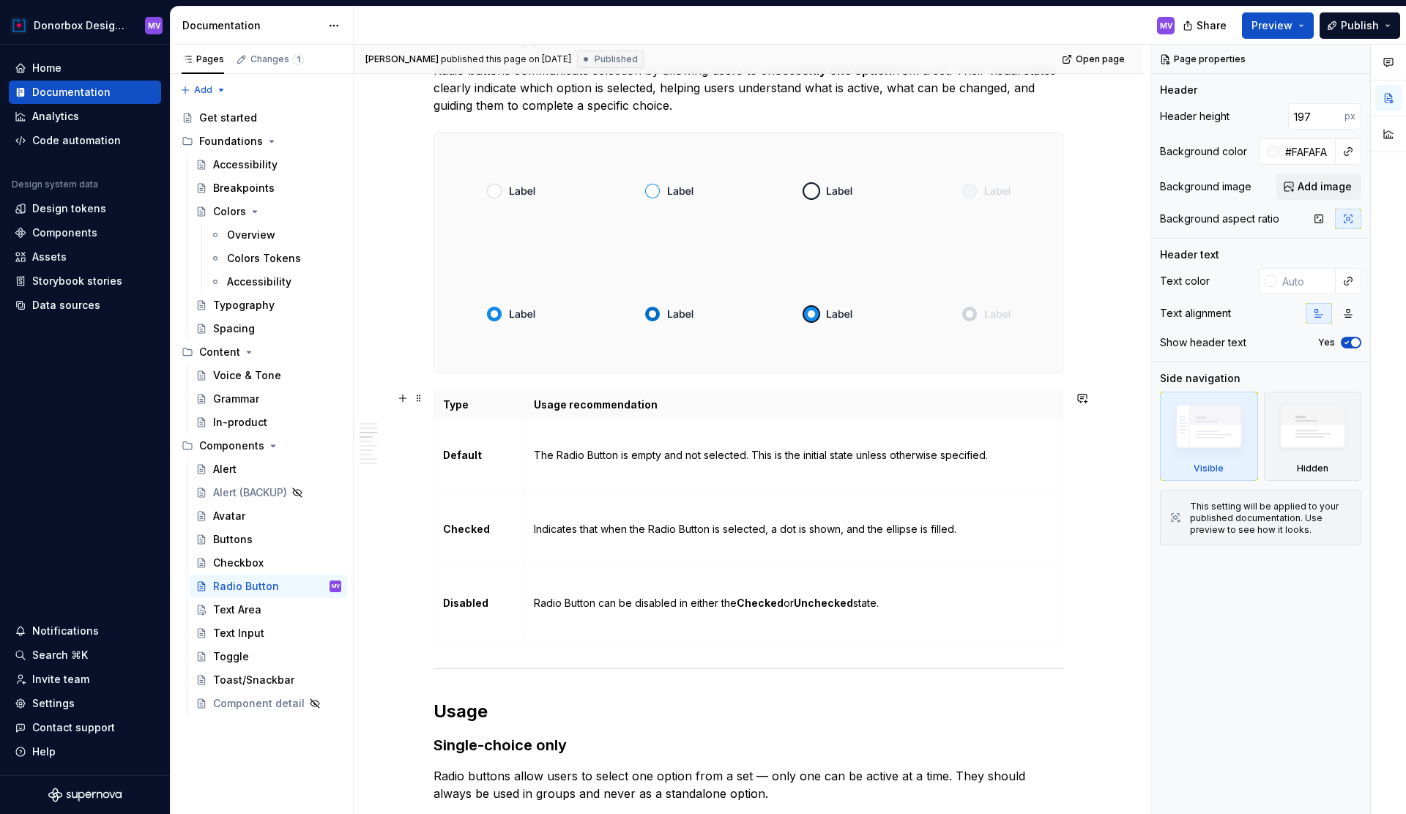
scroll to position [961, 0]
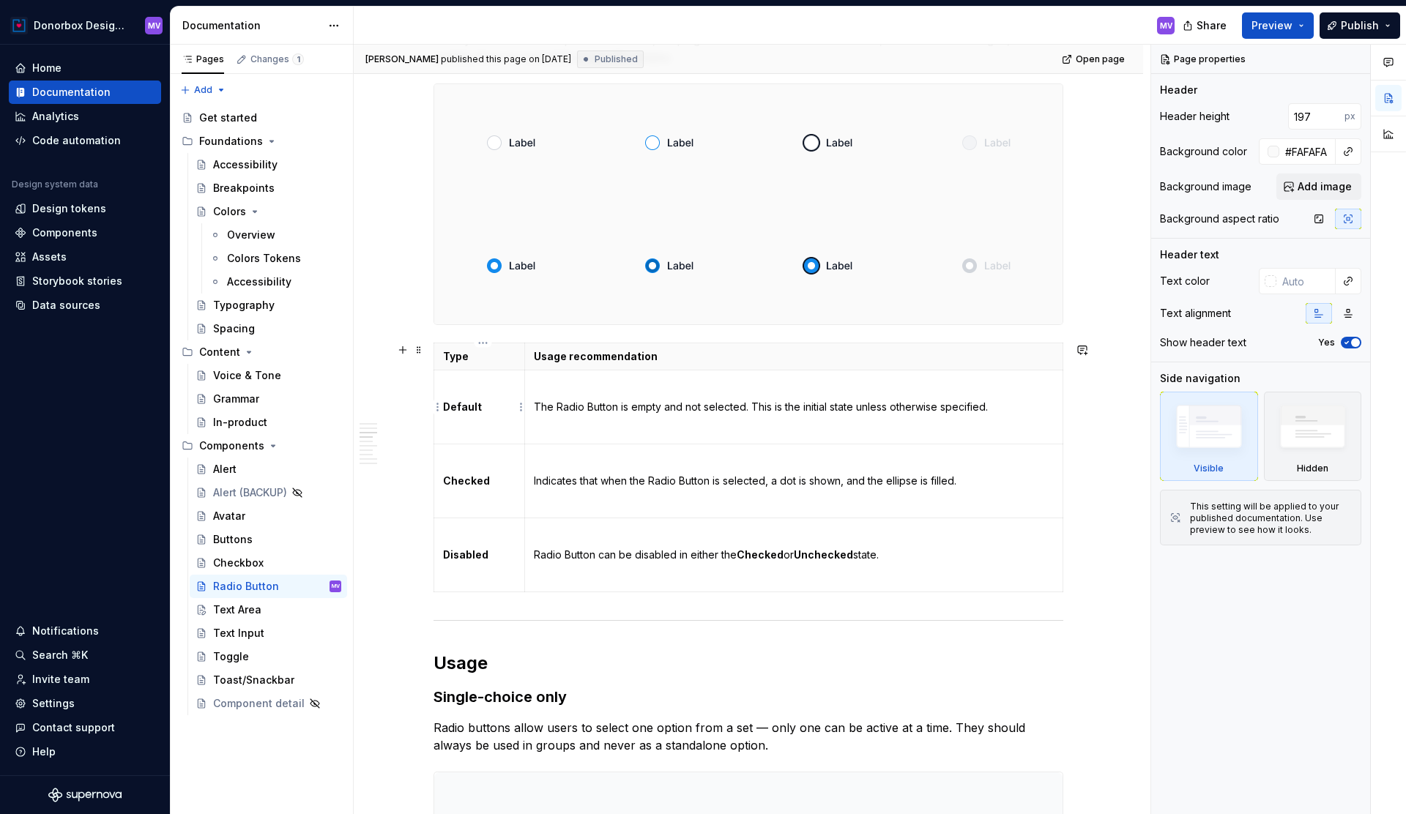
click at [489, 410] on p "Default" at bounding box center [479, 407] width 73 height 15
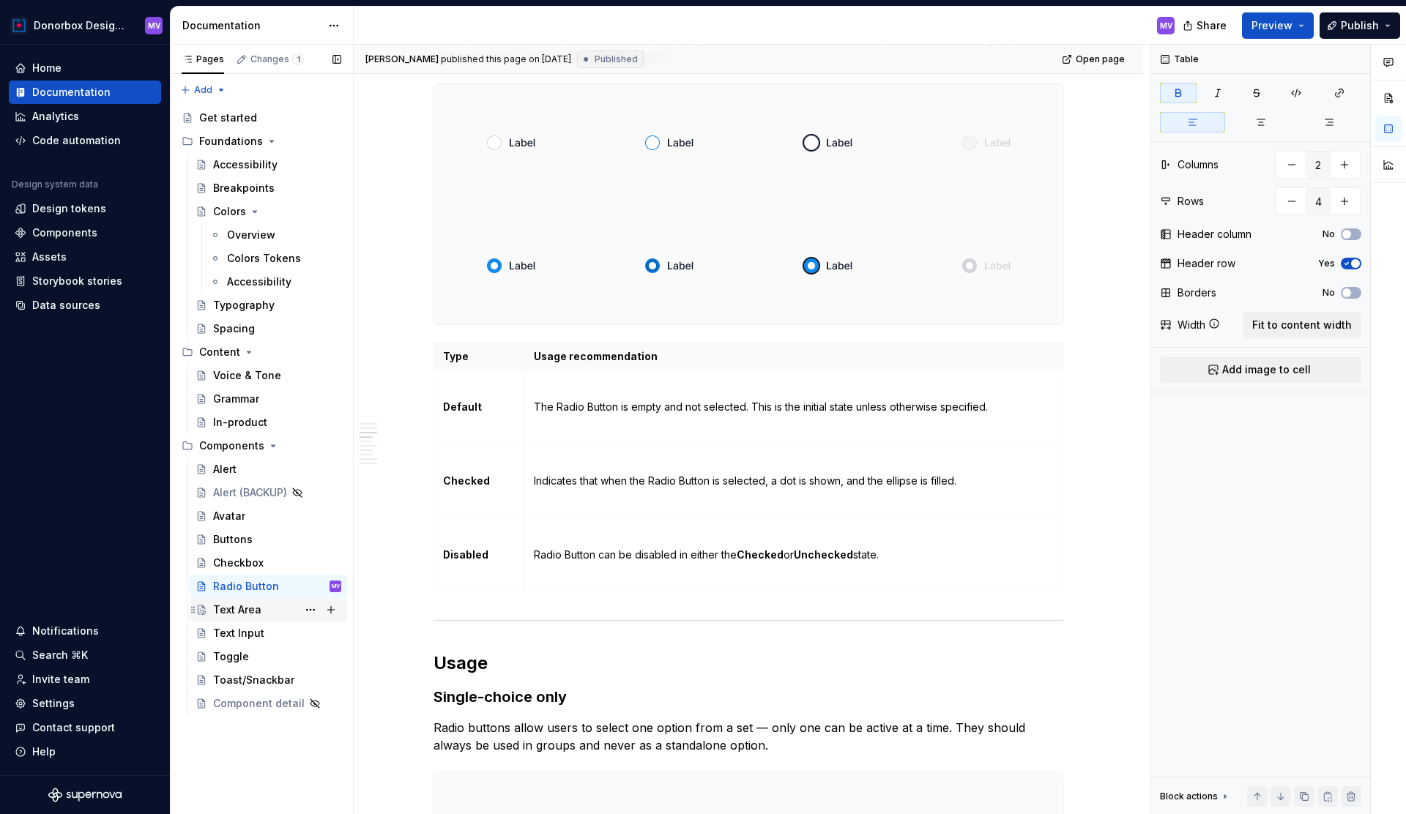
click at [256, 608] on div "Text Area" at bounding box center [237, 610] width 48 height 15
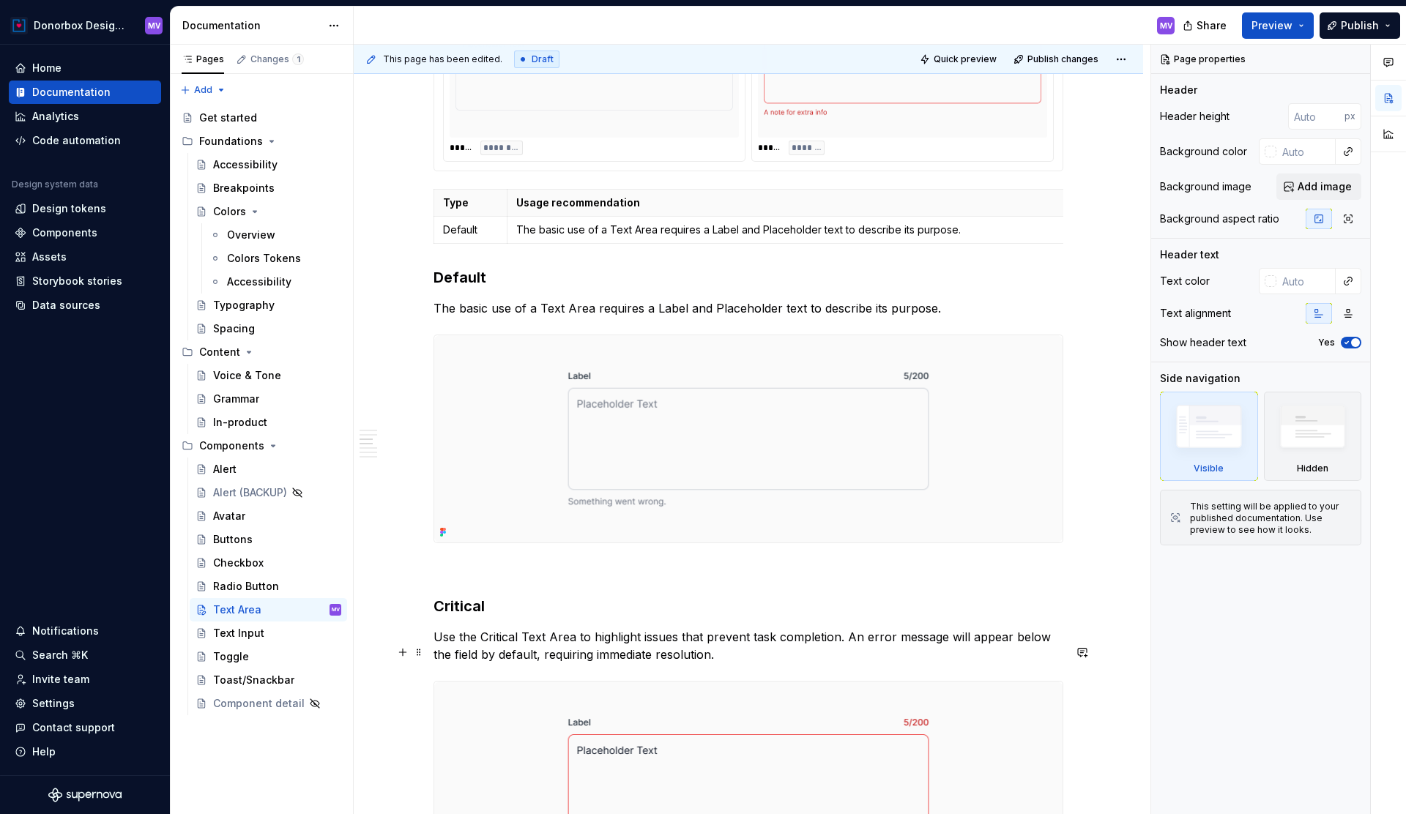
scroll to position [1523, 0]
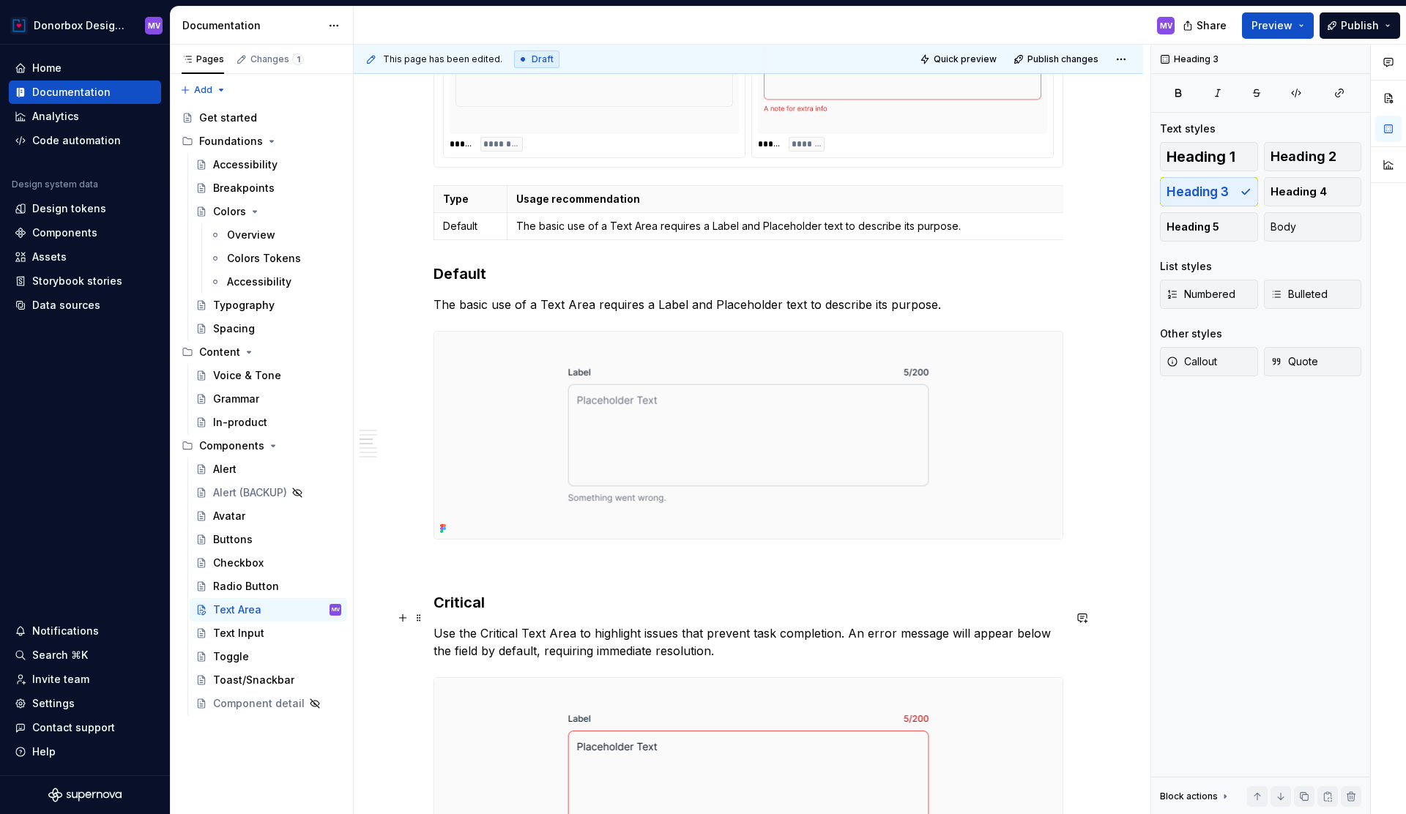
click at [465, 613] on h3 "Critical" at bounding box center [749, 603] width 630 height 21
copy h3 "Critical"
click at [465, 613] on h3 at bounding box center [749, 603] width 630 height 21
click at [465, 613] on h3 "Critical" at bounding box center [749, 603] width 630 height 21
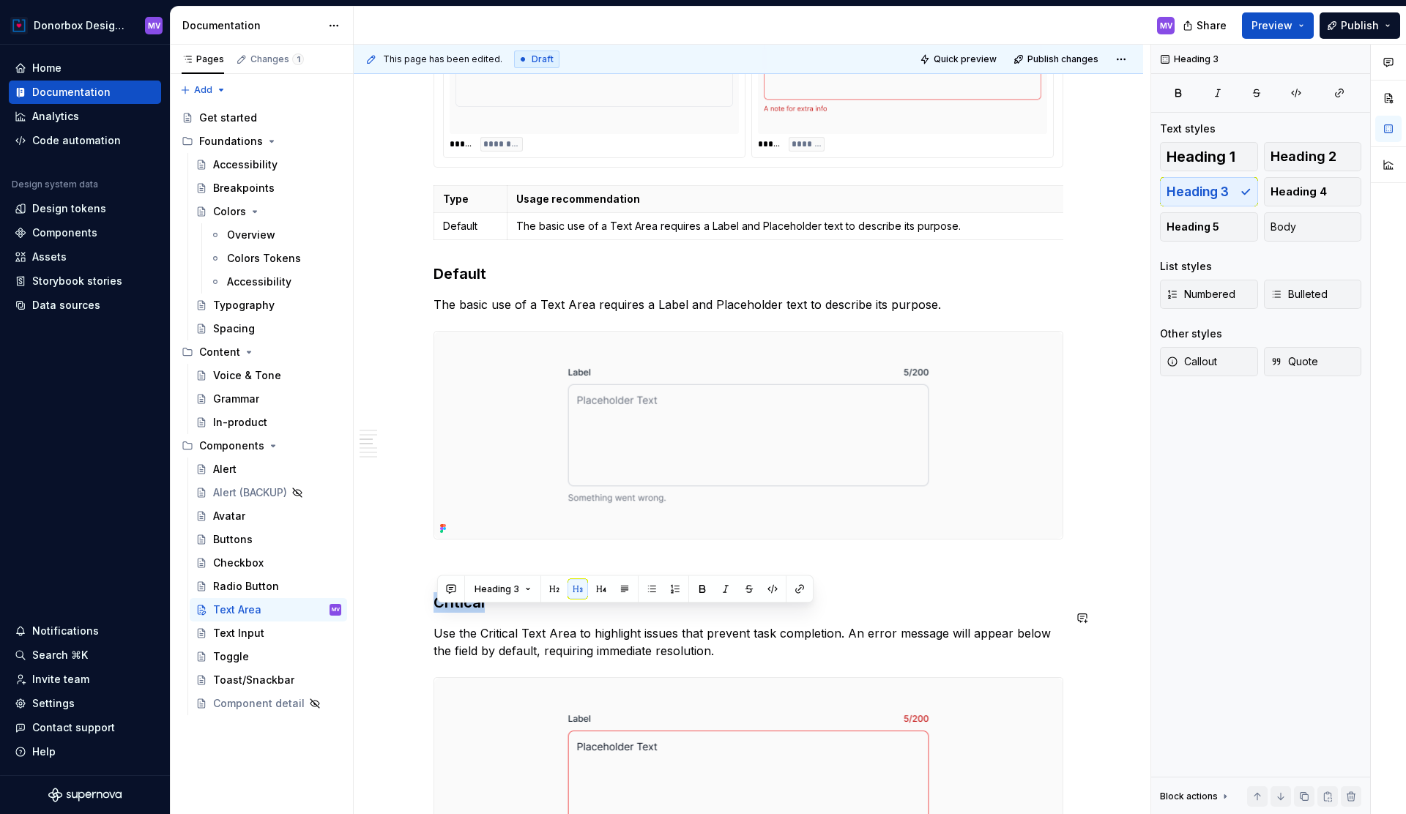
click at [465, 613] on h3 "Critical" at bounding box center [749, 603] width 630 height 21
copy h3 "Critical"
click at [483, 234] on p "Default" at bounding box center [470, 226] width 55 height 15
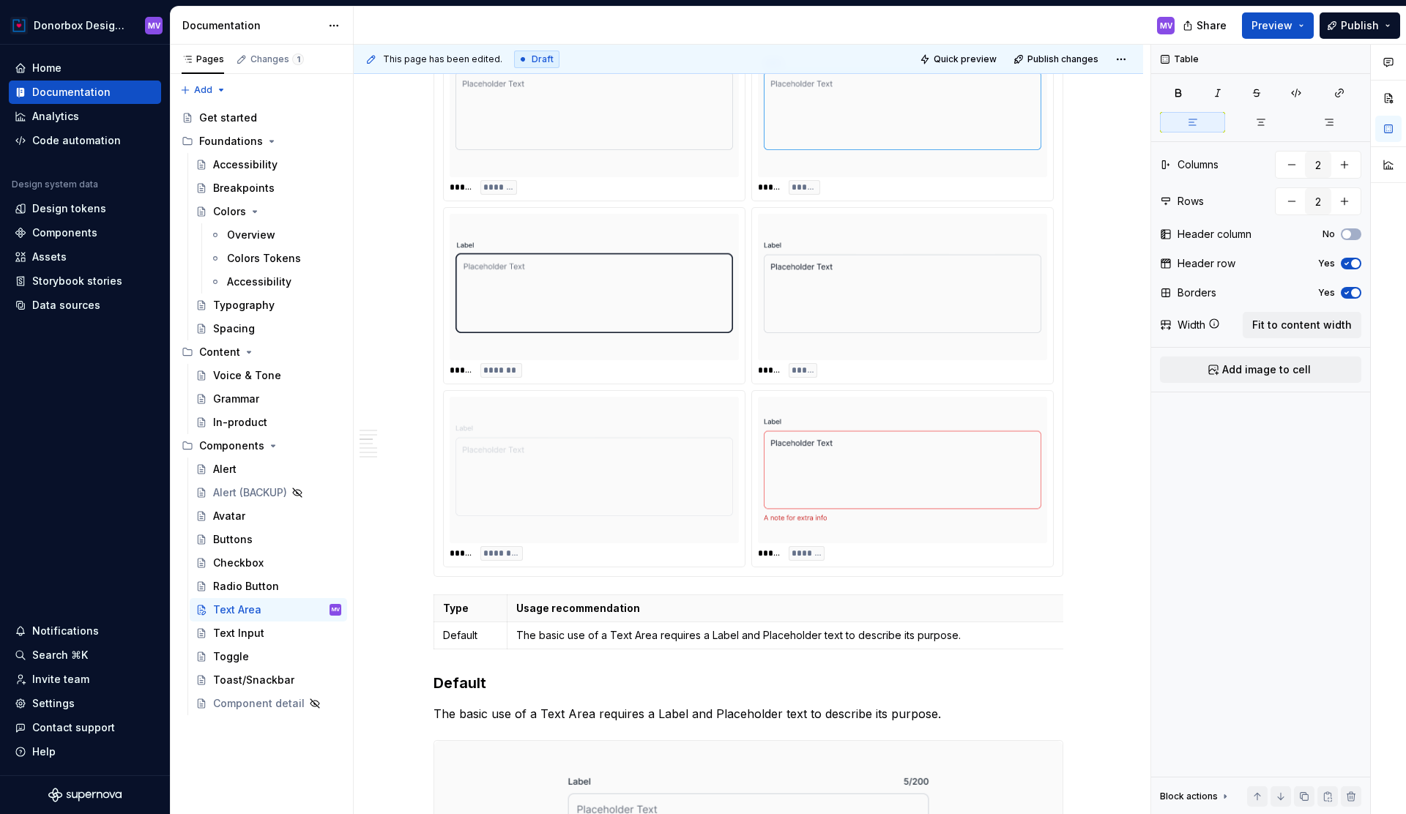
scroll to position [1118, 0]
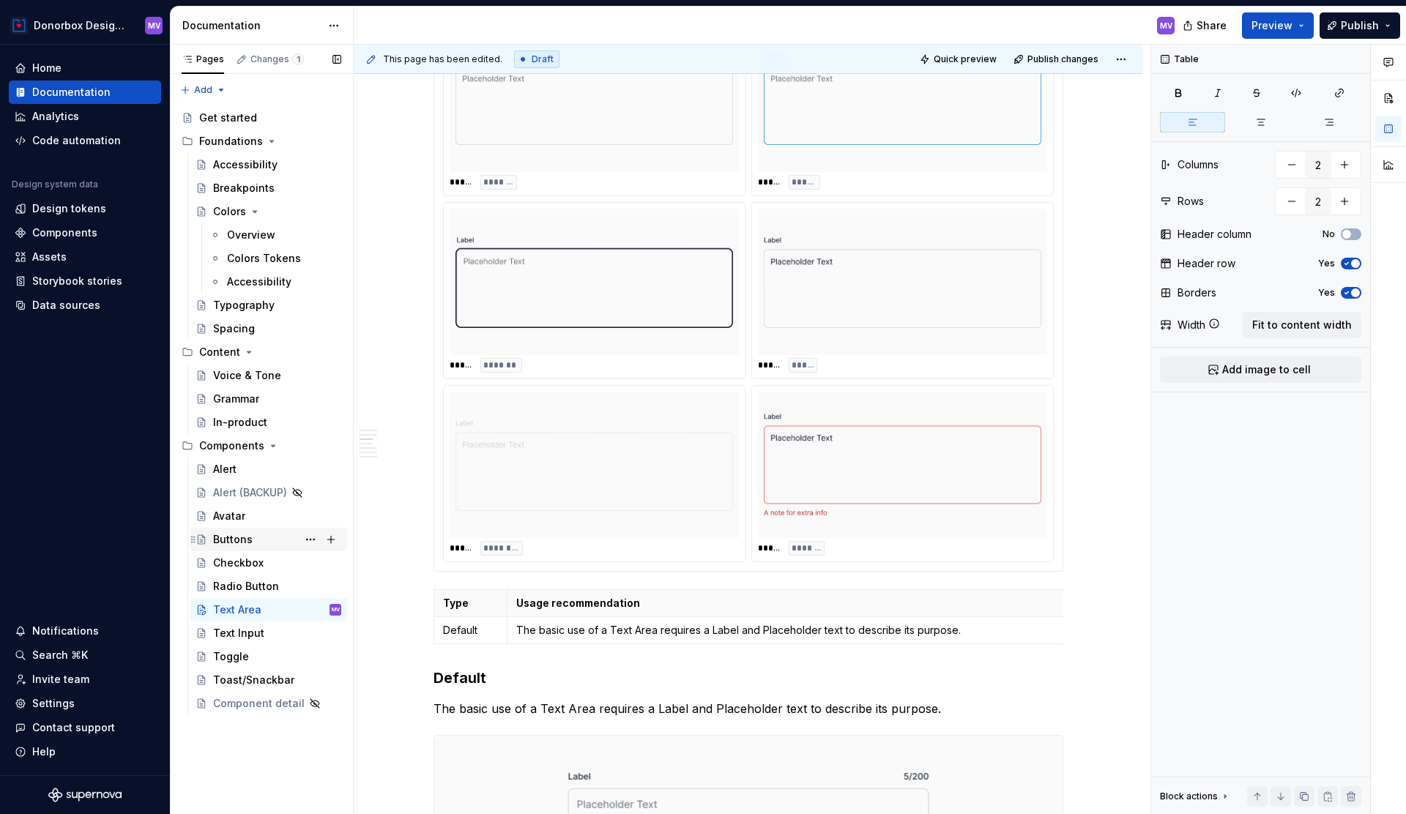
click at [249, 541] on div "Buttons" at bounding box center [233, 539] width 40 height 15
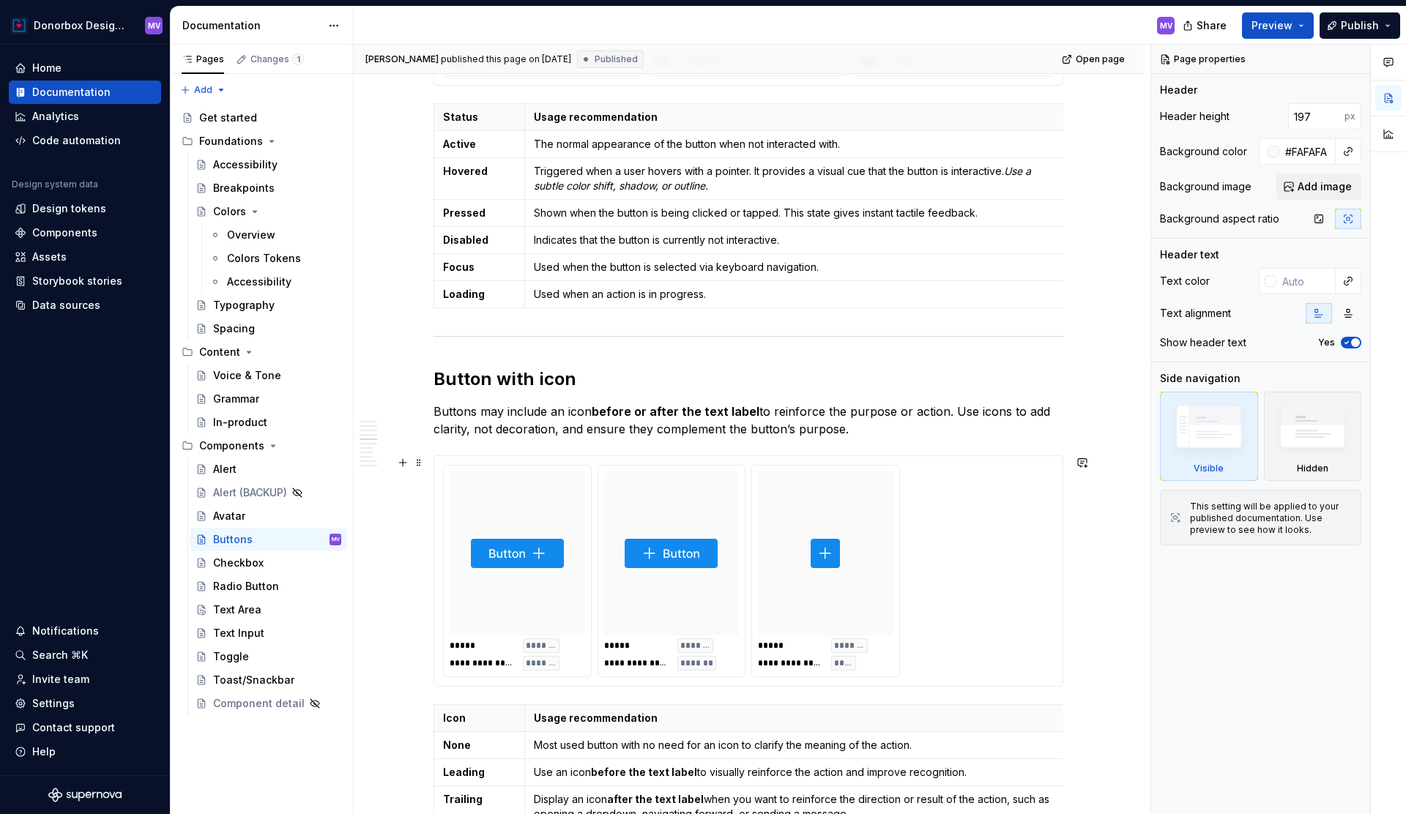
scroll to position [2712, 0]
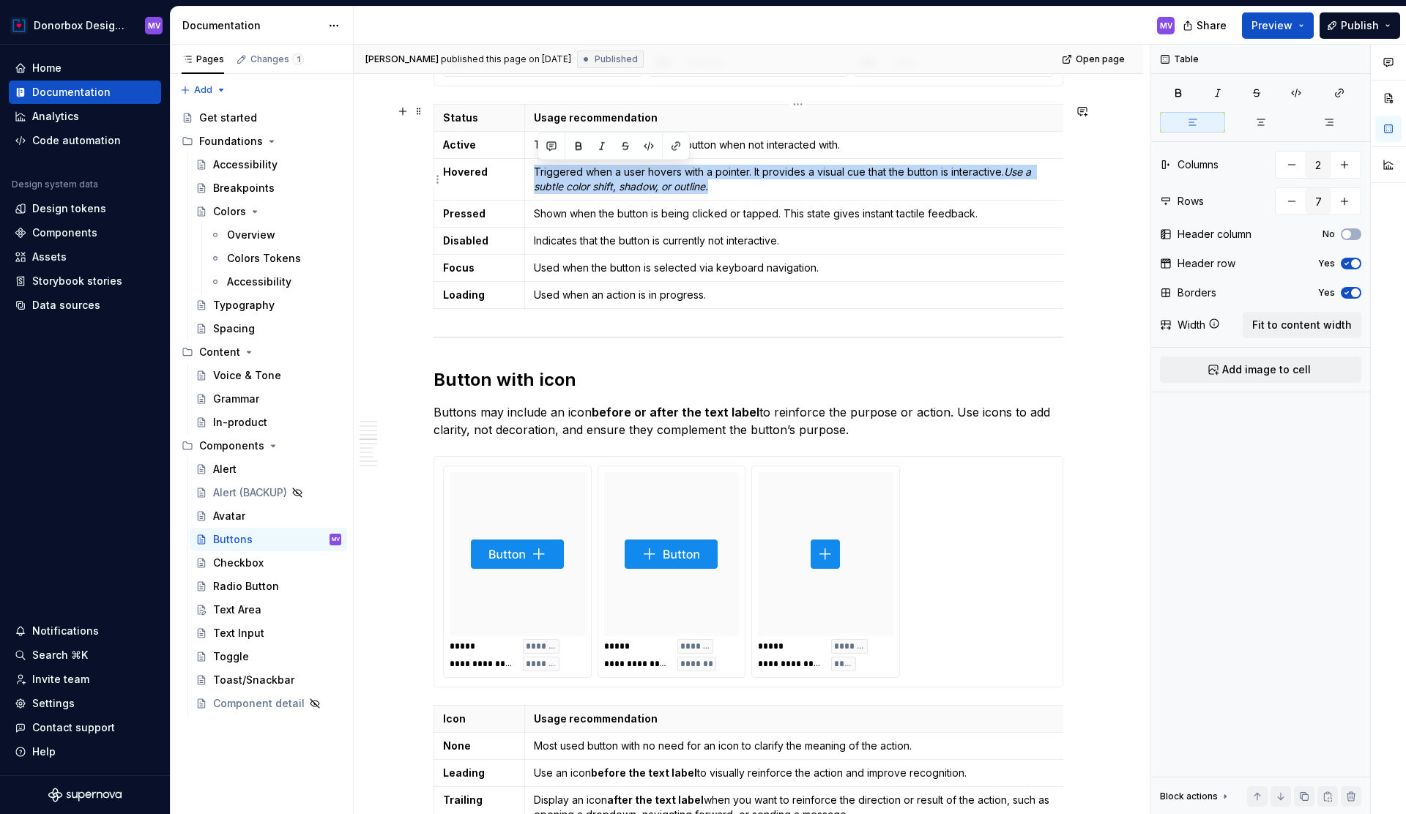
drag, startPoint x: 540, startPoint y: 170, endPoint x: 727, endPoint y: 185, distance: 187.3
click at [727, 185] on p "Triggered when a user hovers with a pointer. It provides a visual cue that the …" at bounding box center [794, 179] width 521 height 29
copy p "Triggered when a user hovers with a pointer. It provides a visual cue that the …"
click at [729, 185] on p "Triggered when a user hovers with a pointer. It provides a visual cue that the …" at bounding box center [794, 179] width 521 height 29
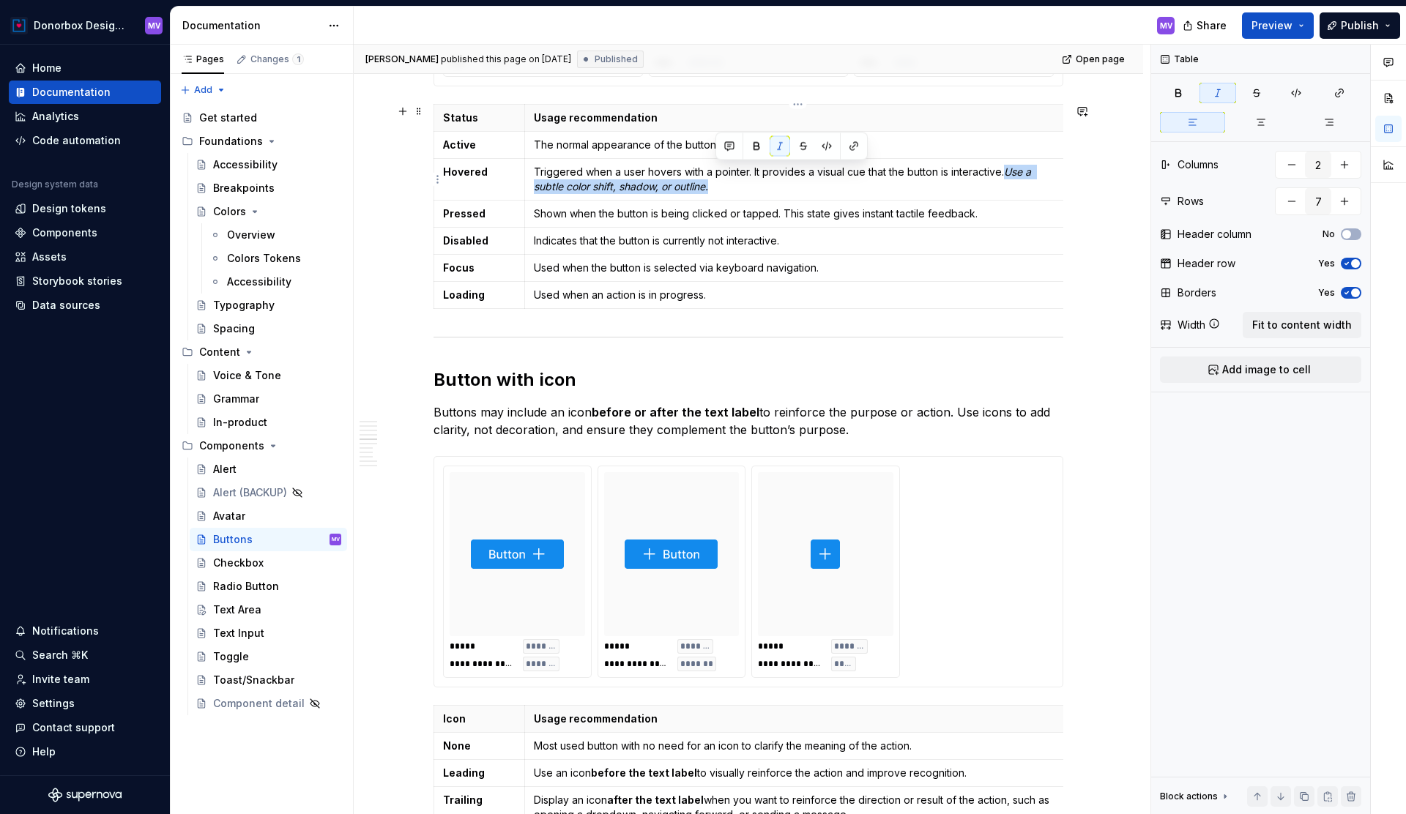
type textarea "*"
drag, startPoint x: 1010, startPoint y: 171, endPoint x: 1033, endPoint y: 182, distance: 25.9
click at [1033, 182] on p "Triggered when a user hovers with a pointer. It provides a visual cue that the …" at bounding box center [794, 179] width 521 height 29
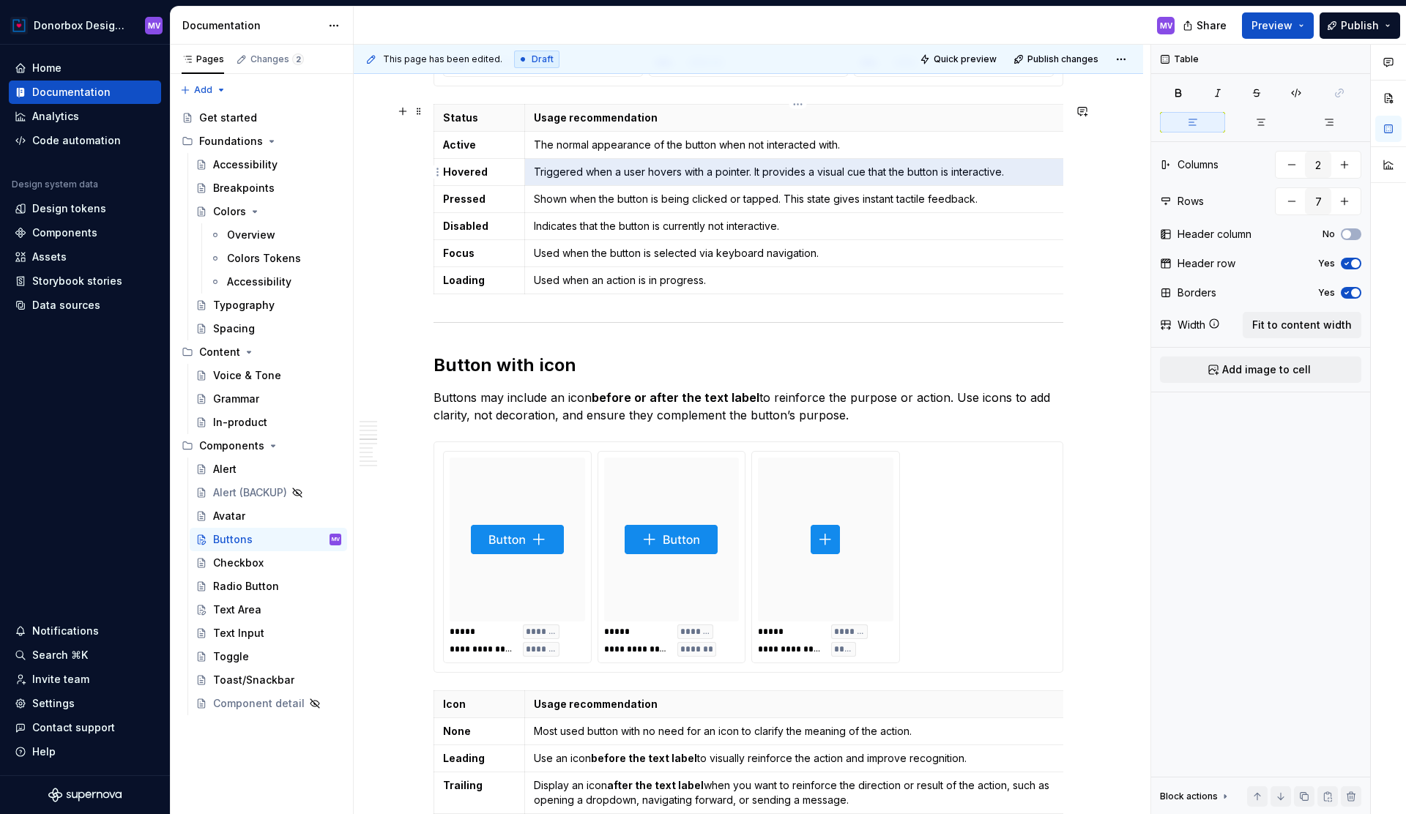
drag, startPoint x: 539, startPoint y: 169, endPoint x: 1014, endPoint y: 176, distance: 475.4
click at [1014, 176] on p "Triggered when a user hovers with a pointer. It provides a visual cue that the …" at bounding box center [794, 172] width 521 height 15
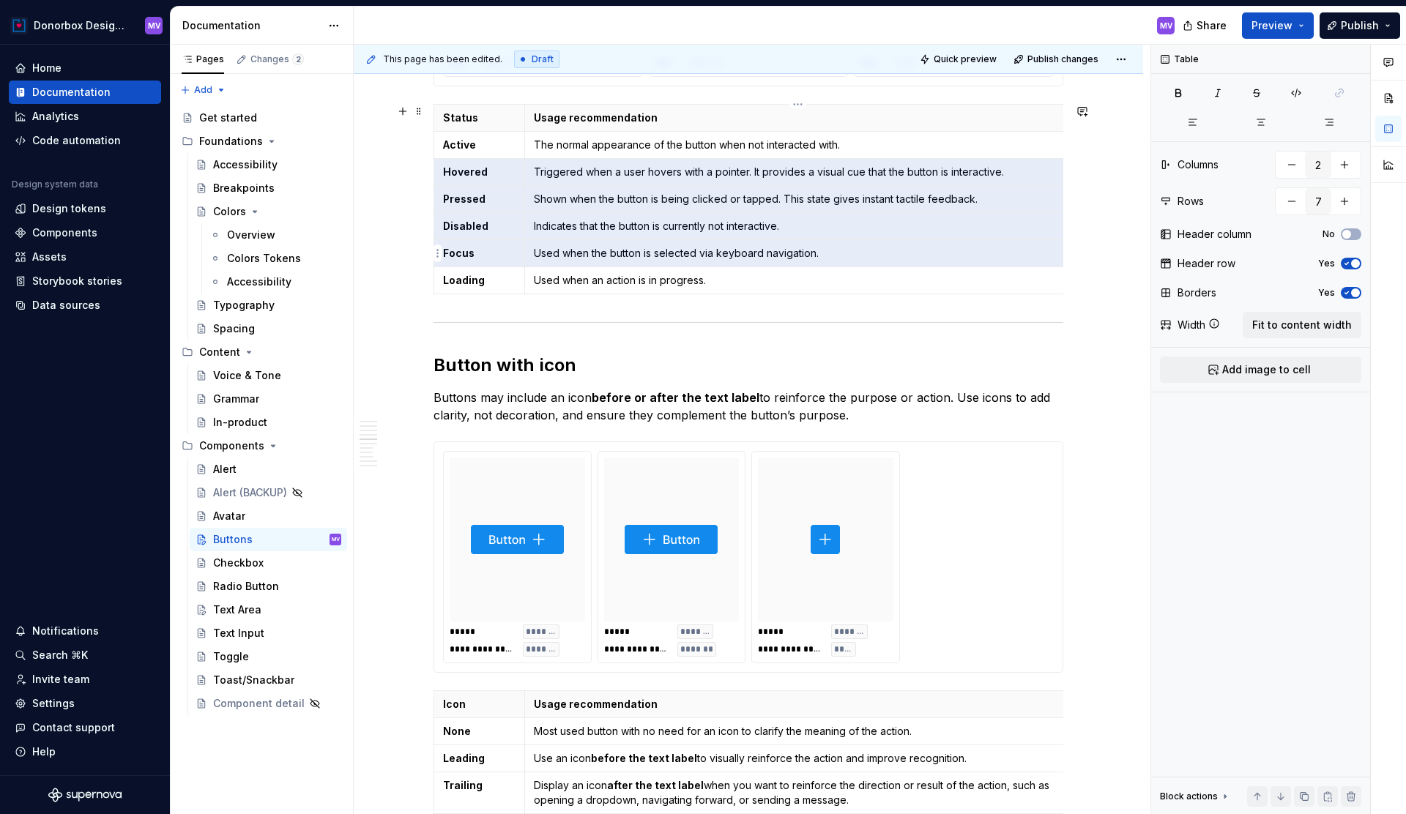
drag, startPoint x: 448, startPoint y: 169, endPoint x: 846, endPoint y: 252, distance: 406.9
click at [846, 252] on tbody "Status Usage recommendation Active The normal appearance of the button when not…" at bounding box center [749, 199] width 630 height 190
click at [251, 607] on div "Text Area" at bounding box center [237, 610] width 48 height 15
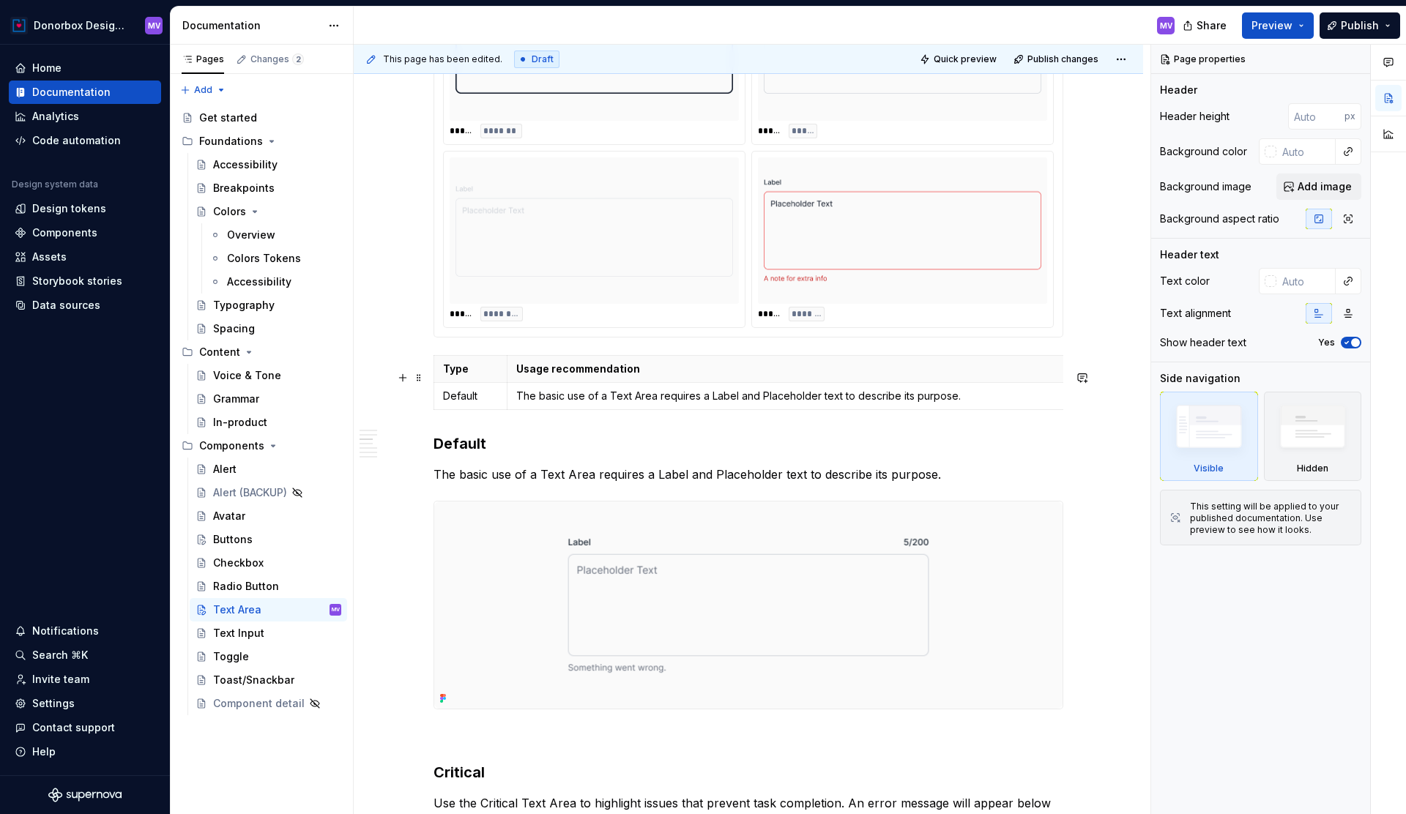
scroll to position [1394, 0]
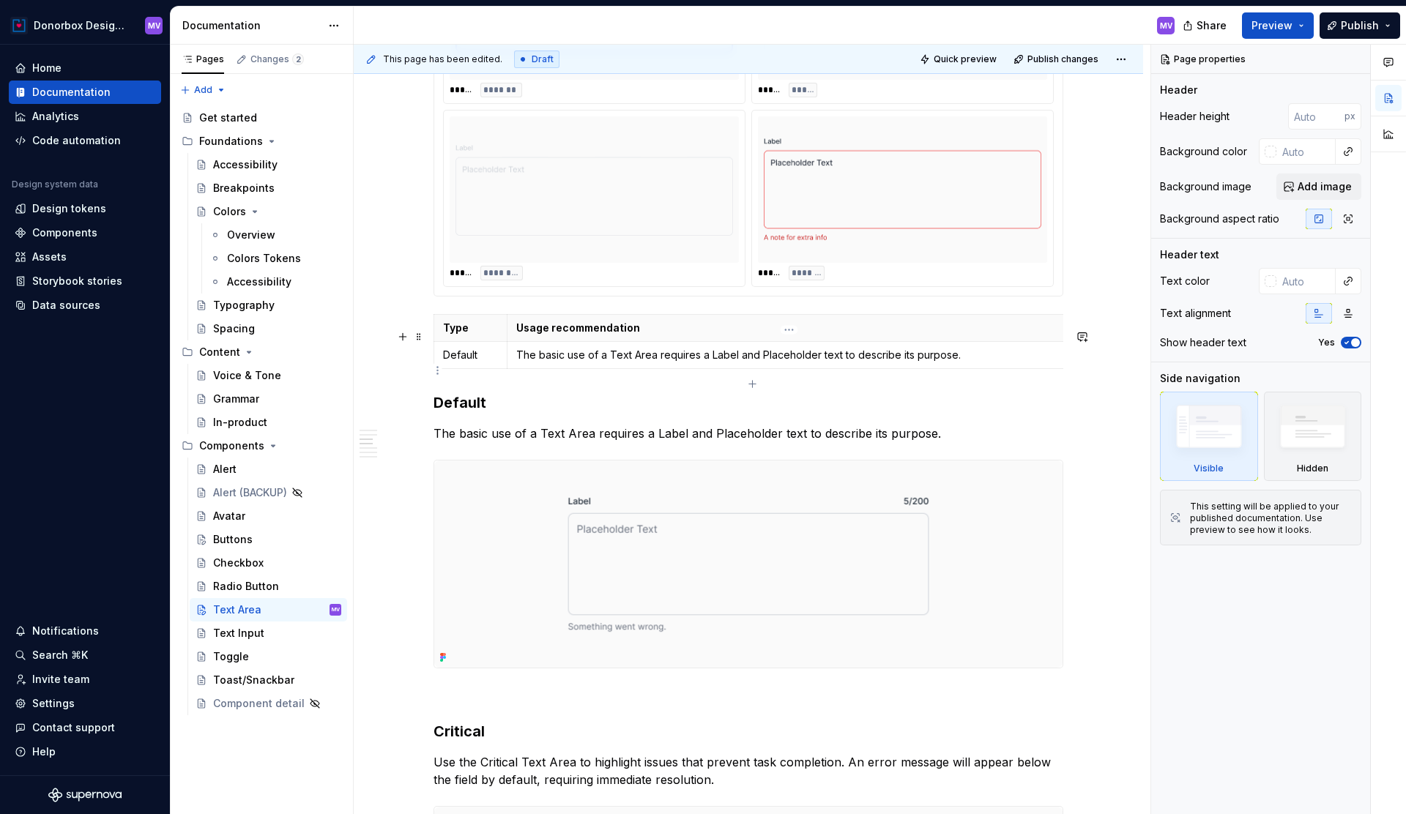
click at [969, 363] on p "The basic use of a Text Area requires a Label and Placeholder text to describe …" at bounding box center [785, 355] width 538 height 15
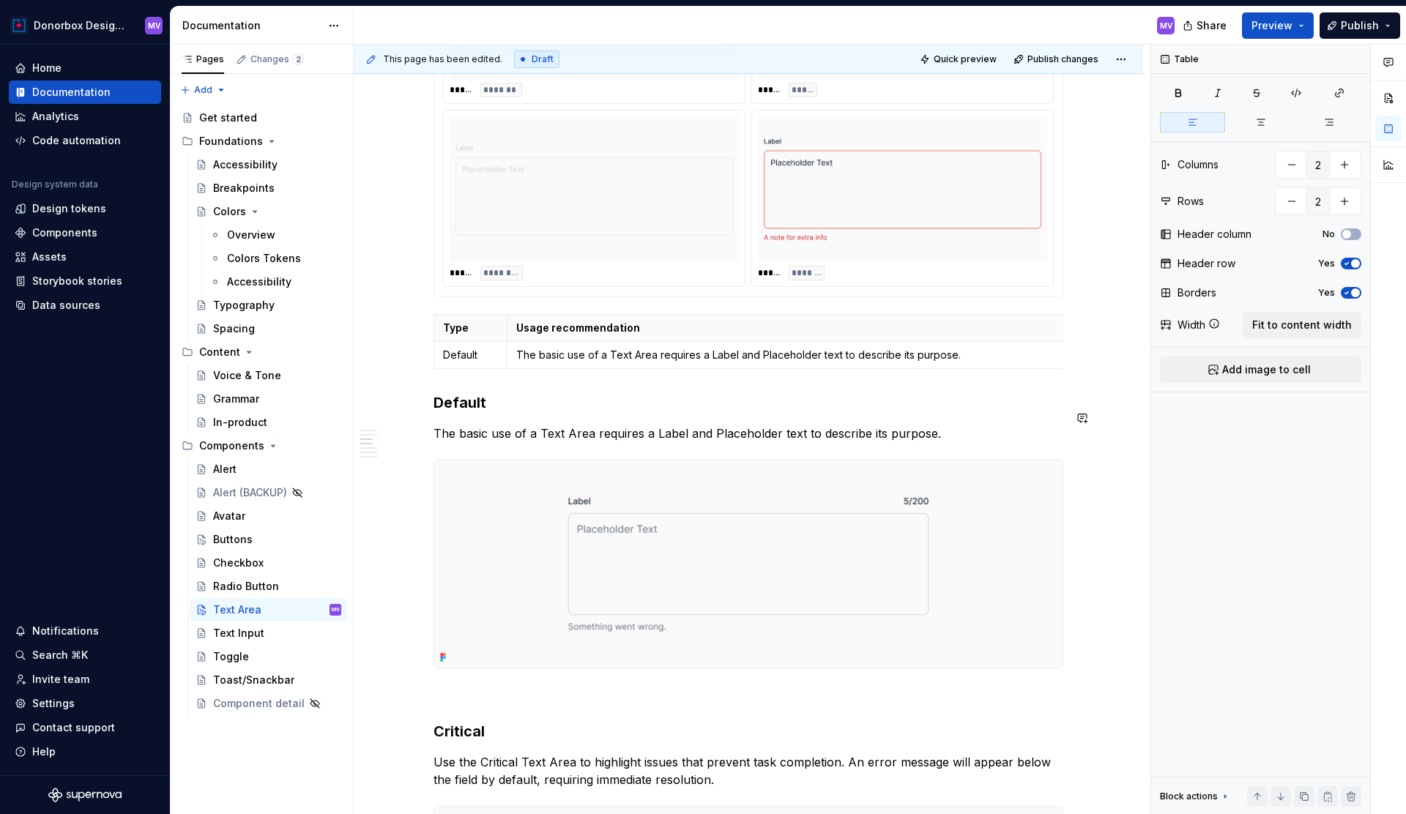
click at [467, 398] on div "**********" at bounding box center [749, 522] width 630 height 3261
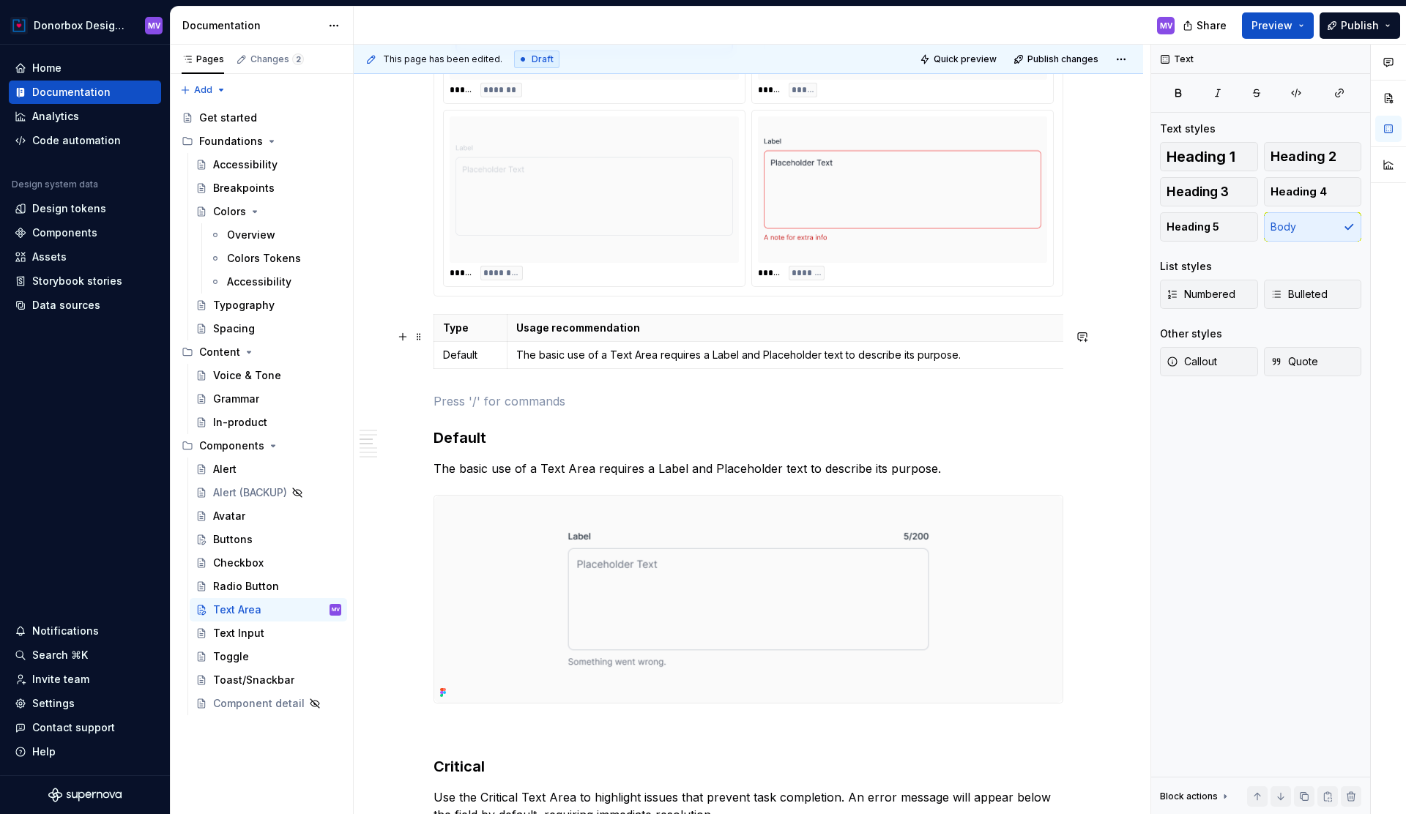
click at [469, 375] on div "Type Usage recommendation Default The basic use of a Text Area requires a Label…" at bounding box center [749, 344] width 630 height 61
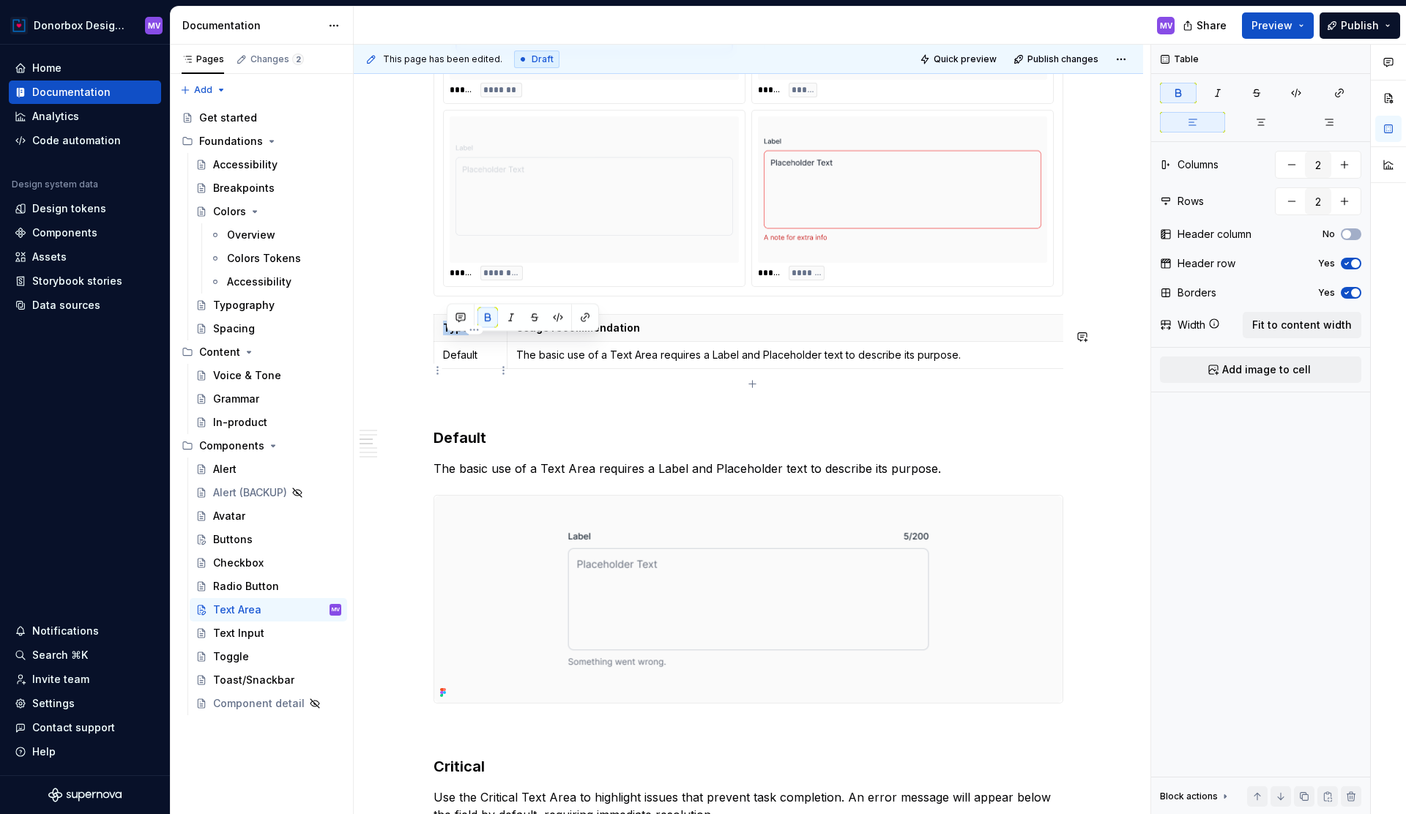
click at [461, 368] on td "Default" at bounding box center [470, 354] width 73 height 27
click at [430, 342] on div "**********" at bounding box center [749, 653] width 790 height 3592
click at [418, 334] on span at bounding box center [419, 337] width 12 height 21
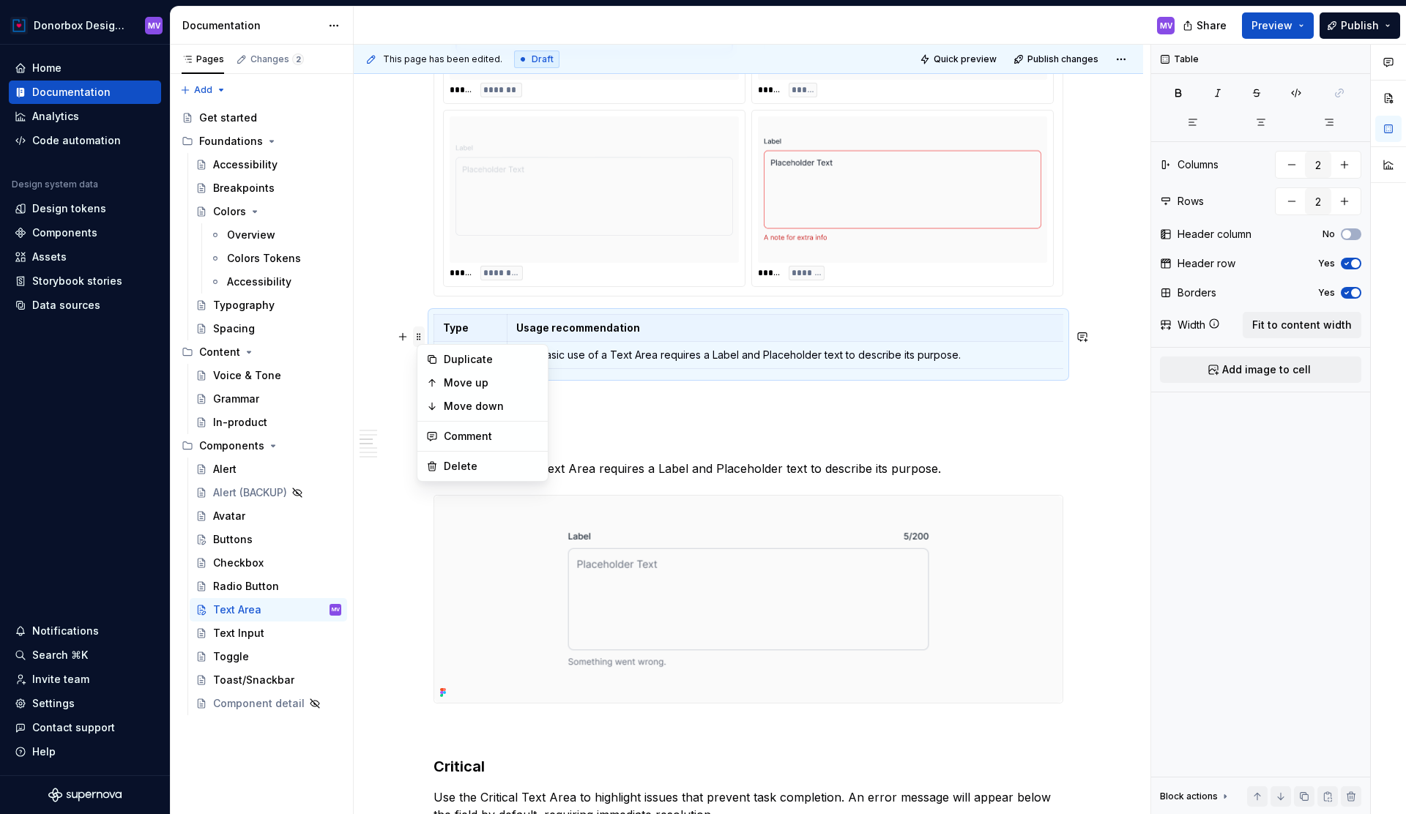
click at [418, 334] on span at bounding box center [419, 337] width 12 height 21
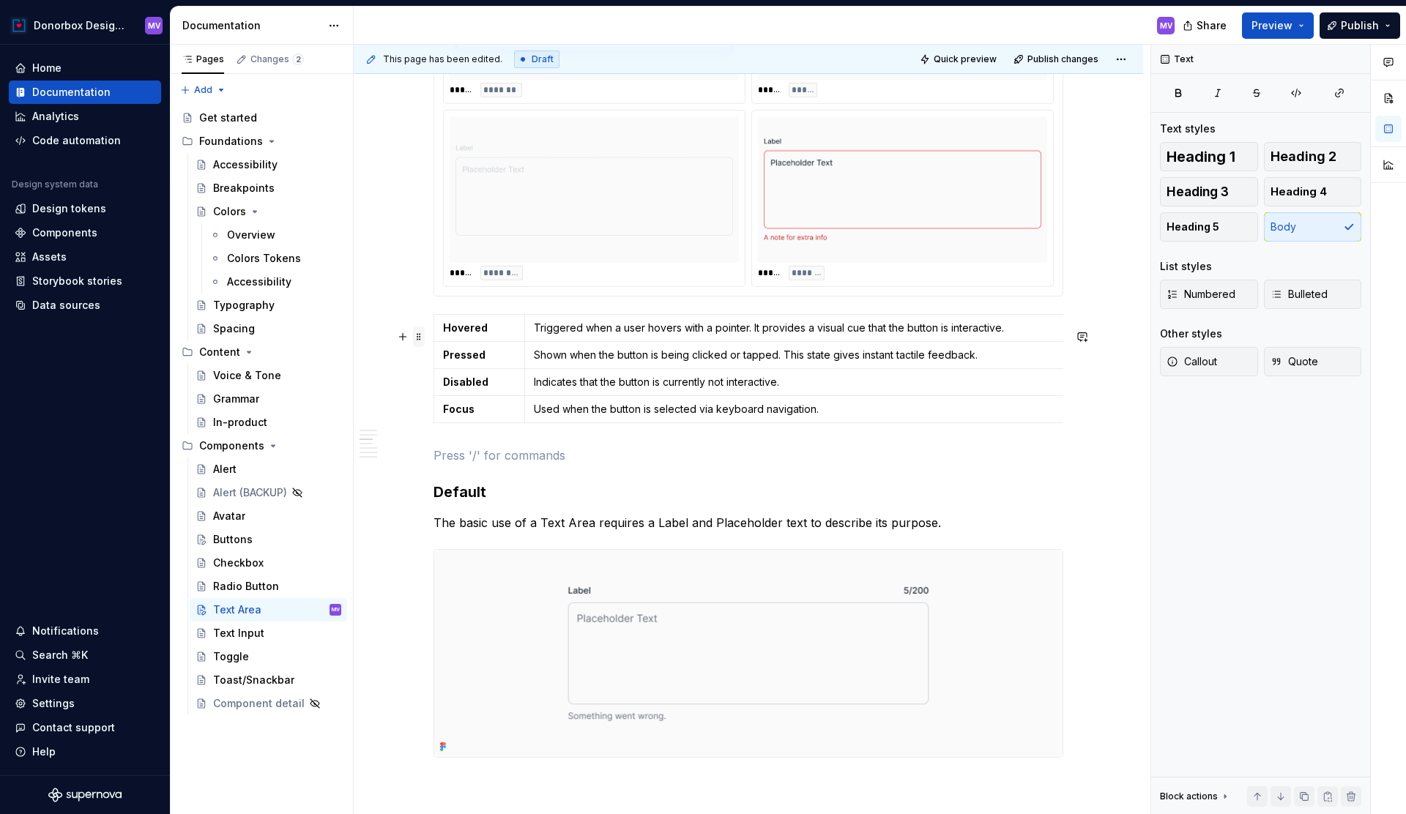
click at [423, 336] on span at bounding box center [419, 337] width 12 height 21
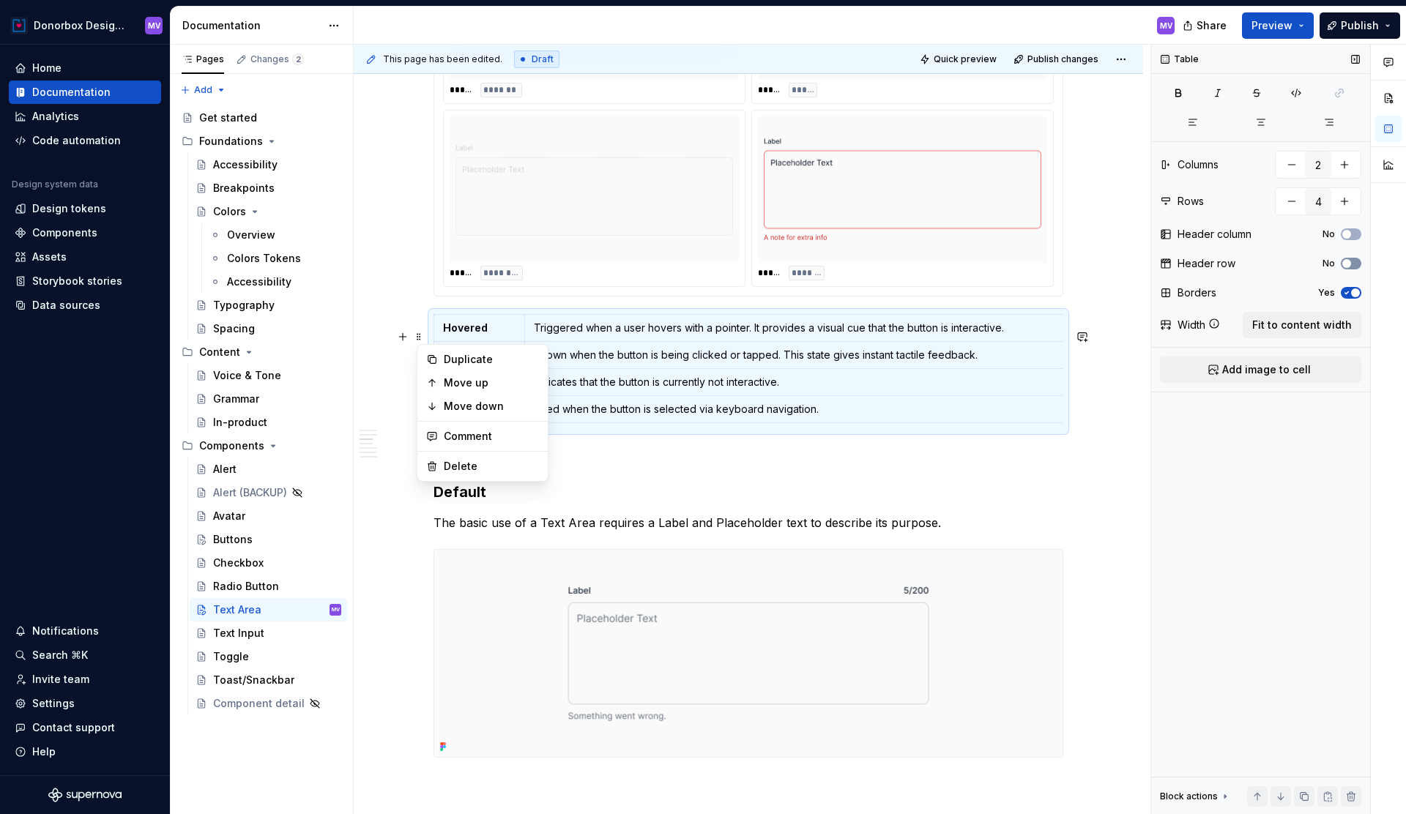
click at [1354, 260] on button "No" at bounding box center [1351, 264] width 21 height 12
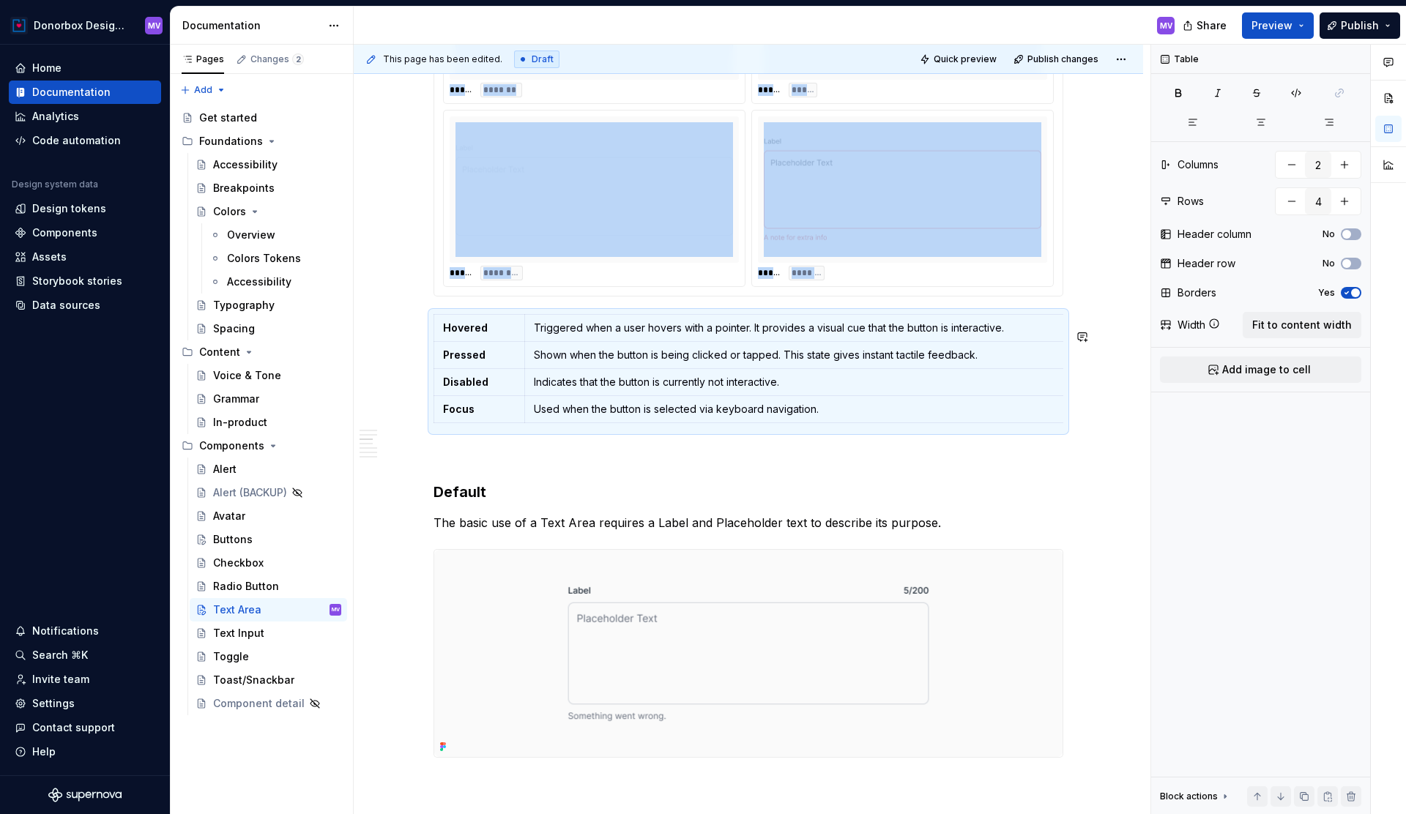
click at [458, 453] on div "**********" at bounding box center [749, 567] width 630 height 3350
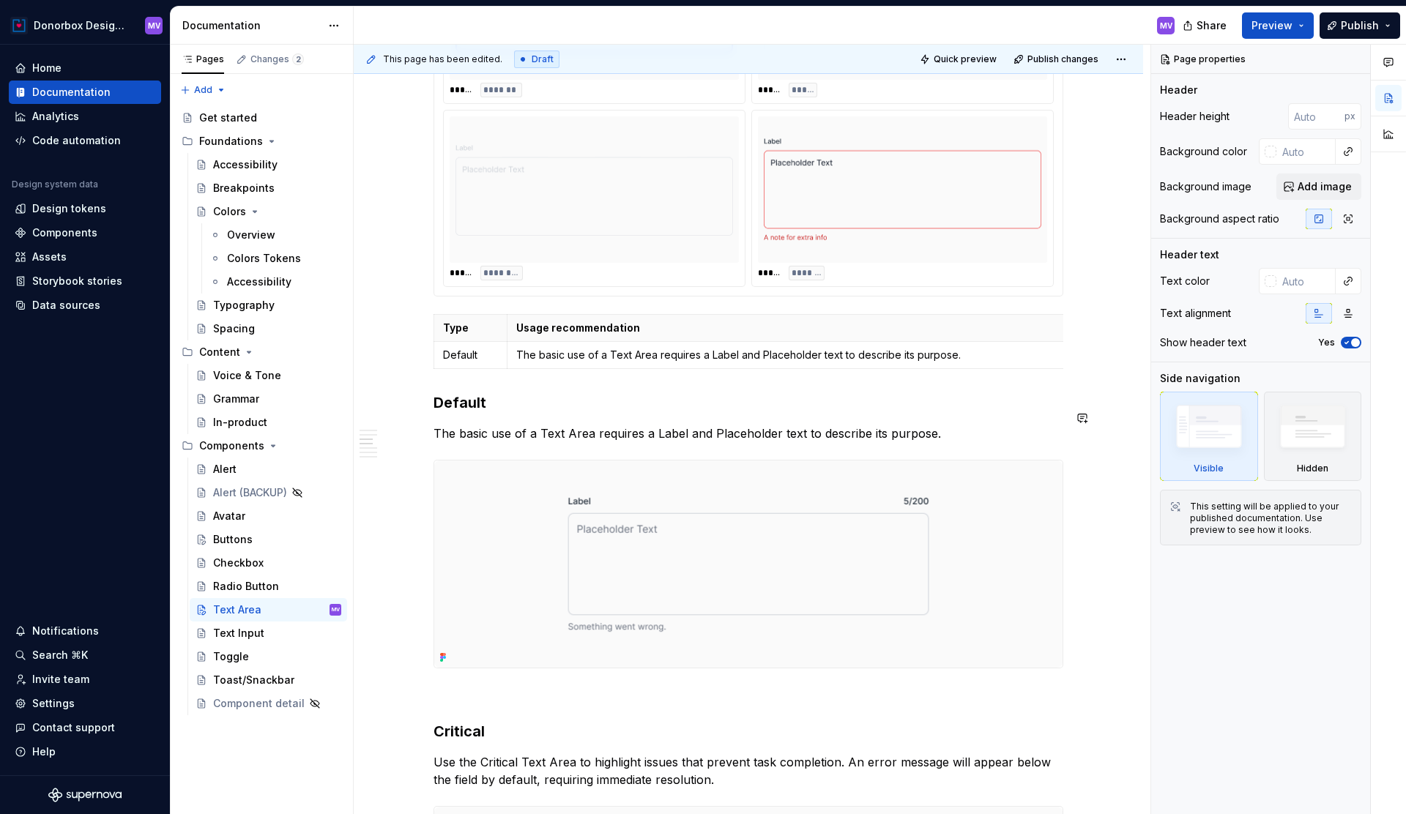
click at [738, 404] on div "**********" at bounding box center [749, 522] width 630 height 3261
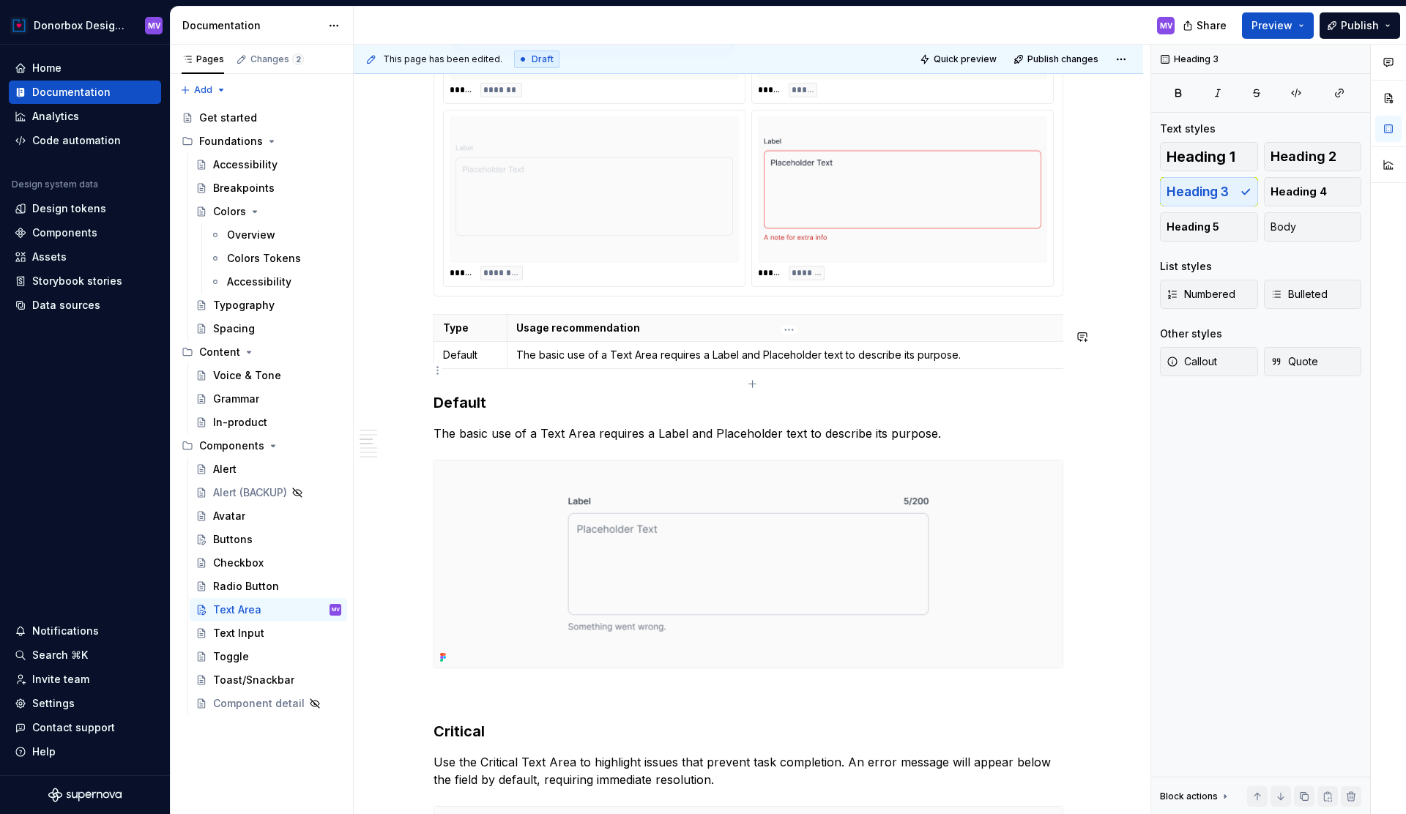
type textarea "*"
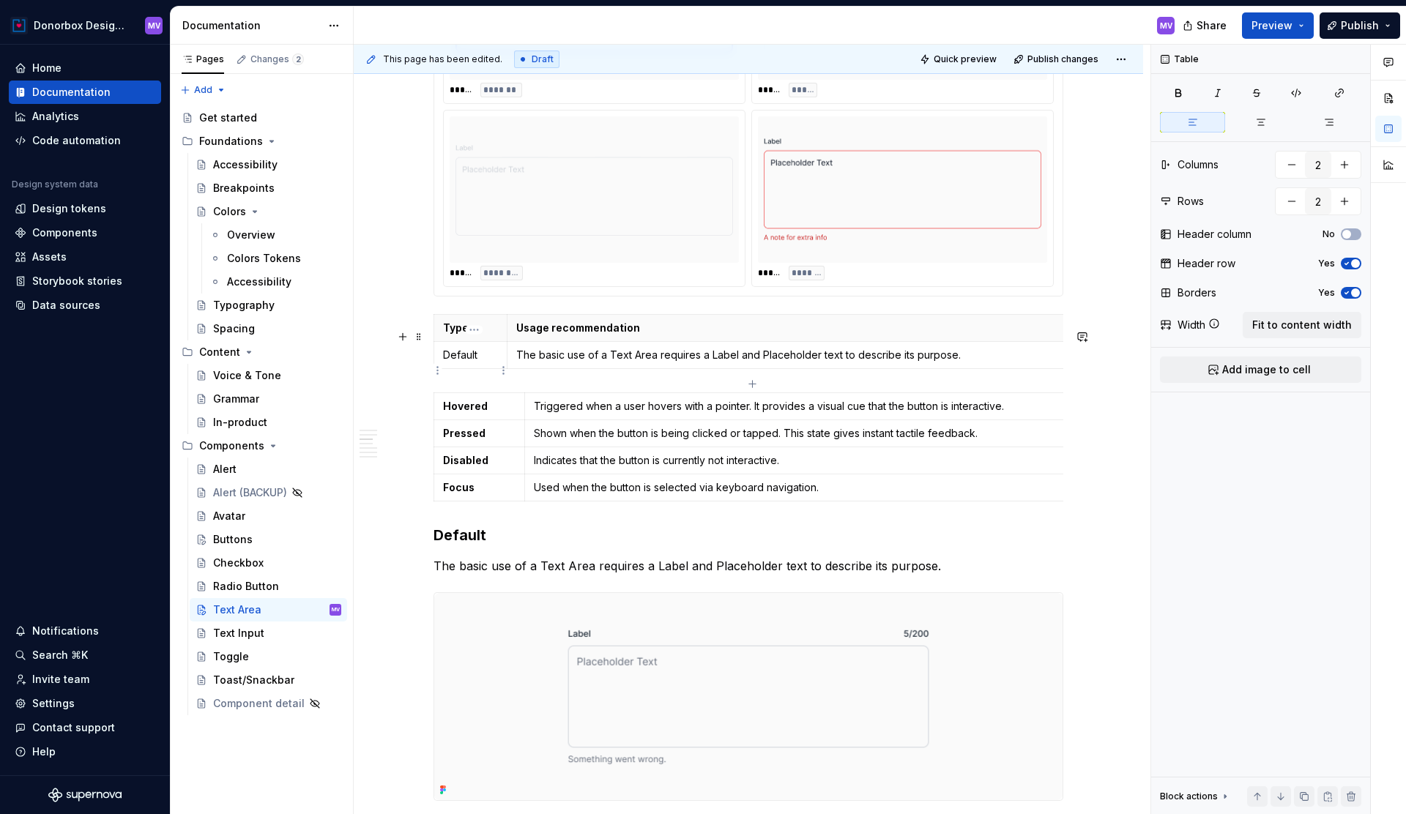
click at [465, 363] on p "Default" at bounding box center [470, 355] width 55 height 15
click at [464, 363] on p "Default" at bounding box center [470, 355] width 55 height 15
type input "4"
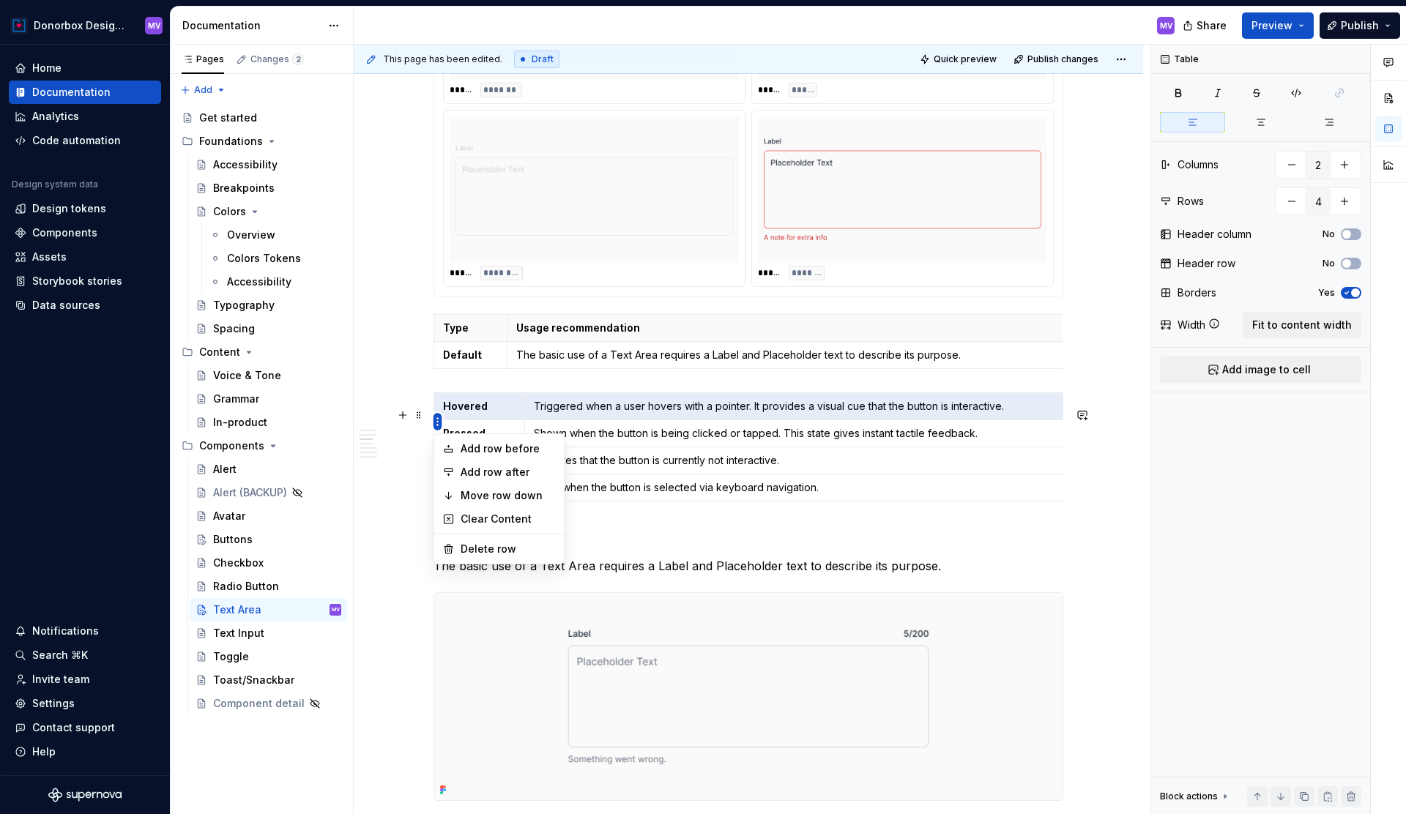
click at [439, 386] on html "Donorbox Design System MV Home Documentation Analytics Code automation Design s…" at bounding box center [703, 407] width 1406 height 814
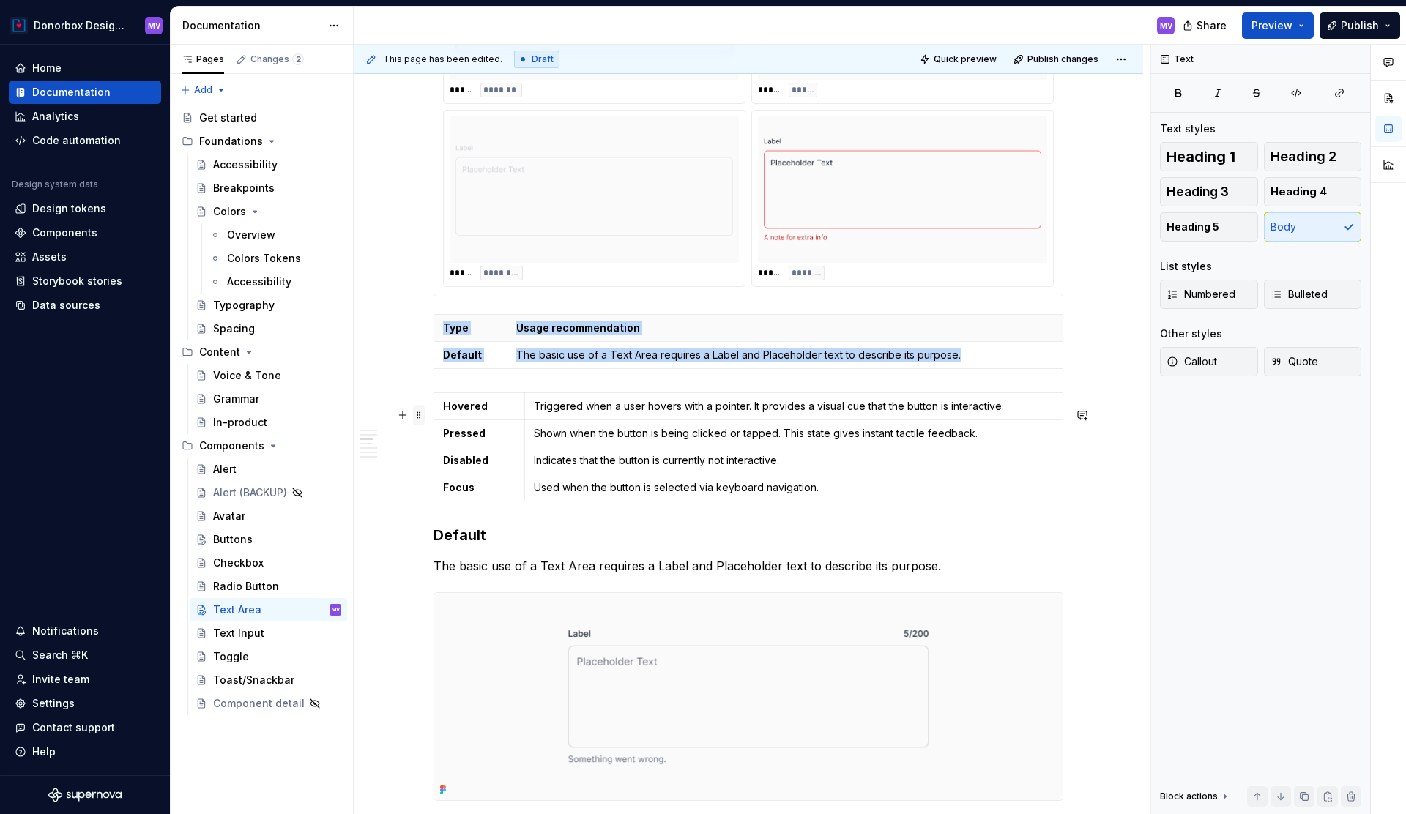
type textarea "*"
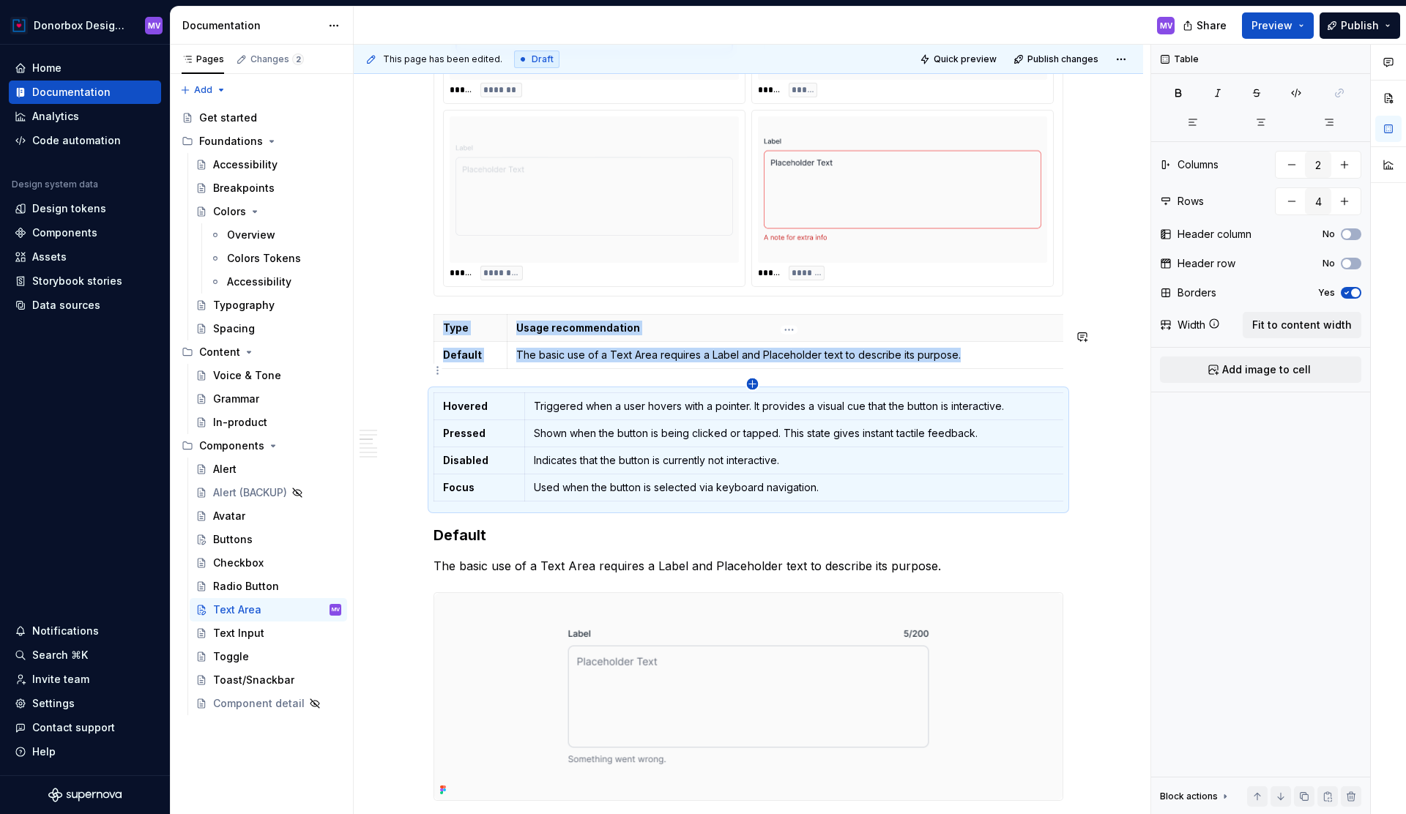
click at [754, 382] on icon "button" at bounding box center [753, 385] width 12 height 12
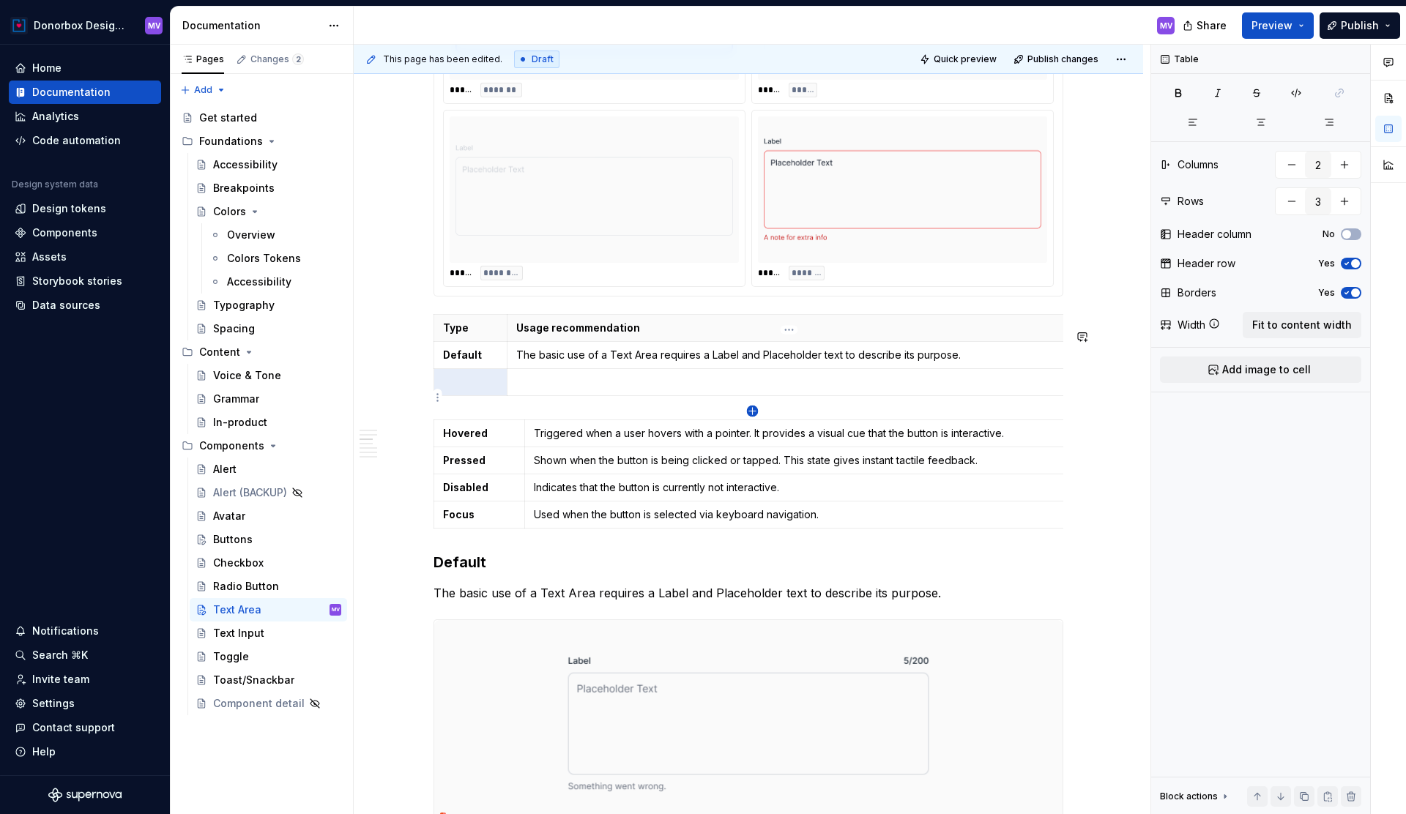
click at [751, 415] on icon "button" at bounding box center [753, 412] width 12 height 12
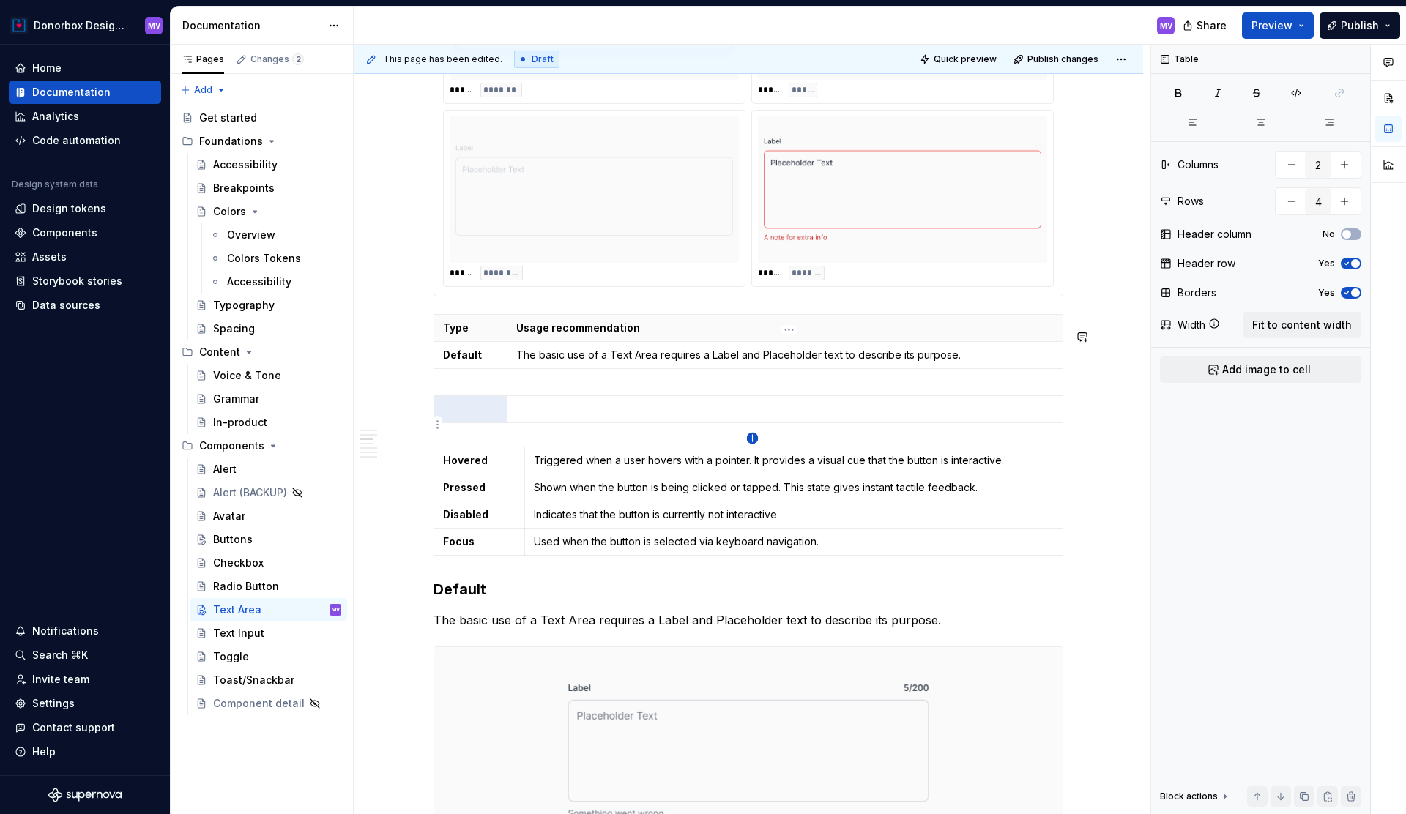
click at [751, 437] on icon "button" at bounding box center [753, 439] width 12 height 12
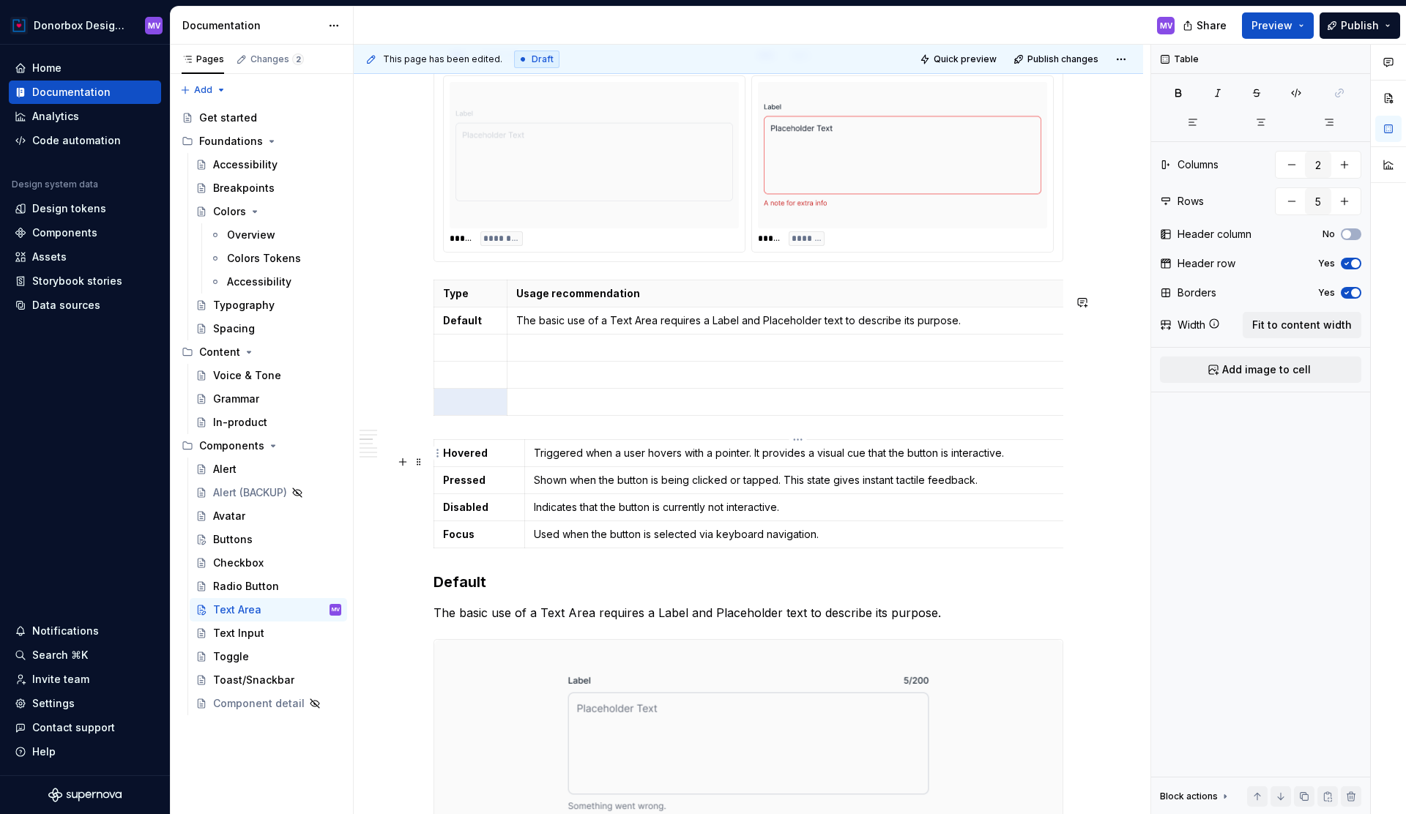
scroll to position [1444, 0]
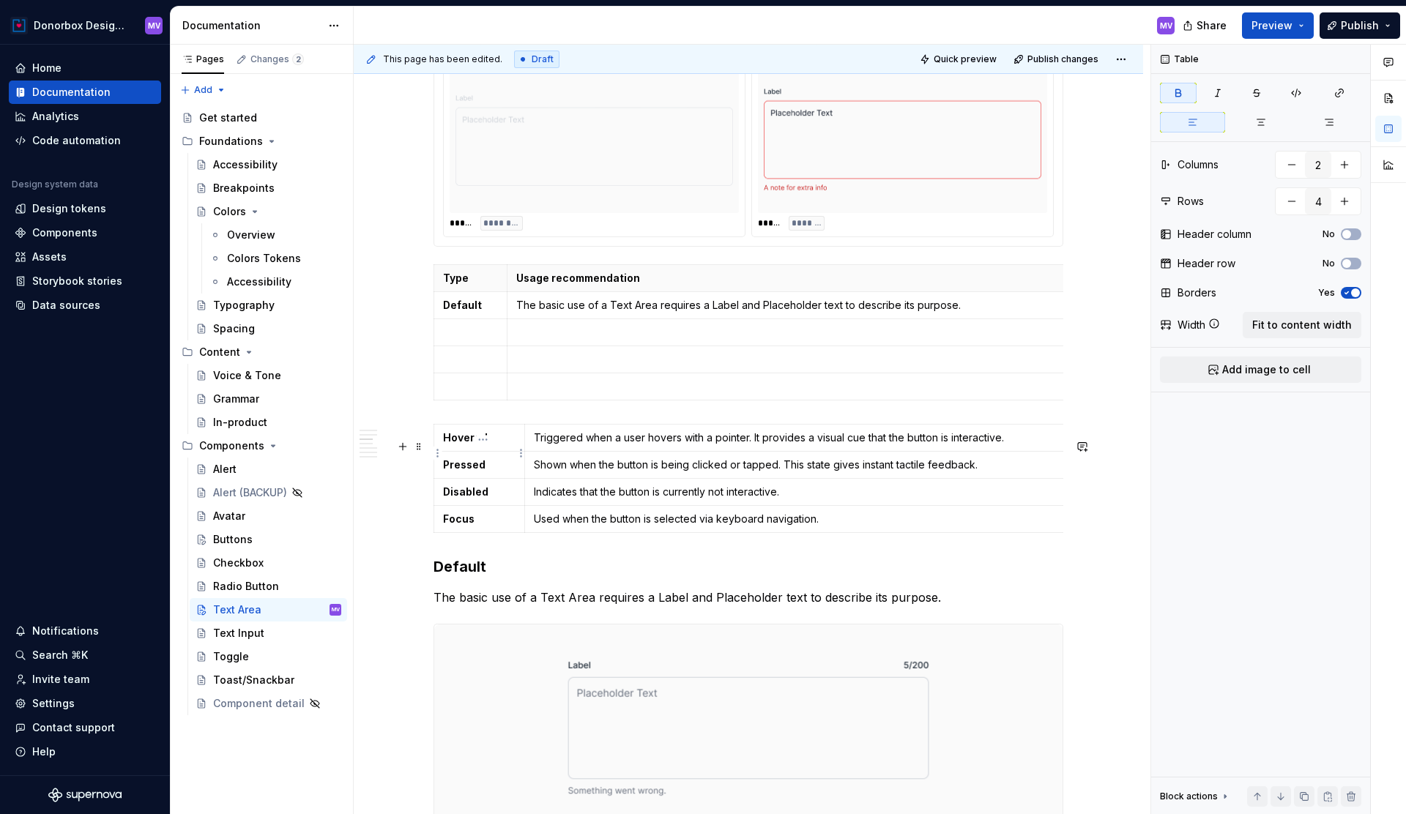
click at [475, 444] on strong "Hovered" at bounding box center [465, 437] width 45 height 12
copy strong "Hovered"
click at [465, 340] on p at bounding box center [470, 332] width 55 height 15
drag, startPoint x: 539, startPoint y: 453, endPoint x: 1036, endPoint y: 459, distance: 496.6
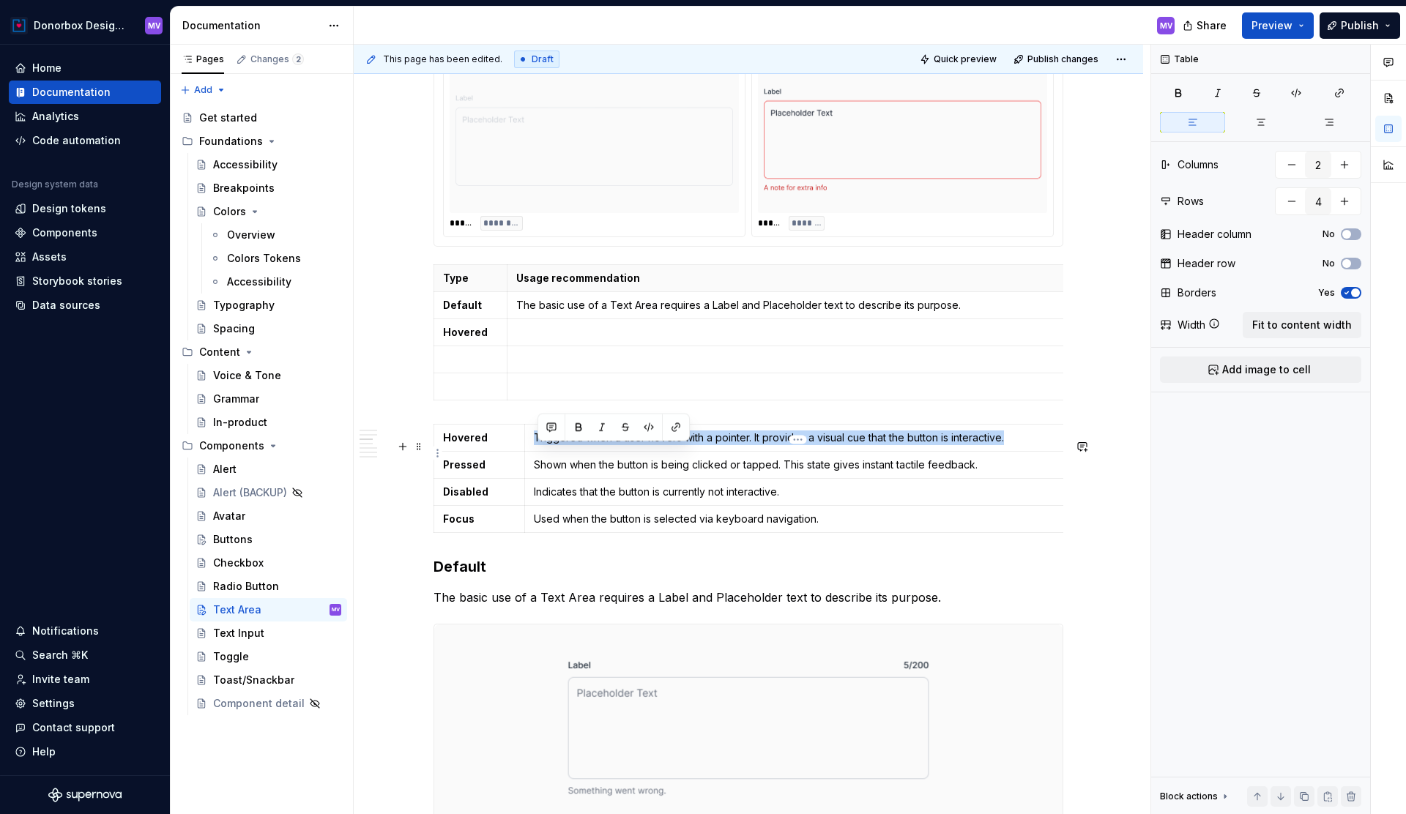
click at [1036, 445] on p "Triggered when a user hovers with a pointer. It provides a visual cue that the …" at bounding box center [794, 438] width 521 height 15
copy p "Triggered when a user hovers with a pointer. It provides a visual cue that the …"
type input "5"
click at [654, 340] on p at bounding box center [785, 332] width 538 height 15
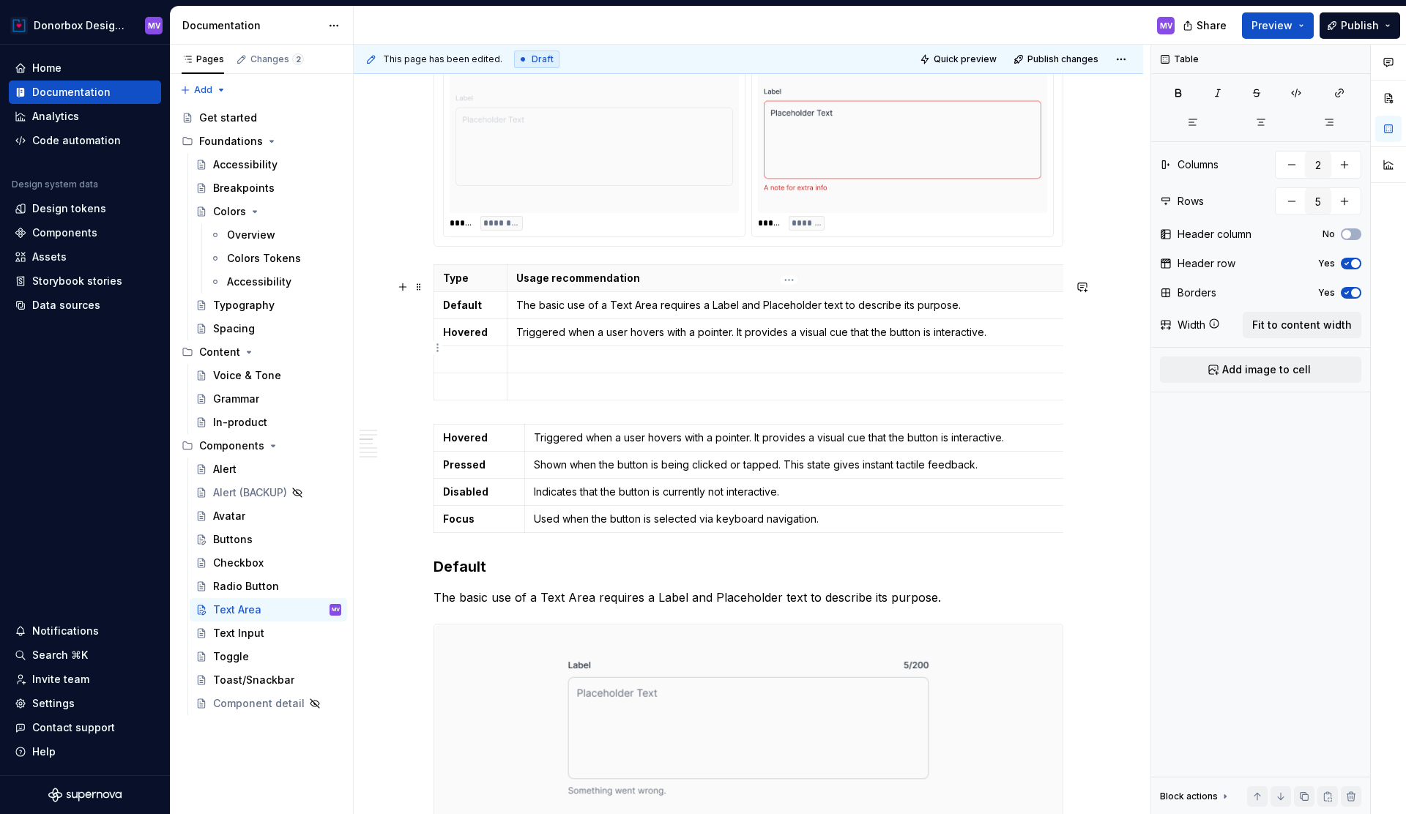
click at [903, 340] on p "Triggered when a user hovers with a pointer. It provides a visual cue that the …" at bounding box center [785, 332] width 538 height 15
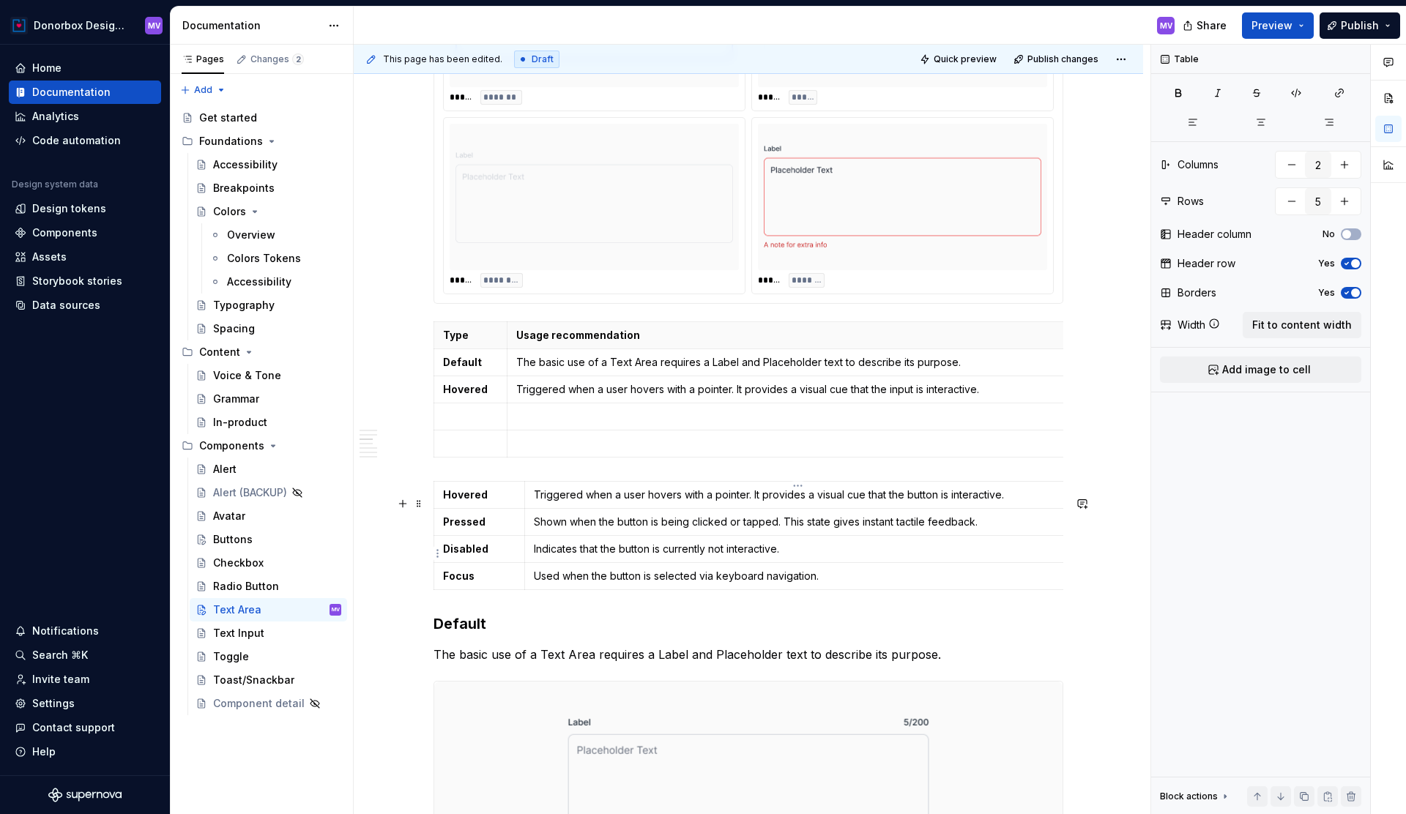
scroll to position [1397, 0]
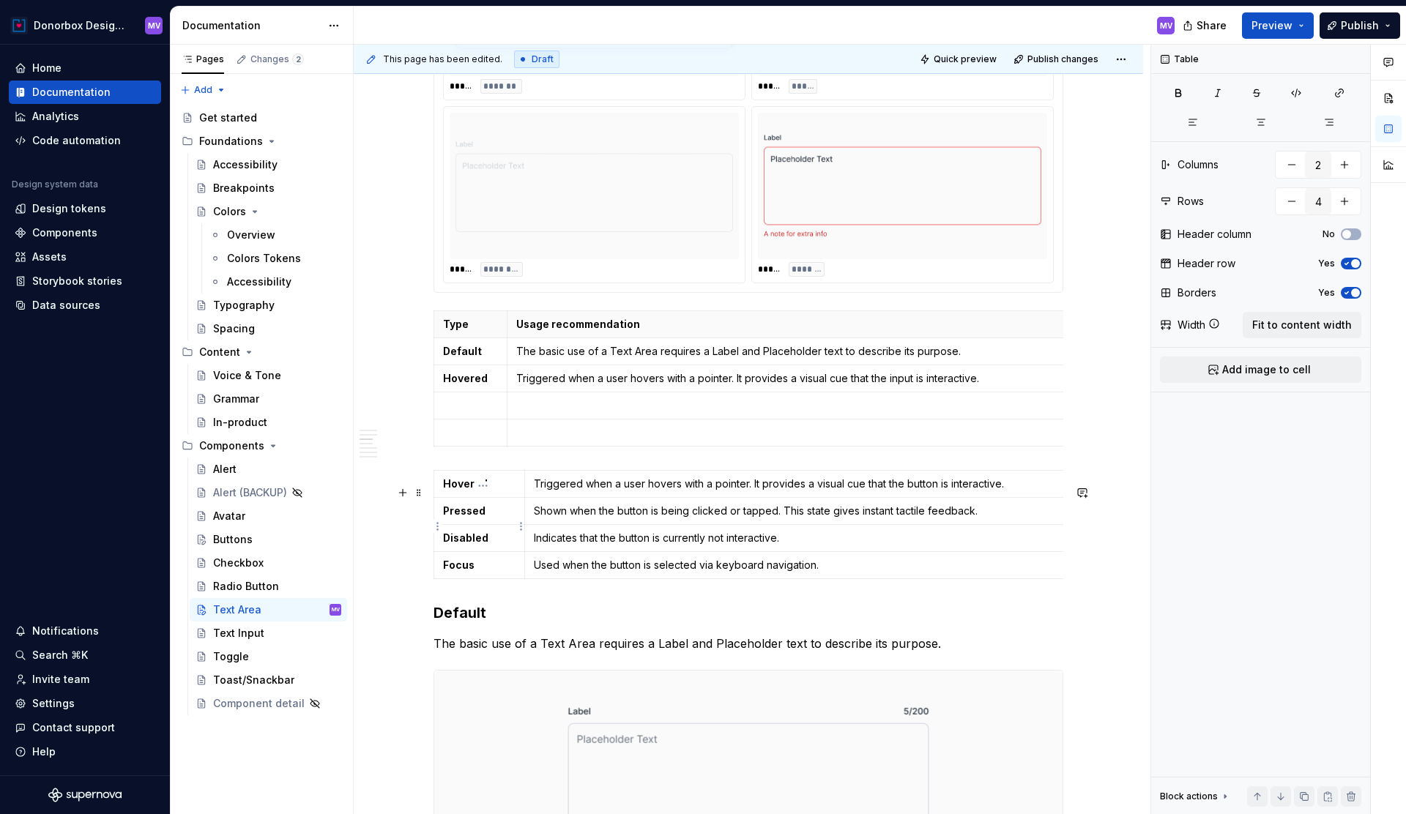
click at [473, 517] on strong "Pressed" at bounding box center [464, 511] width 42 height 12
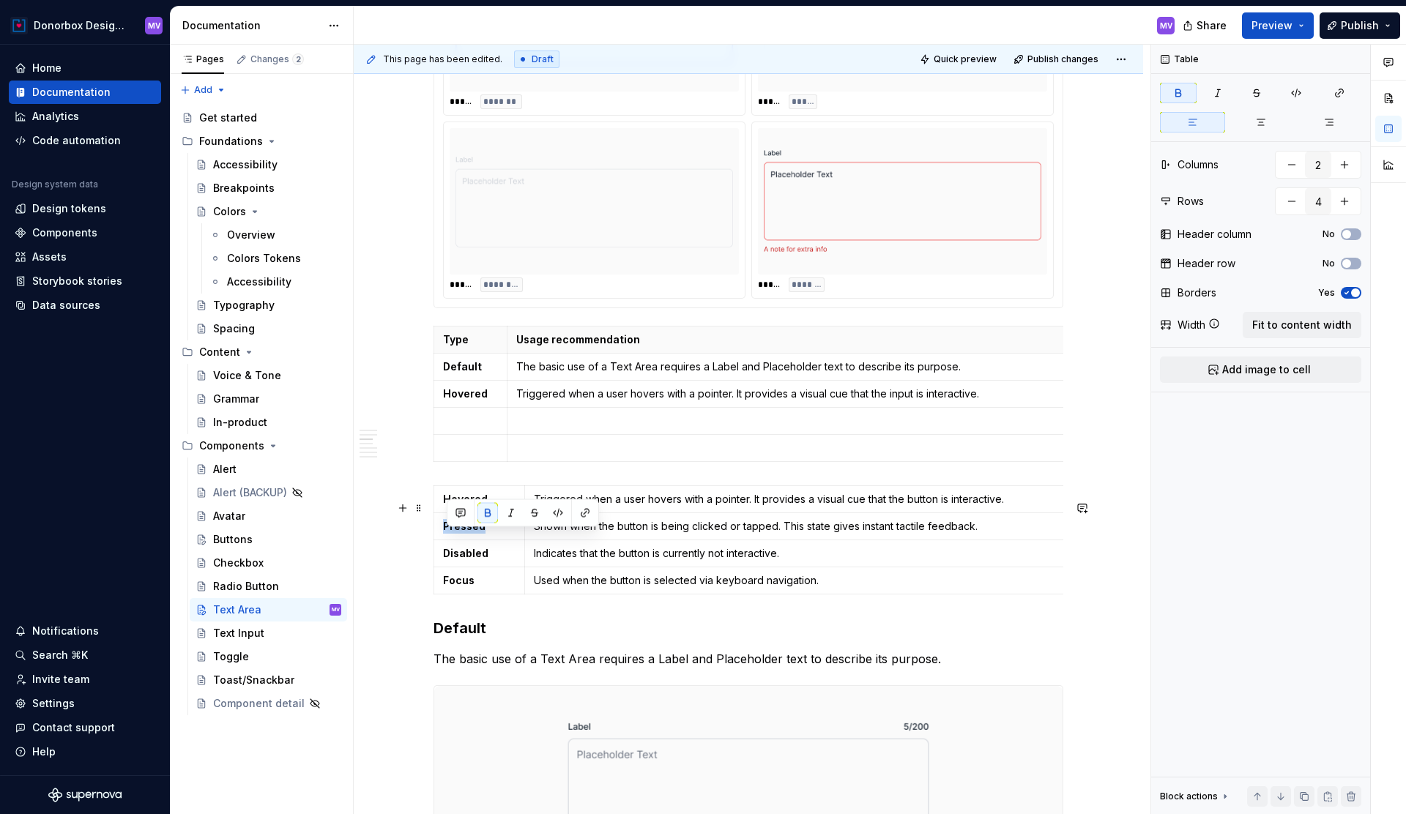
scroll to position [1386, 0]
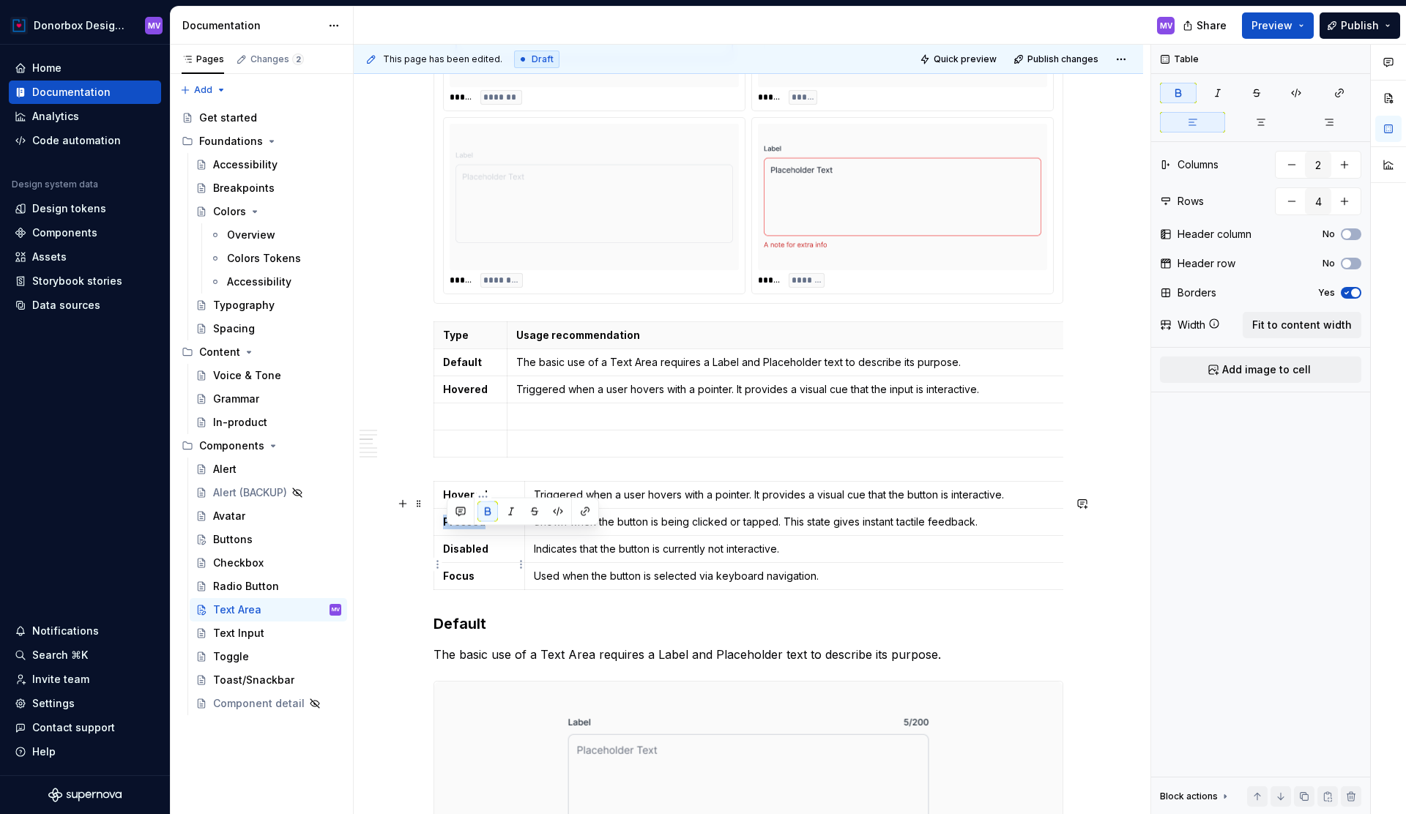
click at [476, 555] on strong "Disabled" at bounding box center [465, 549] width 45 height 12
click at [524, 567] on html "Donorbox Design System MV Home Documentation Analytics Code automation Design s…" at bounding box center [703, 407] width 1406 height 814
click at [466, 588] on html "Donorbox Design System MV Home Documentation Analytics Code automation Design s…" at bounding box center [703, 407] width 1406 height 814
click at [466, 582] on strong "Focus" at bounding box center [458, 576] width 31 height 12
copy strong "Focus"
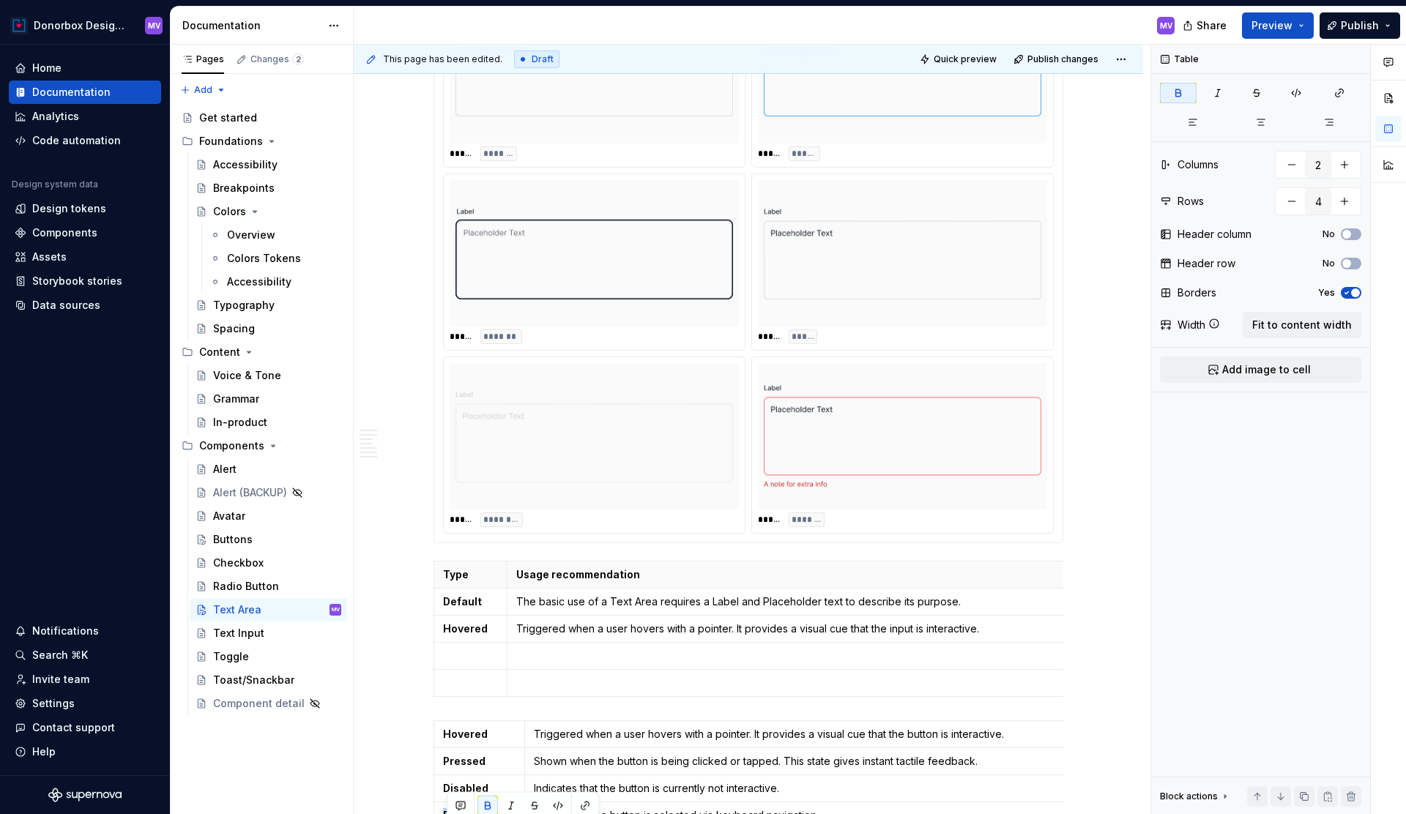
scroll to position [1148, 0]
click at [469, 662] on p at bounding box center [470, 654] width 55 height 15
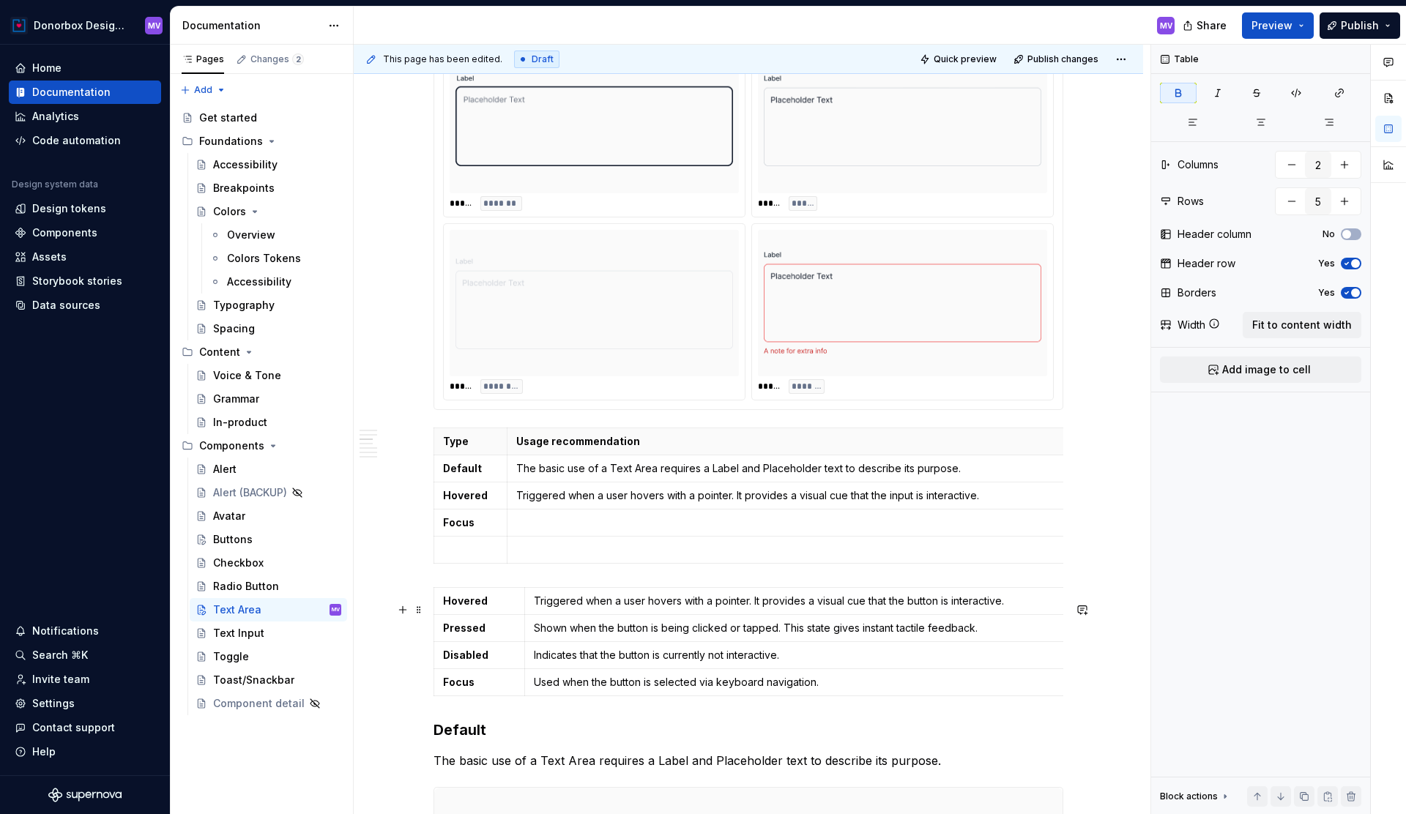
scroll to position [1302, 0]
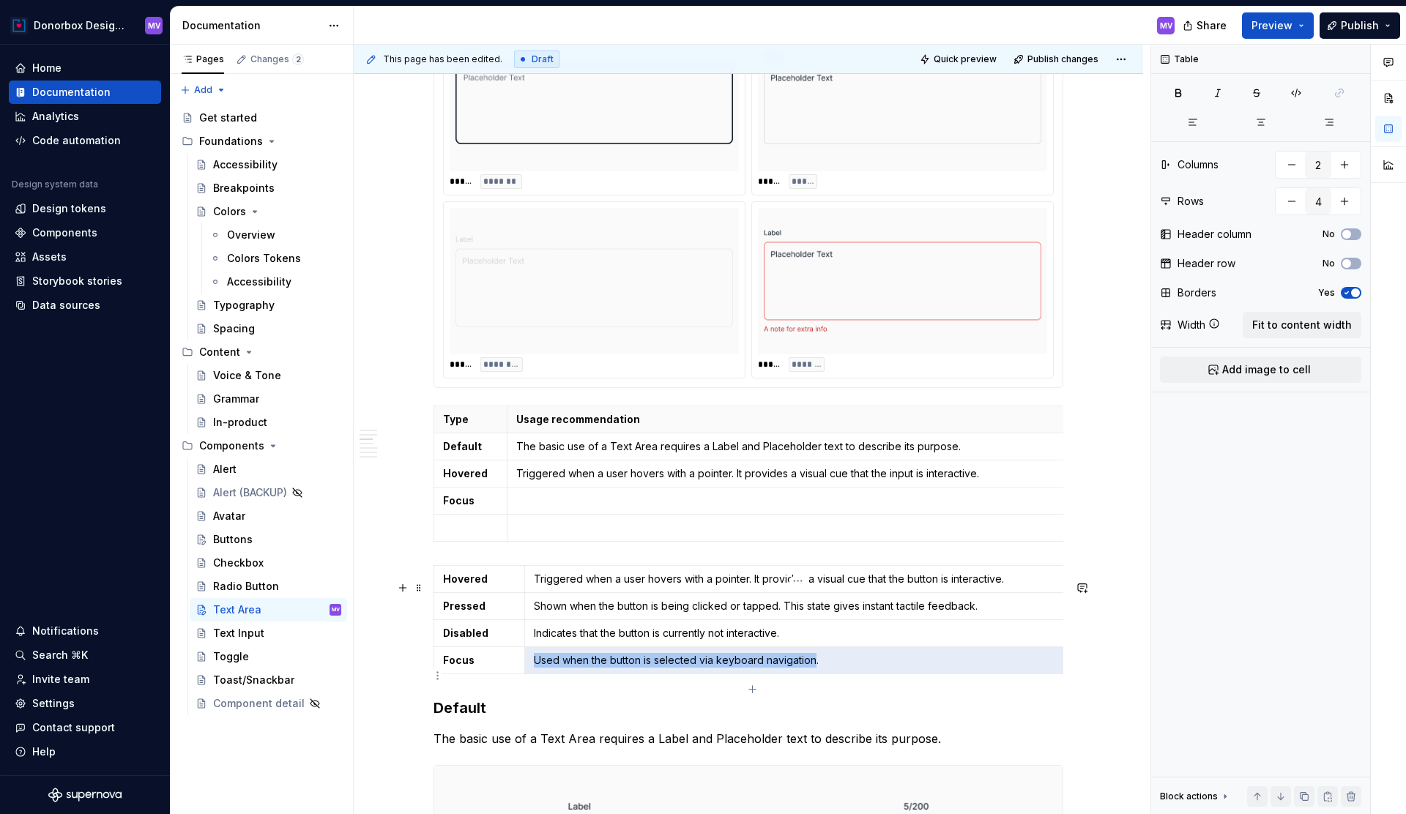
drag, startPoint x: 536, startPoint y: 672, endPoint x: 817, endPoint y: 675, distance: 281.3
click at [817, 674] on td "Used when the button is selected via keyboard navigation." at bounding box center [793, 660] width 539 height 27
type input "5"
click at [545, 514] on td at bounding box center [785, 500] width 557 height 27
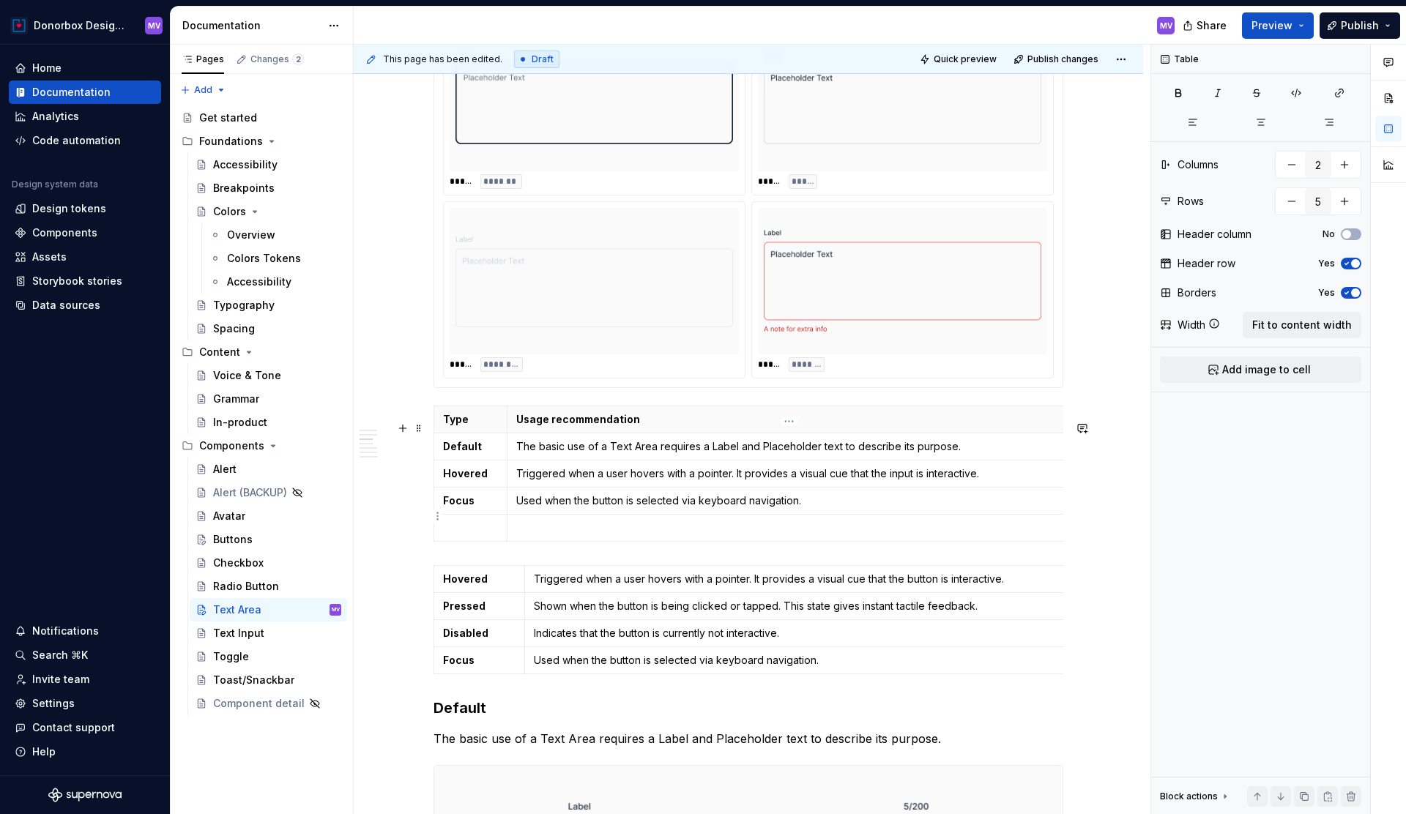
click at [687, 508] on p "Used when the button is selected via keyboard navigation." at bounding box center [785, 501] width 538 height 15
click at [642, 508] on p "Used when the button is selected via keyboard navigation." at bounding box center [785, 501] width 538 height 15
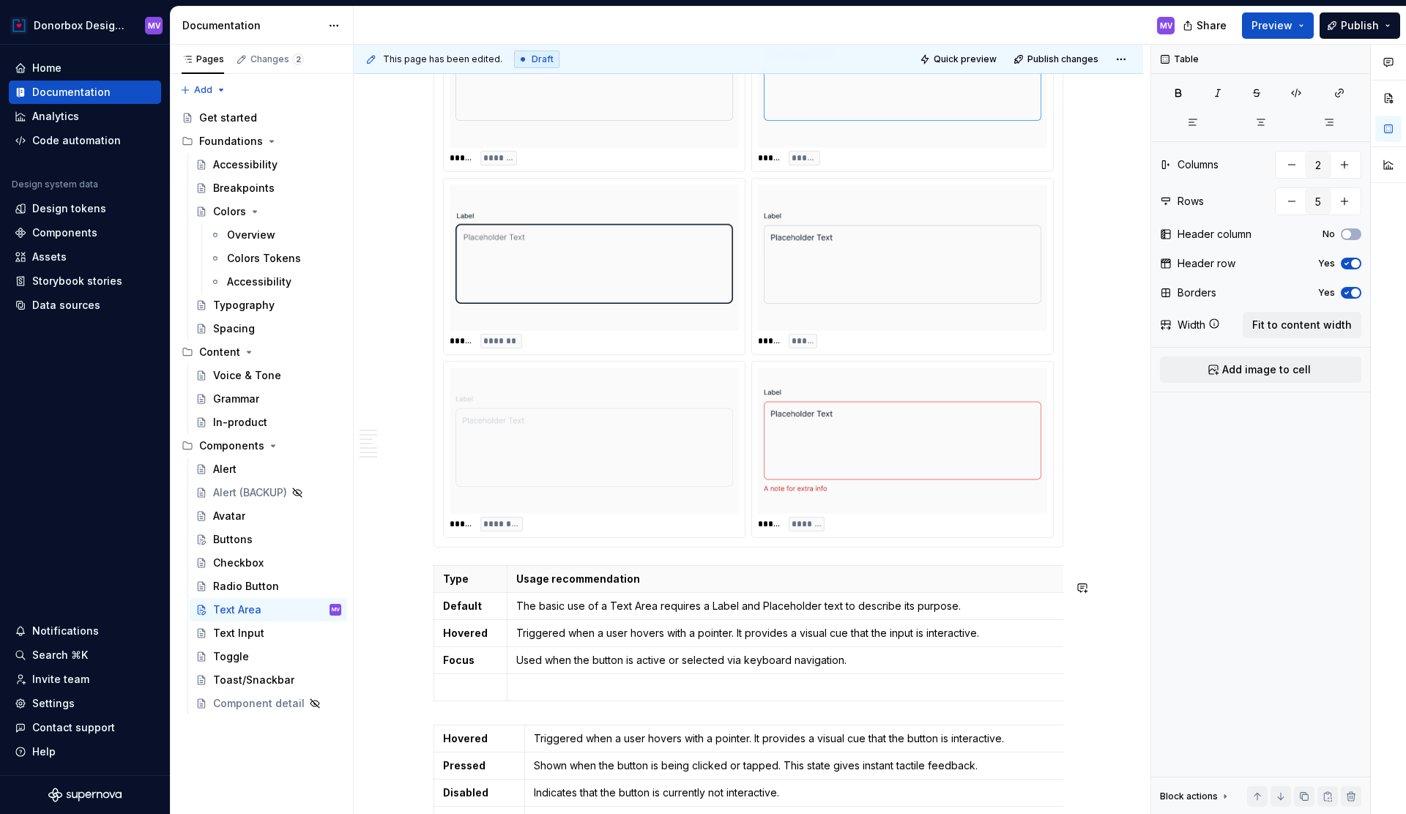
scroll to position [1135, 0]
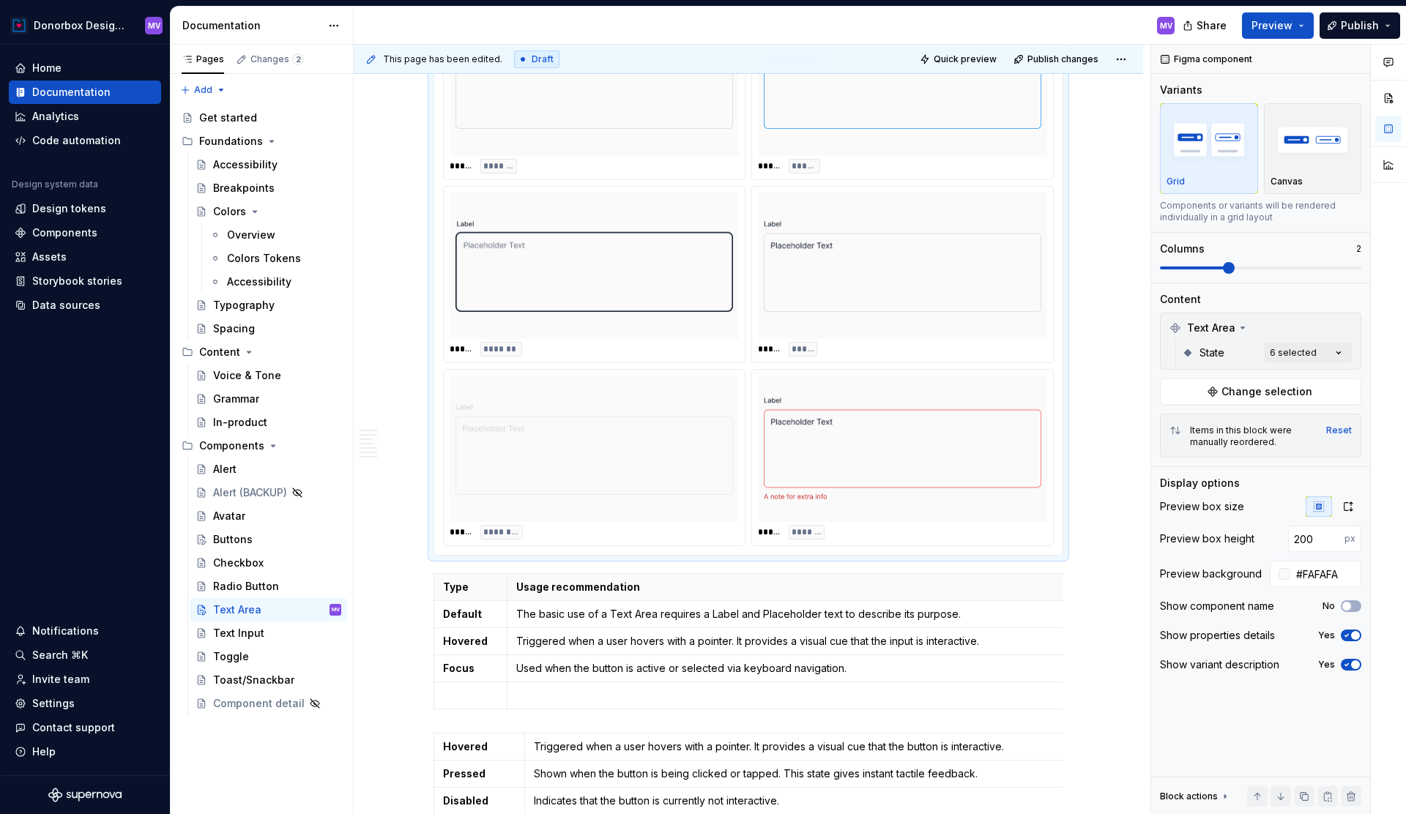
type textarea "*"
drag, startPoint x: 796, startPoint y: 393, endPoint x: 549, endPoint y: 404, distance: 247.8
click at [549, 404] on body "Donorbox Design System MV Home Documentation Analytics Code automation Design s…" at bounding box center [703, 407] width 1406 height 814
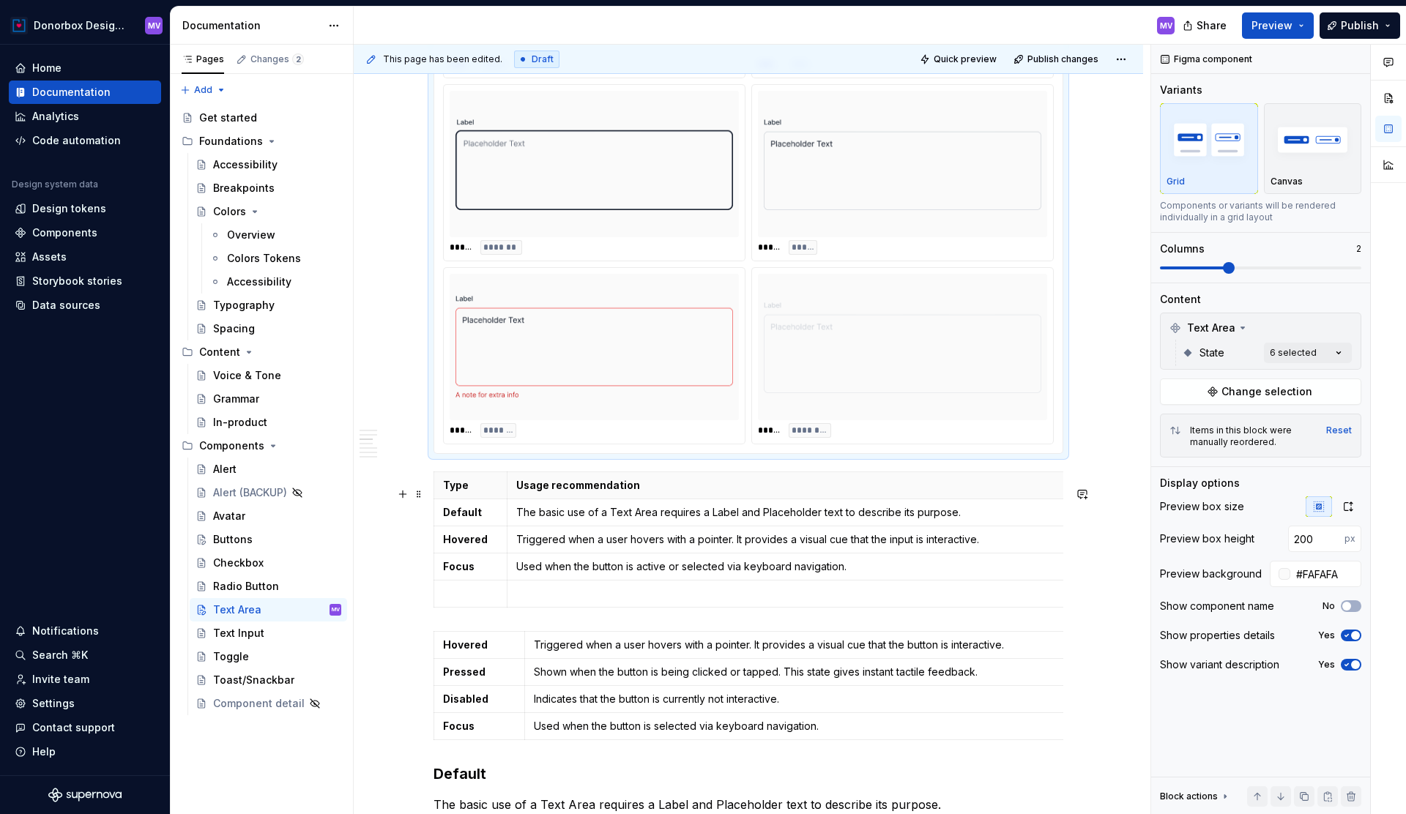
scroll to position [1231, 0]
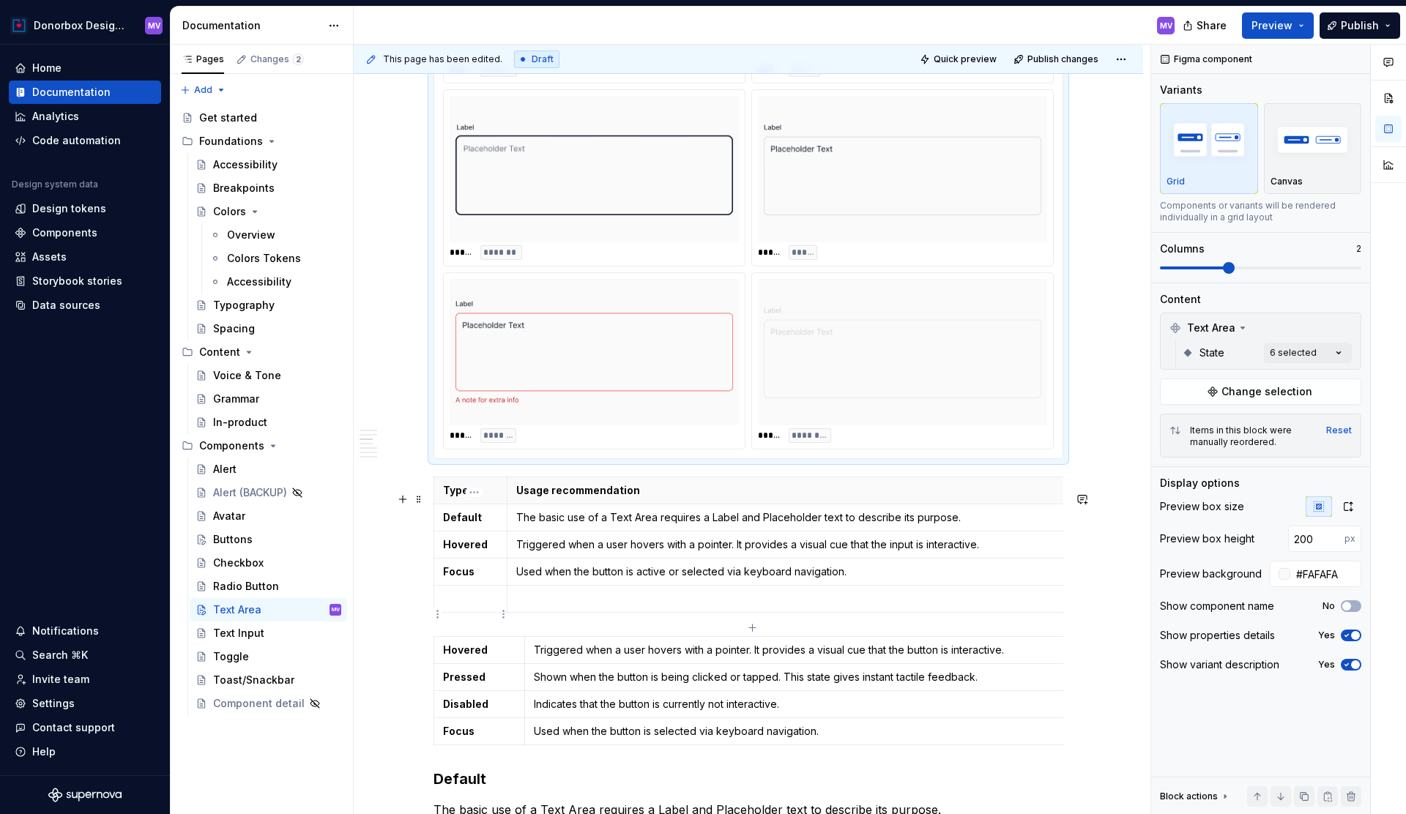
click at [469, 606] on p at bounding box center [470, 599] width 55 height 15
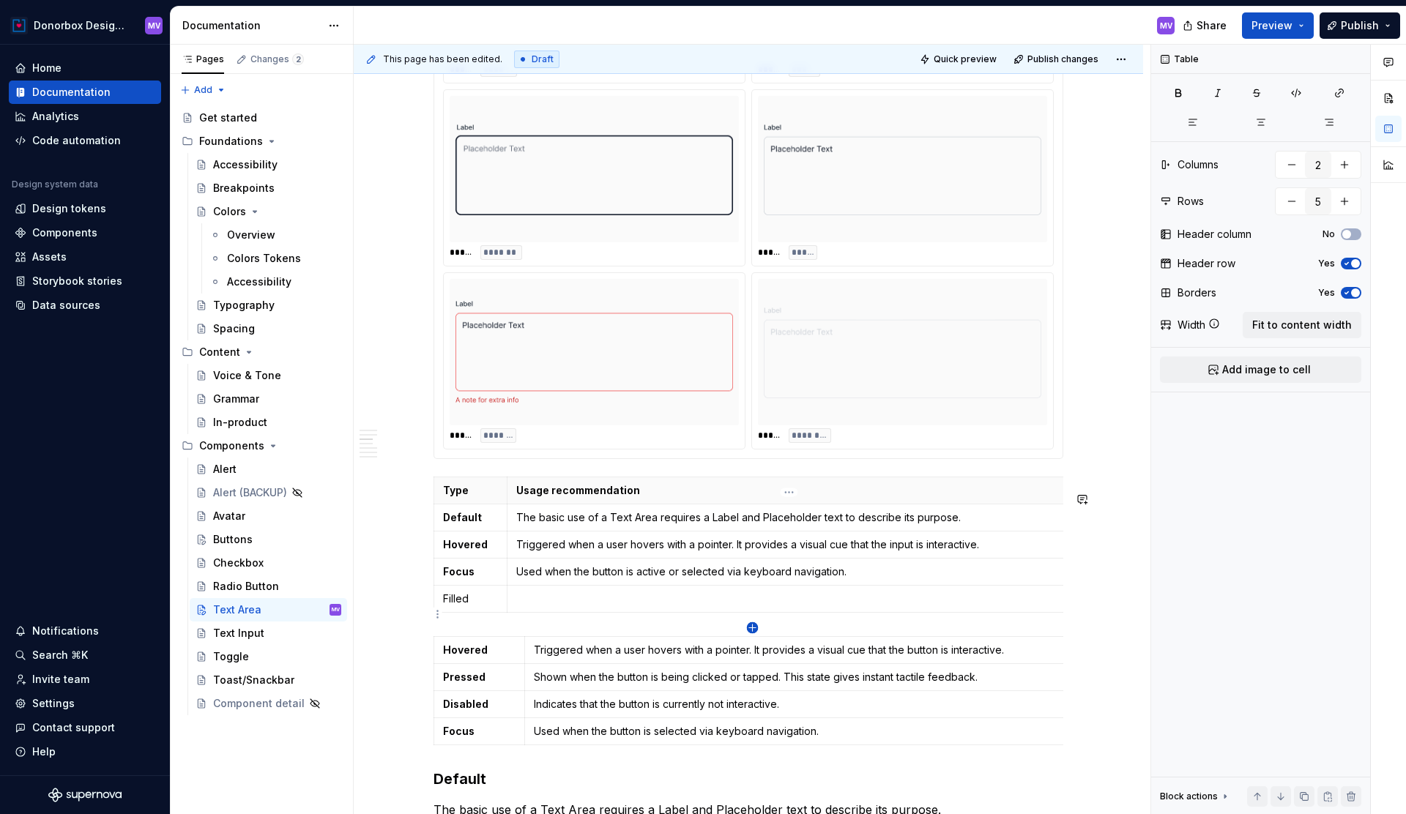
click at [751, 625] on icon "button" at bounding box center [753, 629] width 12 height 12
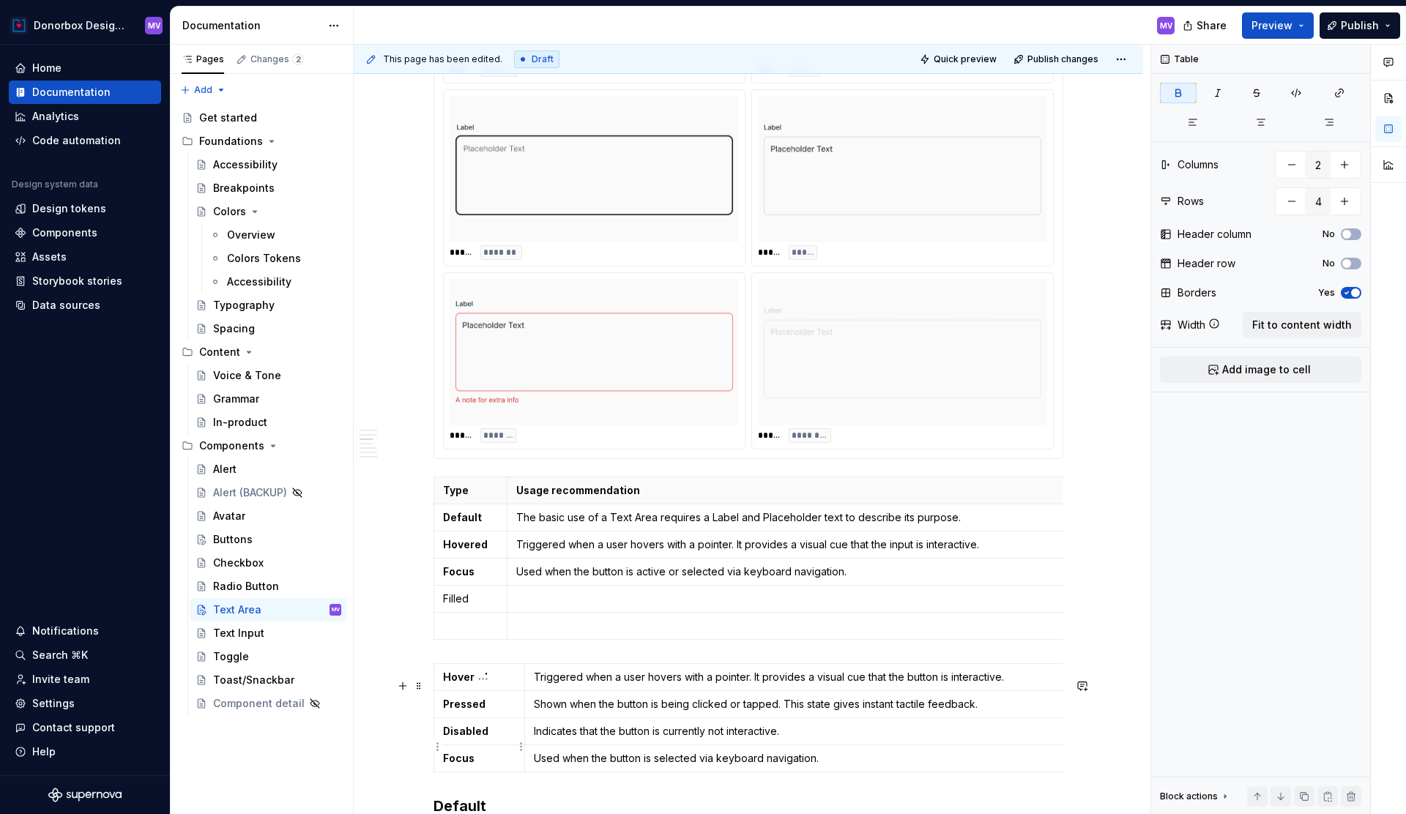
click at [475, 738] on strong "Disabled" at bounding box center [465, 731] width 45 height 12
copy strong "Disabled"
click at [457, 634] on p at bounding box center [470, 626] width 55 height 15
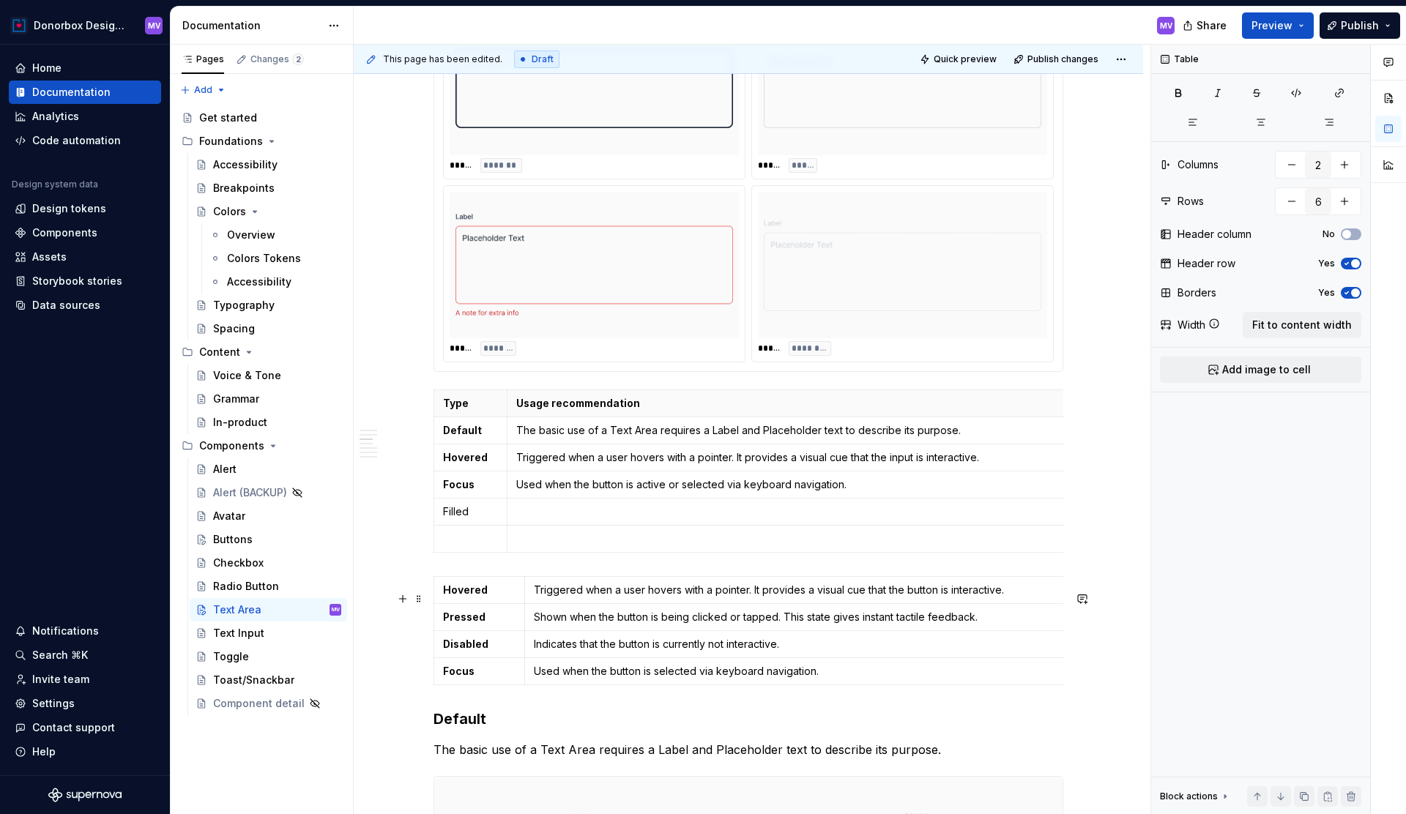
scroll to position [1321, 0]
click at [754, 562] on icon "button" at bounding box center [753, 566] width 12 height 12
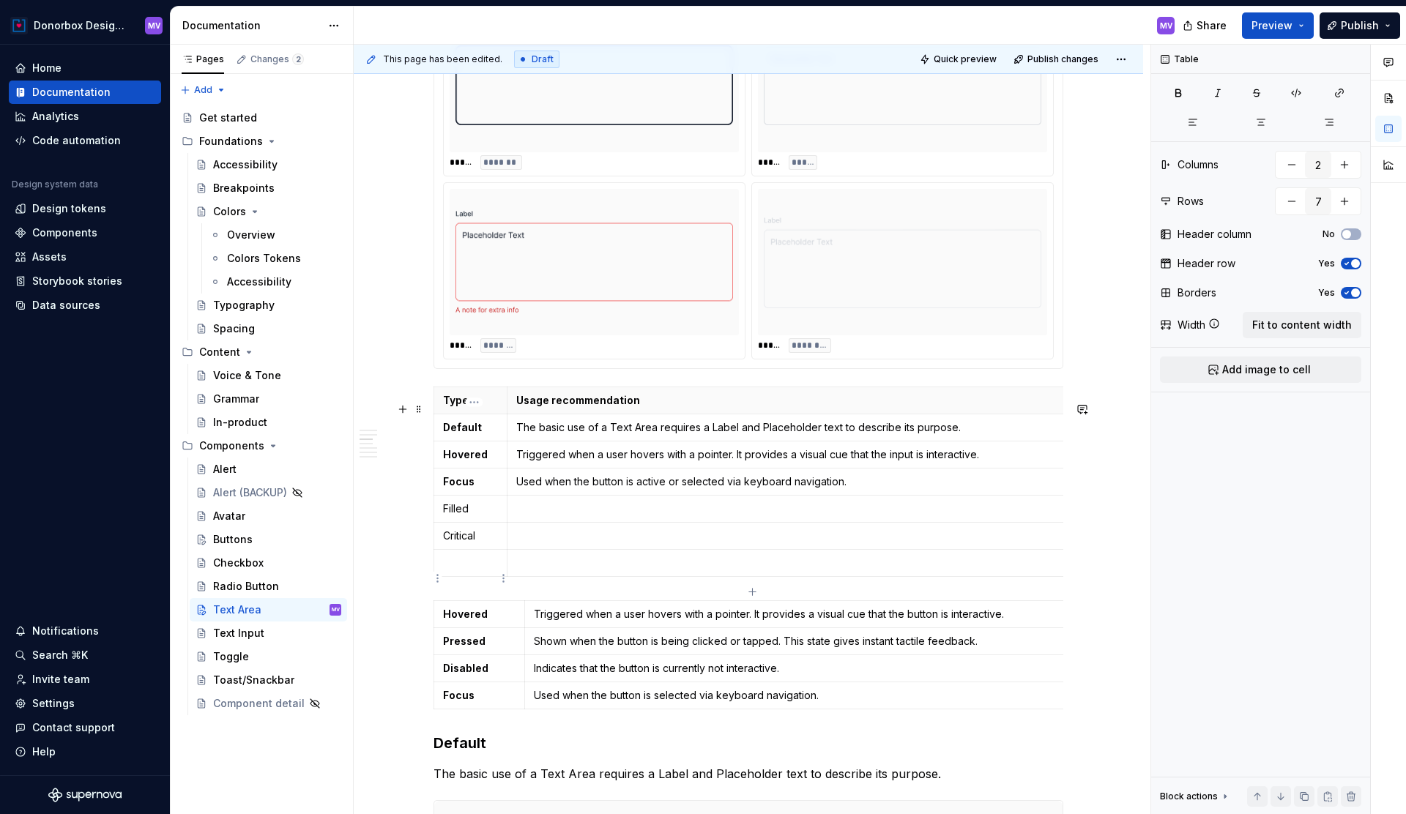
click at [479, 571] on p at bounding box center [470, 563] width 55 height 15
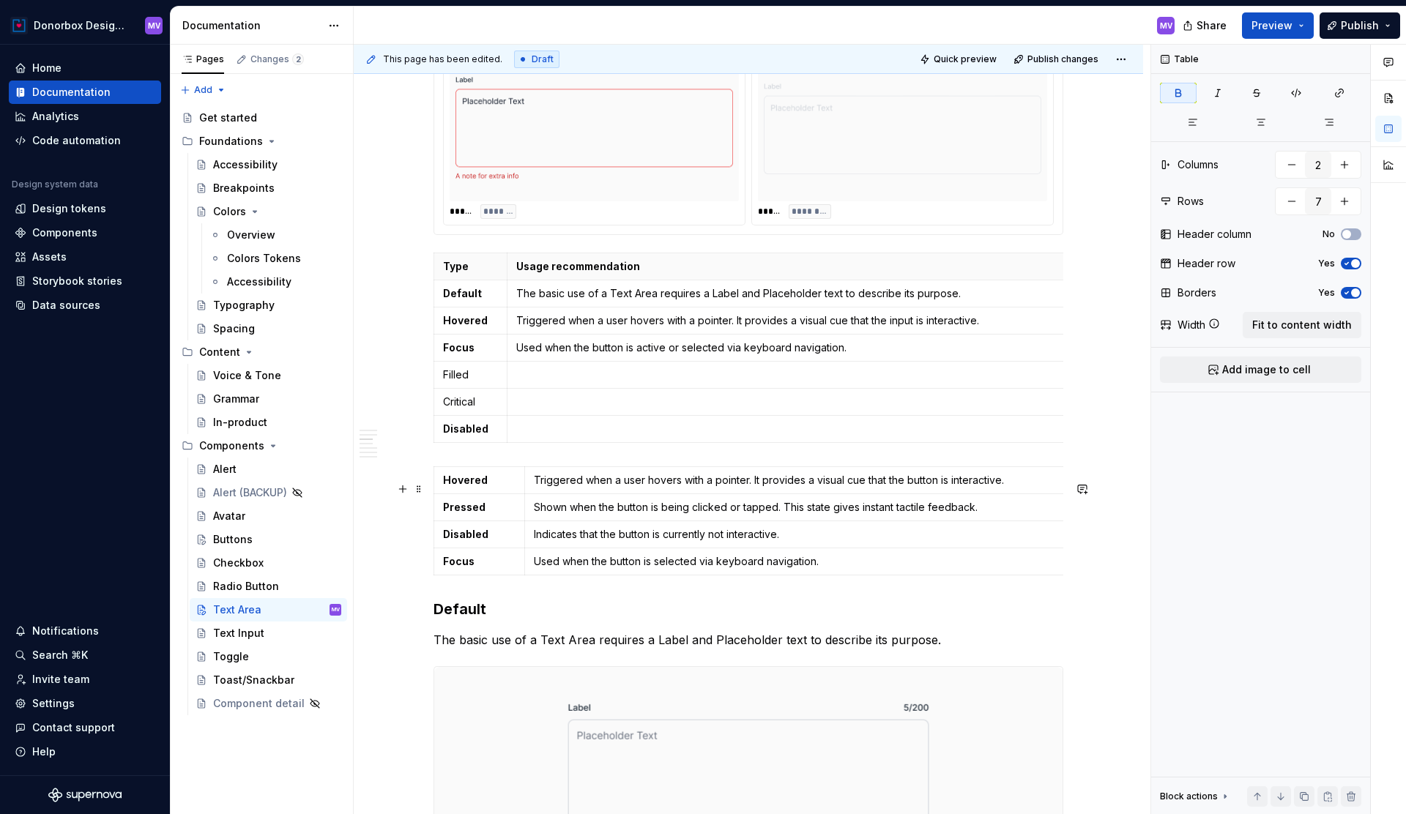
scroll to position [1467, 0]
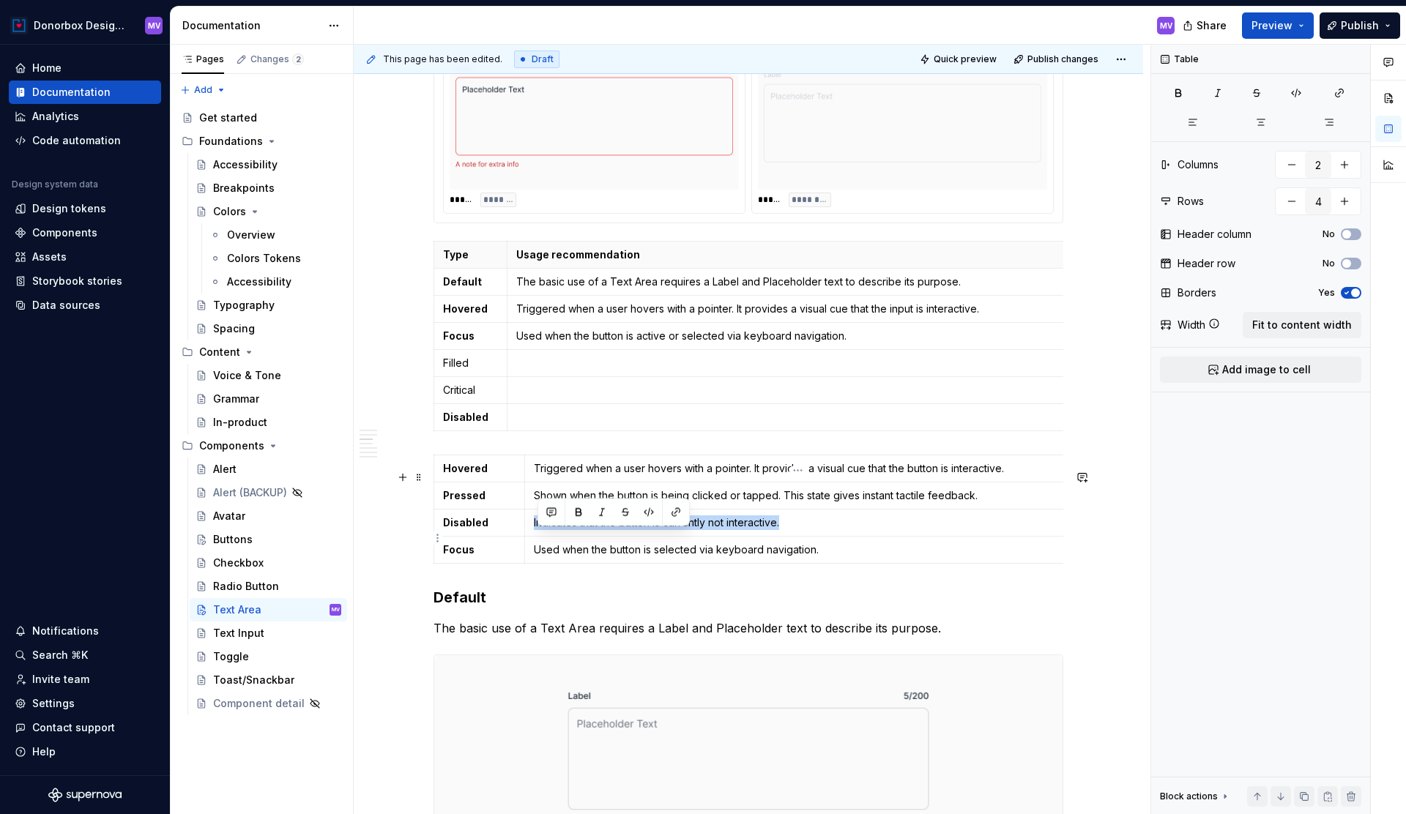
drag, startPoint x: 538, startPoint y: 535, endPoint x: 799, endPoint y: 538, distance: 261.5
click at [799, 530] on p "Indicates that the button is currently not interactive." at bounding box center [794, 523] width 521 height 15
copy p "Indicates that the button is currently not interactive."
click at [551, 425] on p at bounding box center [785, 417] width 538 height 15
click at [618, 425] on p "Indicates that the button is currently not interactive." at bounding box center [785, 417] width 538 height 15
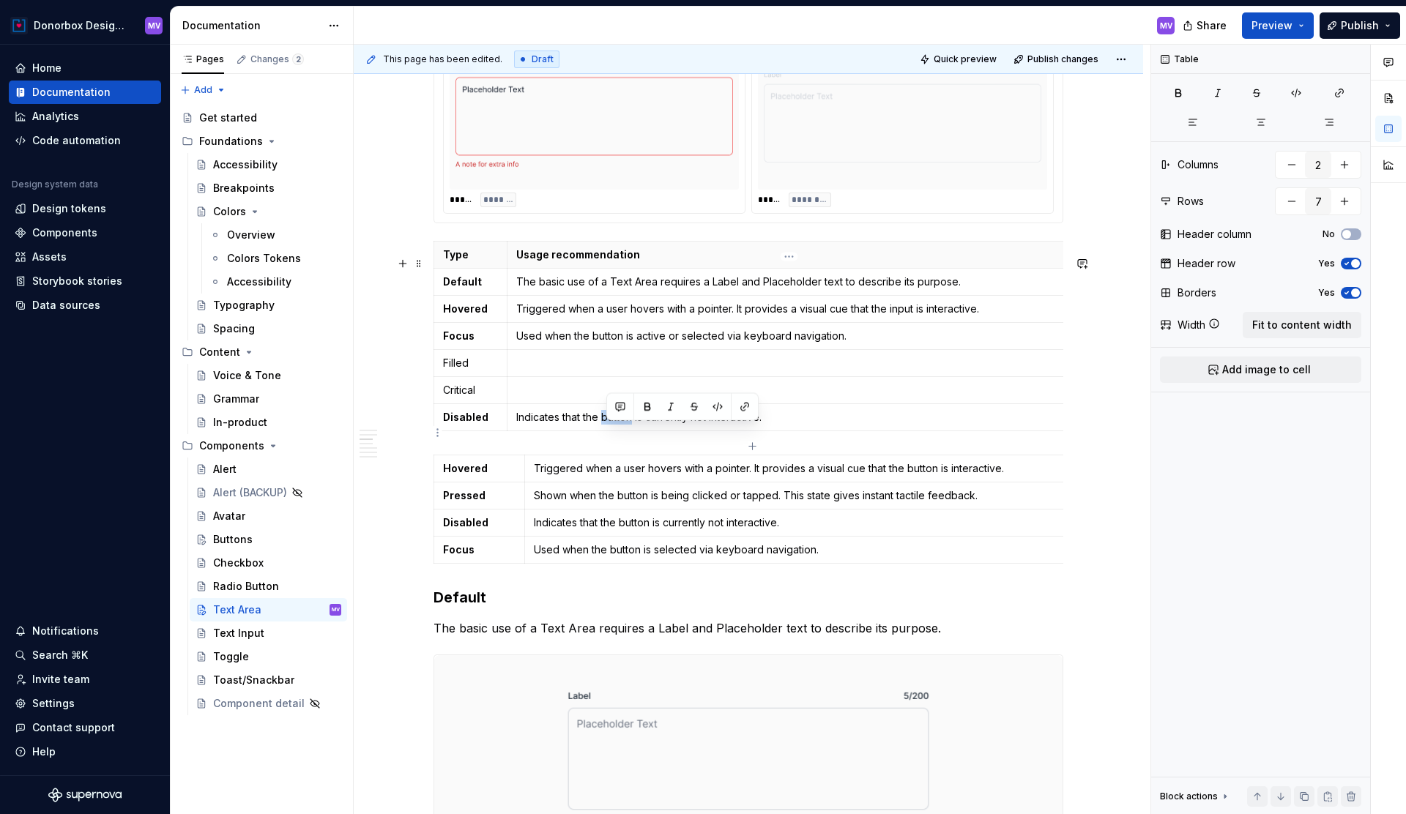
click at [618, 425] on p "Indicates that the button is currently not interactive." at bounding box center [785, 417] width 538 height 15
click at [903, 316] on p "Triggered when a user hovers with a pointer. It provides a visual cue that the …" at bounding box center [785, 309] width 538 height 15
click at [423, 478] on span at bounding box center [419, 477] width 12 height 21
type input "4"
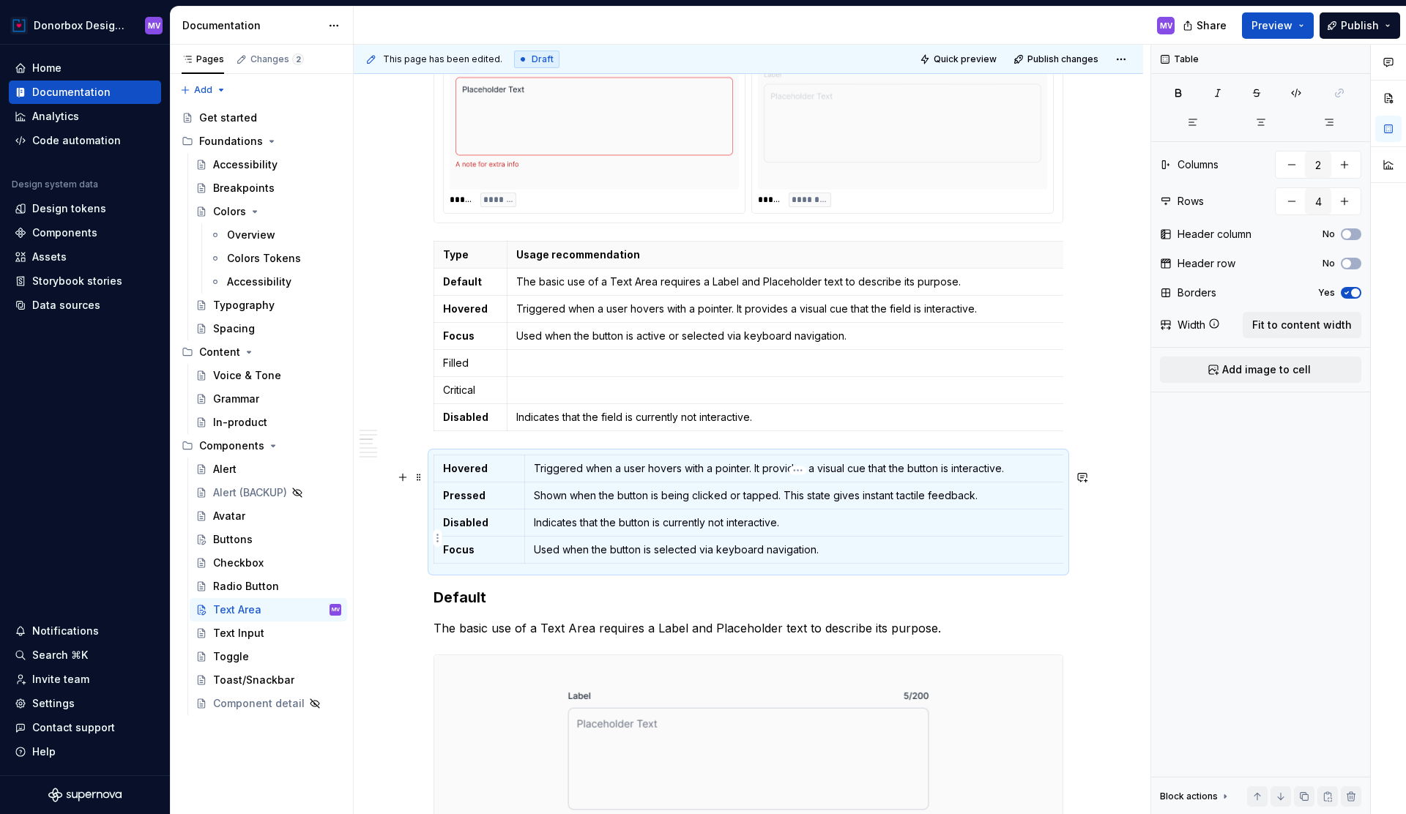
click at [611, 536] on td "Indicates that the button is currently not interactive." at bounding box center [793, 522] width 539 height 27
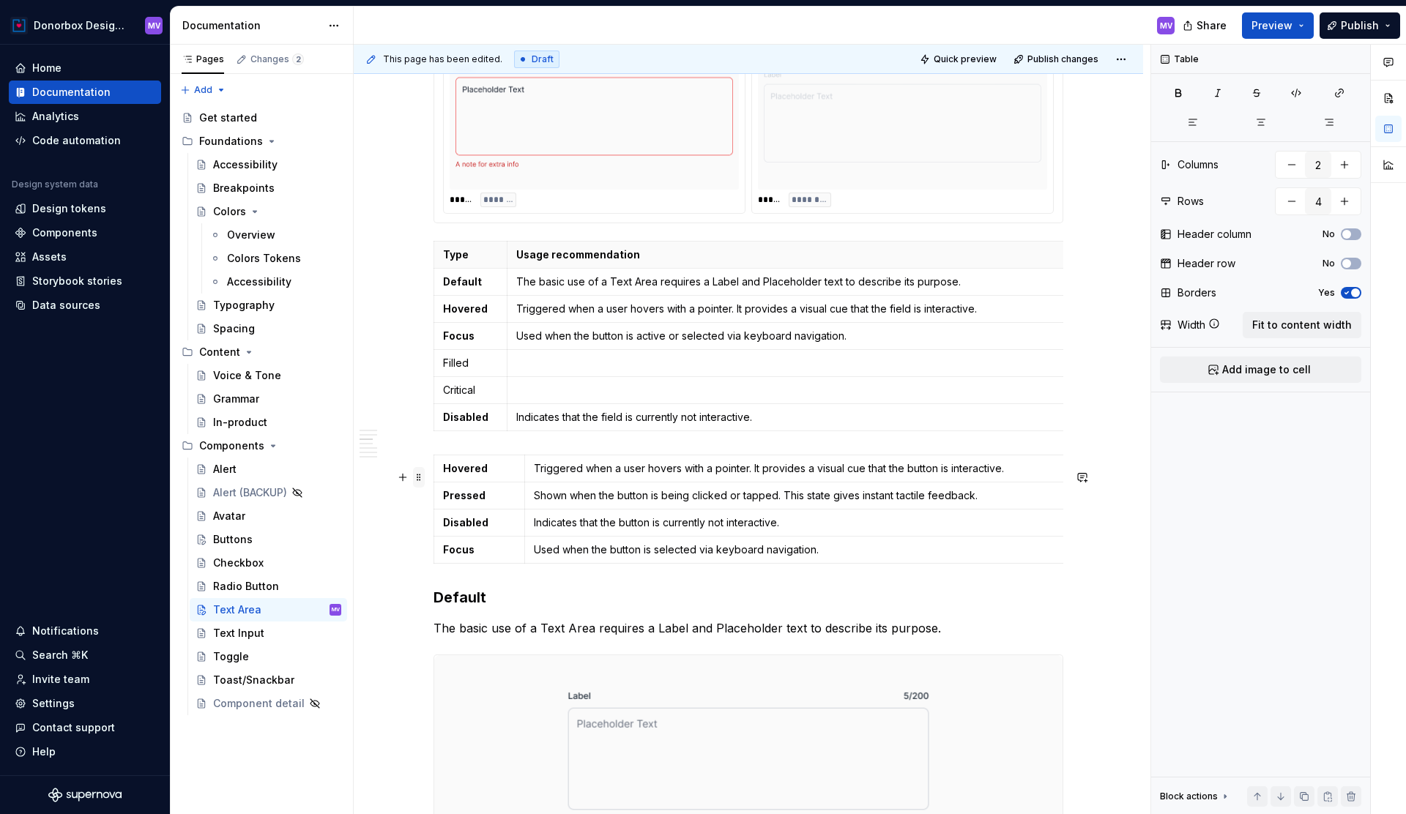
click at [423, 478] on span at bounding box center [419, 477] width 12 height 21
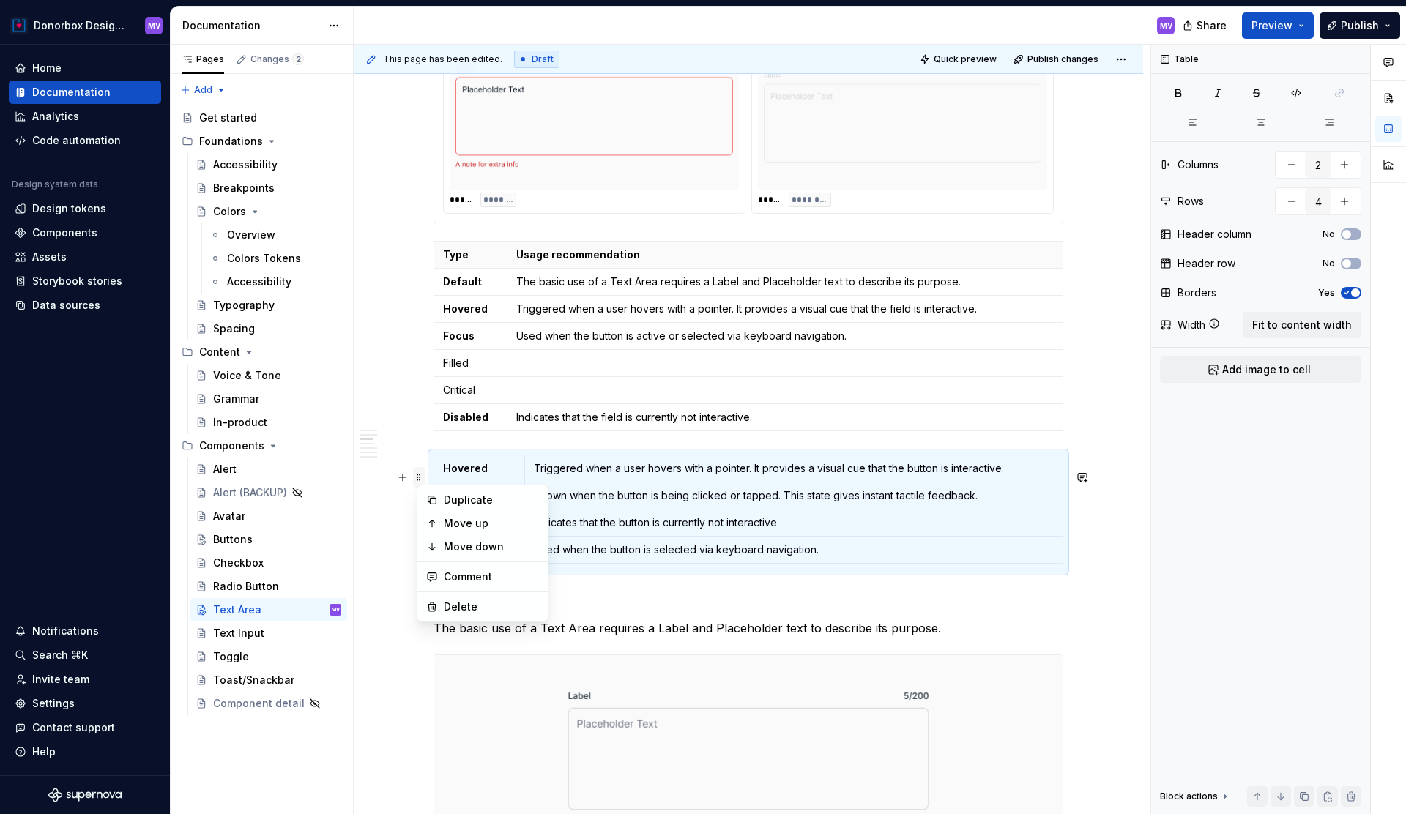
click at [425, 476] on span at bounding box center [419, 477] width 12 height 21
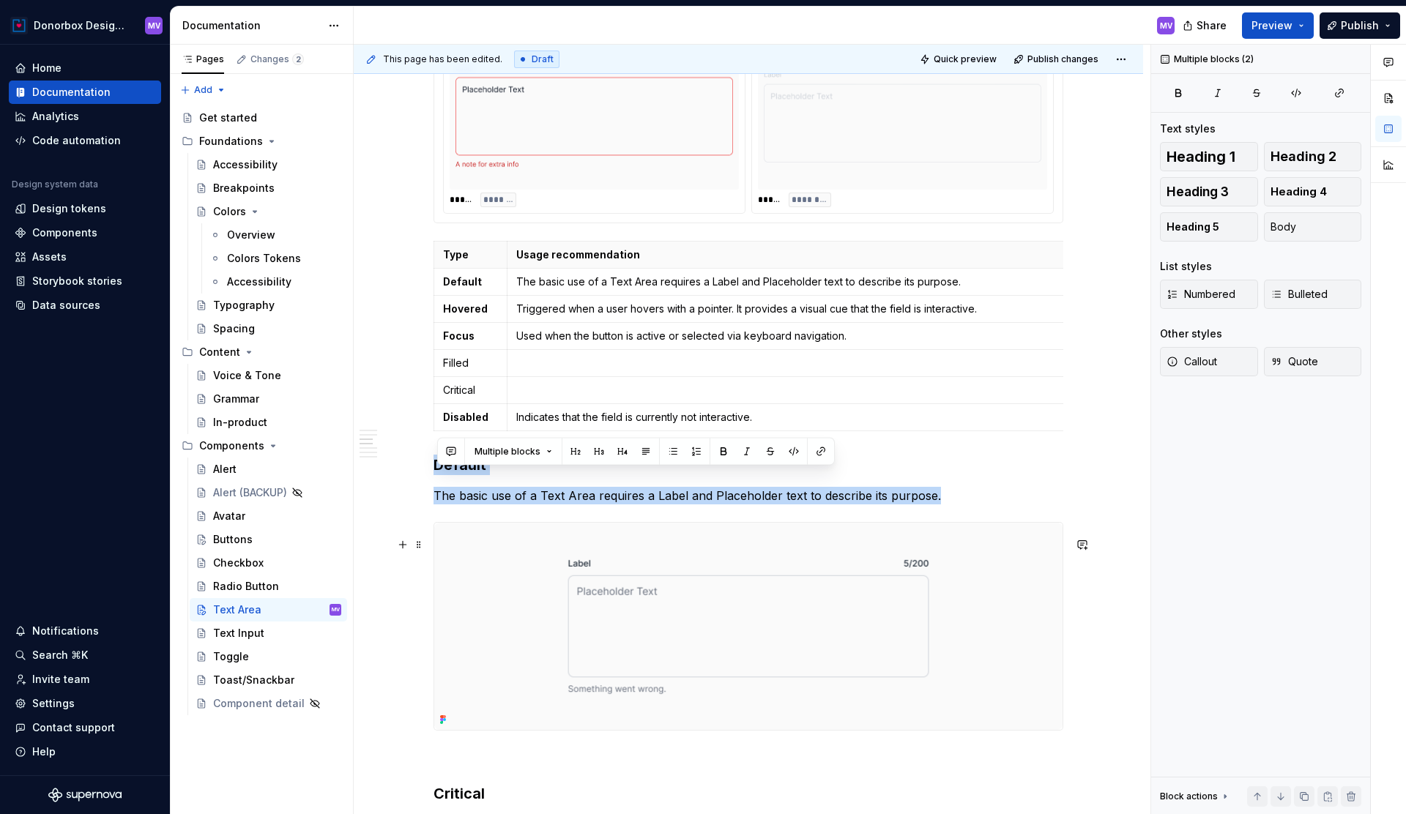
drag, startPoint x: 438, startPoint y: 479, endPoint x: 462, endPoint y: 692, distance: 214.5
click at [462, 692] on div "**********" at bounding box center [749, 517] width 630 height 3396
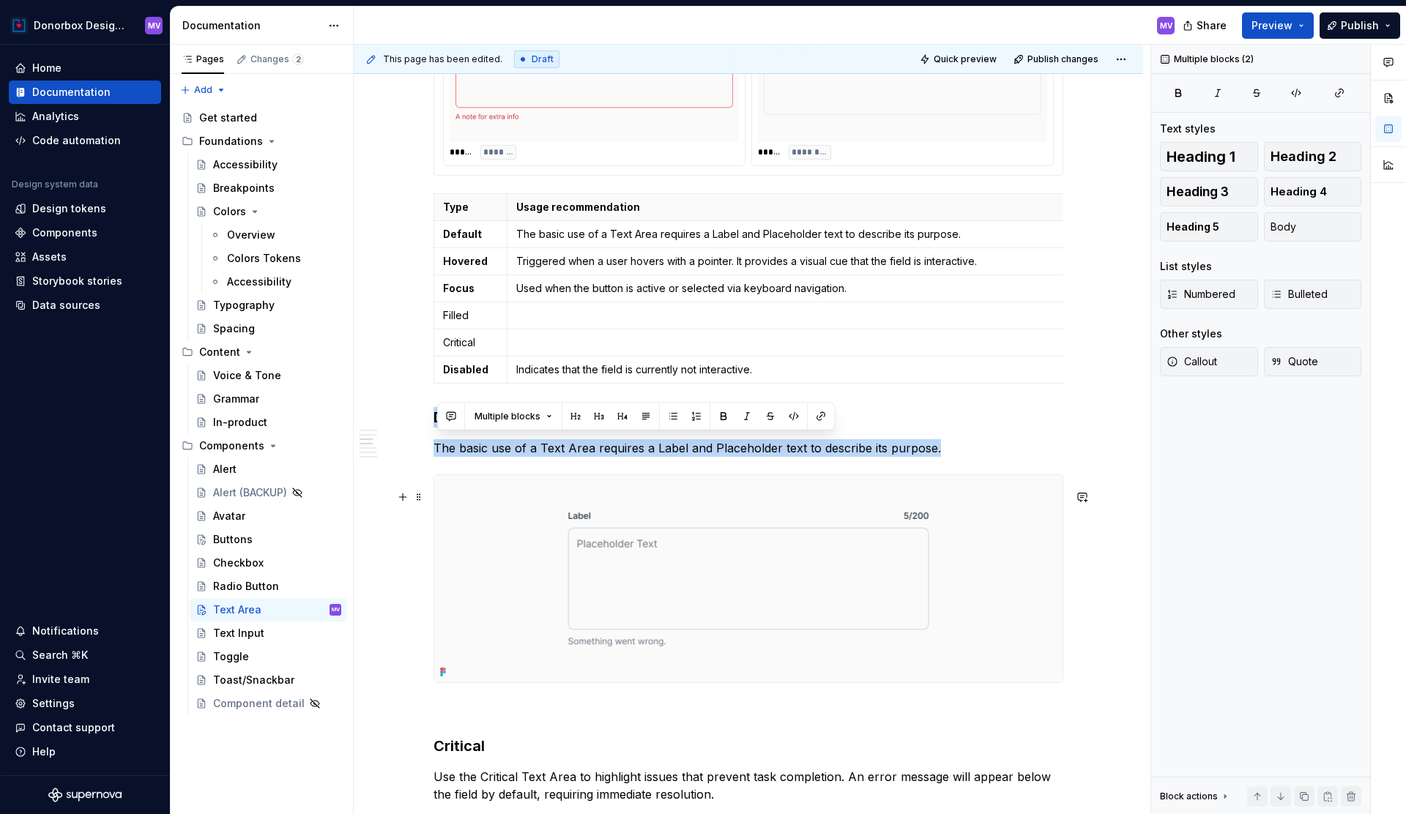
scroll to position [1520, 0]
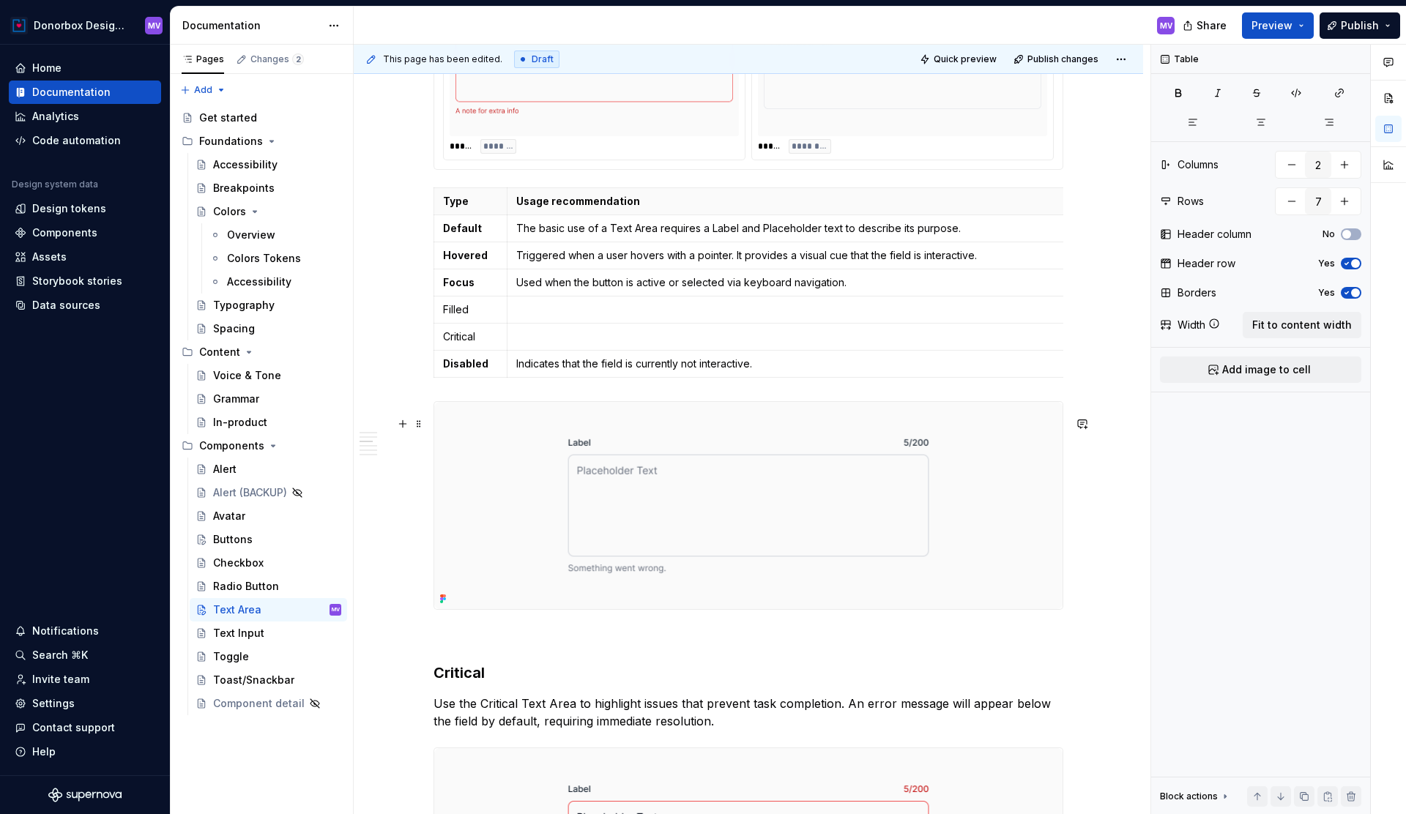
click at [464, 464] on img at bounding box center [748, 505] width 628 height 207
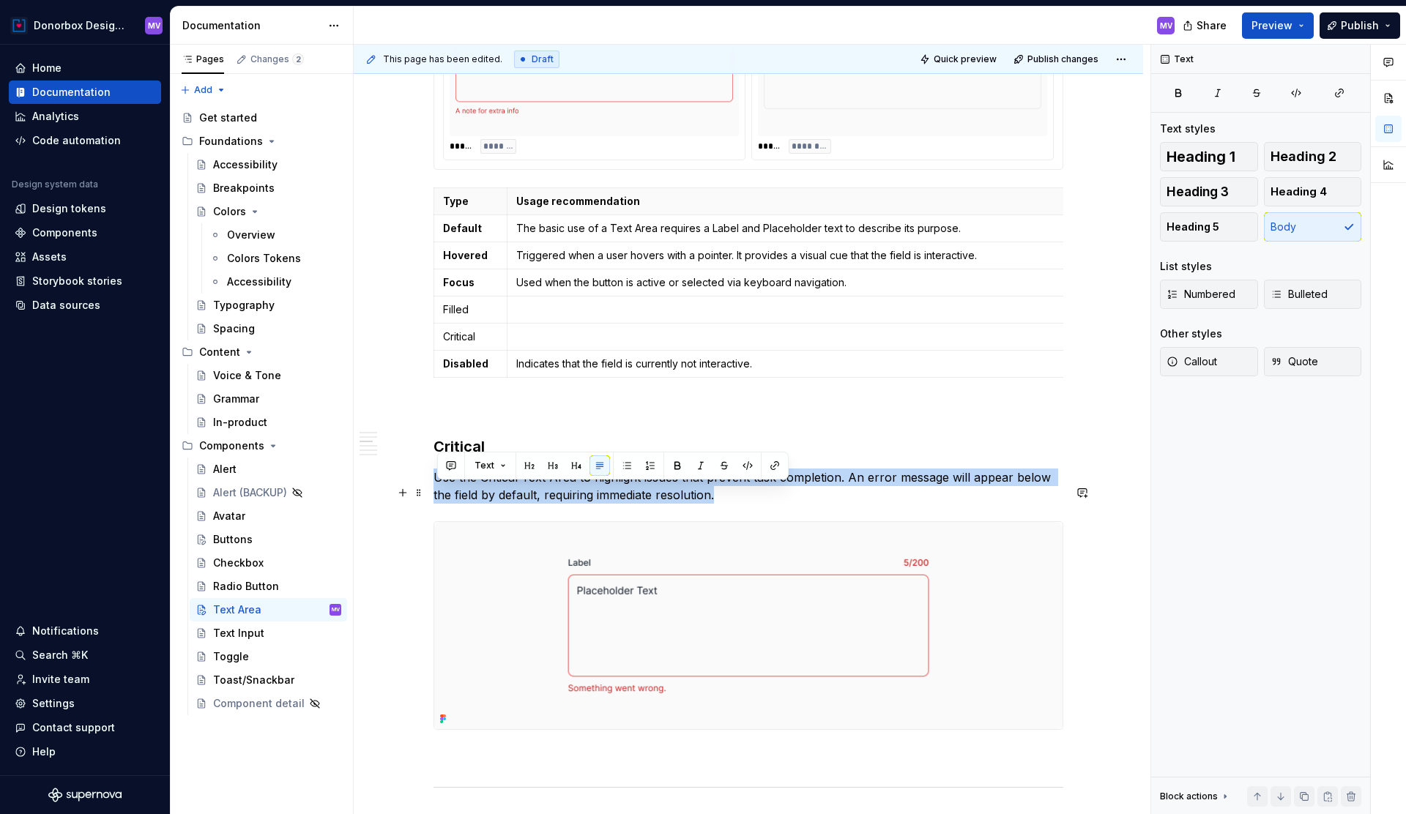
drag, startPoint x: 439, startPoint y: 492, endPoint x: 721, endPoint y: 513, distance: 283.5
click at [721, 504] on p "Use the Critical Text Area to highlight issues that prevent task completion. An…" at bounding box center [749, 486] width 630 height 35
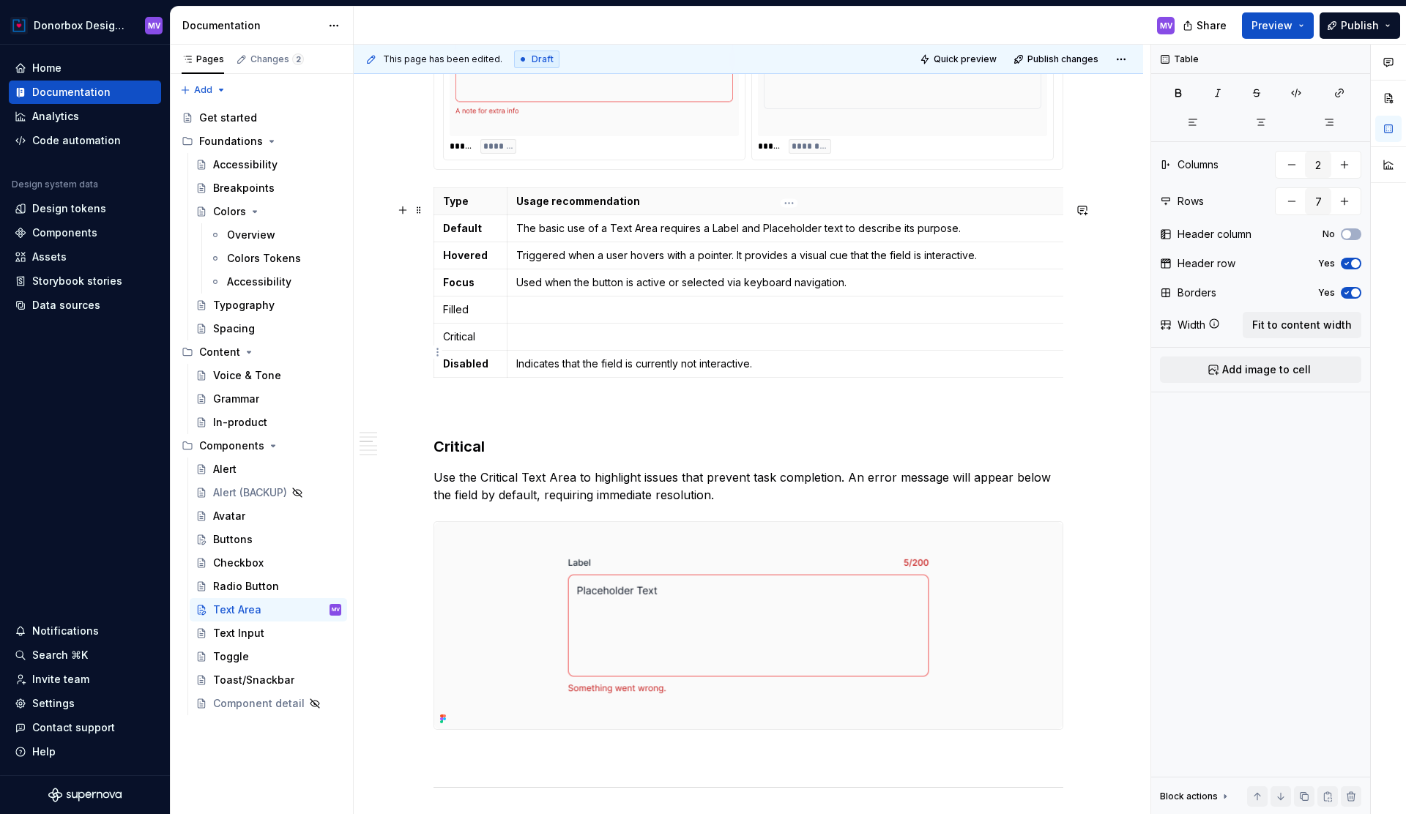
click at [575, 344] on p at bounding box center [785, 337] width 538 height 15
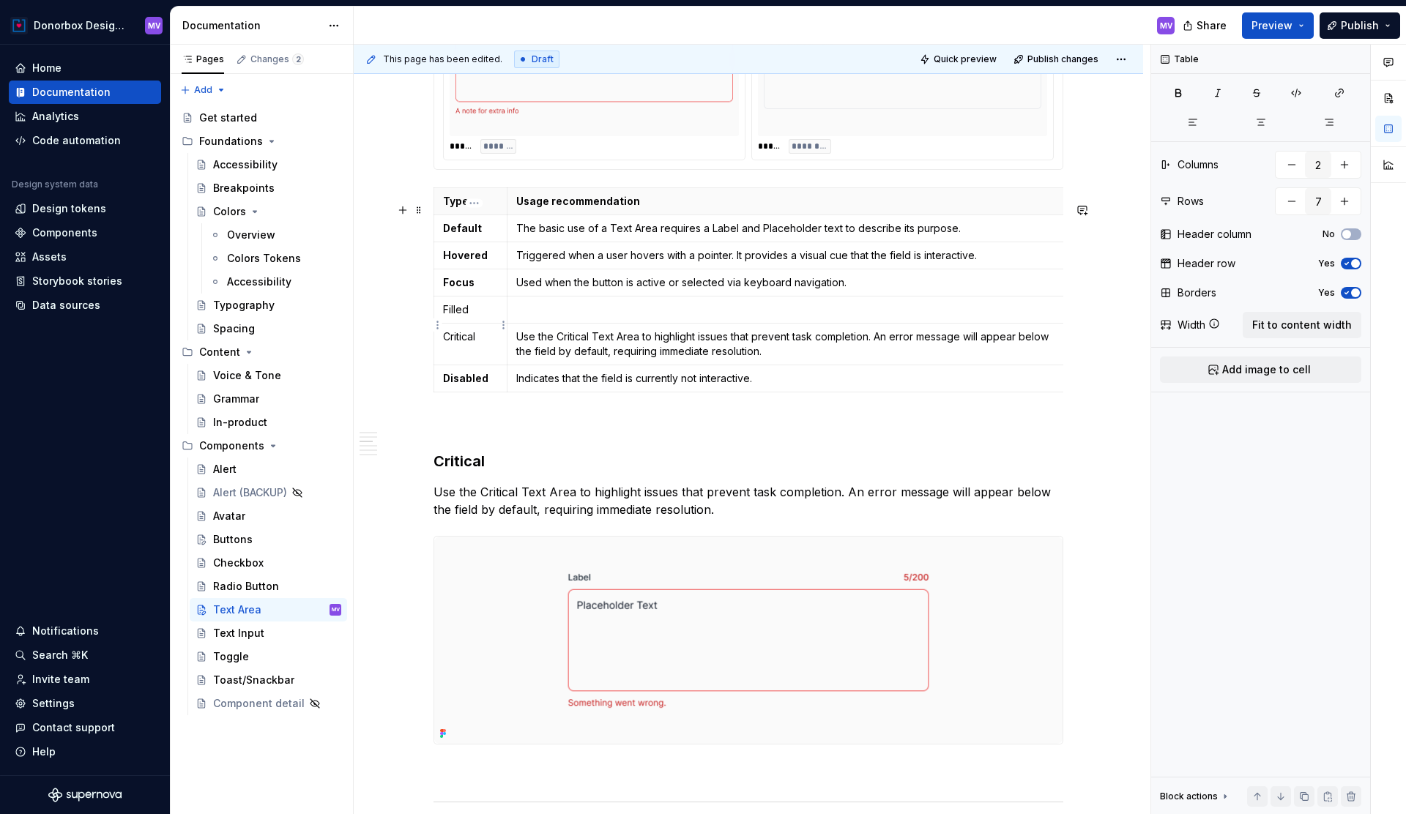
click at [462, 317] on p "Filled" at bounding box center [470, 309] width 55 height 15
click at [458, 344] on p "Critical" at bounding box center [470, 337] width 55 height 15
click at [451, 469] on h3 "Critical" at bounding box center [749, 461] width 630 height 21
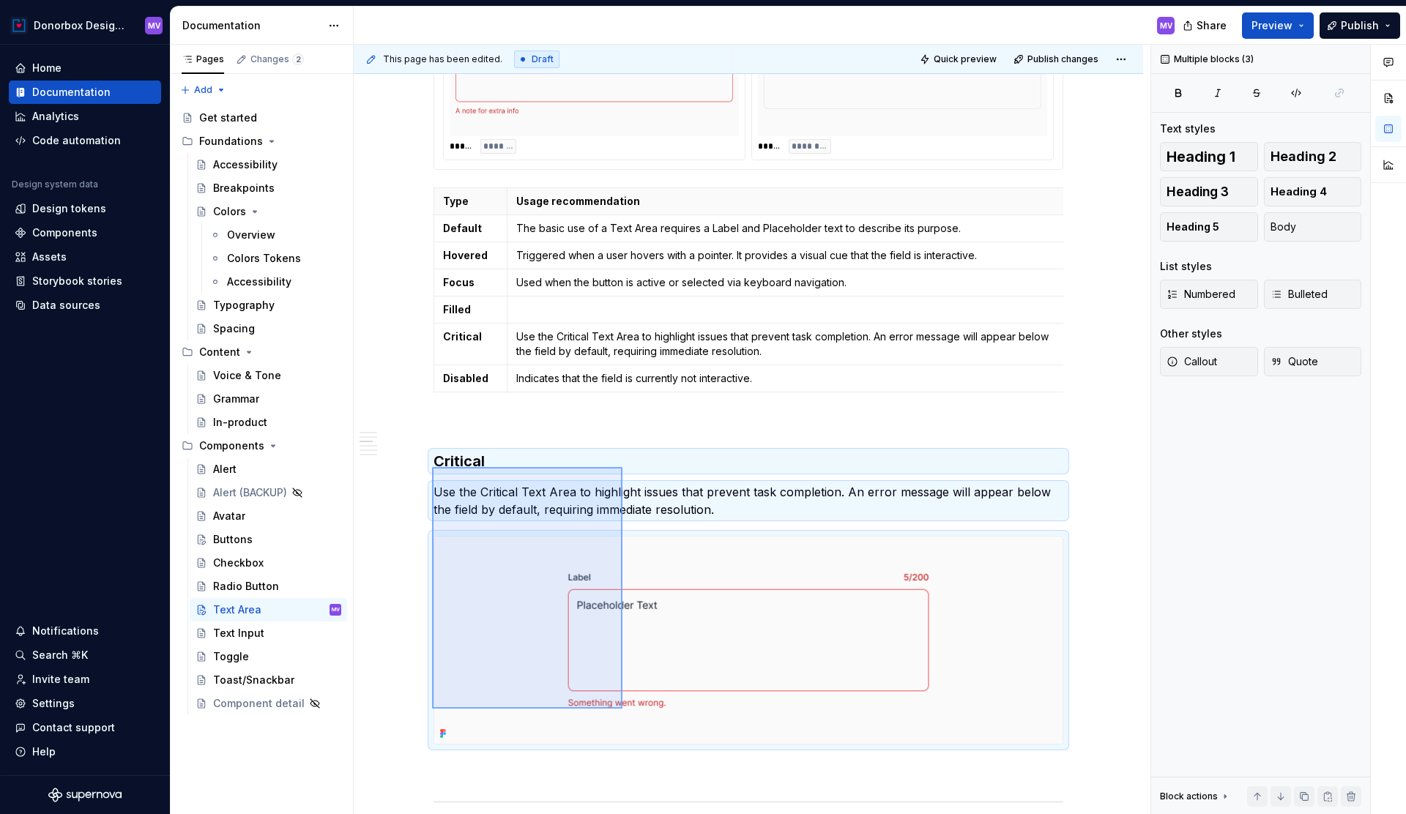
drag, startPoint x: 432, startPoint y: 467, endPoint x: 623, endPoint y: 709, distance: 307.7
click at [623, 709] on div "**********" at bounding box center [752, 430] width 797 height 770
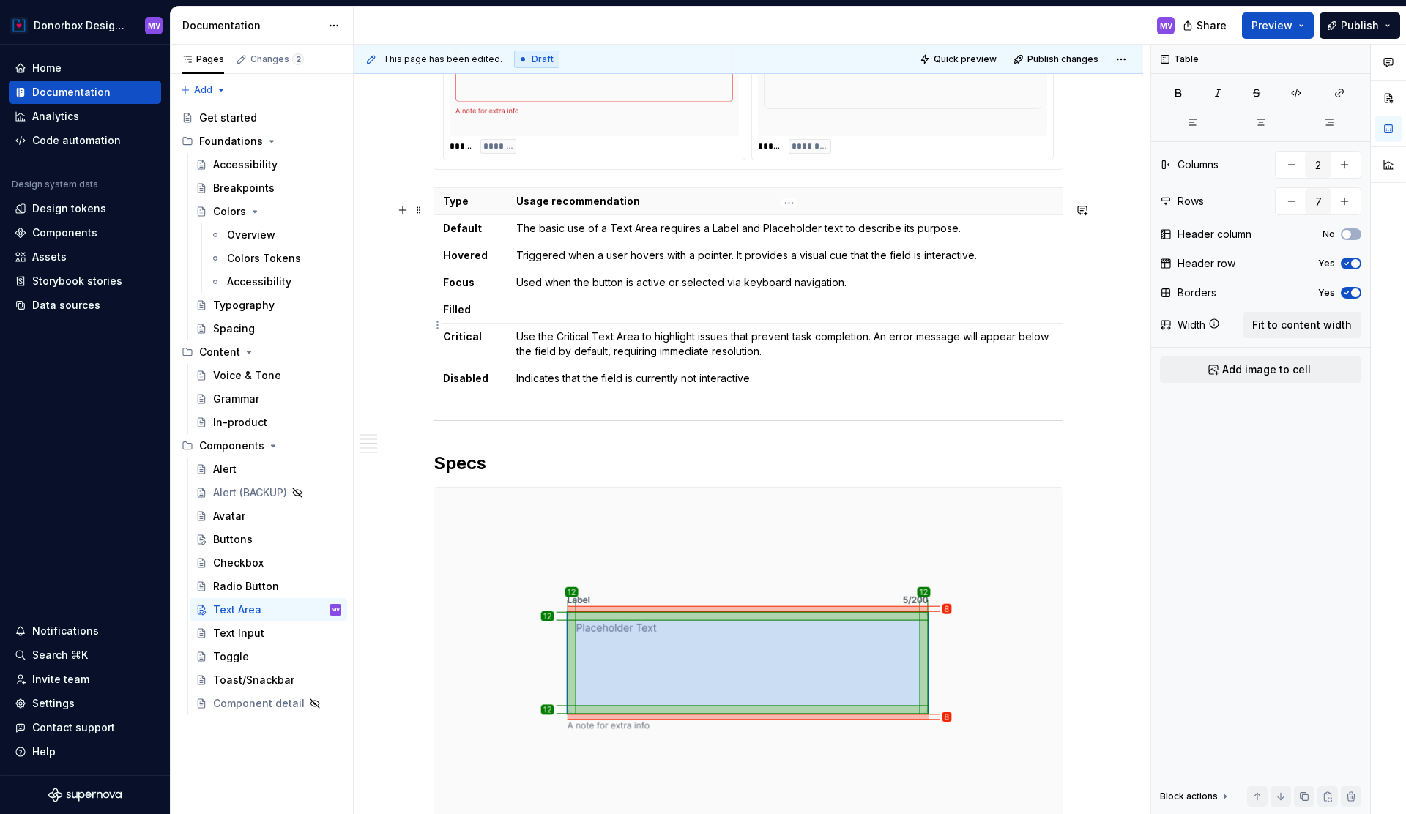
click at [593, 317] on p at bounding box center [785, 309] width 538 height 15
drag, startPoint x: 520, startPoint y: 324, endPoint x: 721, endPoint y: 327, distance: 201.4
click at [721, 317] on p "The default state after the textis inputed." at bounding box center [785, 309] width 538 height 15
click at [669, 317] on p "The default state after the textis inputed." at bounding box center [785, 309] width 538 height 15
drag, startPoint x: 760, startPoint y: 328, endPoint x: 518, endPoint y: 325, distance: 242.4
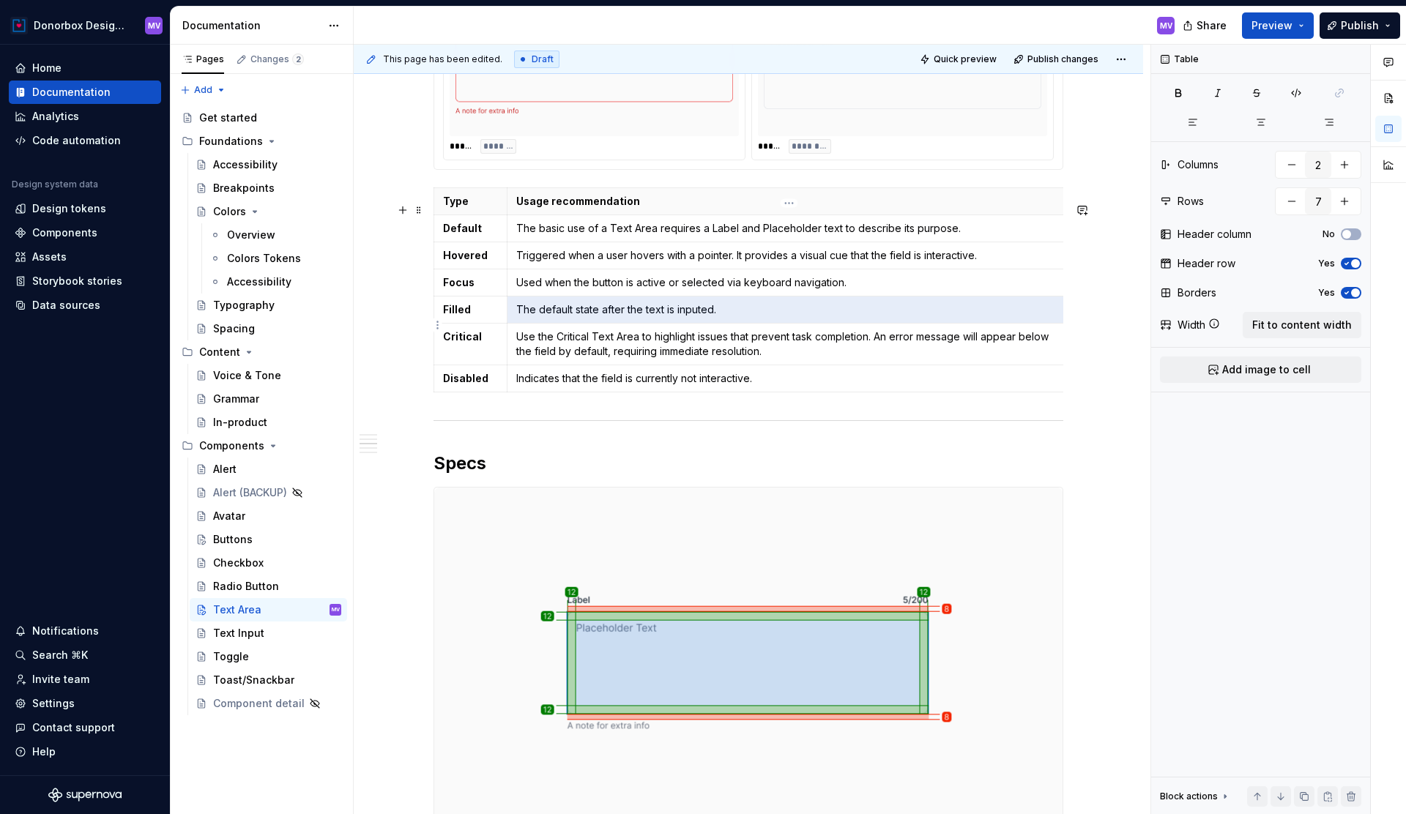
click at [518, 323] on td "The default state after the text is inputed." at bounding box center [785, 309] width 557 height 27
click at [521, 317] on p "The default state after the text is inputed." at bounding box center [785, 309] width 538 height 15
drag, startPoint x: 734, startPoint y: 321, endPoint x: 521, endPoint y: 323, distance: 213.1
click at [521, 317] on p "The default state after the text is inputed." at bounding box center [785, 309] width 538 height 15
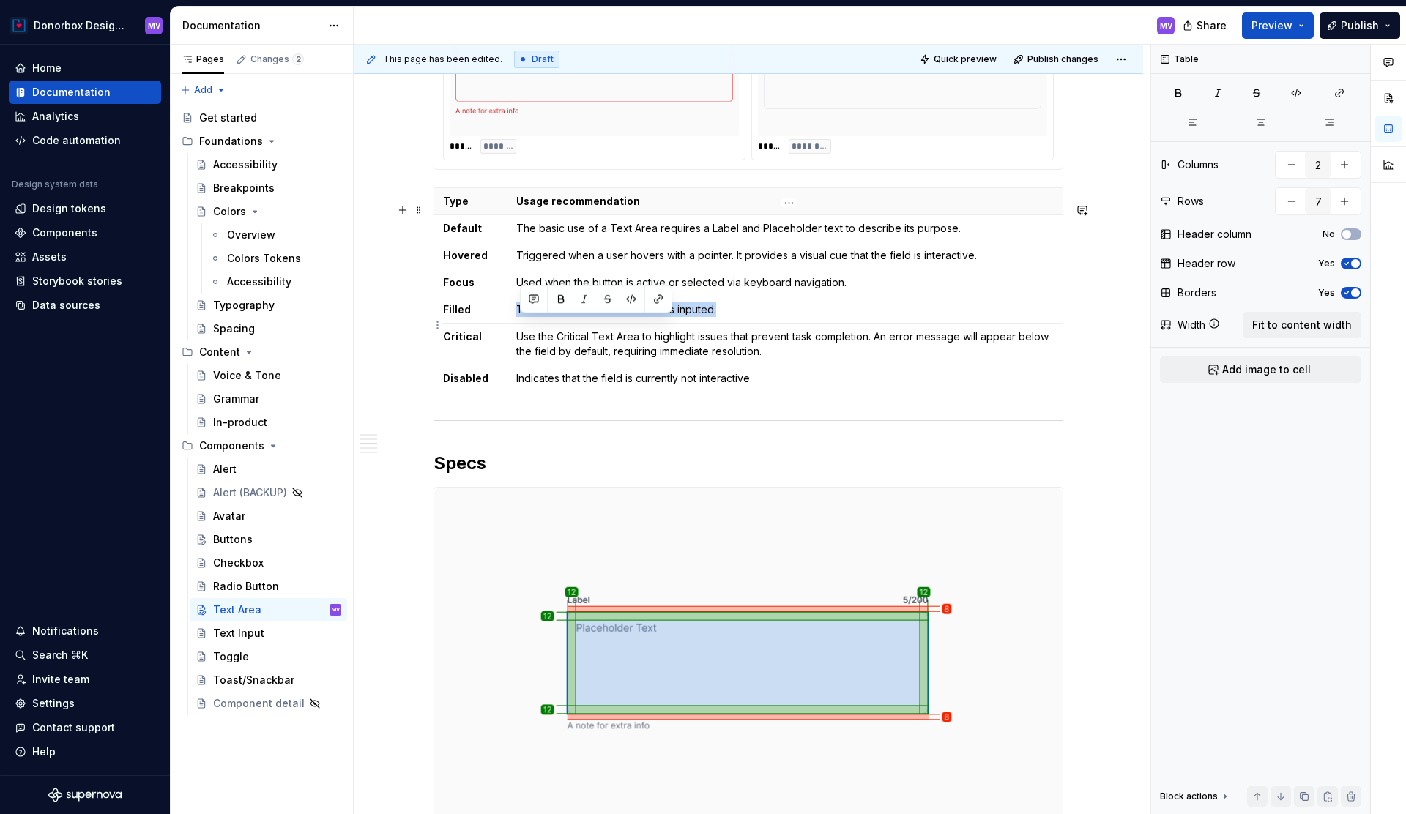
drag, startPoint x: 521, startPoint y: 323, endPoint x: 734, endPoint y: 322, distance: 212.4
click at [734, 317] on p "The default state after the text is inputed." at bounding box center [785, 309] width 538 height 15
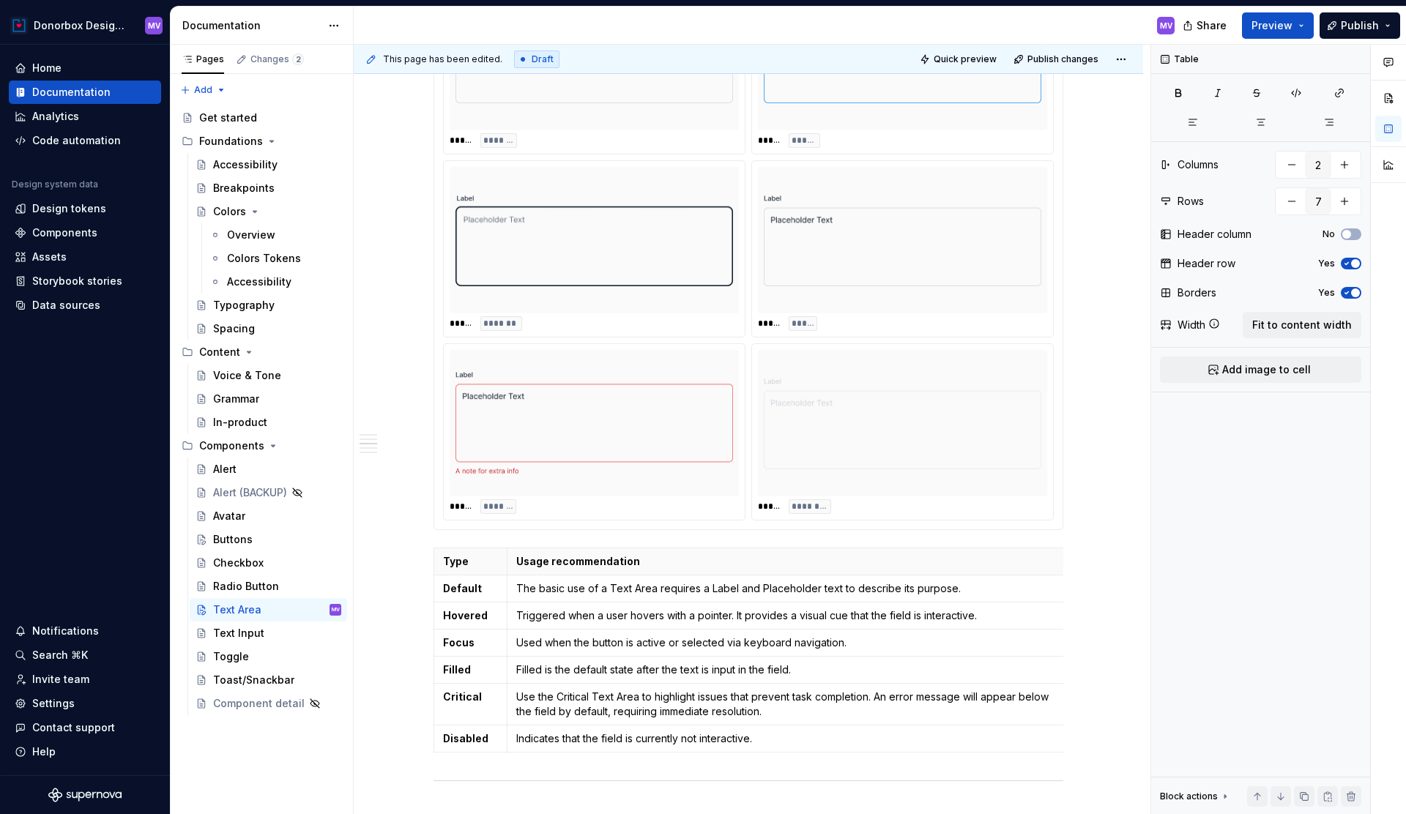
scroll to position [1231, 0]
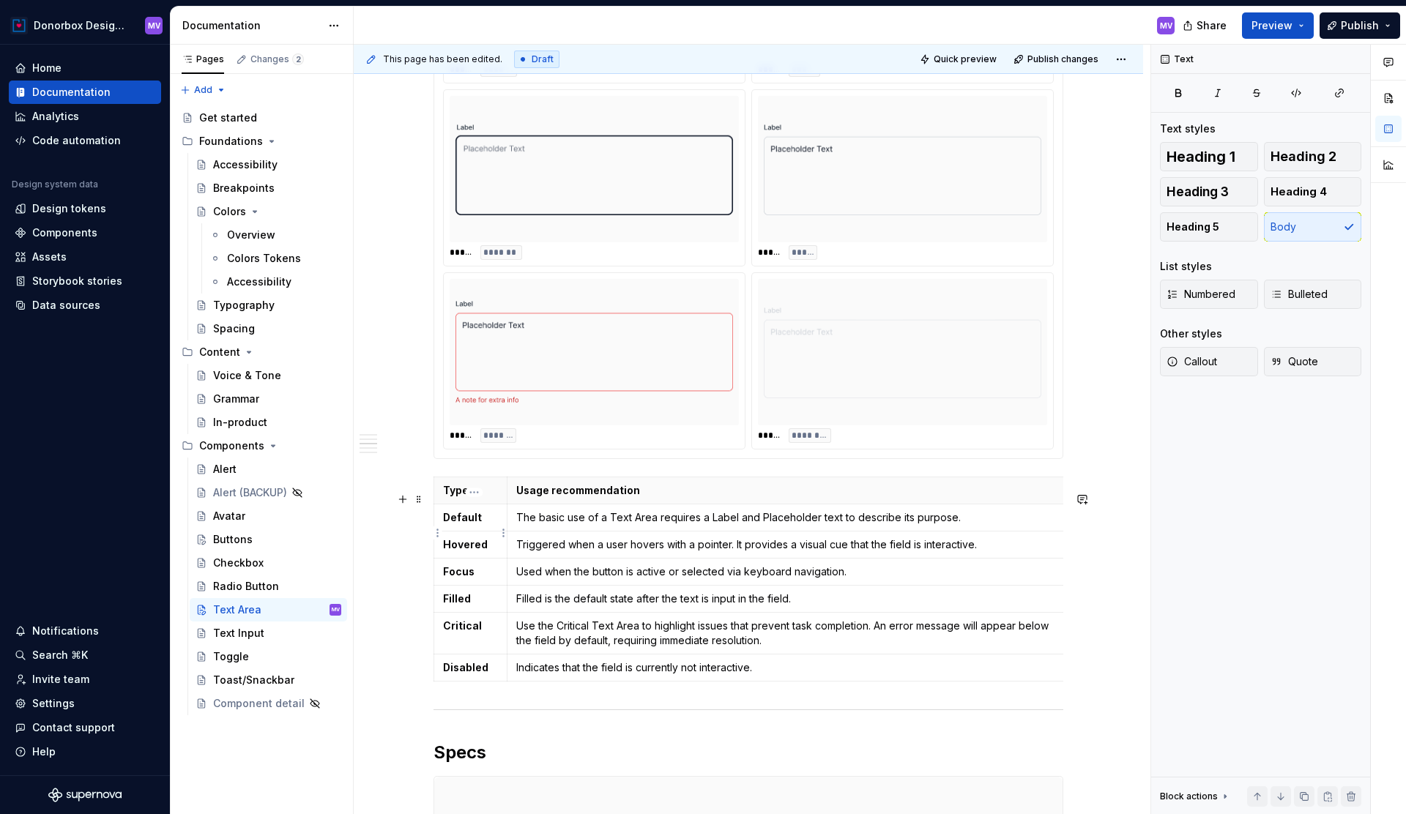
drag, startPoint x: 437, startPoint y: 489, endPoint x: 518, endPoint y: 546, distance: 98.8
click at [518, 546] on div "**********" at bounding box center [749, 421] width 630 height 2735
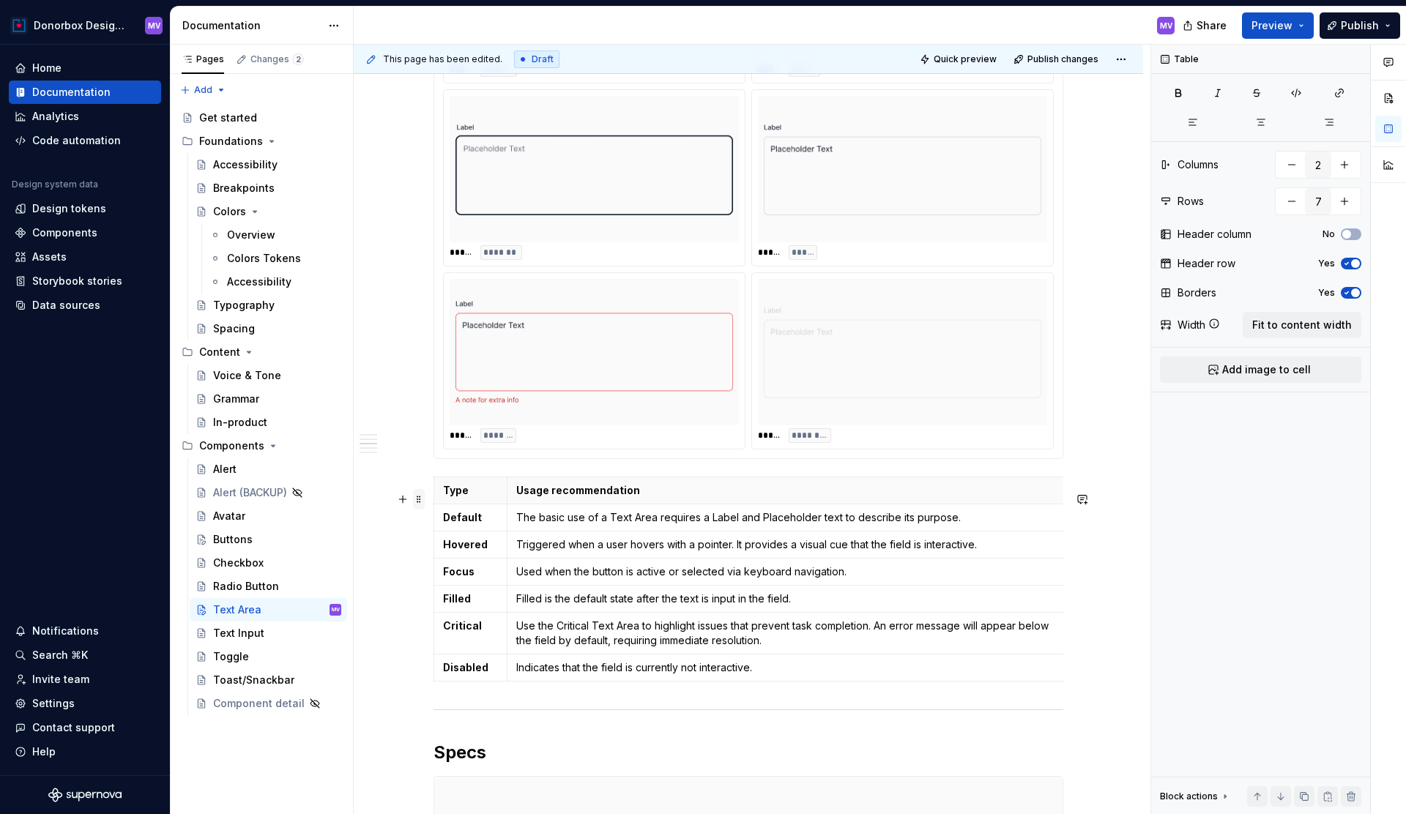
click at [425, 498] on span at bounding box center [419, 499] width 12 height 21
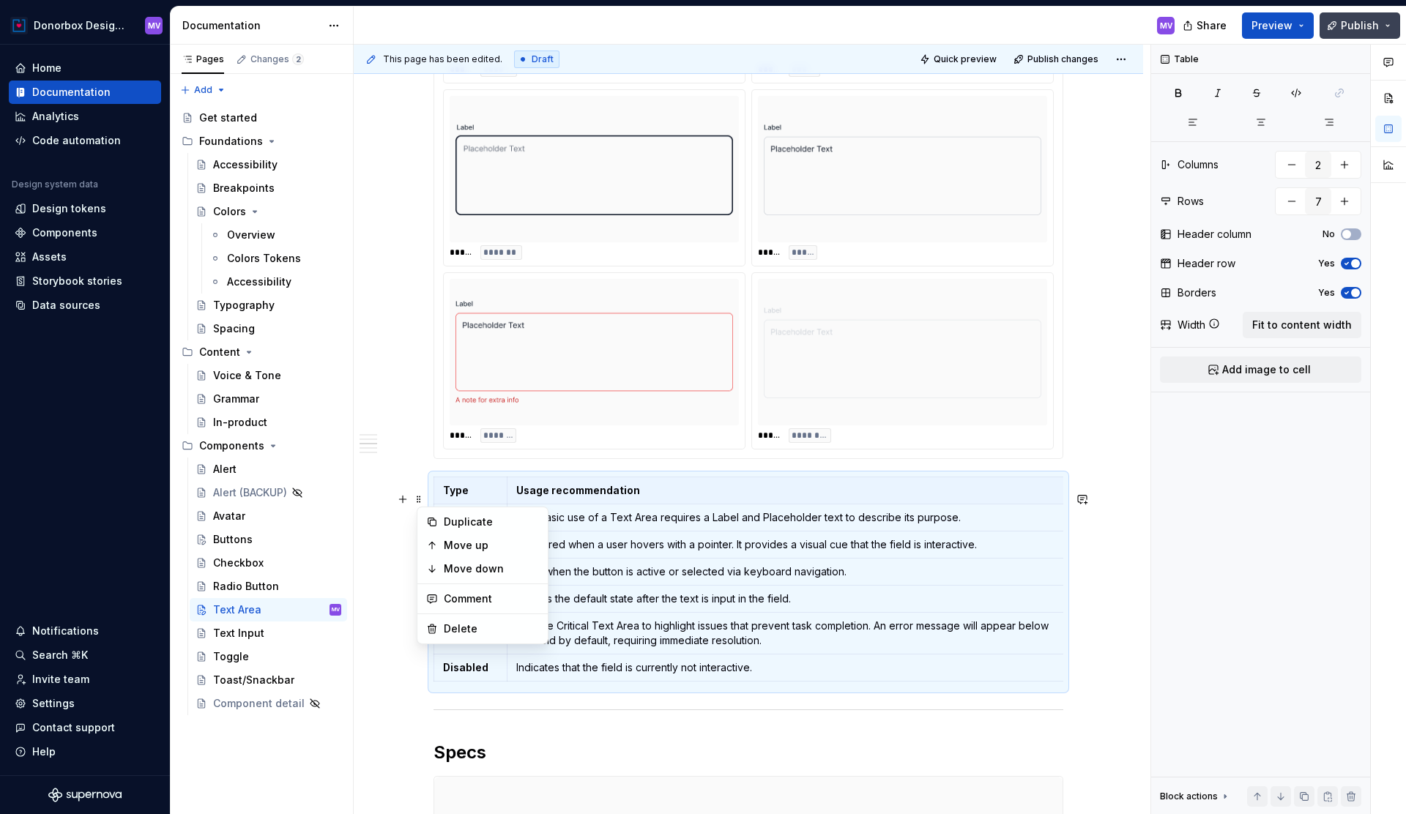
click at [1363, 23] on span "Publish" at bounding box center [1360, 25] width 38 height 15
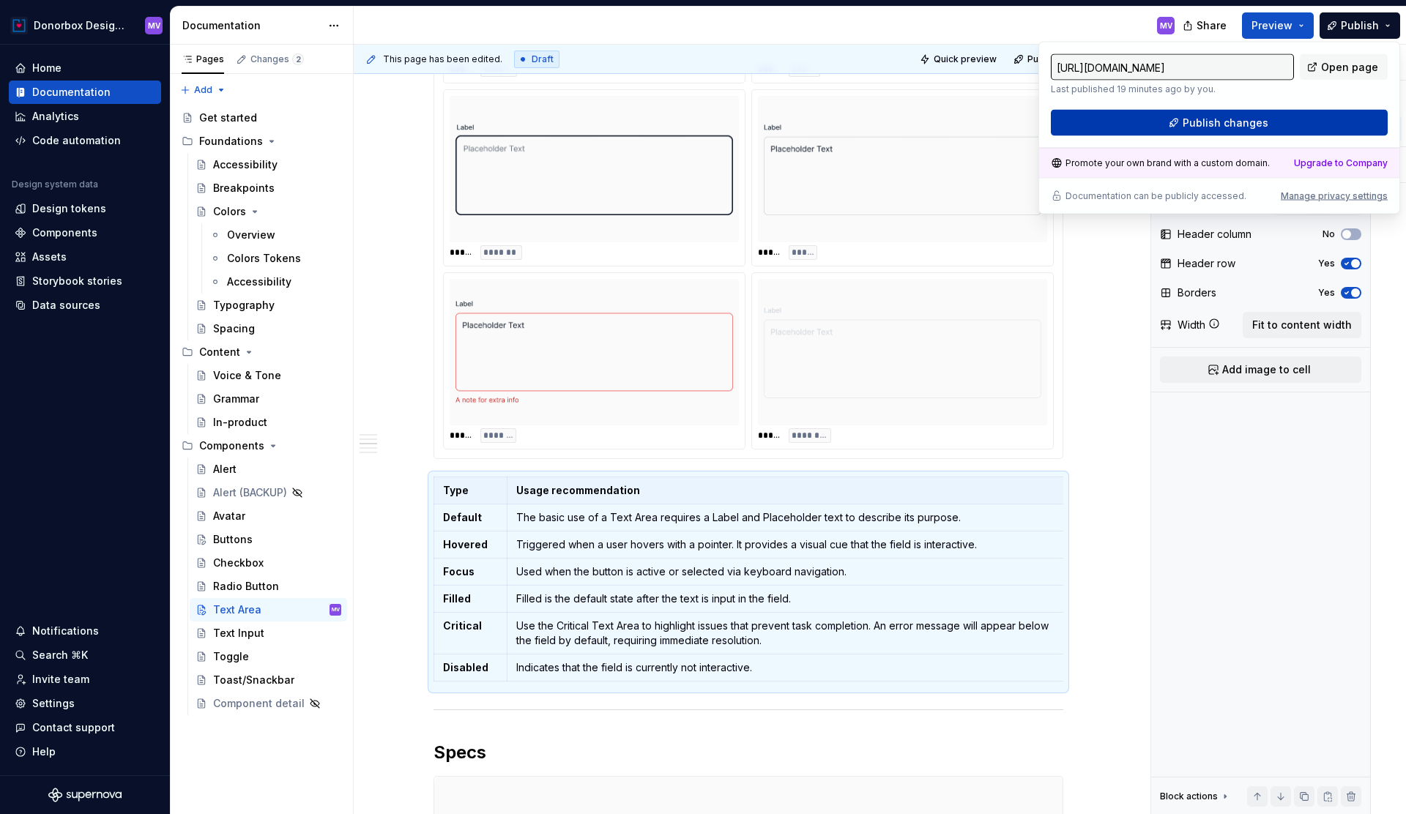
click at [1244, 116] on span "Publish changes" at bounding box center [1226, 123] width 86 height 15
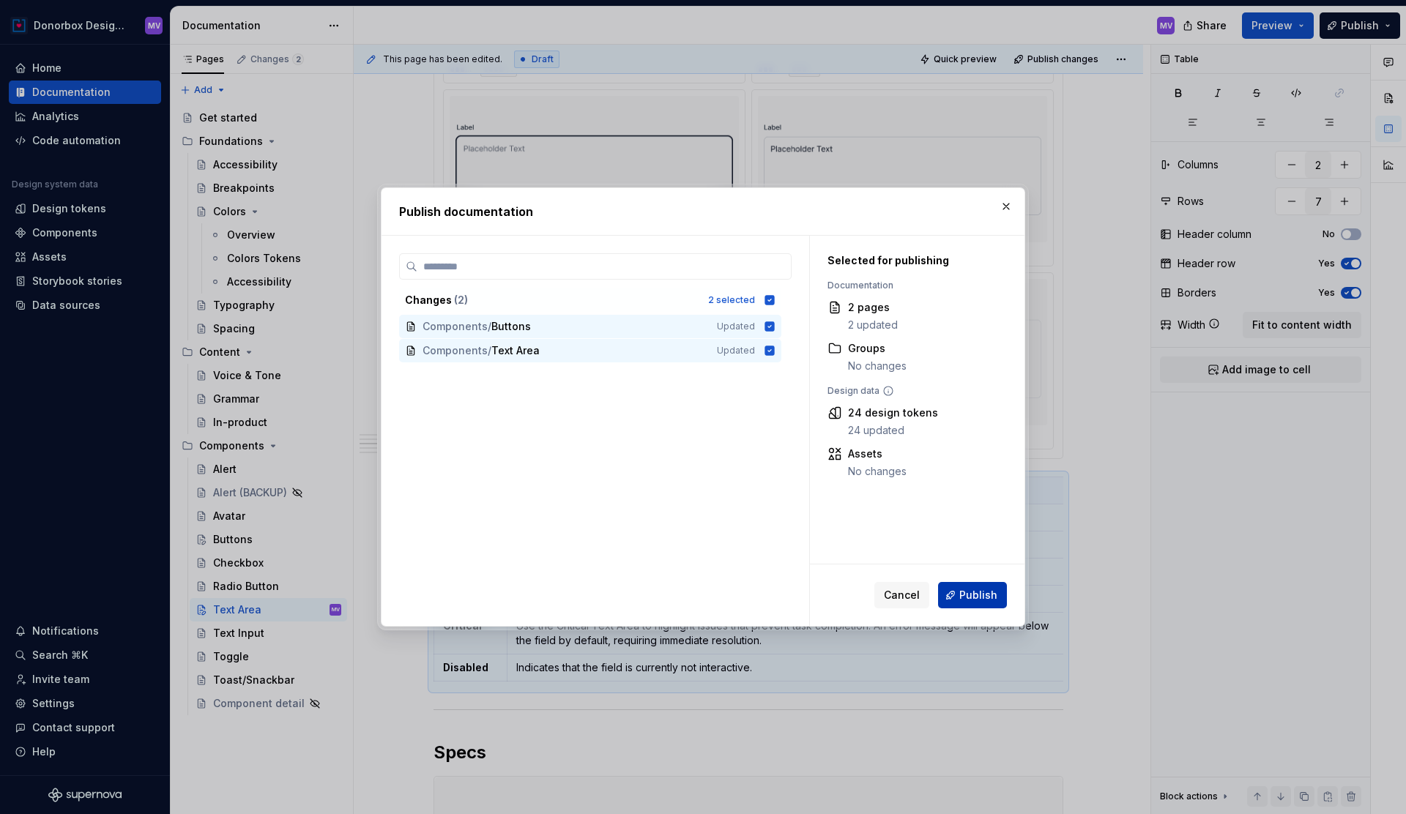
click at [955, 596] on button "Publish" at bounding box center [972, 595] width 69 height 26
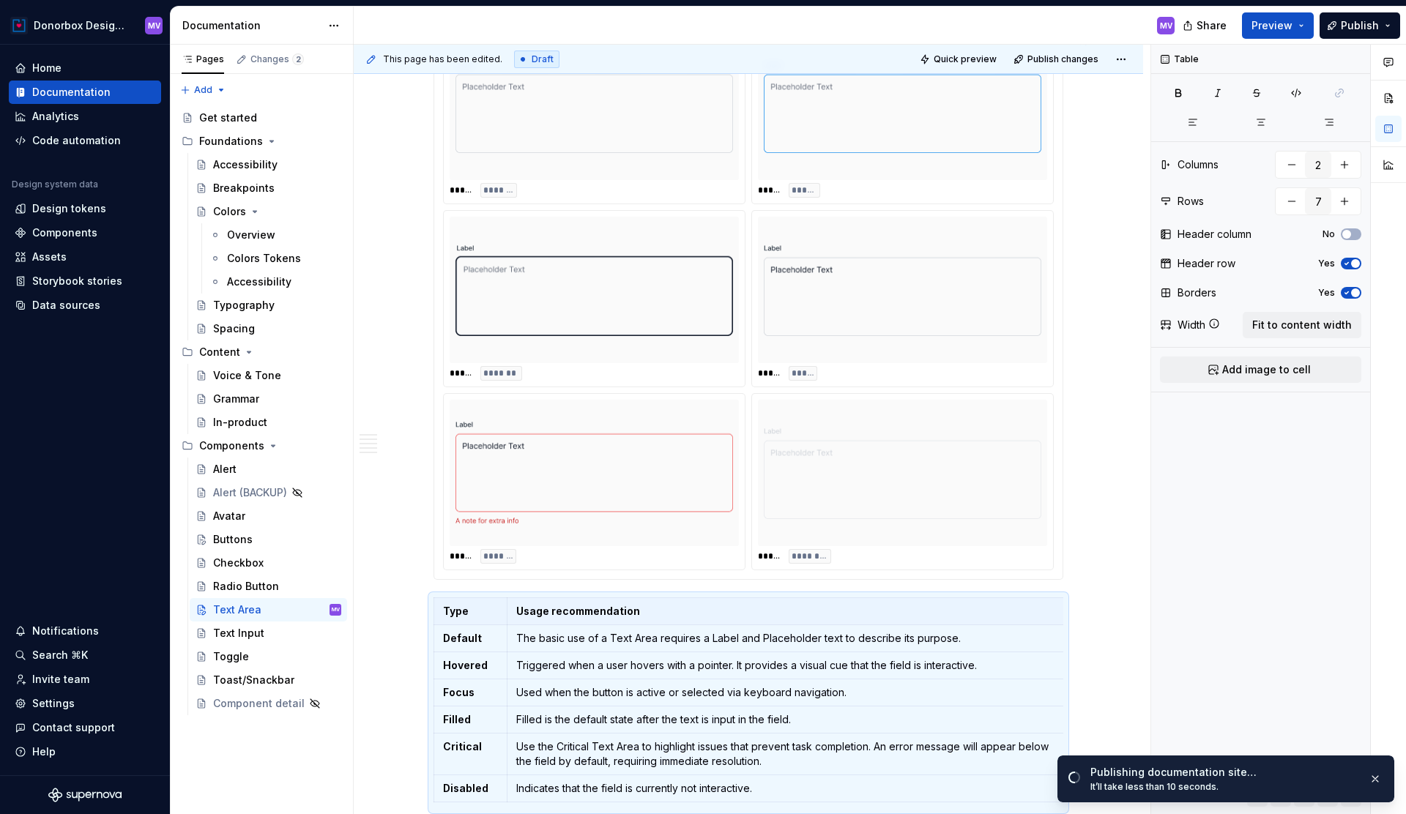
scroll to position [1112, 0]
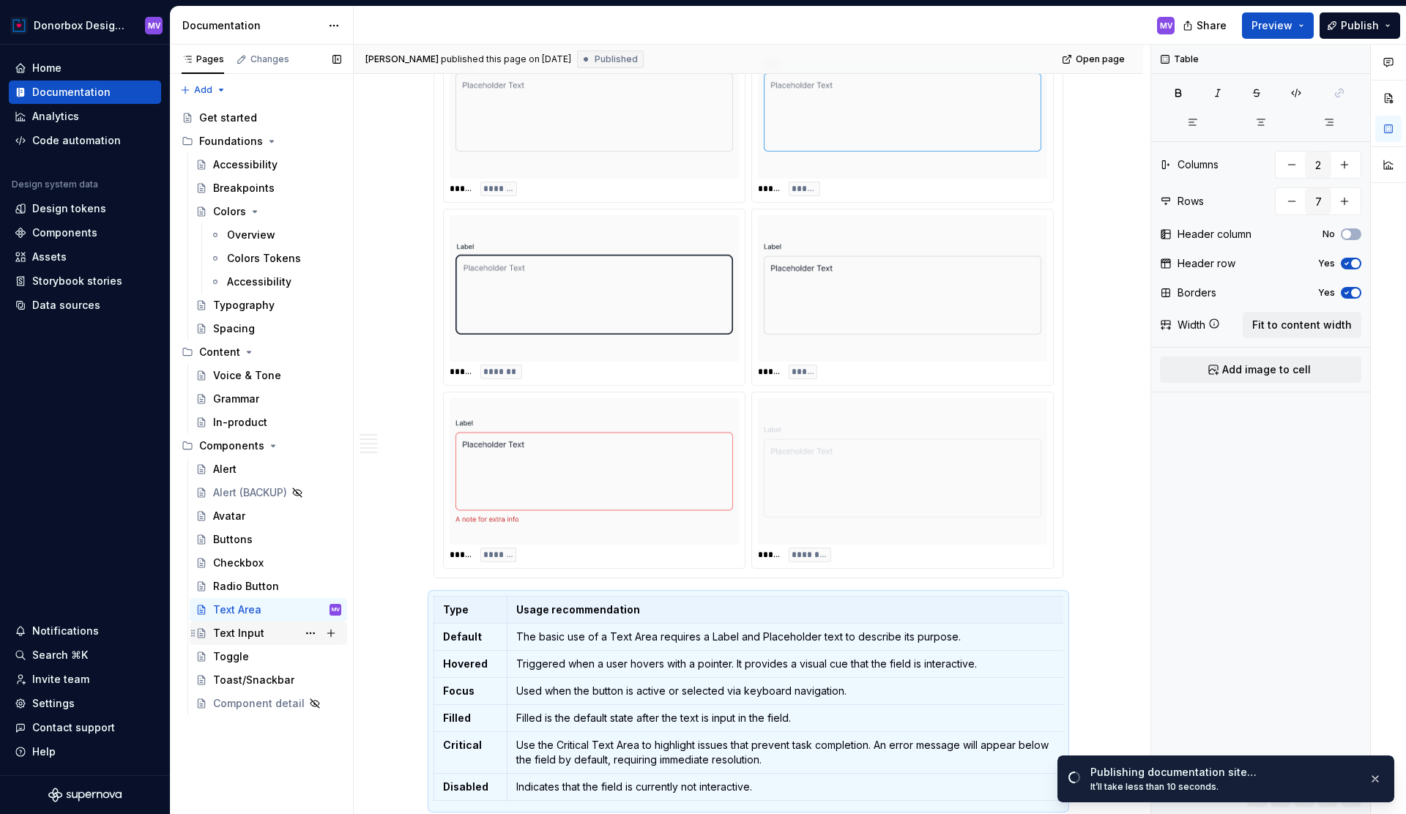
click at [264, 630] on div "Text Input" at bounding box center [277, 633] width 128 height 21
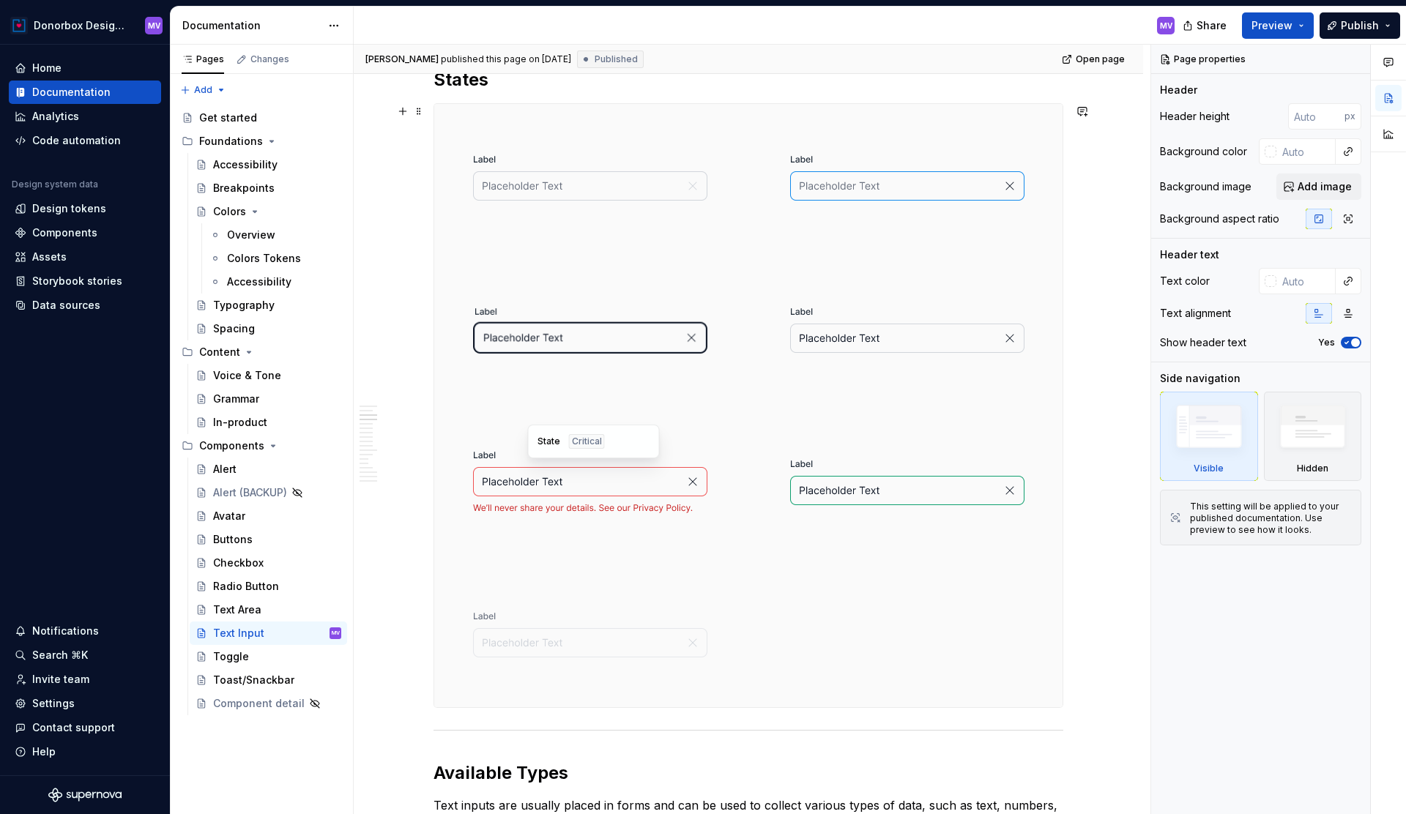
scroll to position [1538, 0]
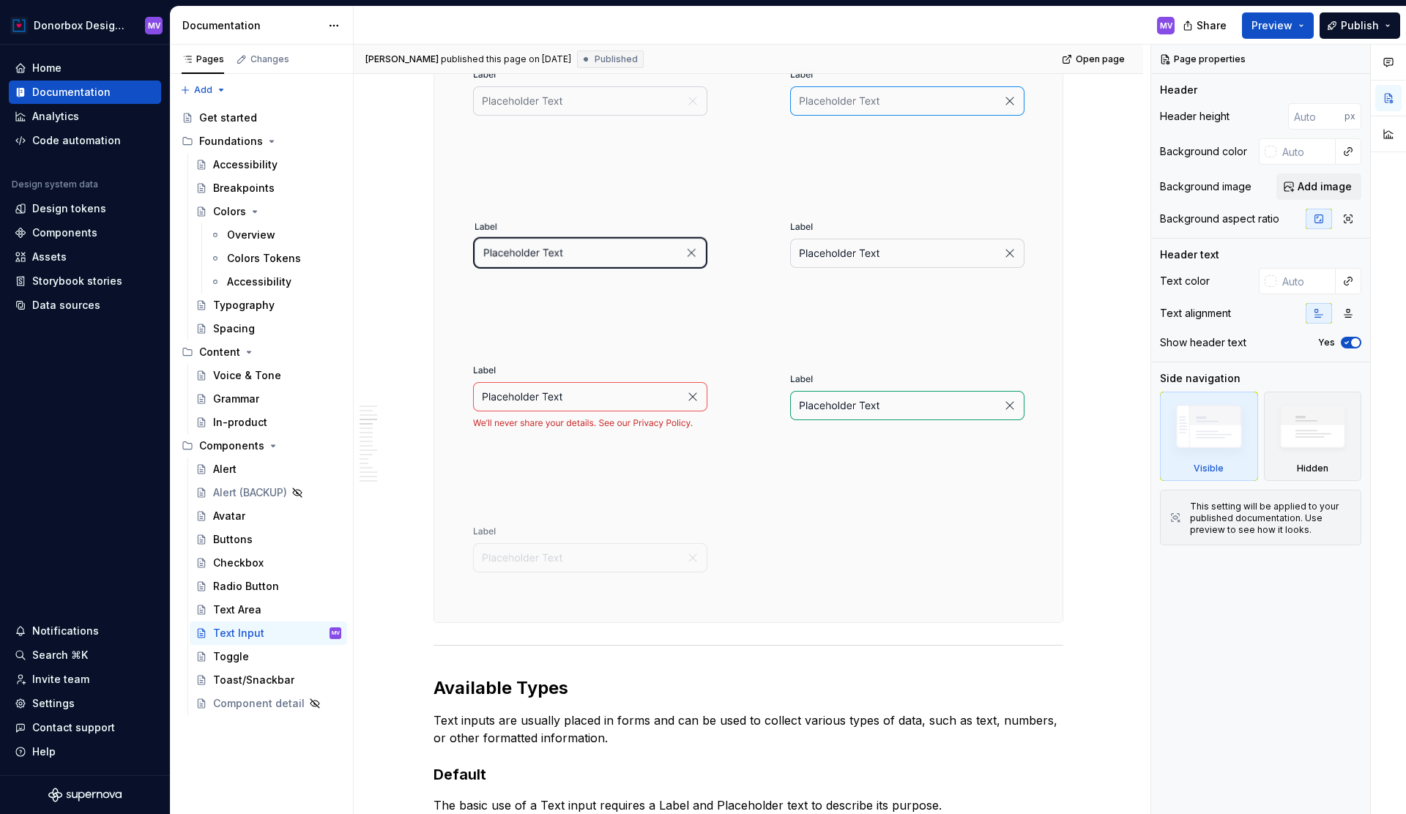
click at [443, 609] on div at bounding box center [589, 549] width 311 height 146
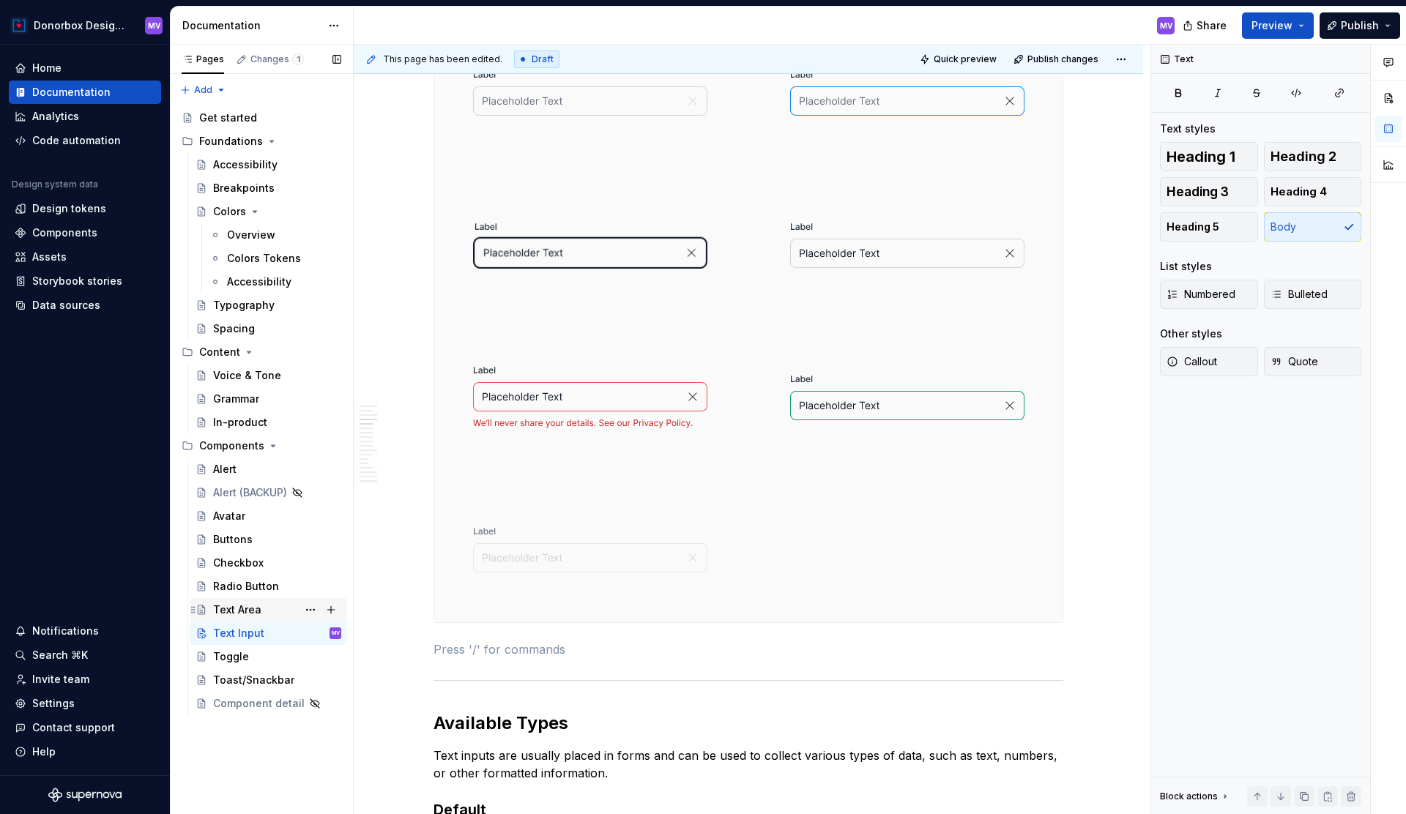
click at [234, 606] on div "Text Area" at bounding box center [237, 610] width 48 height 15
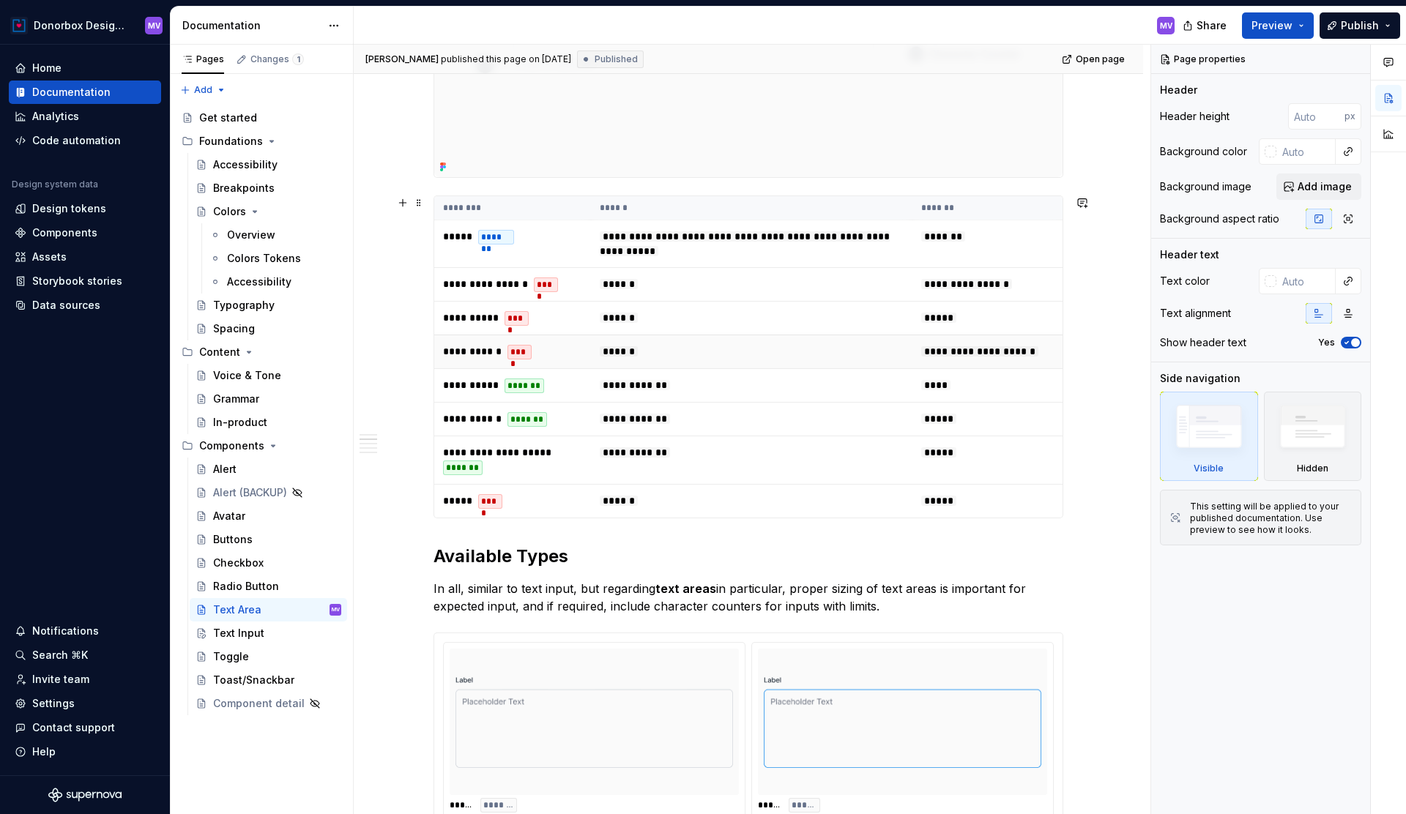
scroll to position [520, 0]
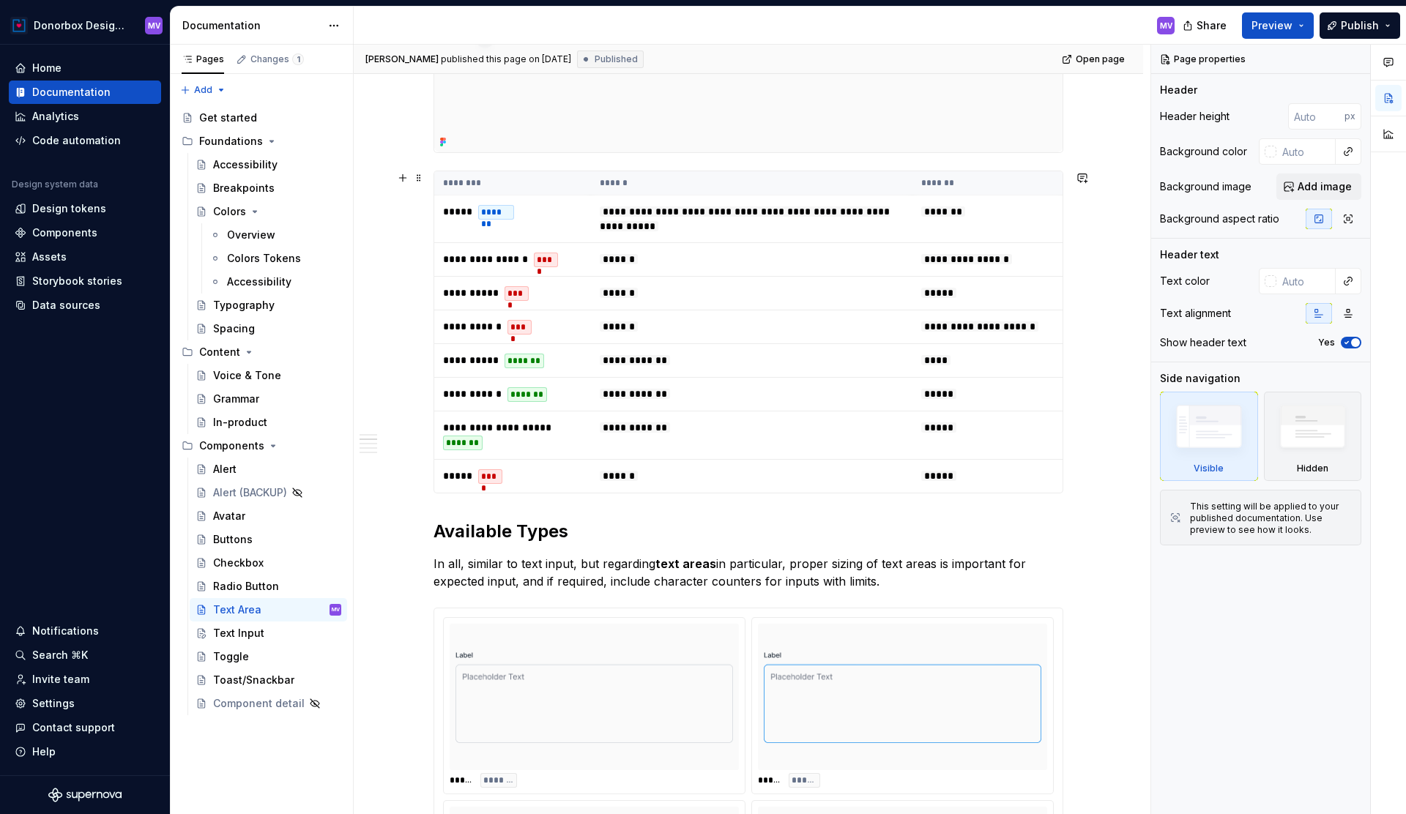
click at [444, 181] on th "********" at bounding box center [512, 183] width 157 height 24
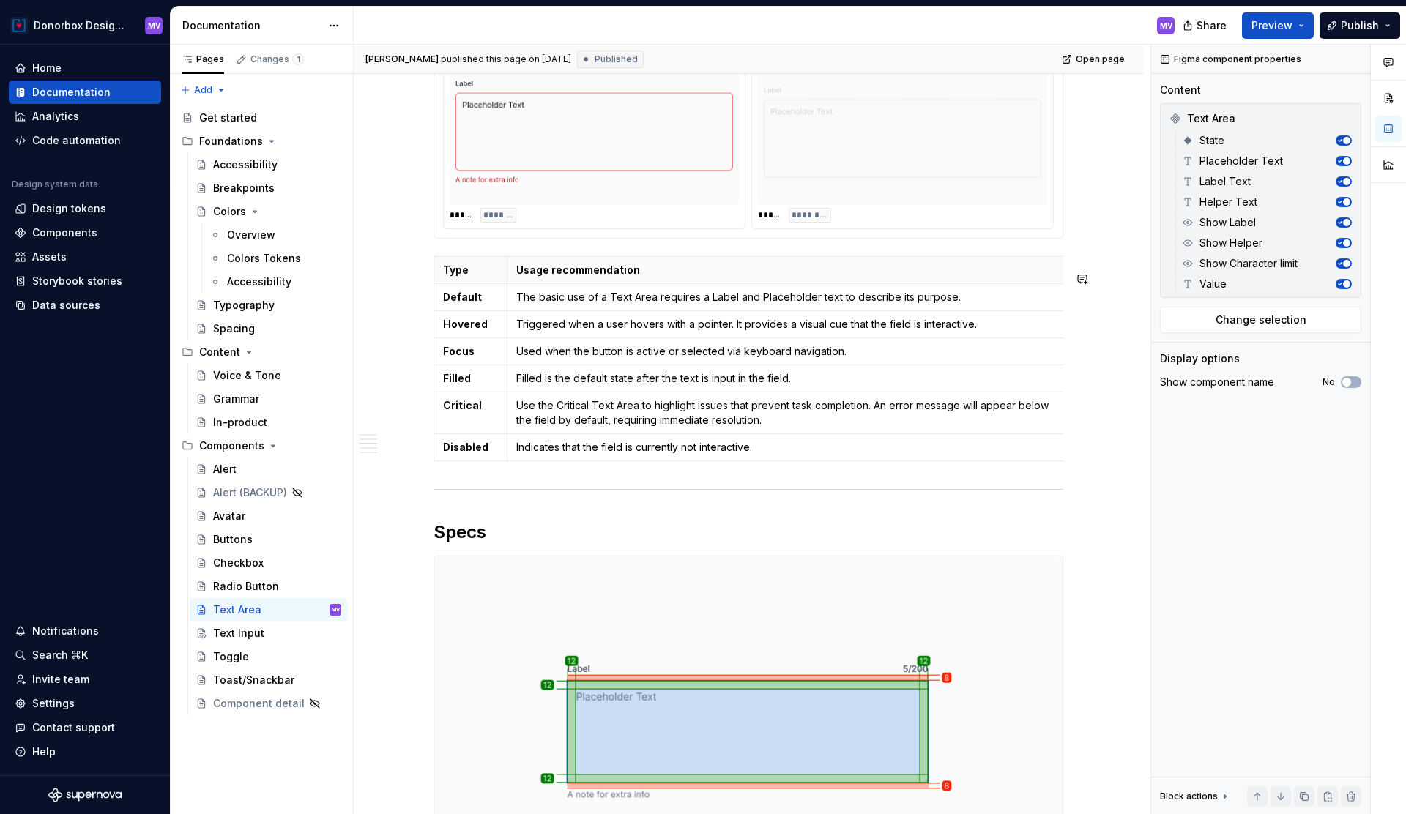
scroll to position [1466, 0]
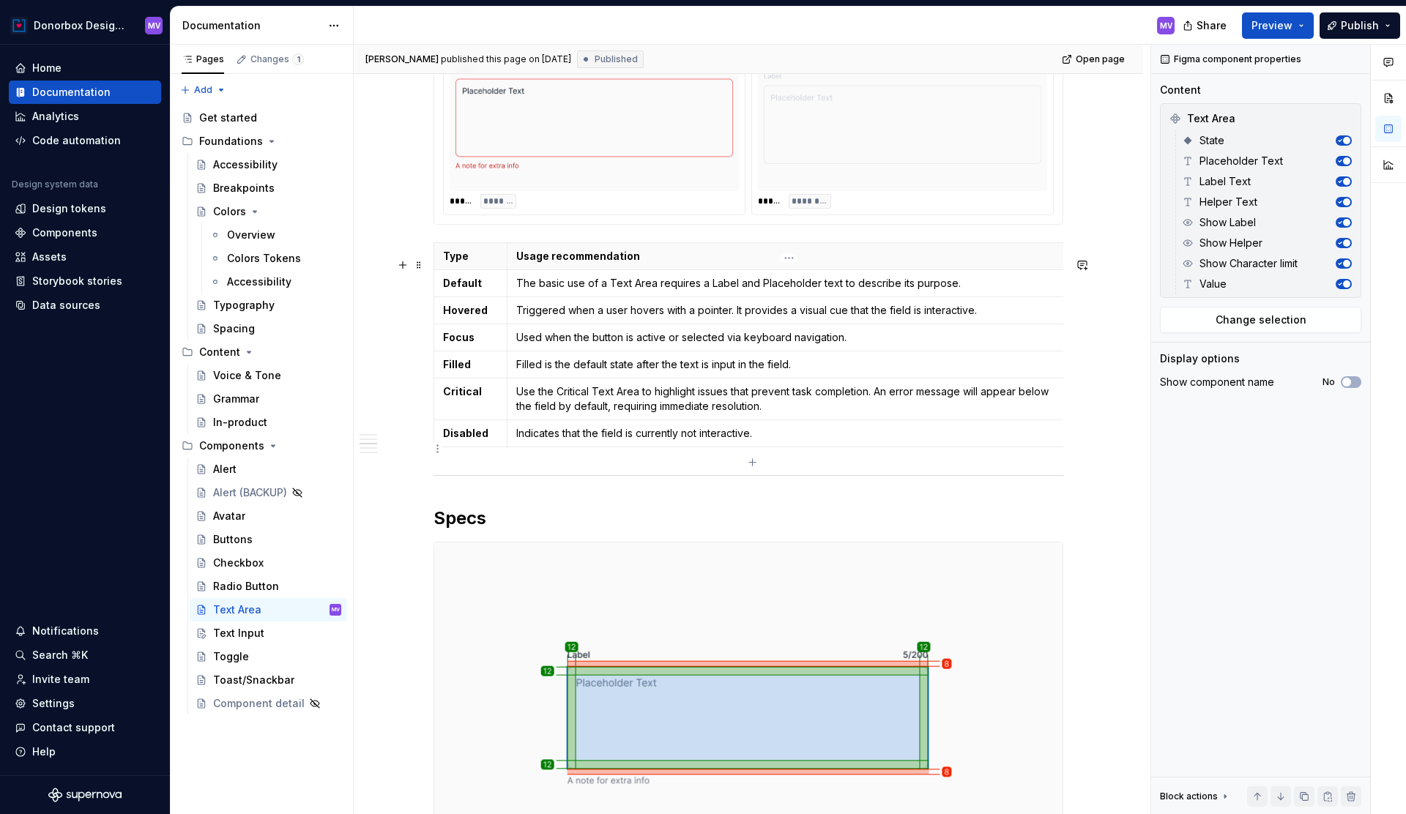
click at [844, 447] on td "Indicates that the field is currently not interactive." at bounding box center [785, 433] width 557 height 27
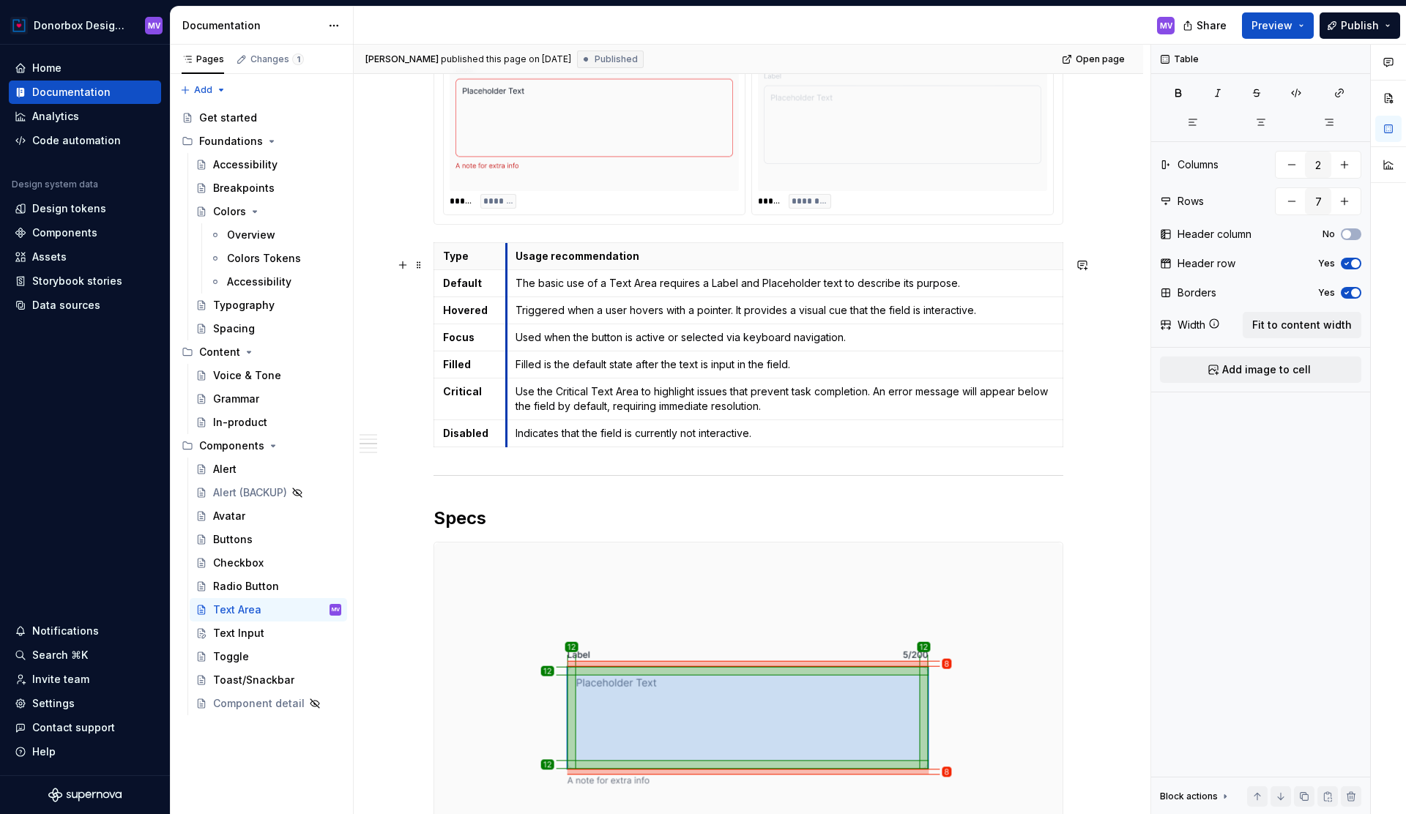
click at [510, 268] on th "Usage recommendation" at bounding box center [784, 255] width 557 height 27
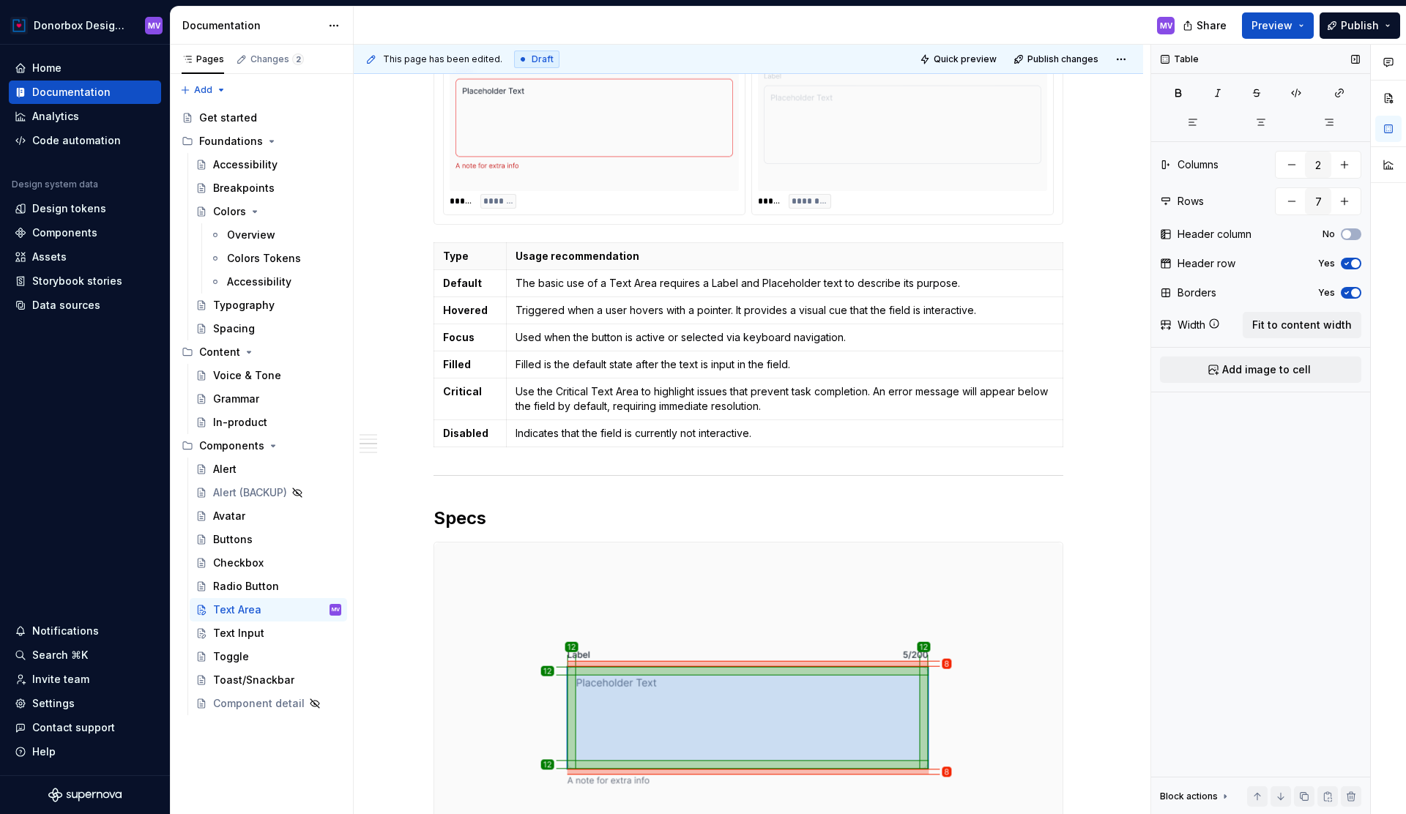
click at [1347, 291] on icon "button" at bounding box center [1347, 293] width 12 height 9
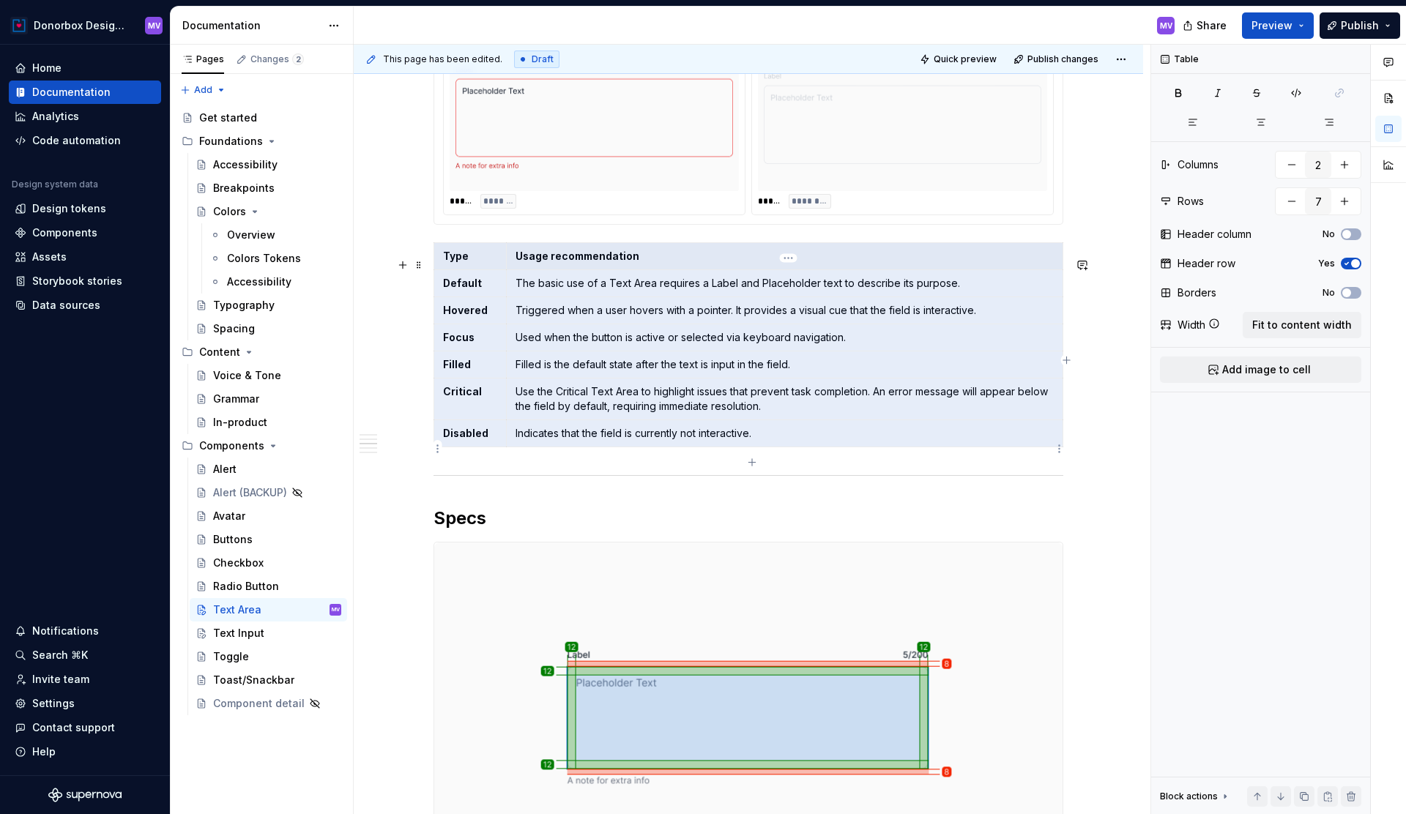
drag, startPoint x: 447, startPoint y: 266, endPoint x: 817, endPoint y: 454, distance: 415.0
click at [817, 447] on tbody "Type Usage recommendation Default The basic use of a Text Area requires a Label…" at bounding box center [748, 344] width 629 height 204
click at [265, 631] on div "Text Input" at bounding box center [277, 633] width 128 height 21
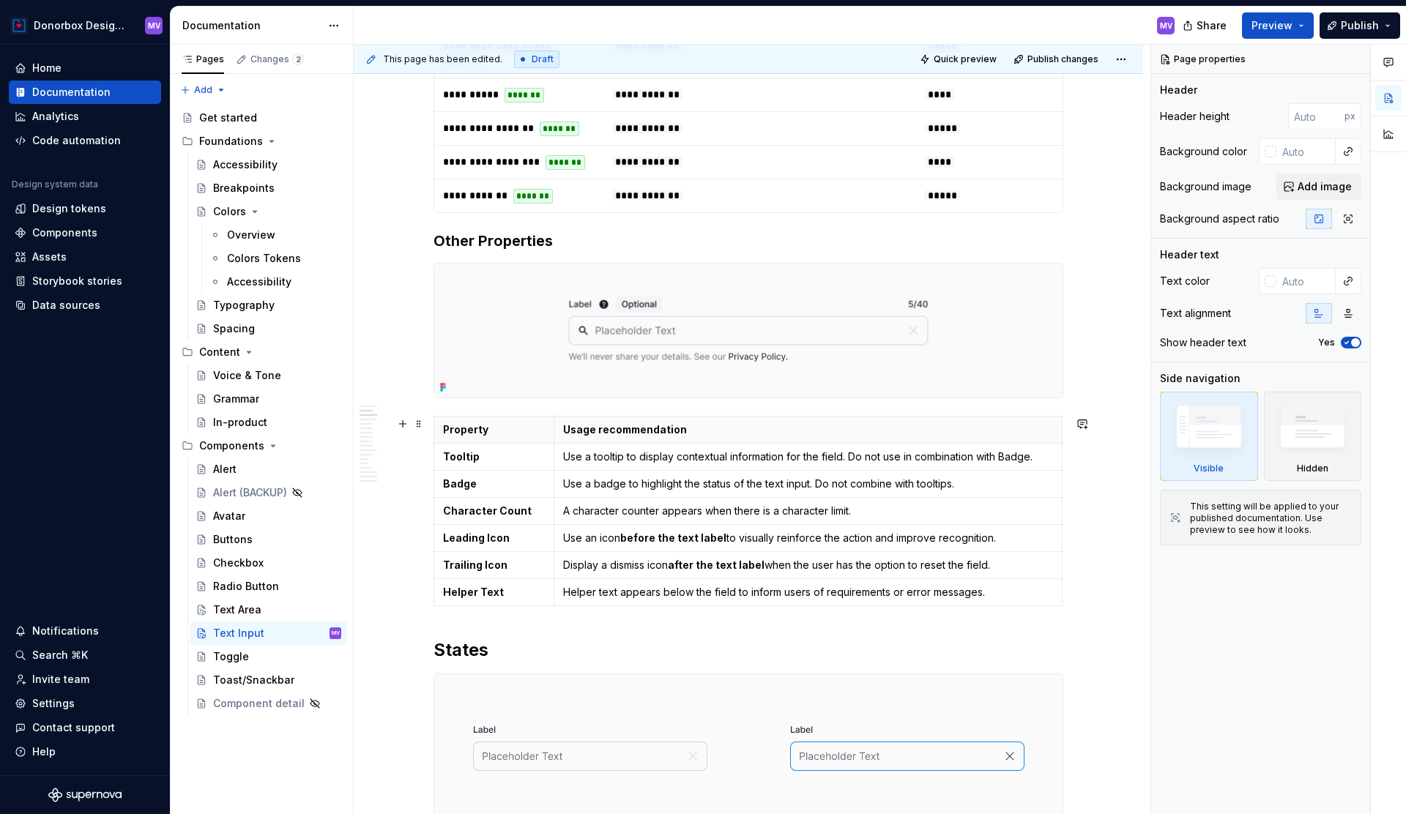
type textarea "*"
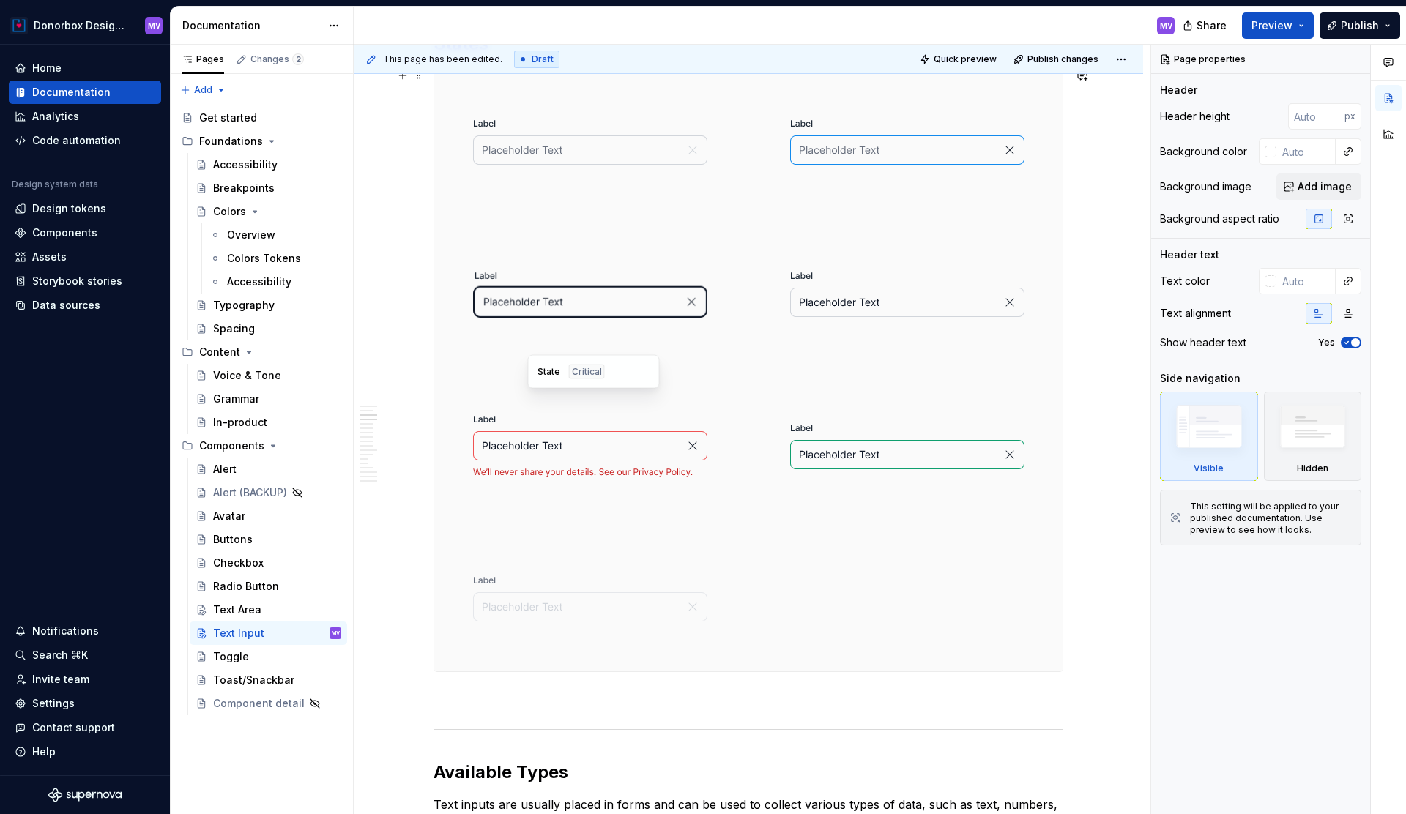
scroll to position [1493, 0]
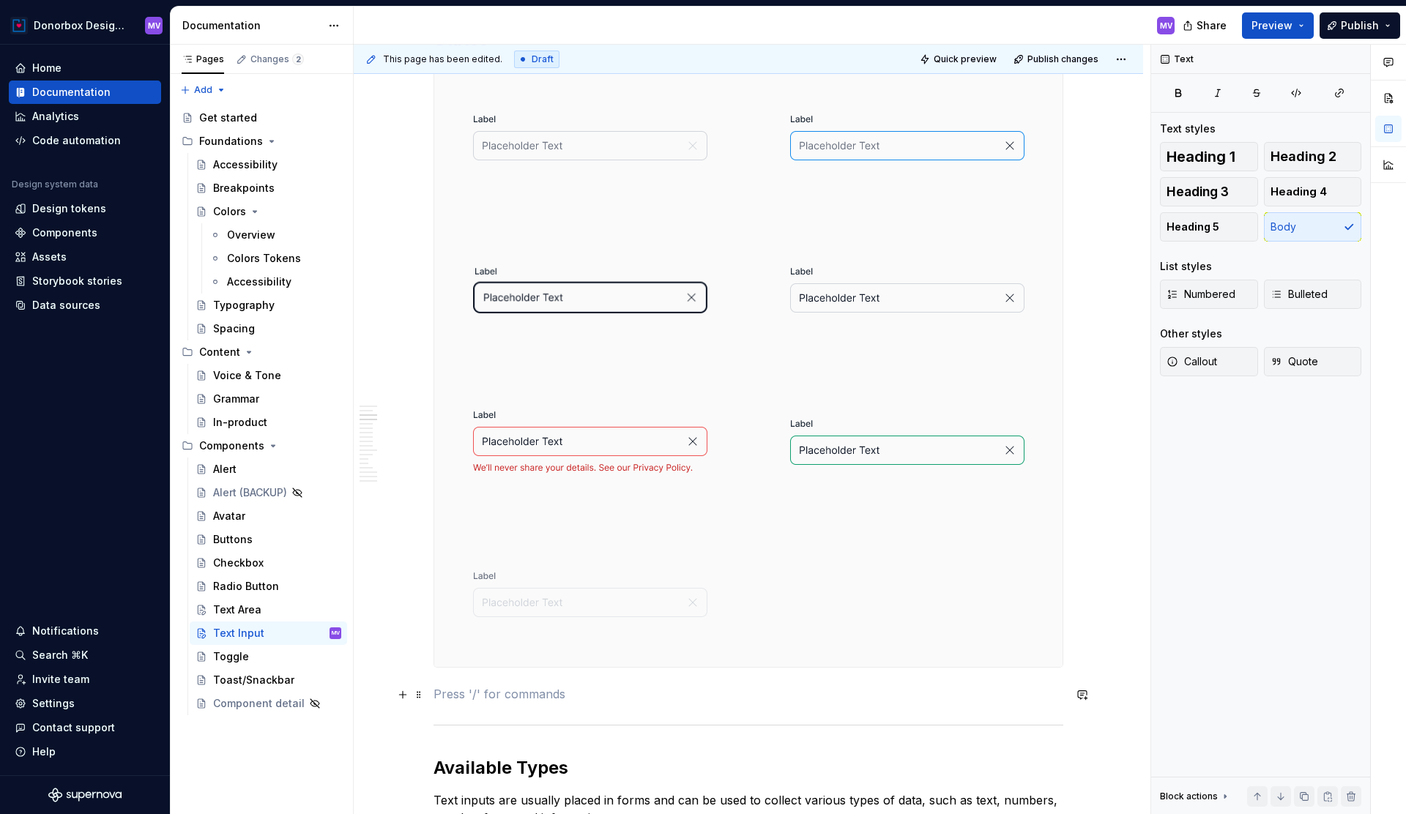
click at [467, 688] on p at bounding box center [749, 695] width 630 height 18
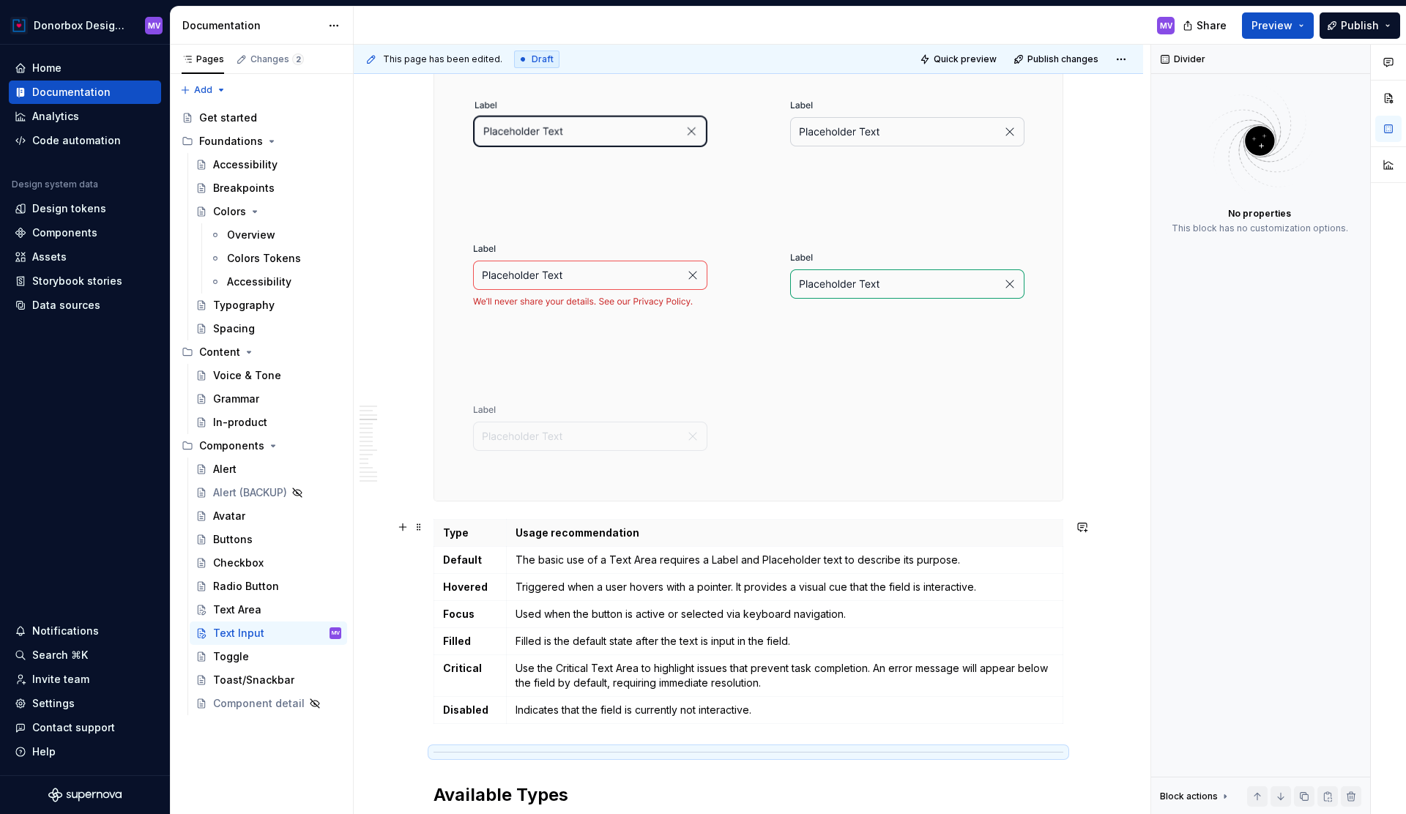
scroll to position [1660, 0]
click at [643, 561] on p "The basic use of a Text Area requires a Label and Placeholder text to describe …" at bounding box center [785, 559] width 538 height 15
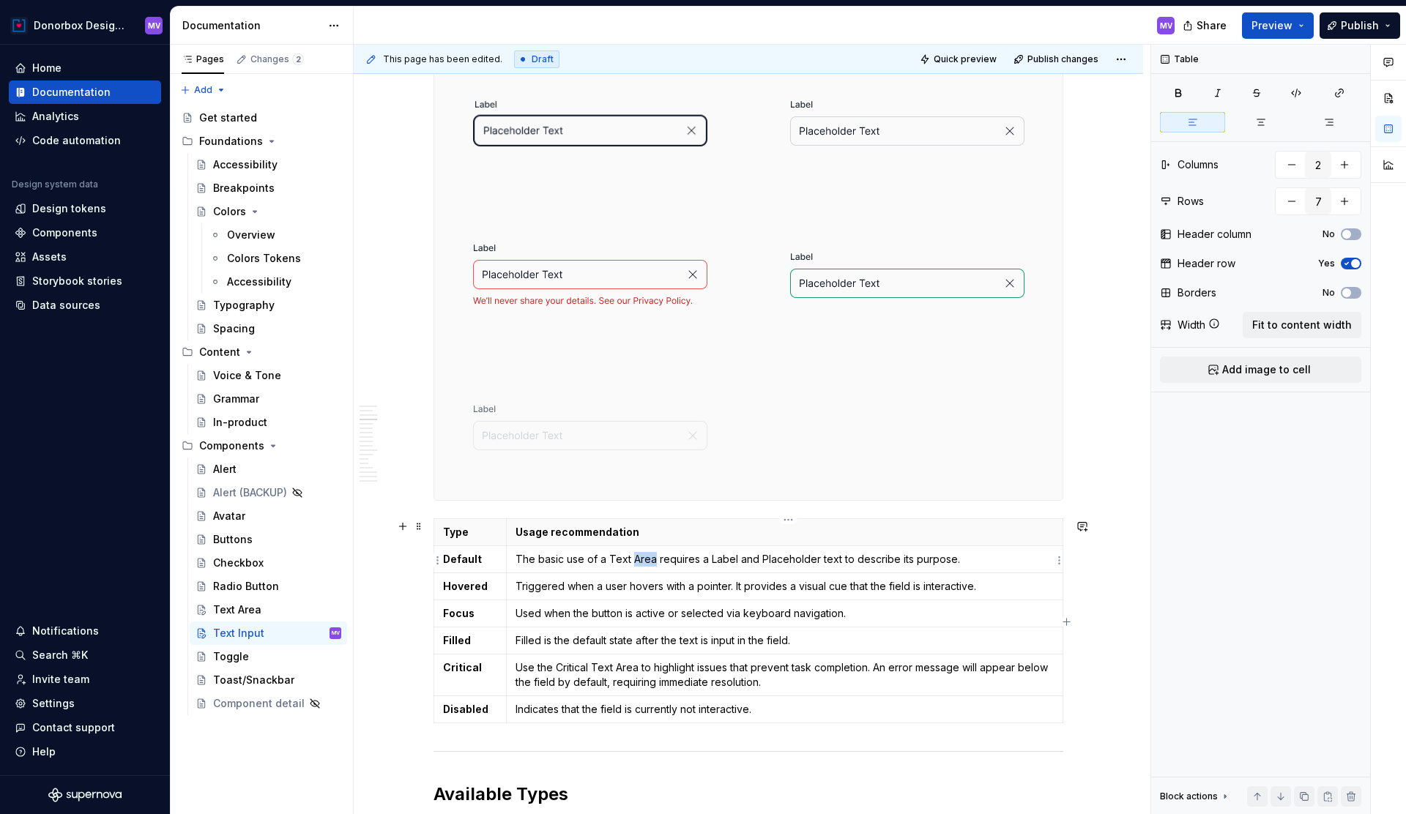
click at [643, 561] on p "The basic use of a Text Area requires a Label and Placeholder text to describe …" at bounding box center [785, 559] width 538 height 15
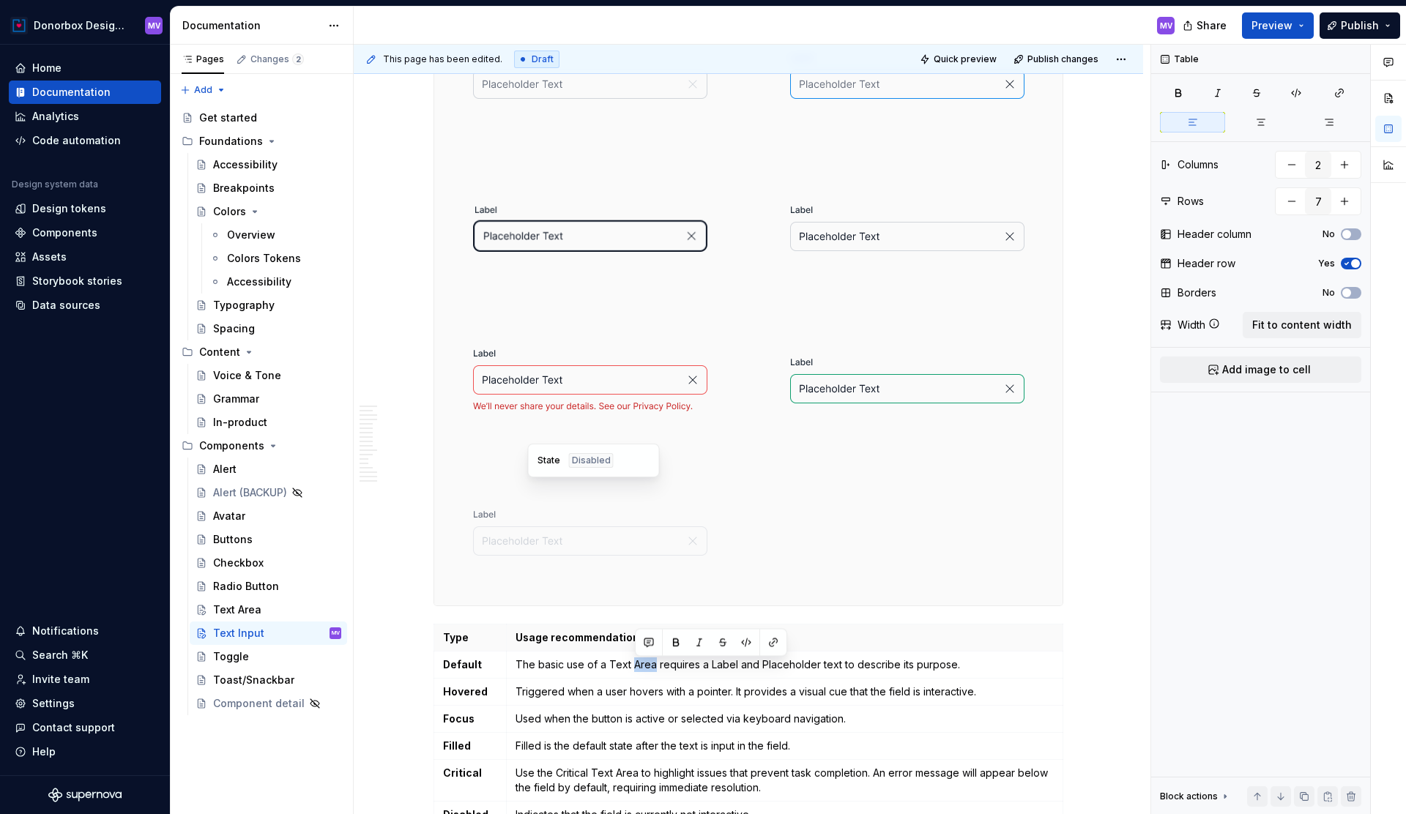
scroll to position [1563, 0]
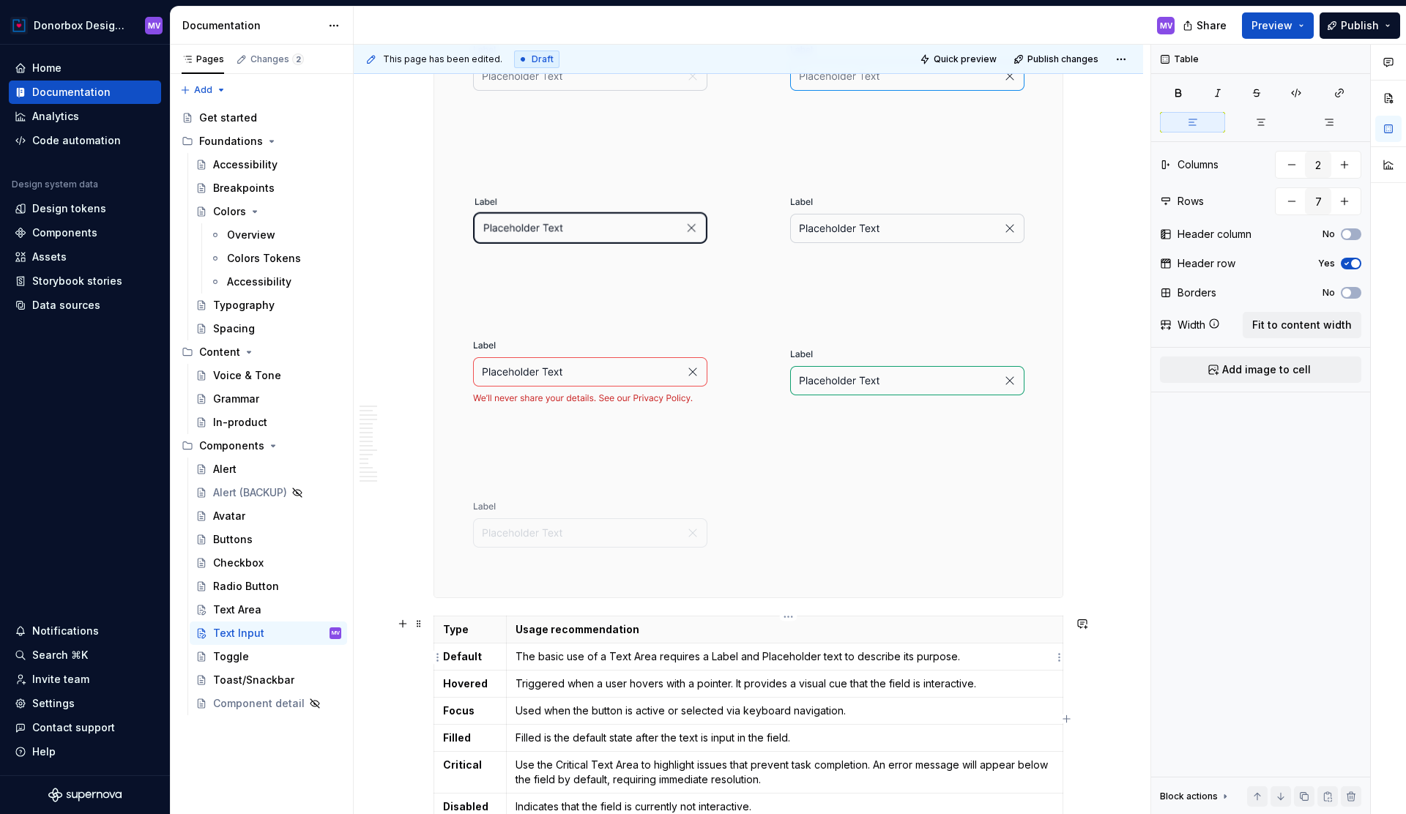
click at [646, 669] on td "The basic use of a Text Area requires a Label and Placeholder text to describe …" at bounding box center [784, 657] width 557 height 27
click at [648, 658] on p "The basic use of a Text Area requires a Label and Placeholder text to describe …" at bounding box center [785, 657] width 538 height 15
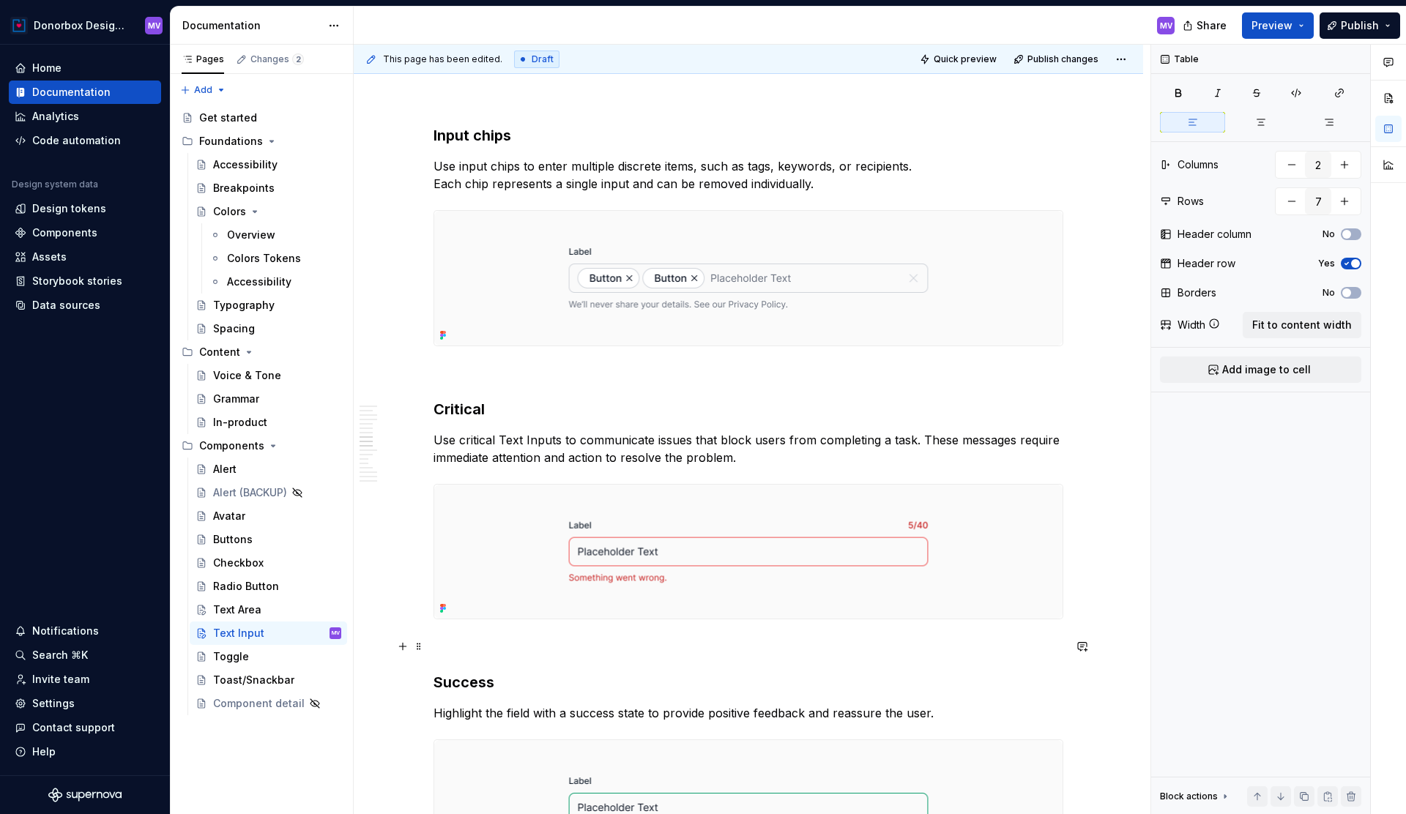
scroll to position [3142, 0]
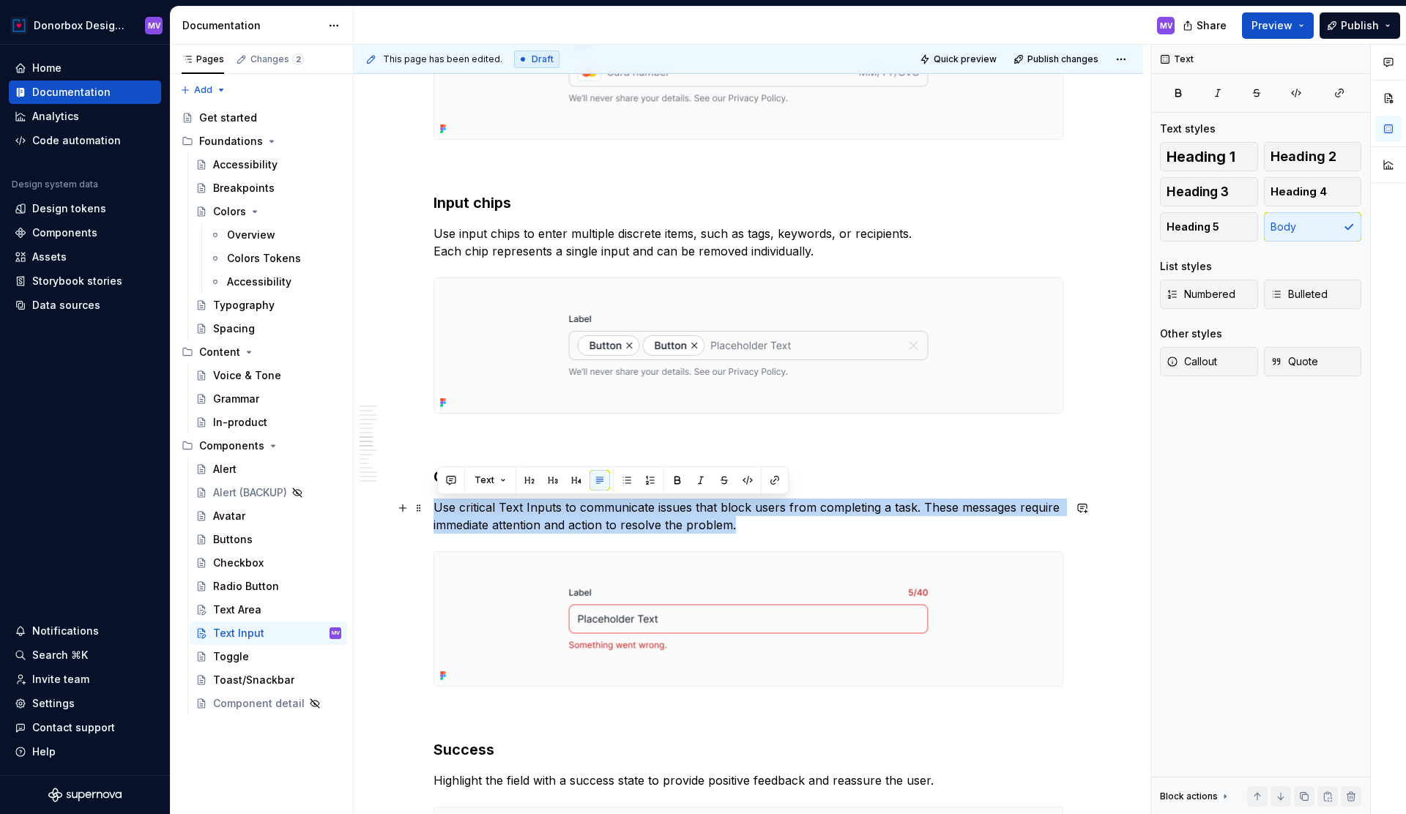
drag, startPoint x: 439, startPoint y: 506, endPoint x: 817, endPoint y: 519, distance: 378.9
click at [817, 519] on p "Use critical Text Inputs to communicate issues that block users from completing…" at bounding box center [749, 516] width 630 height 35
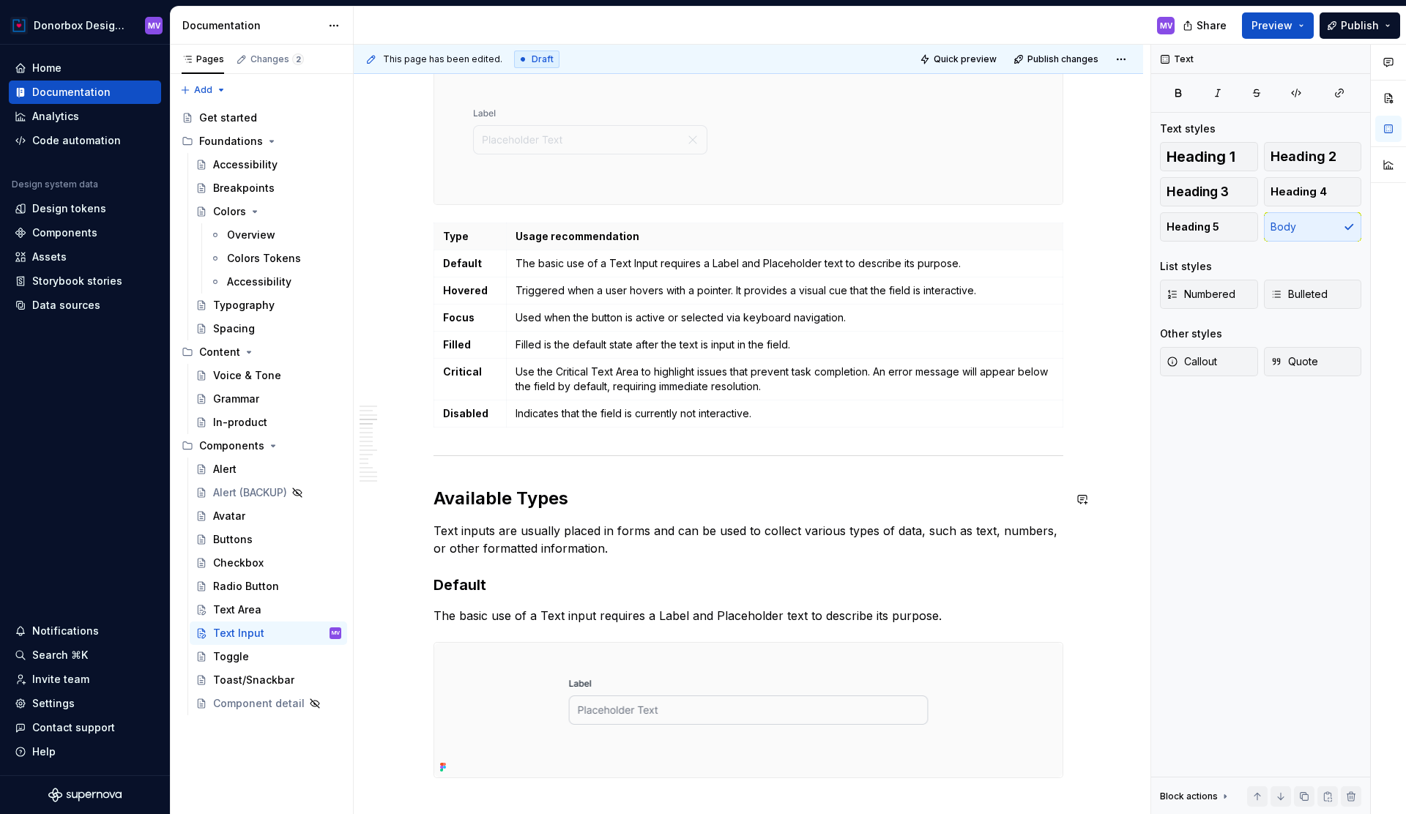
scroll to position [1949, 0]
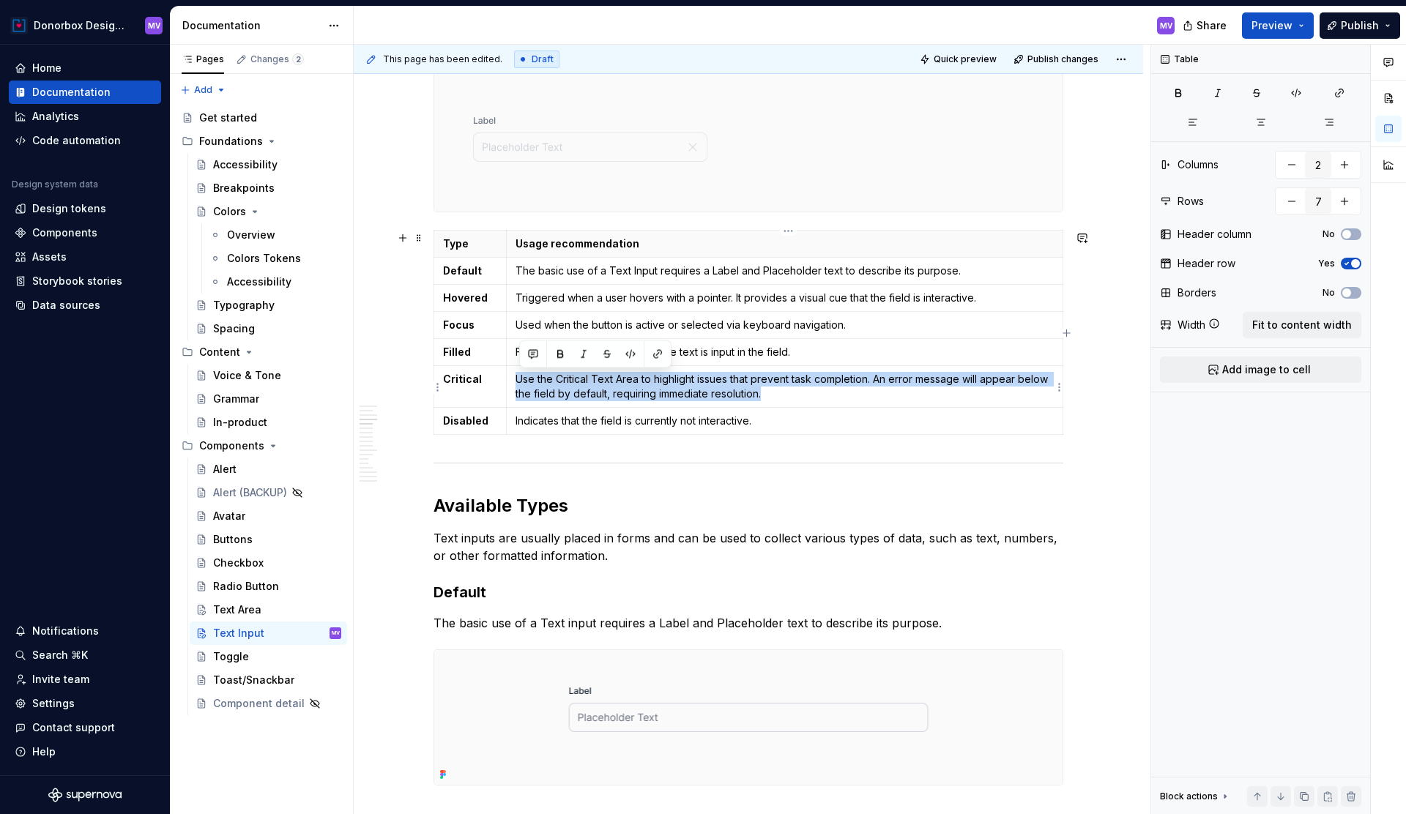
drag, startPoint x: 520, startPoint y: 381, endPoint x: 796, endPoint y: 396, distance: 276.5
click at [796, 396] on p "Use the Critical Text Area to highlight issues that prevent task completion. An…" at bounding box center [785, 386] width 538 height 29
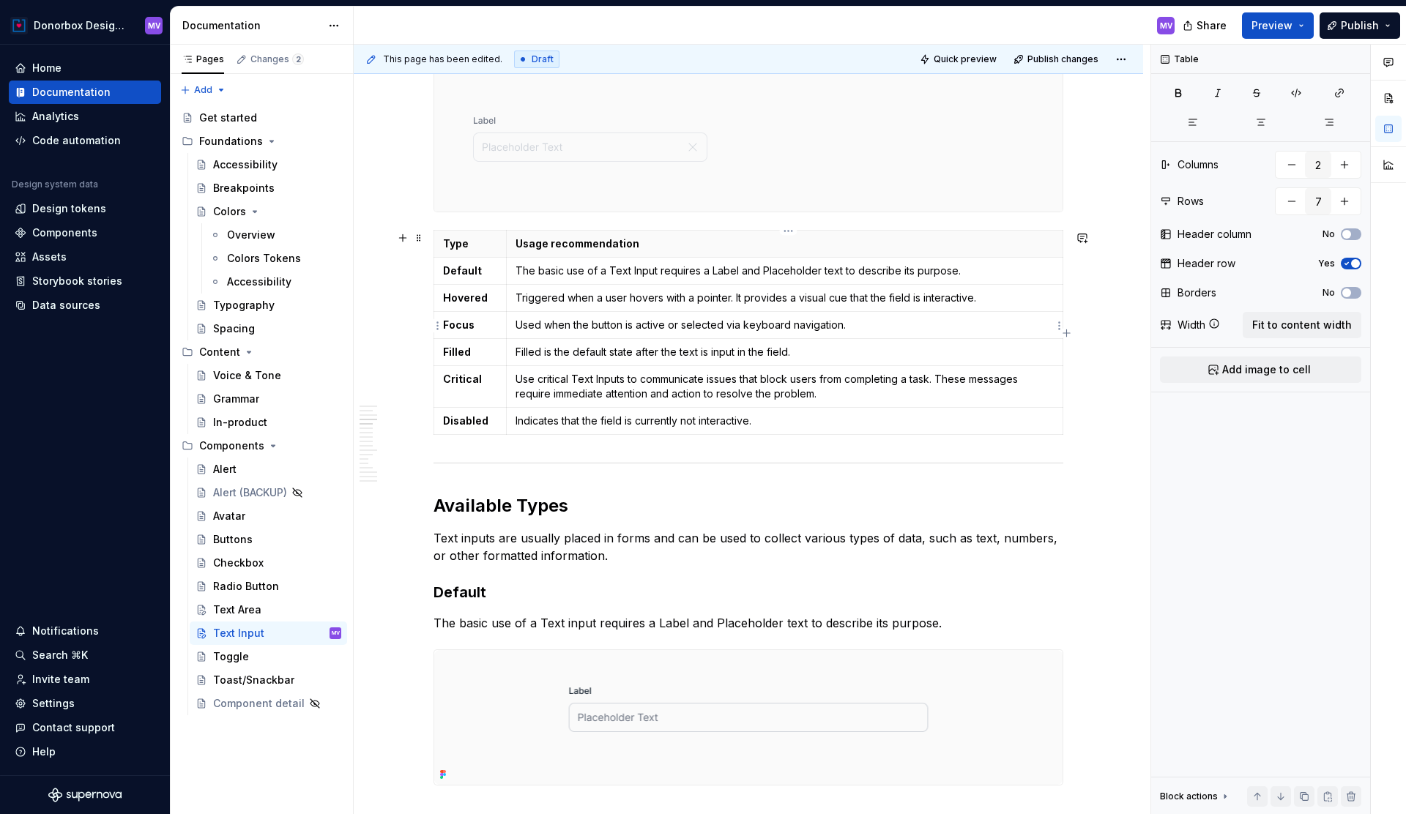
click at [613, 323] on p "Used when the button is active or selected via keyboard navigation." at bounding box center [785, 325] width 538 height 15
click at [248, 601] on div "Text Area" at bounding box center [277, 610] width 128 height 21
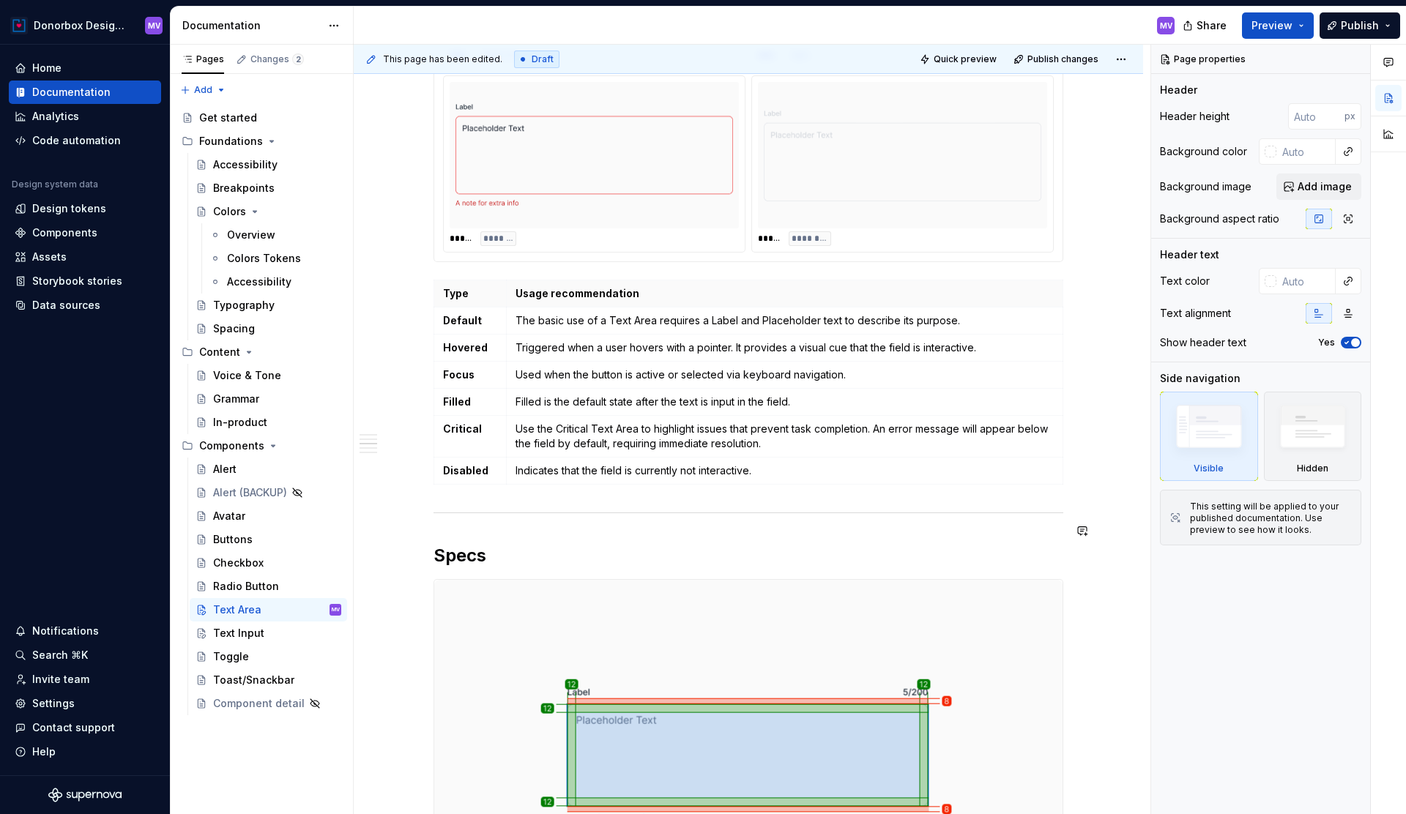
scroll to position [1430, 0]
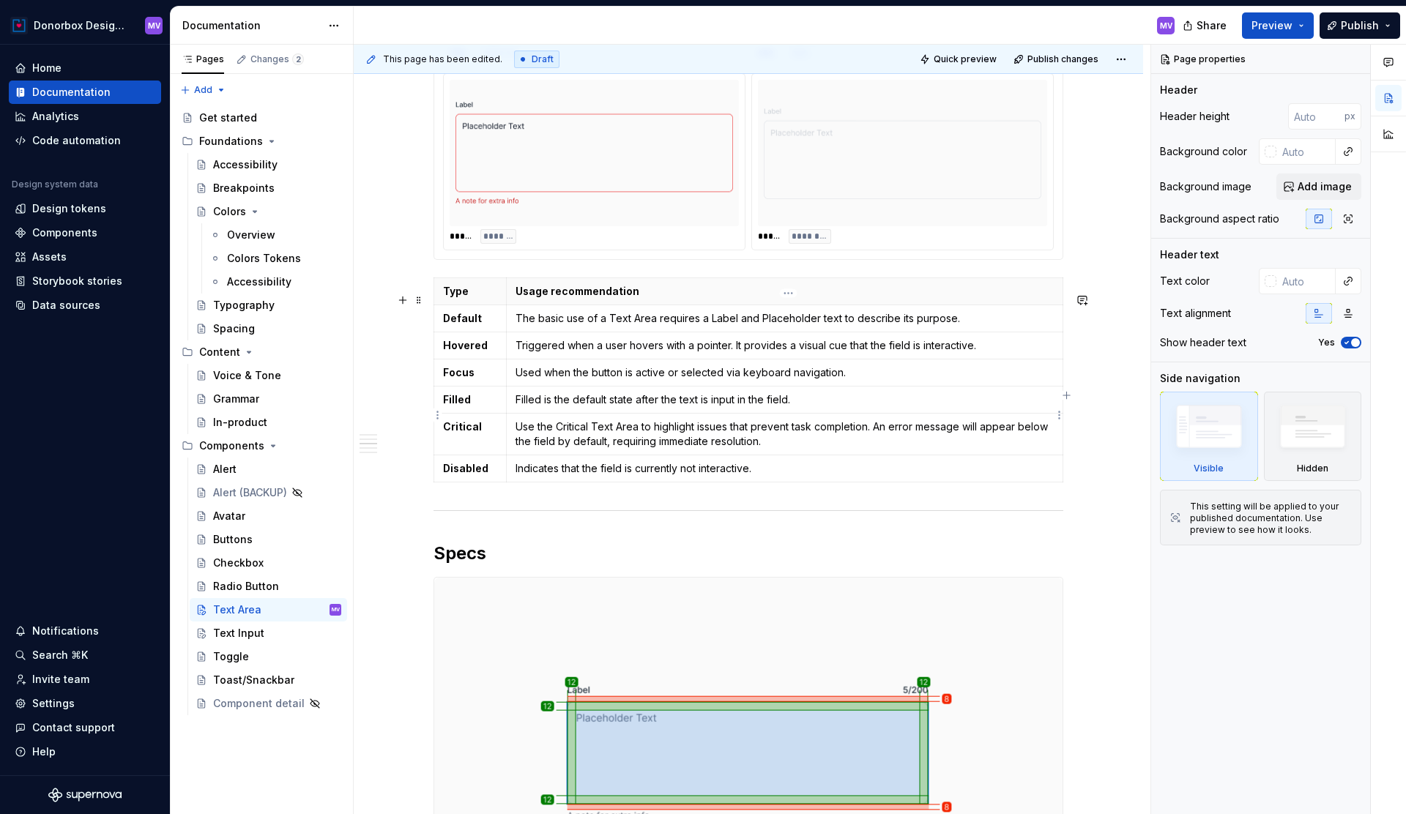
type textarea "*"
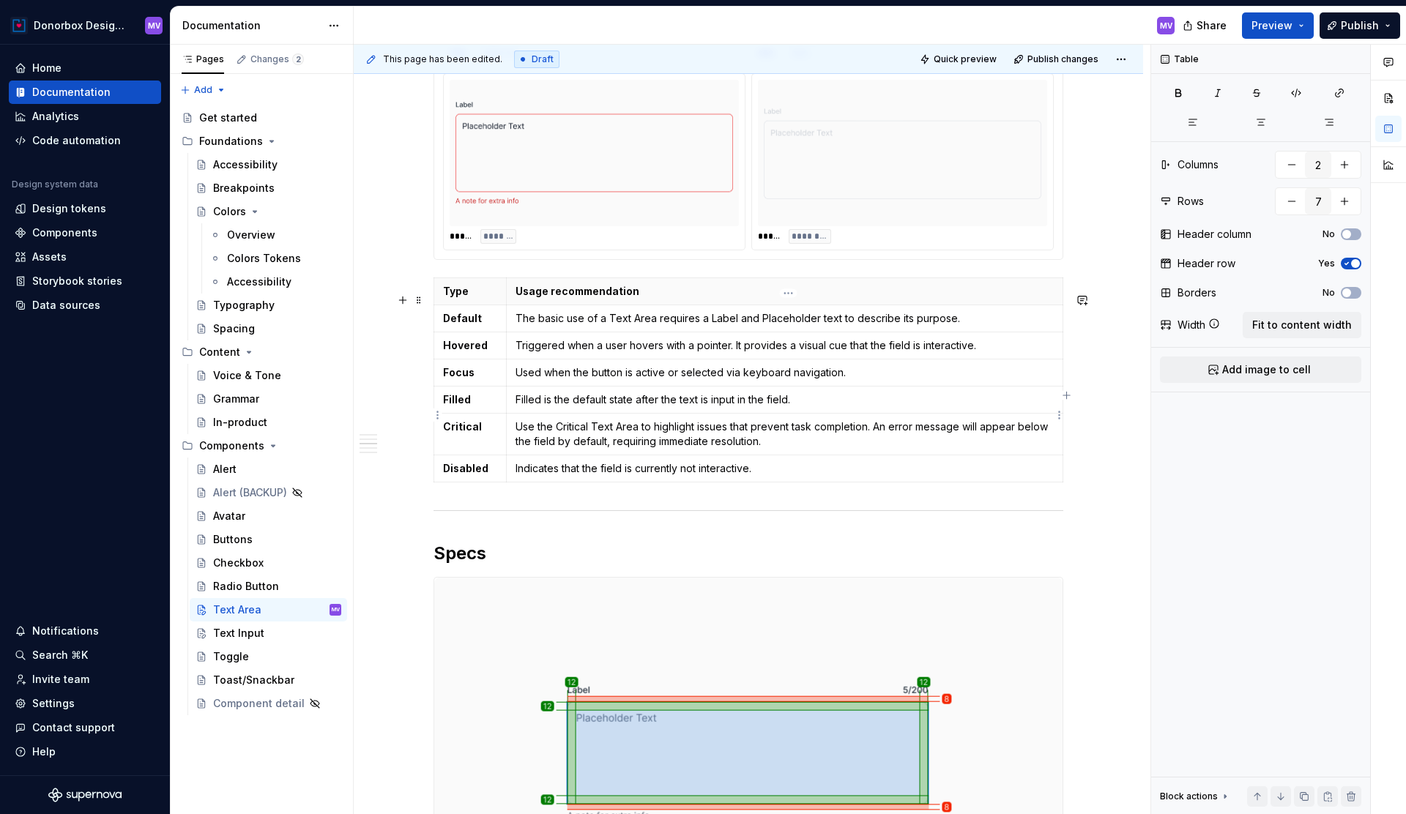
click at [585, 407] on p "Filled is the default state after the text is input in the field." at bounding box center [785, 400] width 538 height 15
click at [609, 380] on p "Used when the button is active or selected via keyboard navigation." at bounding box center [785, 372] width 538 height 15
drag, startPoint x: 521, startPoint y: 388, endPoint x: 613, endPoint y: 386, distance: 92.3
click at [614, 380] on p "Used when the field is active or selected via keyboard navigation." at bounding box center [785, 372] width 538 height 15
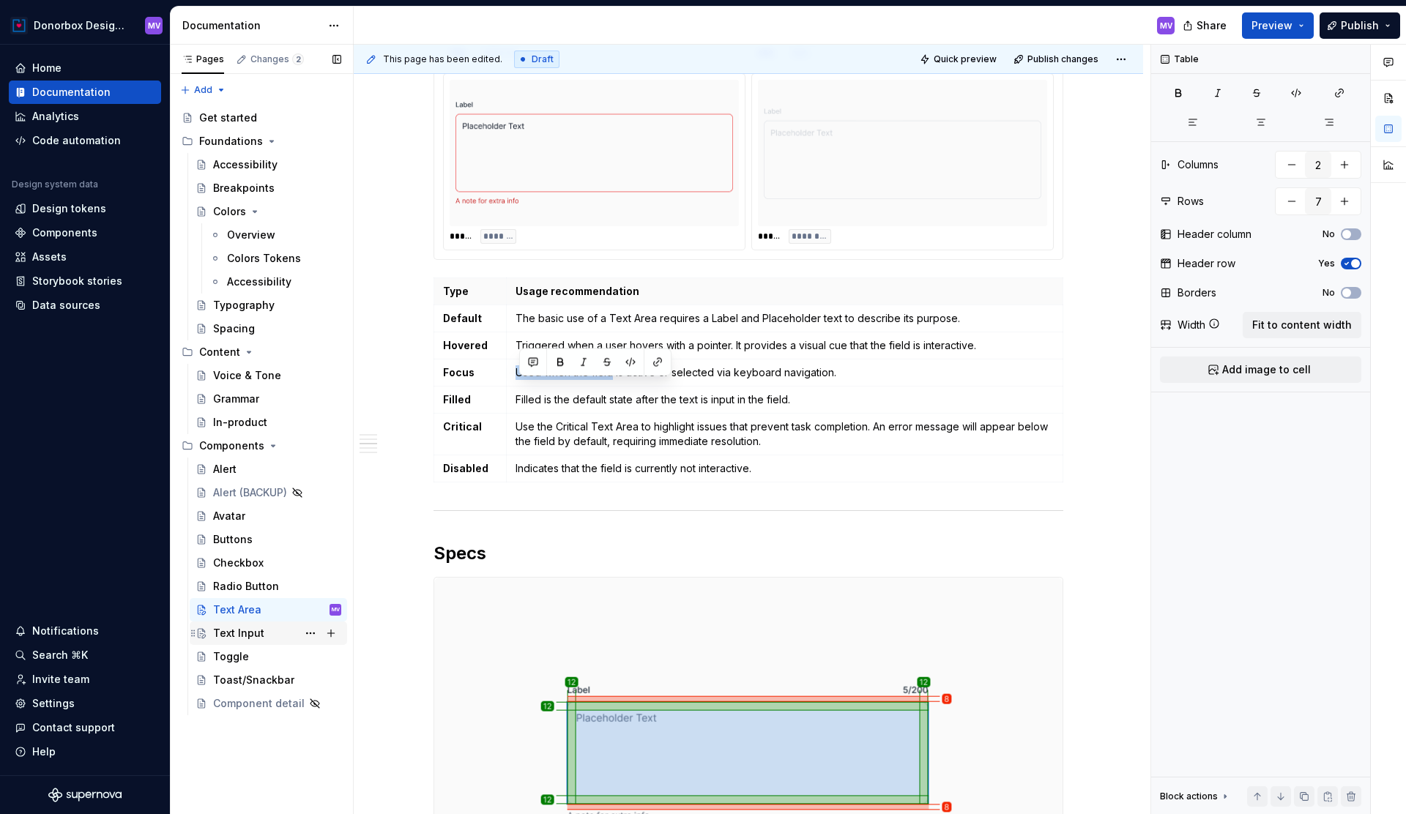
click at [253, 628] on div "Text Input" at bounding box center [238, 633] width 51 height 15
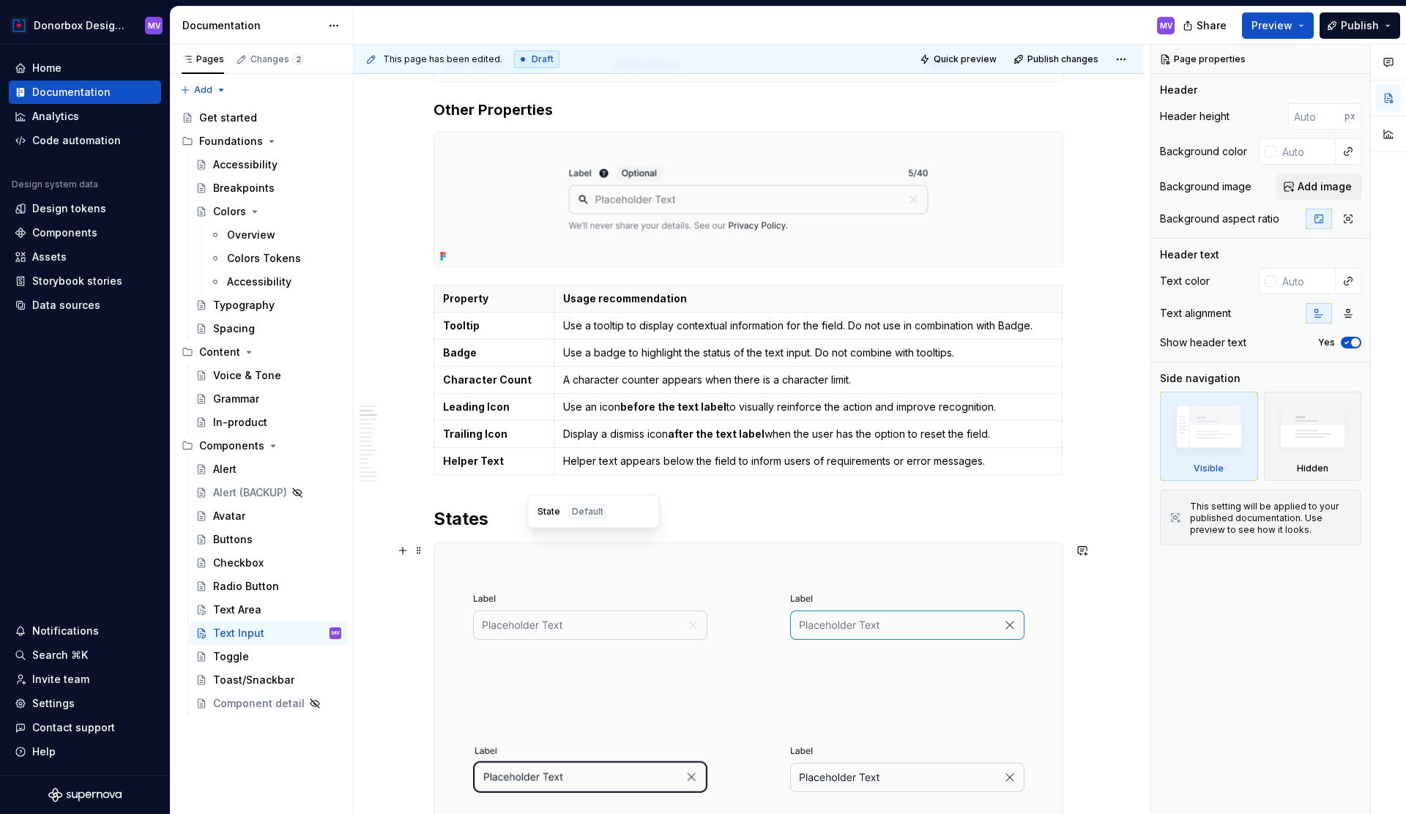
scroll to position [1077, 0]
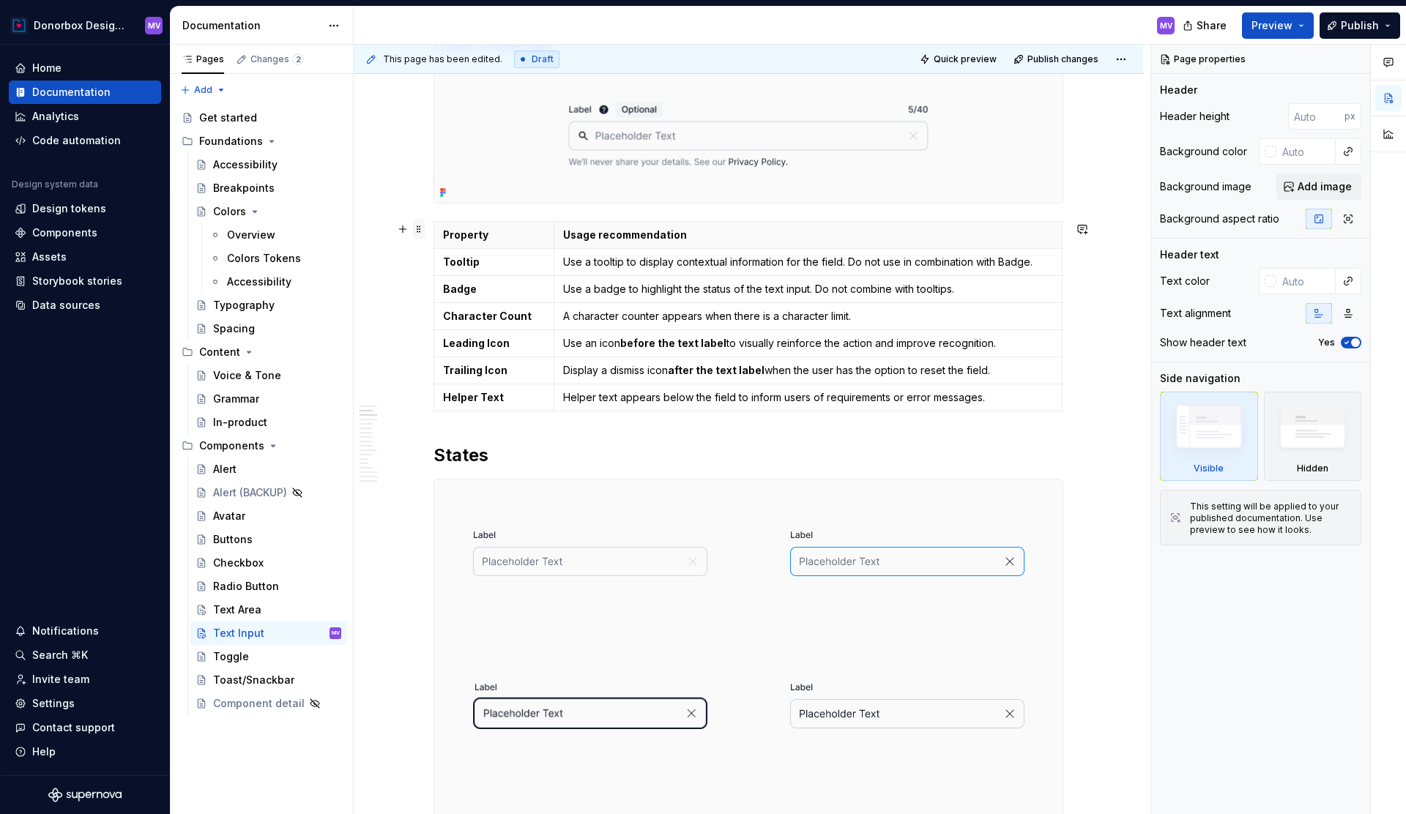
click at [424, 232] on span at bounding box center [419, 229] width 12 height 21
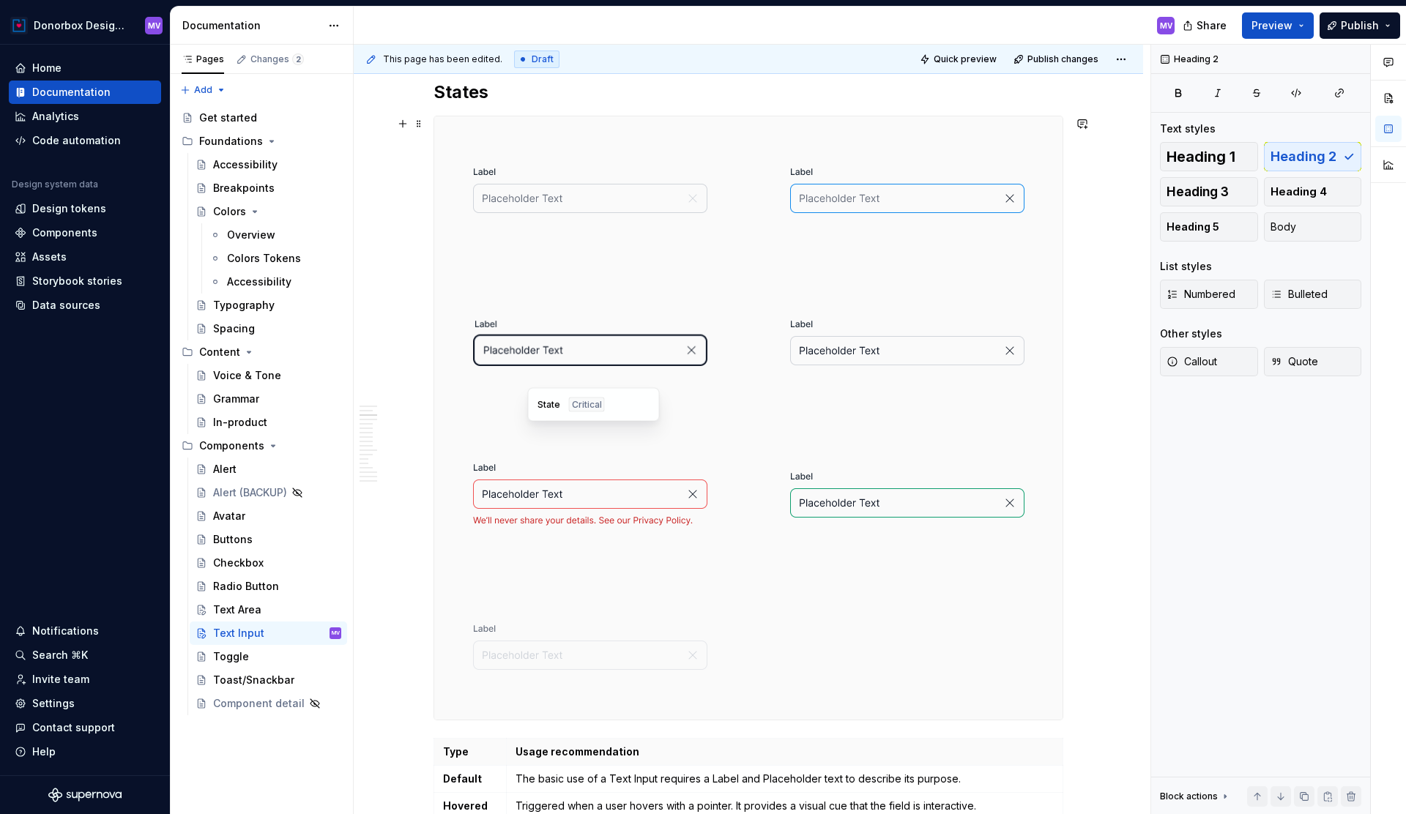
scroll to position [1417, 0]
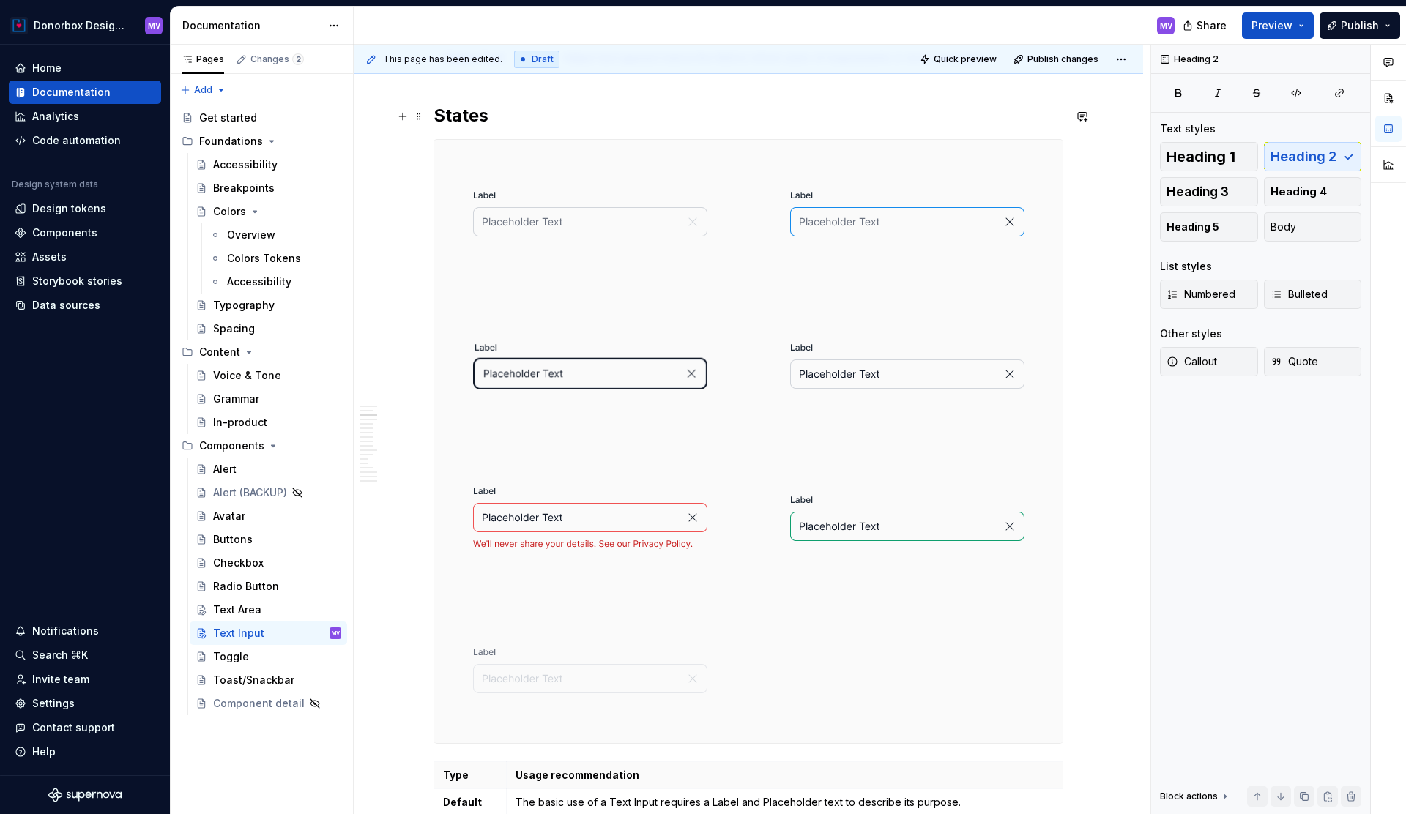
click at [464, 119] on h2 "States" at bounding box center [749, 115] width 630 height 23
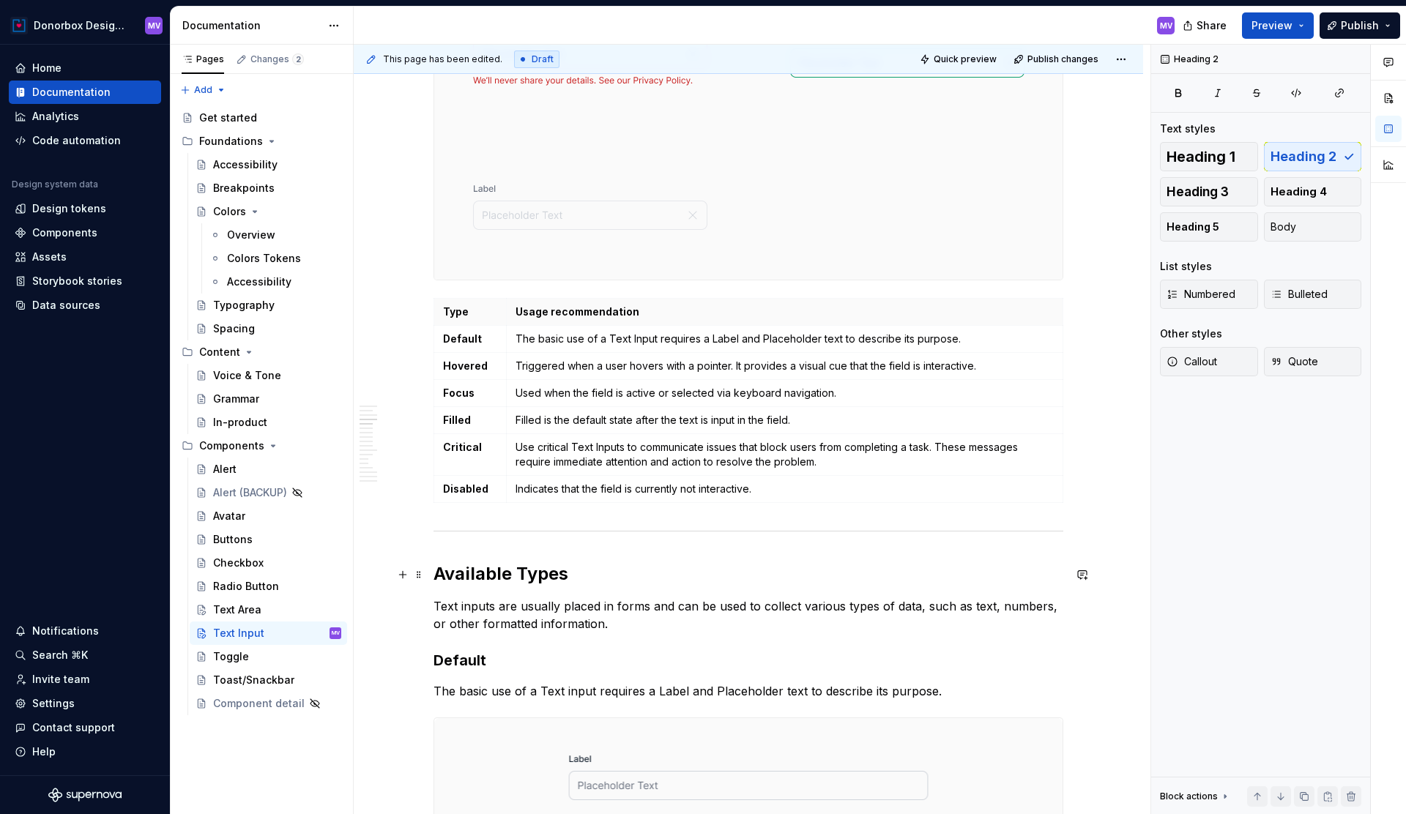
scroll to position [1901, 0]
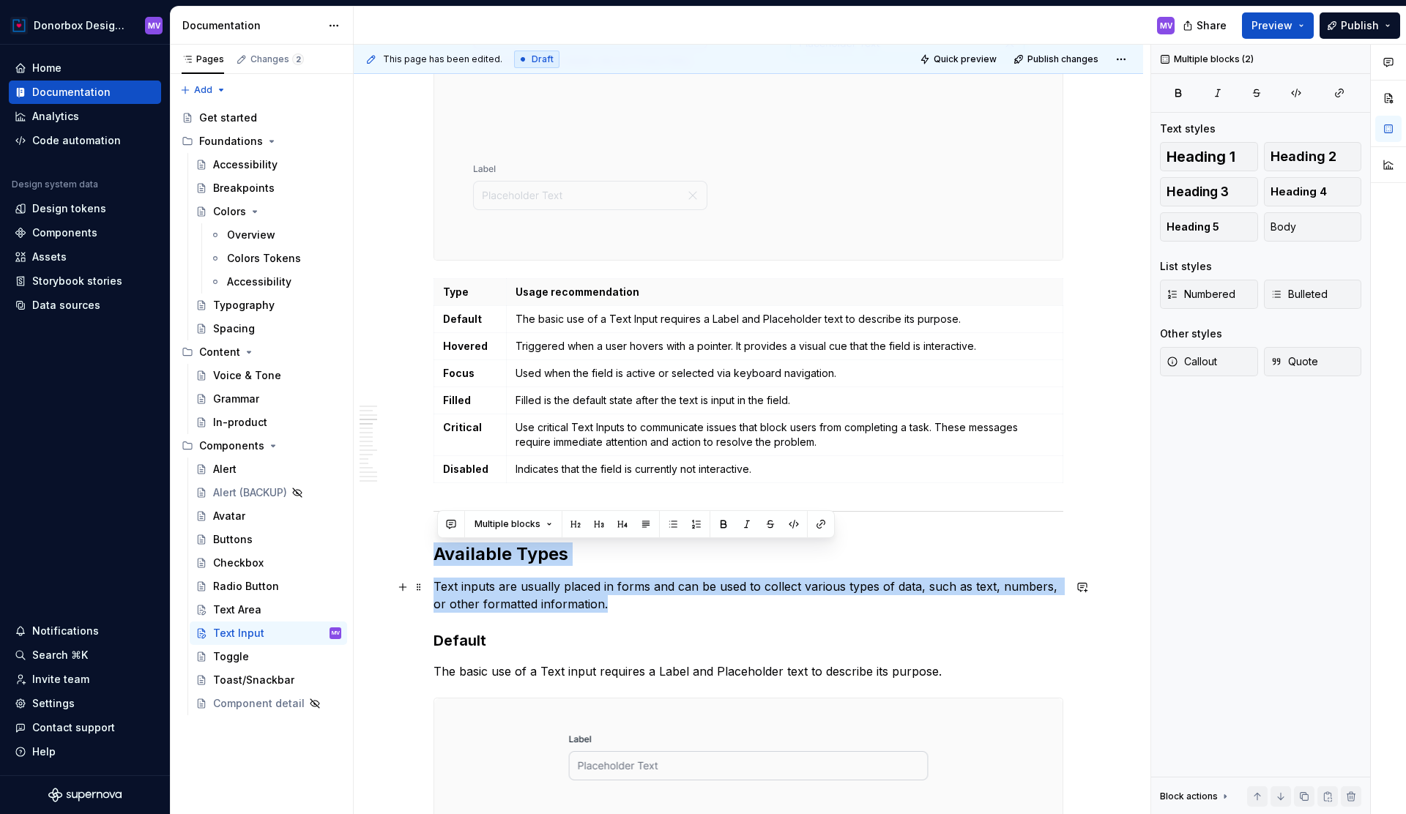
drag, startPoint x: 442, startPoint y: 556, endPoint x: 617, endPoint y: 603, distance: 181.2
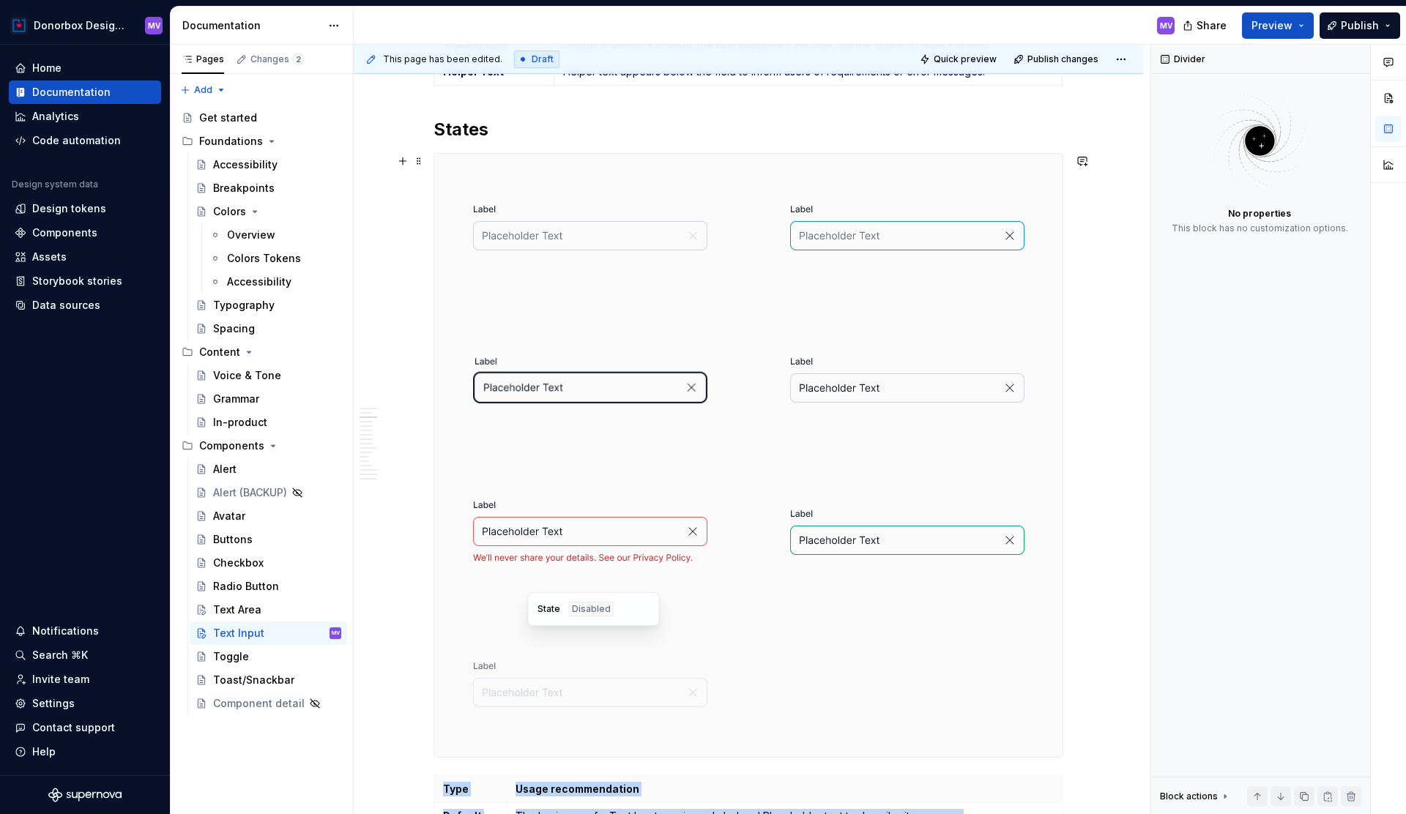
scroll to position [1419, 0]
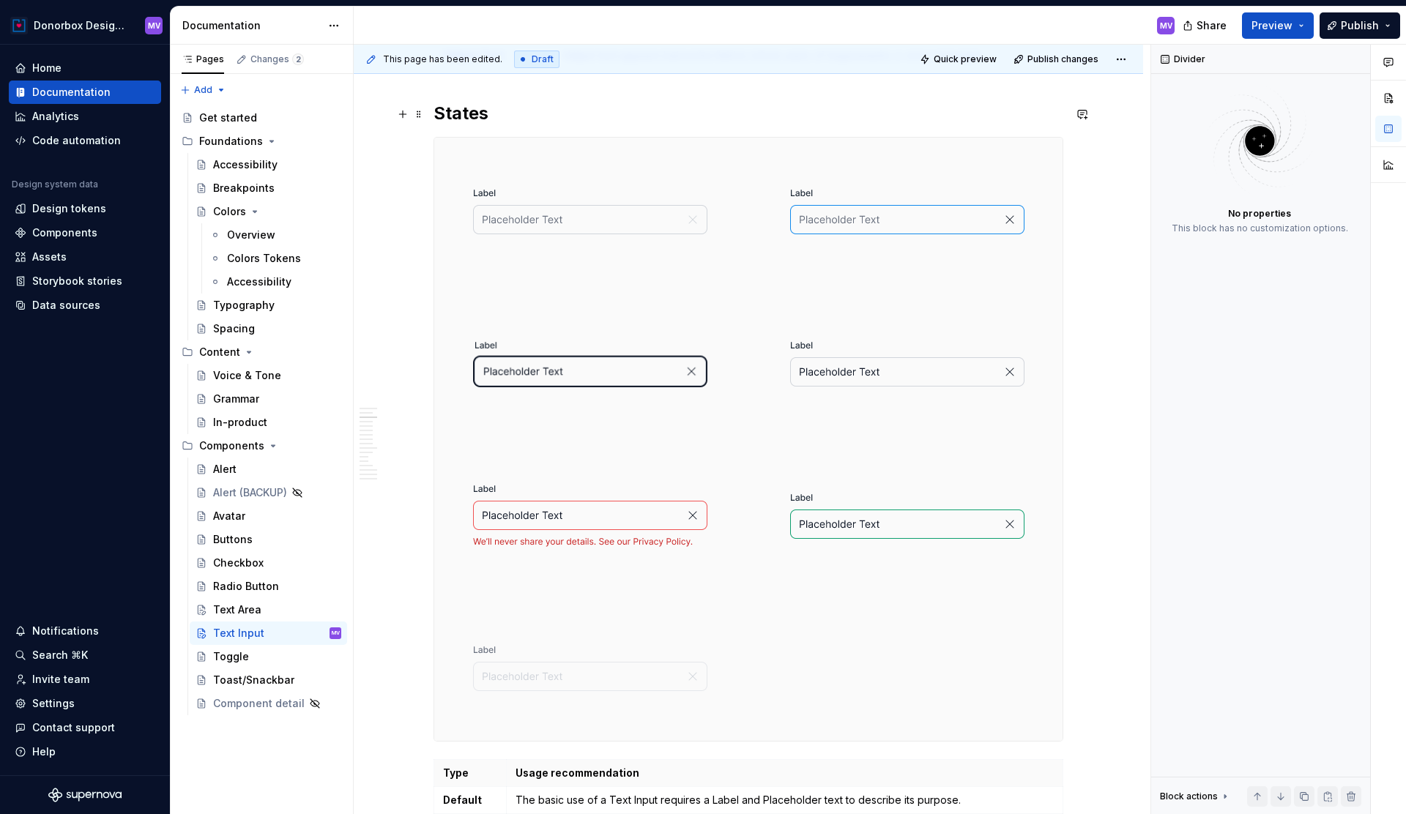
click at [449, 116] on h2 "States" at bounding box center [749, 113] width 630 height 23
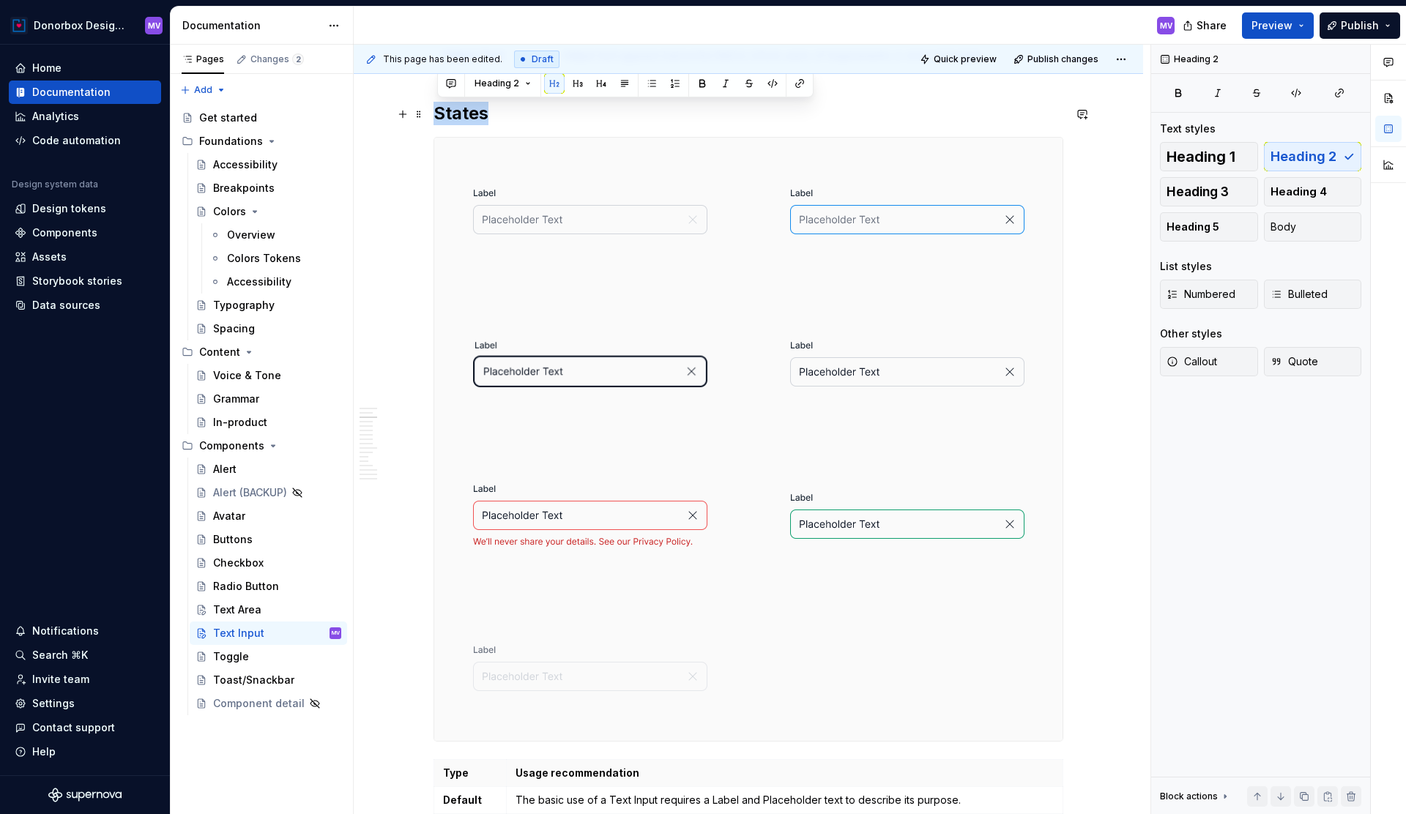
click at [449, 116] on h2 "States" at bounding box center [749, 113] width 630 height 23
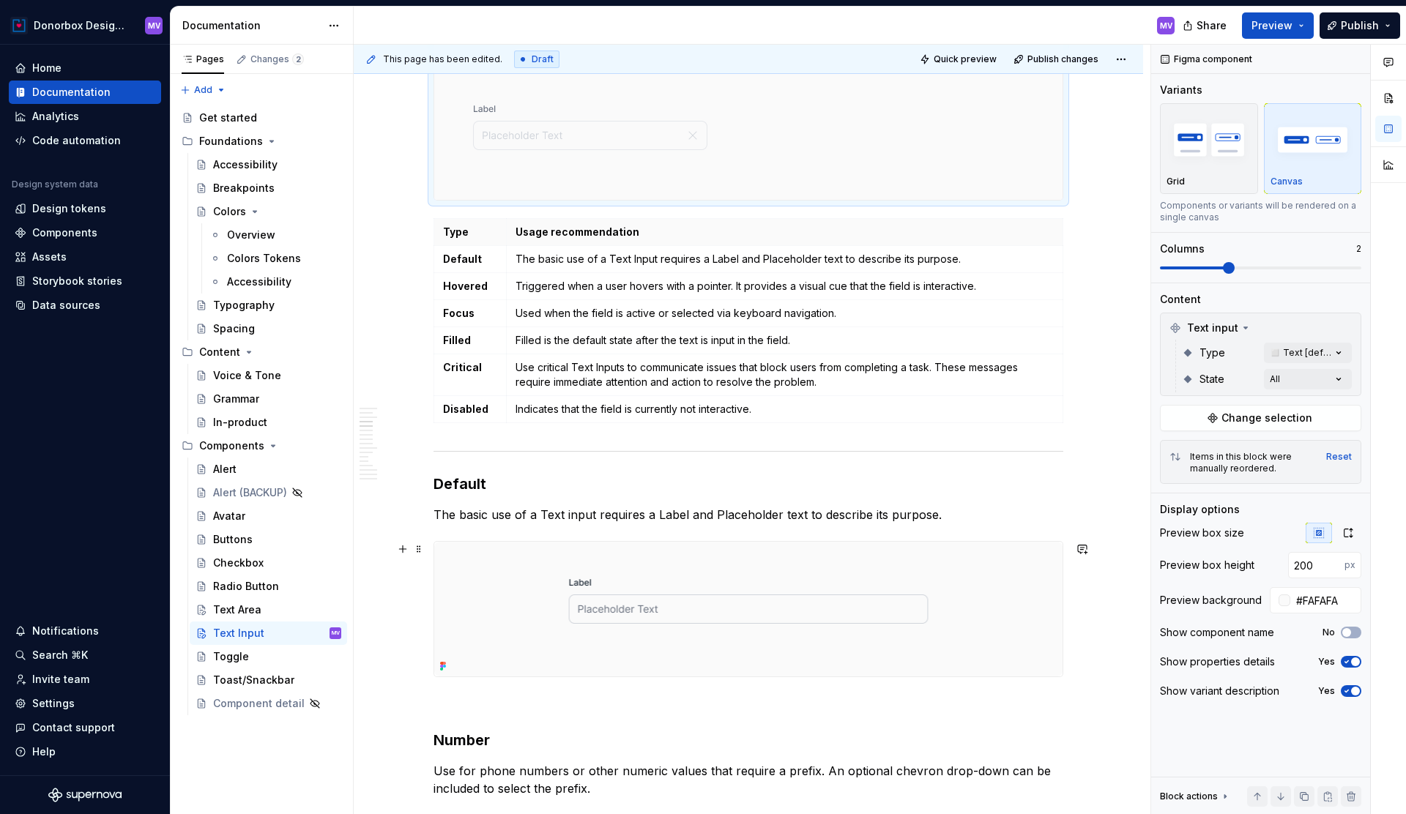
scroll to position [2110, 0]
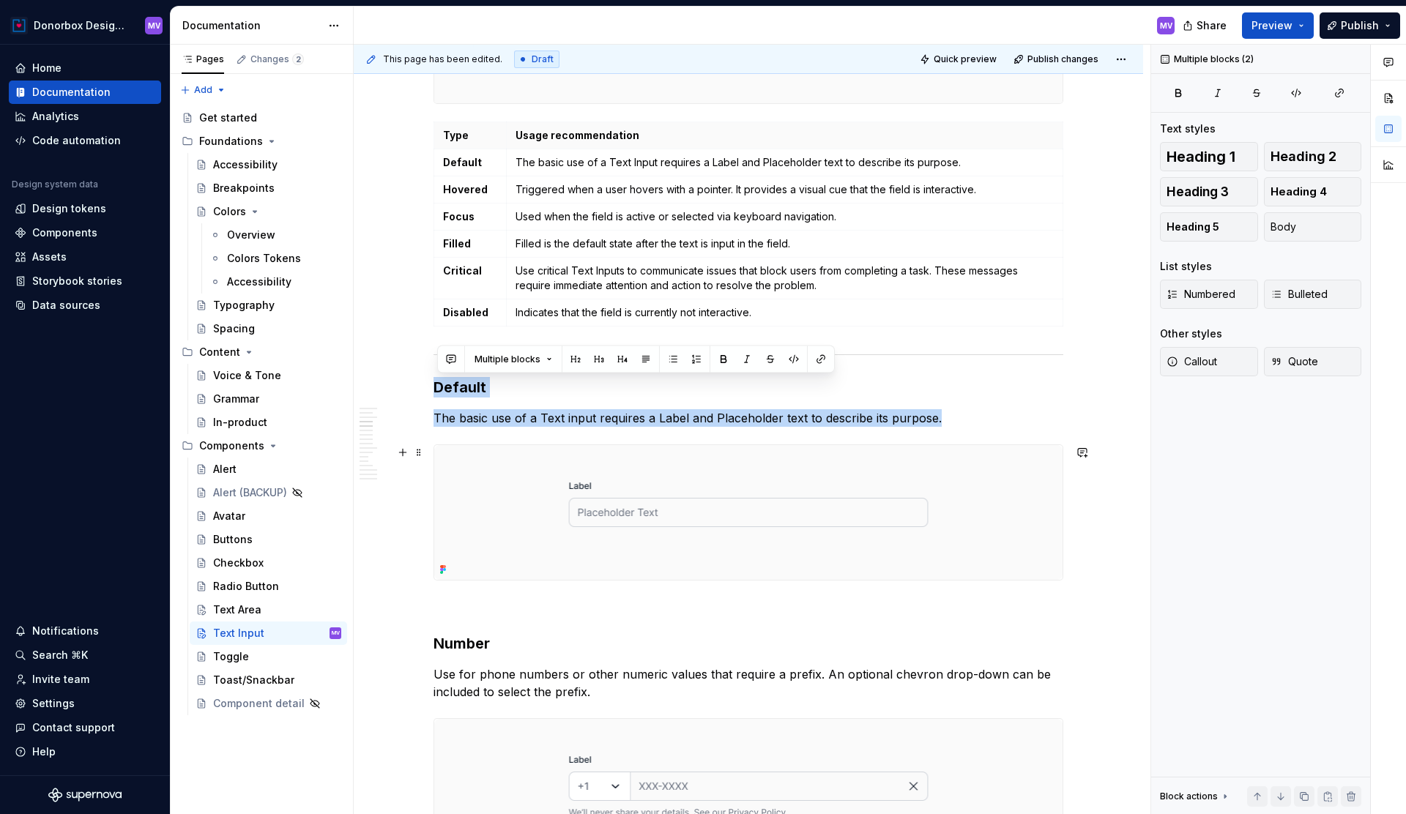
drag, startPoint x: 437, startPoint y: 378, endPoint x: 539, endPoint y: 520, distance: 174.8
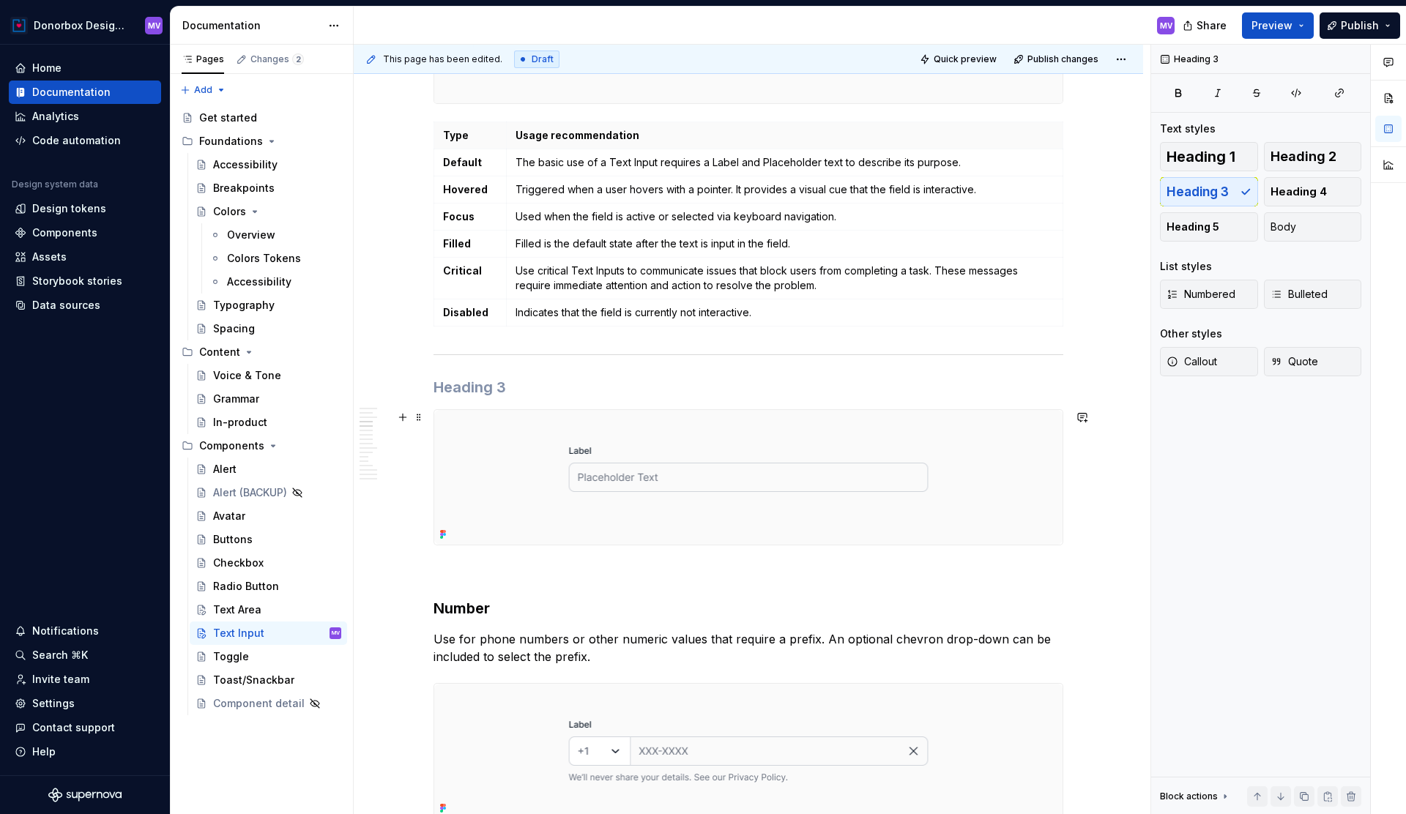
type textarea "*"
click at [530, 477] on img at bounding box center [748, 477] width 628 height 135
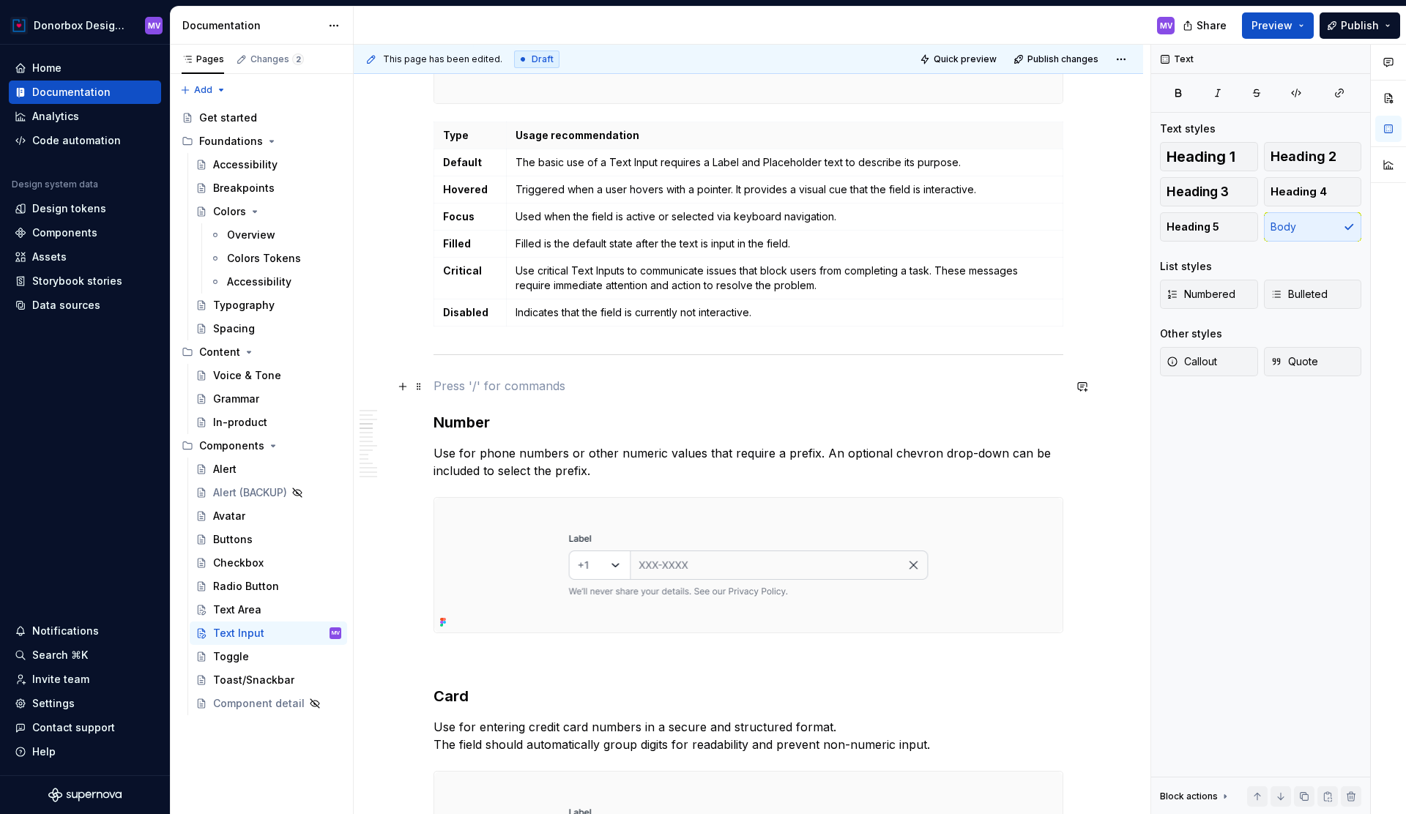
click at [439, 390] on p at bounding box center [749, 386] width 630 height 18
drag, startPoint x: 546, startPoint y: 386, endPoint x: 438, endPoint y: 386, distance: 108.4
click at [438, 386] on p "Other Variants" at bounding box center [749, 386] width 630 height 18
click at [552, 356] on button "button" at bounding box center [553, 359] width 21 height 21
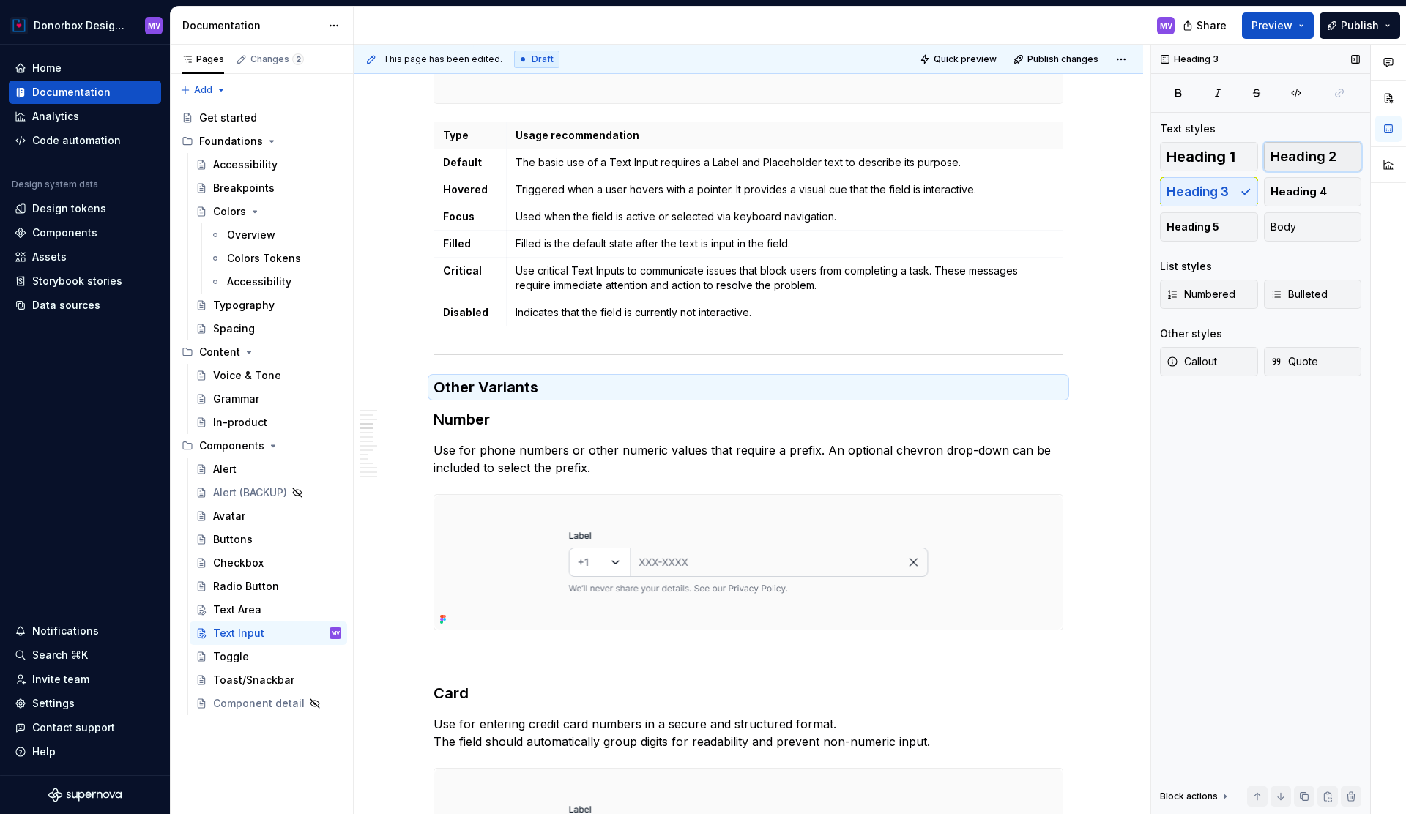
click at [1307, 155] on span "Heading 2" at bounding box center [1304, 156] width 66 height 15
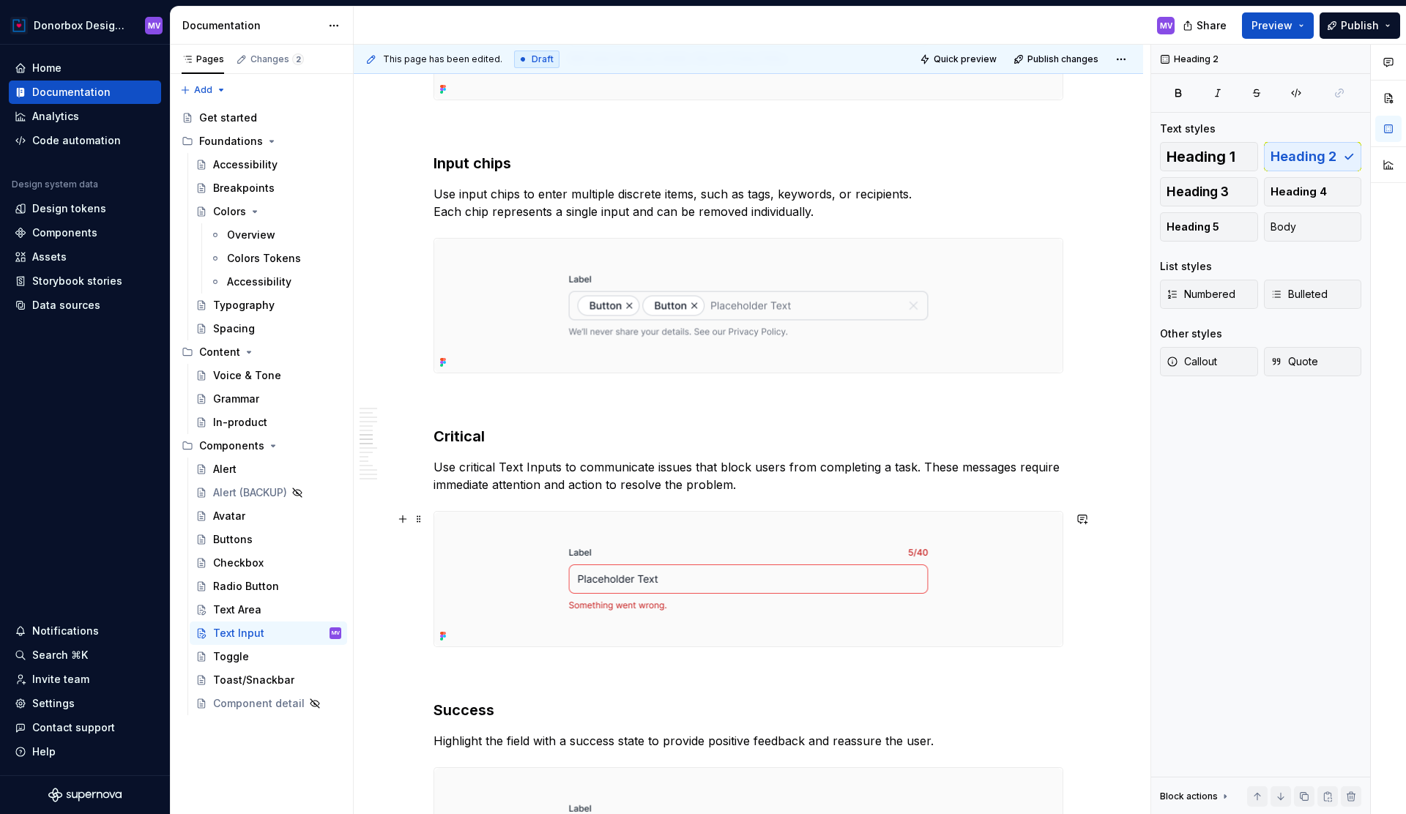
scroll to position [2933, 0]
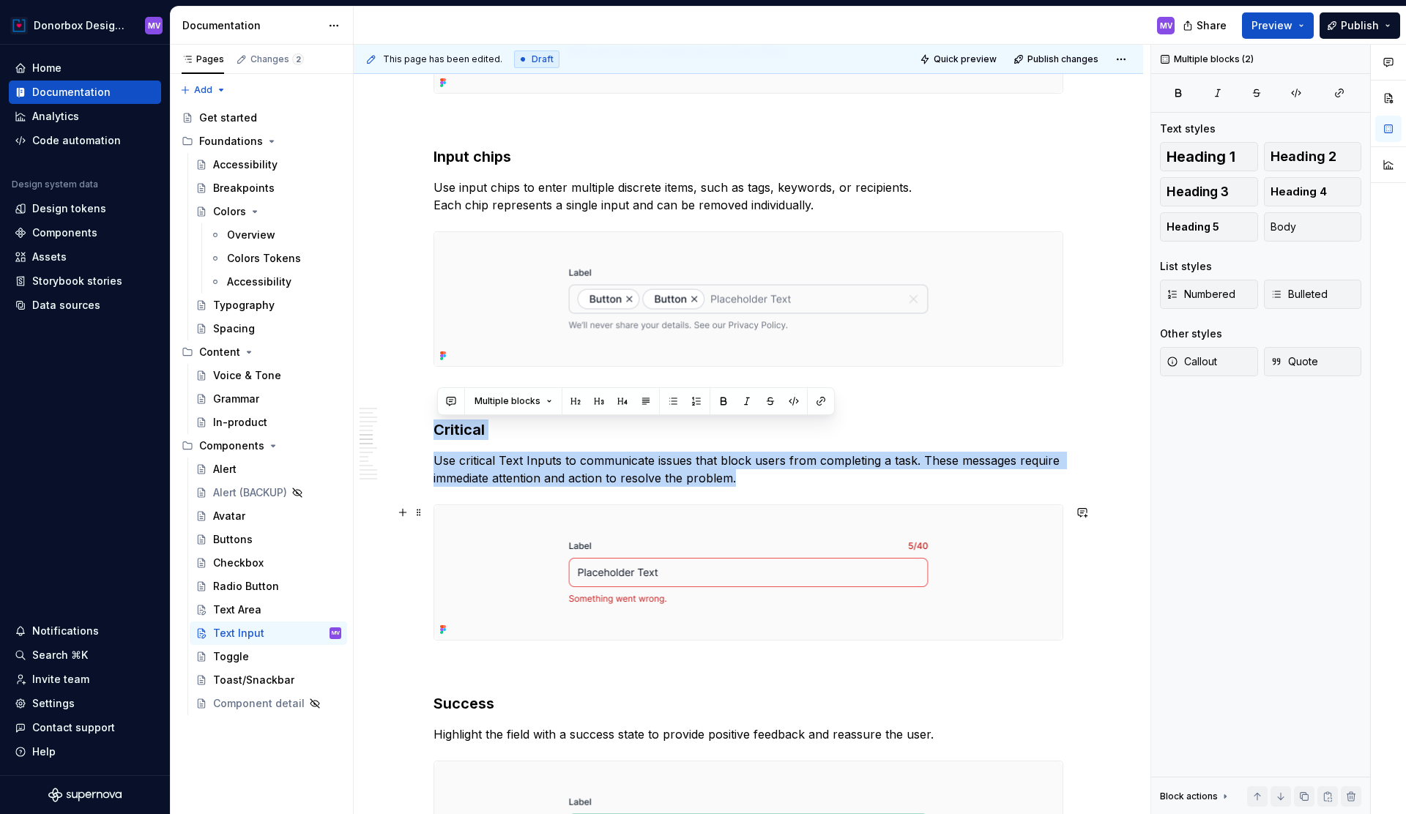
drag, startPoint x: 439, startPoint y: 428, endPoint x: 682, endPoint y: 600, distance: 297.5
click at [682, 600] on div "**********" at bounding box center [749, 604] width 630 height 6502
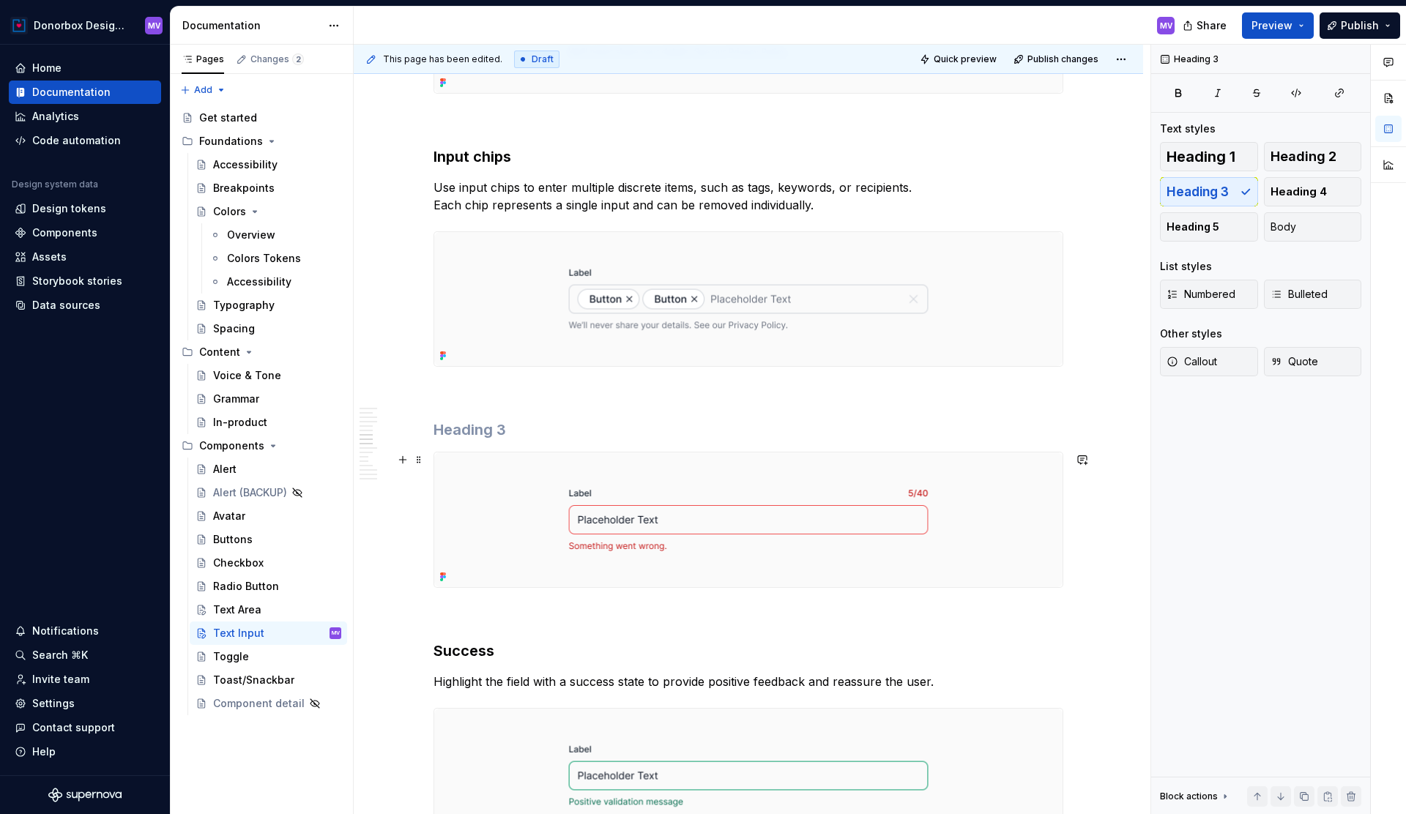
click at [677, 542] on img at bounding box center [748, 520] width 628 height 135
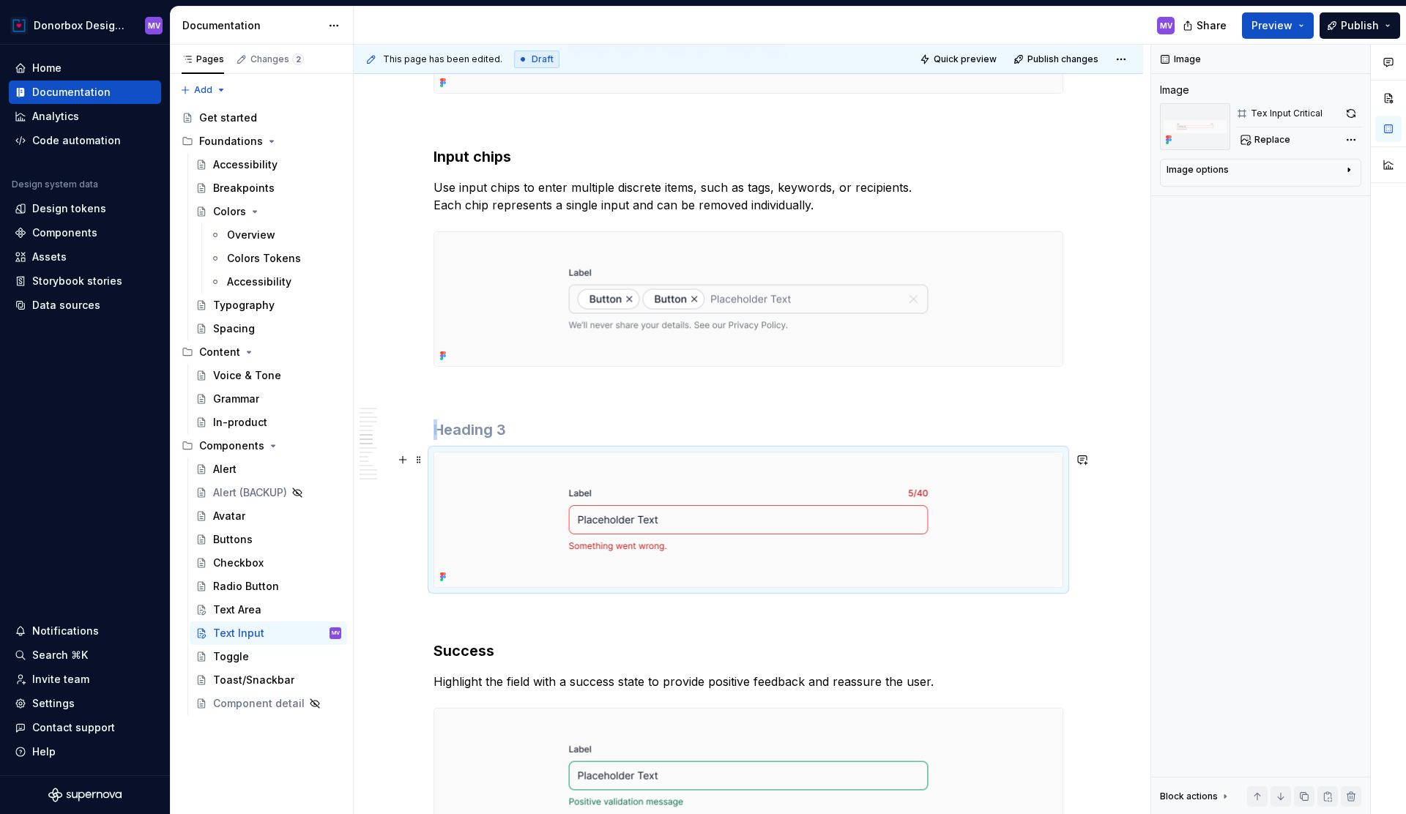
type textarea "*"
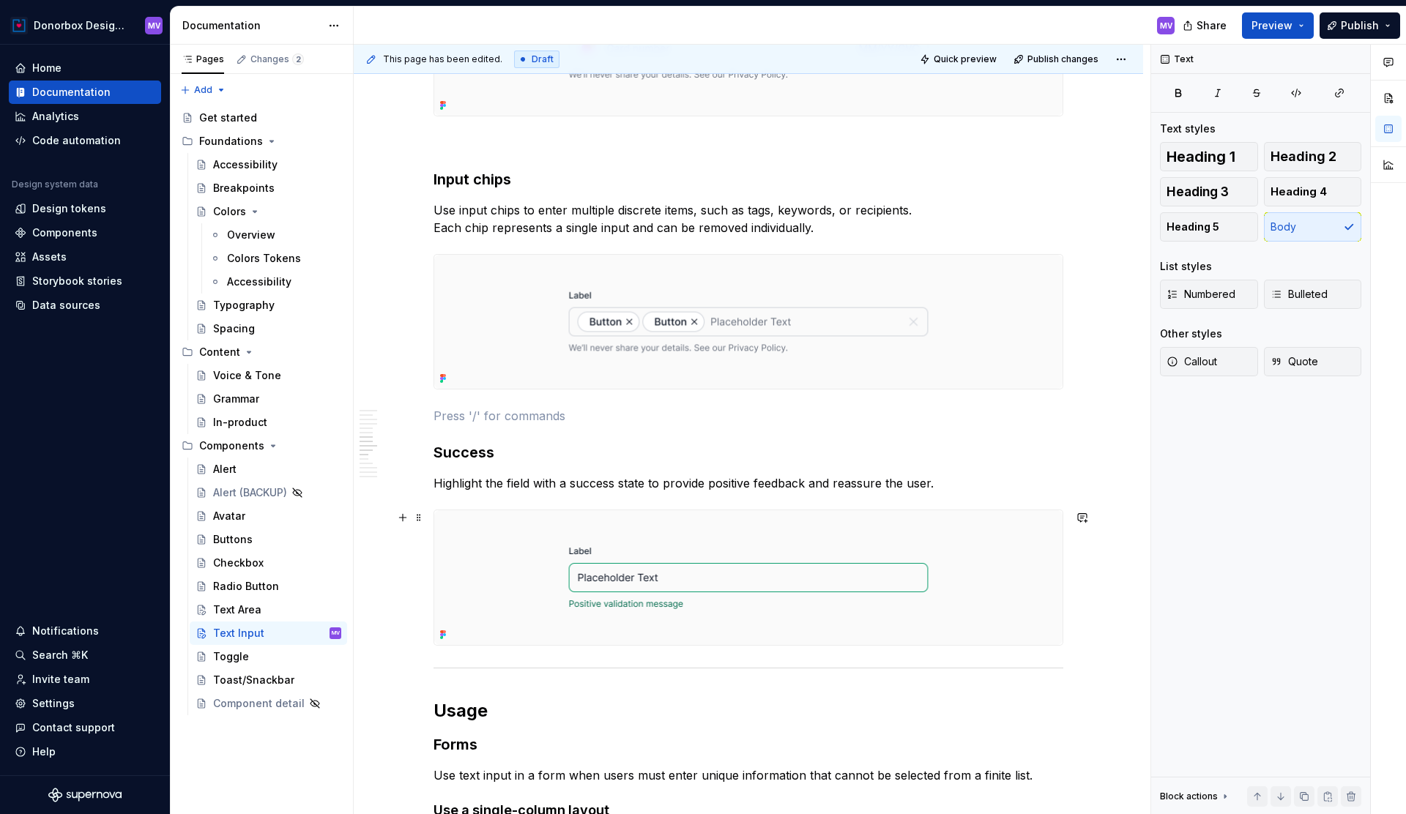
scroll to position [2926, 0]
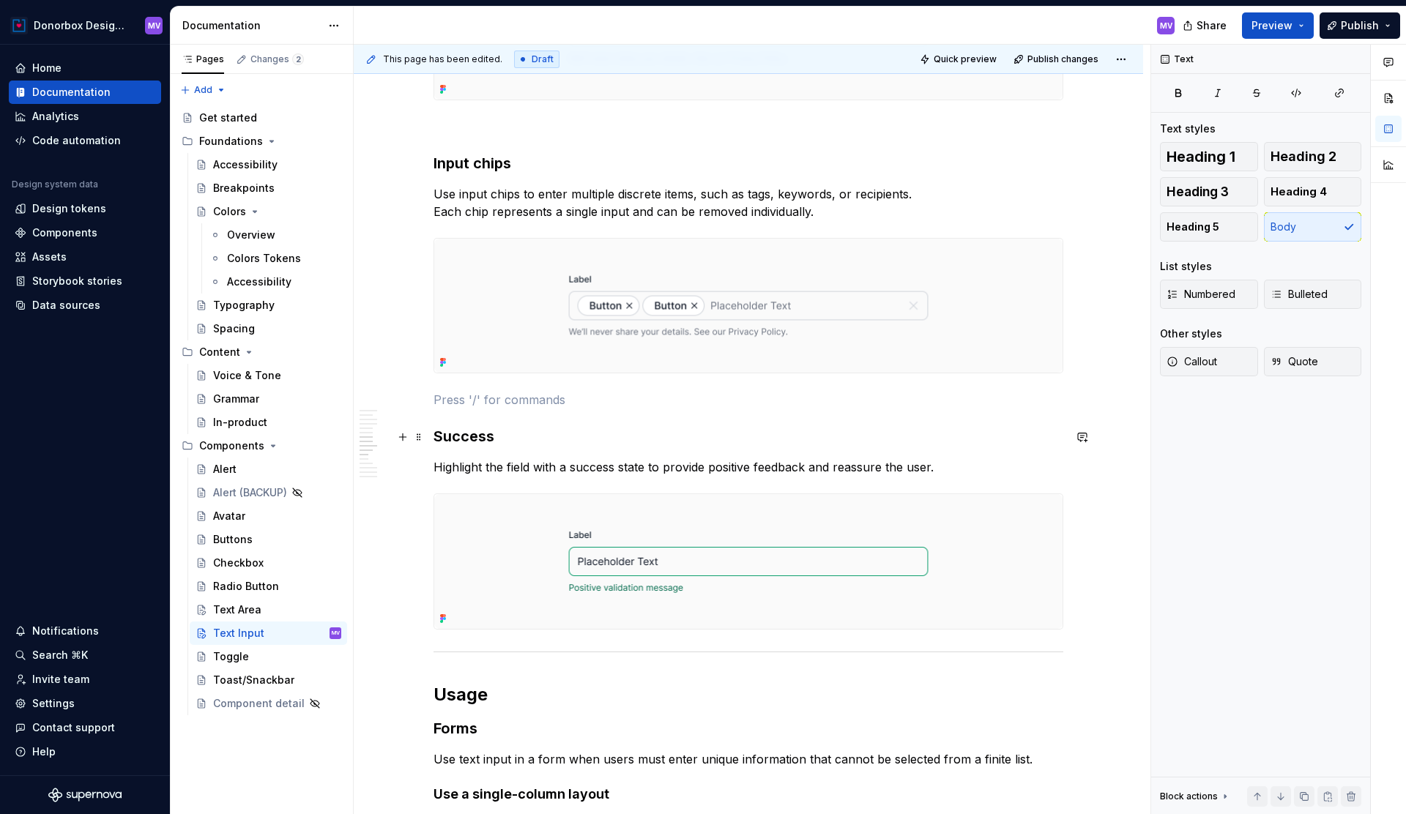
click at [514, 437] on h3 "Success" at bounding box center [749, 436] width 630 height 21
click at [471, 431] on h3 "Success" at bounding box center [749, 436] width 630 height 21
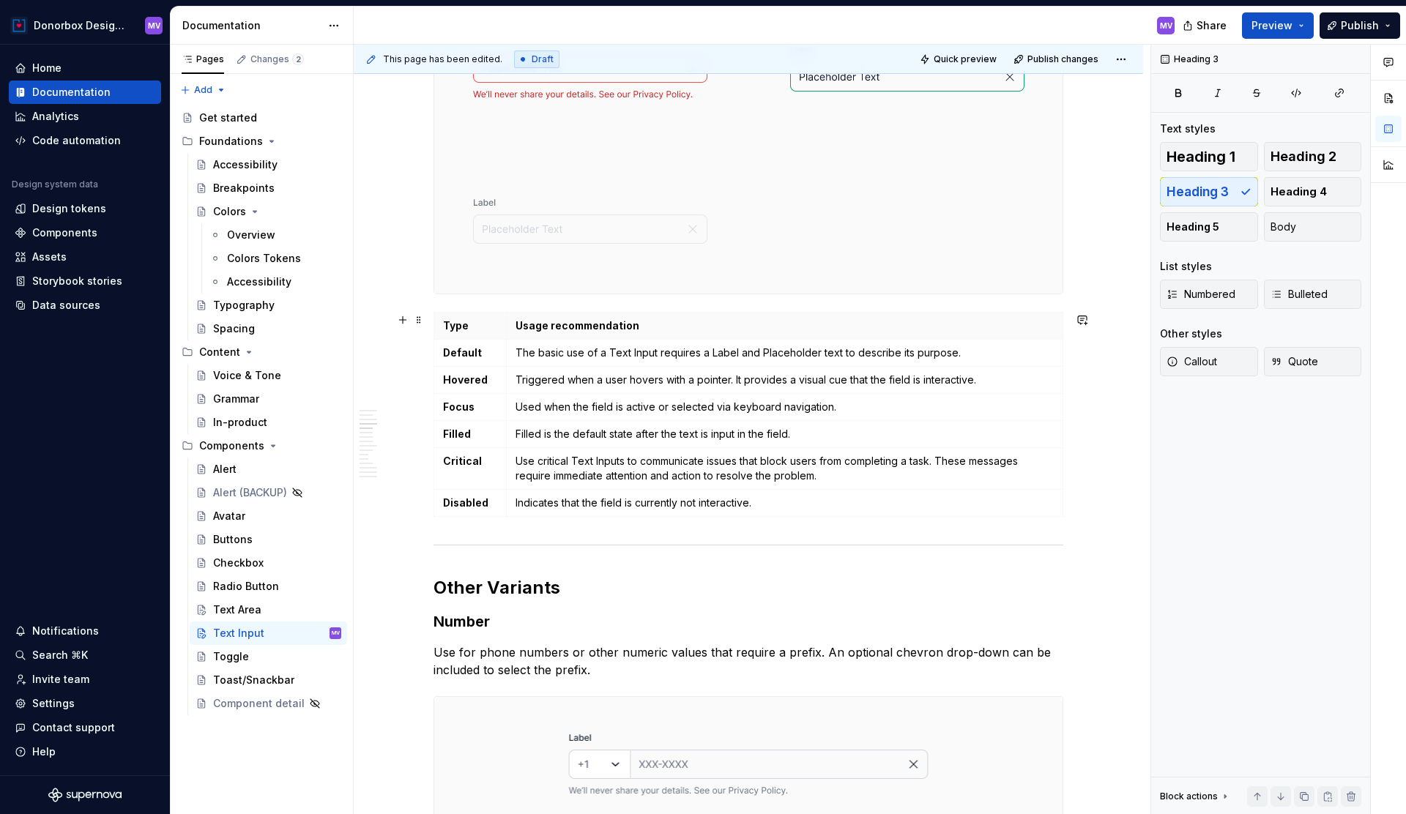
scroll to position [1924, 0]
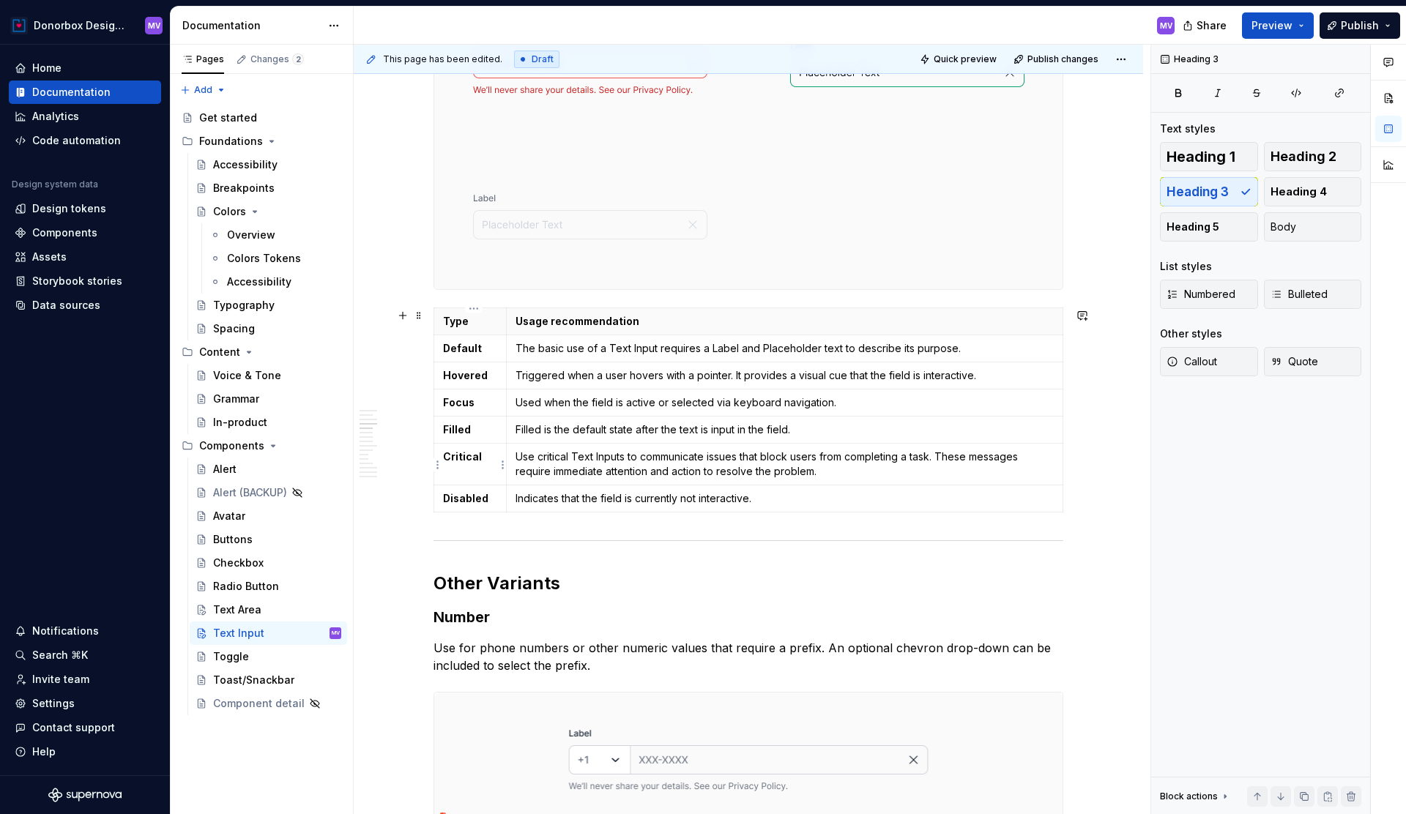
click at [491, 463] on p "Critical" at bounding box center [470, 457] width 54 height 15
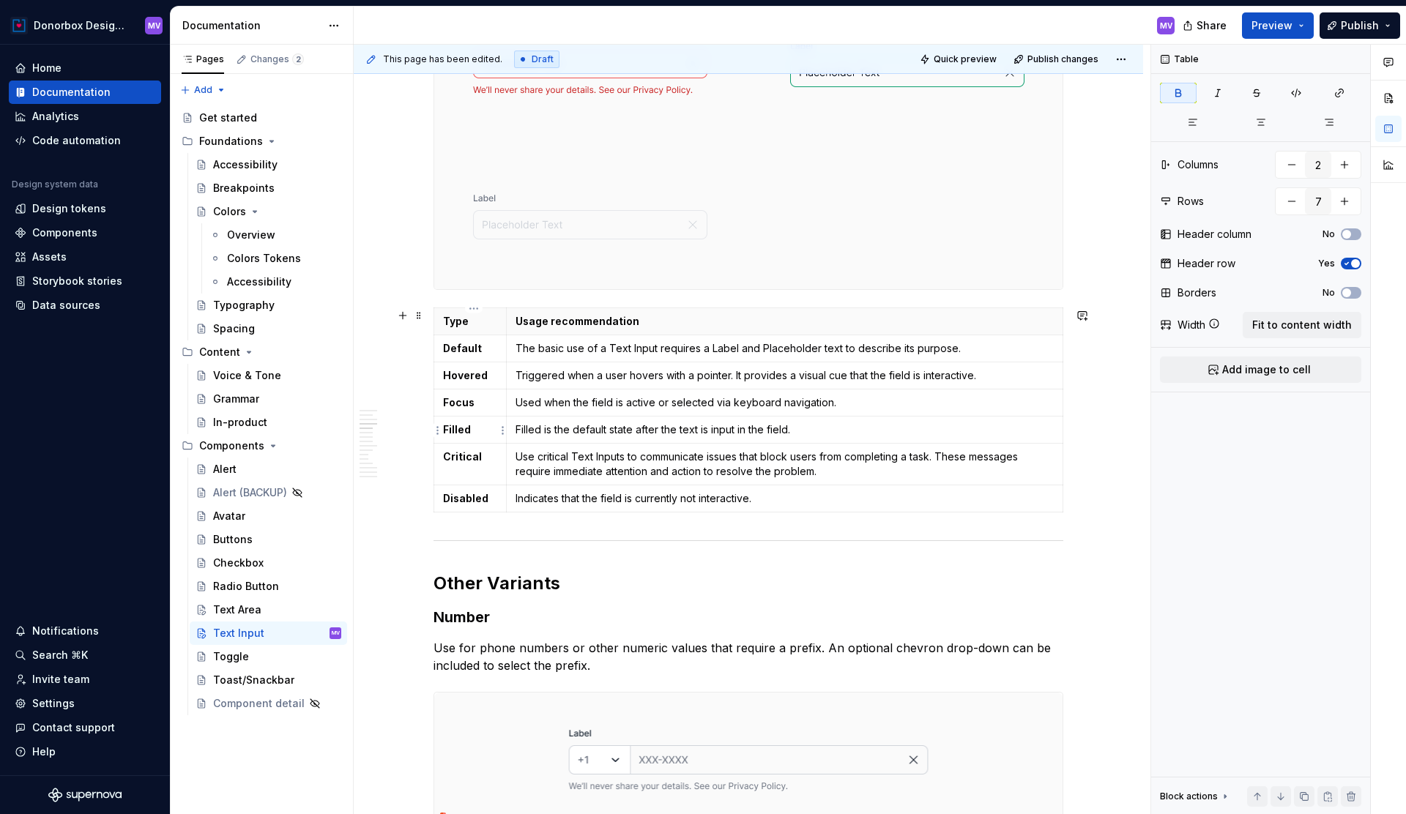
click at [494, 437] on p "Filled" at bounding box center [470, 430] width 54 height 15
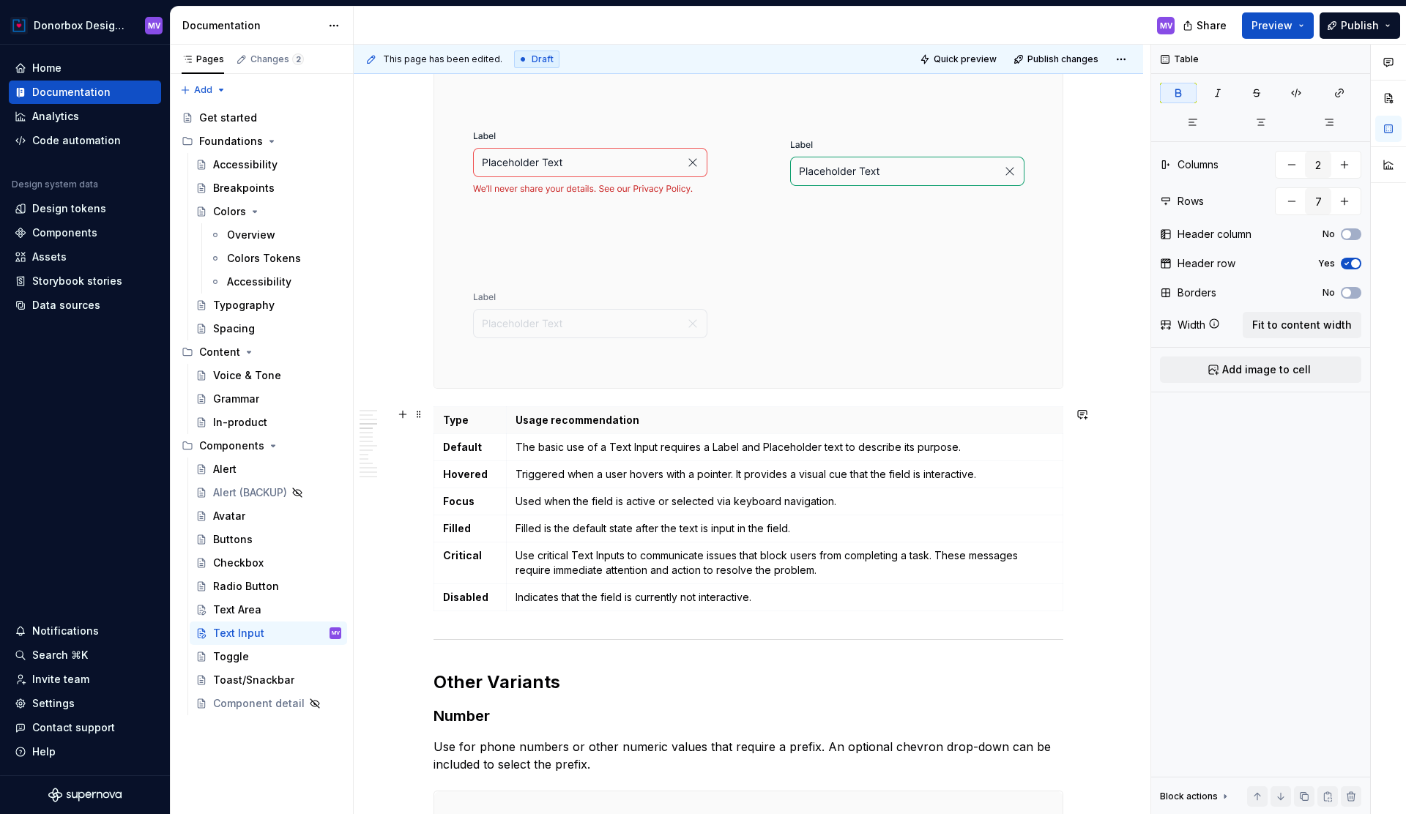
scroll to position [1827, 0]
click at [754, 611] on icon "button" at bounding box center [752, 611] width 12 height 12
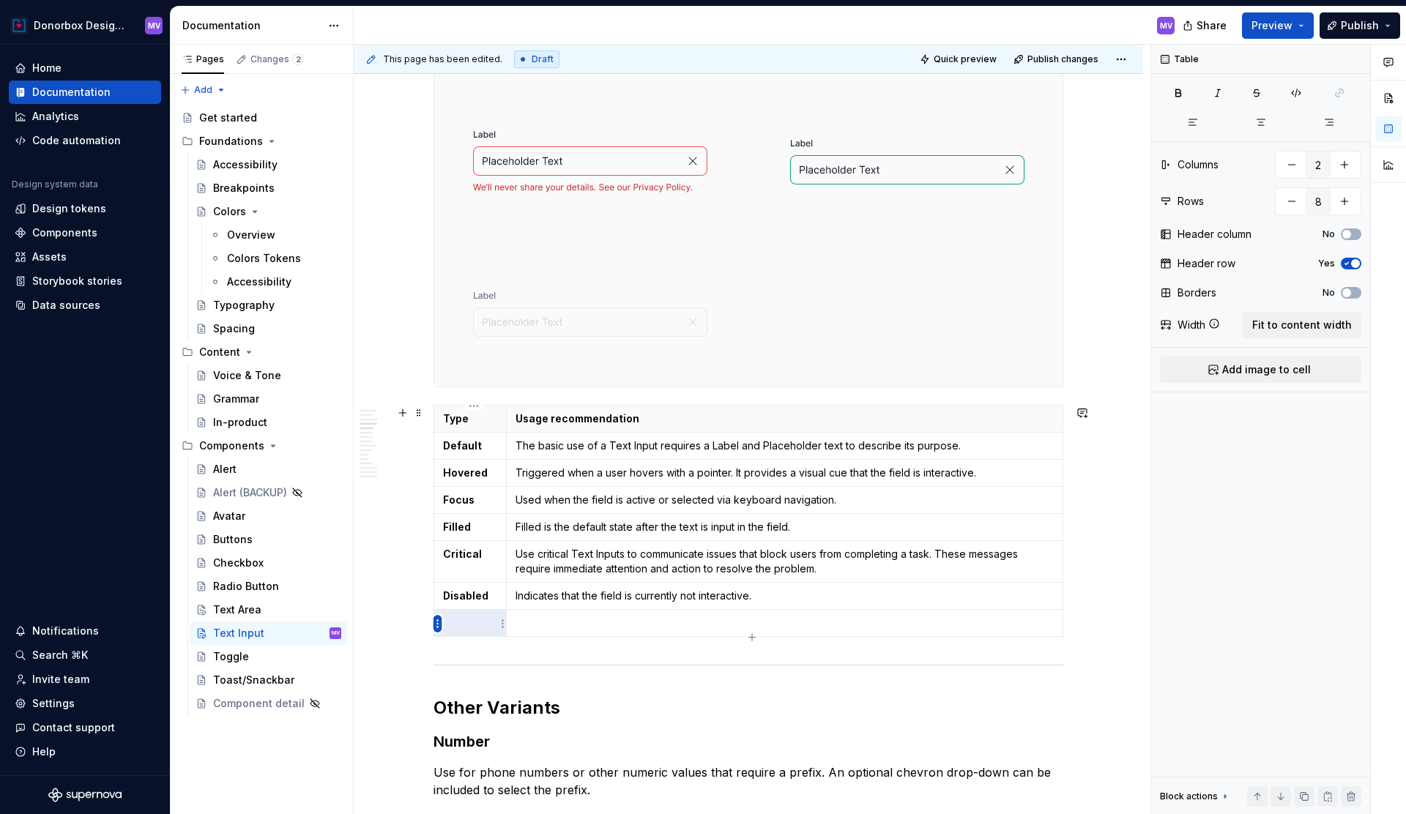
click at [438, 628] on html "Donorbox Design System MV Home Documentation Analytics Code automation Design s…" at bounding box center [703, 407] width 1406 height 814
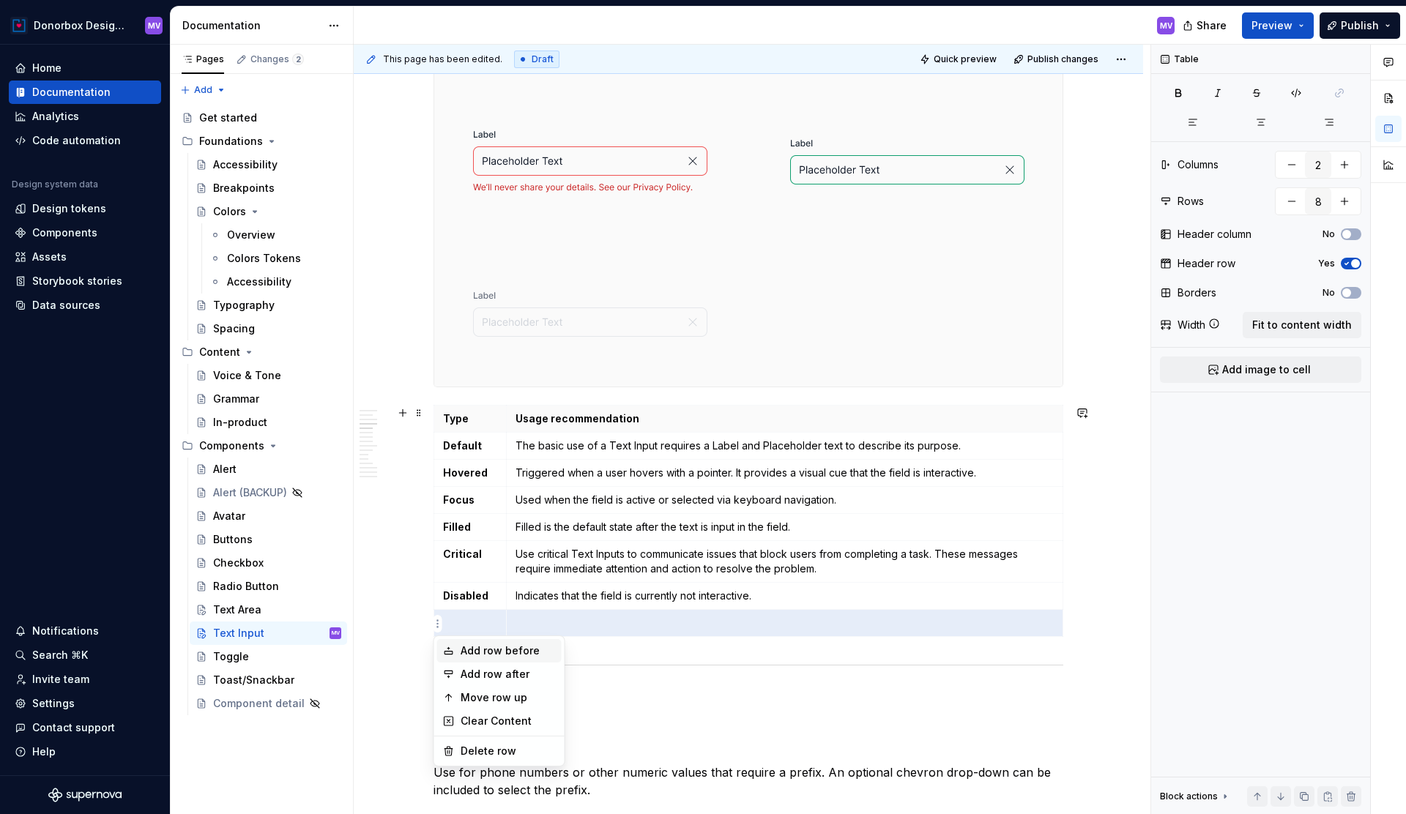
click at [473, 650] on div "Add row before" at bounding box center [508, 651] width 95 height 15
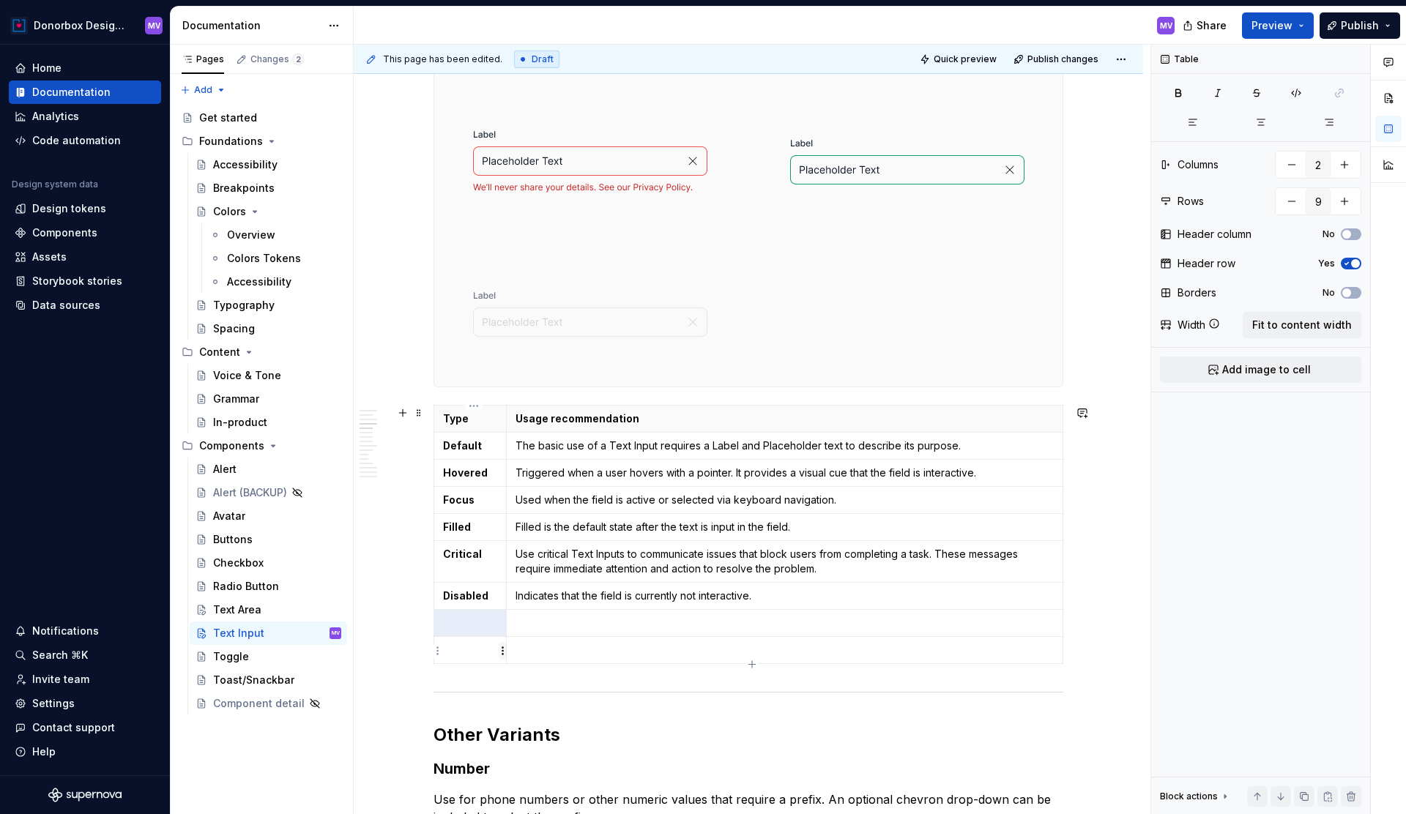
type input "8"
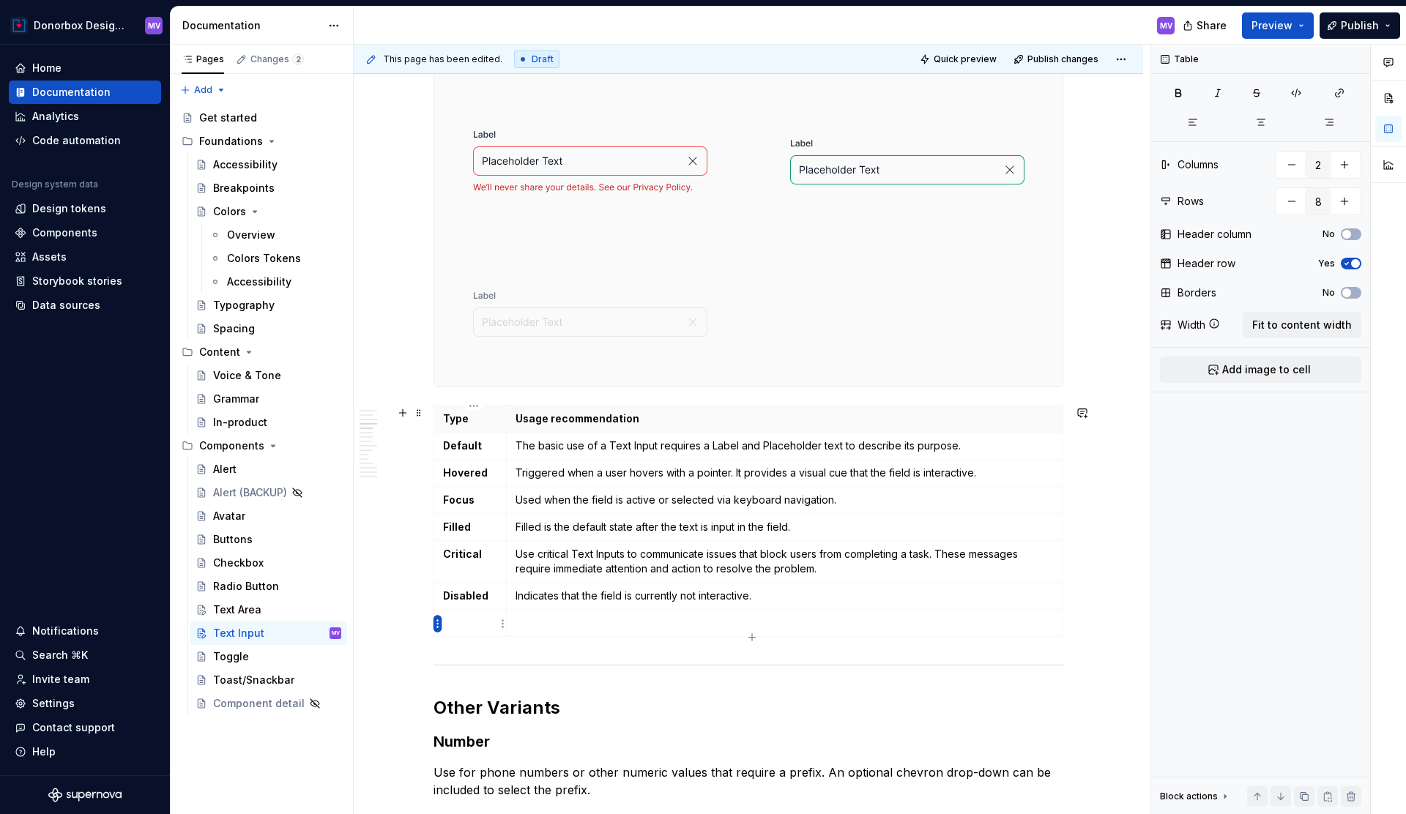
click at [436, 625] on html "Donorbox Design System MV Home Documentation Analytics Code automation Design s…" at bounding box center [703, 407] width 1406 height 814
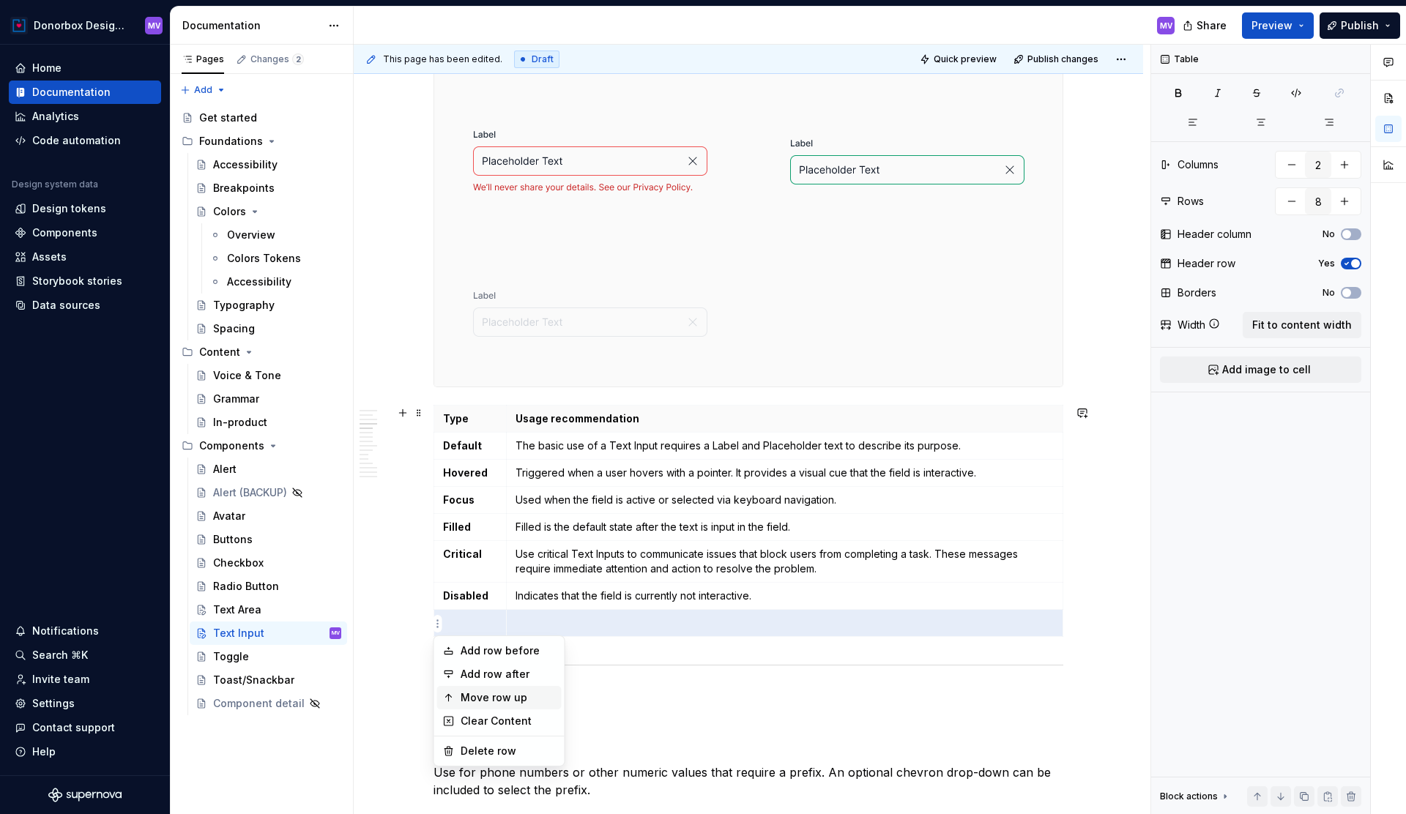
click at [465, 692] on div "Move row up" at bounding box center [508, 698] width 95 height 15
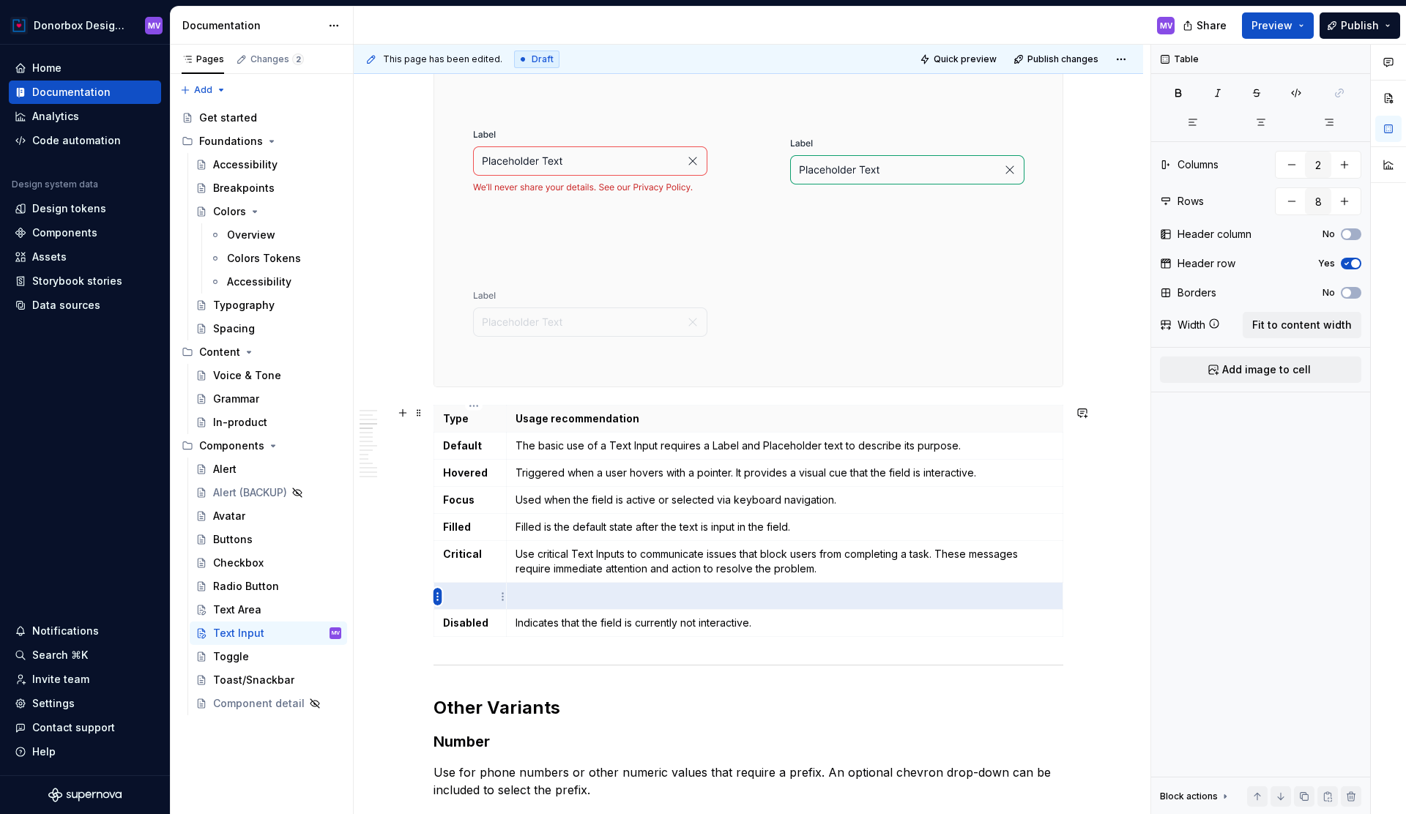
click at [435, 597] on html "Donorbox Design System MV Home Documentation Analytics Code automation Design s…" at bounding box center [703, 407] width 1406 height 814
click at [465, 669] on div "Move row up" at bounding box center [508, 671] width 95 height 15
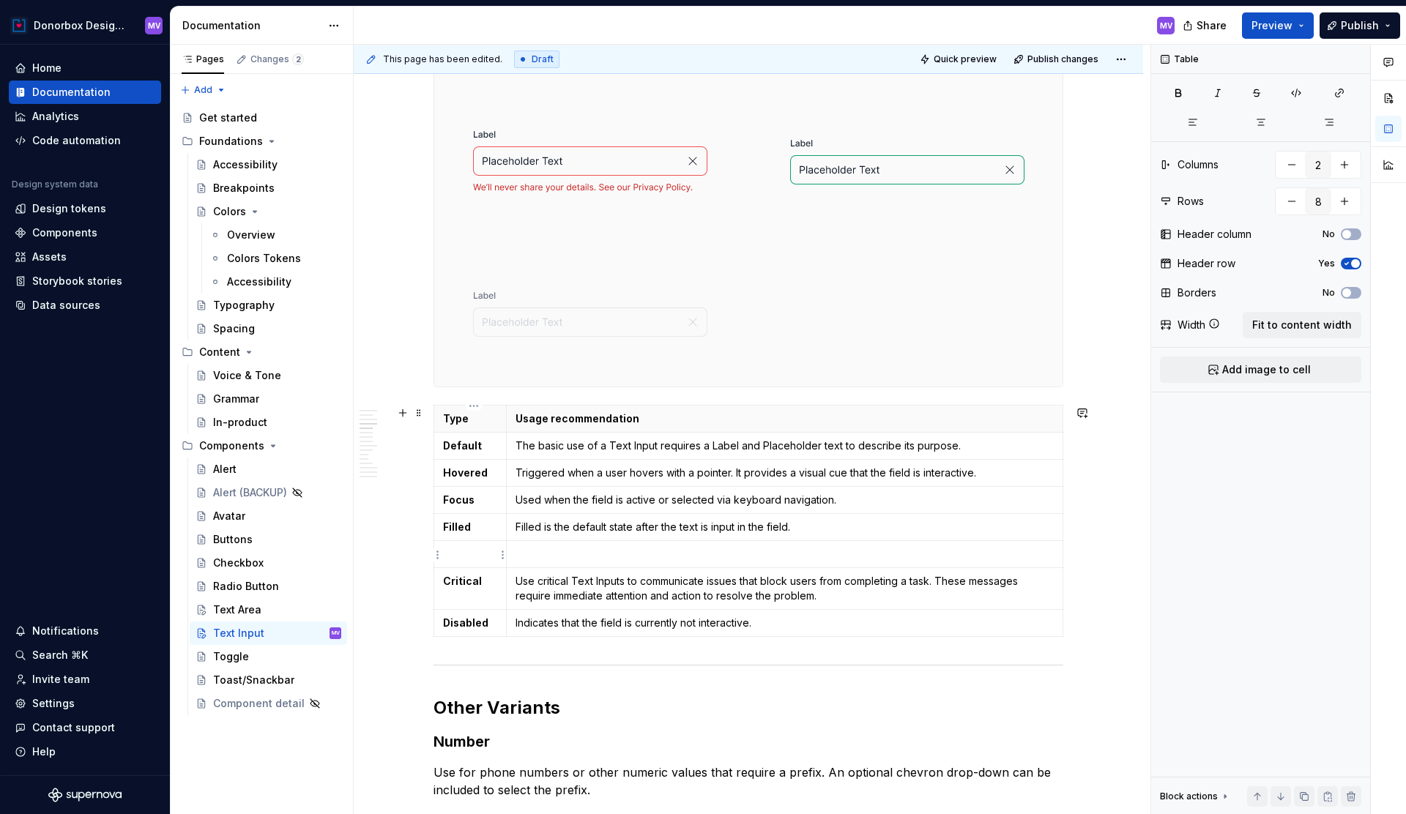
click at [470, 558] on p at bounding box center [470, 554] width 54 height 15
click at [465, 554] on p "Success" at bounding box center [470, 554] width 54 height 15
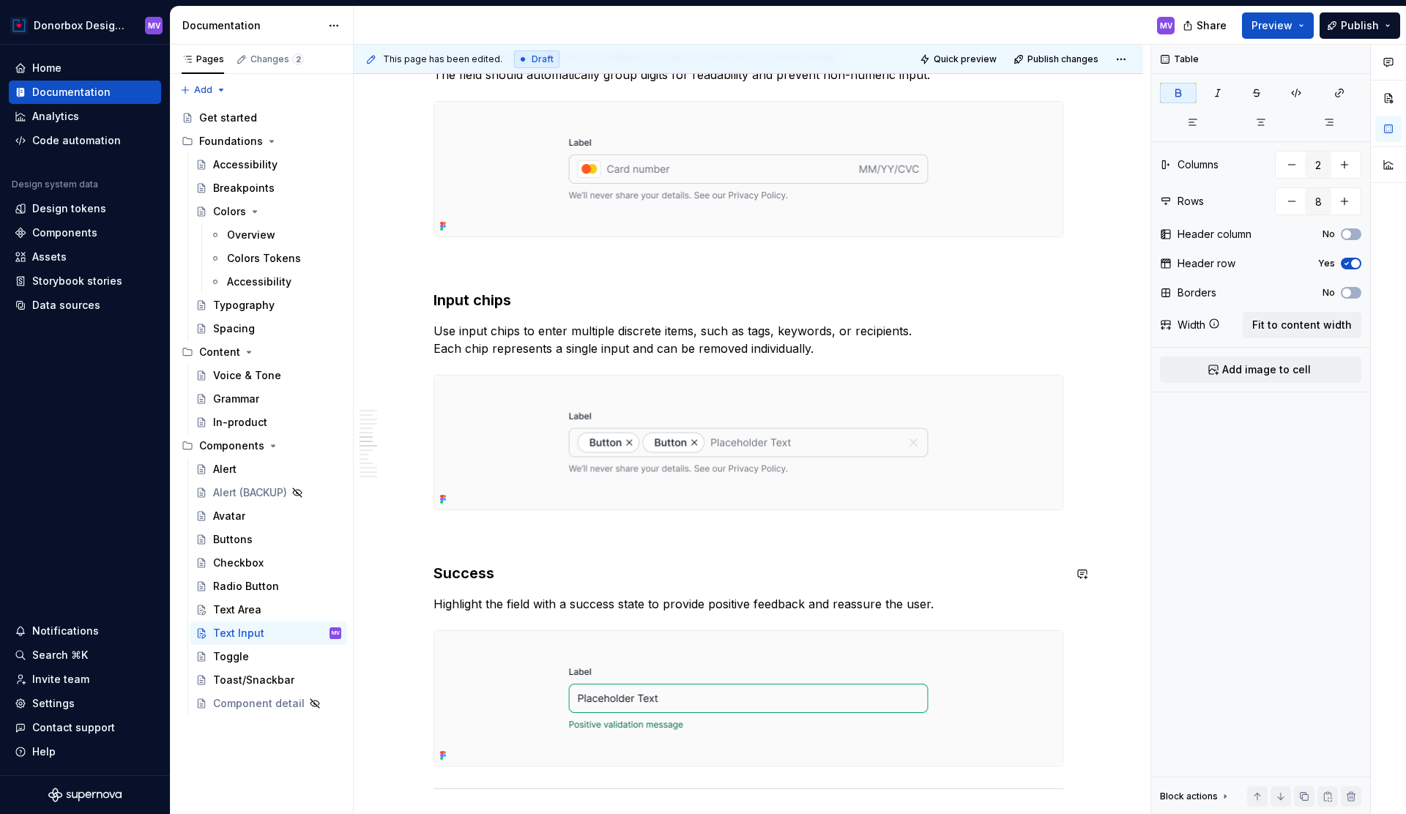
scroll to position [2983, 0]
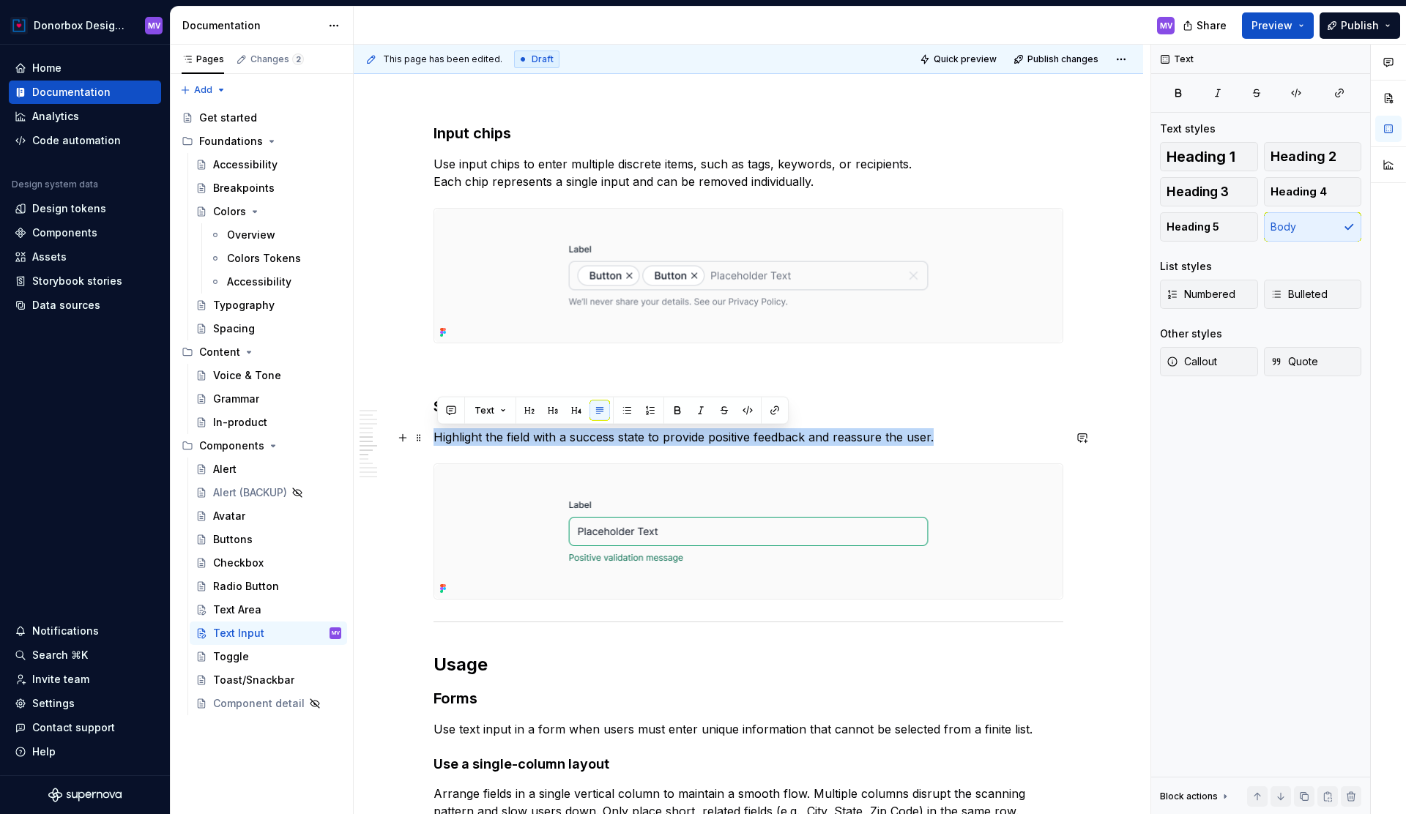
drag, startPoint x: 439, startPoint y: 434, endPoint x: 1005, endPoint y: 445, distance: 566.2
click at [1005, 445] on p "Highlight the field with a success state to provide positive feedback and reass…" at bounding box center [749, 437] width 630 height 18
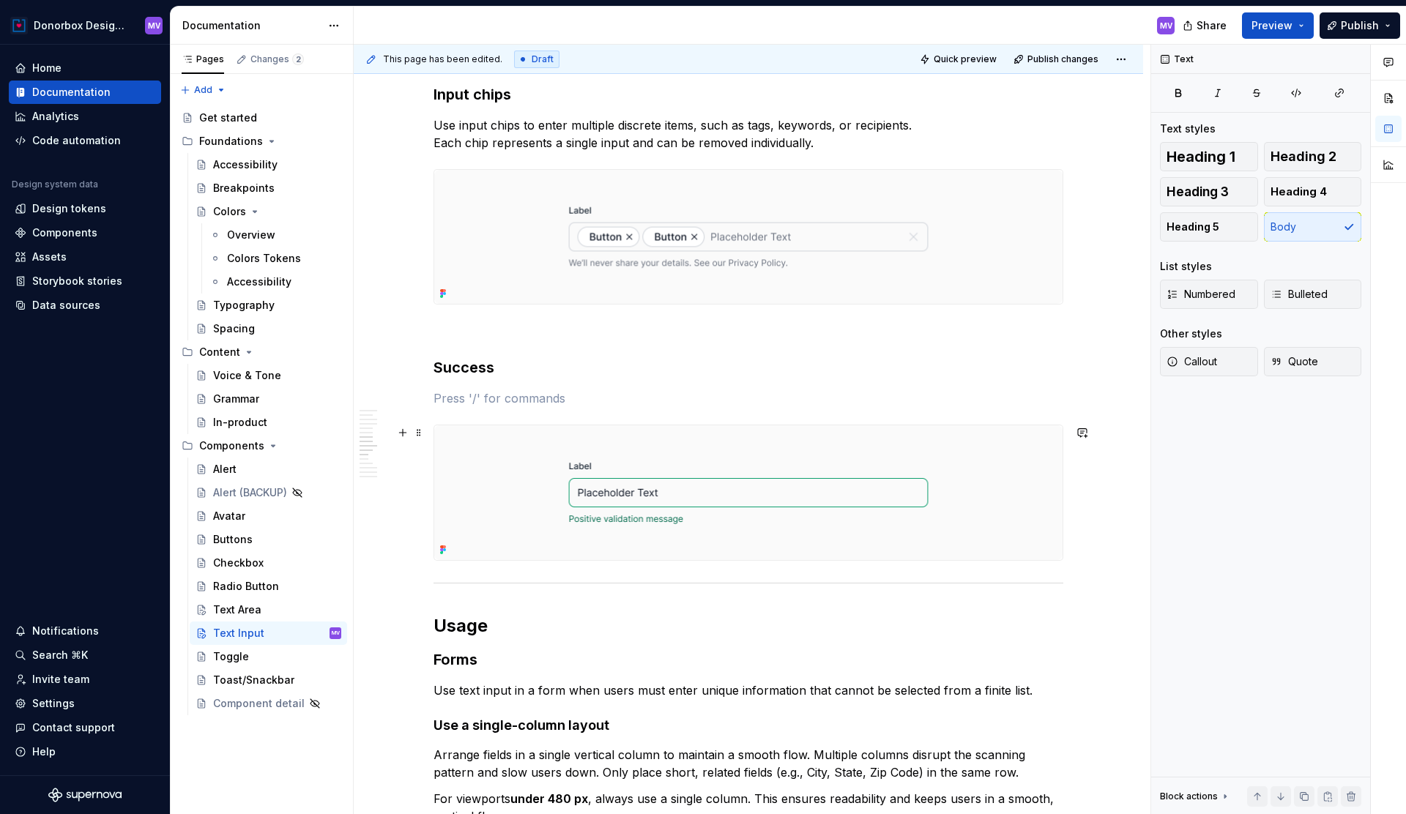
scroll to position [3034, 0]
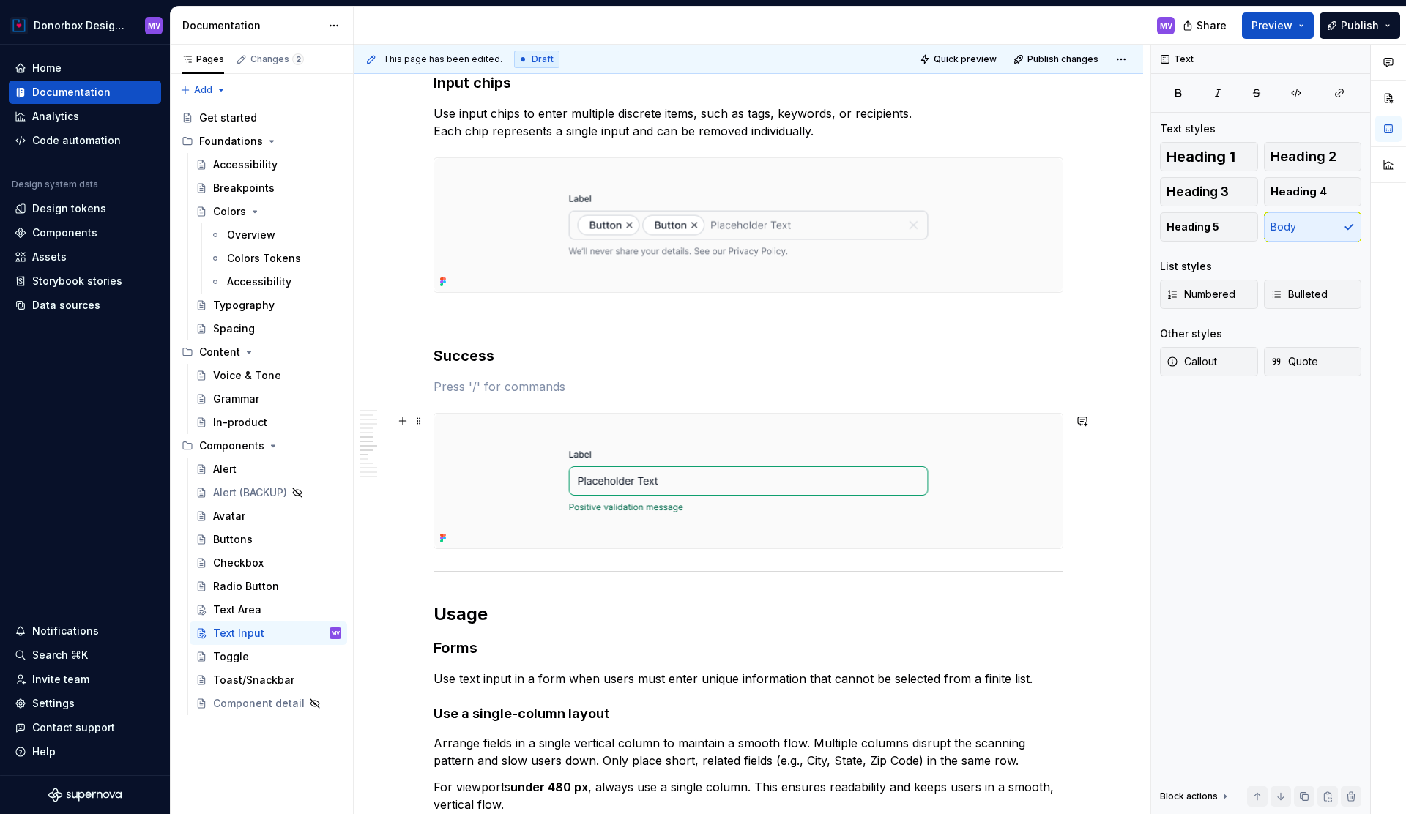
click at [666, 415] on img at bounding box center [748, 481] width 628 height 135
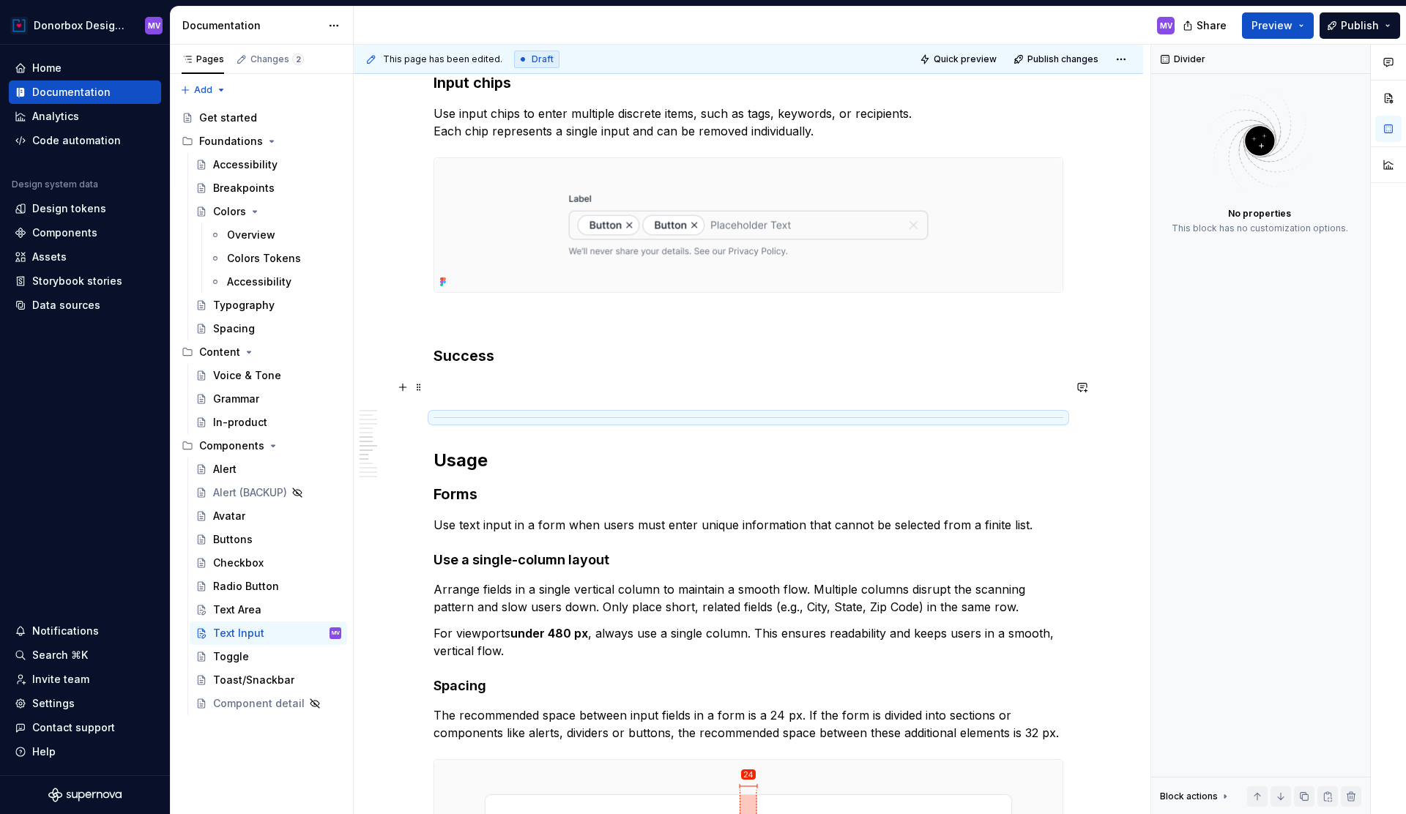
click at [494, 388] on p at bounding box center [749, 387] width 630 height 18
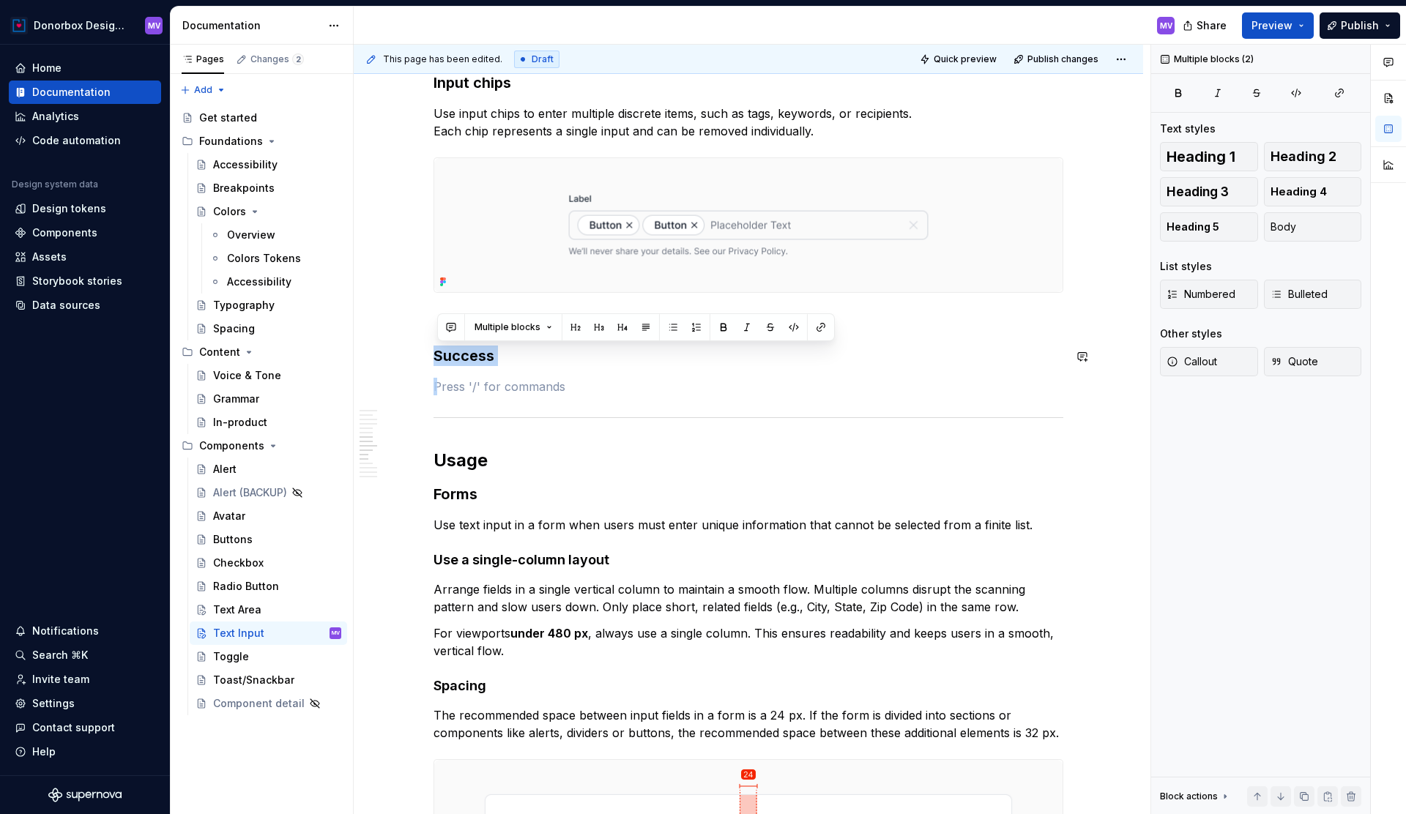
drag, startPoint x: 480, startPoint y: 389, endPoint x: 402, endPoint y: 343, distance: 90.3
click at [402, 343] on div "**********" at bounding box center [749, 416] width 790 height 6399
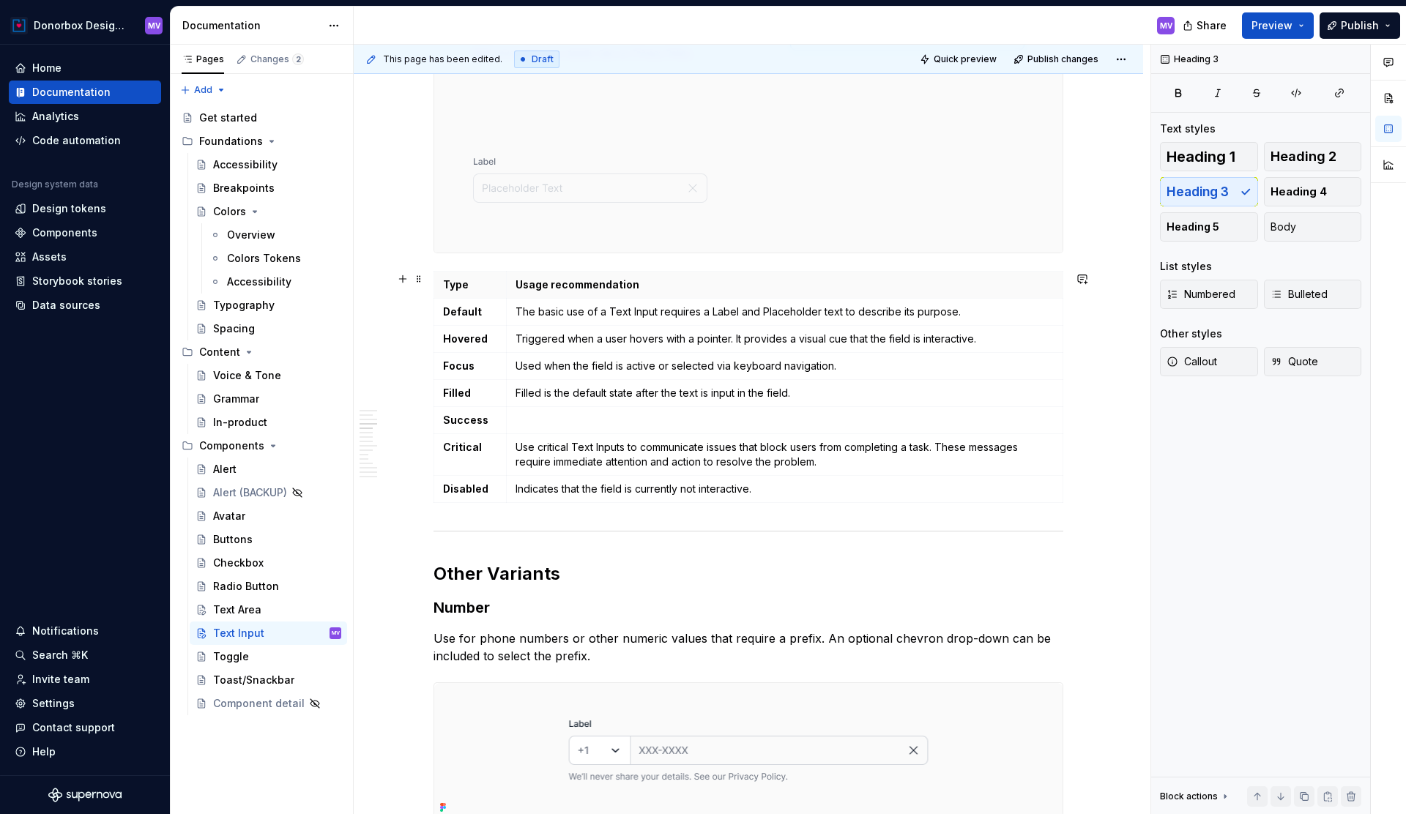
scroll to position [1987, 0]
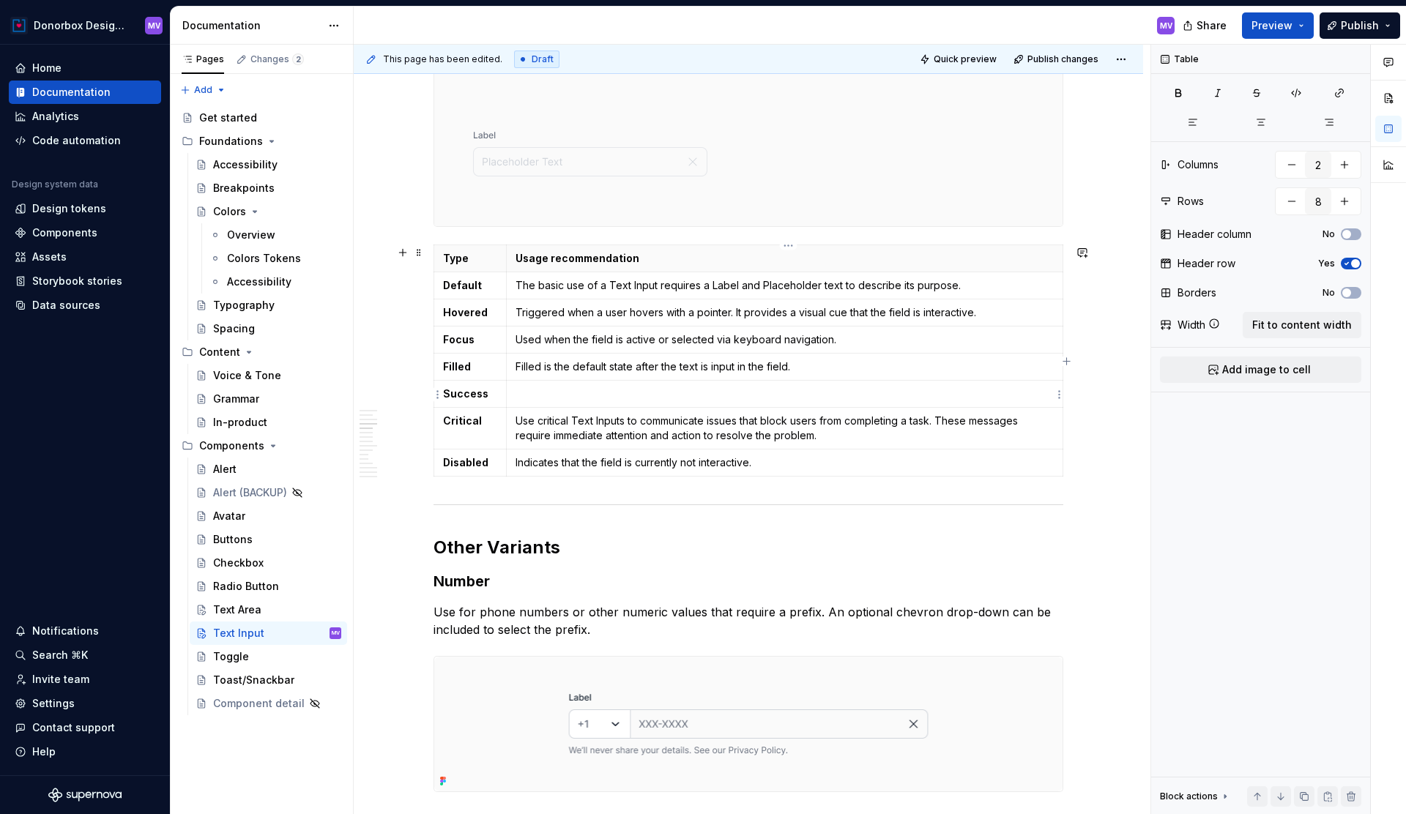
click at [539, 396] on p at bounding box center [785, 394] width 538 height 15
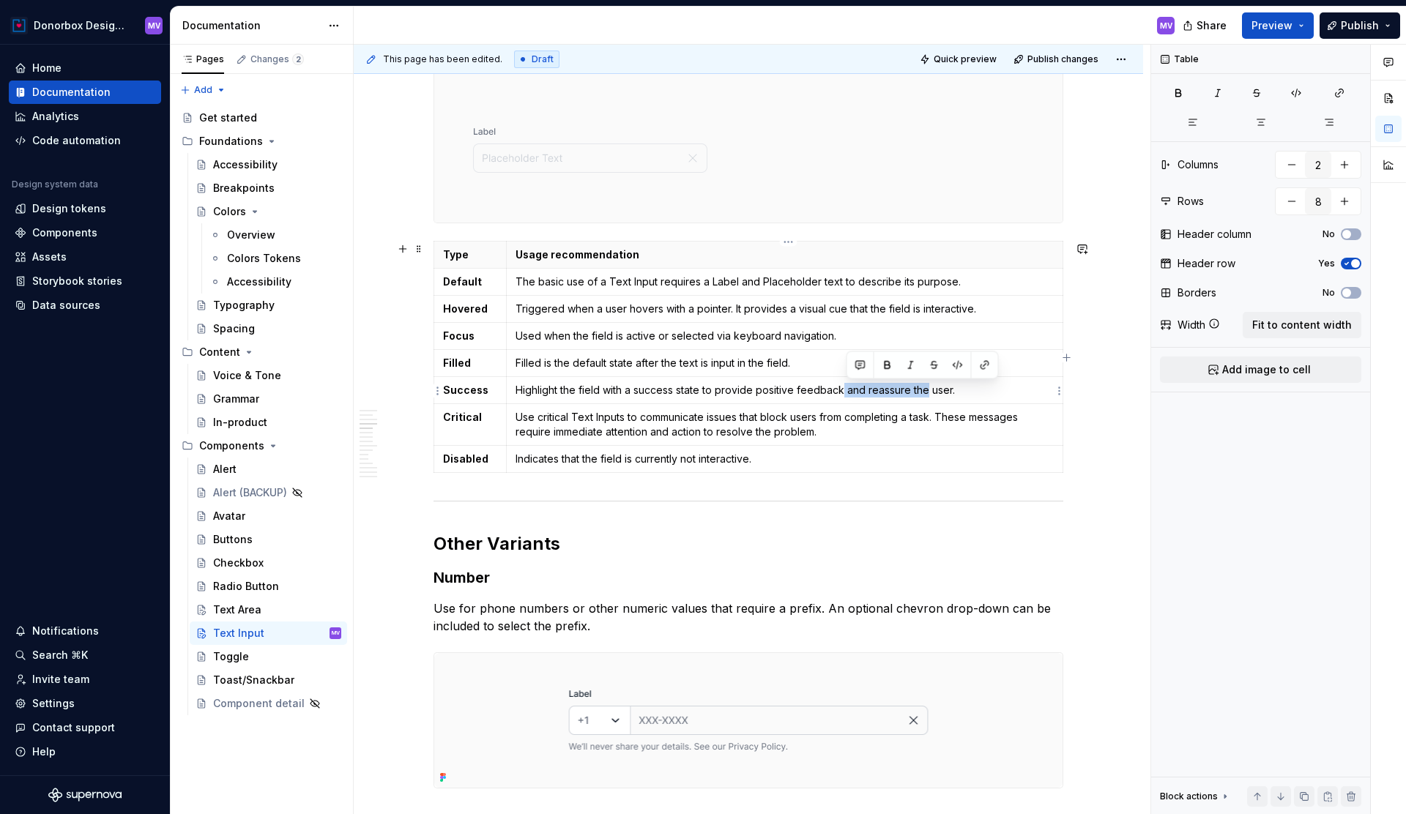
drag, startPoint x: 847, startPoint y: 390, endPoint x: 927, endPoint y: 392, distance: 80.6
click at [927, 392] on p "Highlight the field with a success state to provide positive feedback and reass…" at bounding box center [785, 390] width 538 height 15
drag, startPoint x: 955, startPoint y: 391, endPoint x: 846, endPoint y: 393, distance: 109.1
click at [846, 393] on p "Highlight the field with a success state to provide positive feedback and reass…" at bounding box center [785, 390] width 538 height 15
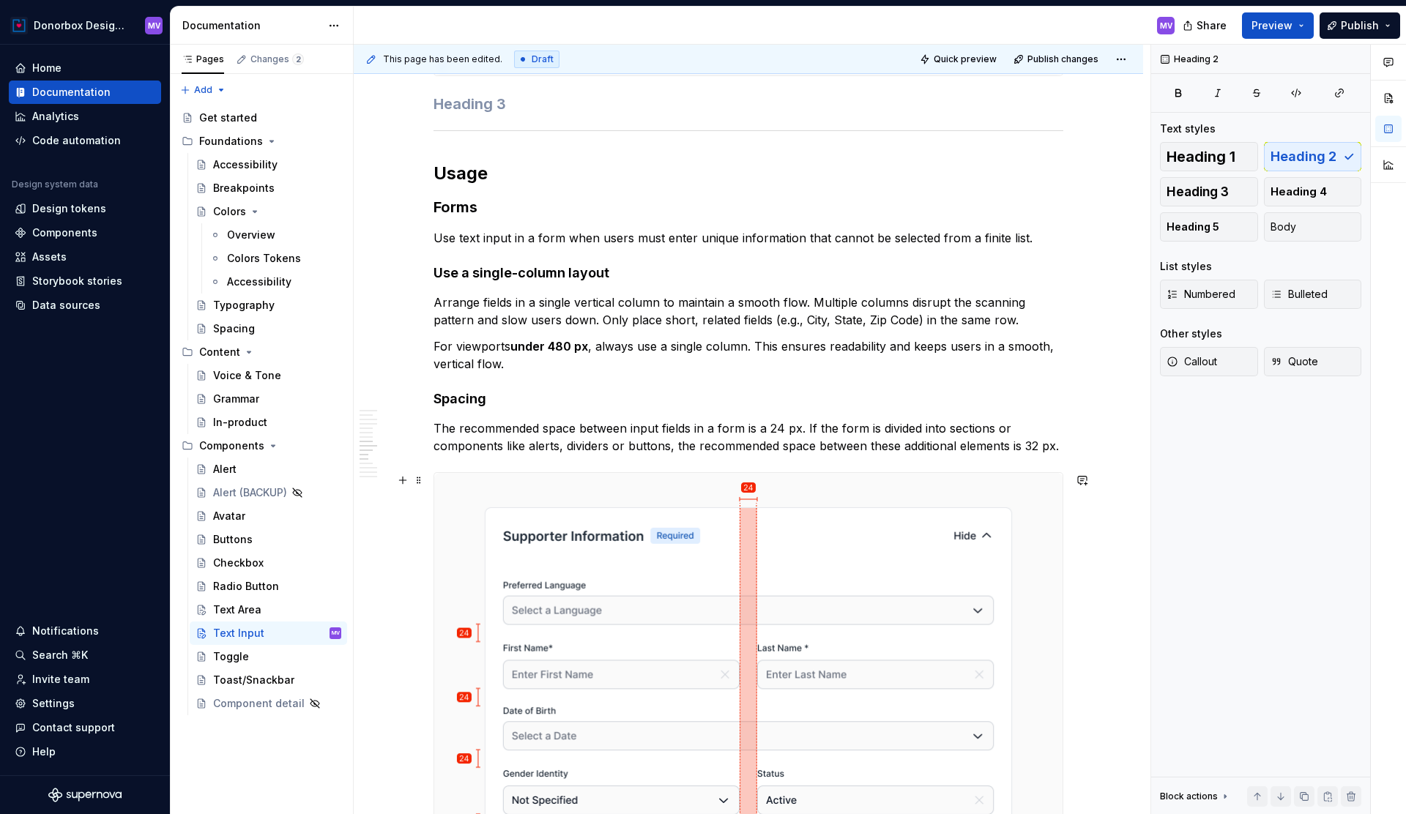
scroll to position [3253, 0]
click at [1360, 29] on span "Publish" at bounding box center [1360, 25] width 38 height 15
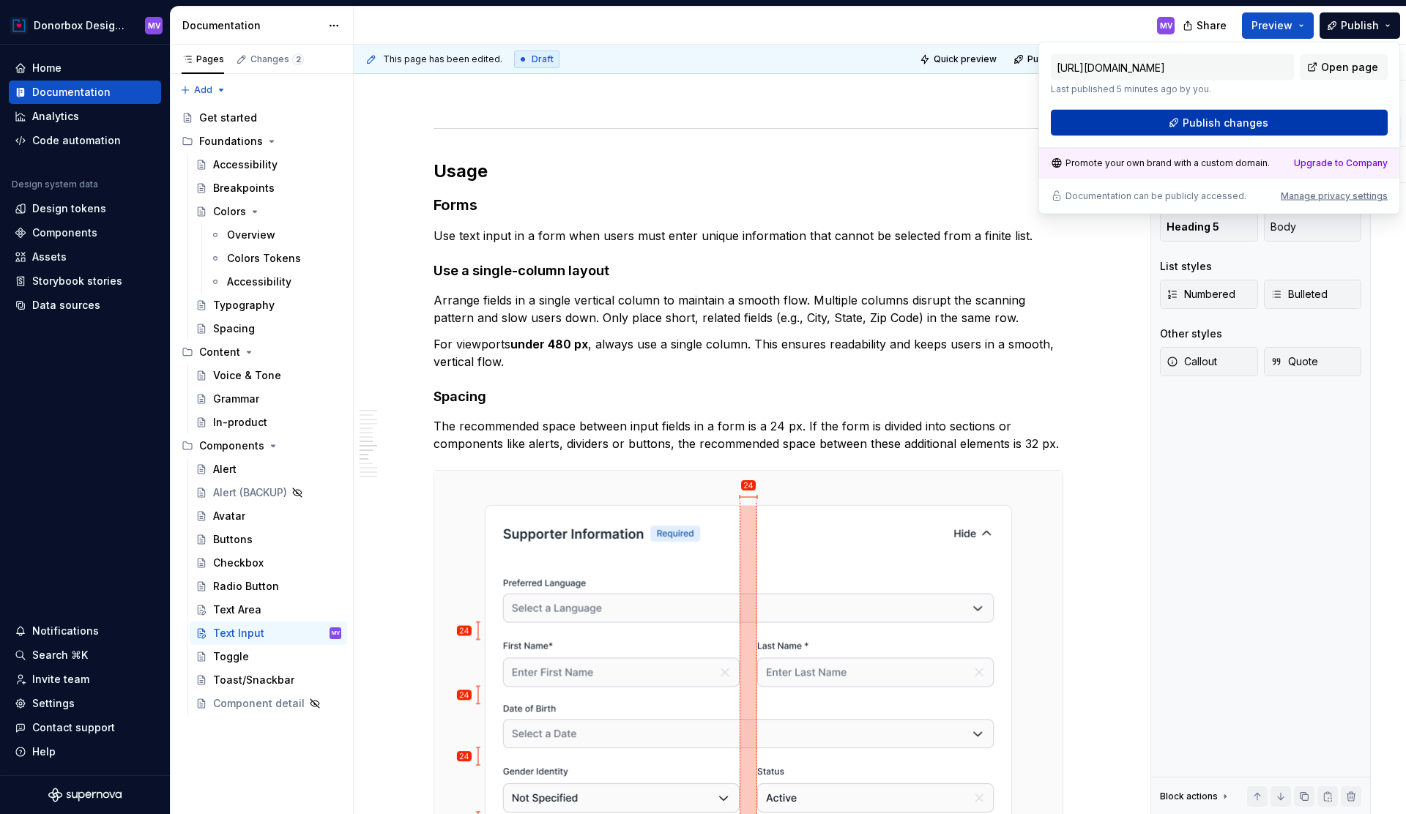
click at [1239, 132] on button "Publish changes" at bounding box center [1219, 123] width 337 height 26
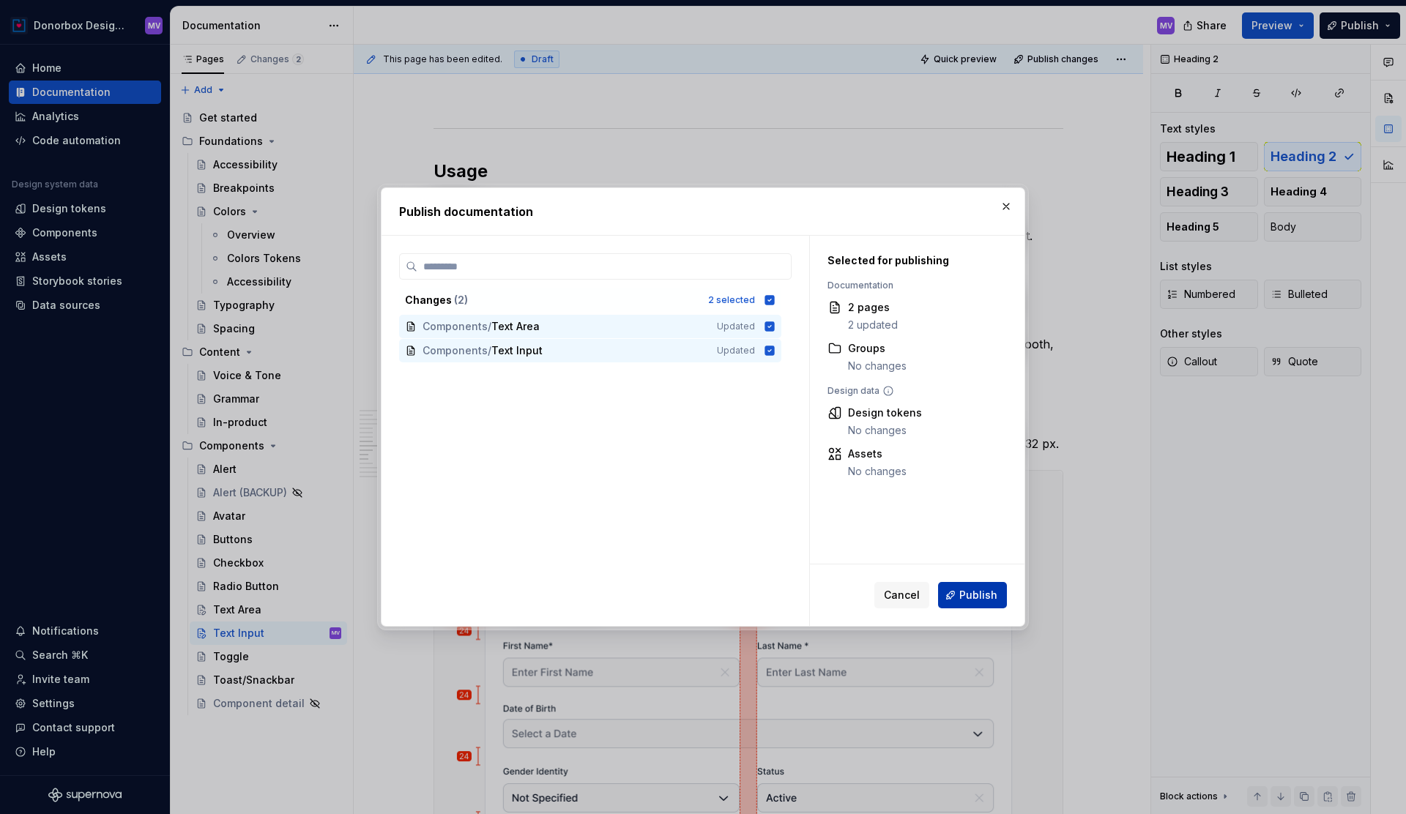
click at [973, 593] on span "Publish" at bounding box center [978, 595] width 38 height 15
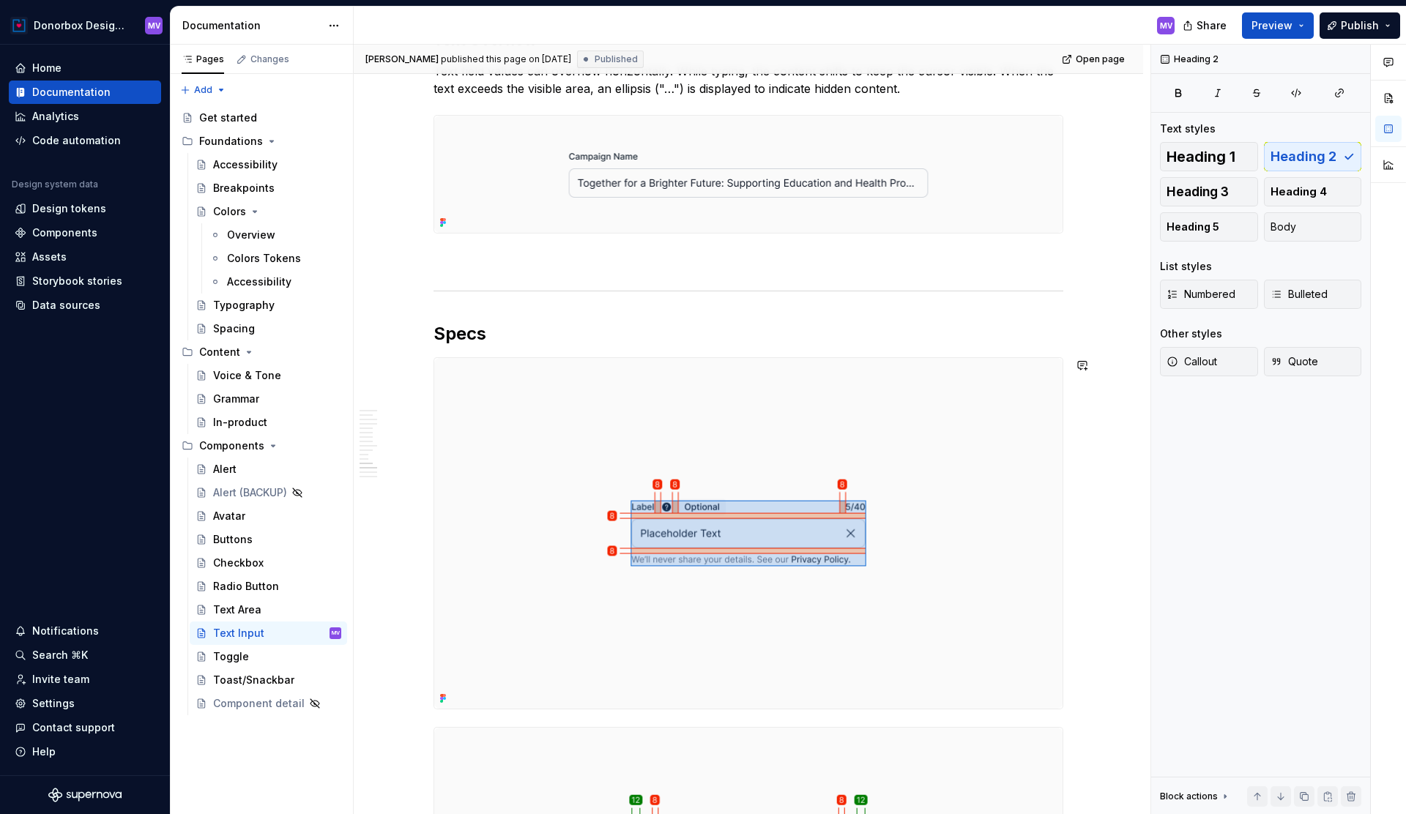
scroll to position [4379, 0]
click at [1355, 20] on span "Publish" at bounding box center [1360, 25] width 38 height 15
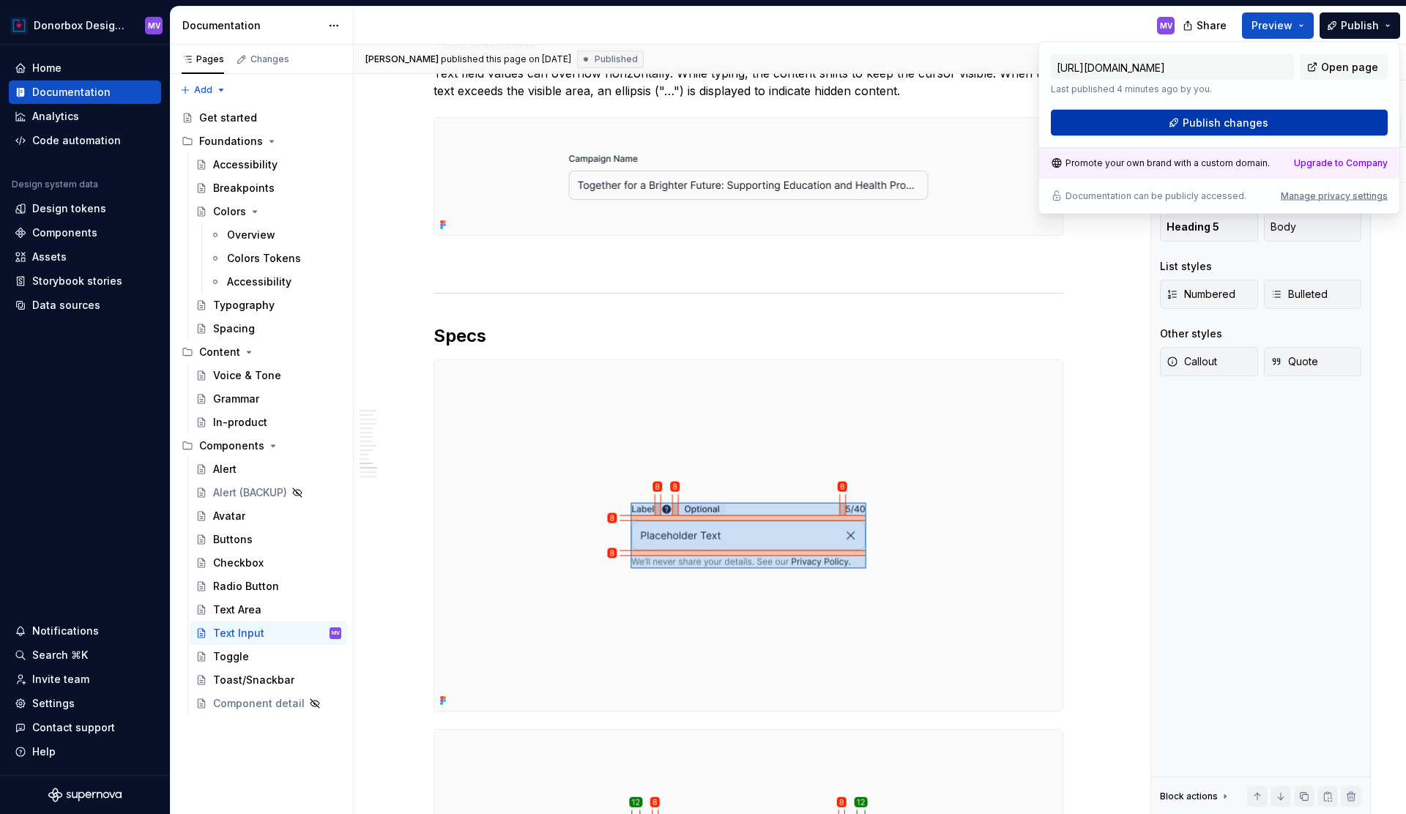
click at [1239, 116] on span "Publish changes" at bounding box center [1226, 123] width 86 height 15
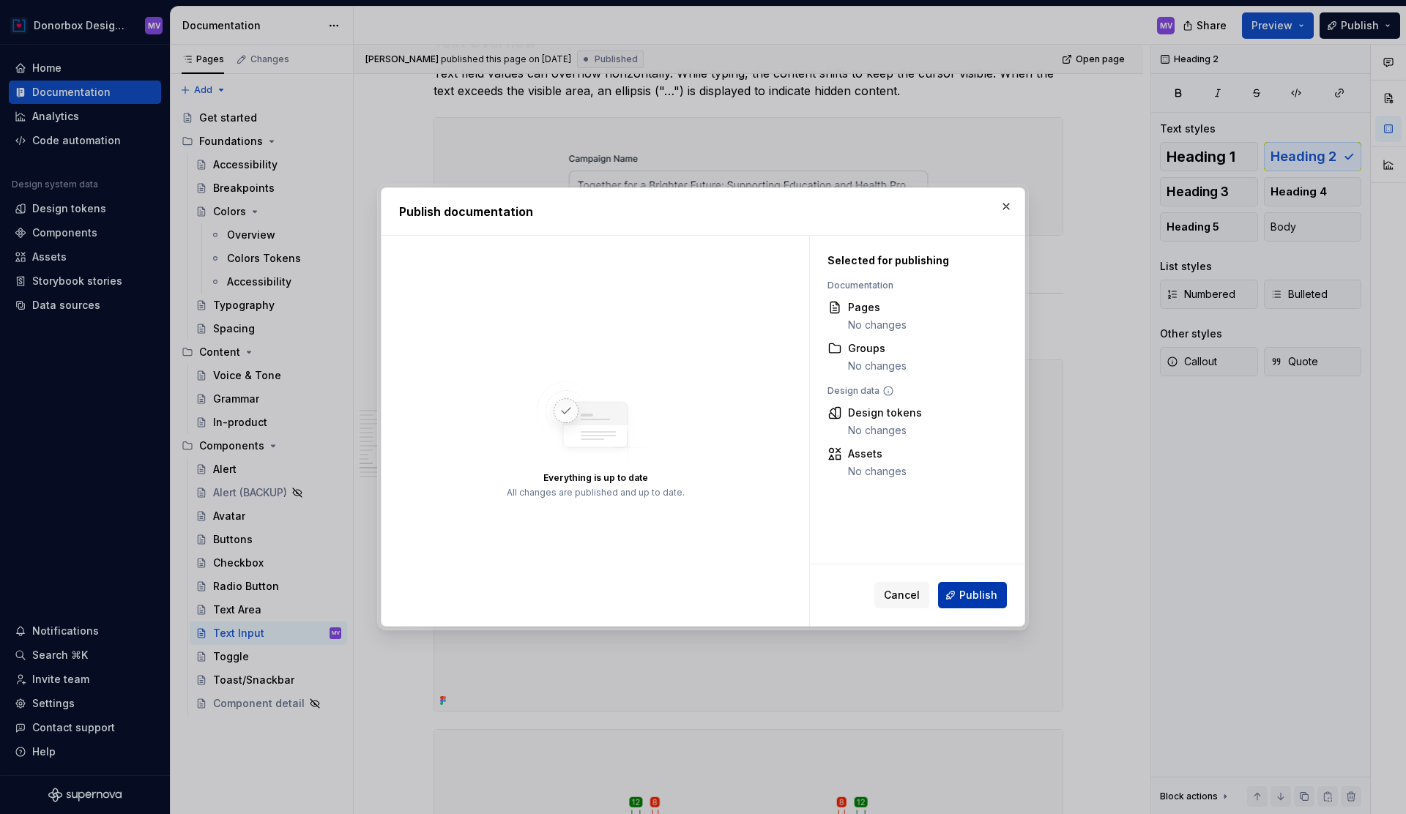
click at [955, 594] on button "Publish" at bounding box center [972, 595] width 69 height 26
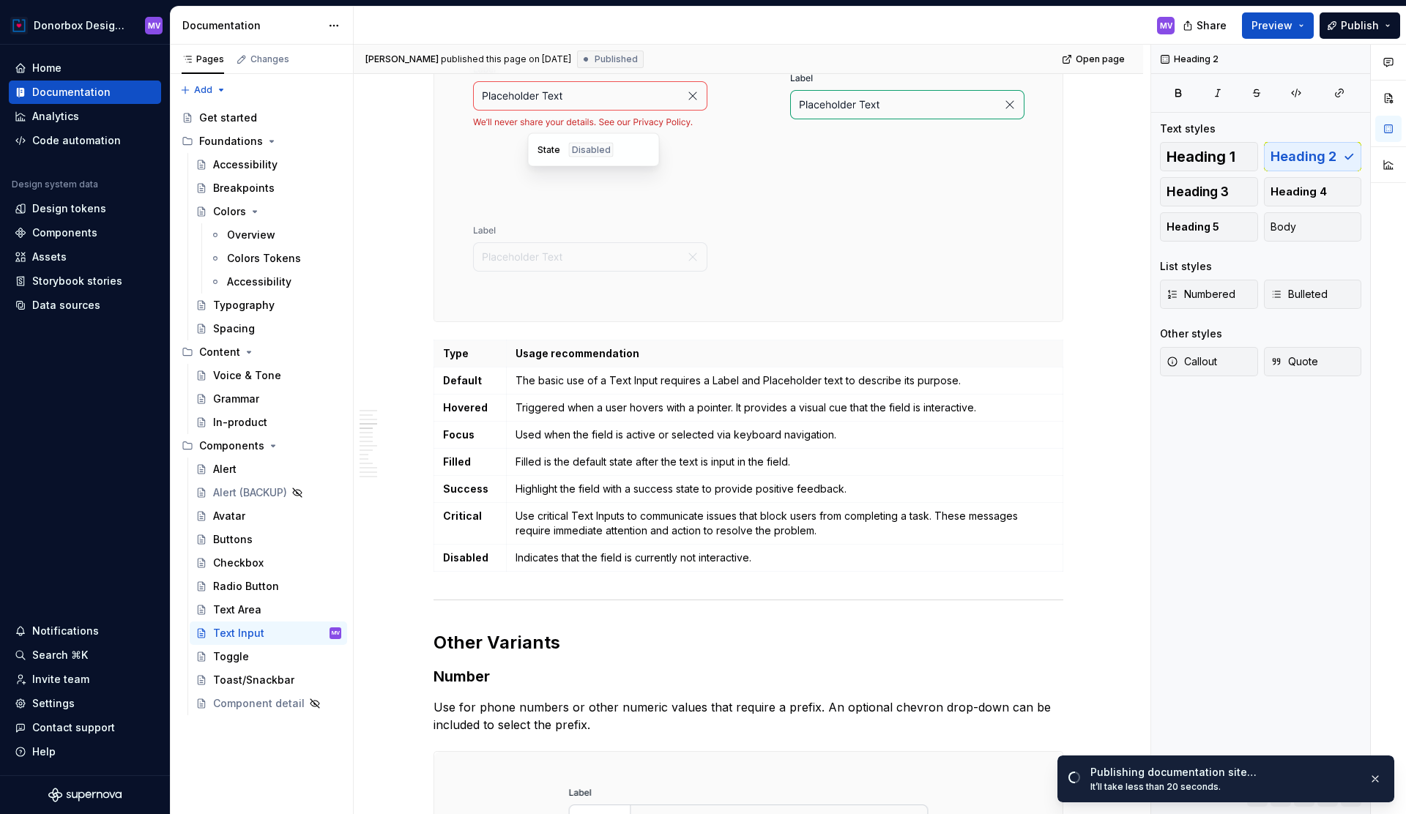
scroll to position [1886, 0]
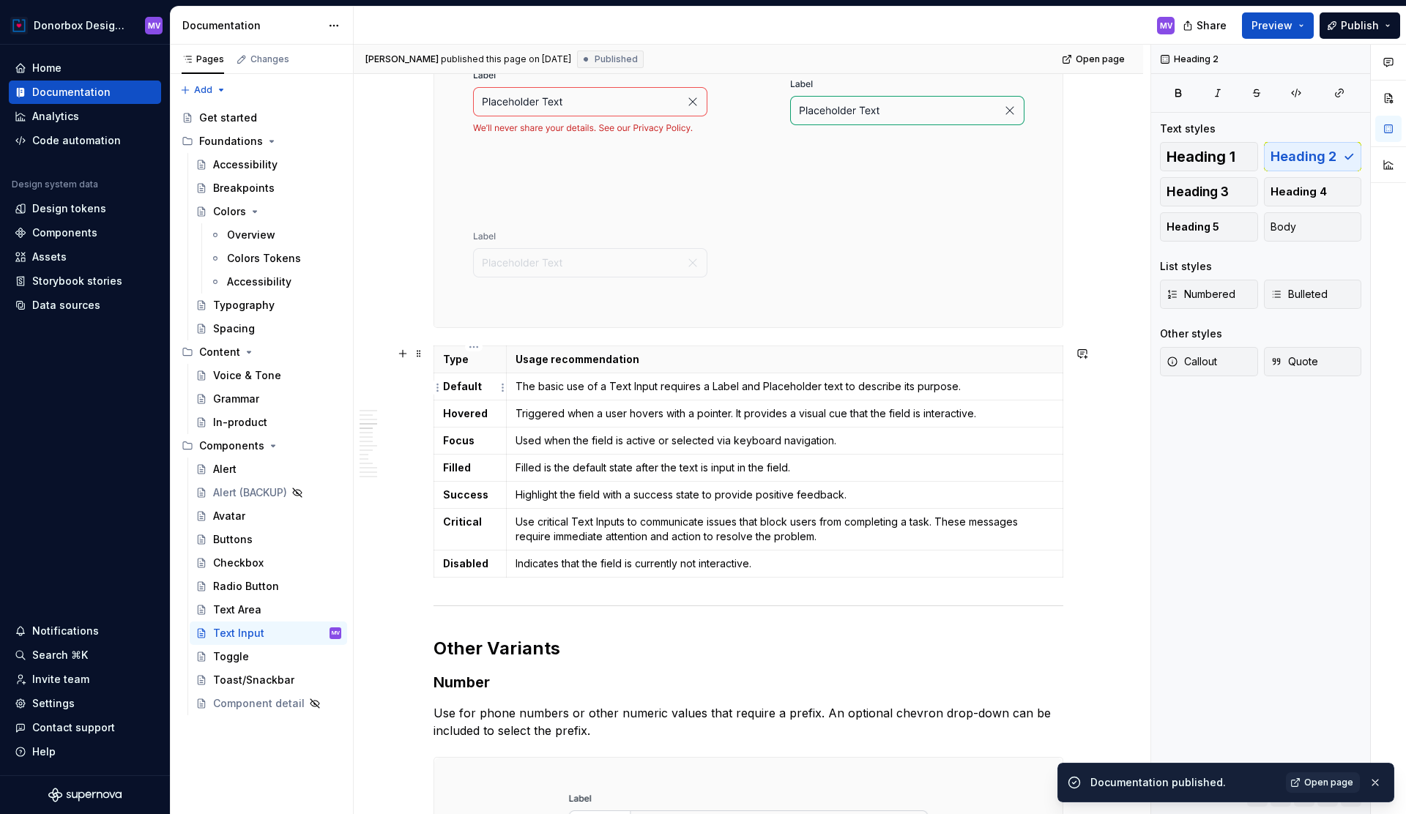
click at [446, 386] on strong "Default" at bounding box center [462, 386] width 39 height 12
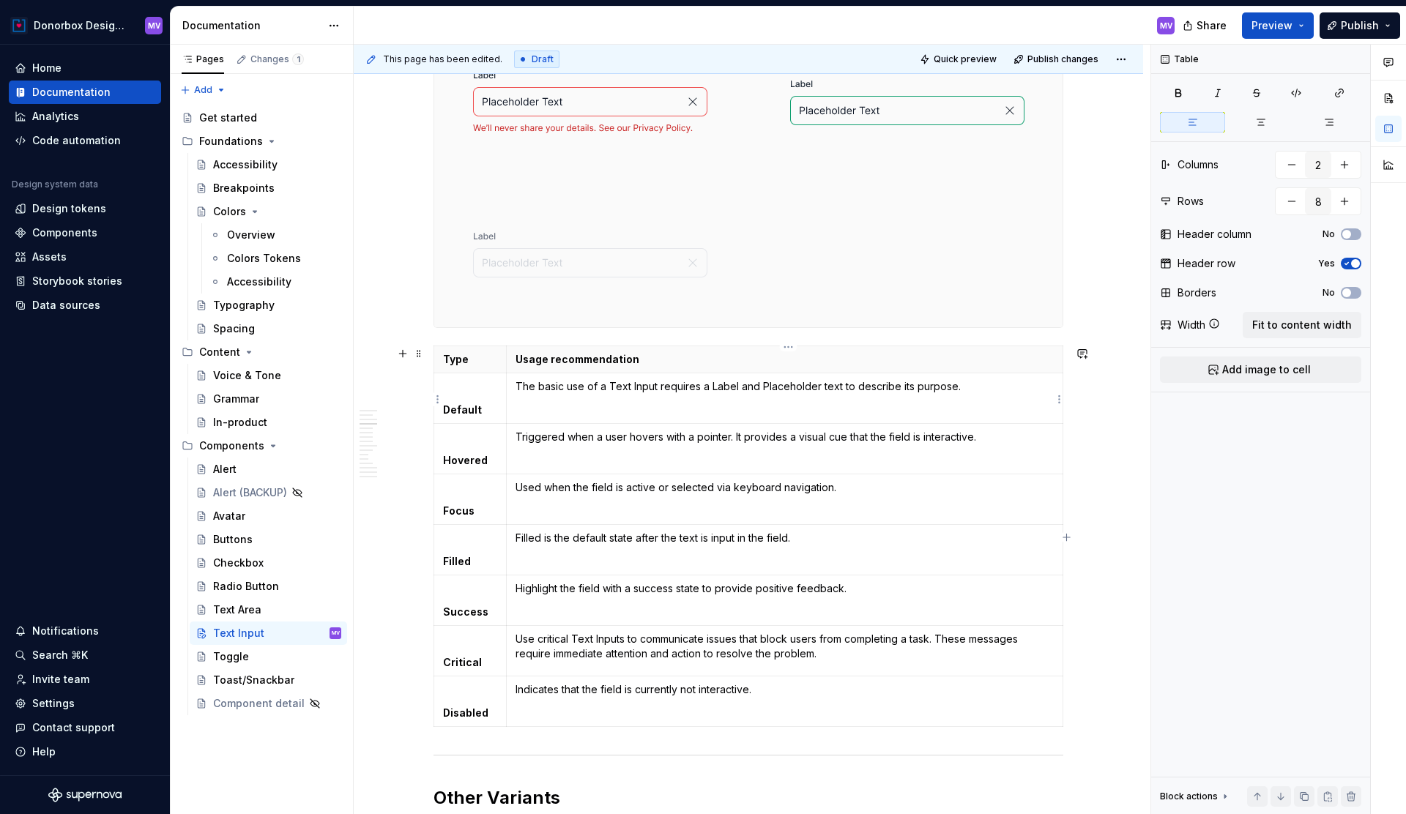
click at [521, 387] on p "The basic use of a Text Input requires a Label and Placeholder text to describe…" at bounding box center [785, 386] width 538 height 15
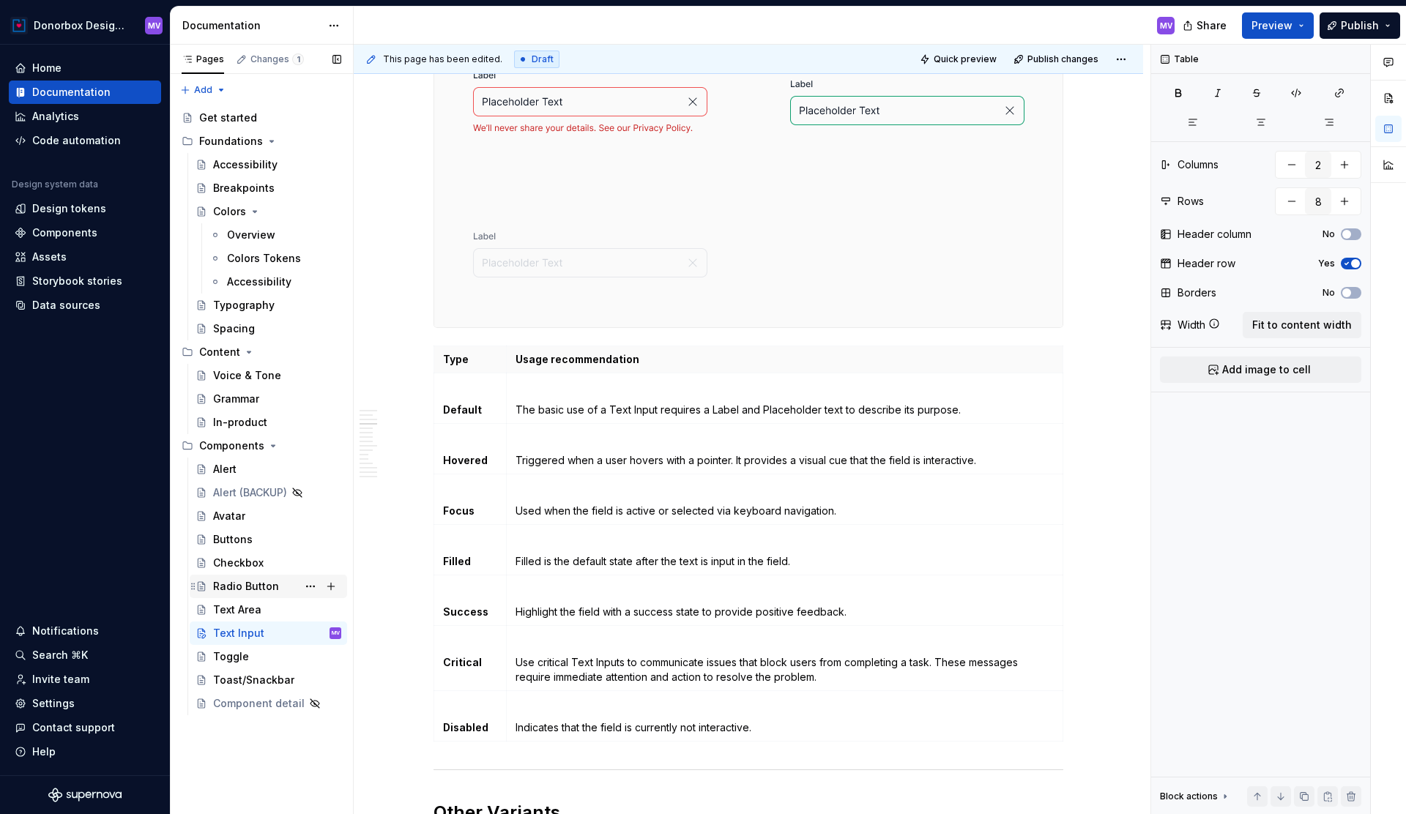
click at [247, 592] on div "Radio Button" at bounding box center [246, 586] width 66 height 15
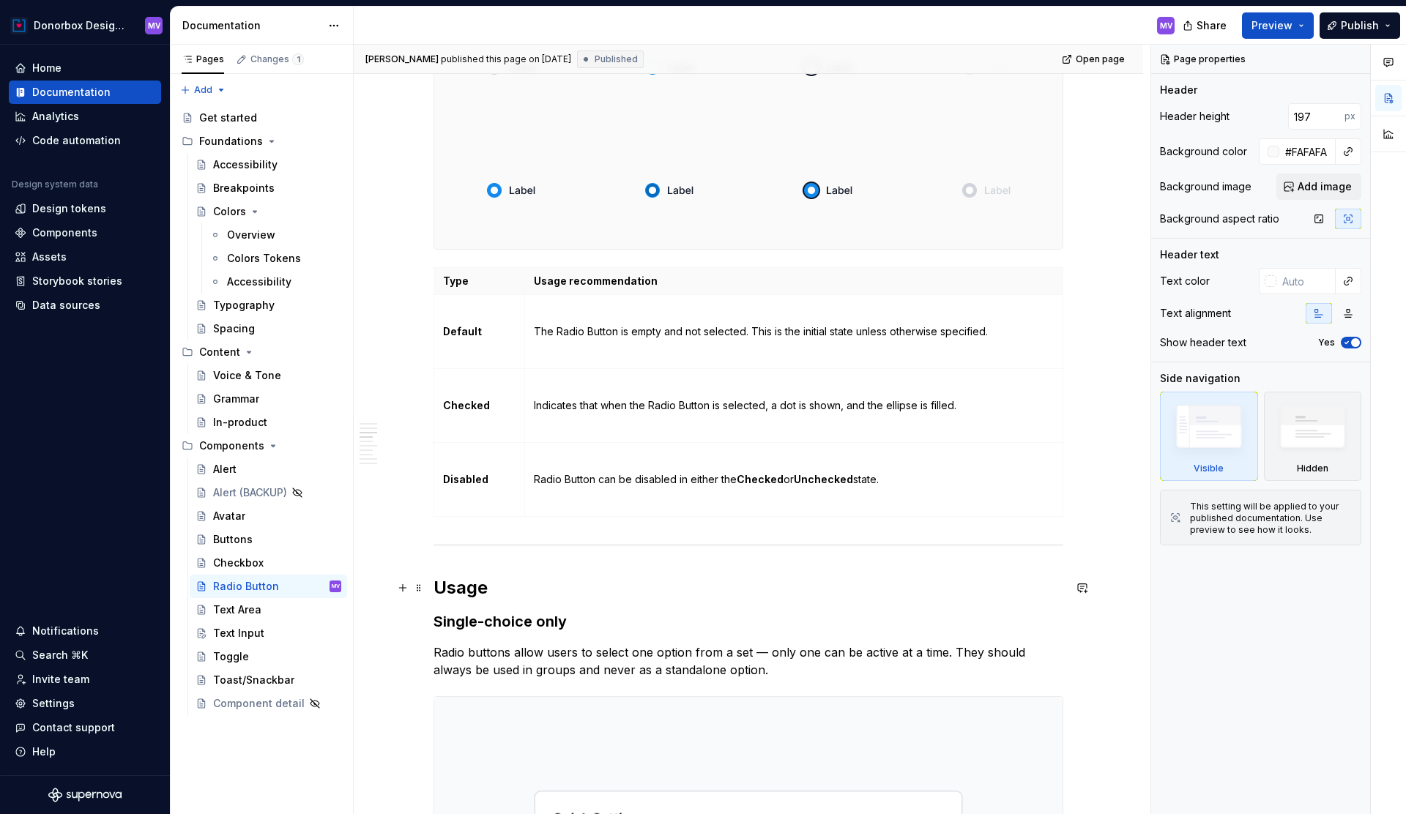
scroll to position [1065, 0]
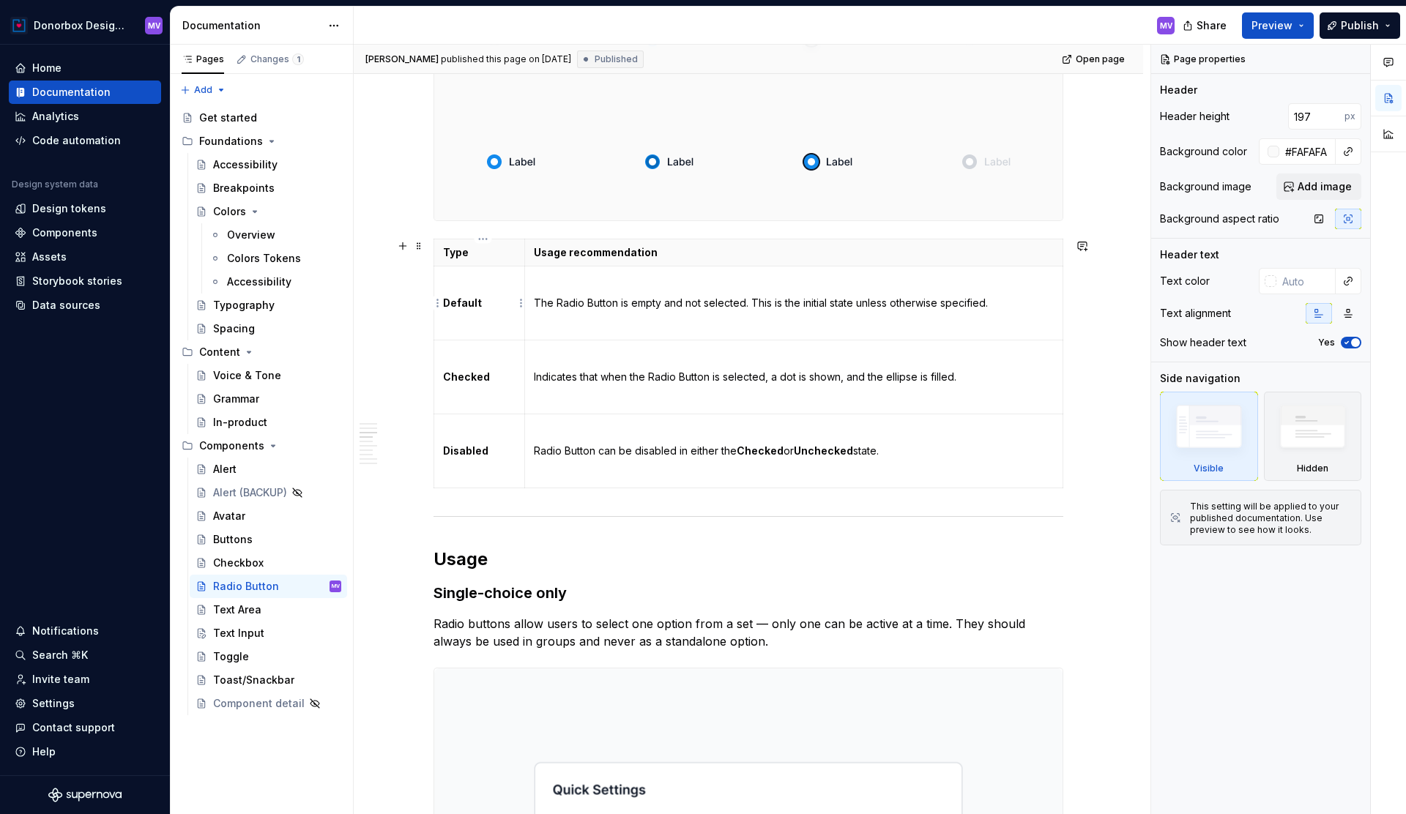
click at [452, 300] on strong "Default" at bounding box center [462, 303] width 39 height 12
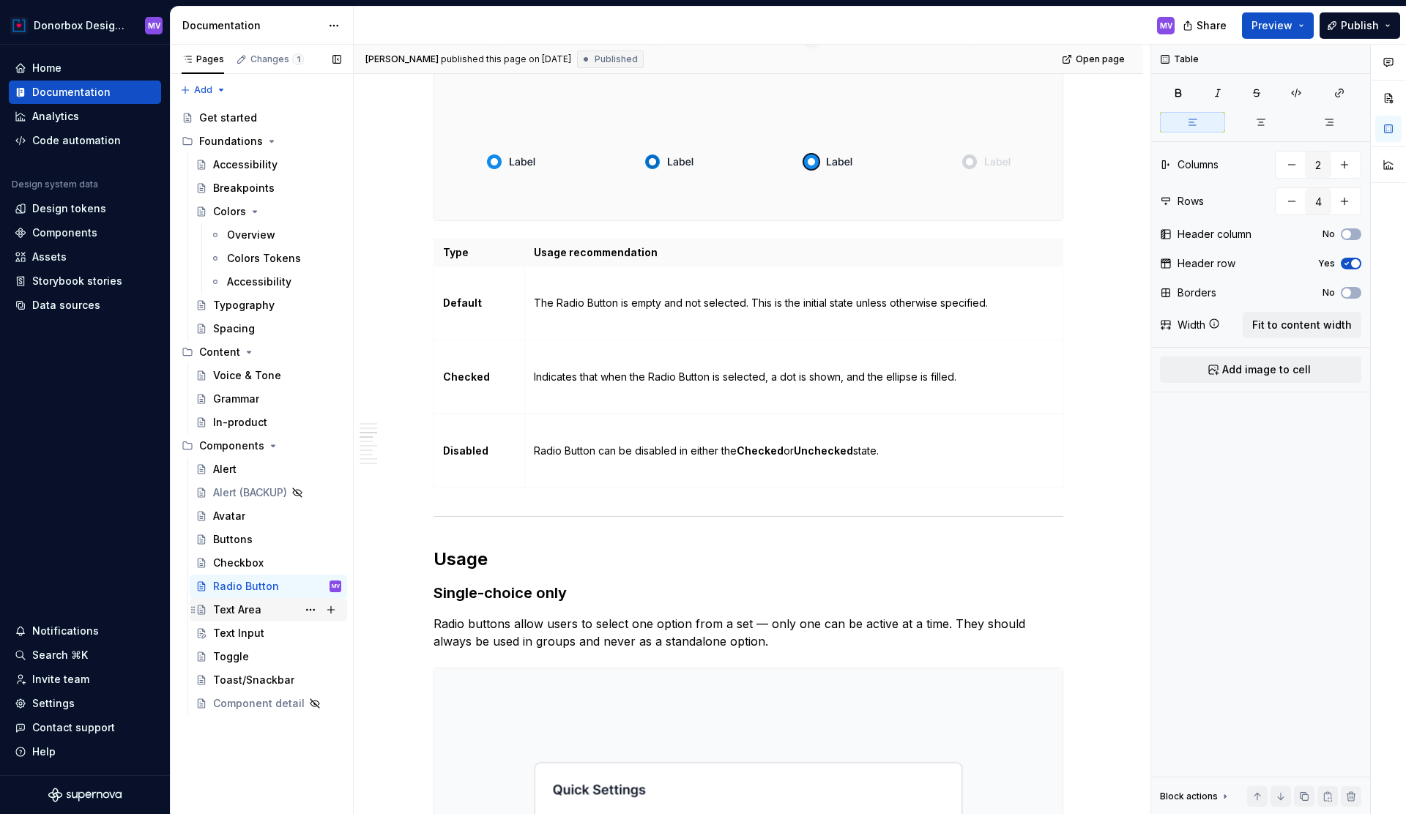
click at [259, 609] on div "Text Area" at bounding box center [237, 610] width 48 height 15
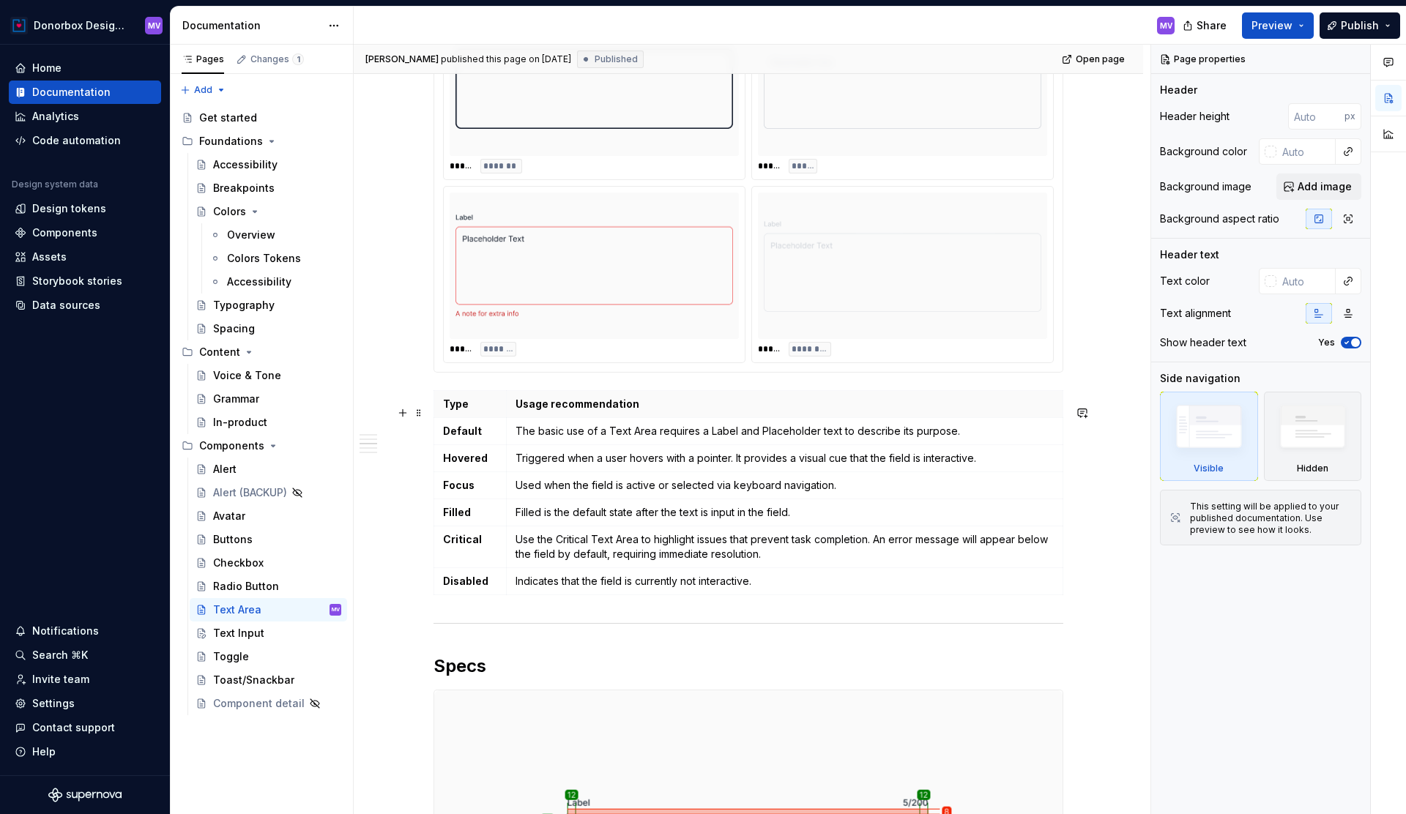
scroll to position [1323, 0]
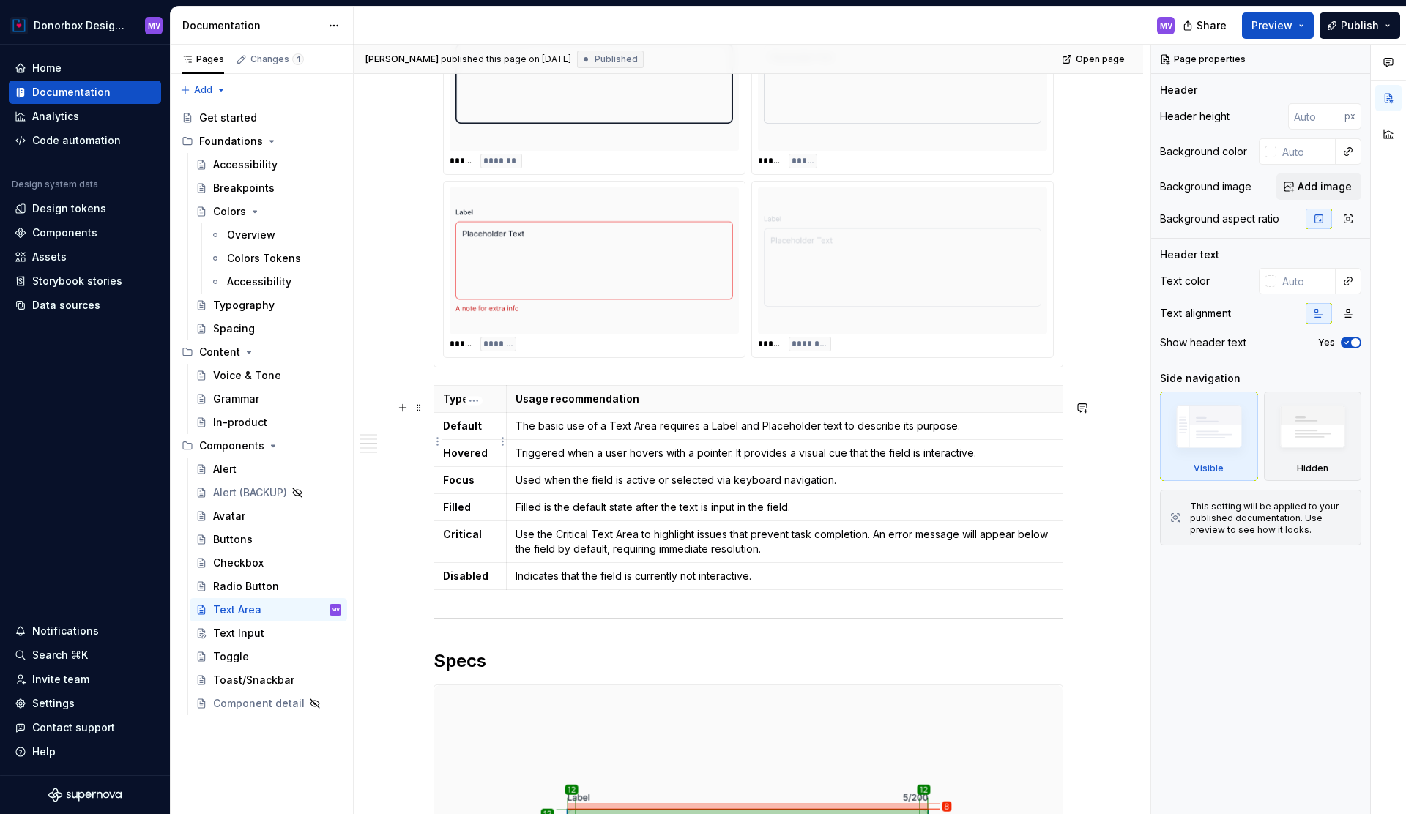
type textarea "*"
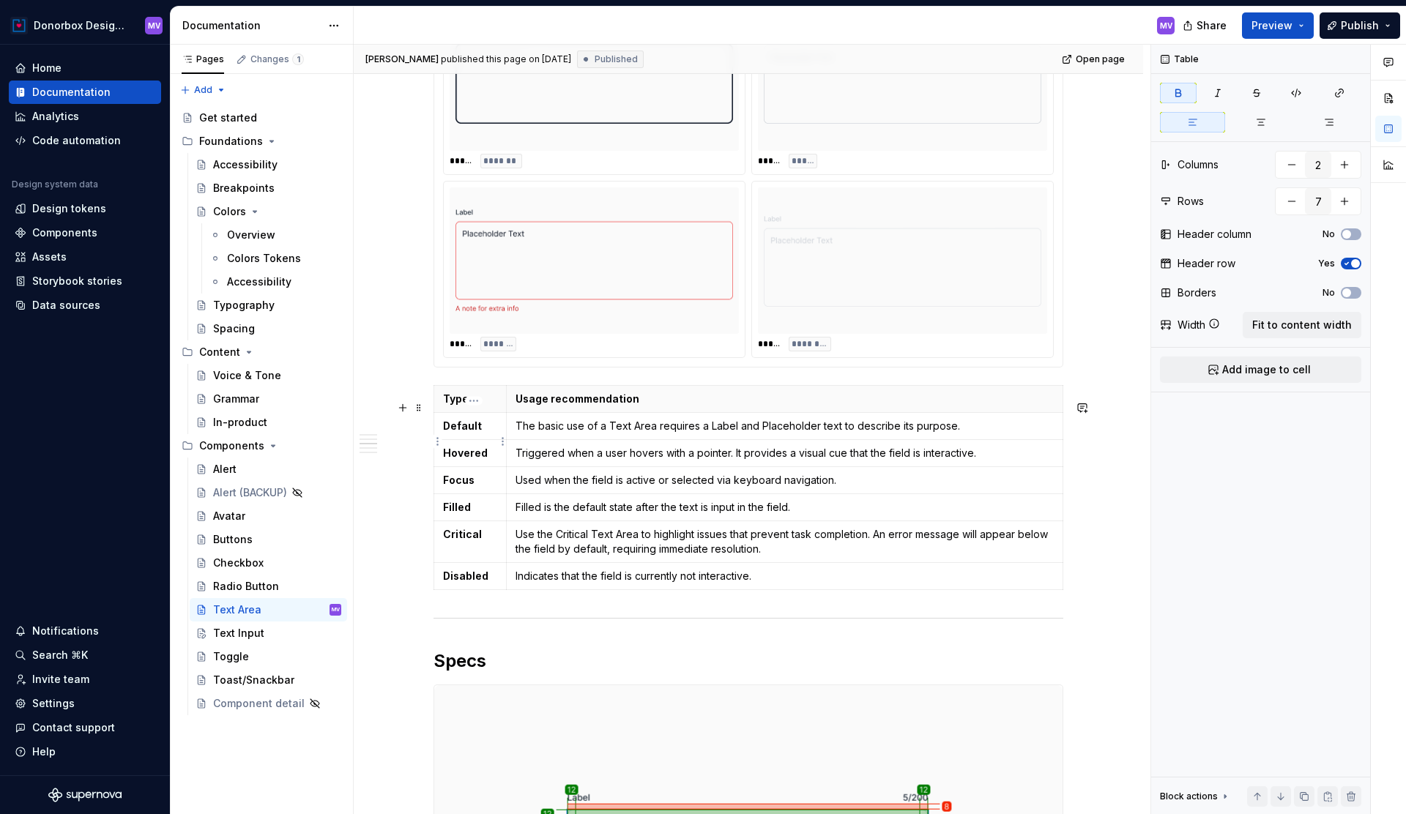
click at [446, 432] on strong "Default" at bounding box center [462, 426] width 39 height 12
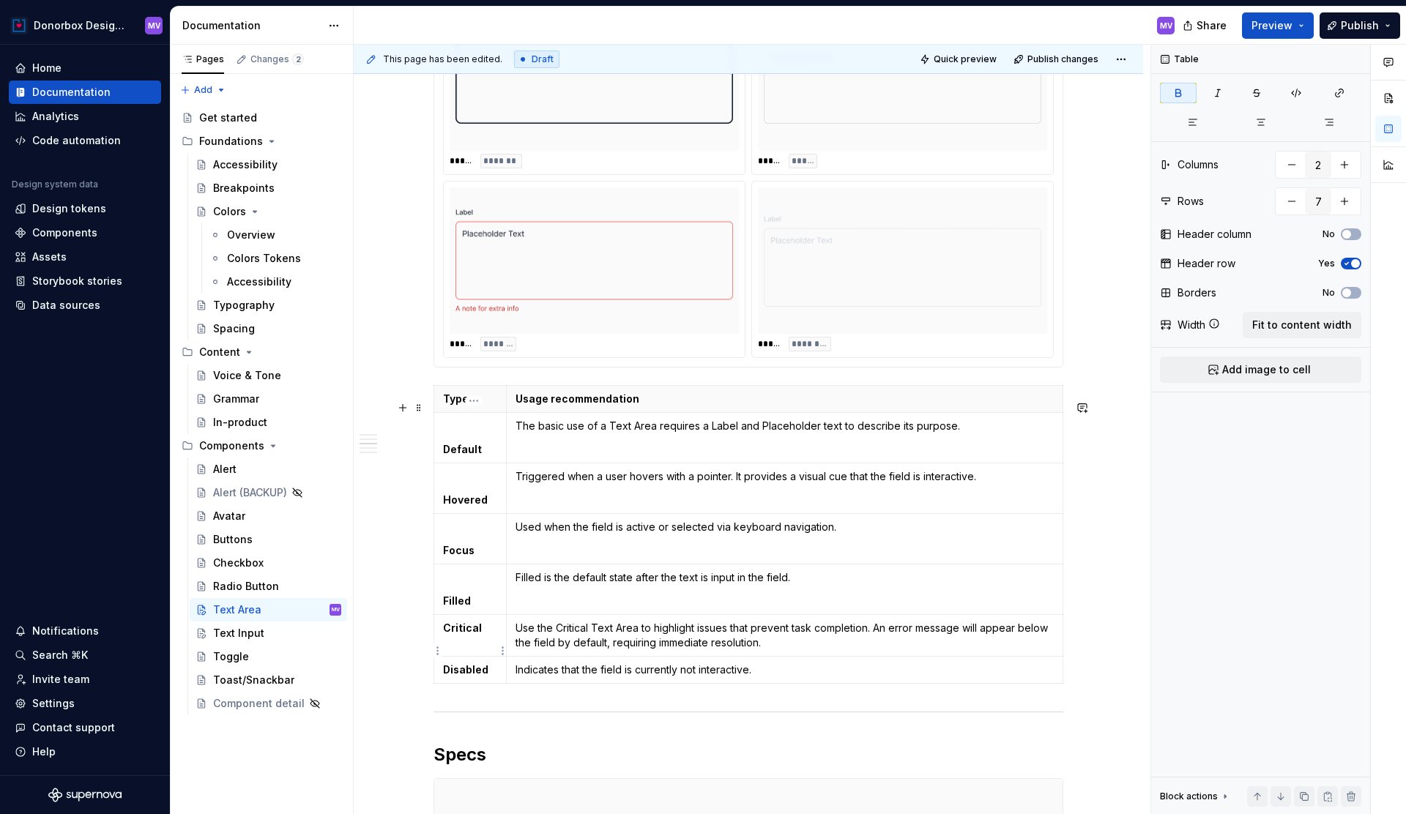
click at [448, 634] on strong "Critical" at bounding box center [462, 628] width 39 height 12
click at [519, 434] on p "The basic use of a Text Area requires a Label and Placeholder text to describe …" at bounding box center [785, 426] width 538 height 15
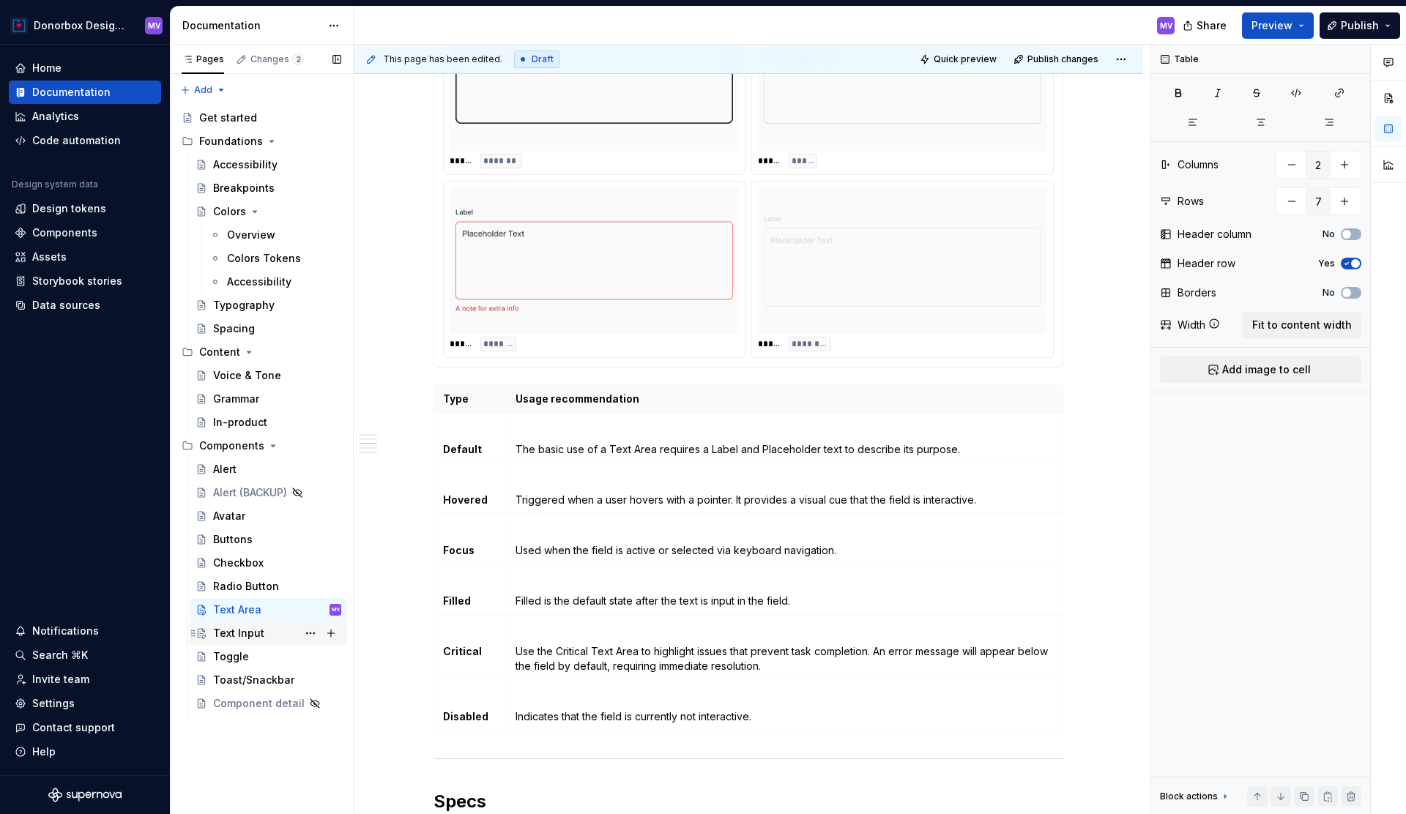
click at [239, 628] on div "Text Input" at bounding box center [238, 633] width 51 height 15
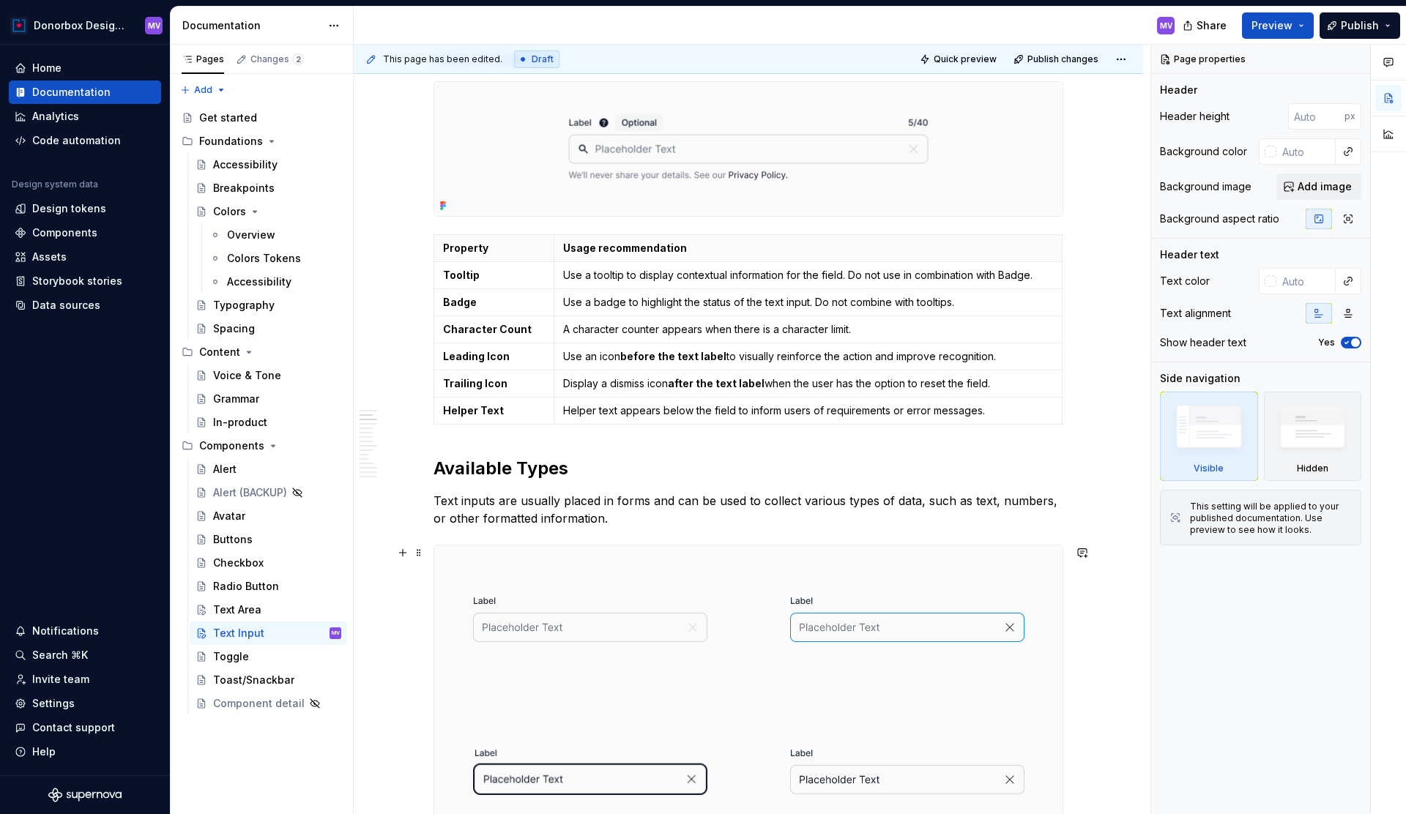
scroll to position [1066, 0]
click at [447, 272] on strong "Tooltip" at bounding box center [461, 273] width 37 height 12
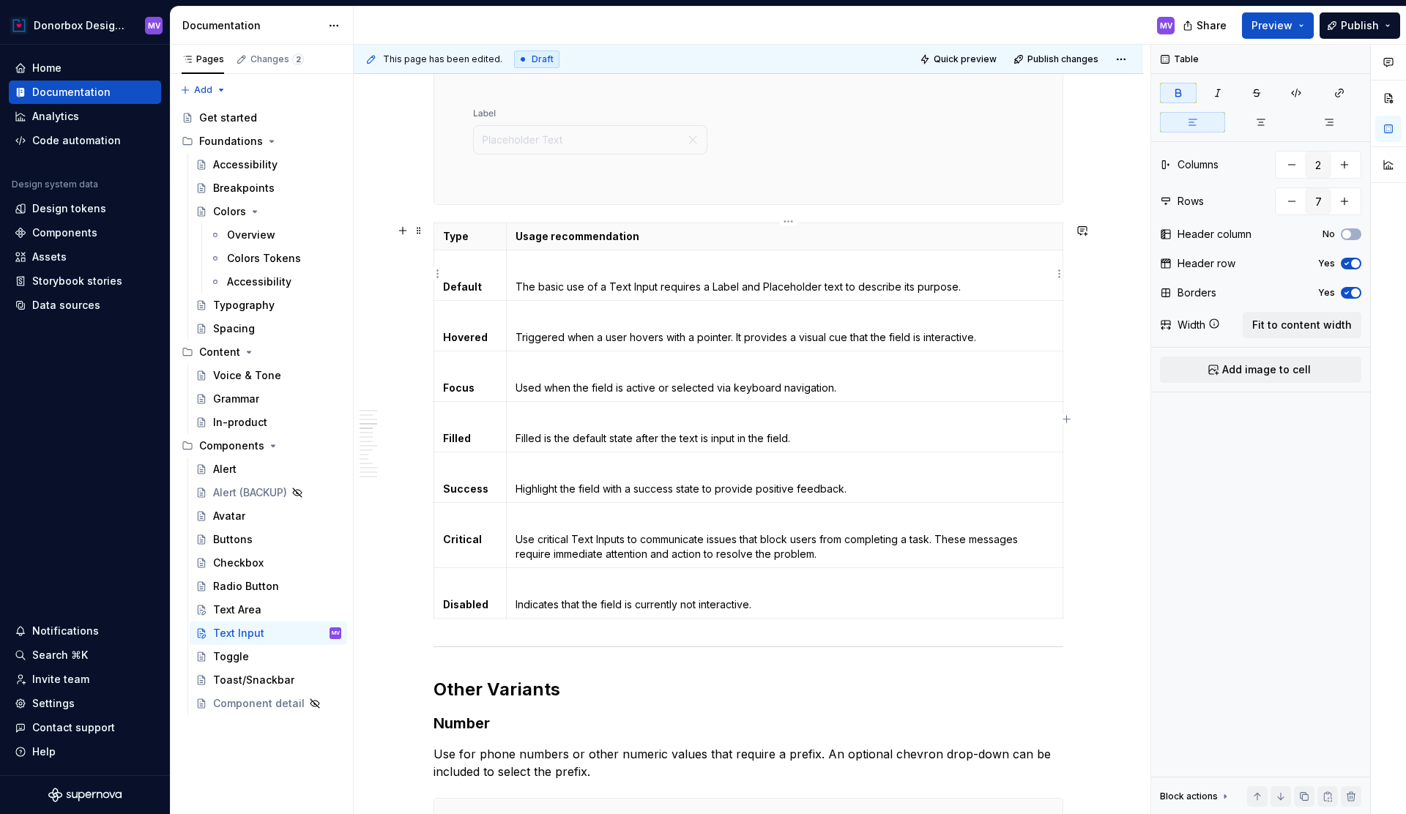
scroll to position [2011, 0]
click at [1368, 21] on span "Publish" at bounding box center [1360, 25] width 38 height 15
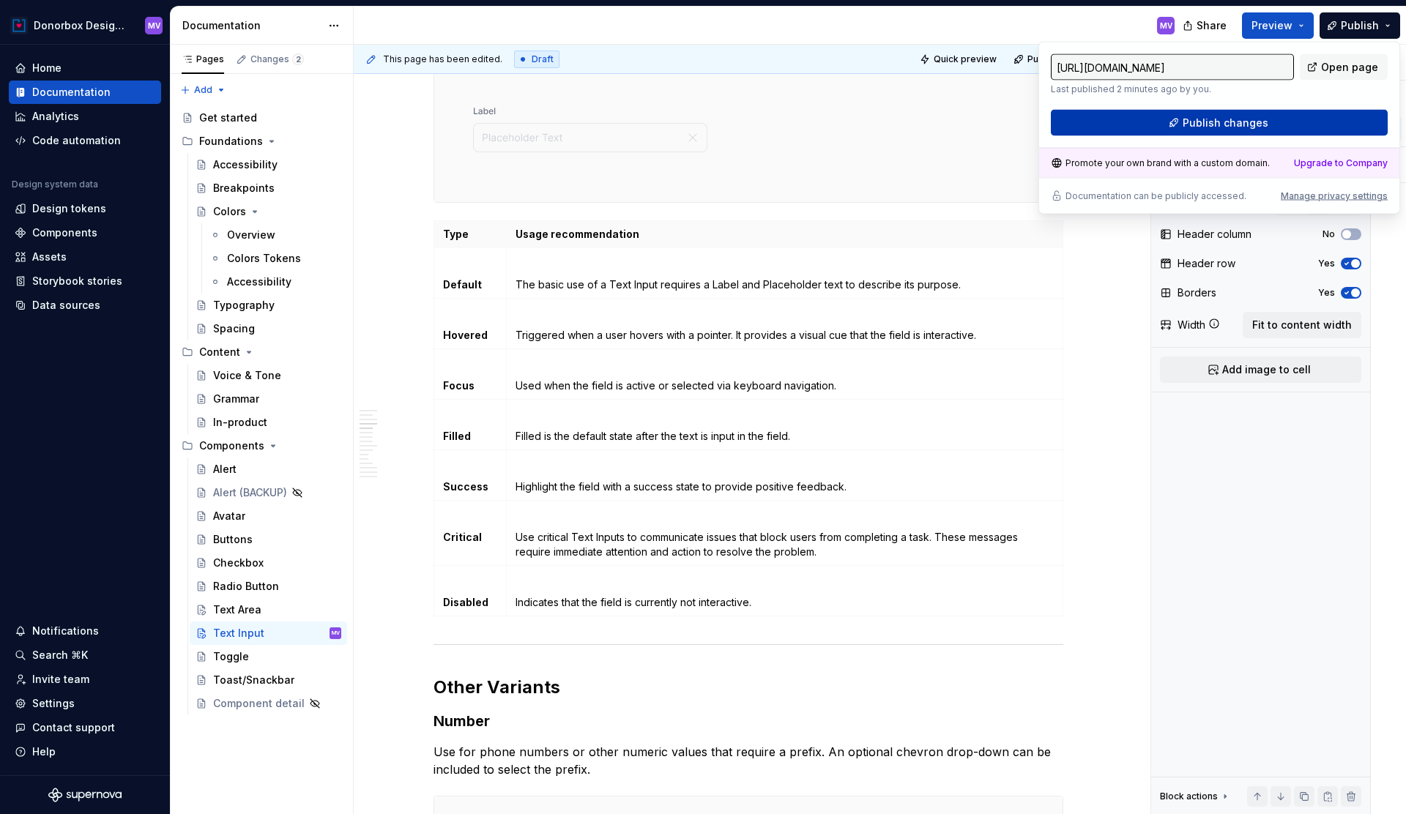
click at [1271, 122] on button "Publish changes" at bounding box center [1219, 123] width 337 height 26
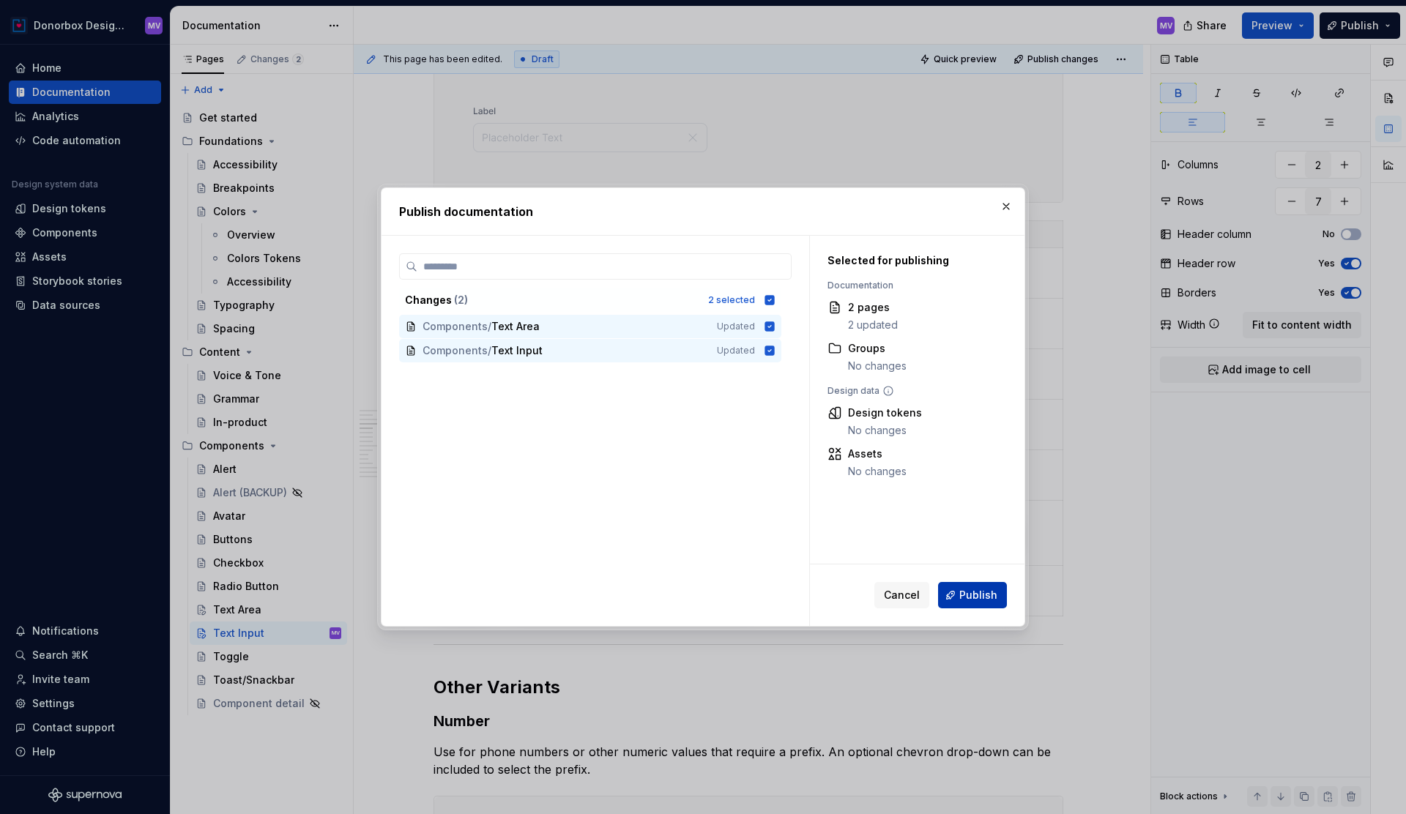
click at [985, 590] on span "Publish" at bounding box center [978, 595] width 38 height 15
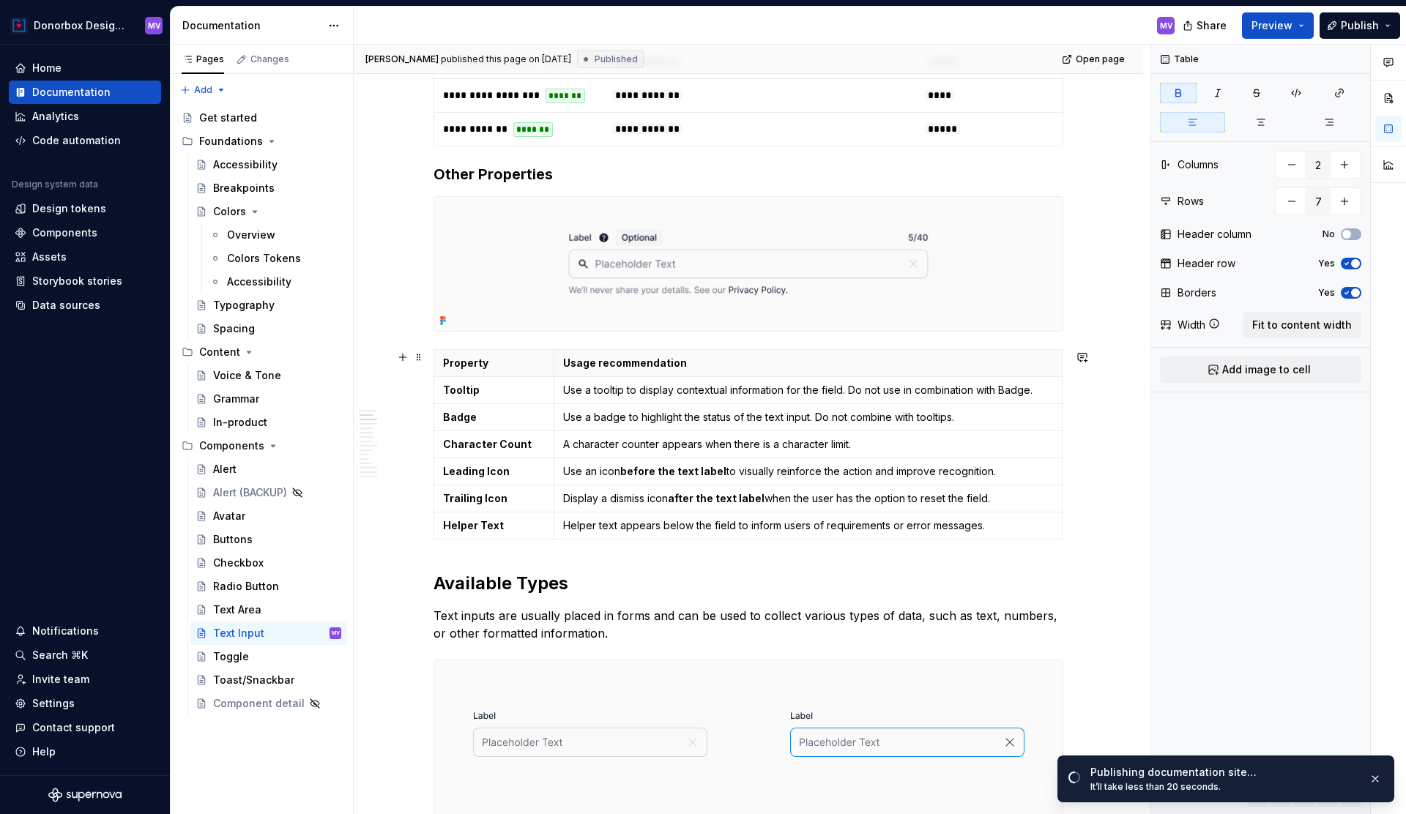
scroll to position [946, 0]
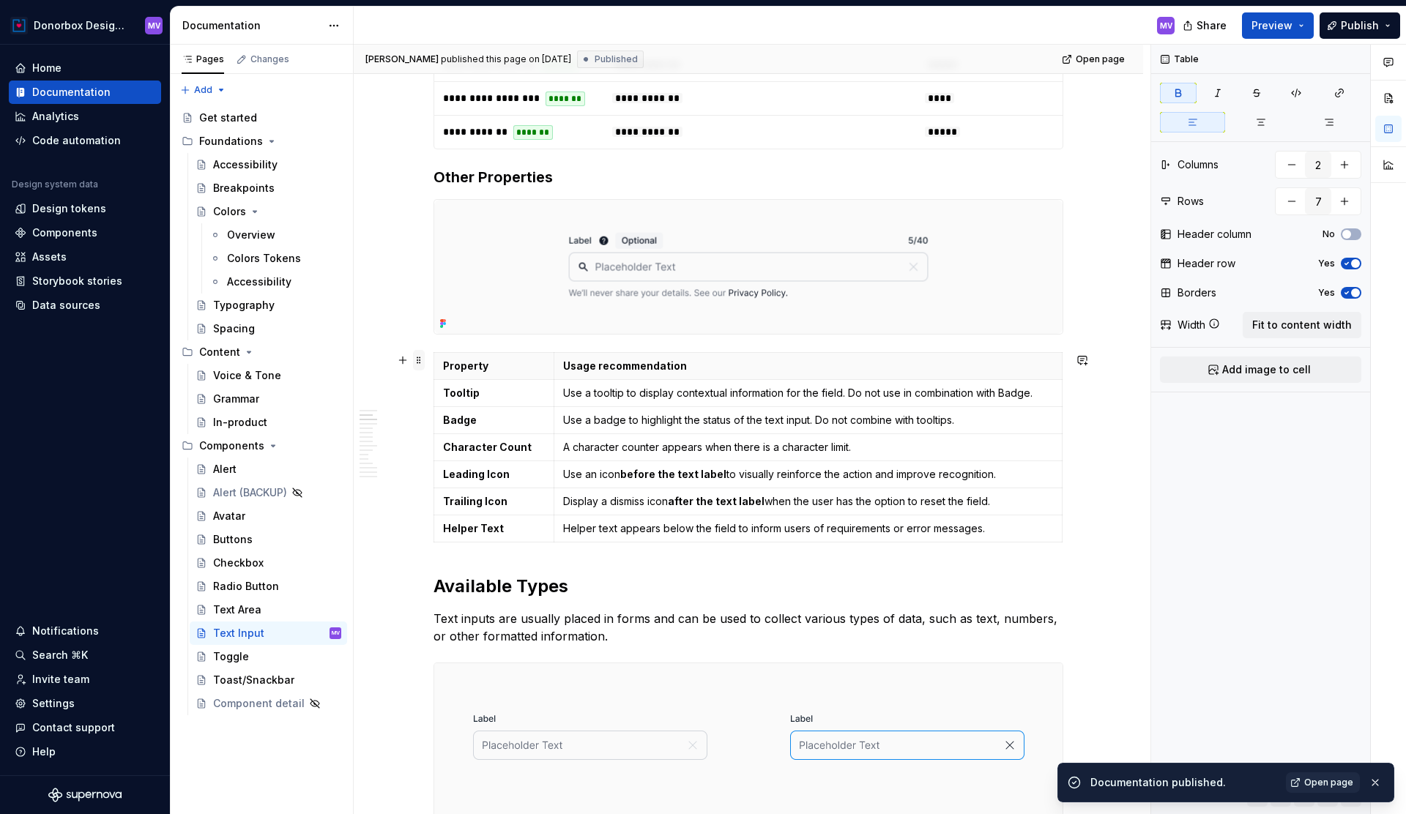
click at [424, 363] on span at bounding box center [419, 360] width 12 height 21
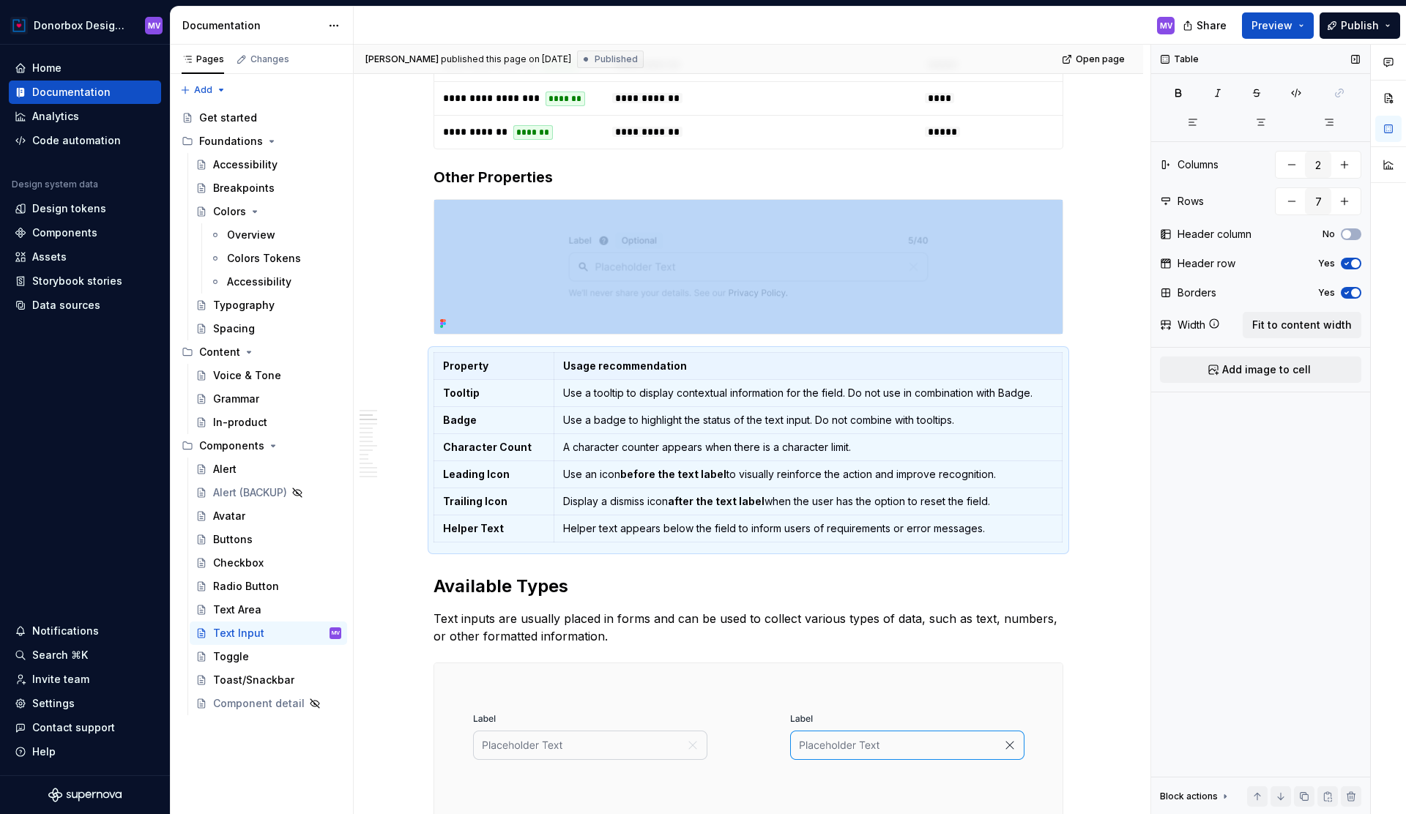
click at [1345, 292] on icon "button" at bounding box center [1347, 293] width 12 height 9
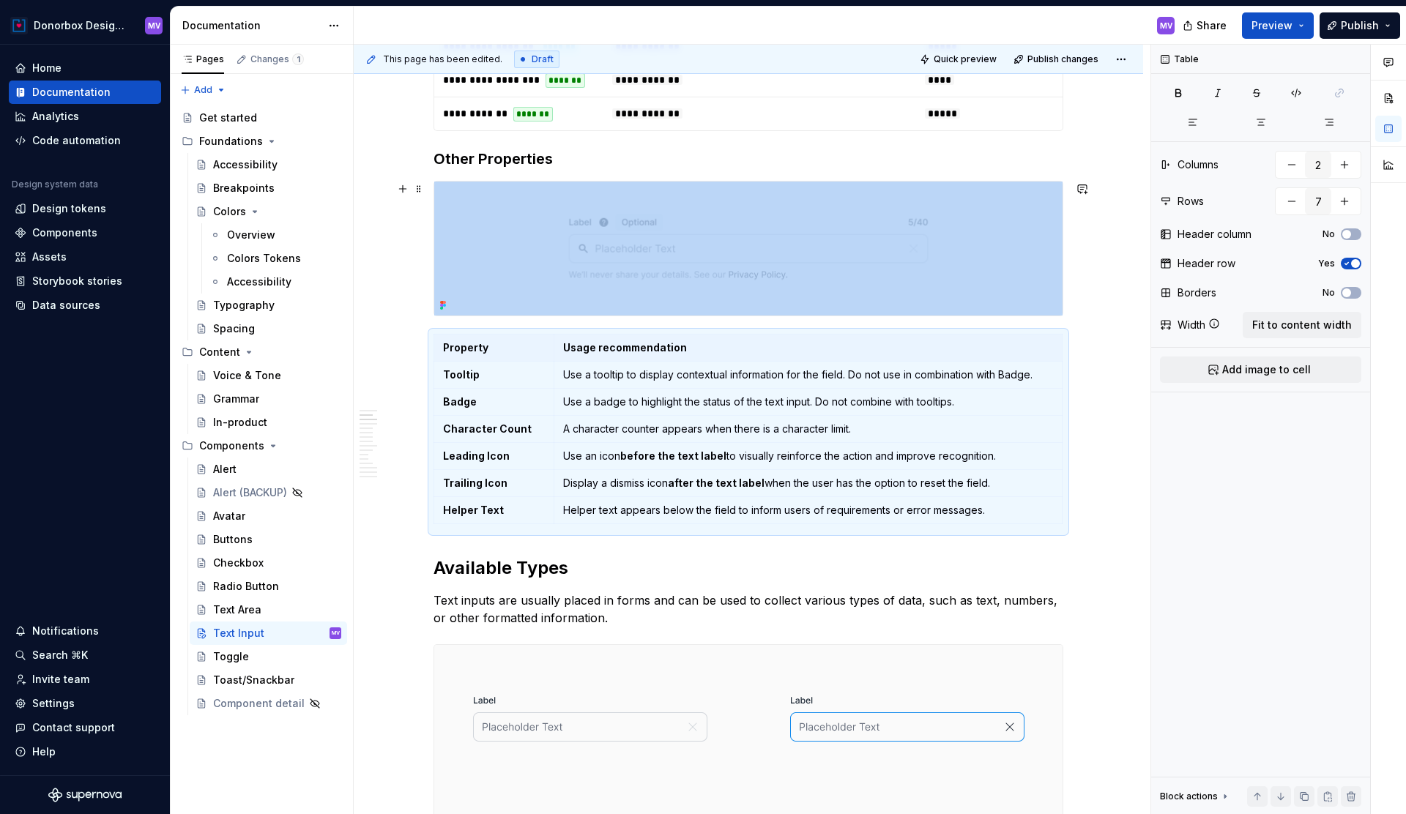
scroll to position [950, 0]
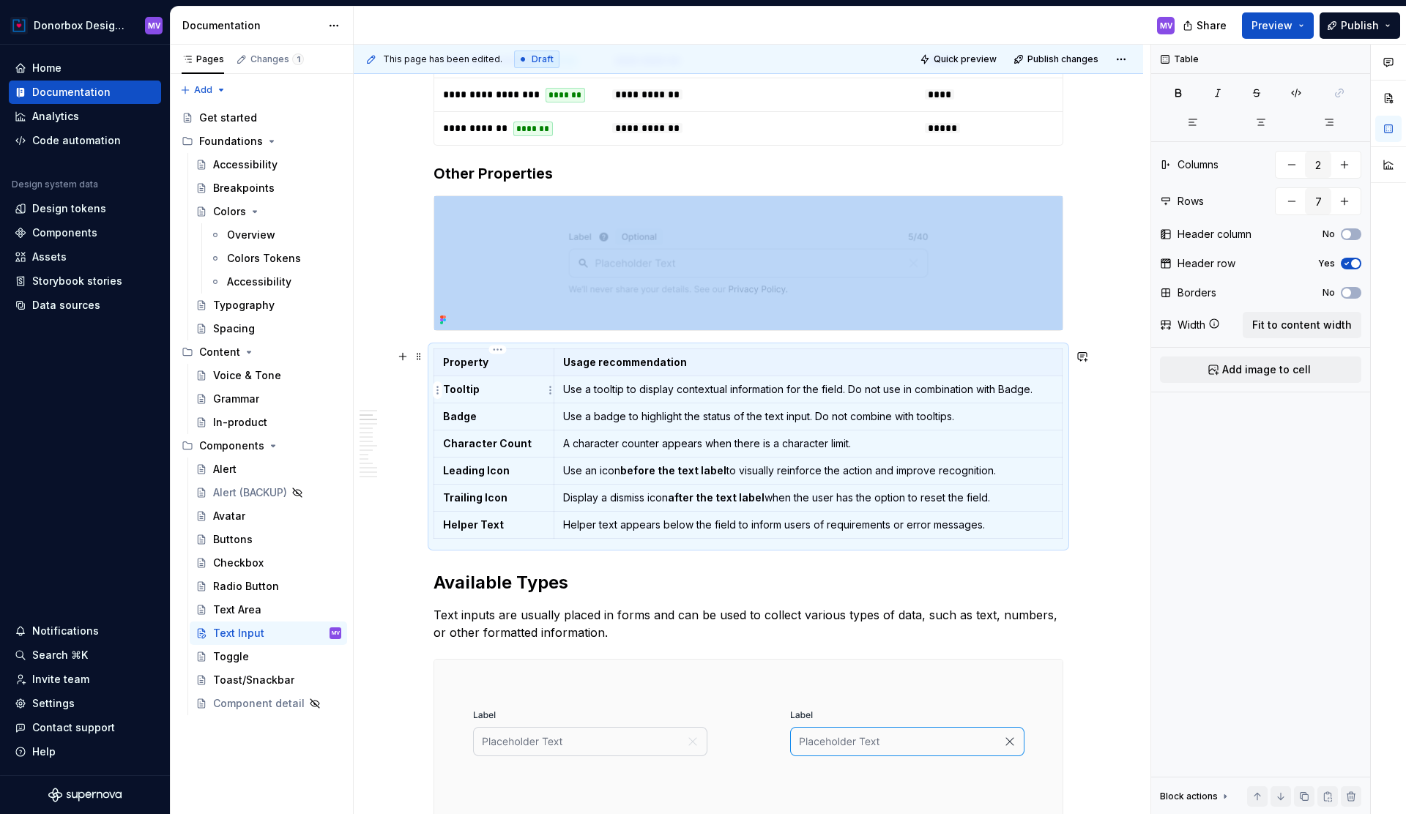
click at [449, 387] on strong "Tooltip" at bounding box center [461, 389] width 37 height 12
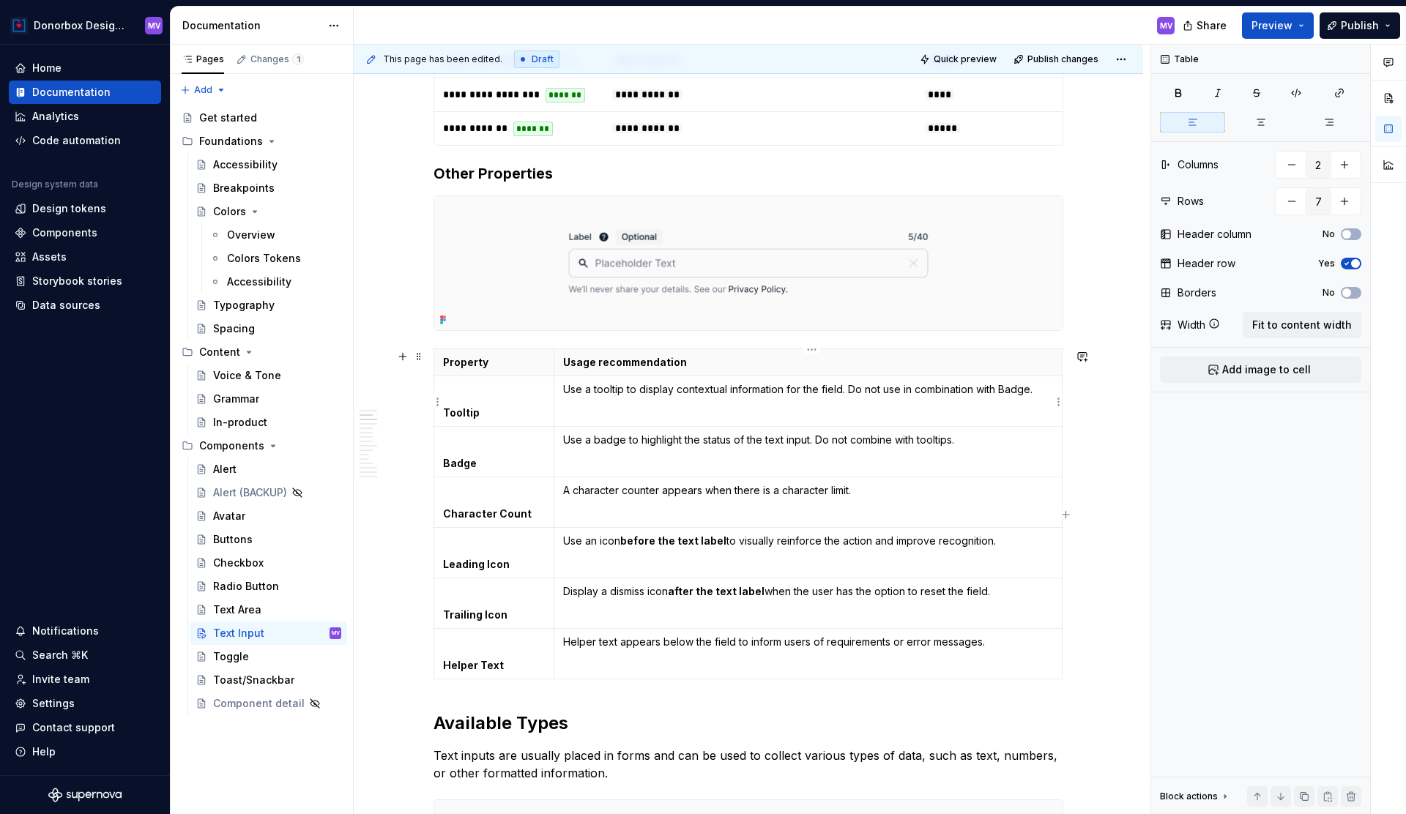
click at [565, 385] on td "Use a tooltip to display contextual information for the field. Do not use in co…" at bounding box center [808, 401] width 508 height 51
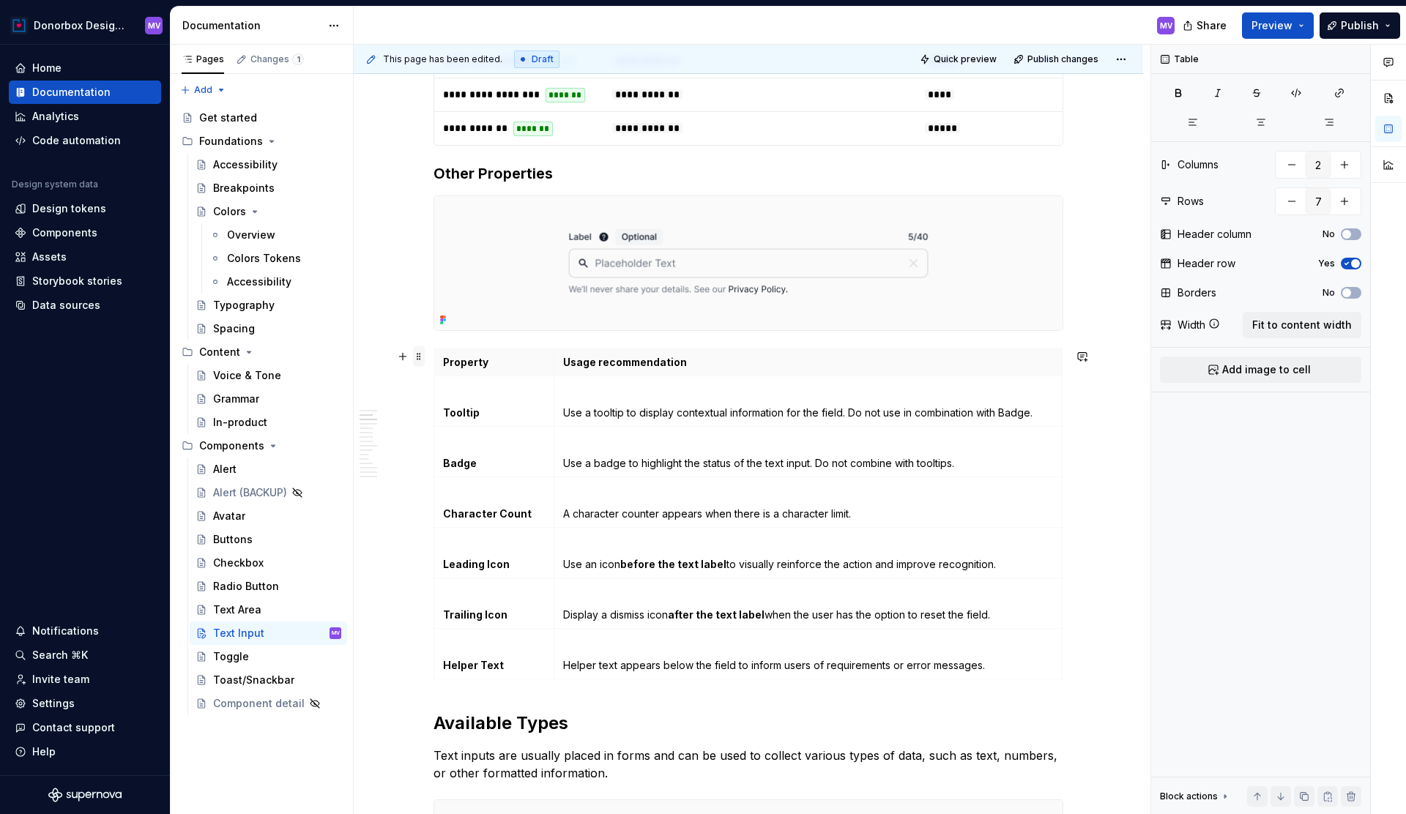
click at [424, 358] on span at bounding box center [419, 356] width 12 height 21
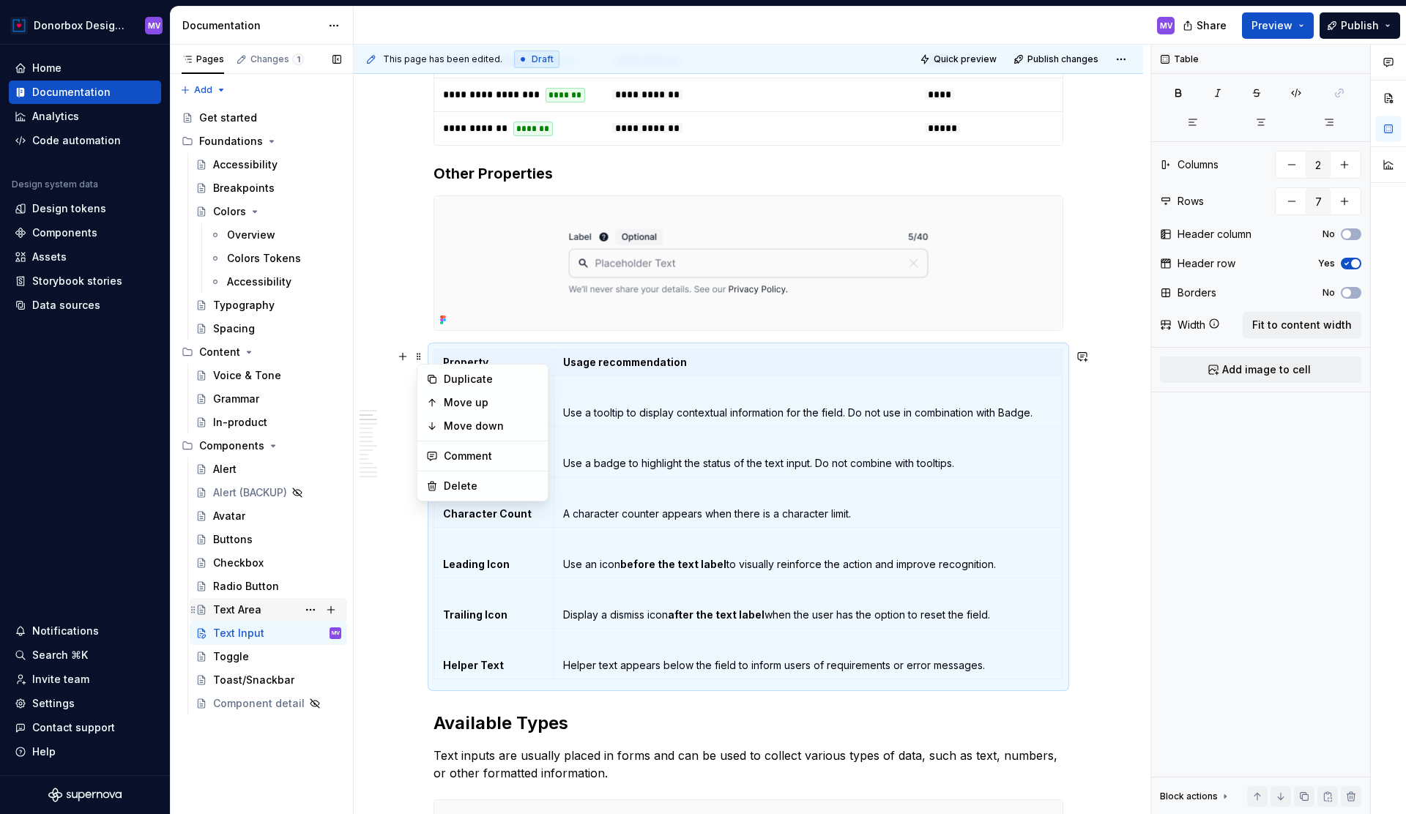
click at [234, 606] on div "Text Area" at bounding box center [237, 610] width 48 height 15
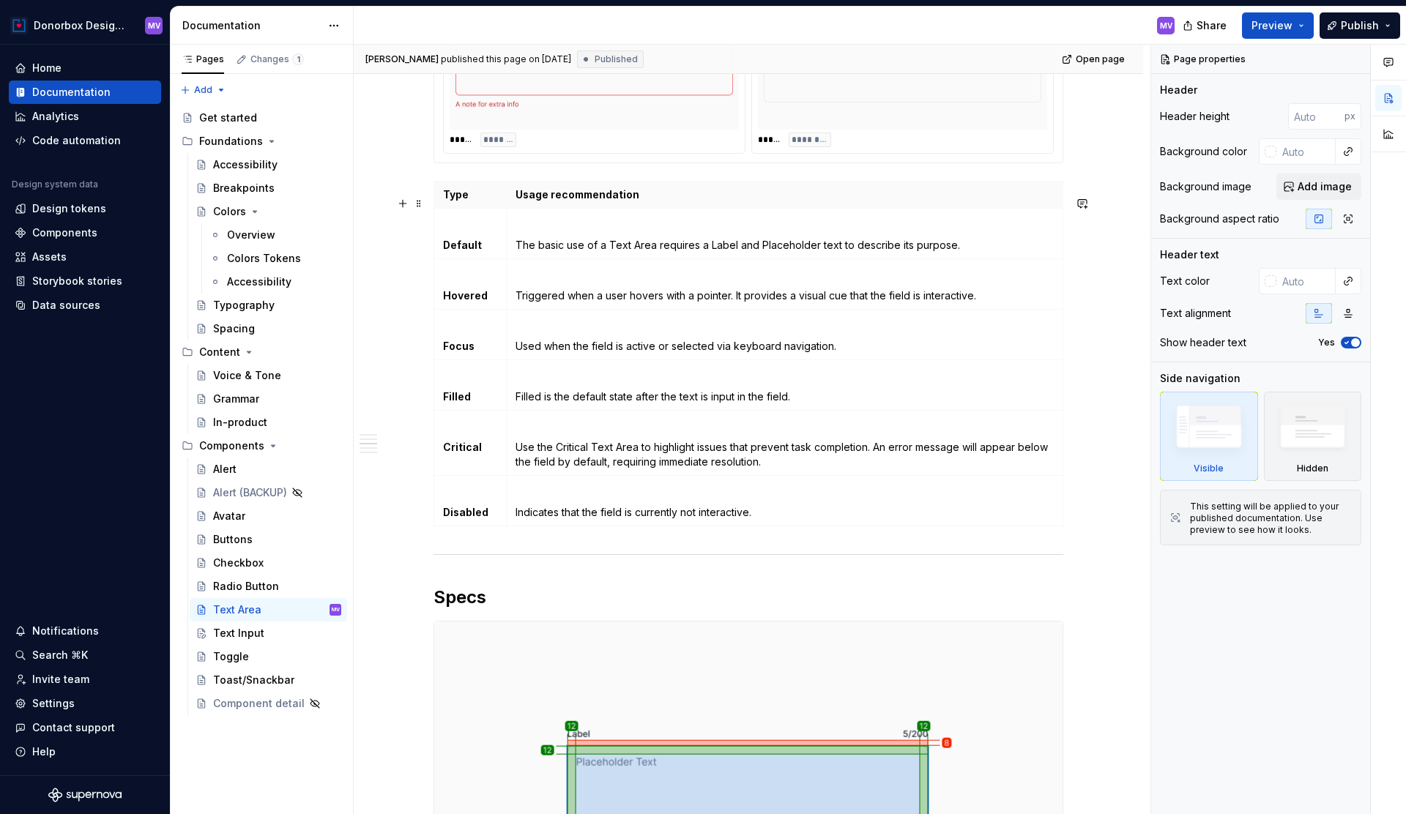
scroll to position [1531, 0]
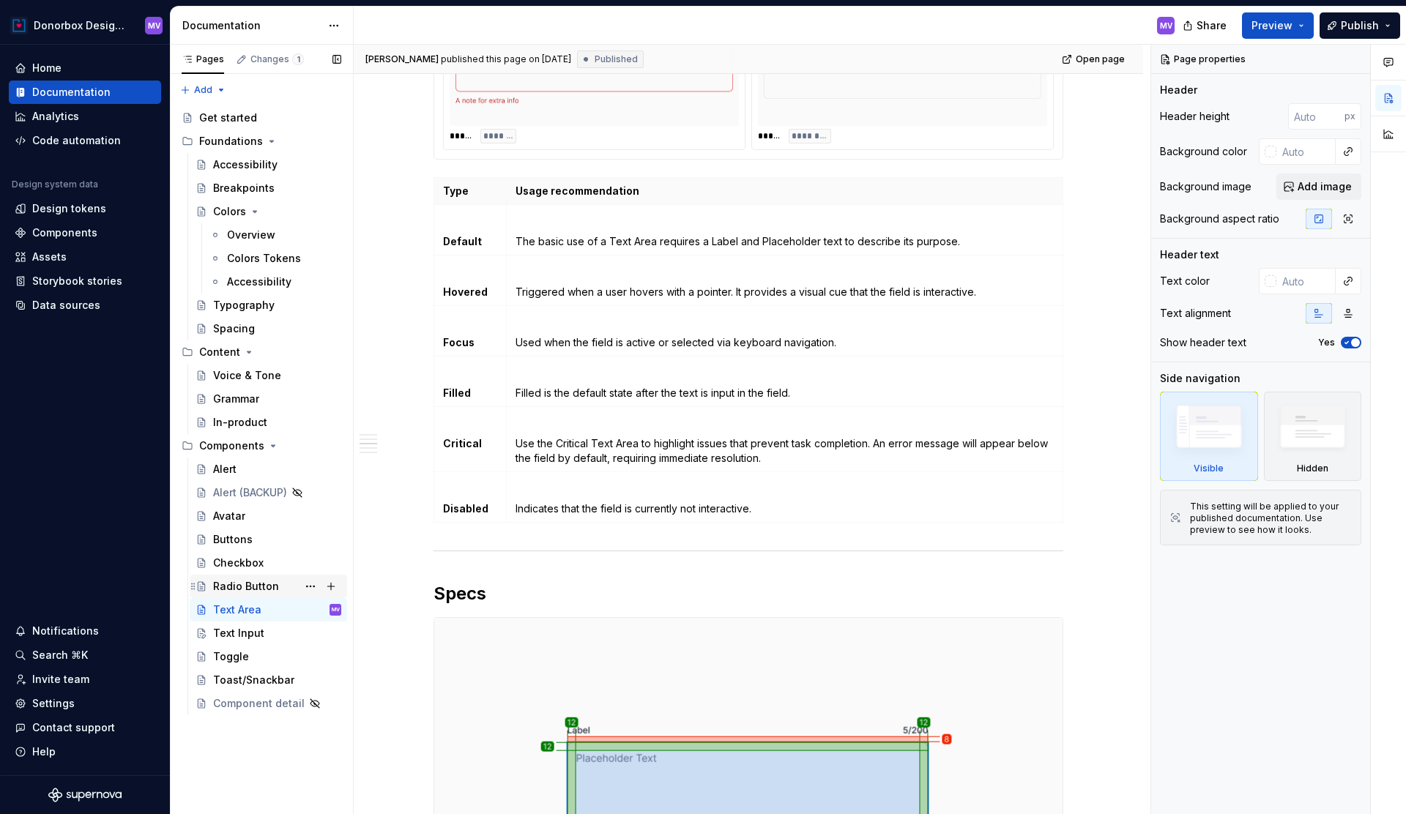
click at [234, 580] on div "Radio Button" at bounding box center [246, 586] width 66 height 15
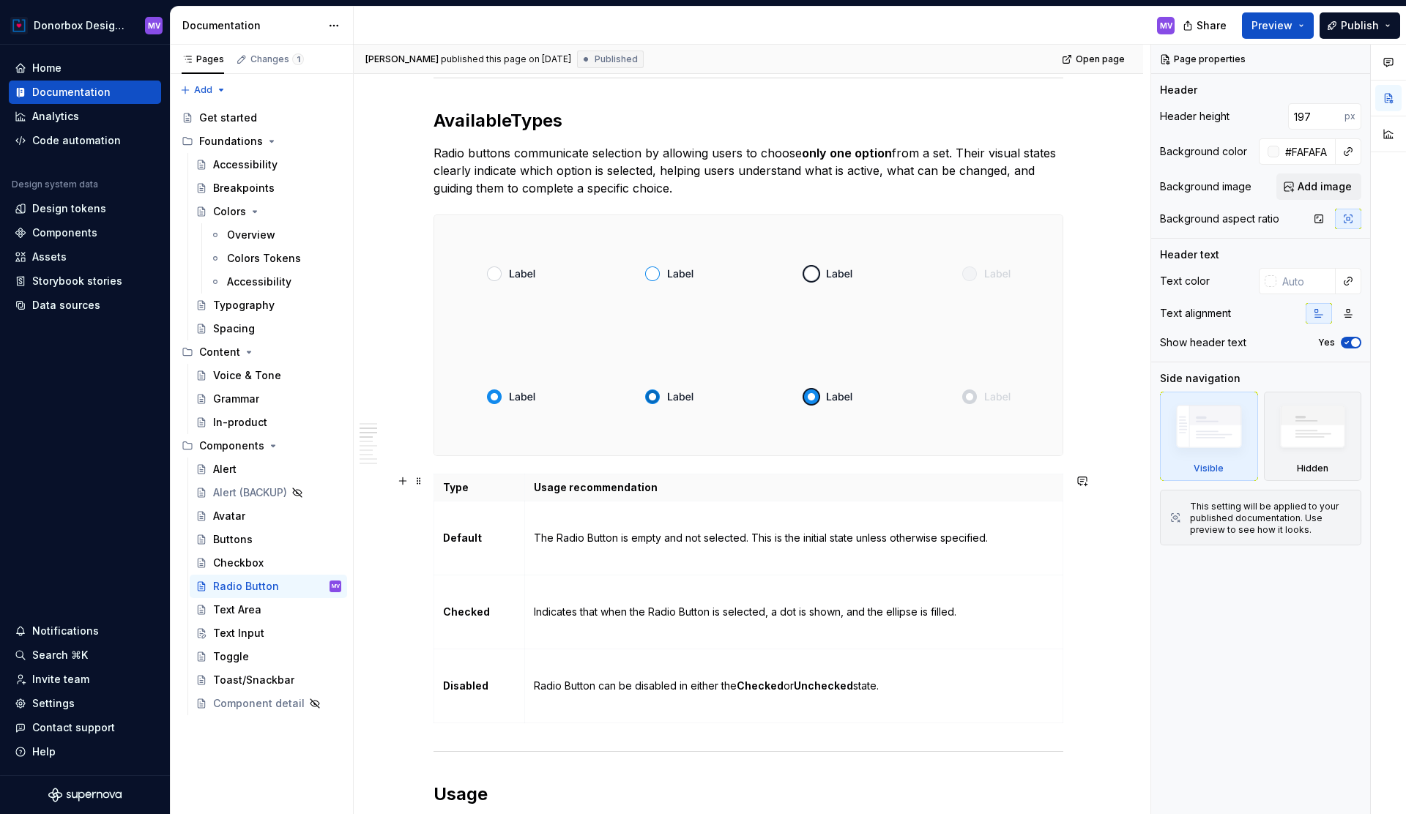
scroll to position [921, 0]
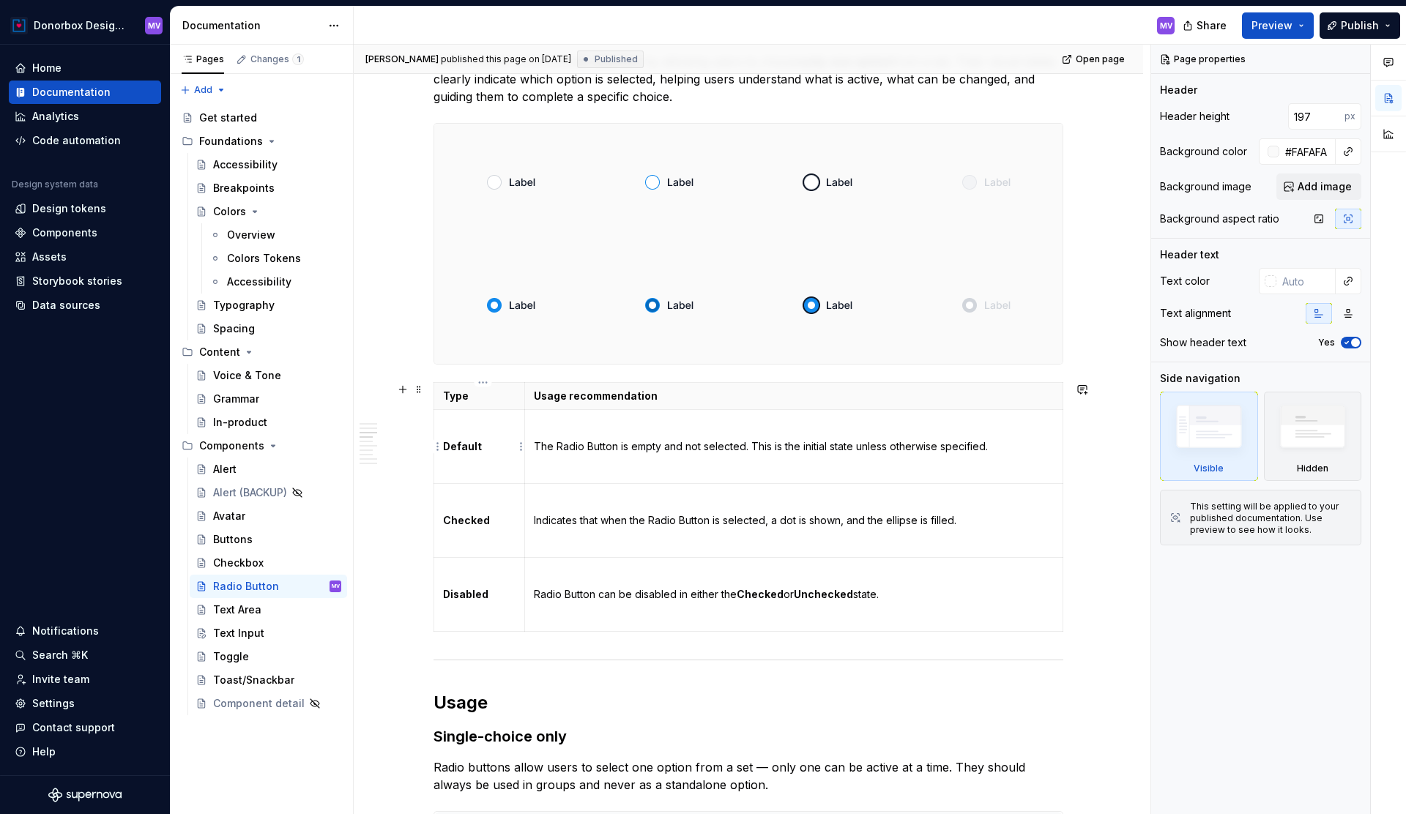
click at [503, 454] on td "Default" at bounding box center [479, 446] width 91 height 74
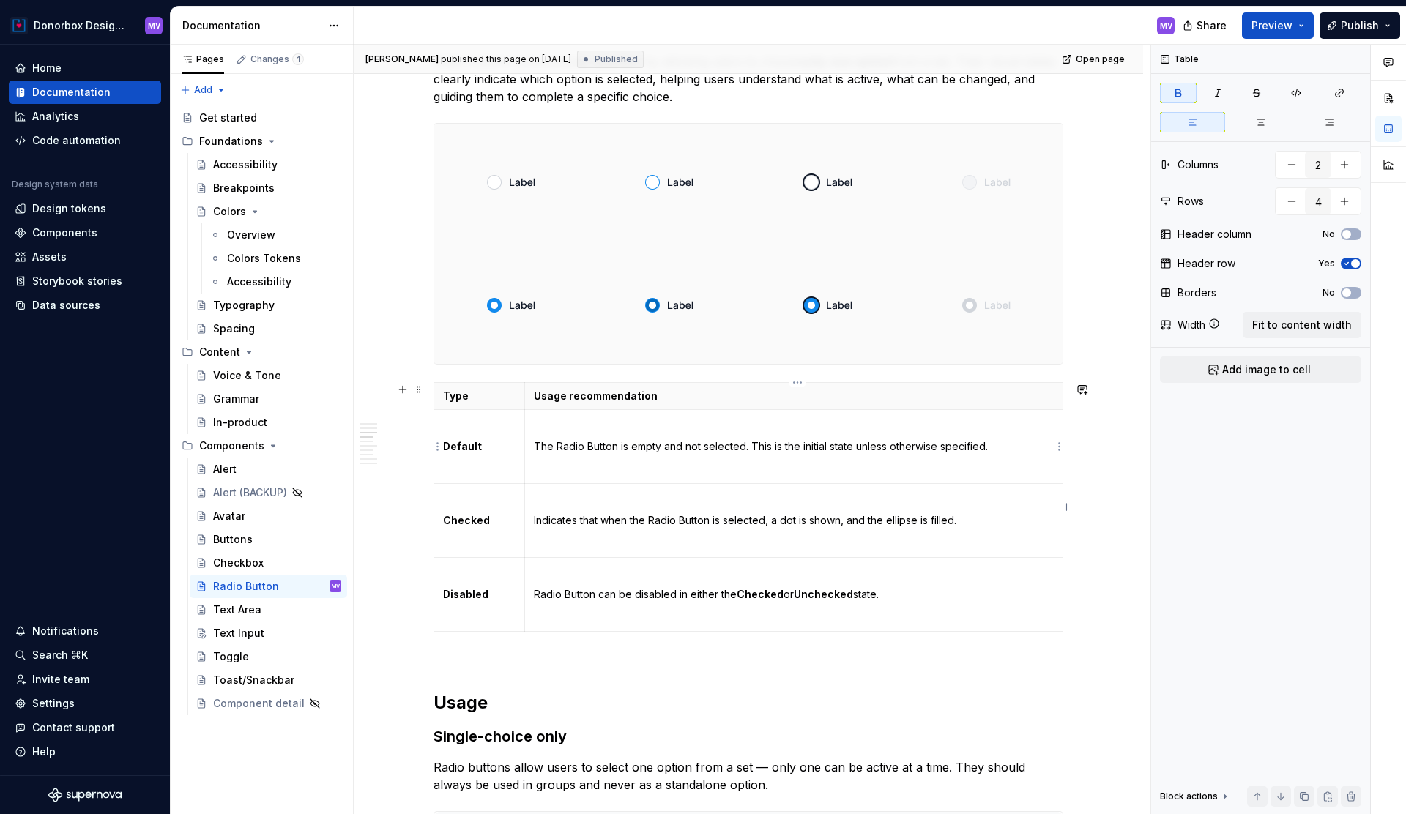
click at [543, 450] on p "The Radio Button is empty and not selected. This is the initial state unless ot…" at bounding box center [794, 446] width 520 height 15
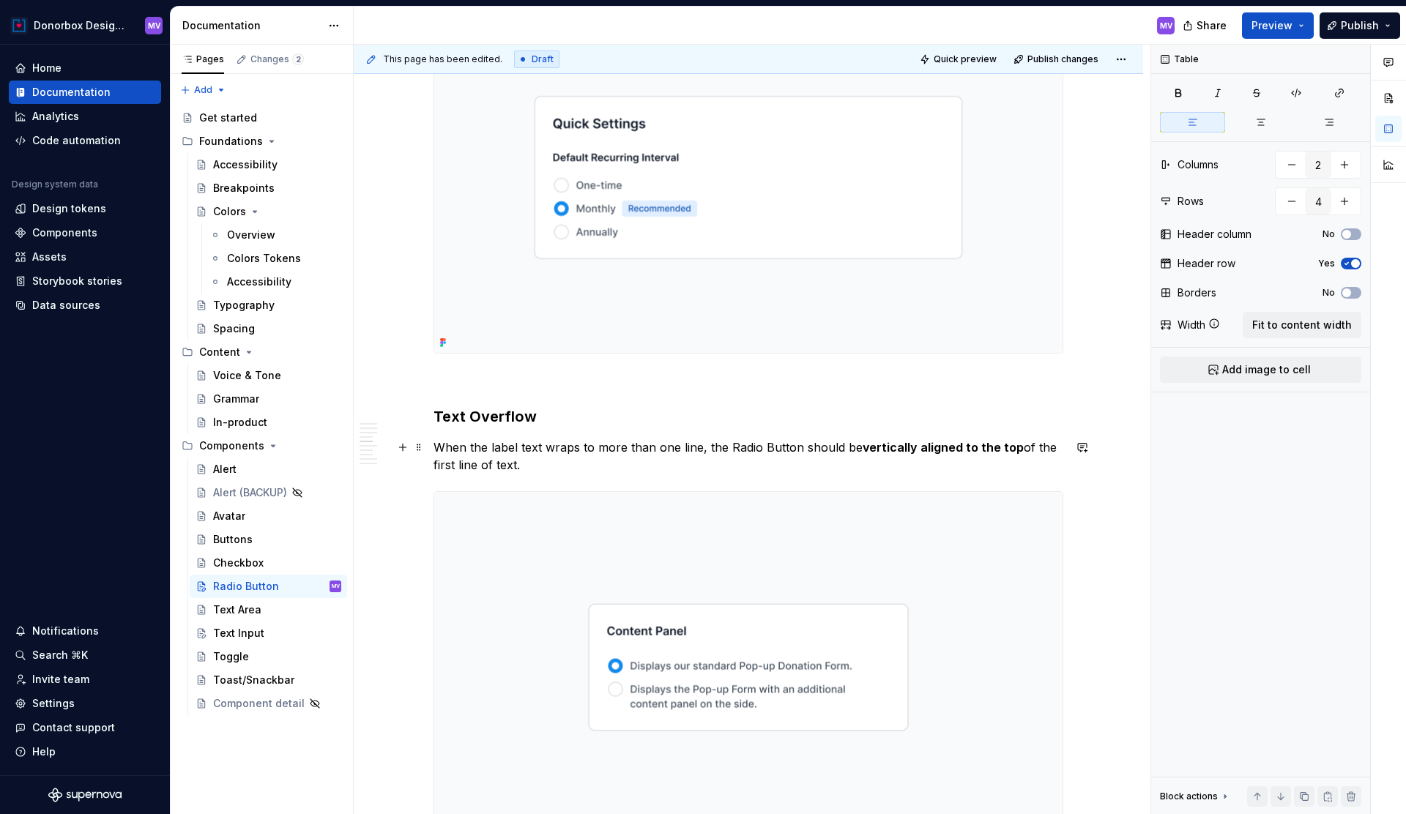
scroll to position [1691, 0]
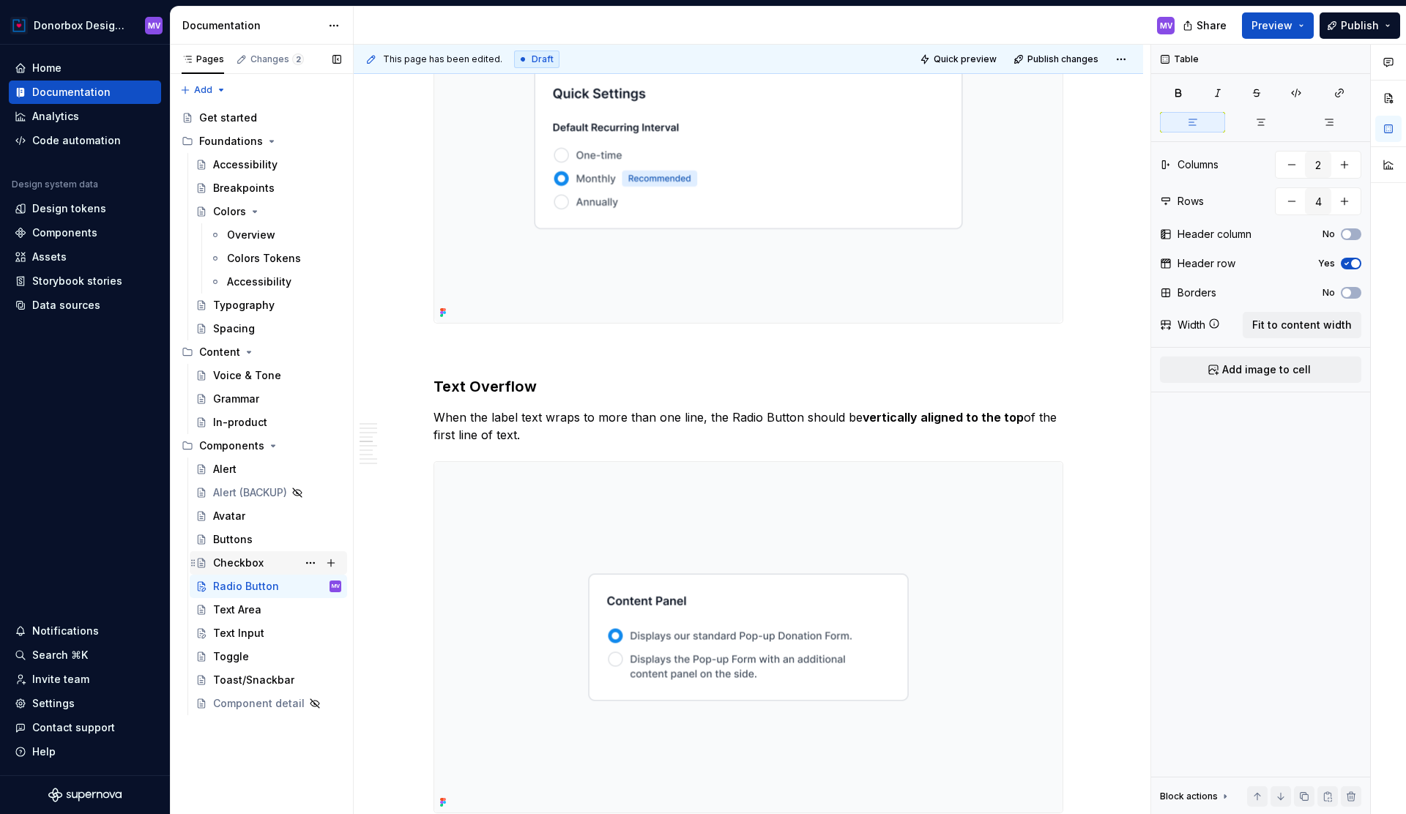
click at [246, 558] on div "Checkbox" at bounding box center [238, 563] width 51 height 15
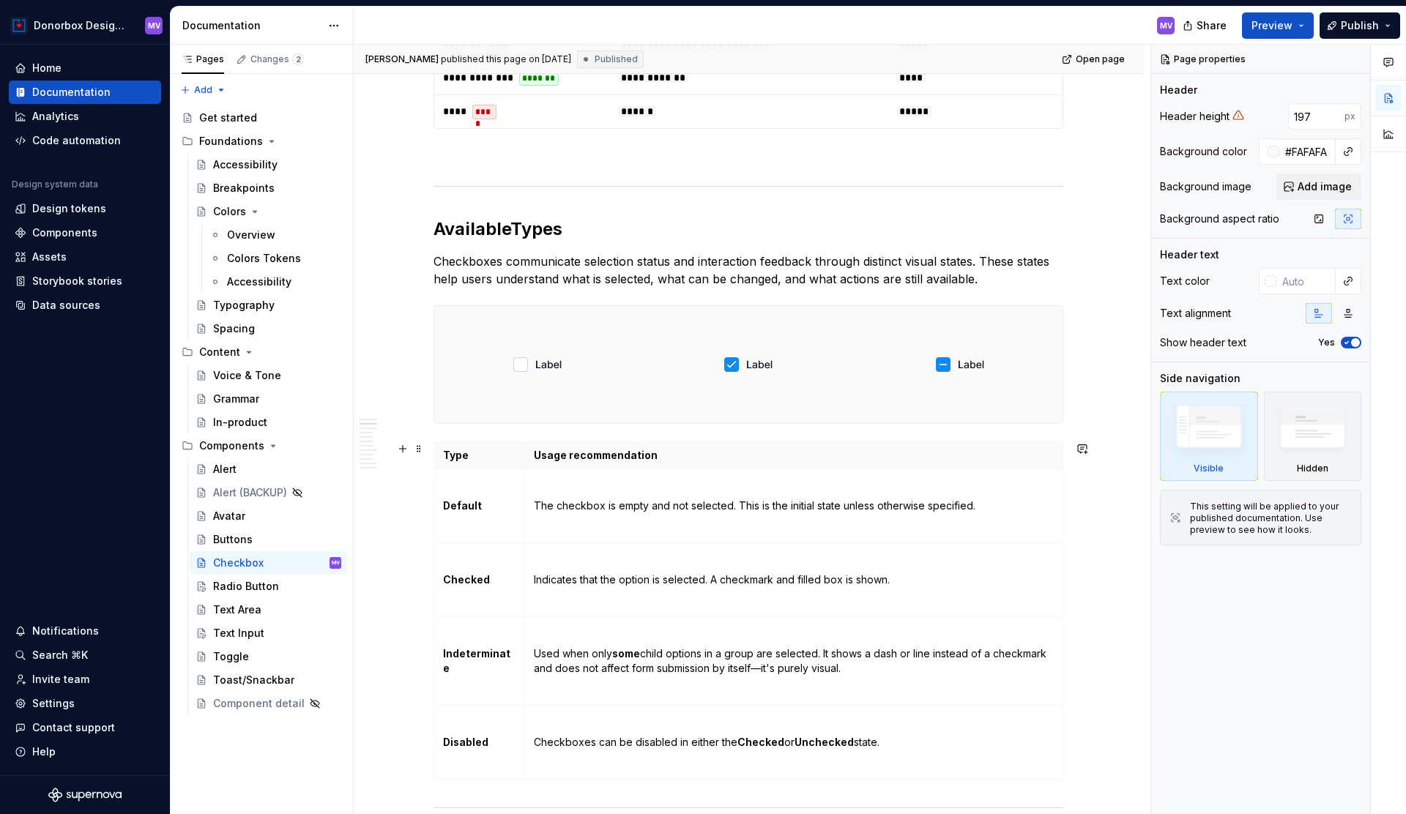
scroll to position [769, 0]
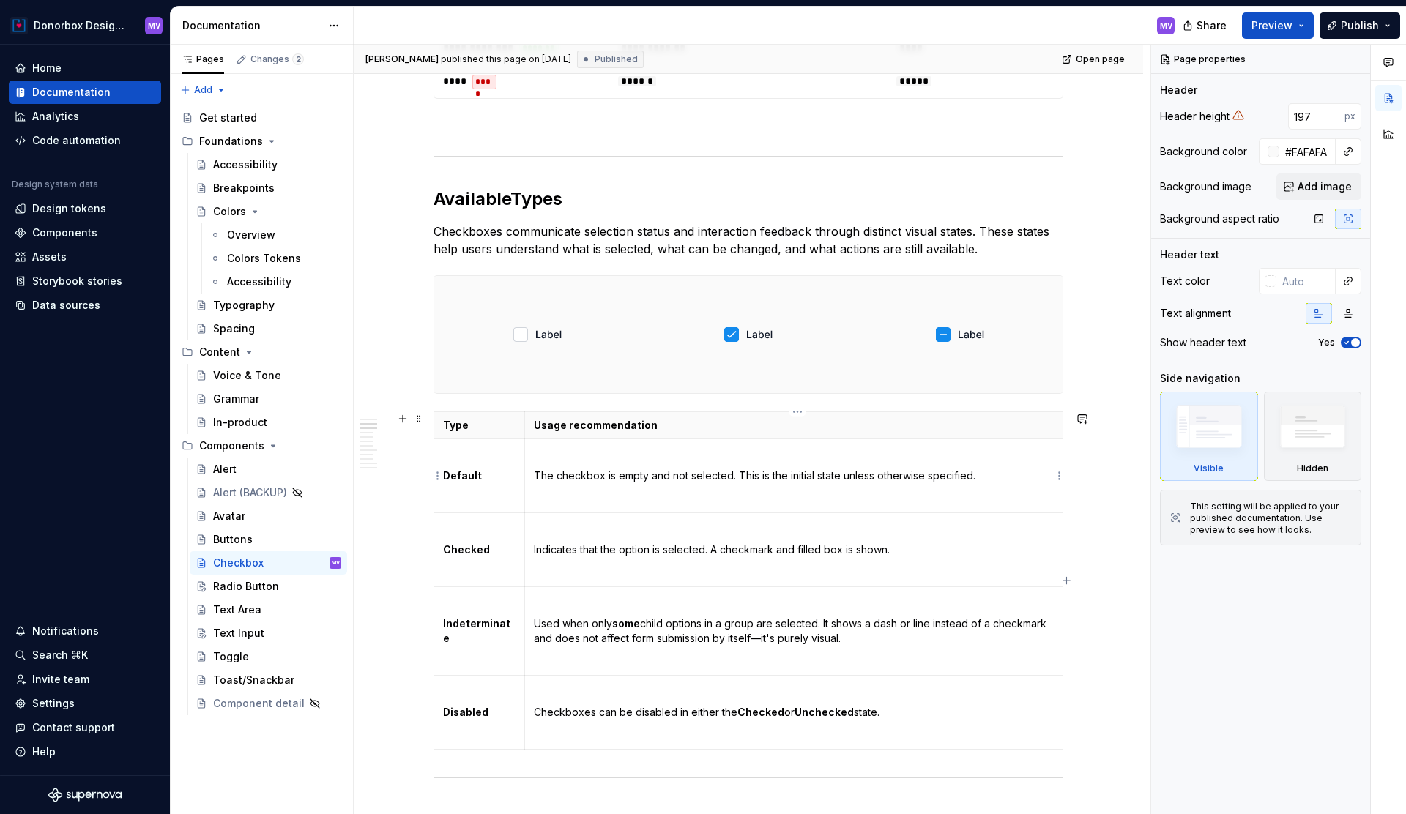
click at [548, 492] on p at bounding box center [794, 499] width 520 height 15
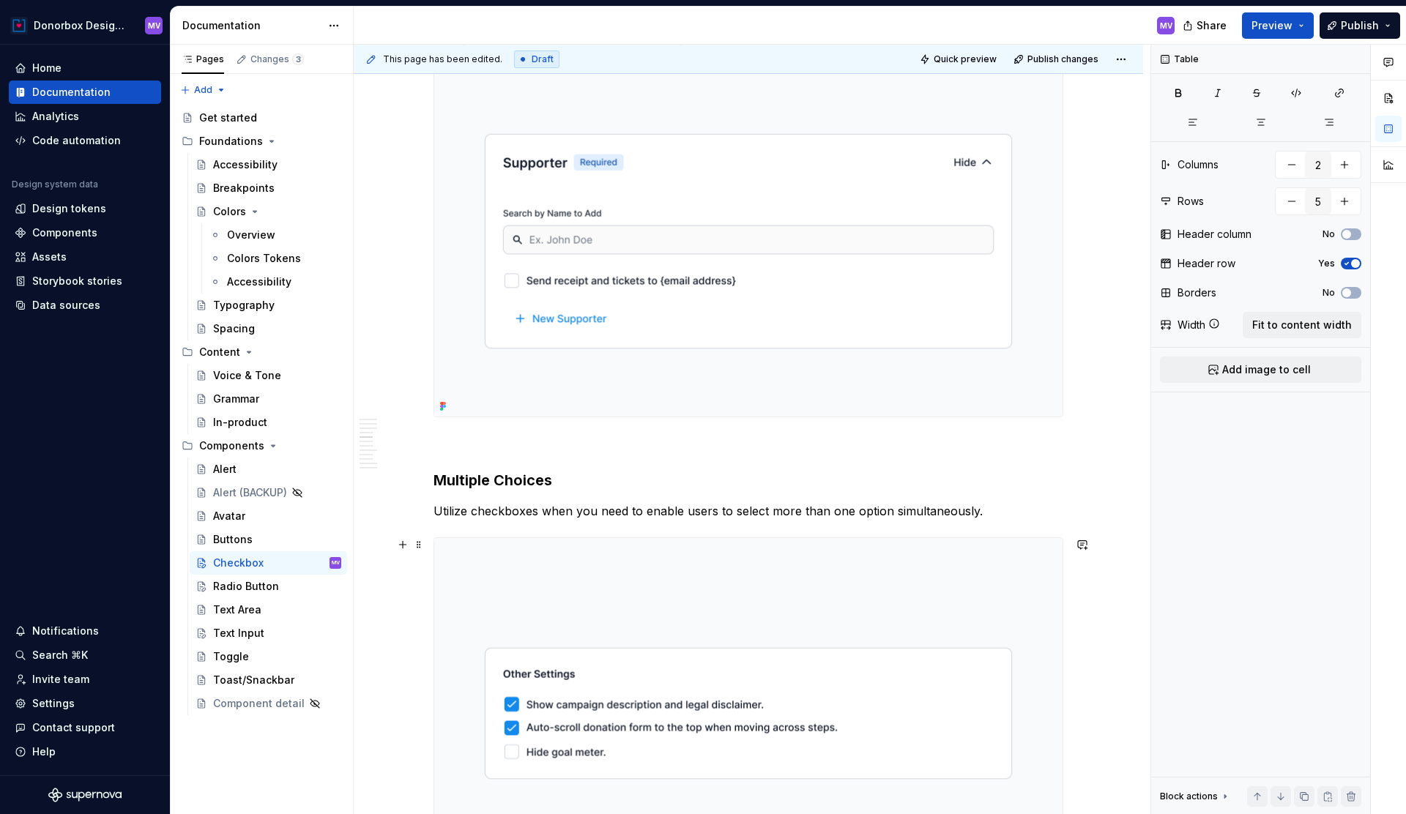
scroll to position [1524, 0]
click at [257, 587] on div "Radio Button" at bounding box center [246, 586] width 66 height 15
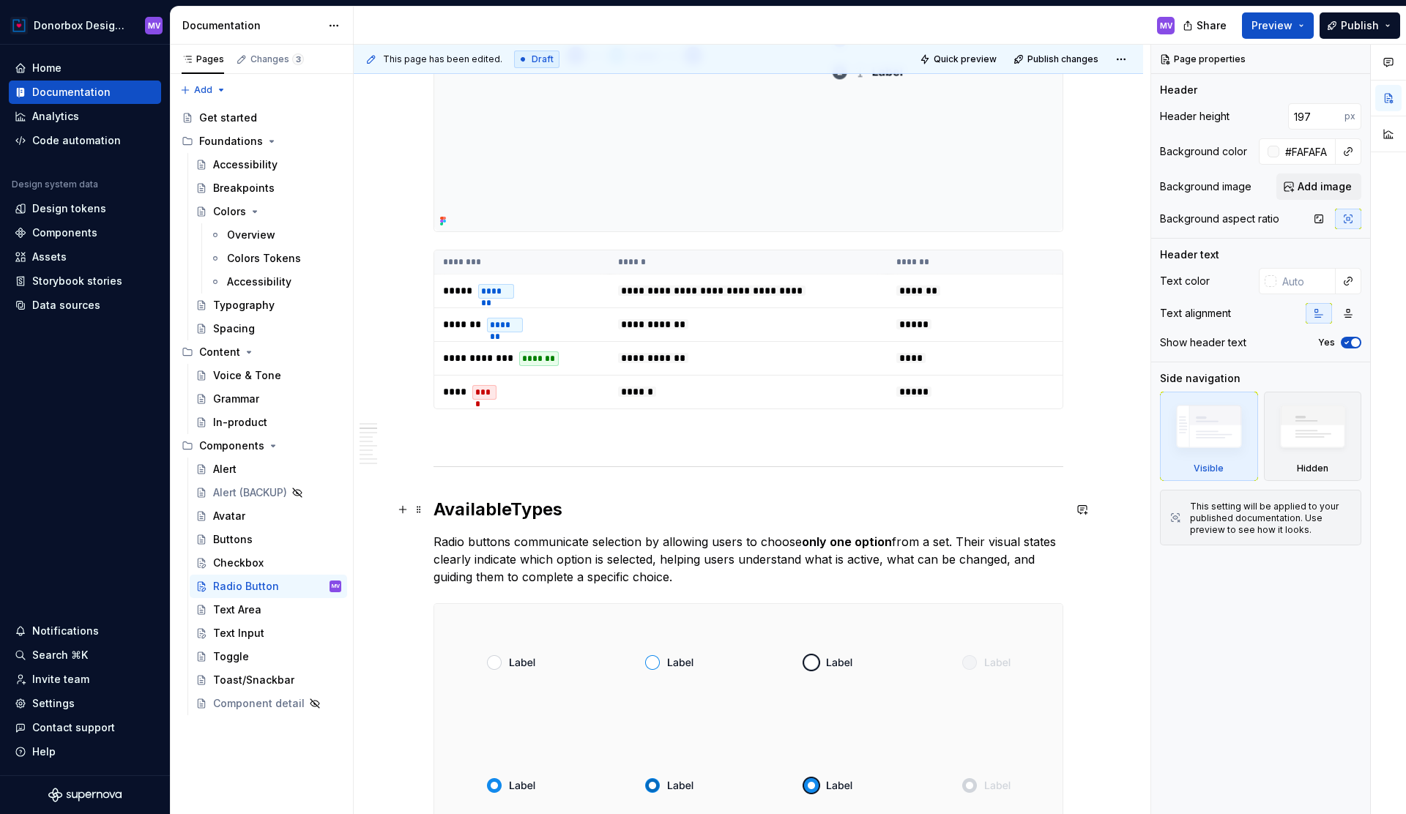
scroll to position [447, 0]
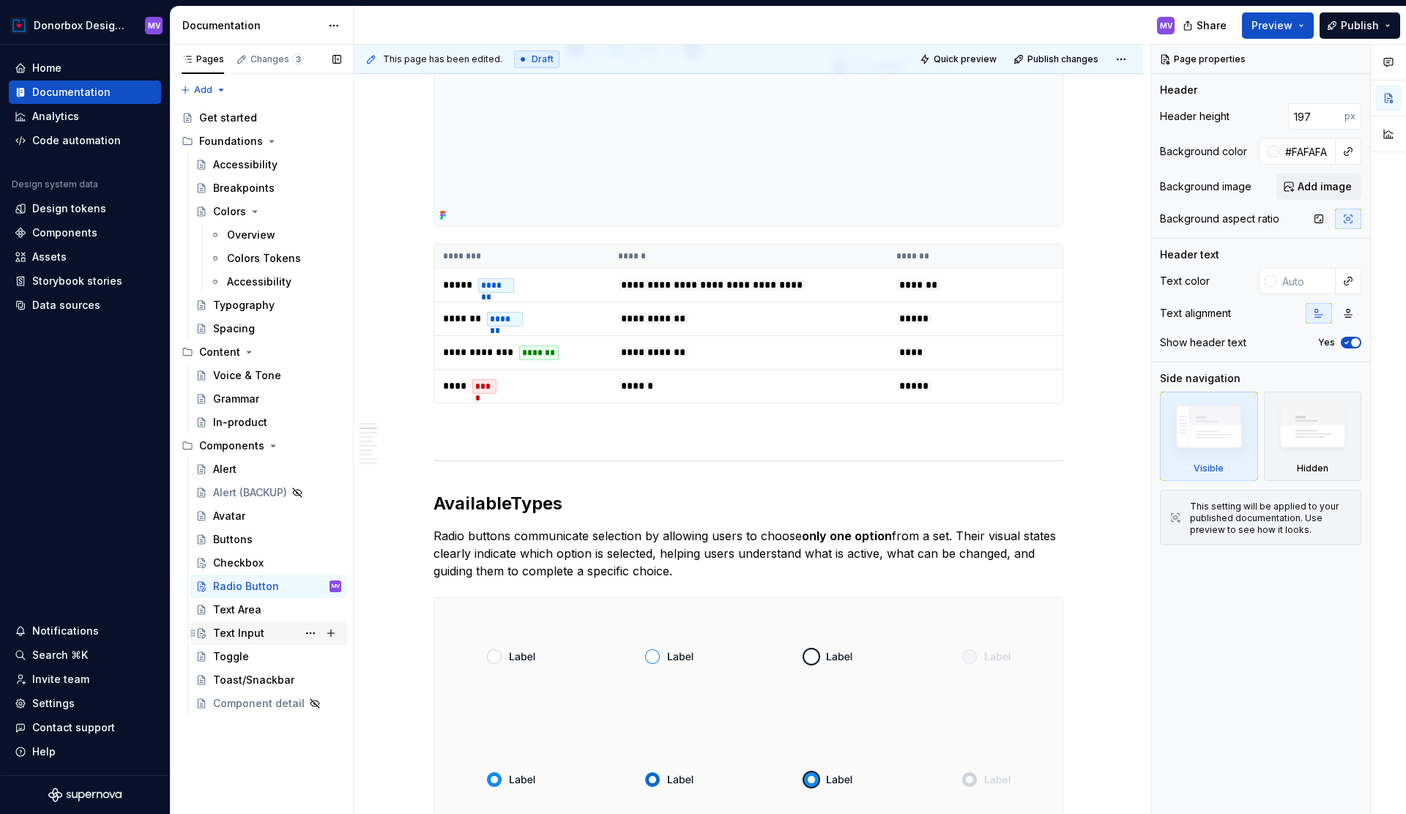
click at [286, 644] on div "Text Input" at bounding box center [268, 633] width 157 height 23
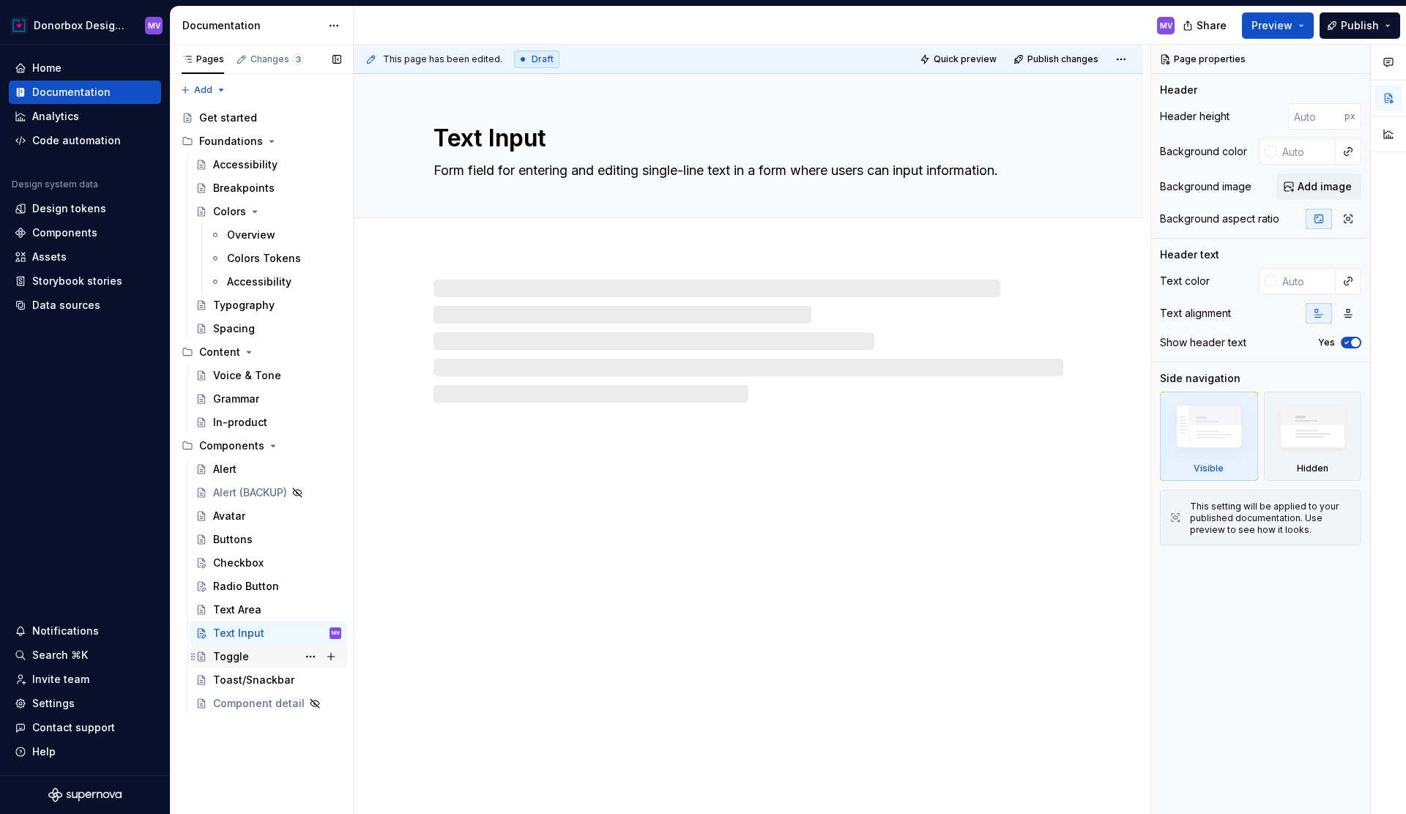
click at [259, 651] on div "Toggle" at bounding box center [277, 657] width 128 height 21
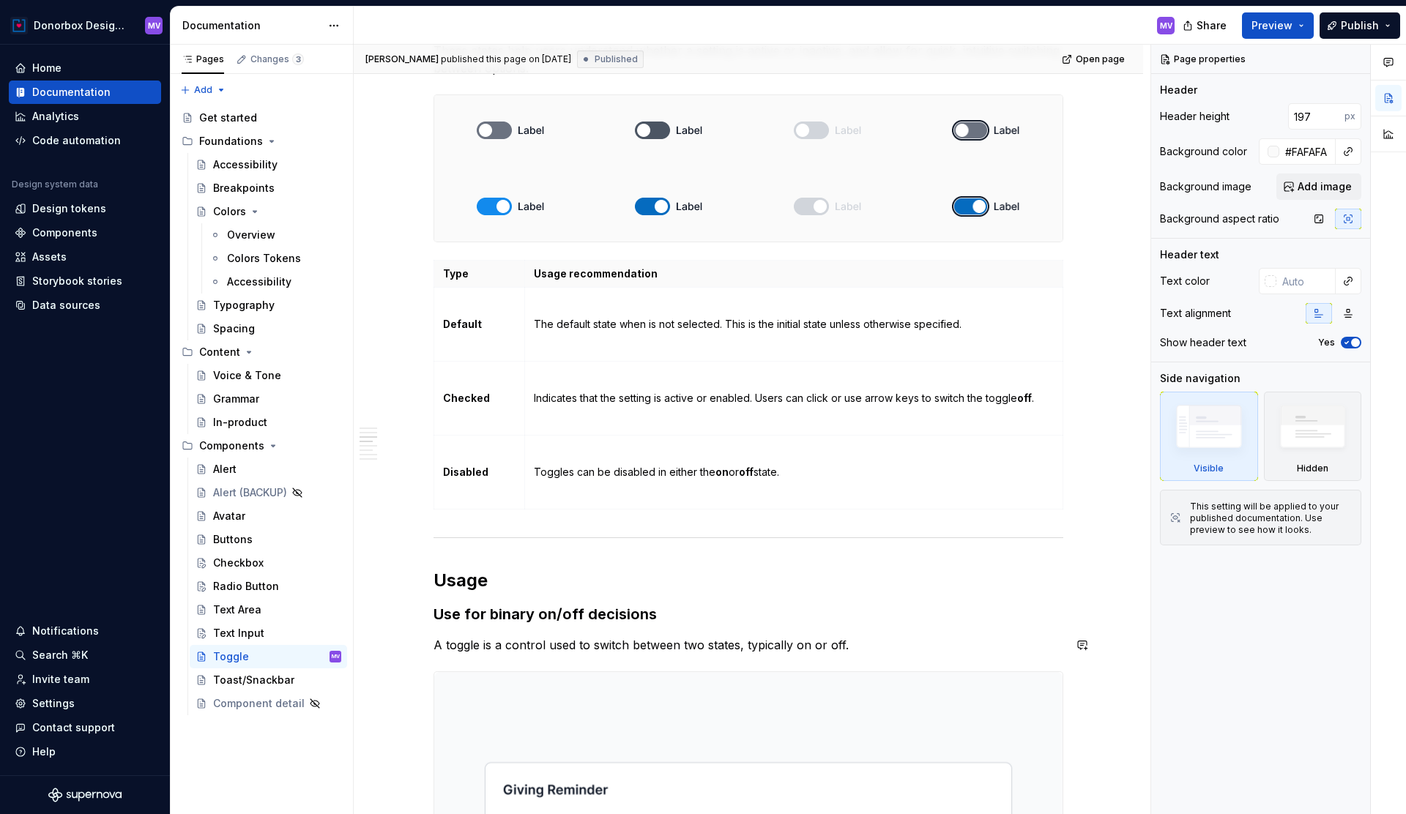
scroll to position [844, 0]
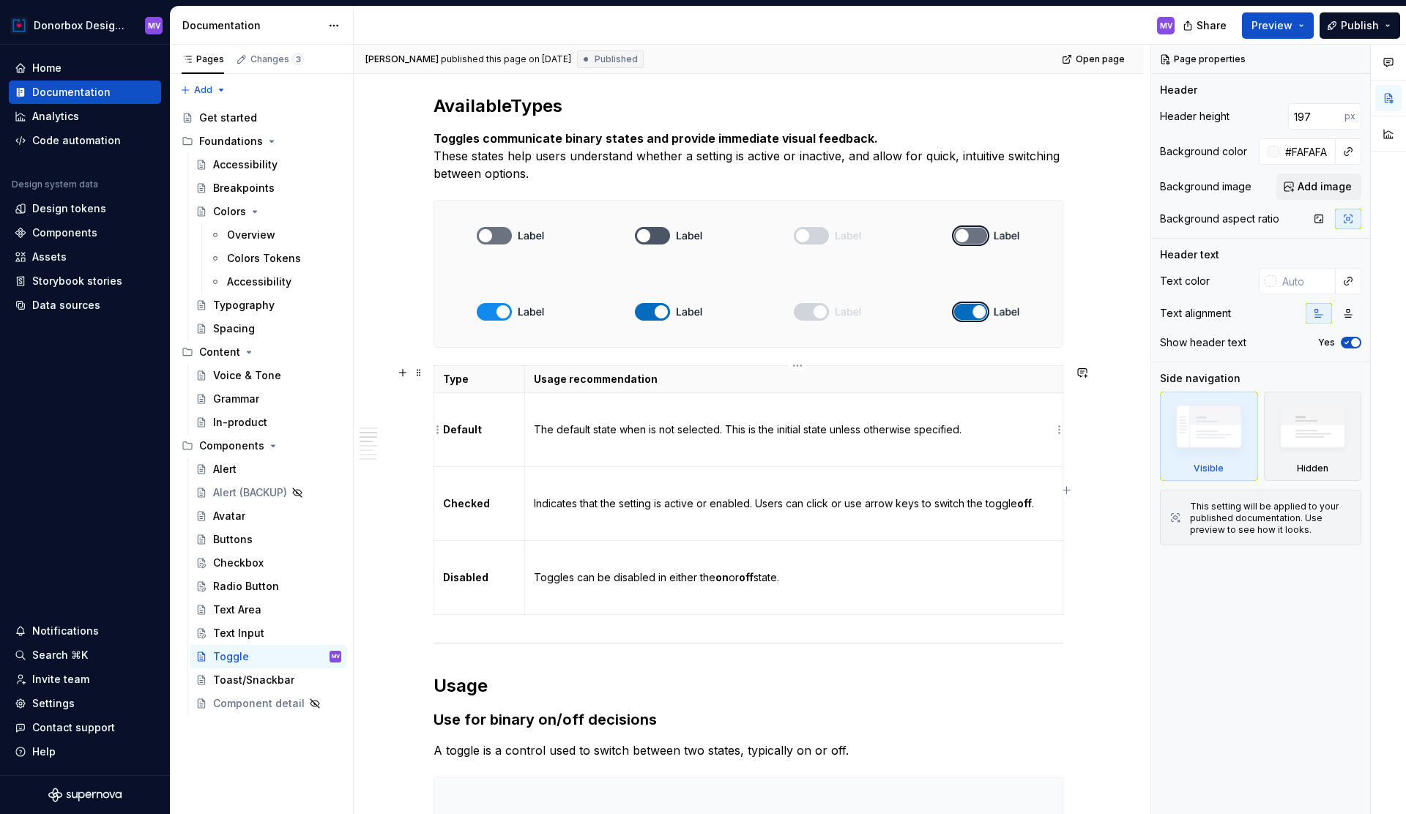
click at [569, 450] on p at bounding box center [794, 453] width 520 height 15
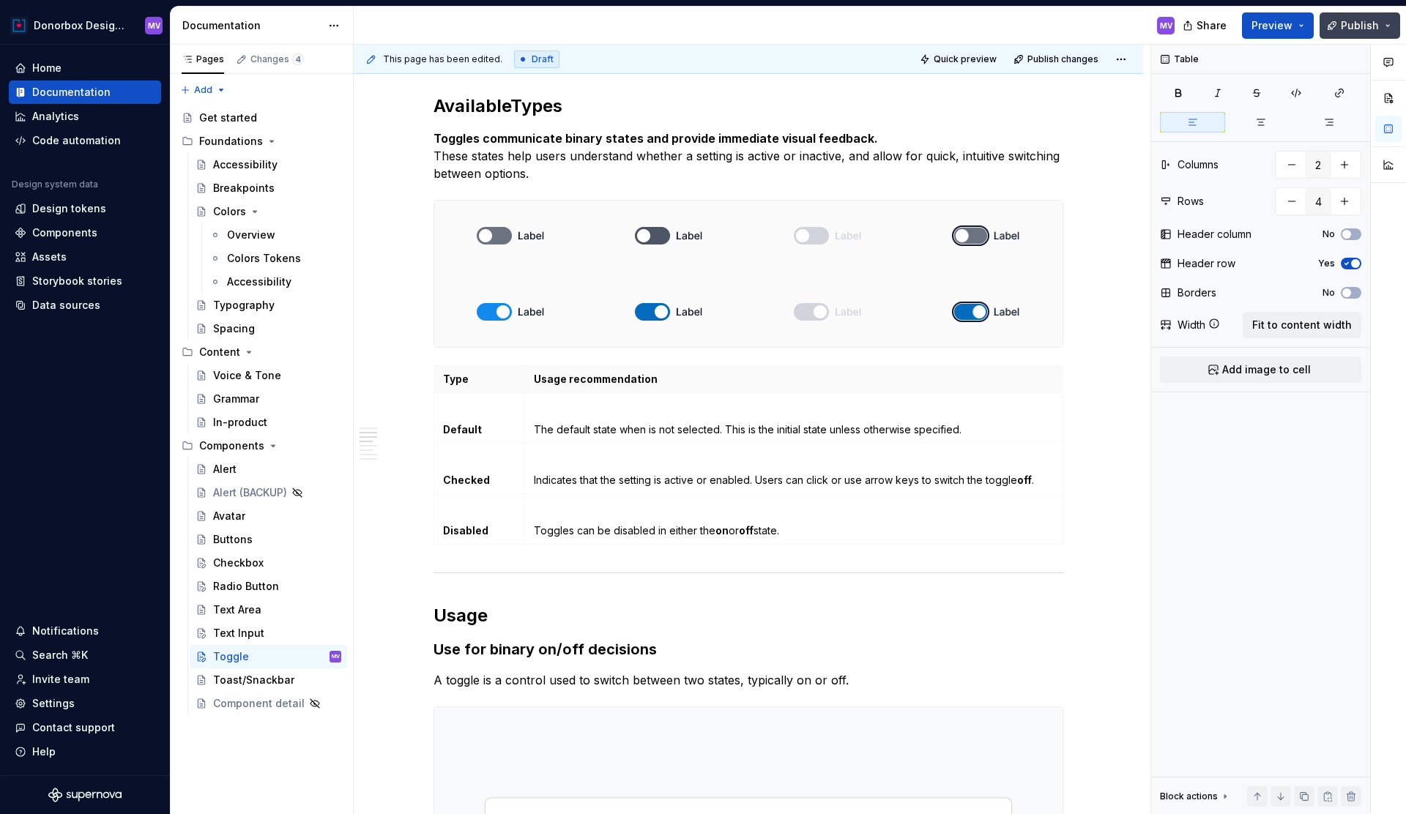
click at [1351, 25] on span "Publish" at bounding box center [1360, 25] width 38 height 15
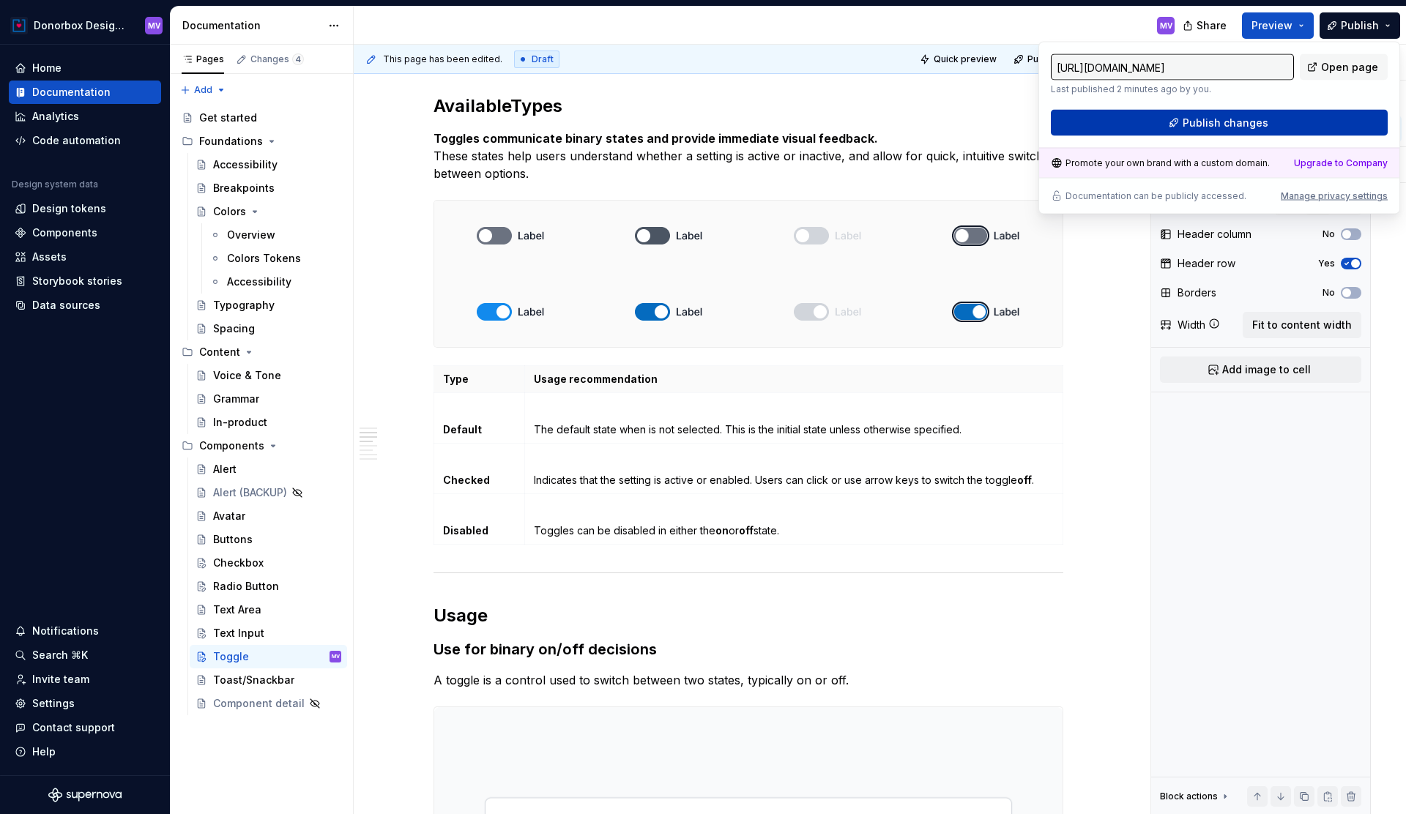
click at [1262, 121] on span "Publish changes" at bounding box center [1226, 123] width 86 height 15
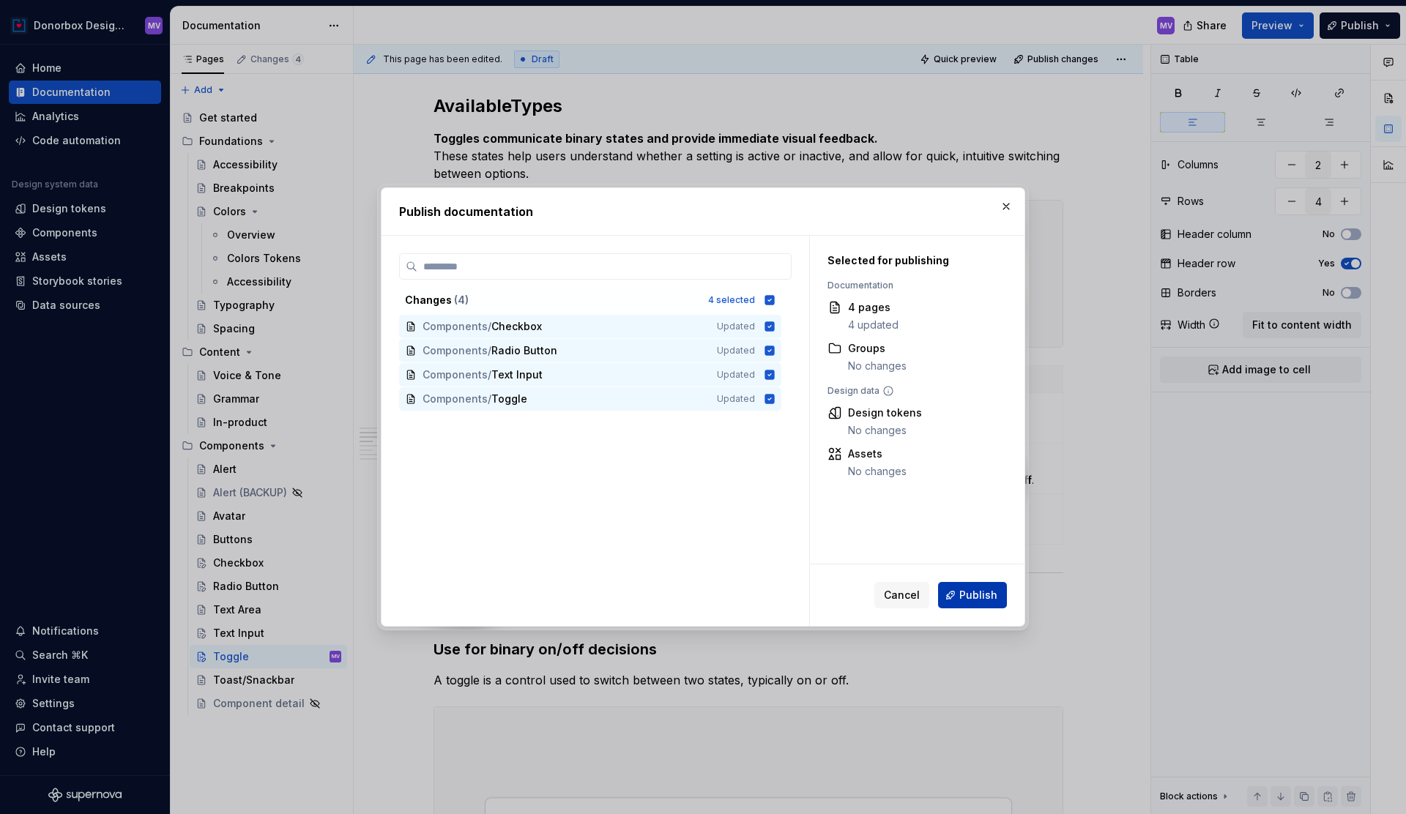
click at [968, 585] on button "Publish" at bounding box center [972, 595] width 69 height 26
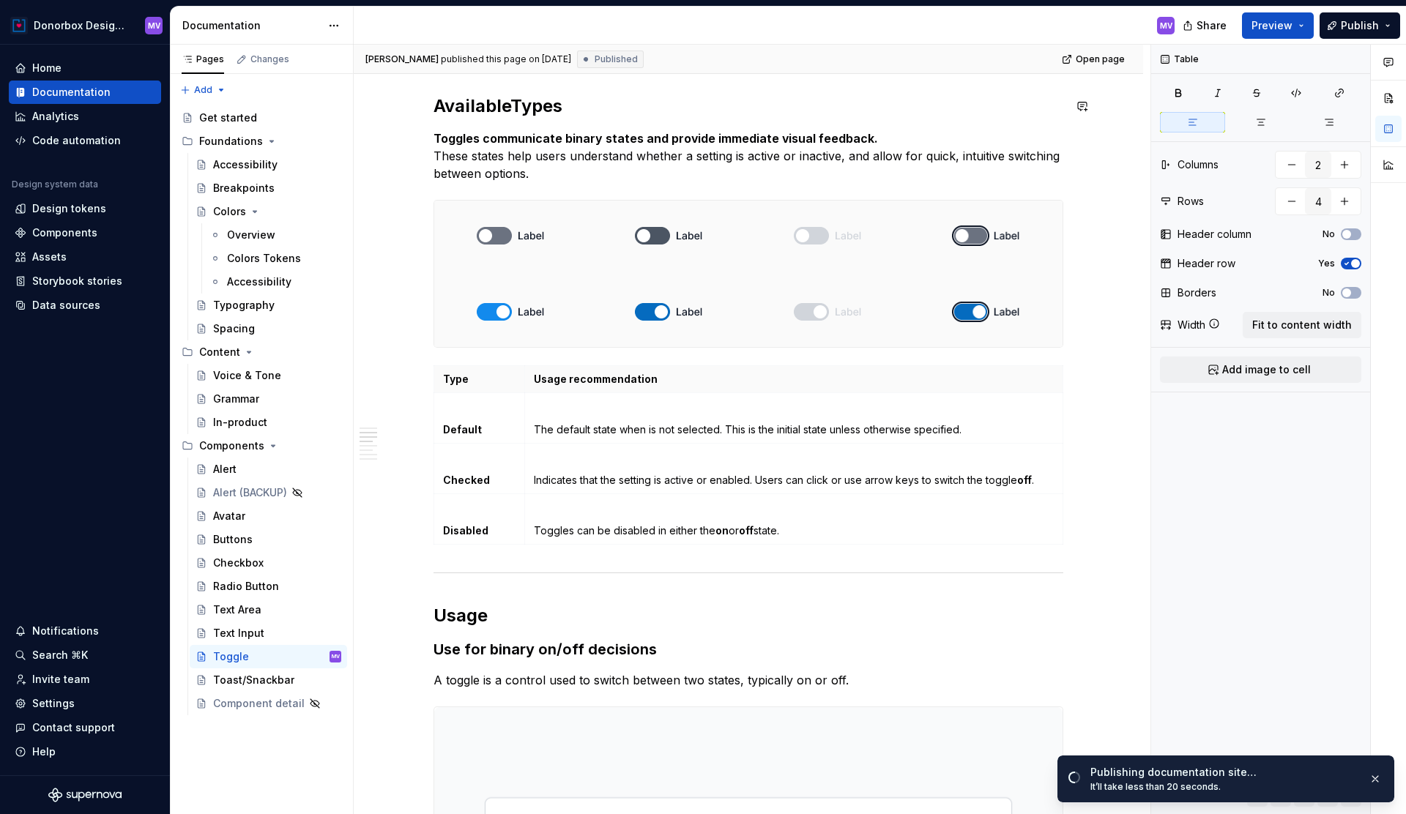
type textarea "*"
